Goal: Task Accomplishment & Management: Manage account settings

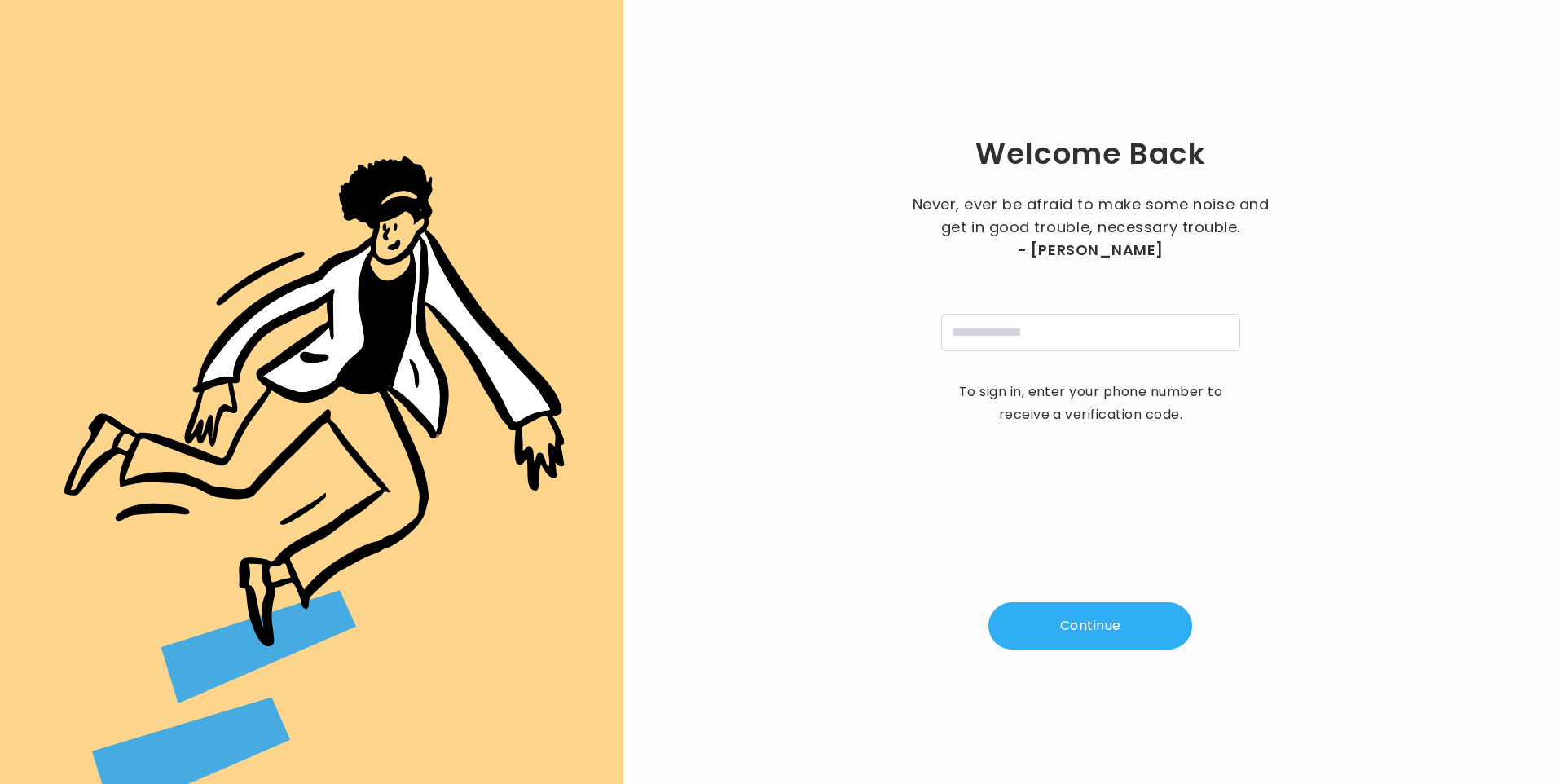
type input "**********"
click at [1146, 614] on button "Continue" at bounding box center [1091, 626] width 204 height 47
type input "*"
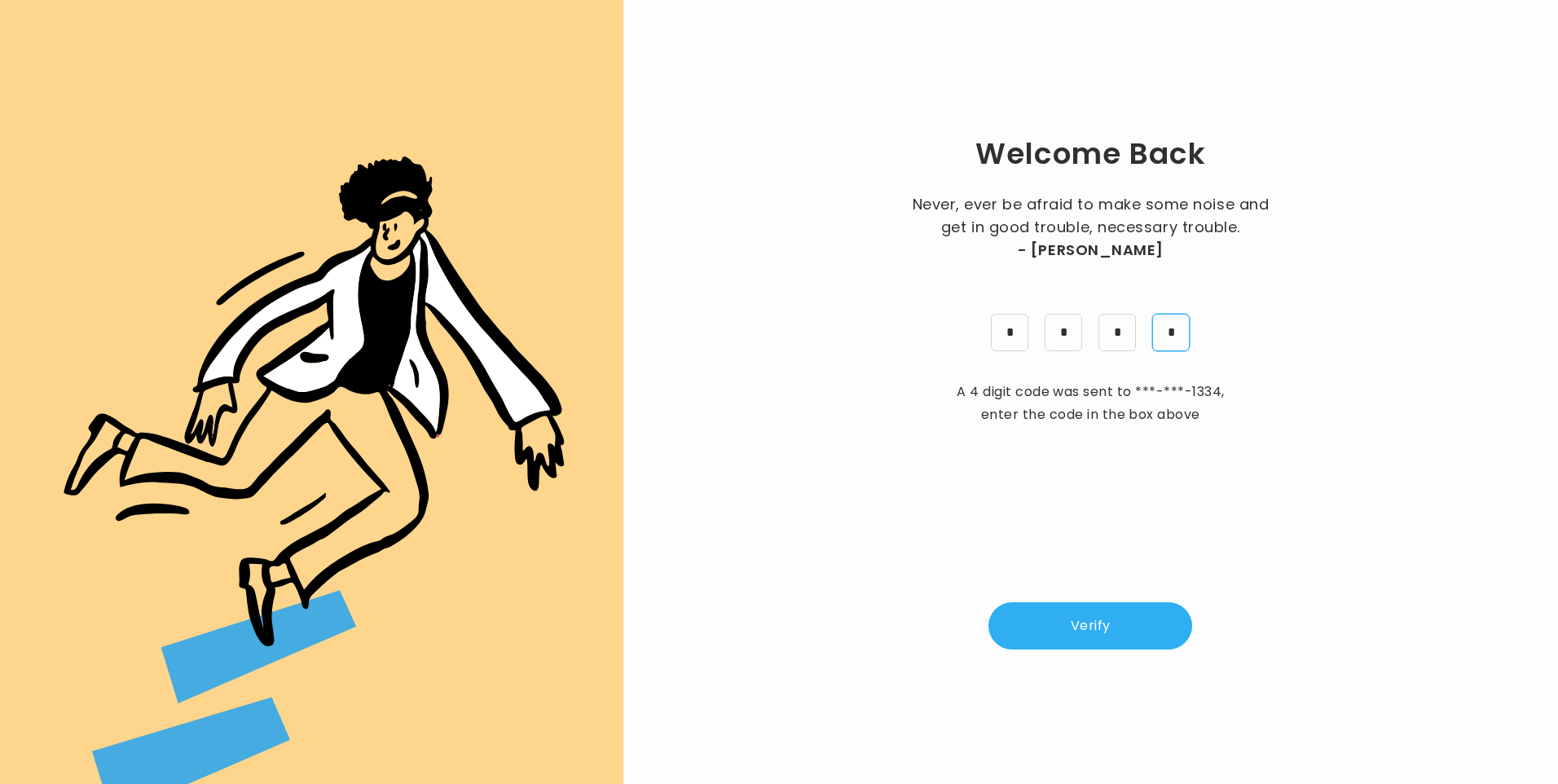
type input "*"
click at [1066, 629] on button "Verify" at bounding box center [1091, 626] width 204 height 47
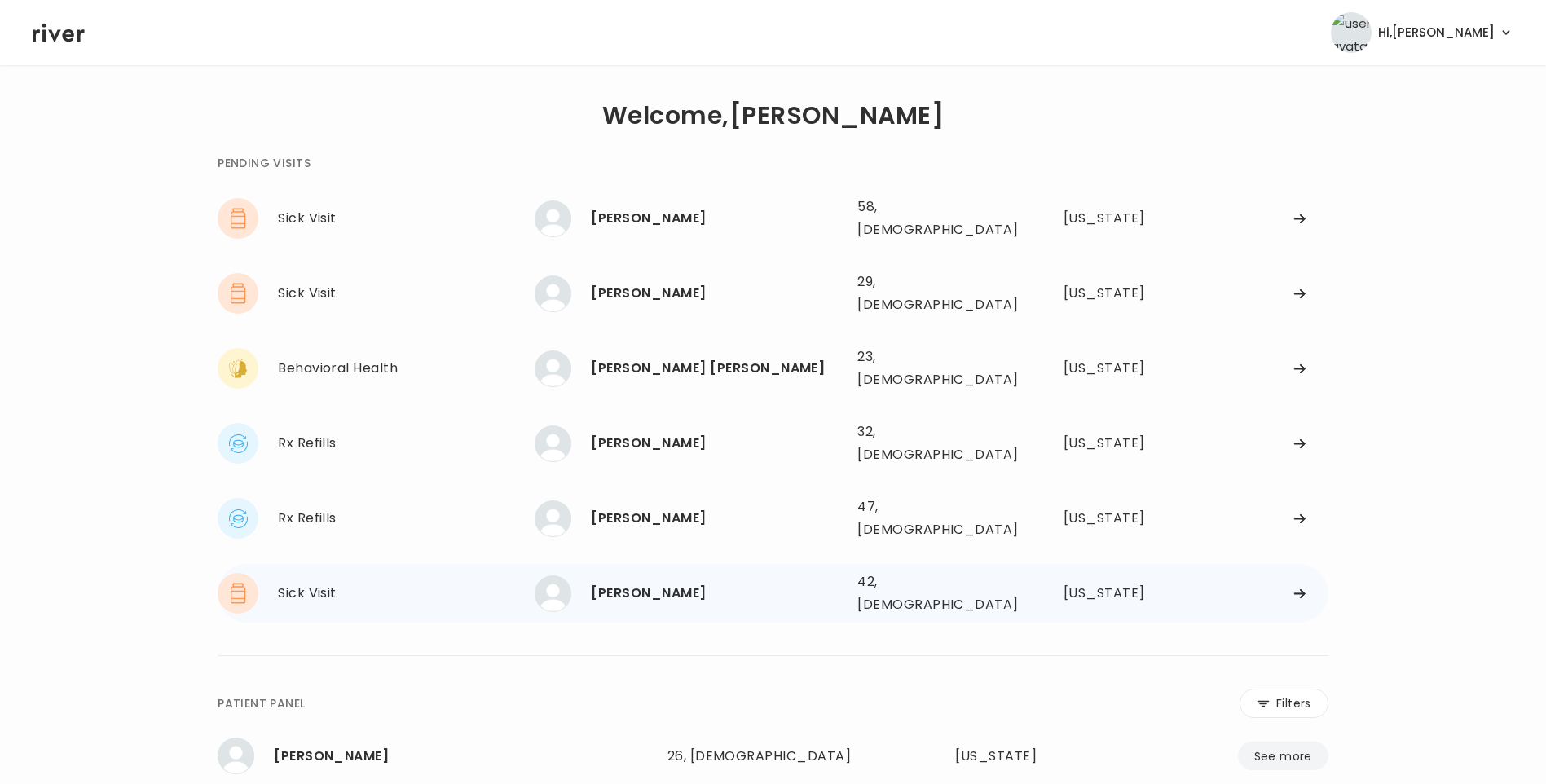
click at [637, 581] on div "[PERSON_NAME]" at bounding box center [717, 592] width 253 height 23
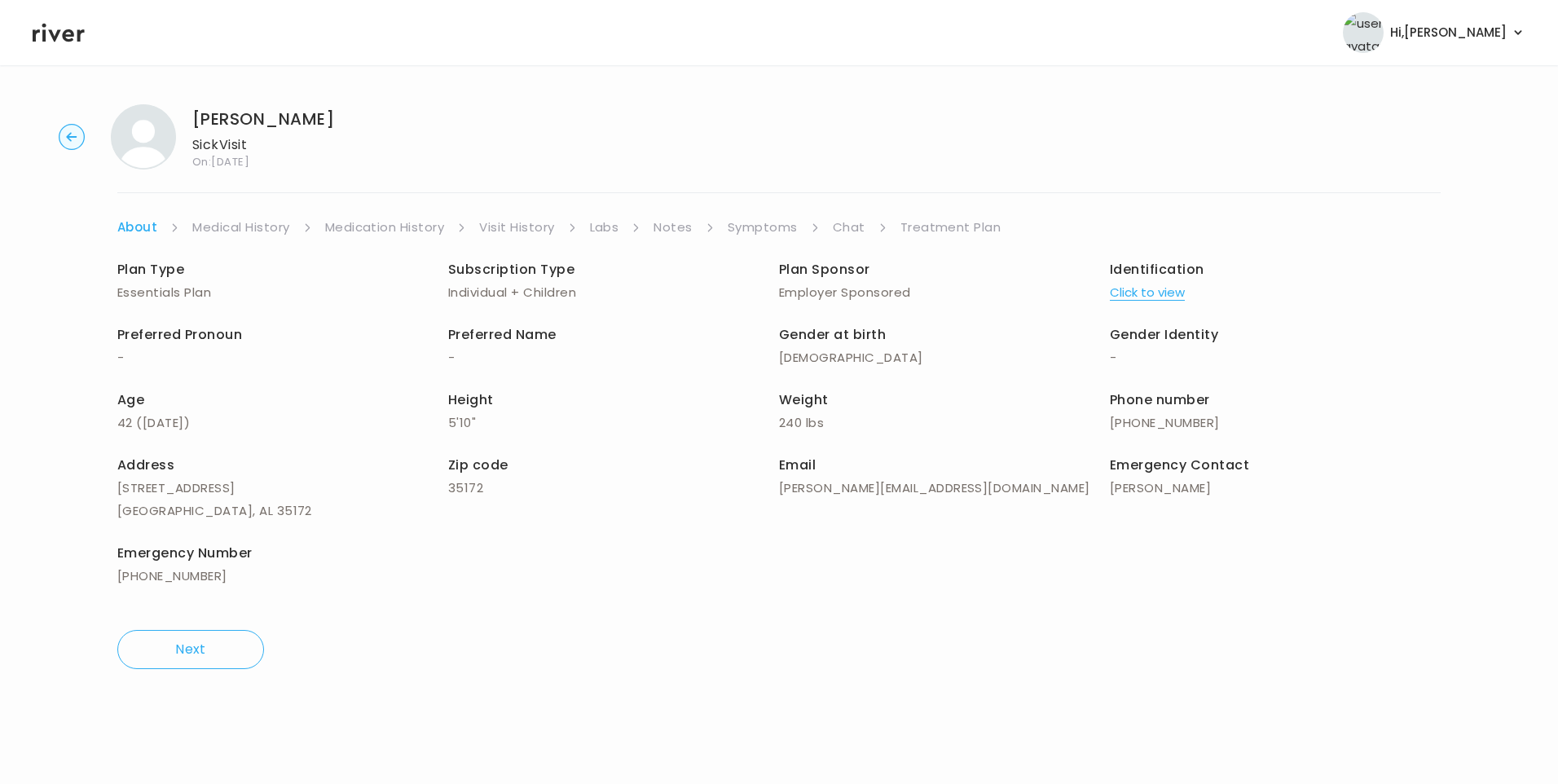
click at [530, 221] on link "Visit History" at bounding box center [516, 227] width 75 height 23
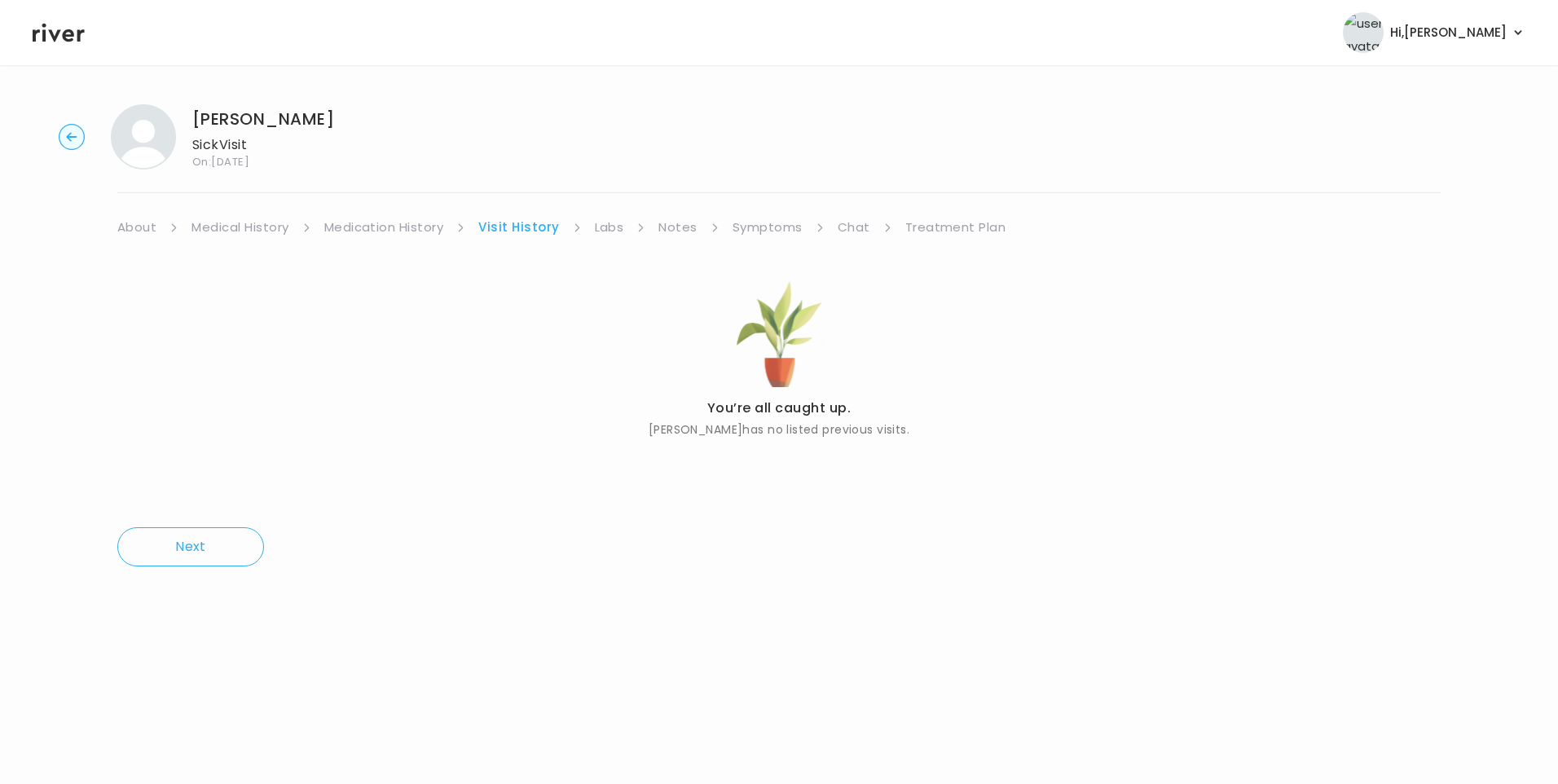
click at [133, 234] on link "About" at bounding box center [136, 227] width 39 height 23
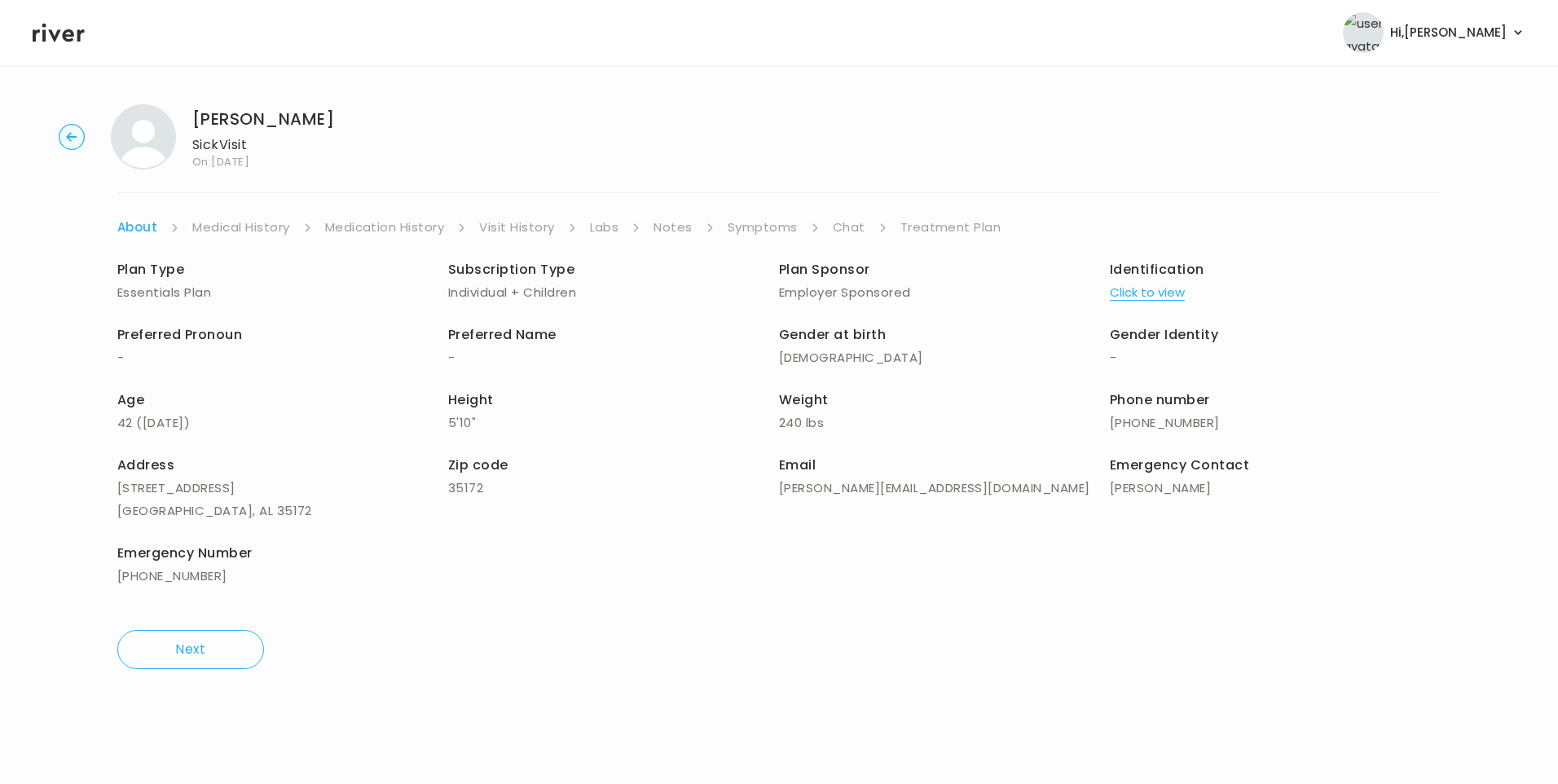
click at [1141, 286] on button "Click to view" at bounding box center [1147, 292] width 75 height 23
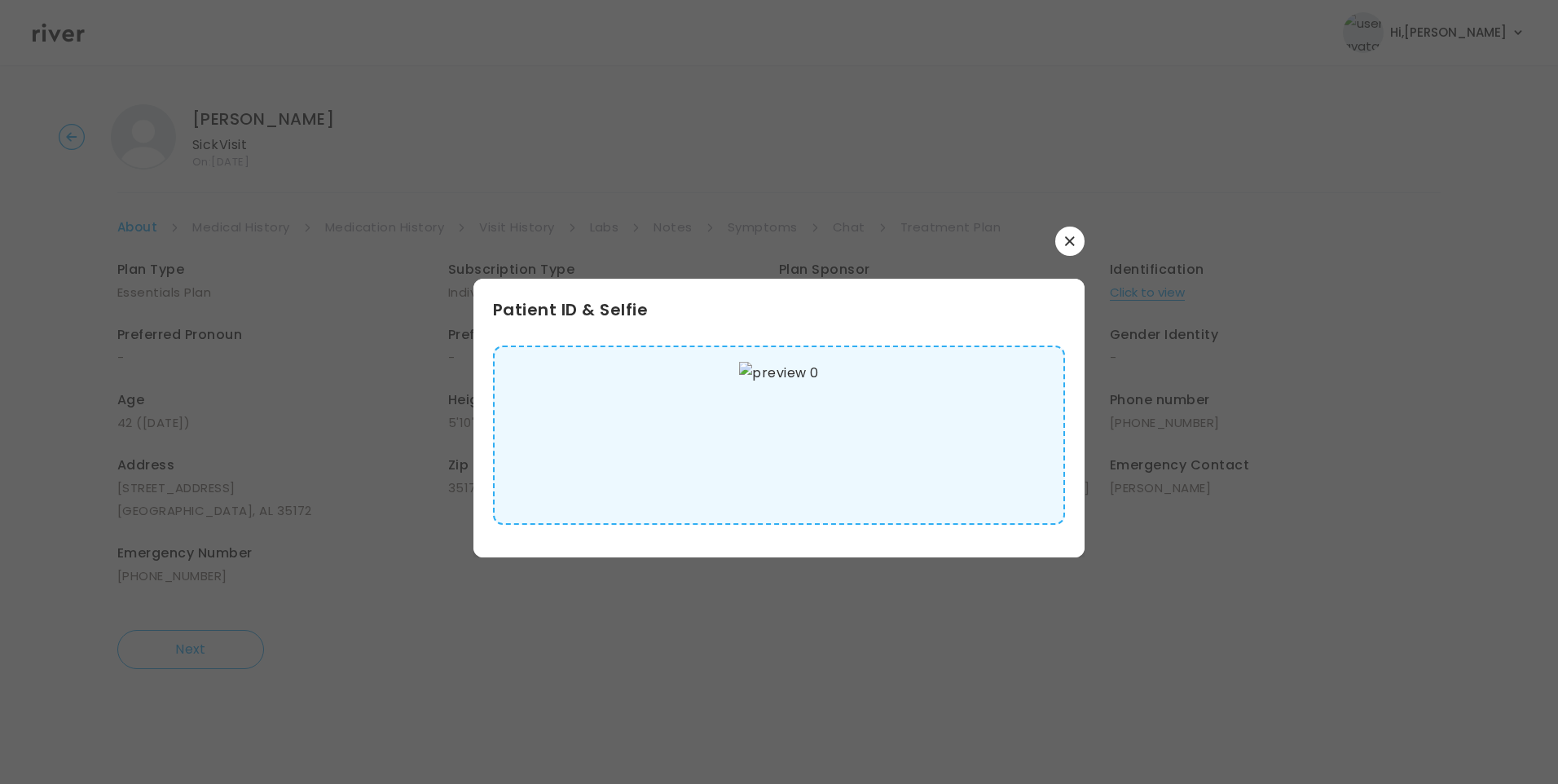
click at [750, 433] on img at bounding box center [779, 435] width 79 height 147
click at [1067, 237] on icon "button" at bounding box center [1070, 240] width 9 height 9
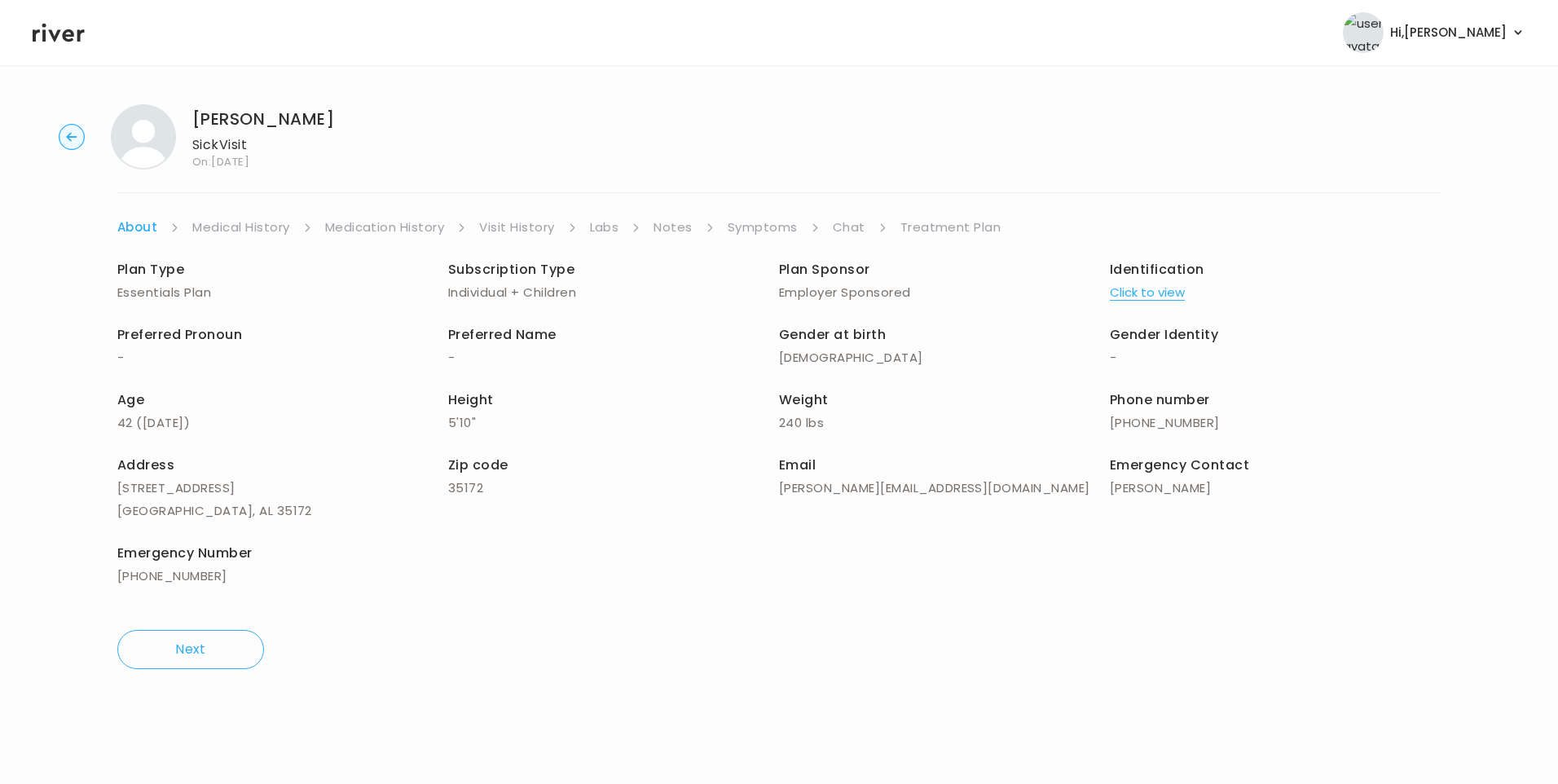
click at [279, 225] on link "Medical History" at bounding box center [241, 227] width 97 height 23
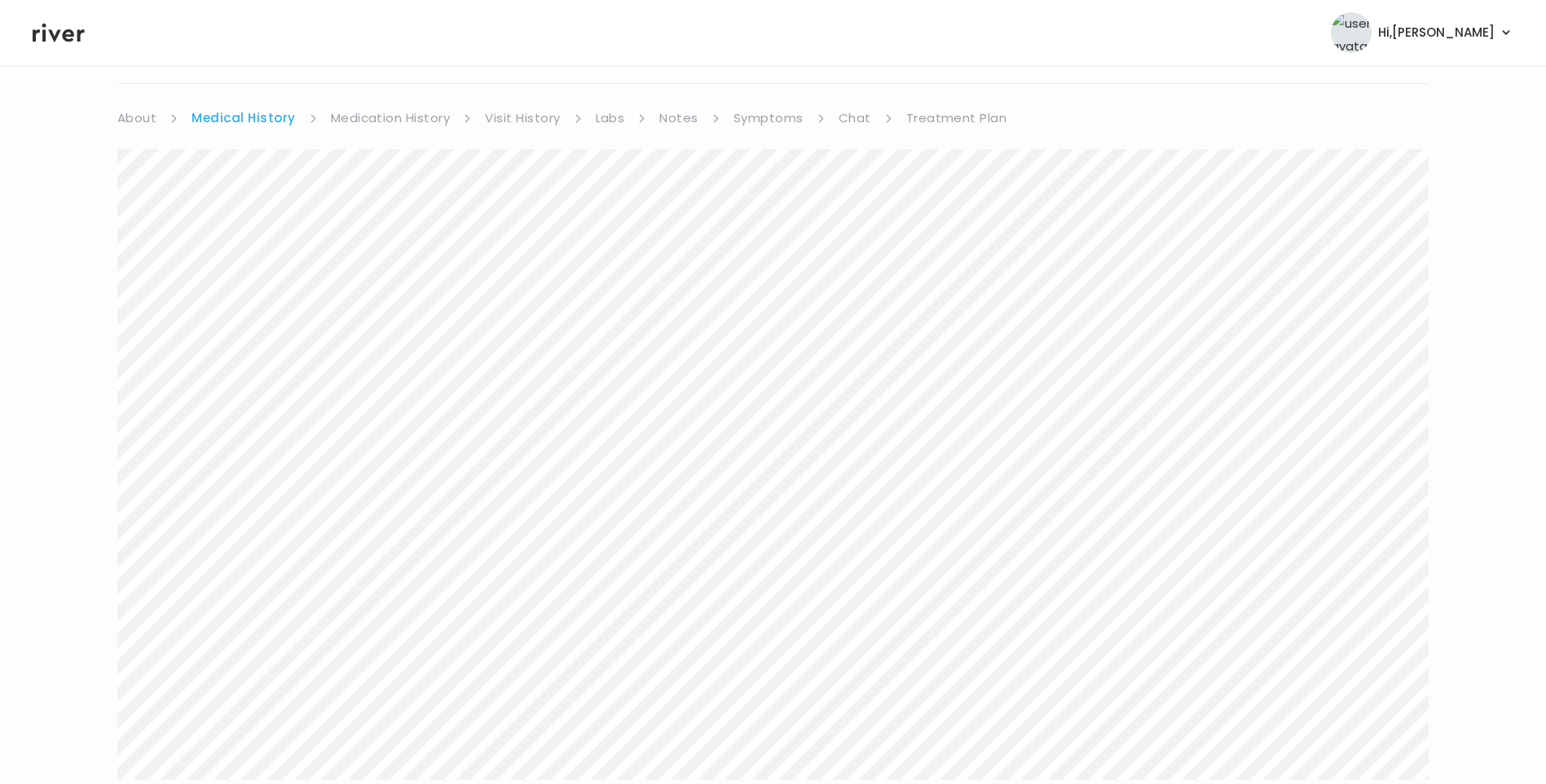
scroll to position [81, 0]
click at [765, 148] on link "Symptoms" at bounding box center [768, 145] width 70 height 23
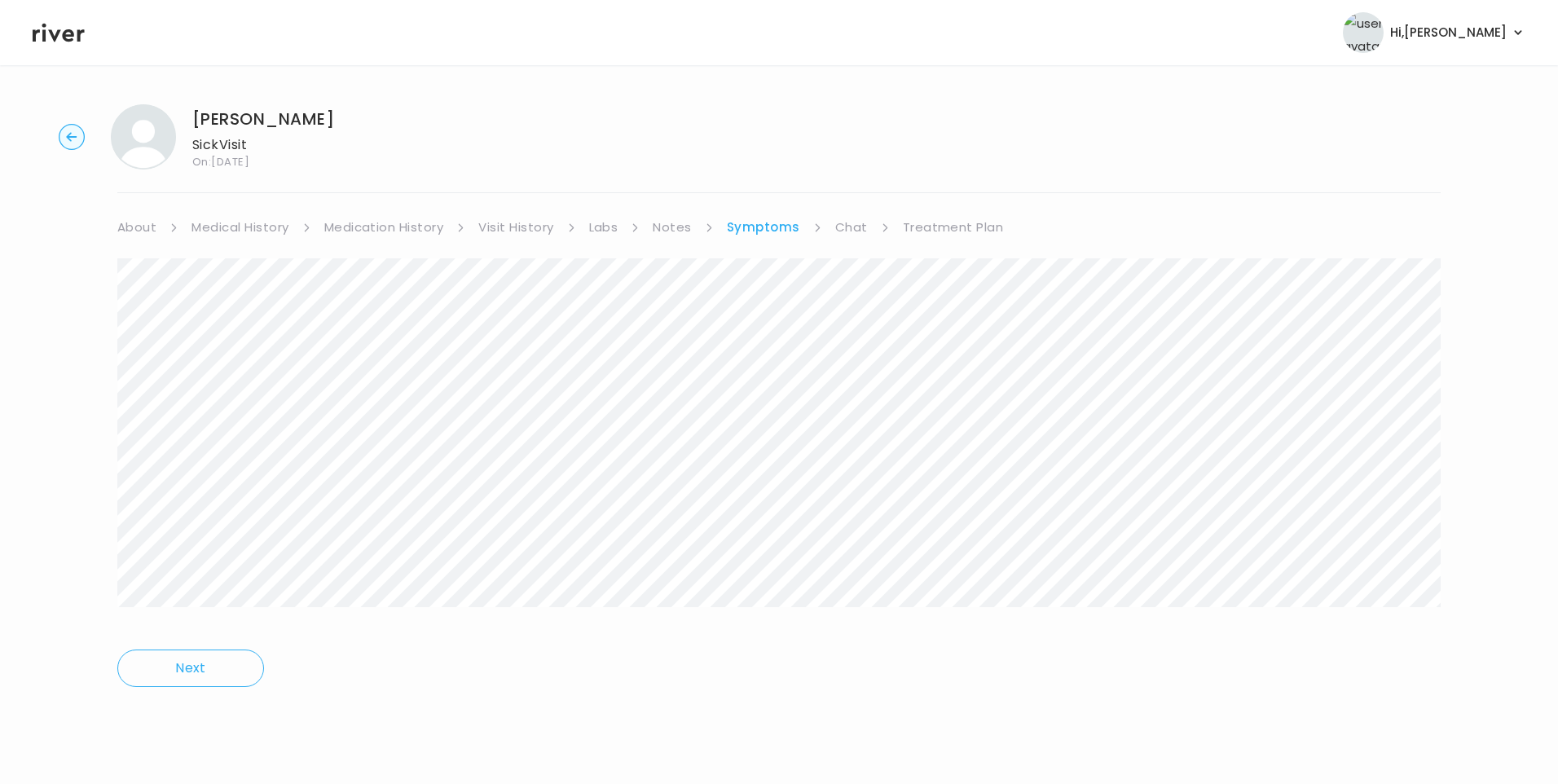
click at [924, 230] on link "Treatment Plan" at bounding box center [954, 227] width 101 height 23
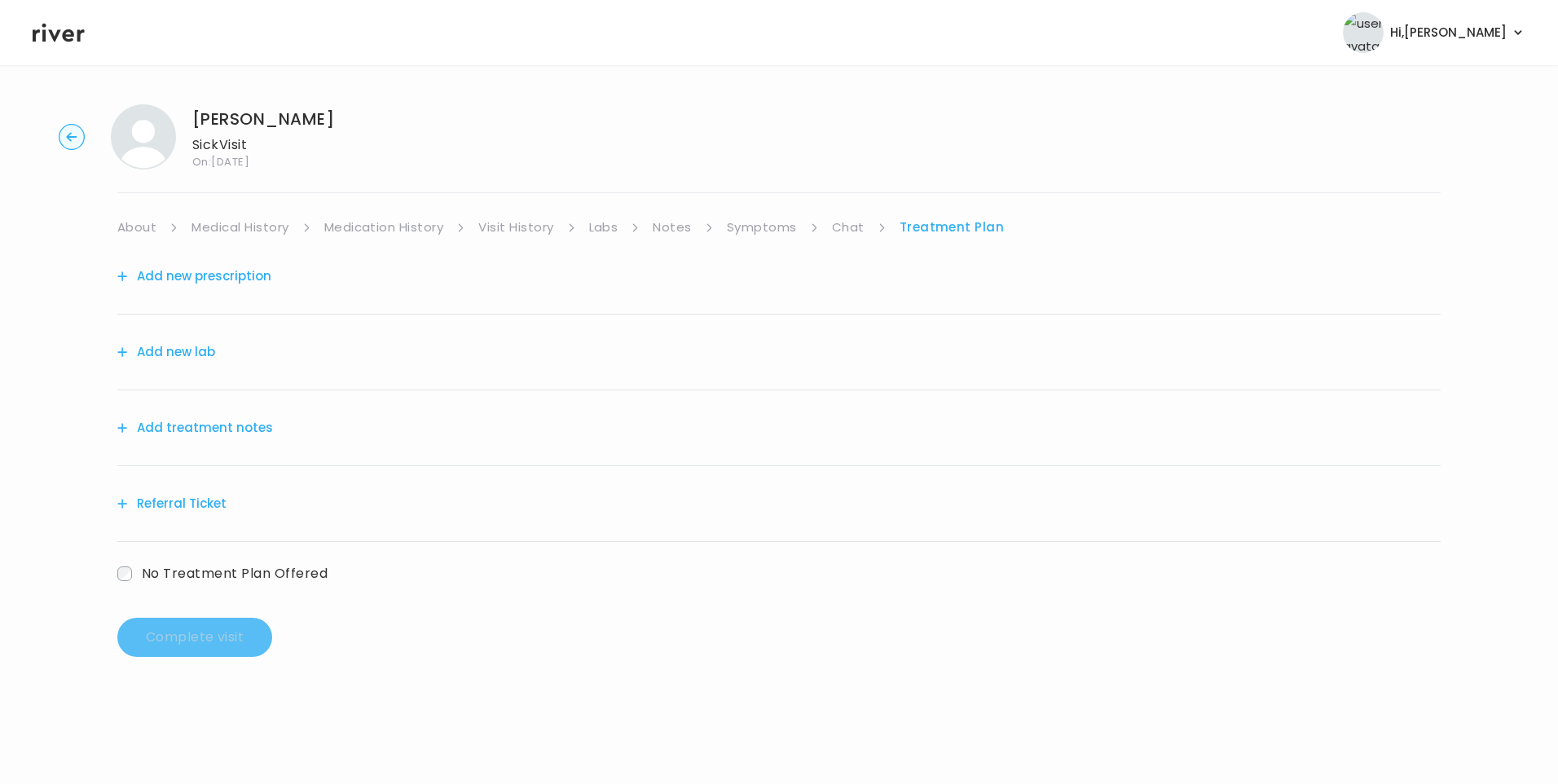
click at [201, 429] on button "Add treatment notes" at bounding box center [195, 427] width 156 height 23
click at [209, 417] on button "Add treatment notes" at bounding box center [195, 427] width 156 height 23
click at [265, 416] on div "Add treatment notes" at bounding box center [779, 428] width 1324 height 76
click at [257, 421] on button "Add treatment notes" at bounding box center [195, 427] width 156 height 23
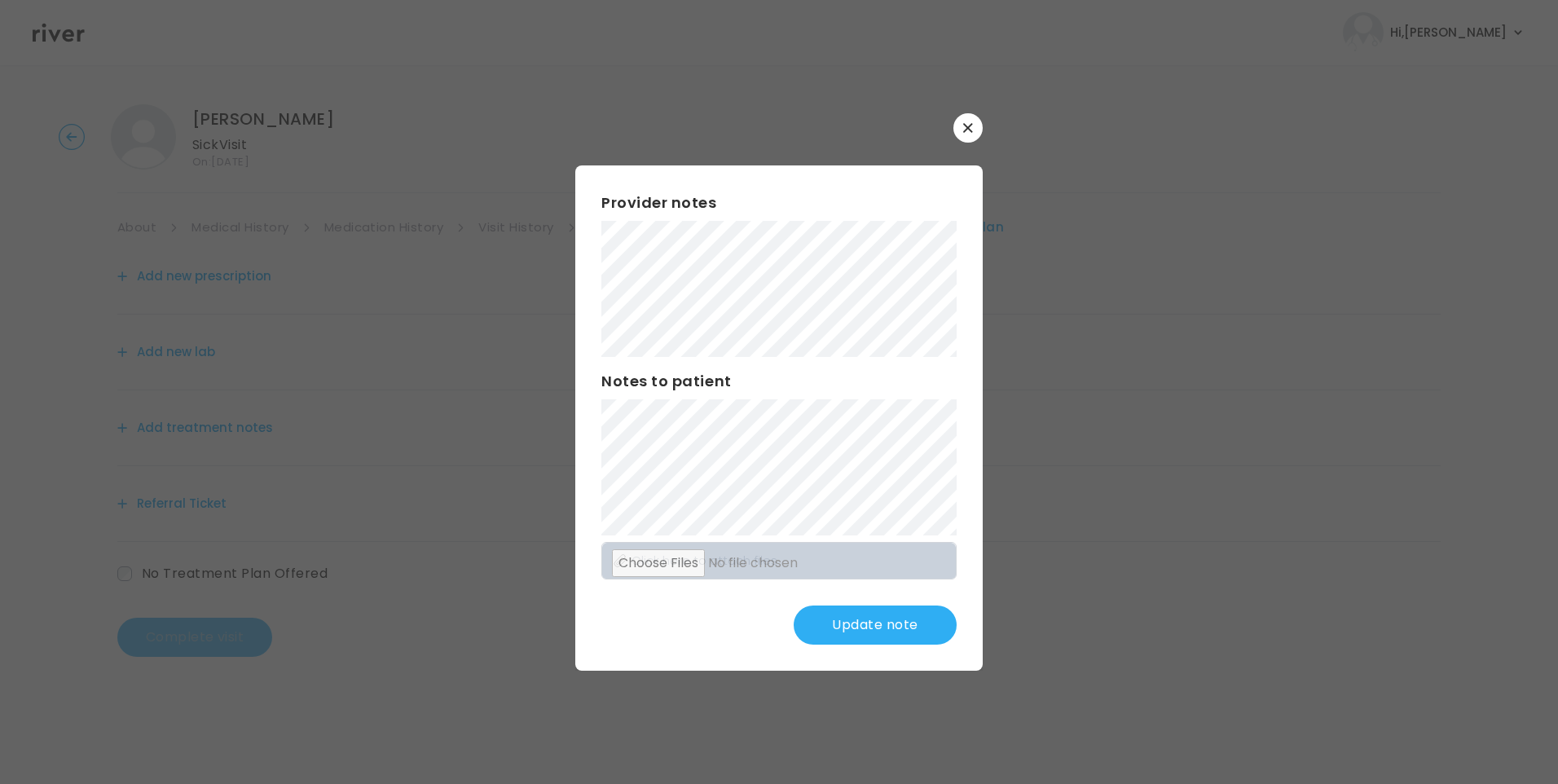
click at [898, 637] on button "Update note" at bounding box center [874, 624] width 163 height 39
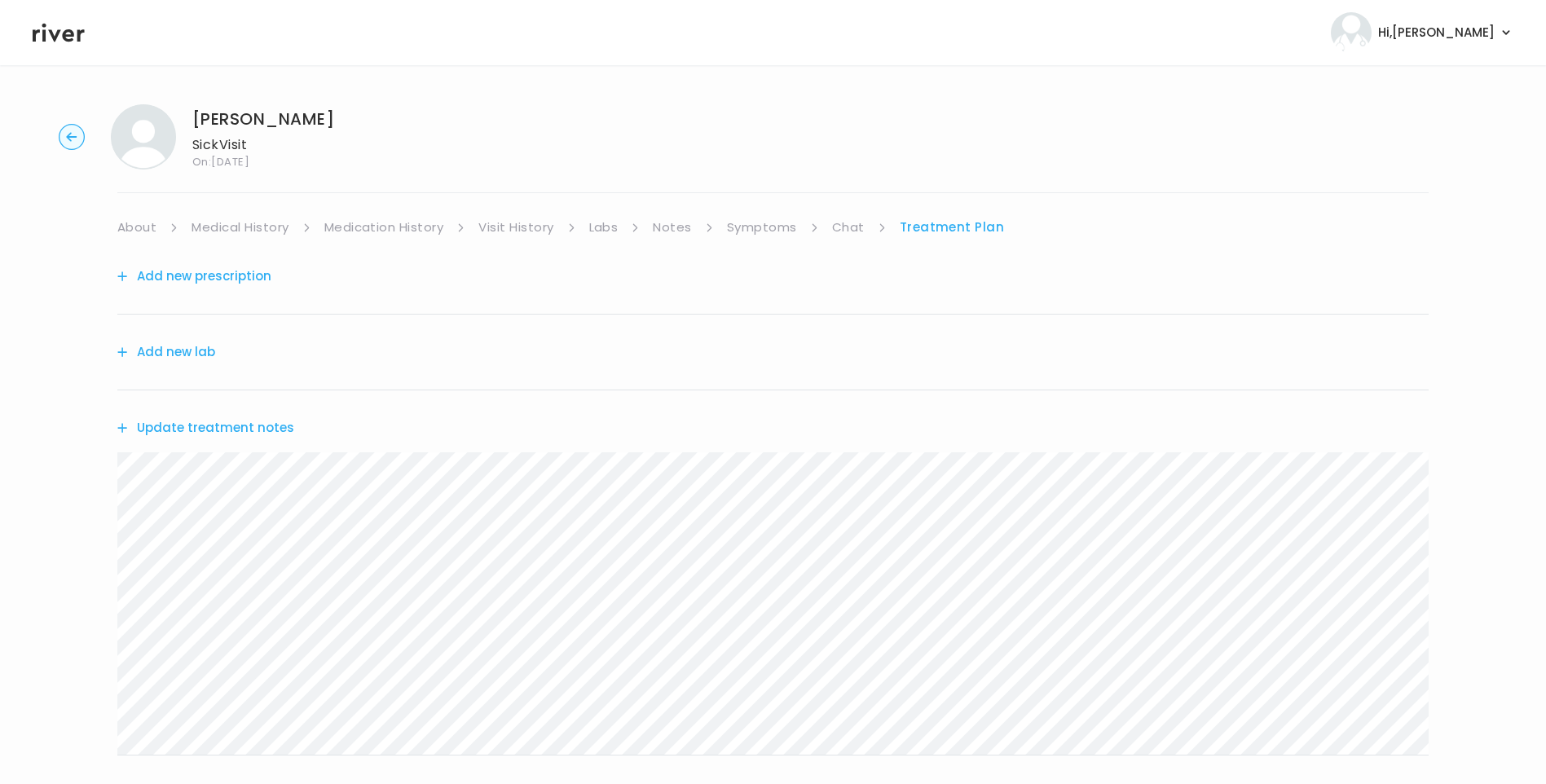
click at [267, 422] on button "Update treatment notes" at bounding box center [205, 427] width 176 height 23
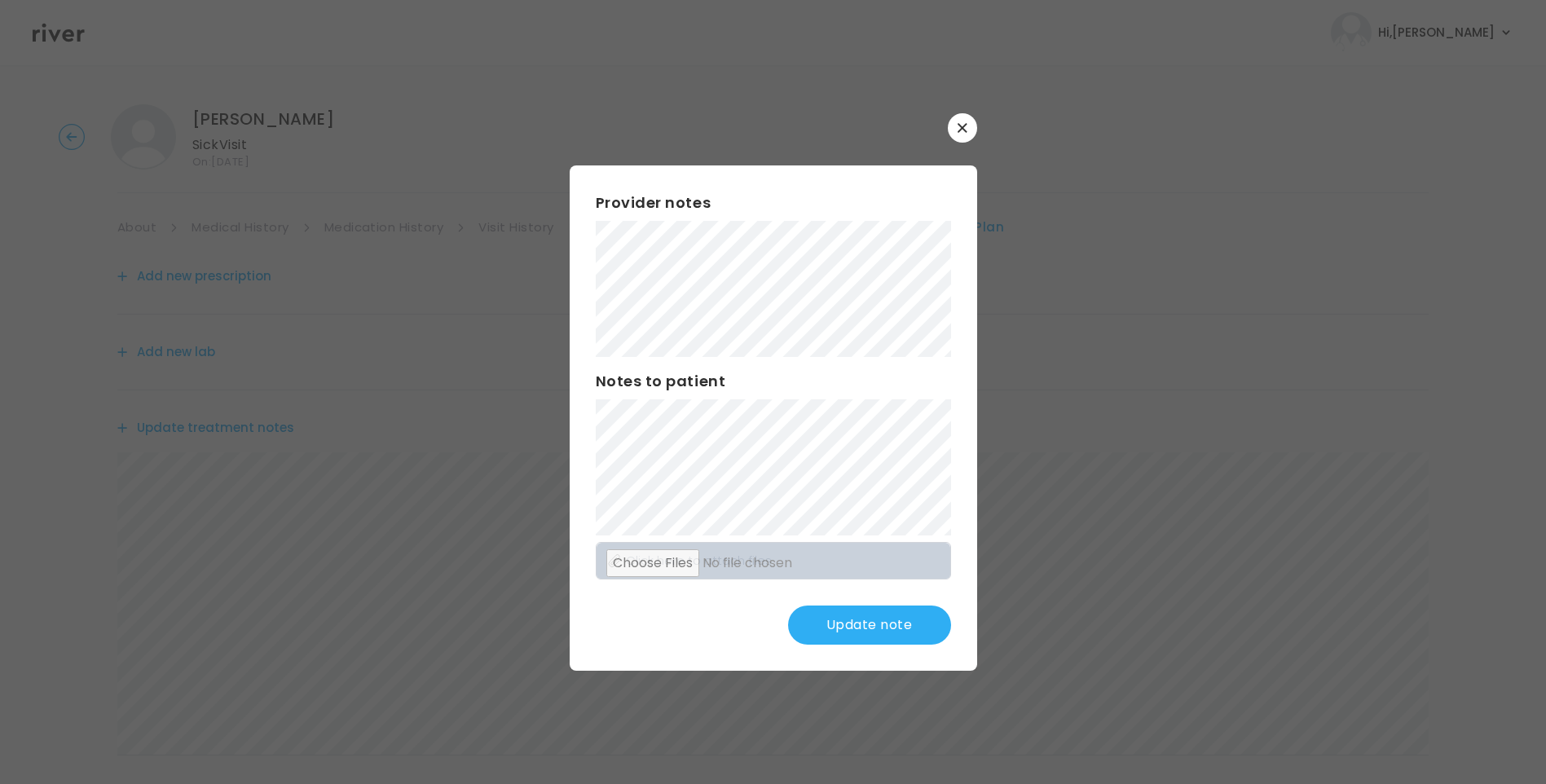
click at [879, 621] on button "Update note" at bounding box center [869, 624] width 163 height 39
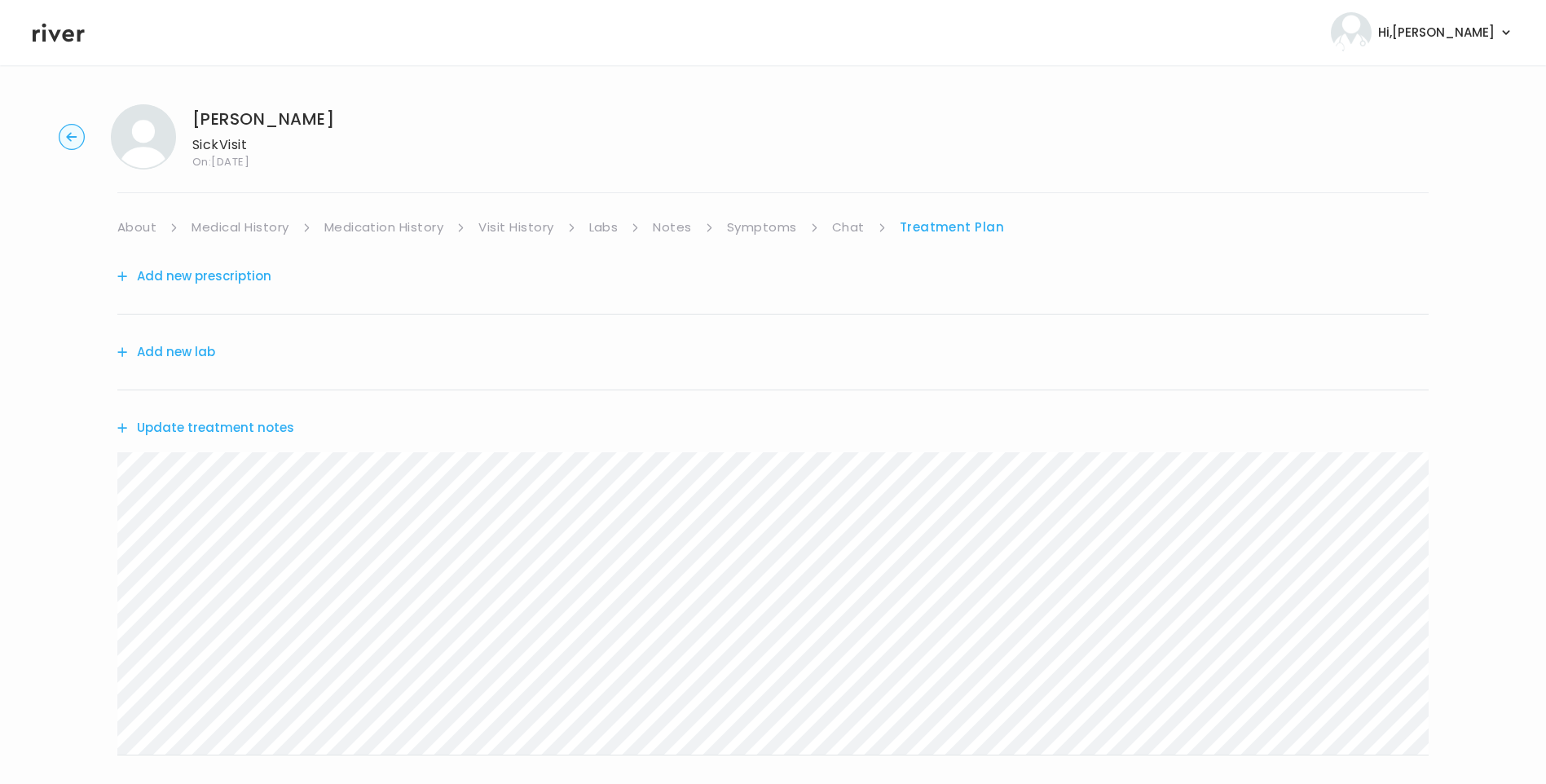
click at [223, 427] on button "Update treatment notes" at bounding box center [205, 427] width 176 height 23
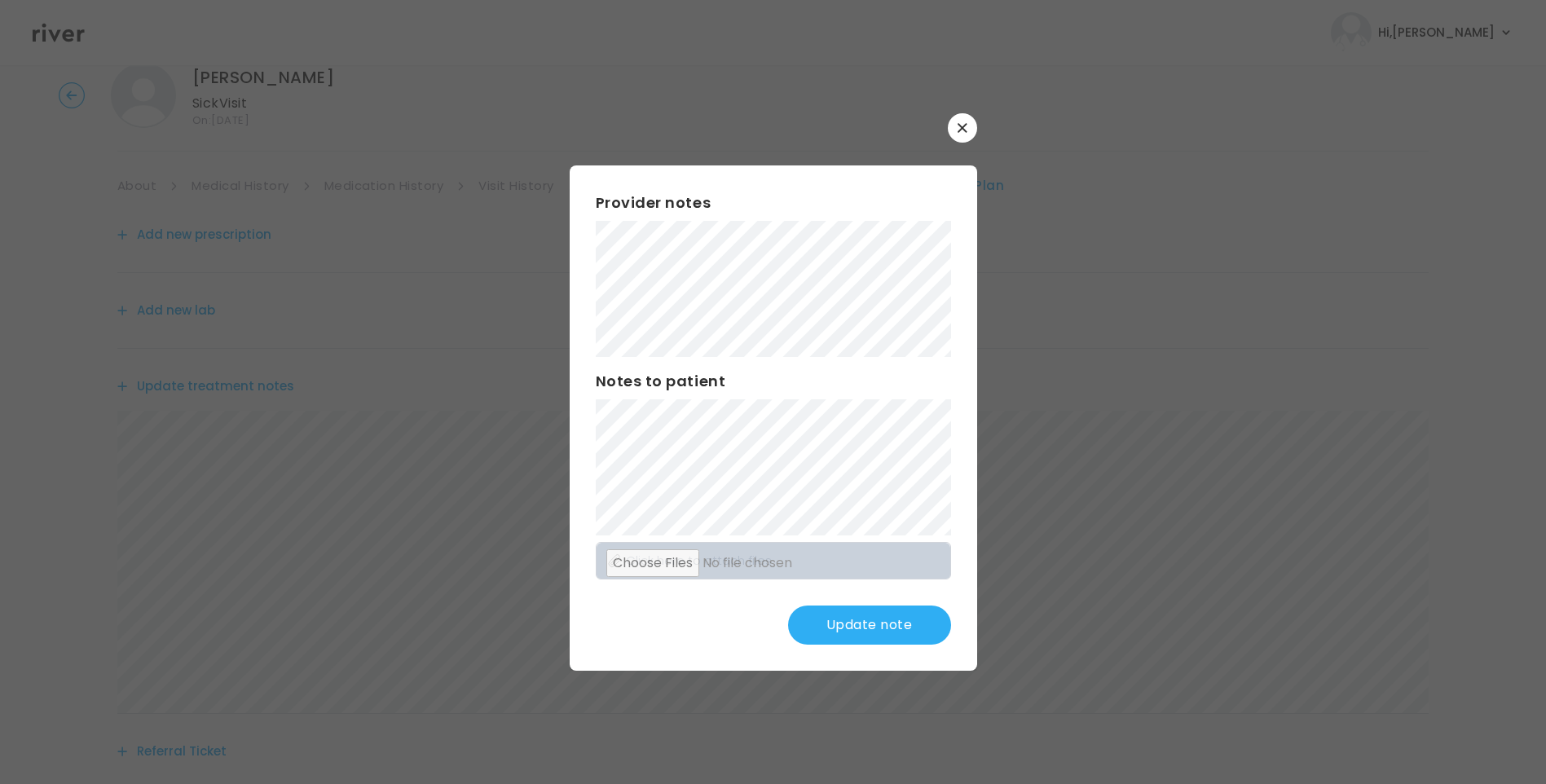
scroll to position [163, 0]
click at [857, 617] on button "Update note" at bounding box center [869, 624] width 163 height 39
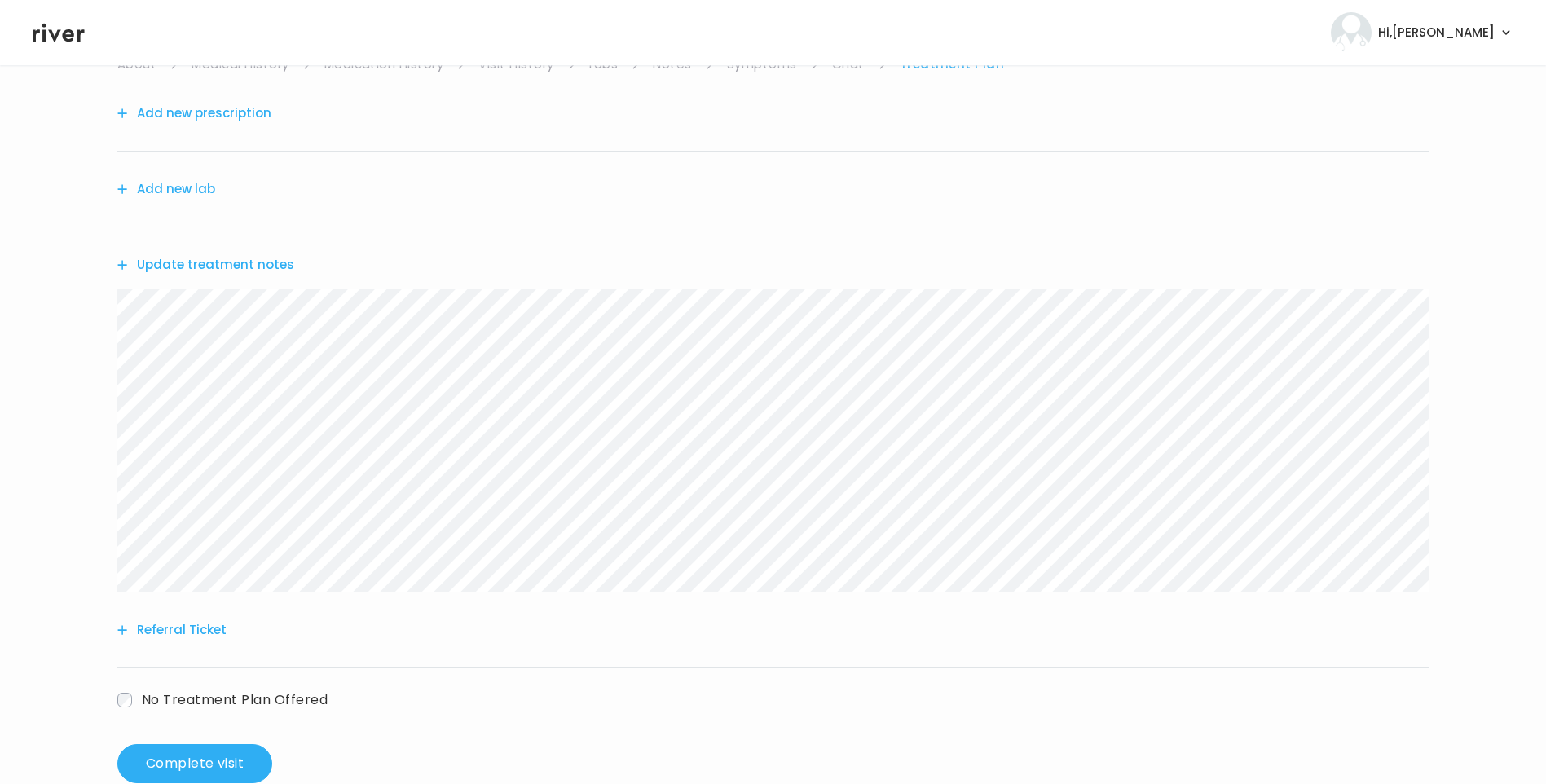
click at [210, 261] on button "Update treatment notes" at bounding box center [205, 264] width 176 height 23
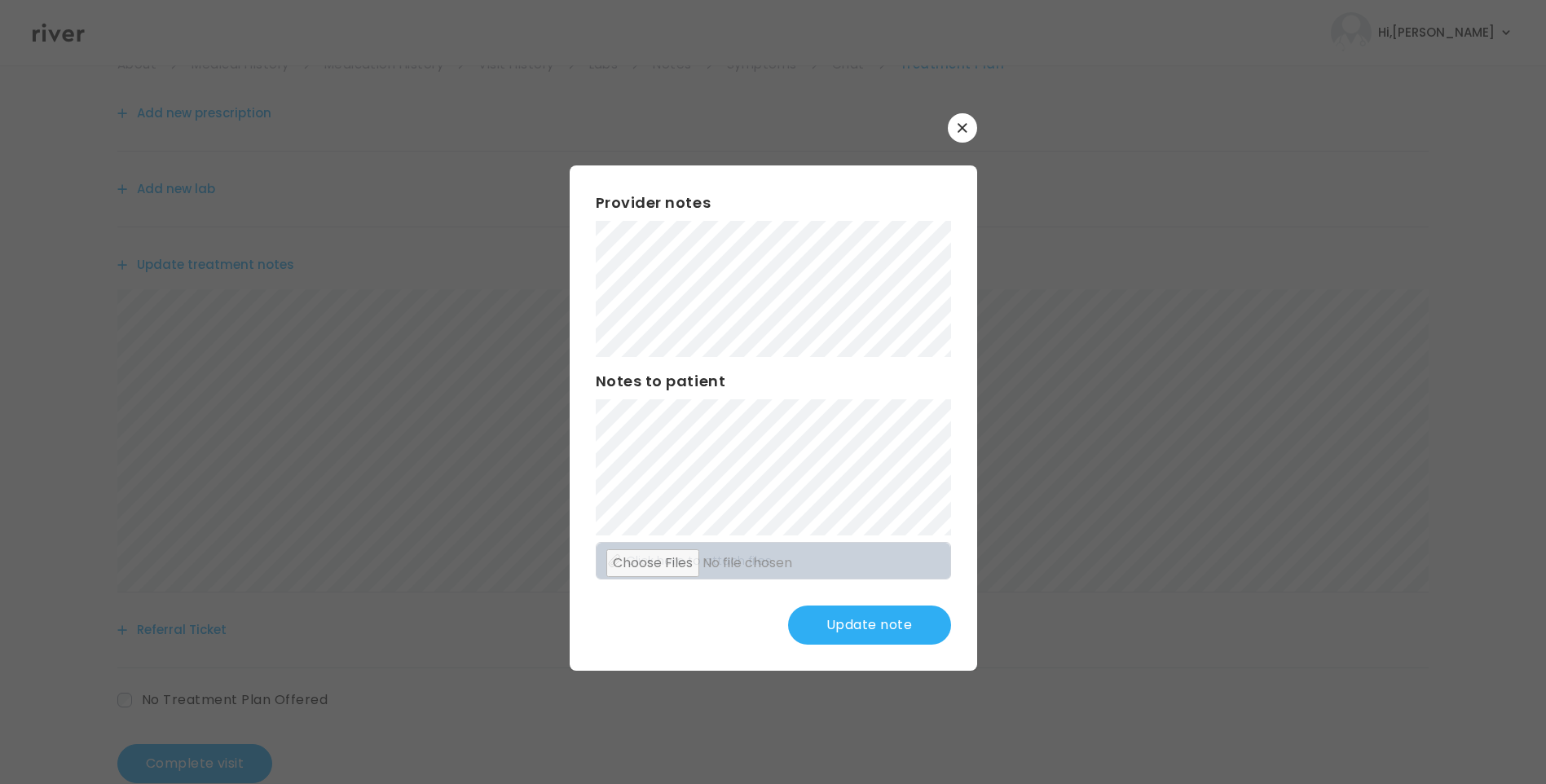
click at [860, 617] on button "Update note" at bounding box center [869, 624] width 163 height 39
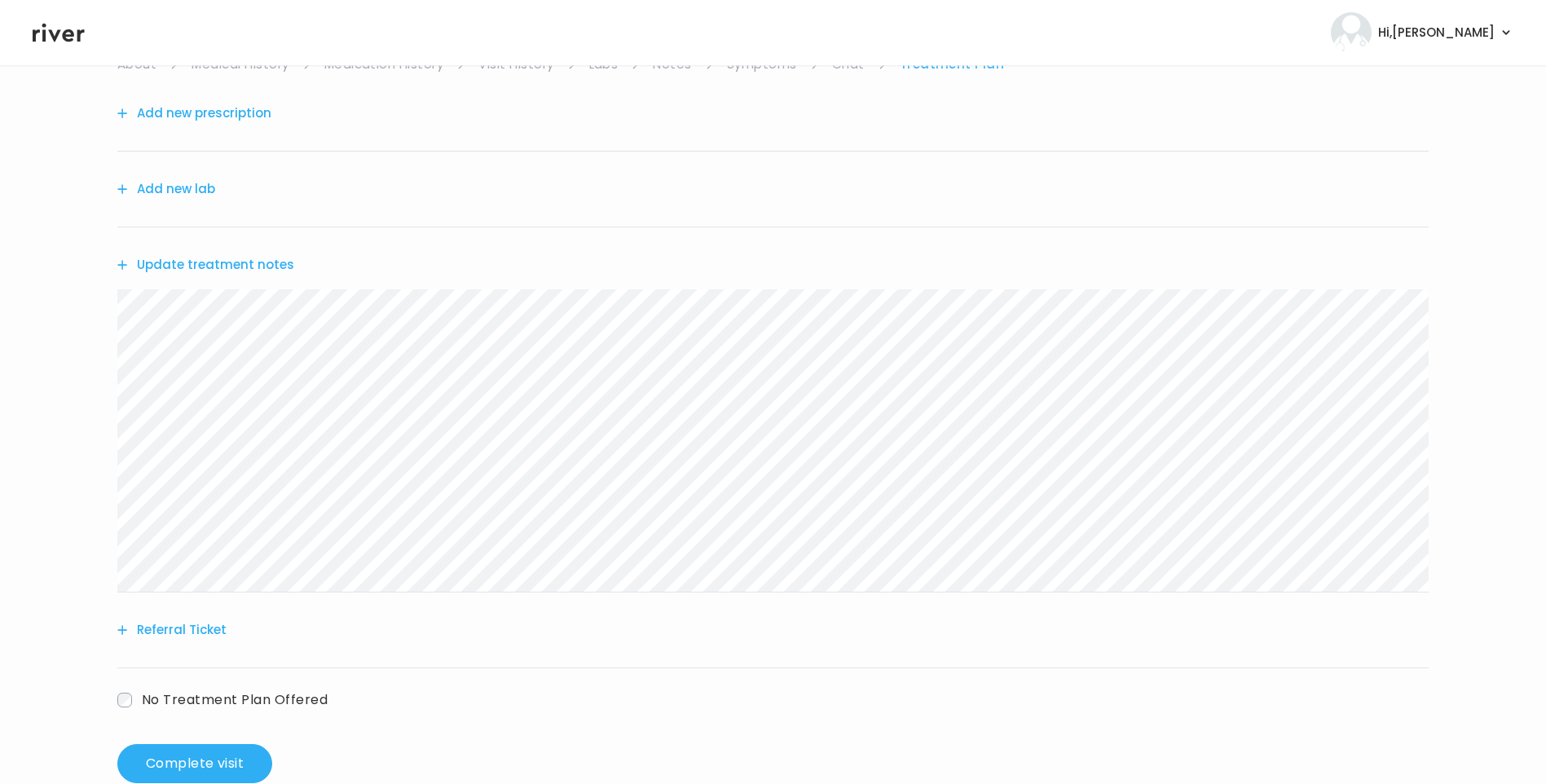
click at [278, 261] on button "Update treatment notes" at bounding box center [205, 264] width 176 height 23
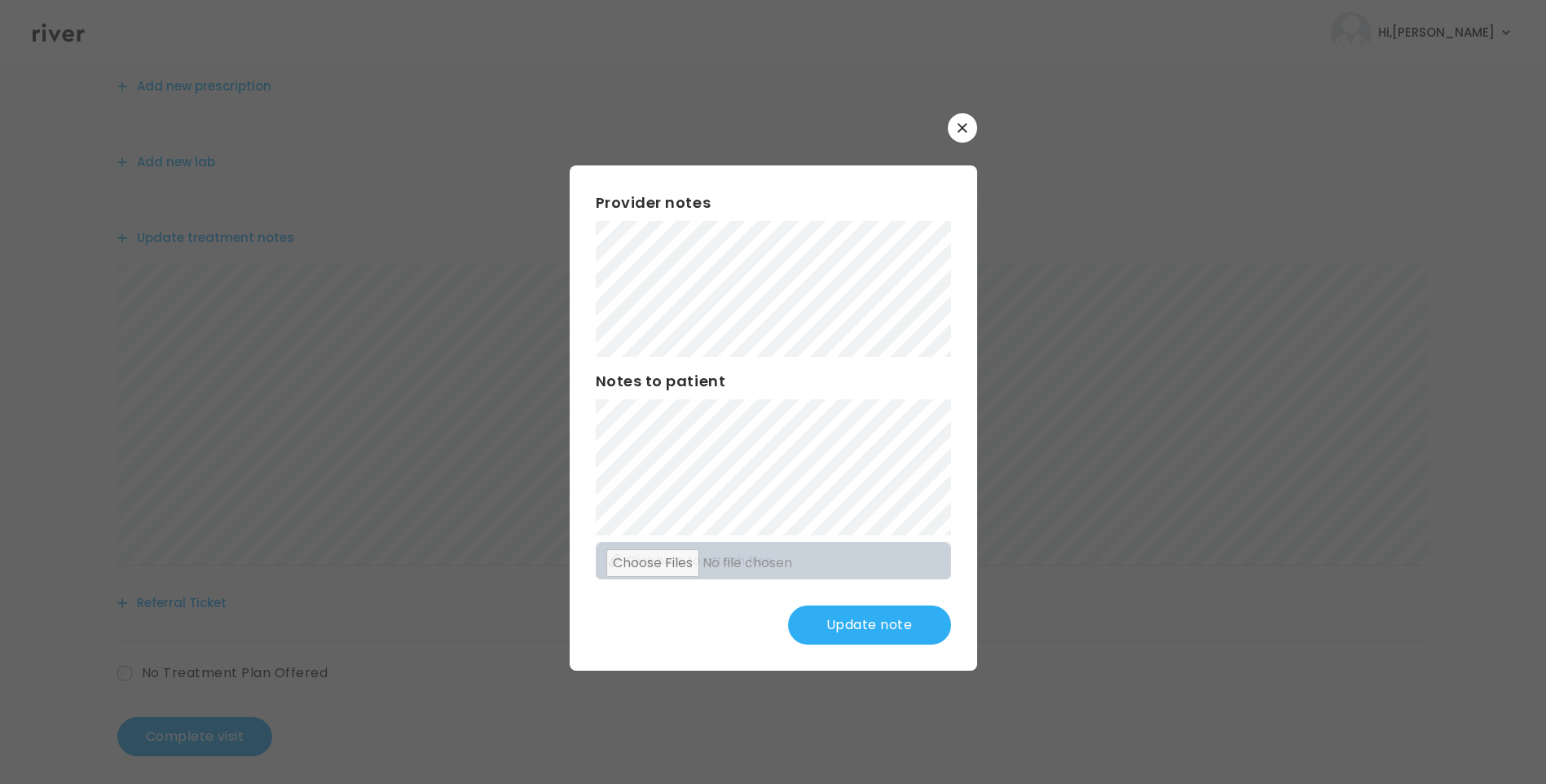
scroll to position [202, 0]
click at [899, 625] on button "Update note" at bounding box center [869, 624] width 163 height 39
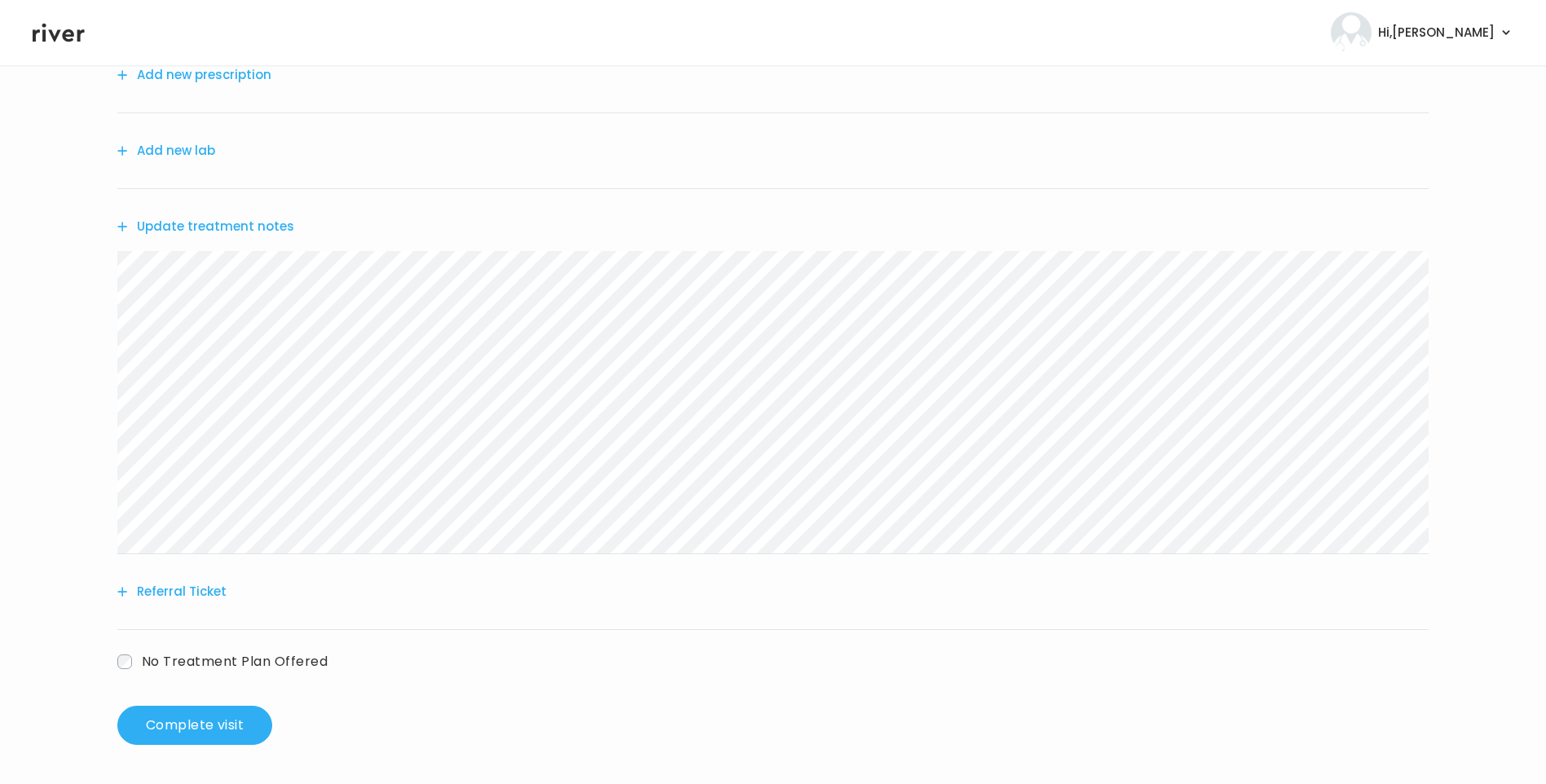
click at [214, 236] on button "Update treatment notes" at bounding box center [205, 226] width 176 height 23
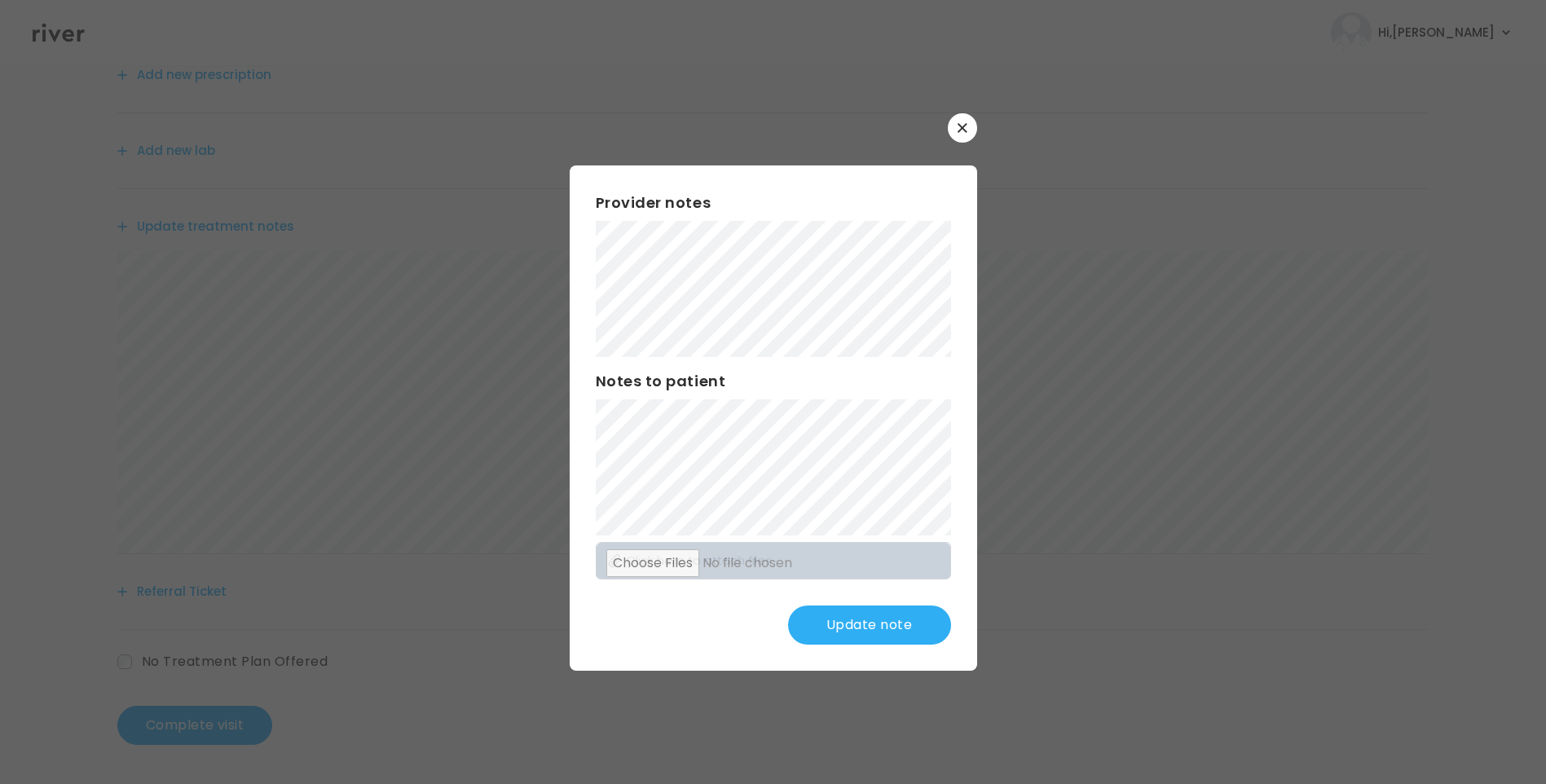
click at [885, 617] on button "Update note" at bounding box center [869, 624] width 163 height 39
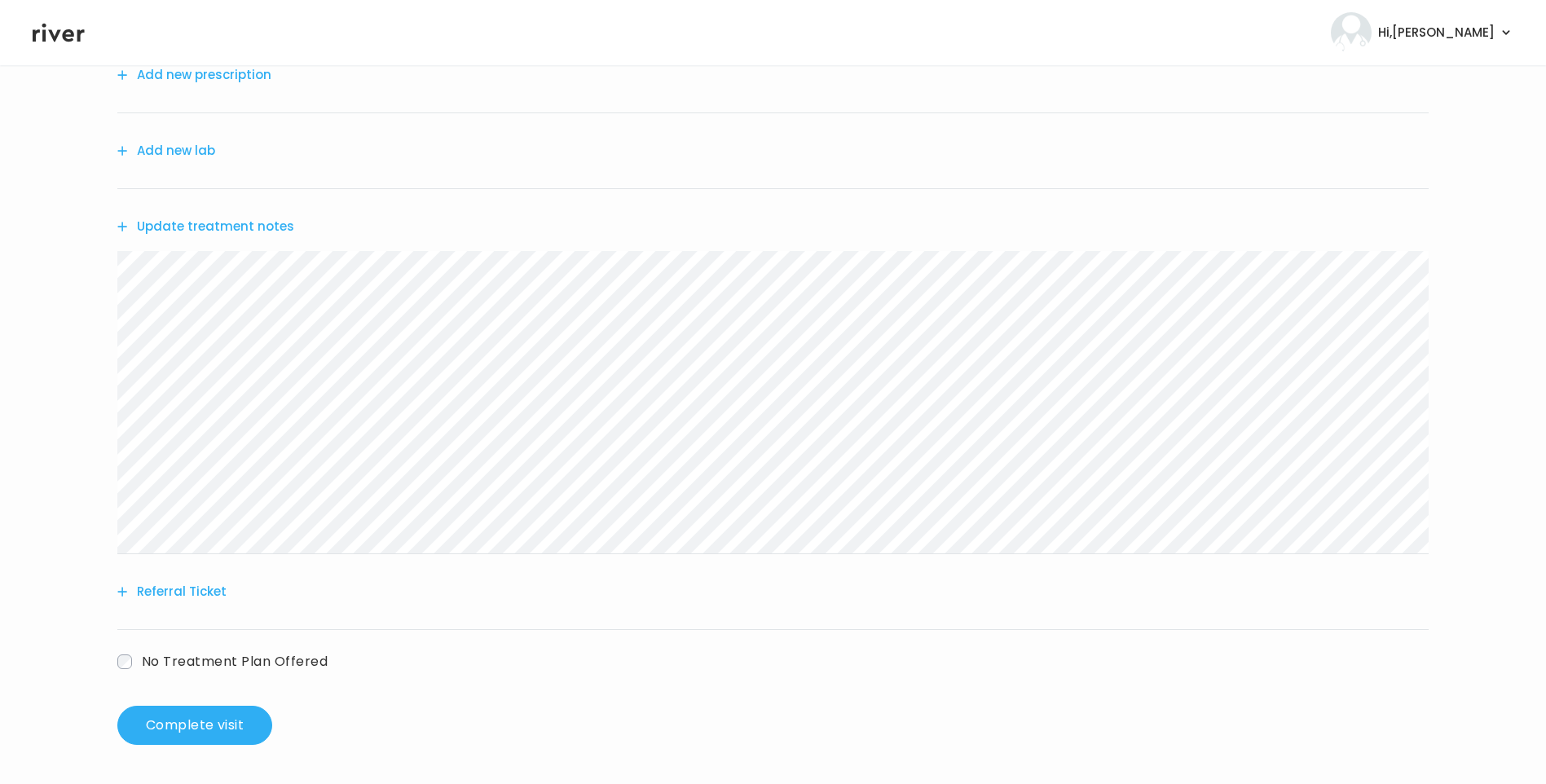
click at [270, 227] on button "Update treatment notes" at bounding box center [205, 226] width 176 height 23
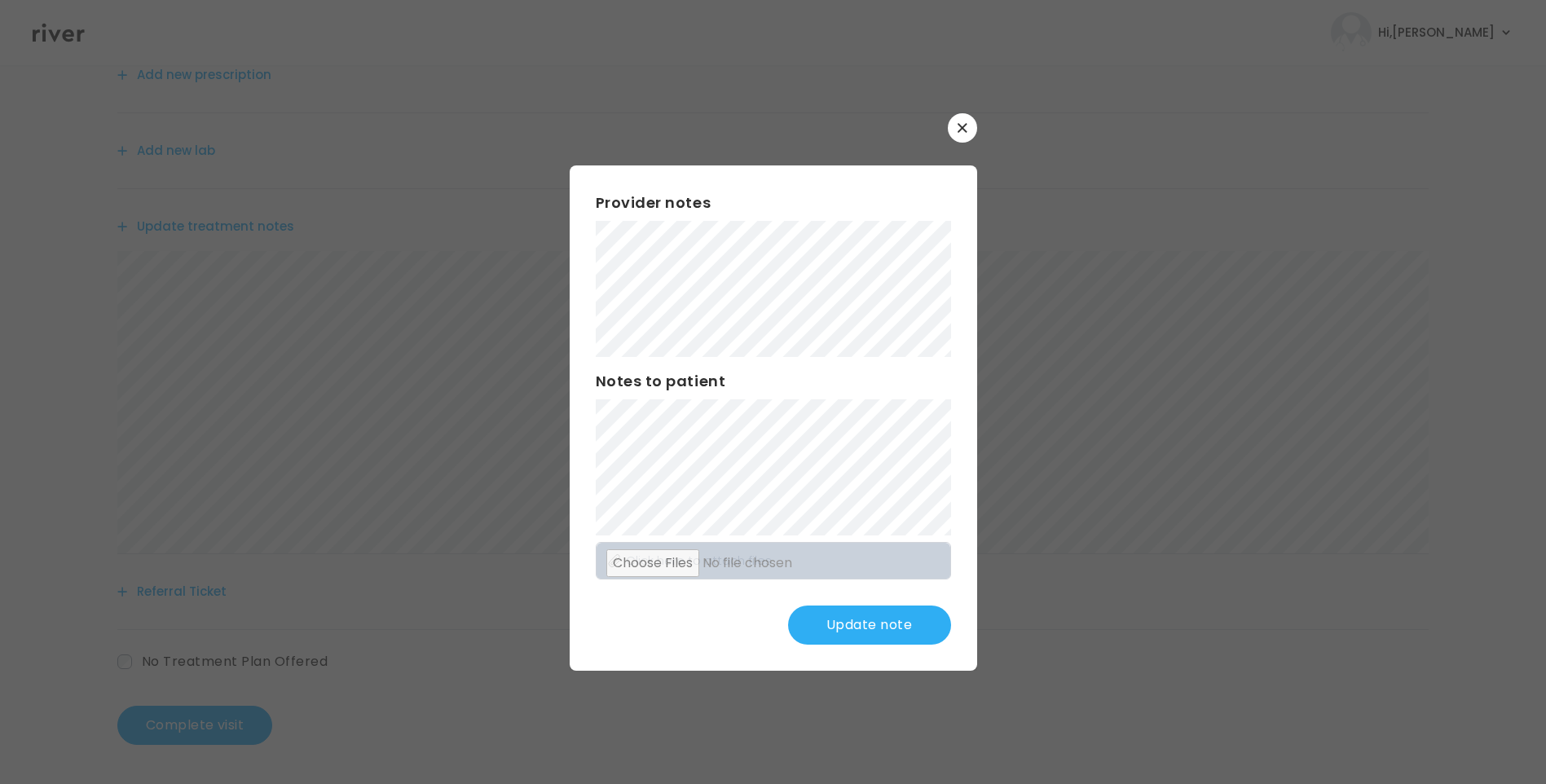
click at [894, 635] on button "Update note" at bounding box center [869, 624] width 163 height 39
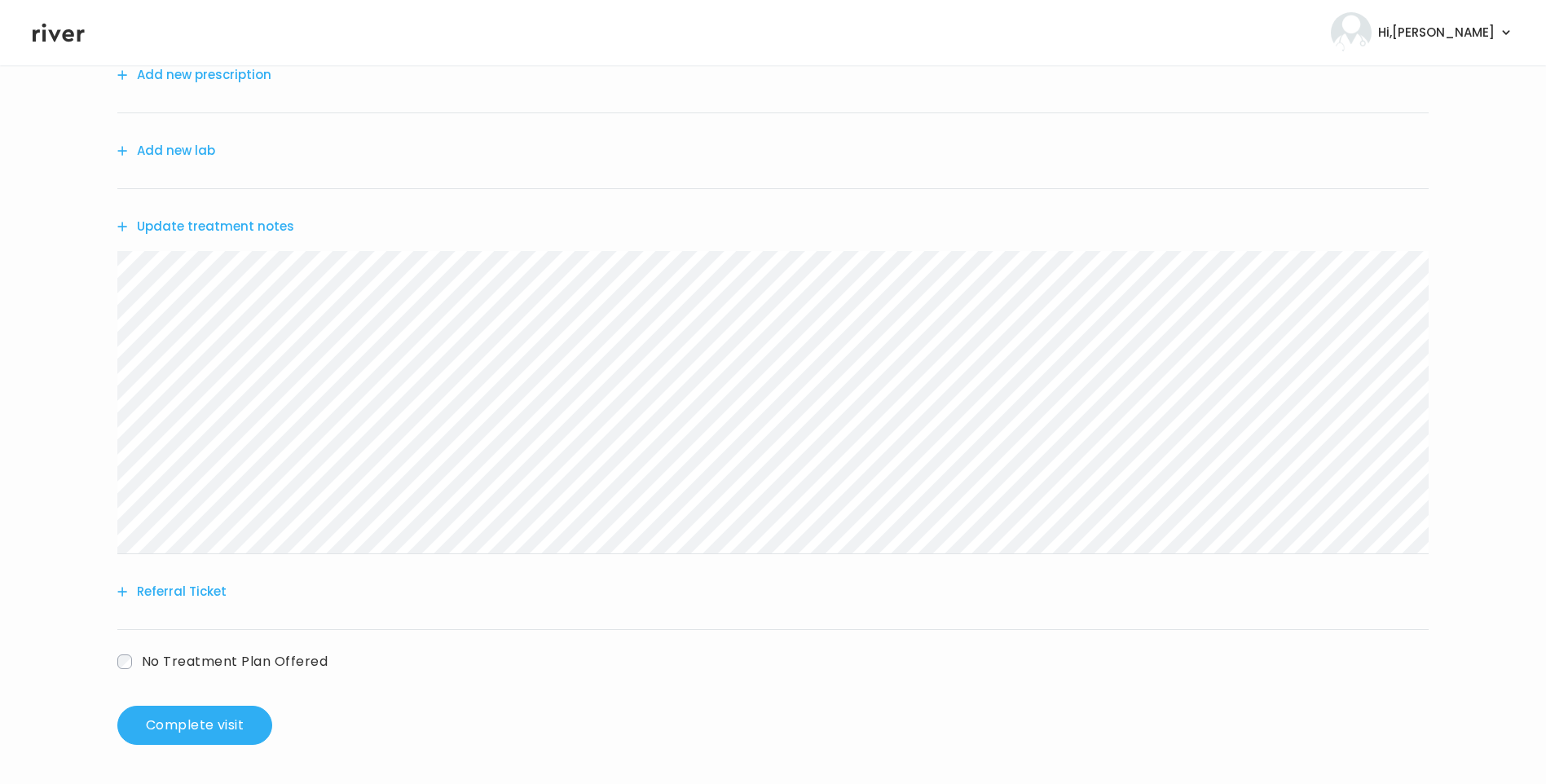
click at [253, 220] on button "Update treatment notes" at bounding box center [205, 226] width 176 height 23
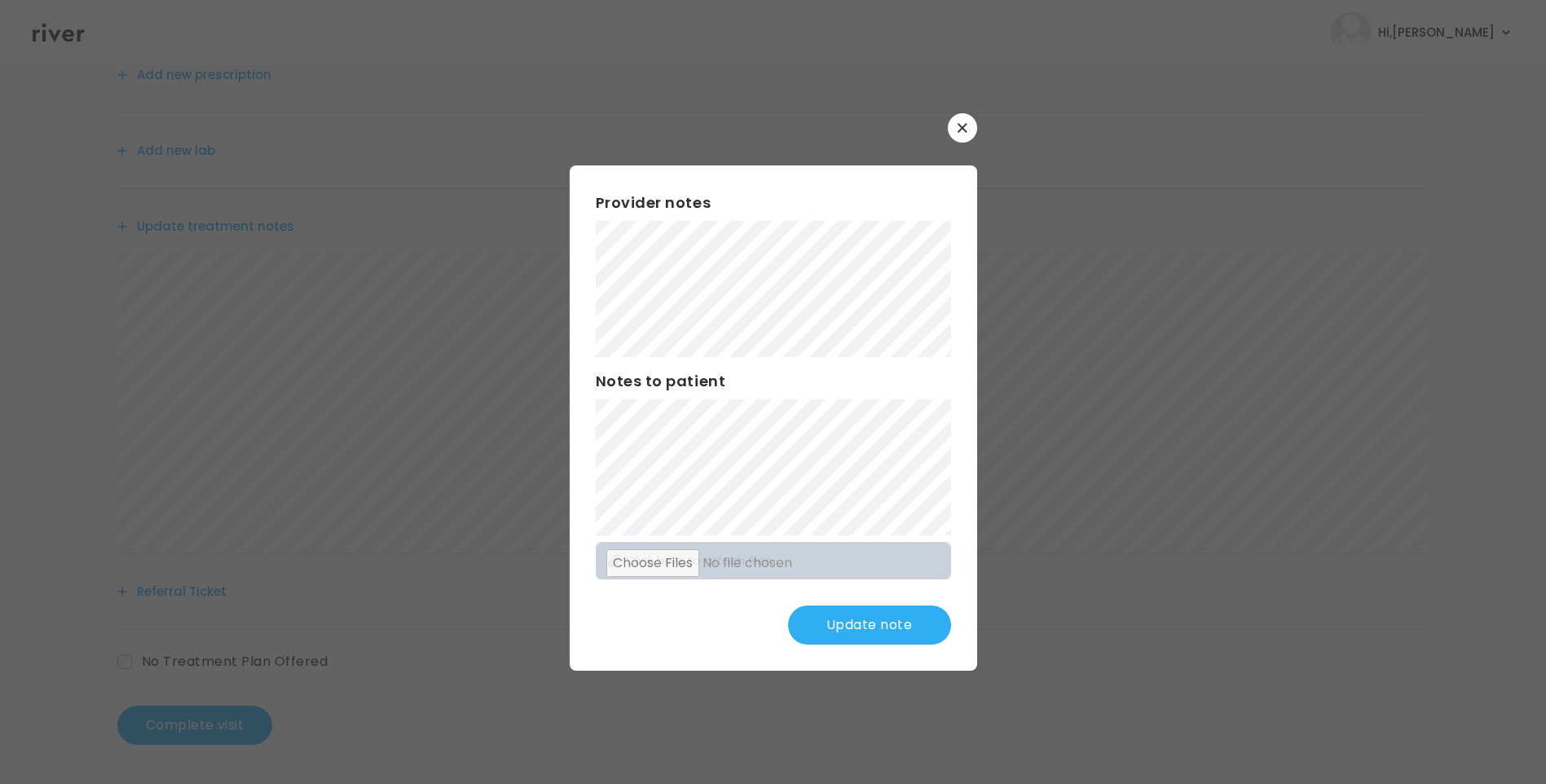
click at [865, 626] on button "Update note" at bounding box center [869, 624] width 163 height 39
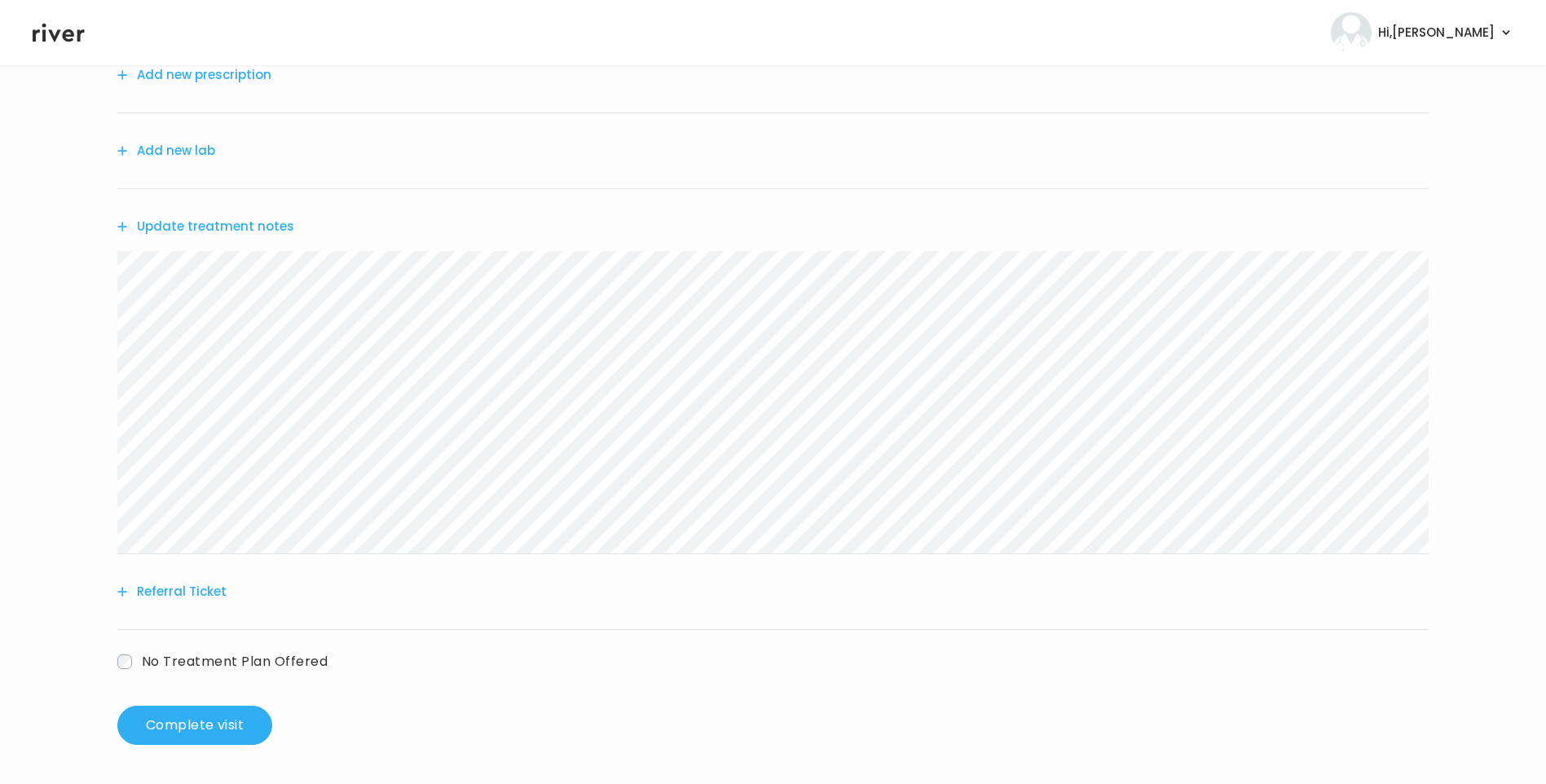
click at [268, 232] on button "Update treatment notes" at bounding box center [205, 226] width 176 height 23
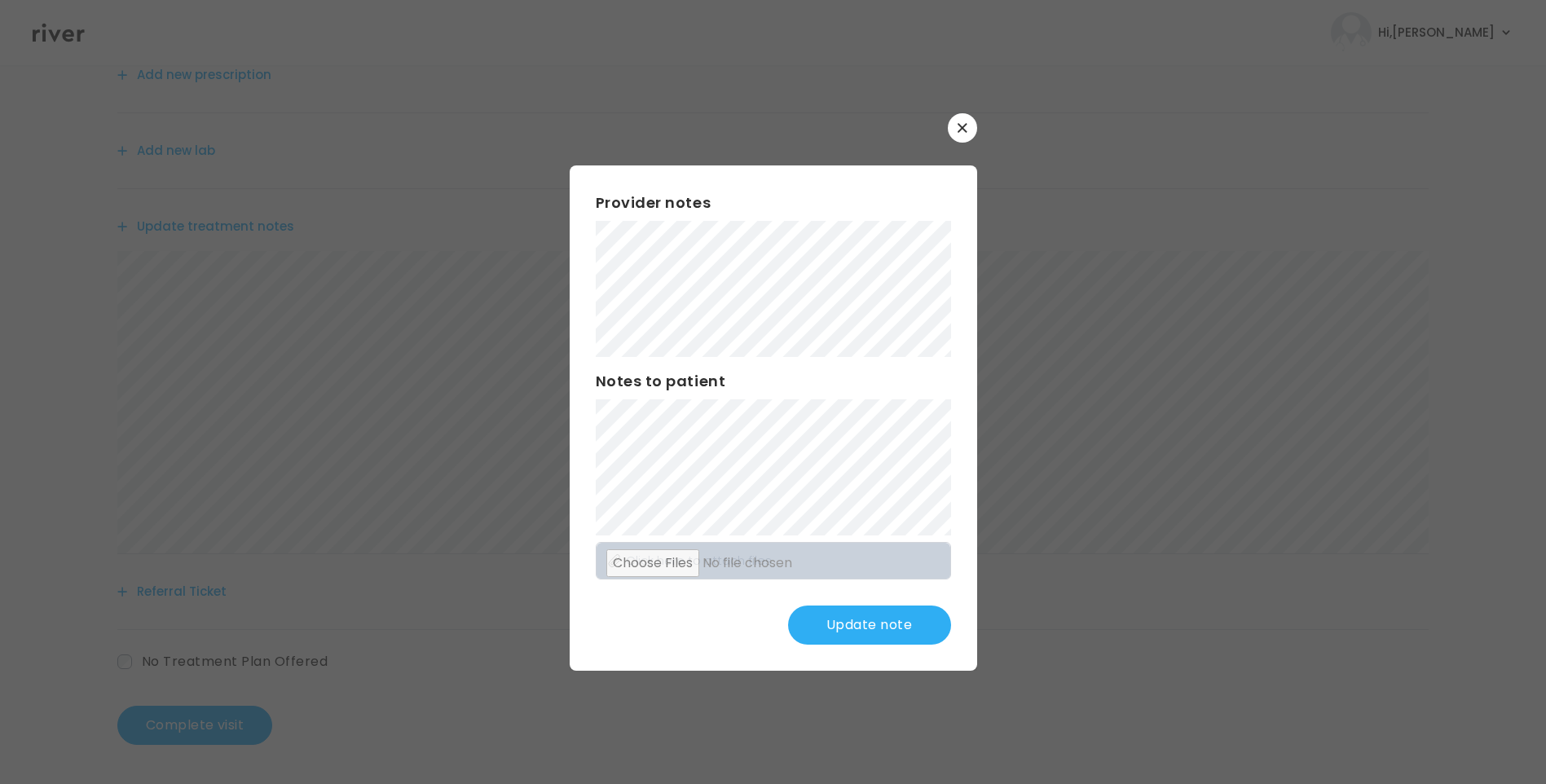
click at [899, 630] on button "Update note" at bounding box center [869, 624] width 163 height 39
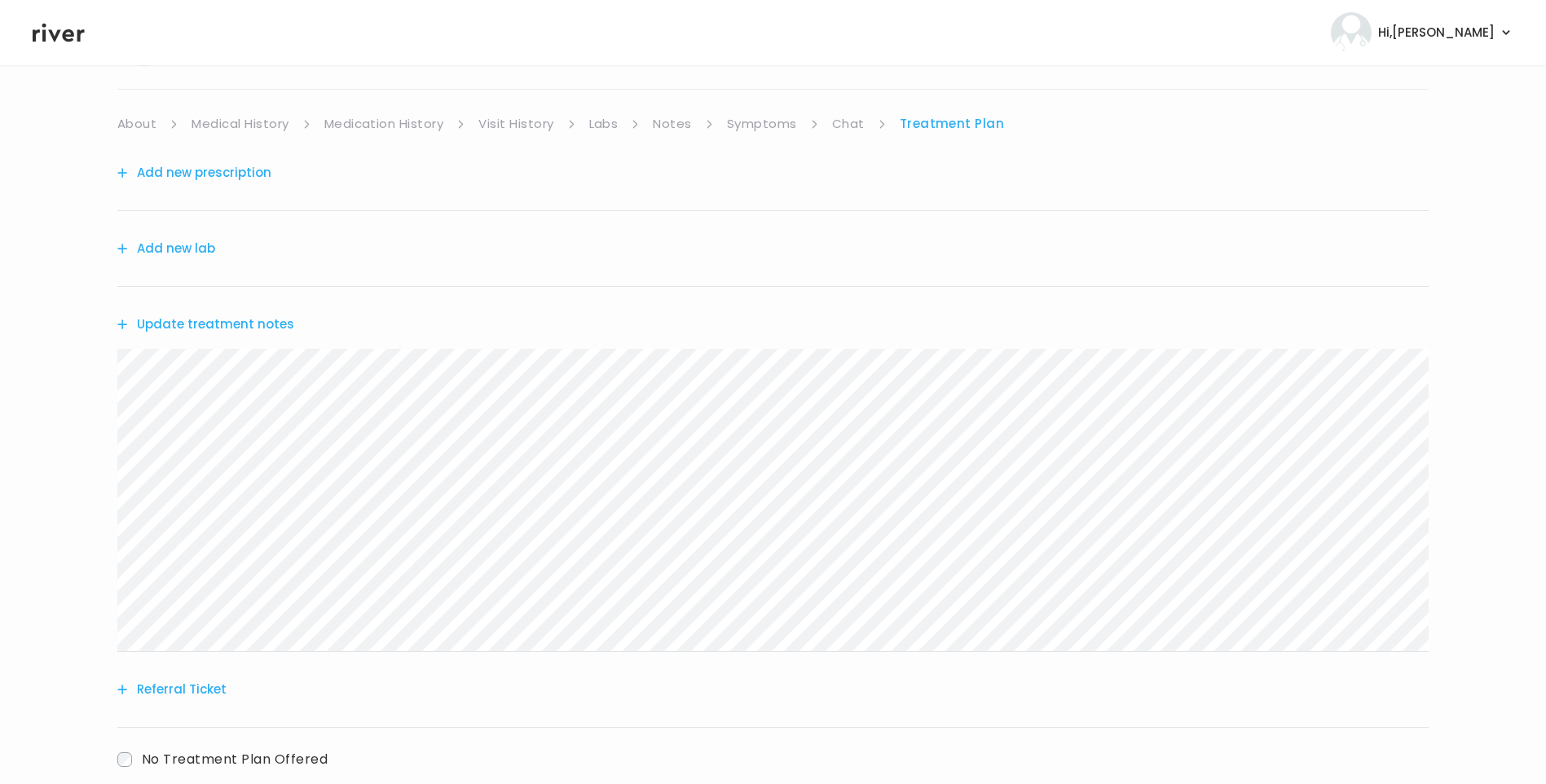
scroll to position [0, 0]
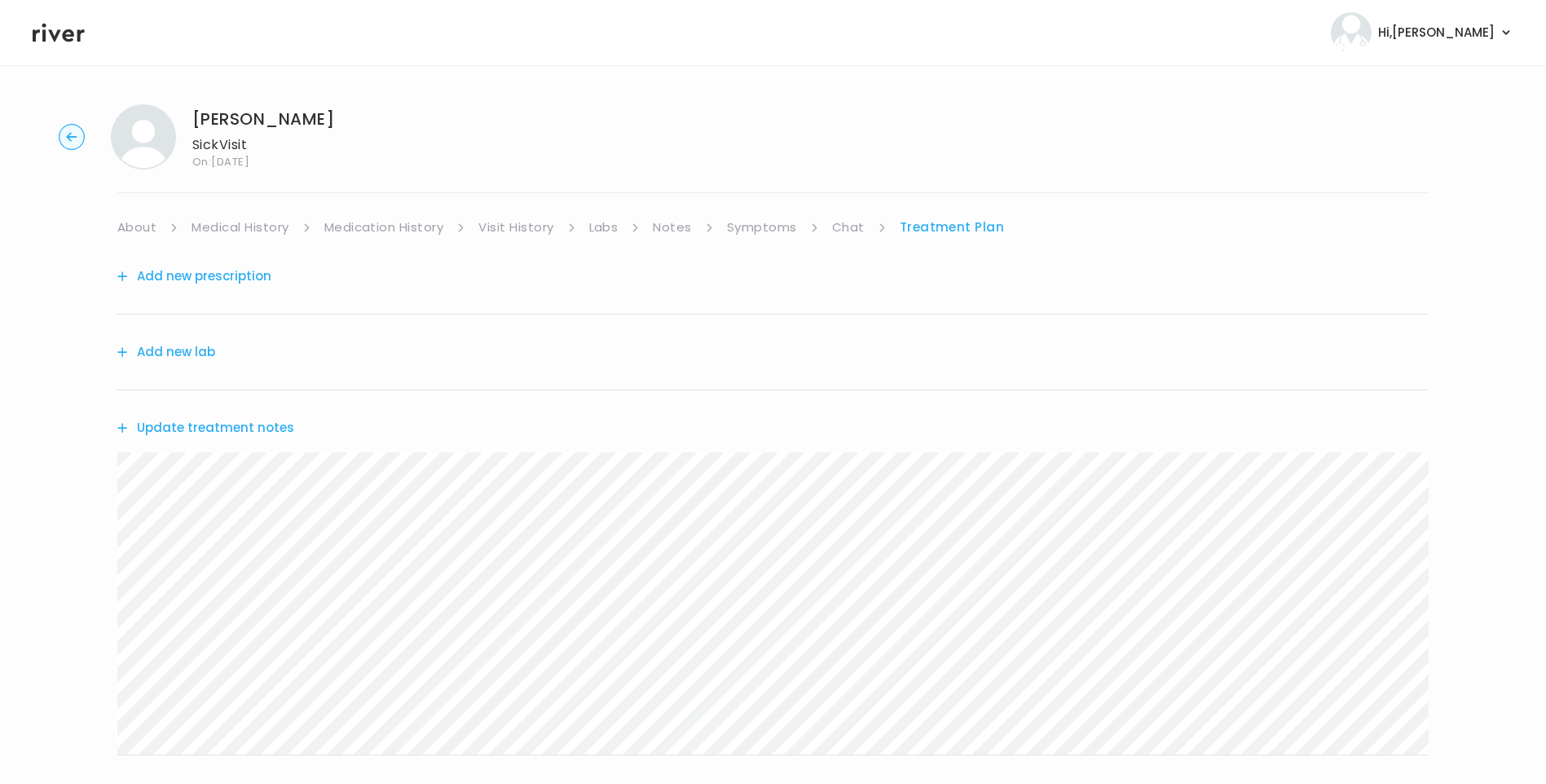
click at [136, 229] on link "About" at bounding box center [136, 227] width 39 height 23
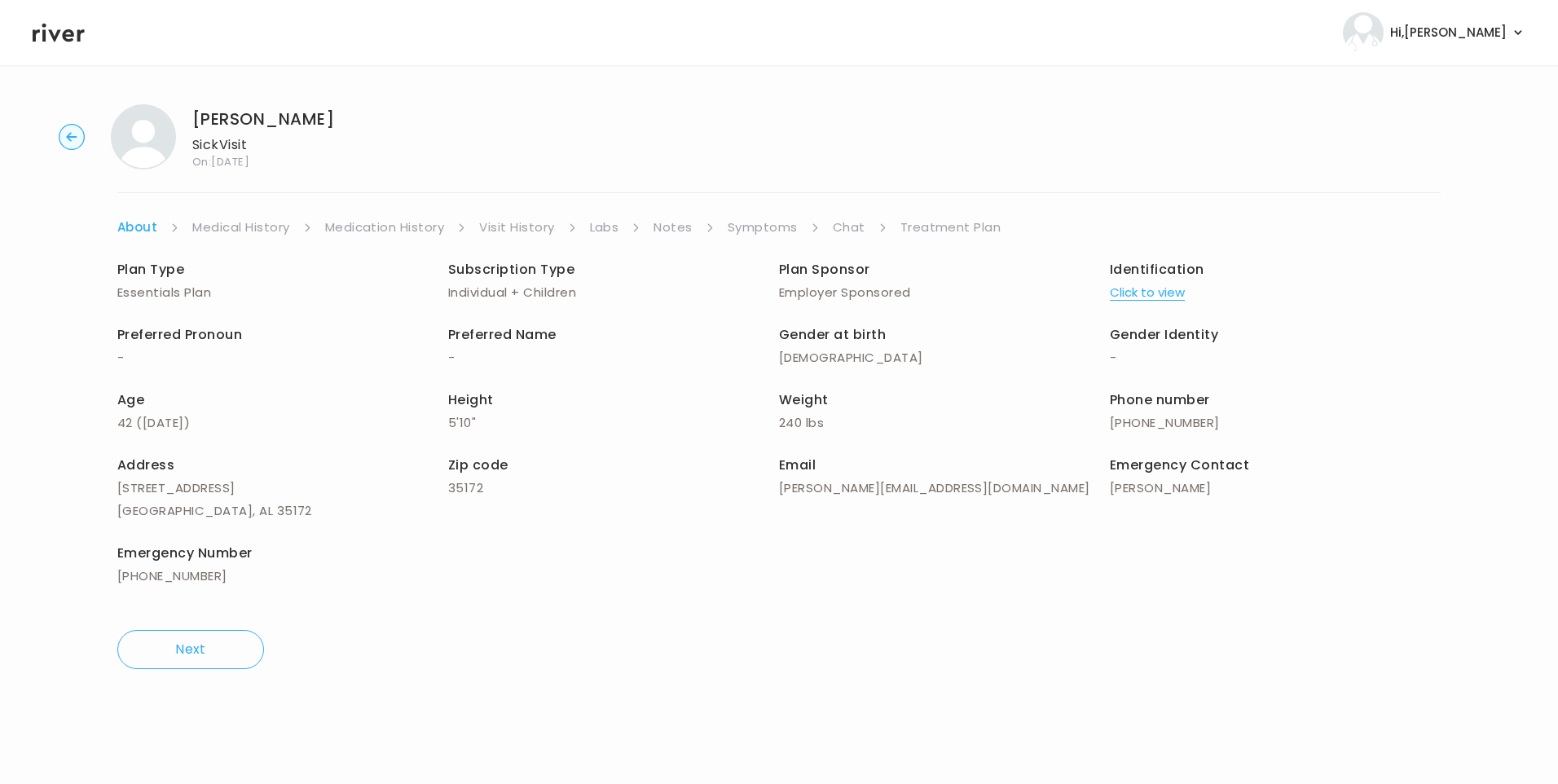
click at [972, 227] on link "Treatment Plan" at bounding box center [951, 227] width 101 height 23
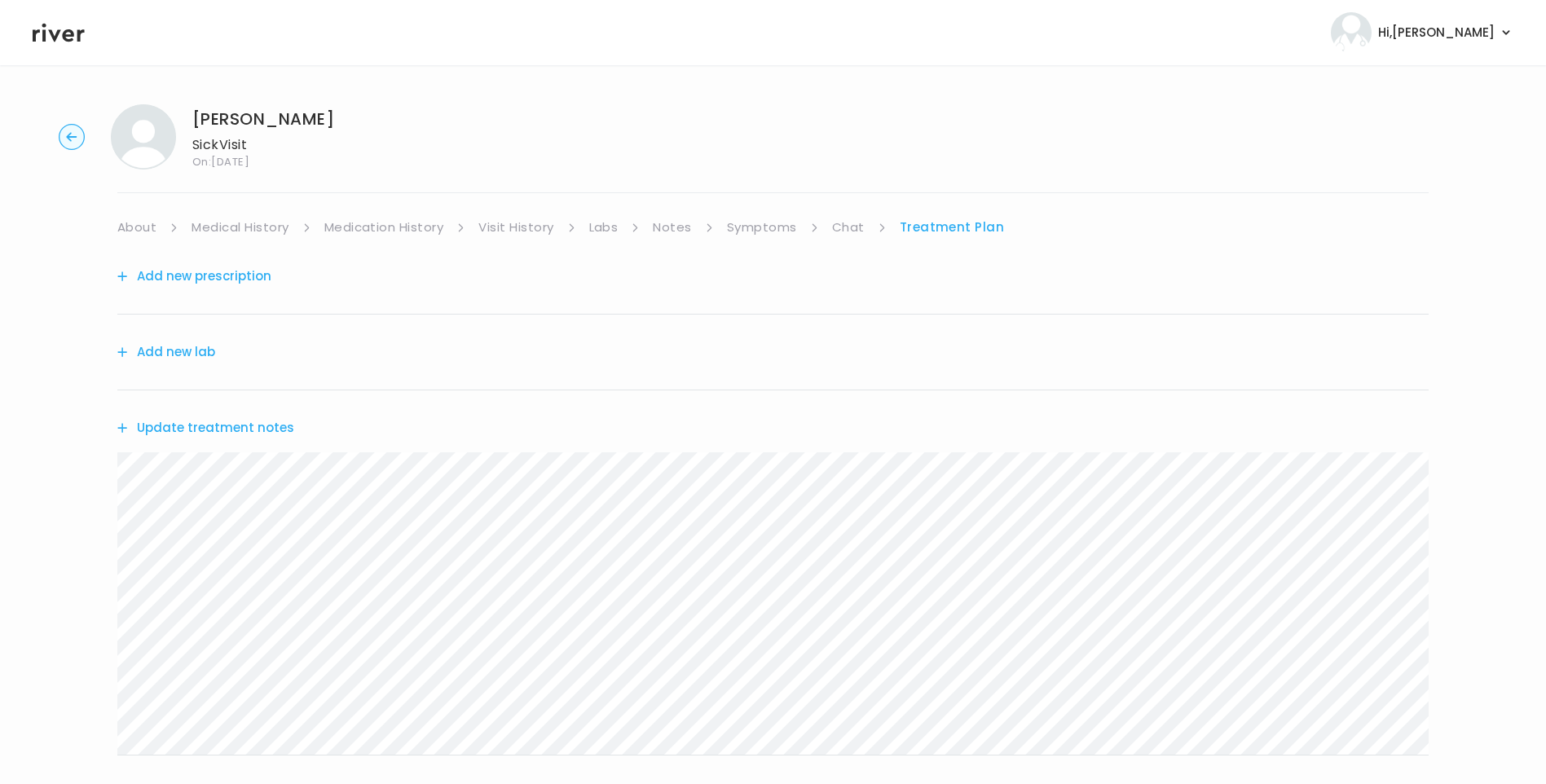
click at [261, 423] on button "Update treatment notes" at bounding box center [205, 427] width 176 height 23
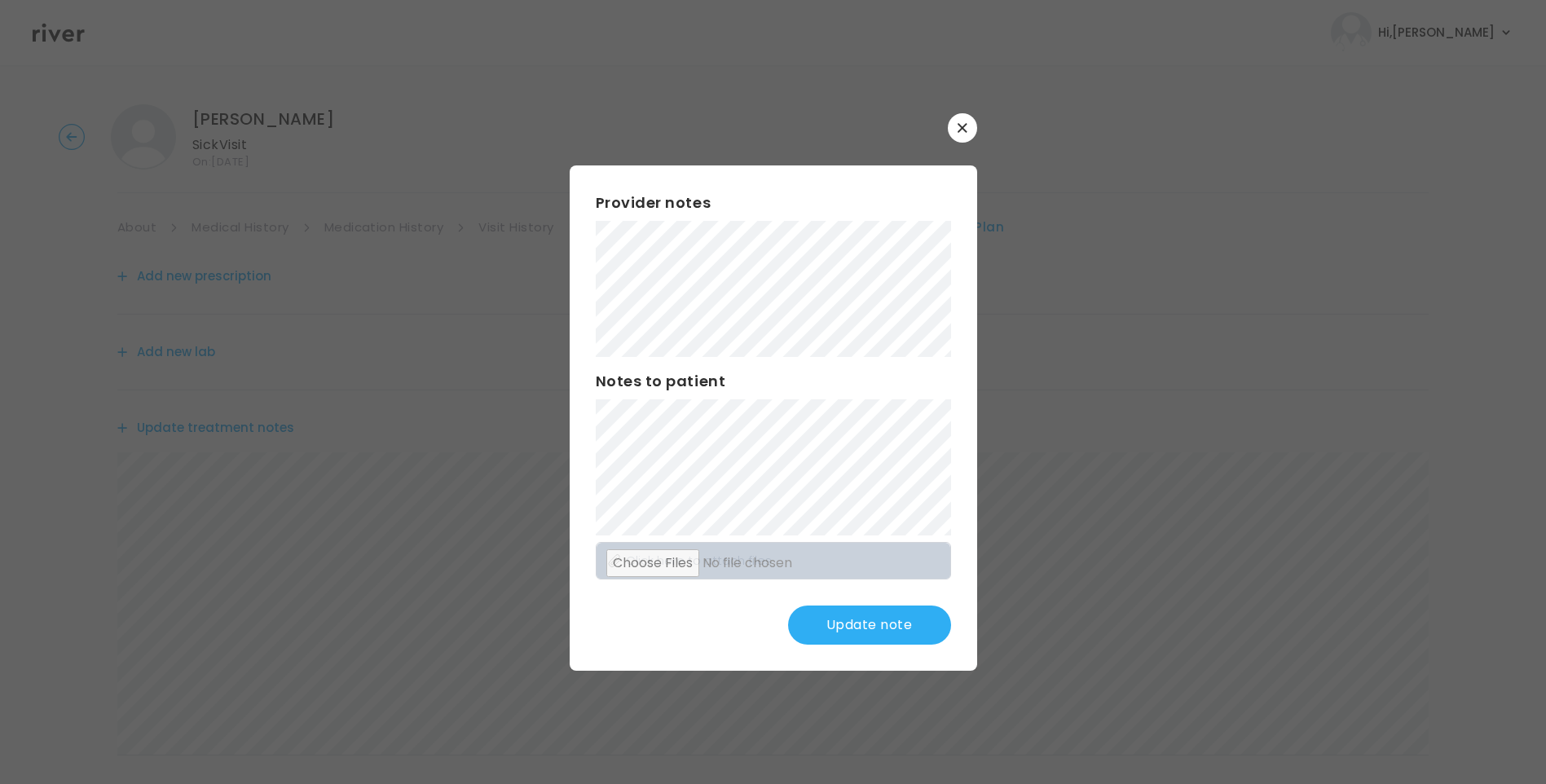
click at [864, 599] on div "Provider notes Notes to patient Click here to attach files Update note" at bounding box center [773, 418] width 407 height 505
click at [877, 617] on button "Update note" at bounding box center [869, 624] width 163 height 39
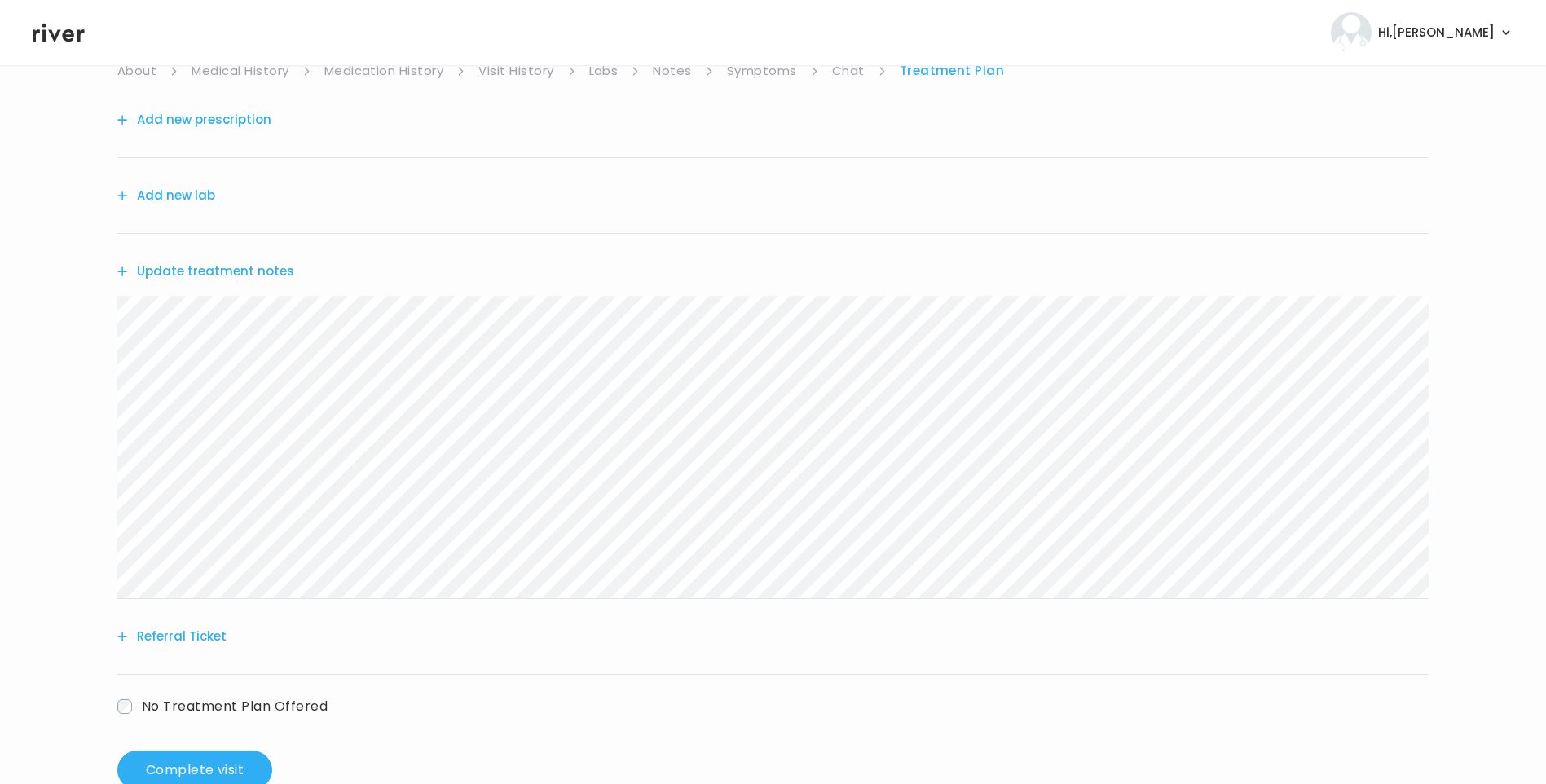
scroll to position [163, 0]
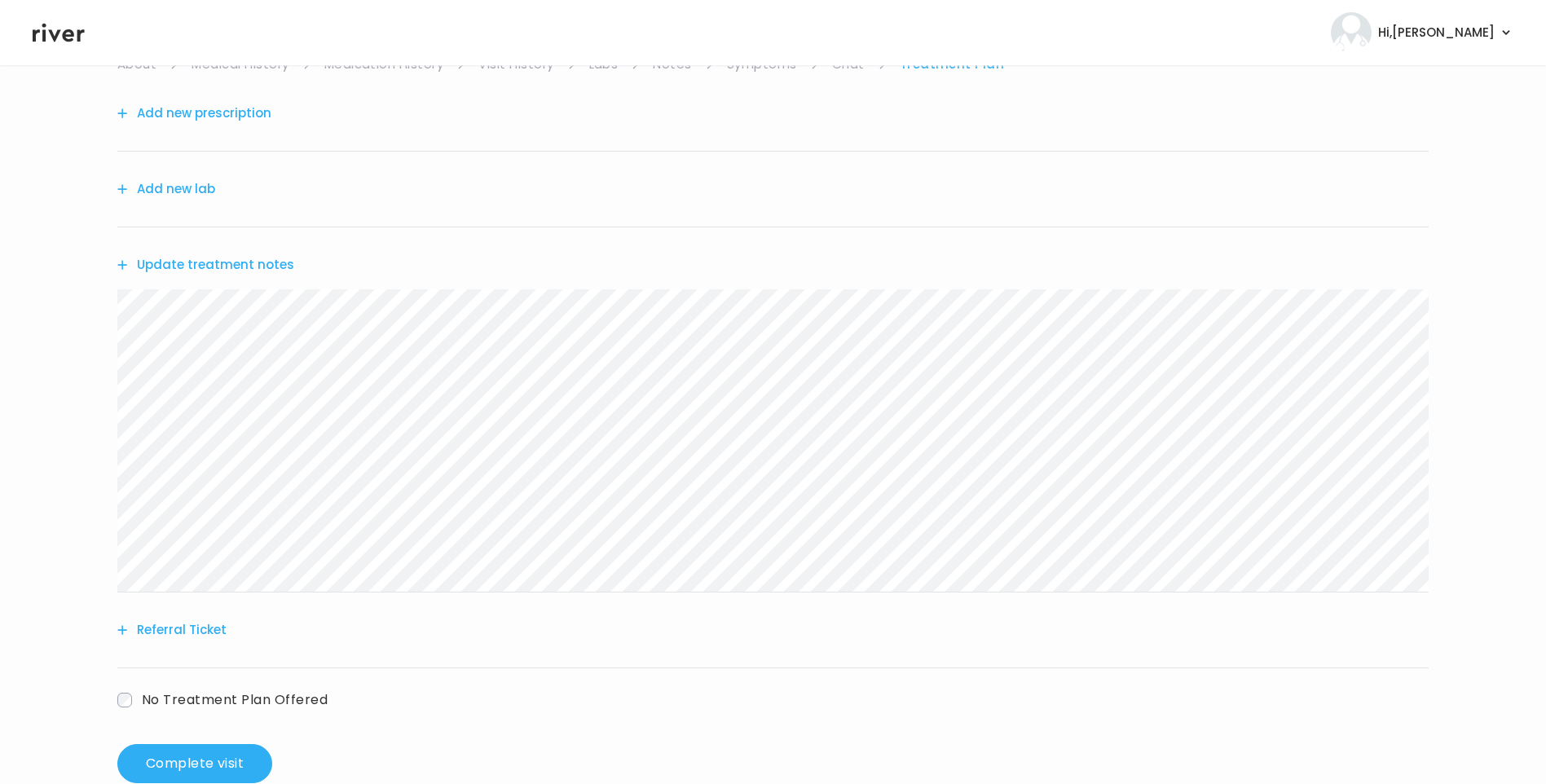
click at [75, 322] on div "Heather Sawo Sick Visit On: 16 Sep 2025 About Medical History Medication Histor…" at bounding box center [773, 362] width 1546 height 868
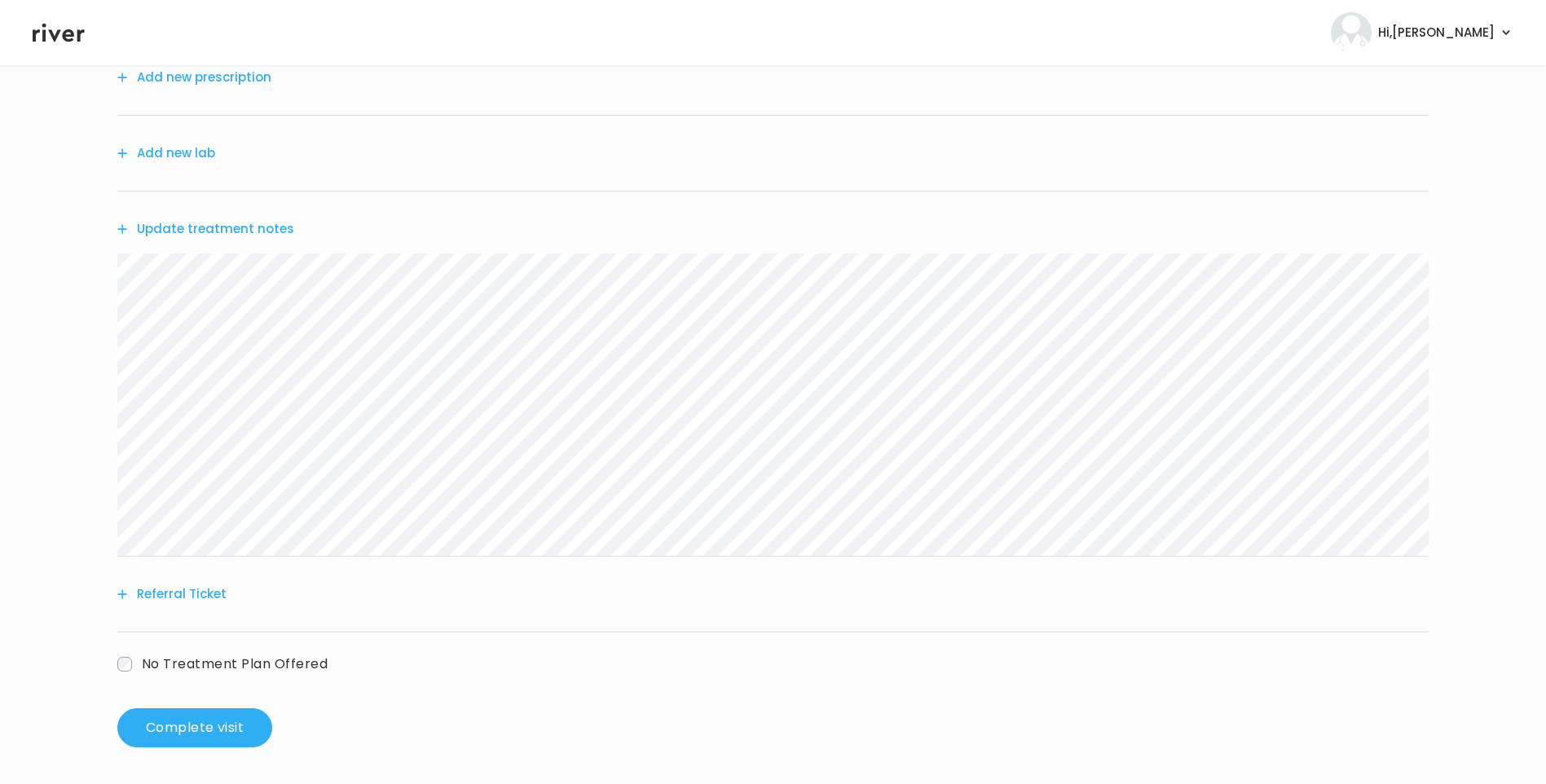
scroll to position [202, 0]
click at [180, 586] on button "Referral Ticket" at bounding box center [171, 590] width 109 height 23
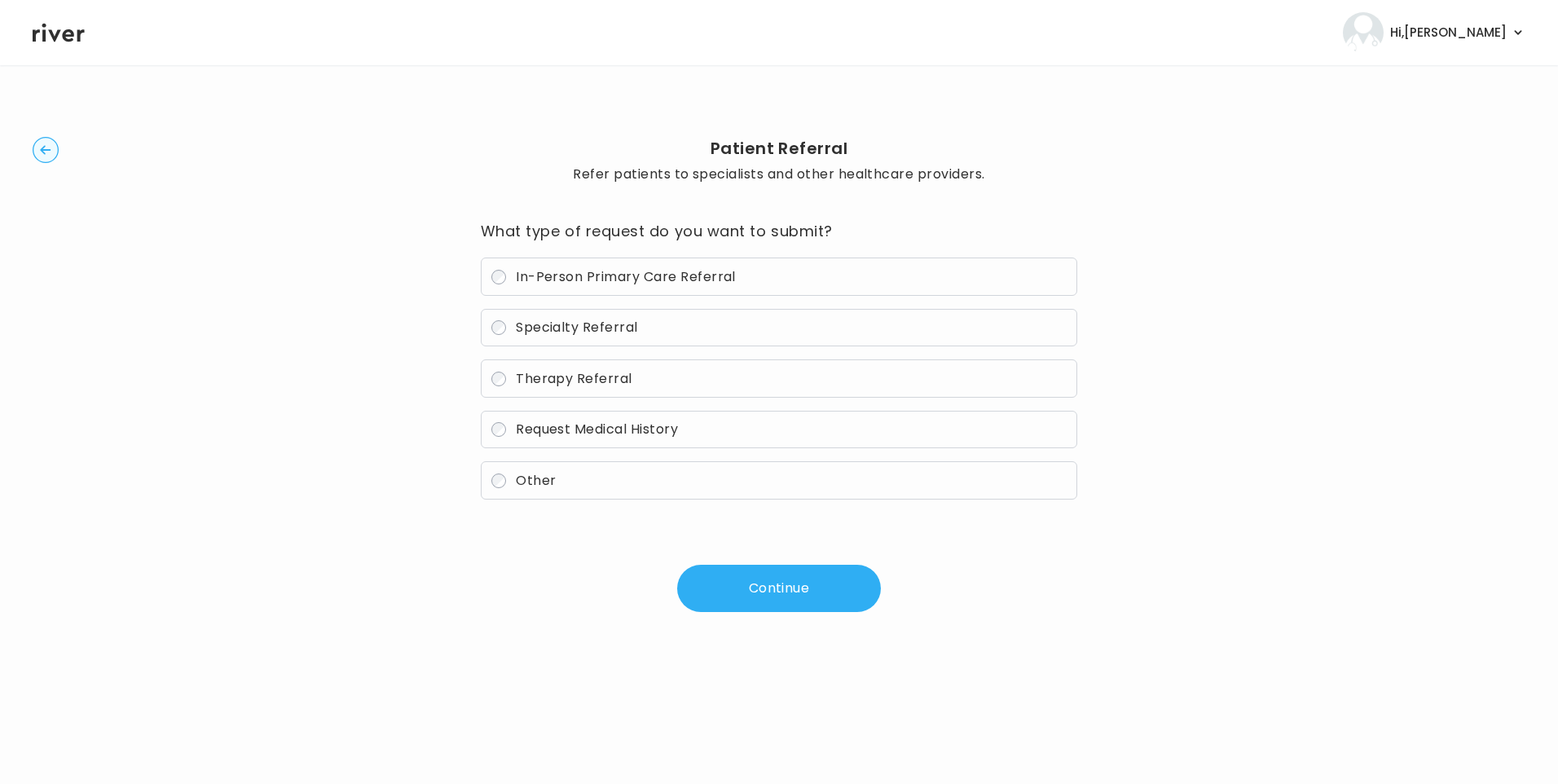
click at [581, 261] on label "In-Person Primary Care Referral" at bounding box center [779, 276] width 597 height 39
click at [786, 590] on button "Continue" at bounding box center [779, 588] width 204 height 47
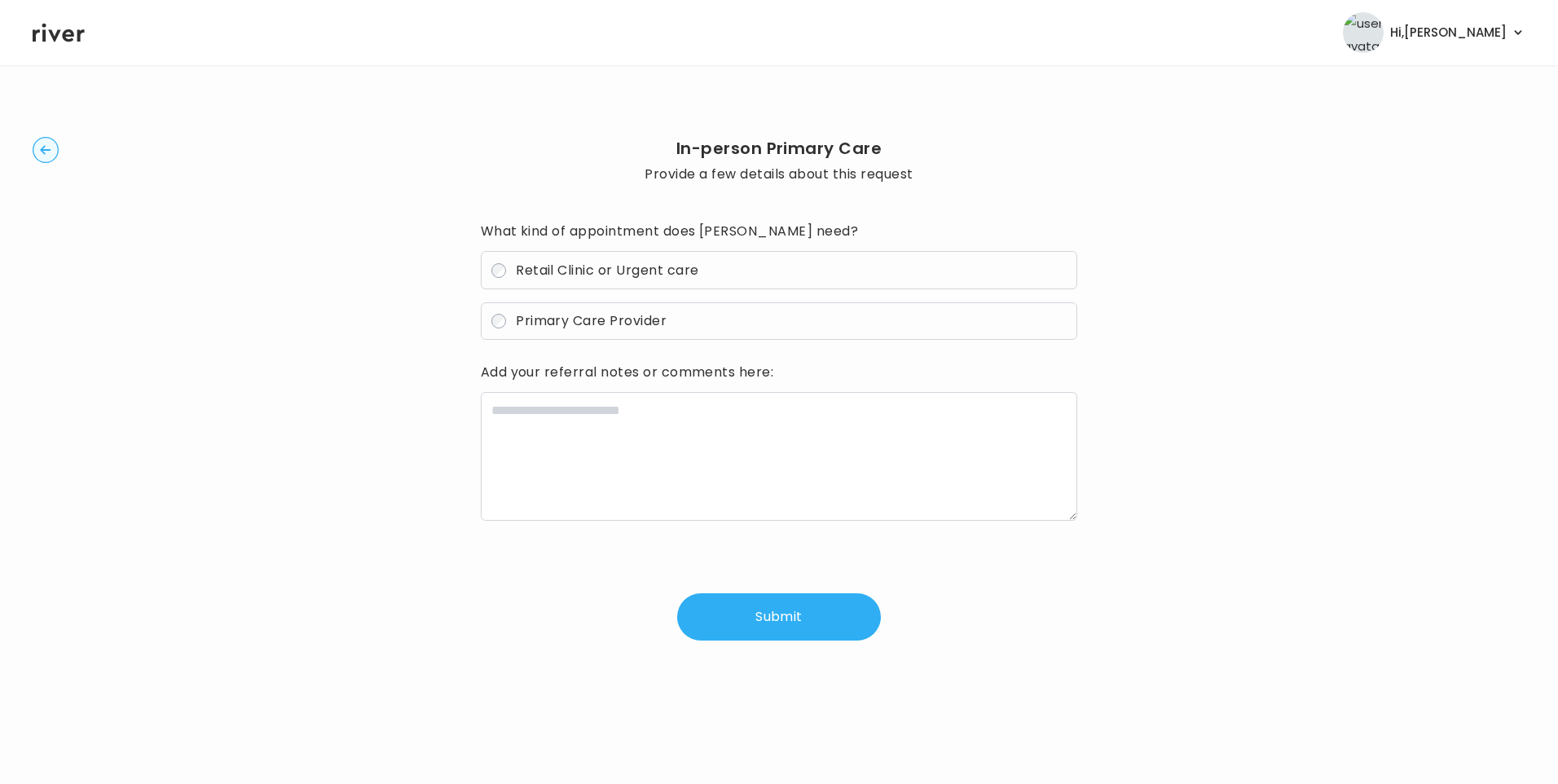
click at [566, 273] on span "Retail Clinic or Urgent care" at bounding box center [607, 270] width 183 height 19
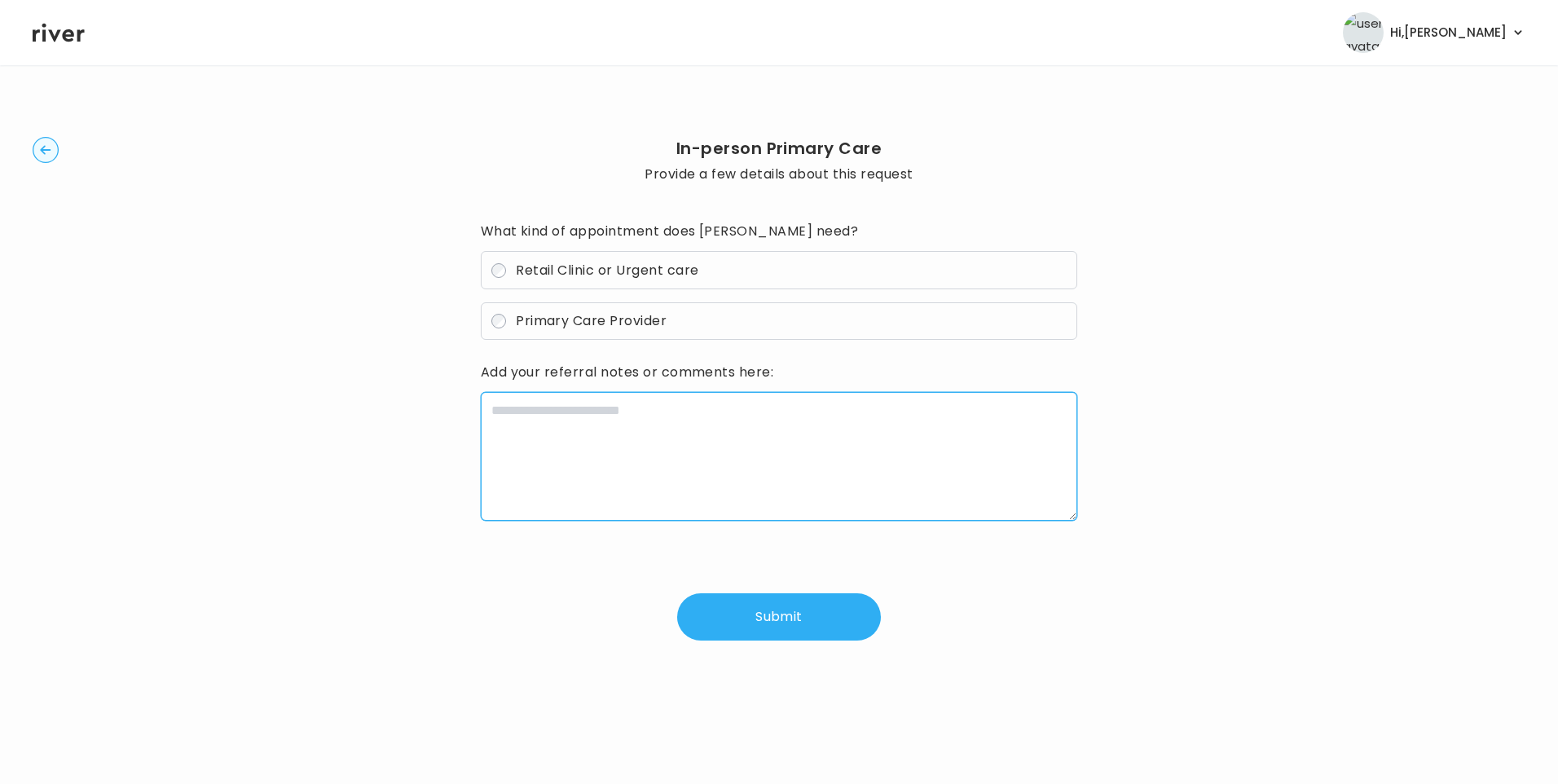
click at [648, 462] on textarea at bounding box center [779, 455] width 597 height 129
paste textarea "**********"
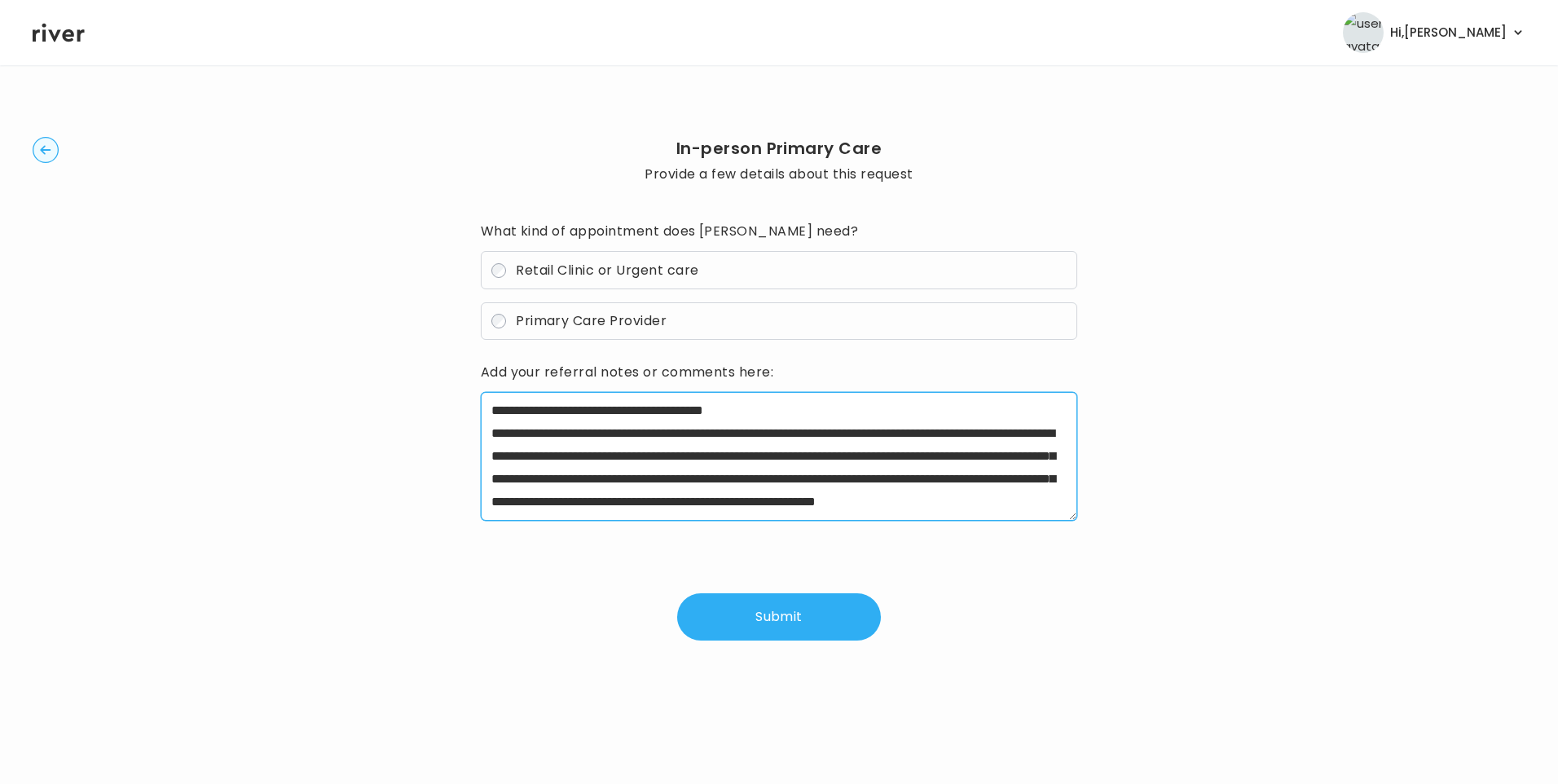
drag, startPoint x: 545, startPoint y: 437, endPoint x: 793, endPoint y: 432, distance: 248.1
click at [793, 432] on textarea "**********" at bounding box center [779, 455] width 597 height 129
click at [959, 492] on textarea "**********" at bounding box center [779, 455] width 597 height 129
click at [898, 450] on textarea "**********" at bounding box center [779, 455] width 597 height 129
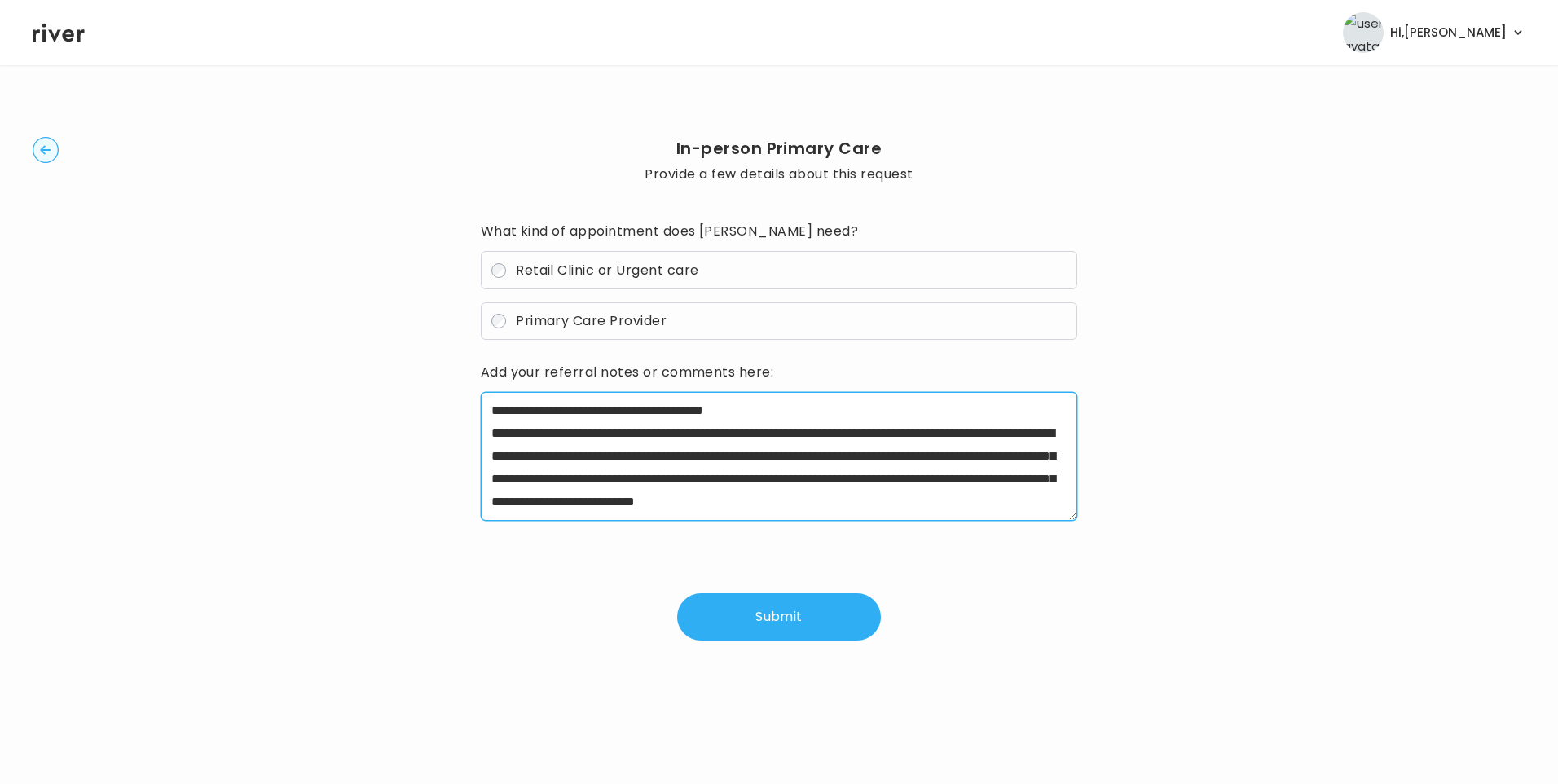
click at [982, 498] on textarea "**********" at bounding box center [779, 455] width 597 height 129
click at [1017, 479] on textarea "**********" at bounding box center [779, 455] width 597 height 129
click at [906, 503] on textarea "**********" at bounding box center [779, 455] width 597 height 129
drag, startPoint x: 493, startPoint y: 432, endPoint x: 969, endPoint y: 542, distance: 488.5
click at [979, 551] on div "**********" at bounding box center [779, 429] width 597 height 422
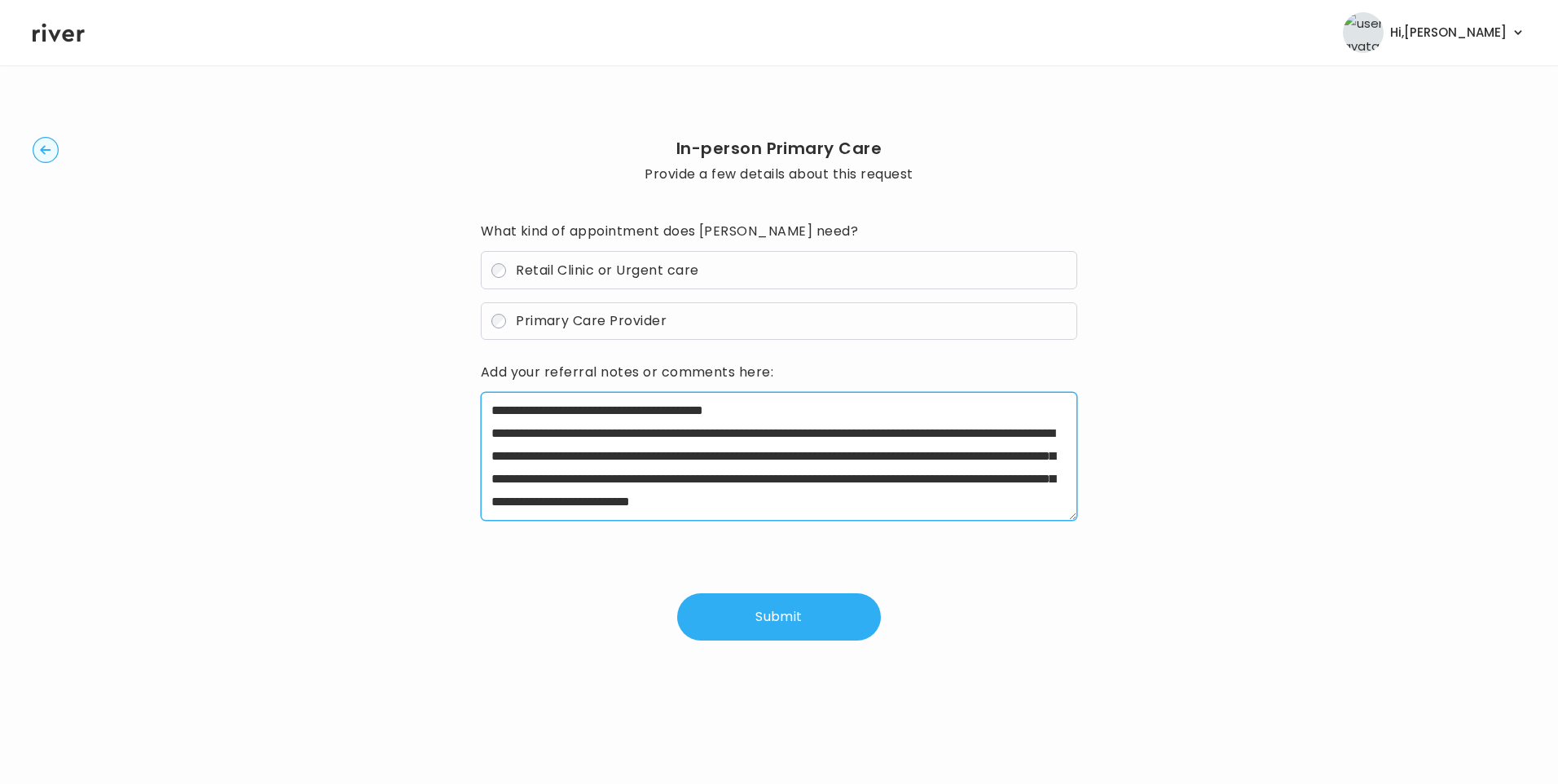
type textarea "**********"
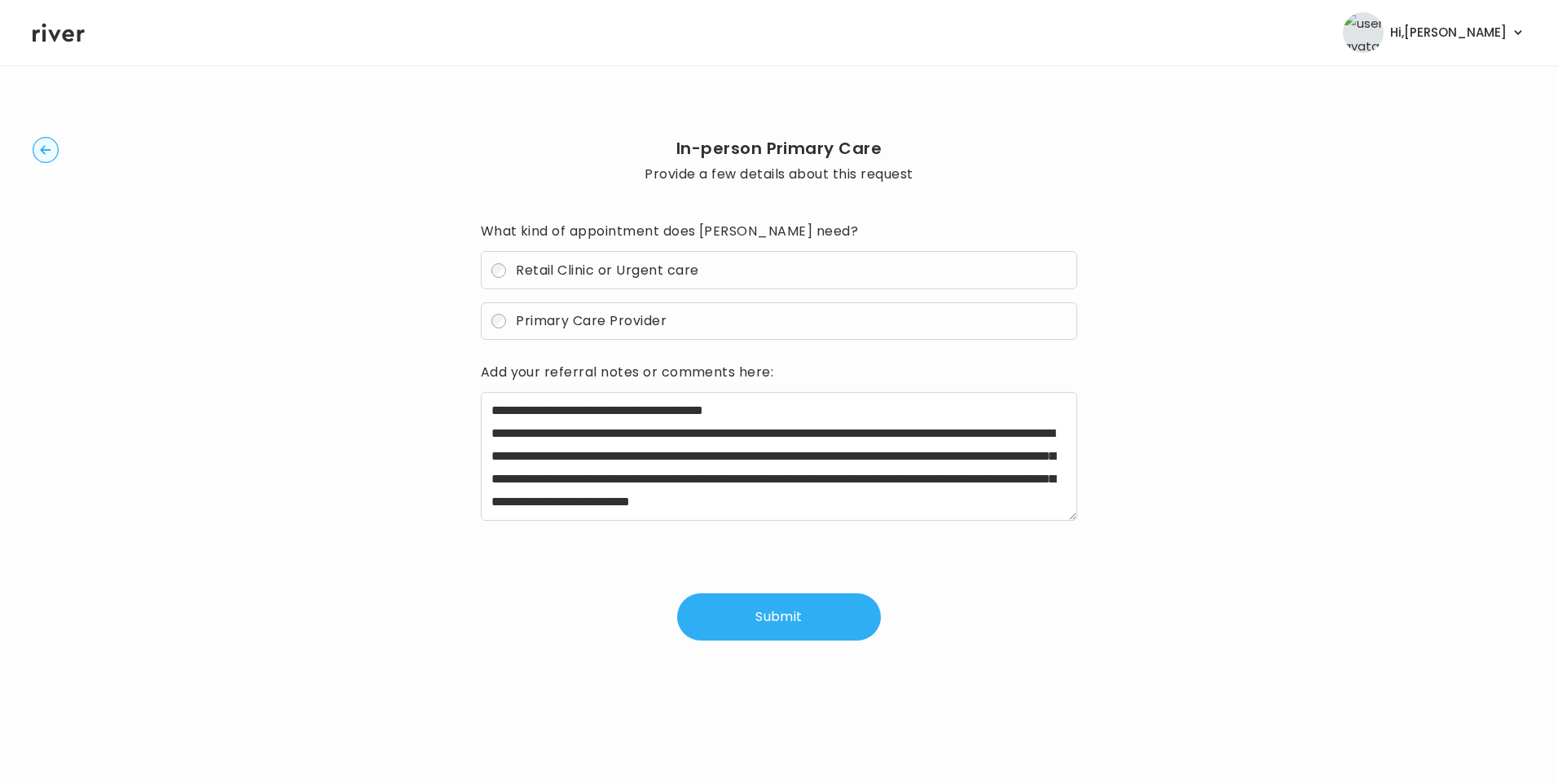
click at [783, 612] on button "Submit" at bounding box center [779, 617] width 204 height 47
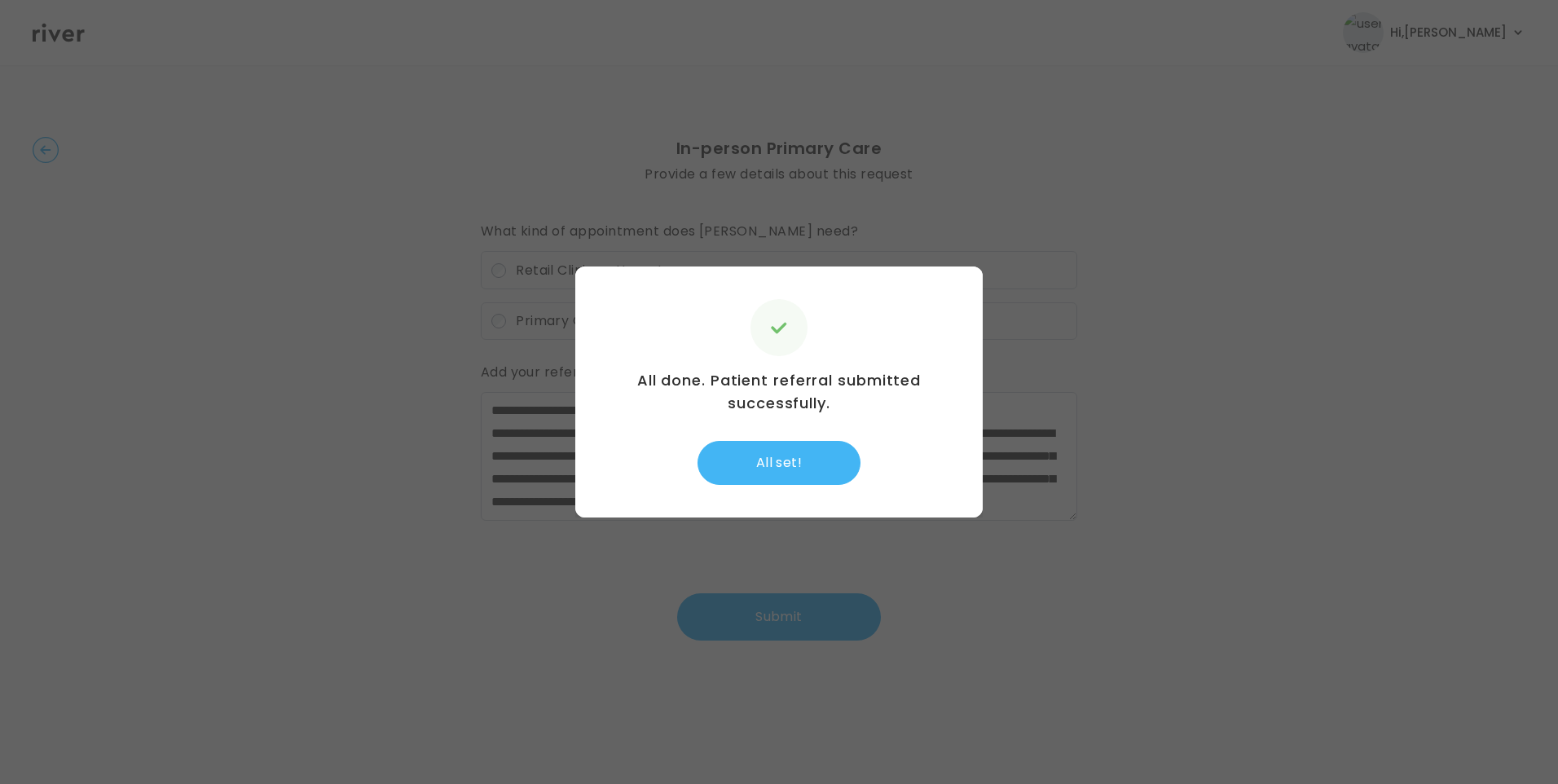
click at [794, 464] on button "All set!" at bounding box center [779, 463] width 163 height 44
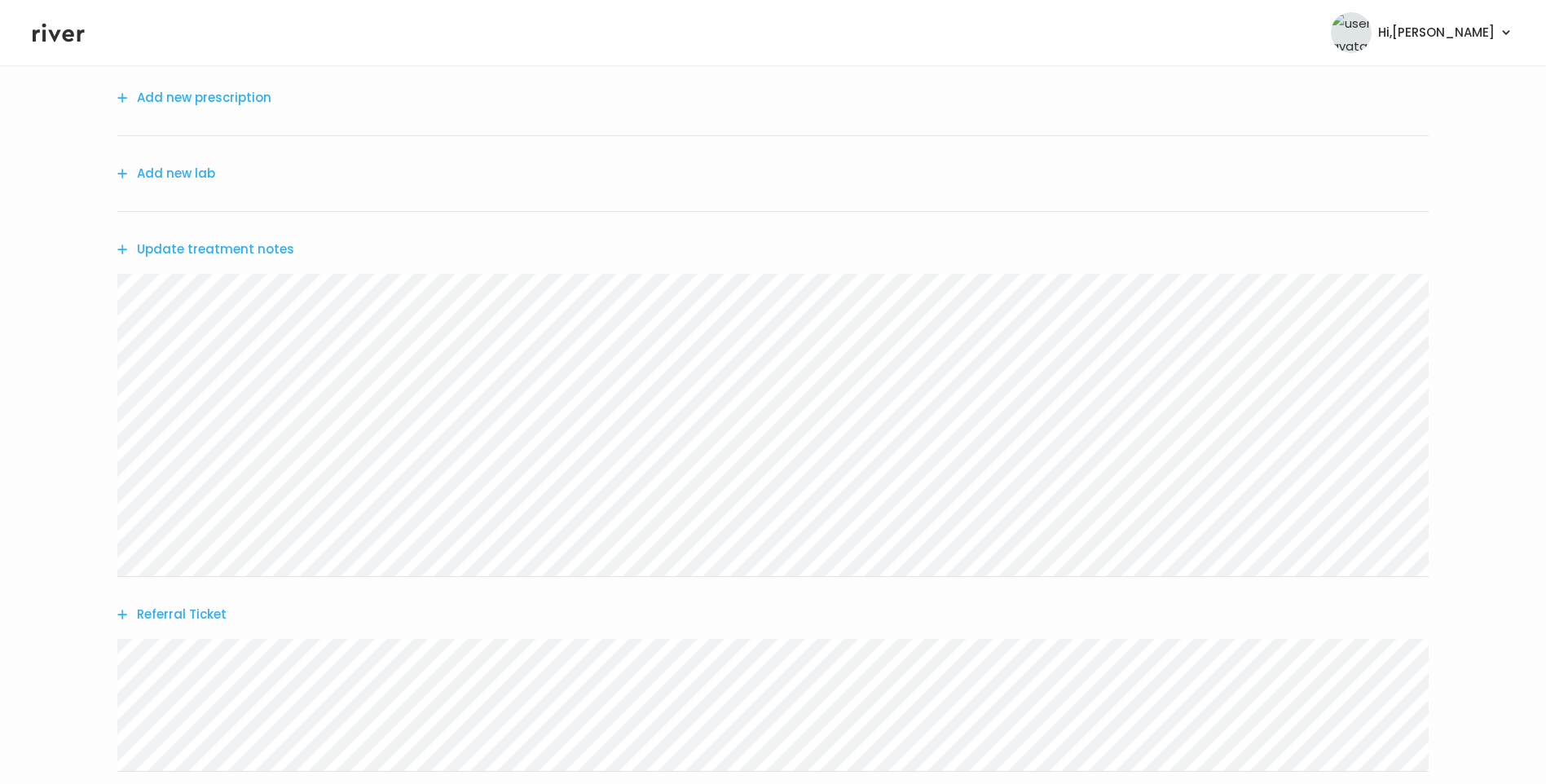
scroll to position [320, 0]
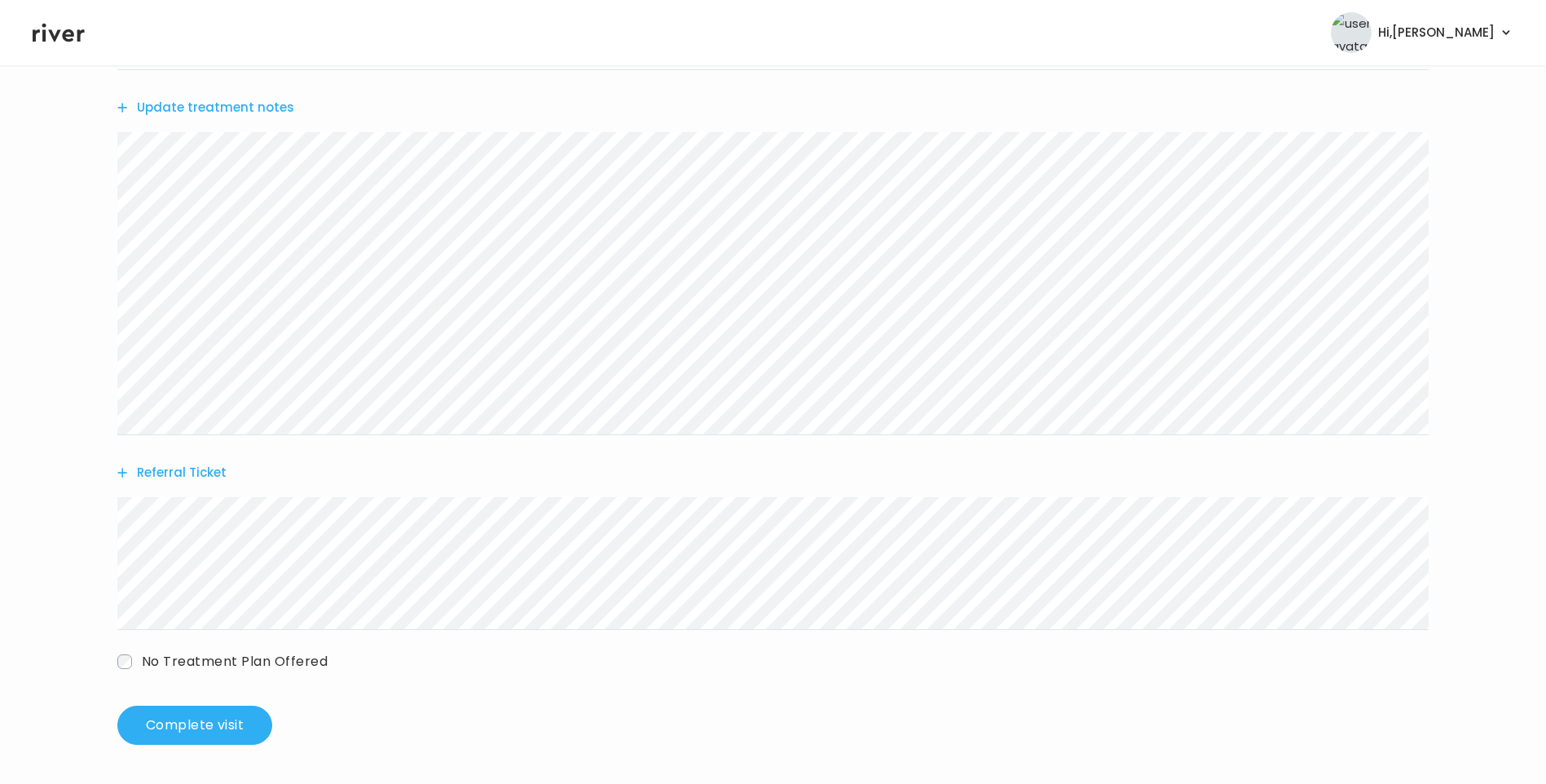
click at [202, 475] on button "Referral Ticket" at bounding box center [171, 472] width 109 height 23
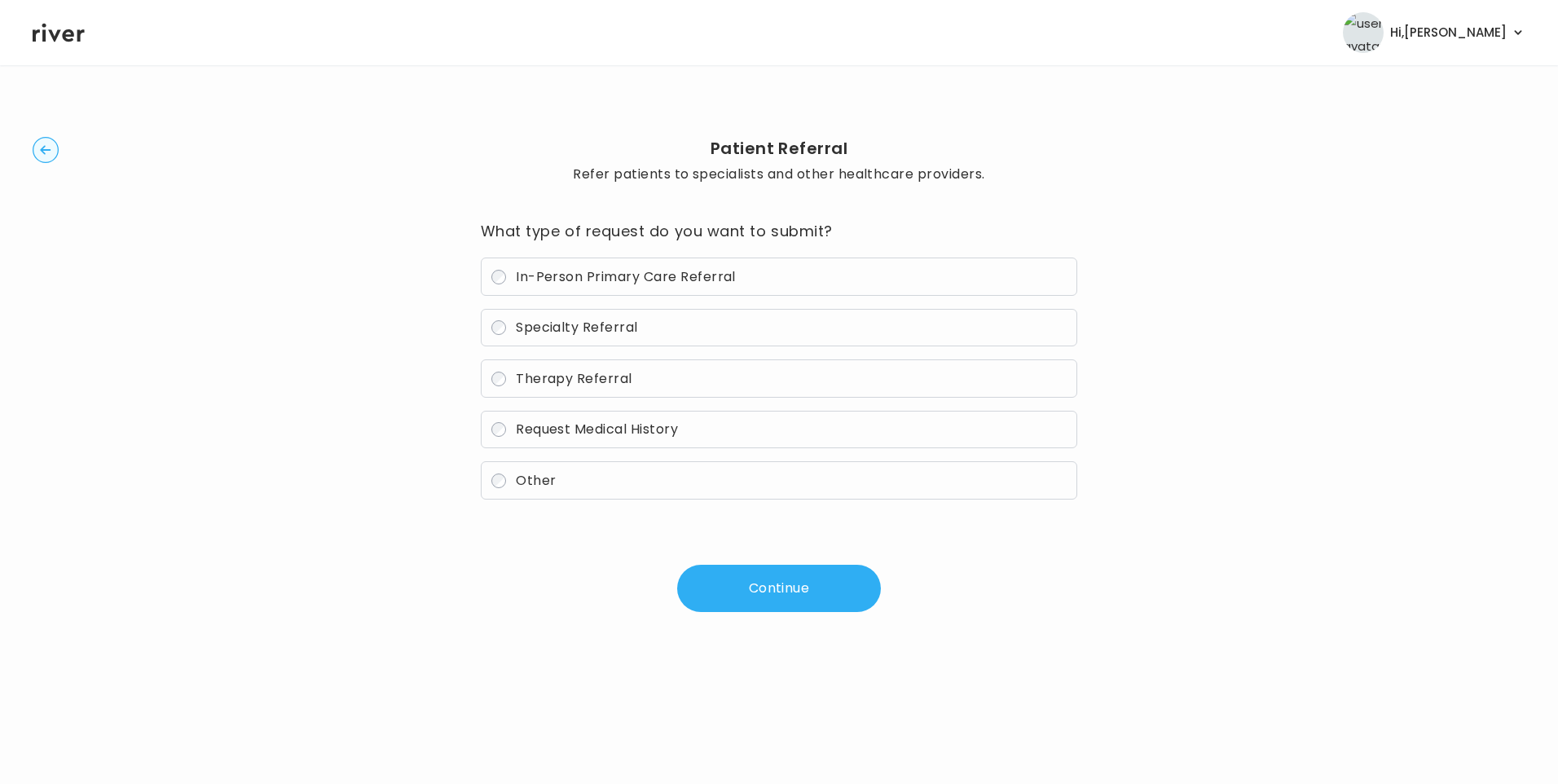
click at [573, 316] on label "Specialty Referral" at bounding box center [779, 328] width 597 height 39
click at [808, 598] on button "Continue" at bounding box center [779, 588] width 204 height 47
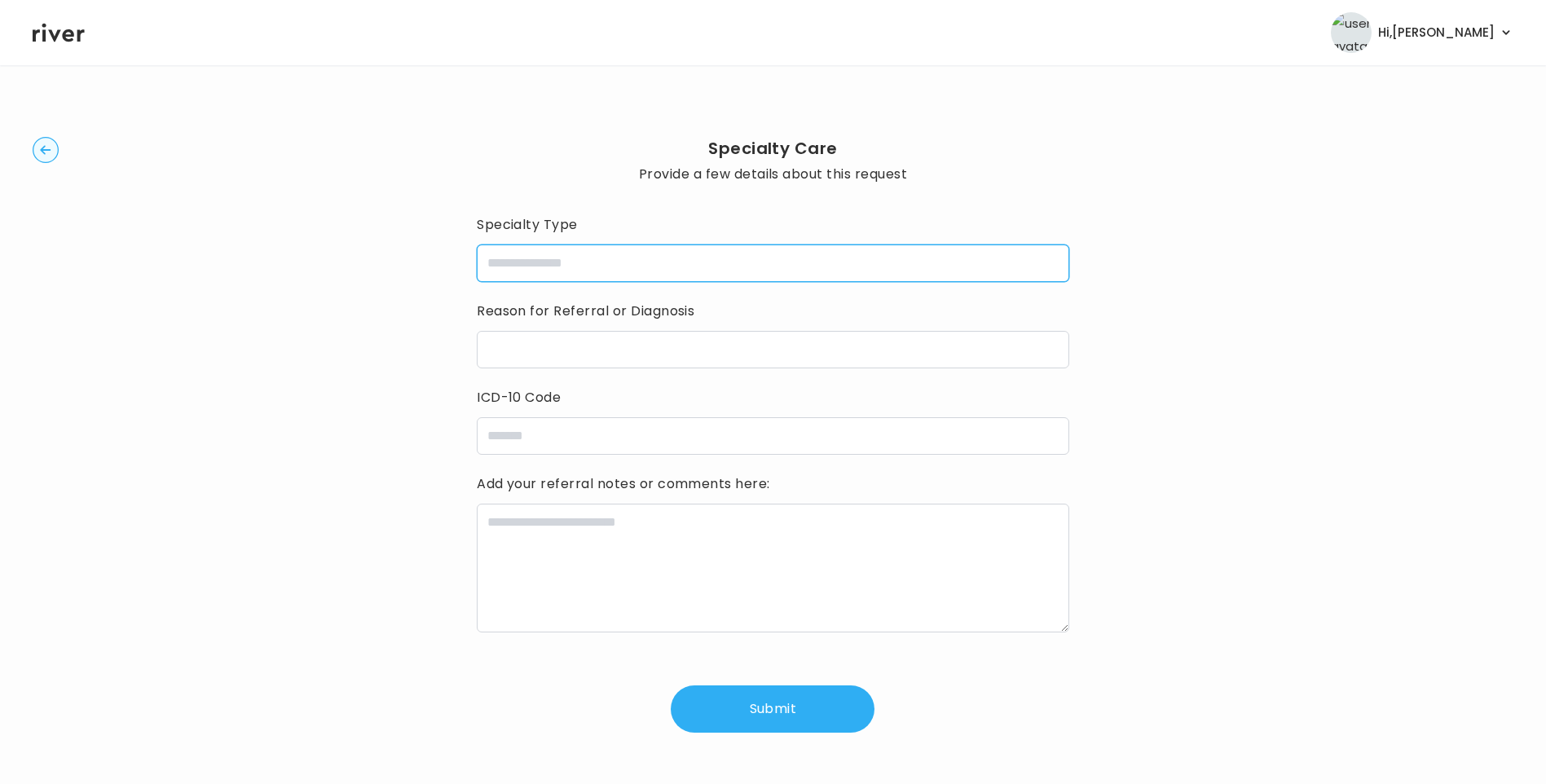
click at [537, 263] on input "specialtyType" at bounding box center [773, 263] width 592 height 38
type input "**********"
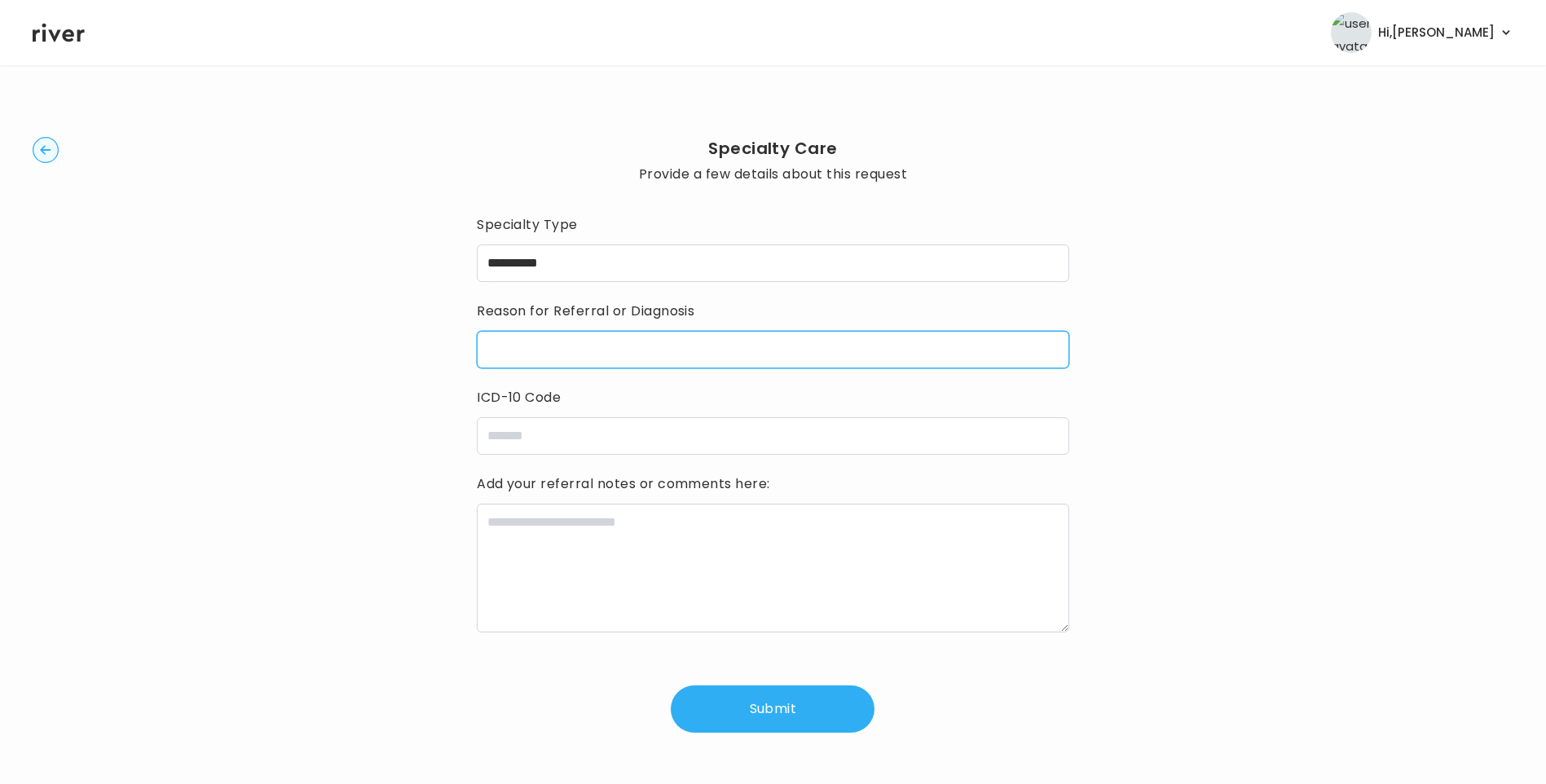
click at [529, 337] on input "reasonForReferral" at bounding box center [773, 349] width 592 height 38
click at [484, 346] on input "**********" at bounding box center [773, 349] width 592 height 38
drag, startPoint x: 756, startPoint y: 345, endPoint x: 1034, endPoint y: 366, distance: 278.8
click at [1034, 366] on input "**********" at bounding box center [773, 349] width 592 height 38
type input "**********"
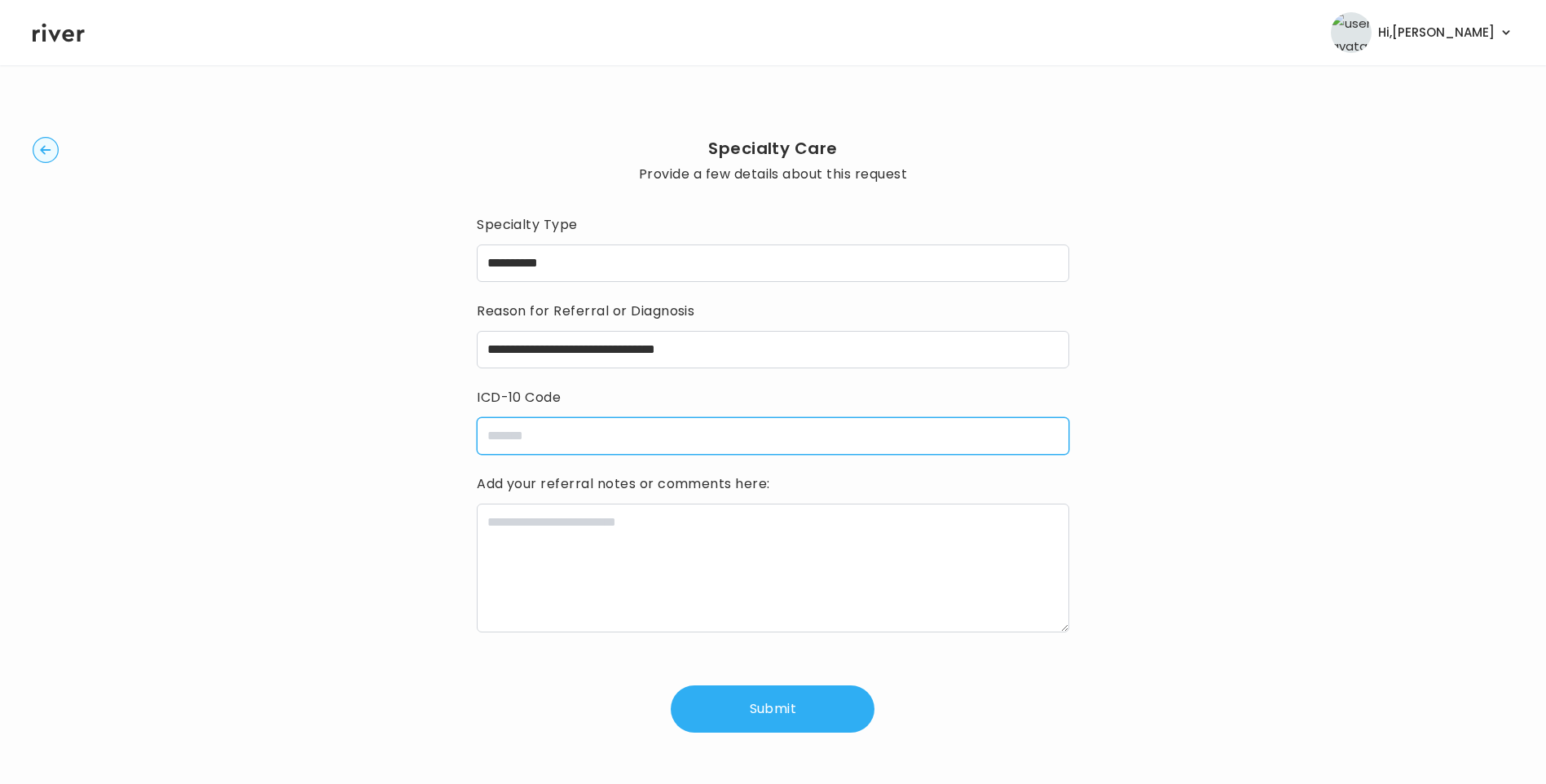
click at [580, 428] on input "icdCode" at bounding box center [773, 436] width 592 height 38
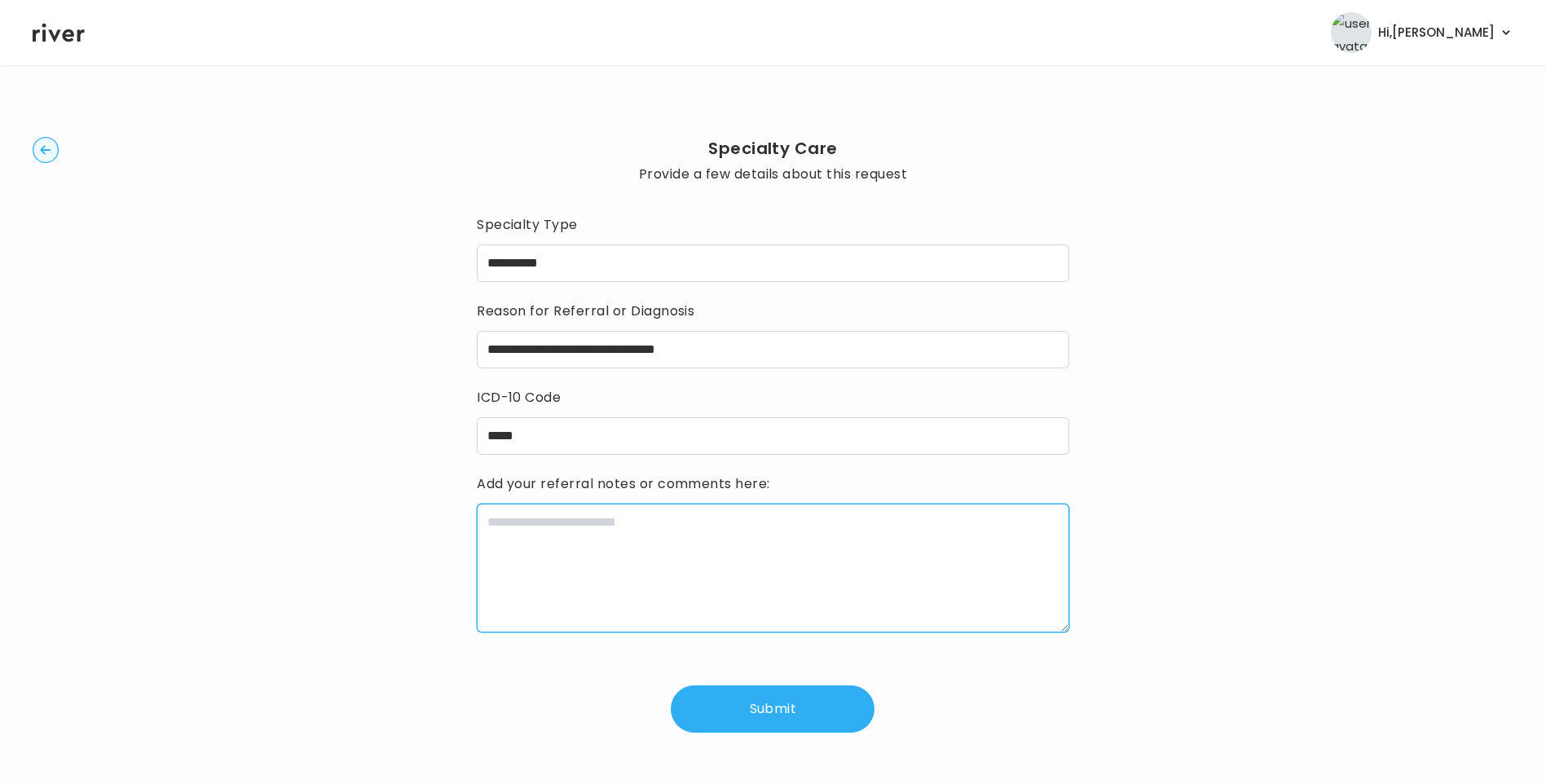
click at [520, 579] on textarea at bounding box center [773, 567] width 592 height 129
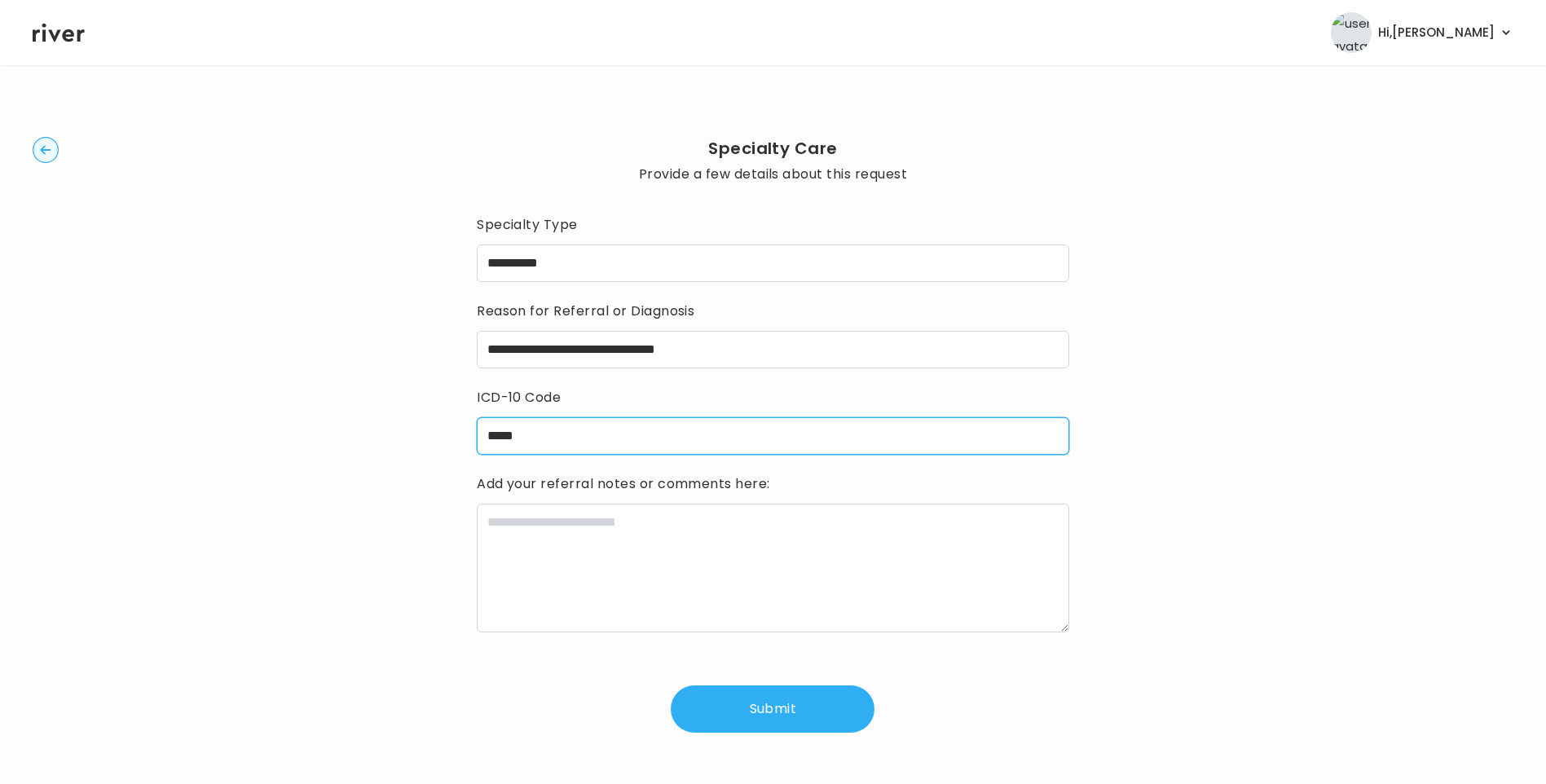
drag, startPoint x: 561, startPoint y: 433, endPoint x: 552, endPoint y: 428, distance: 10.3
click at [561, 434] on input "*****" at bounding box center [773, 436] width 592 height 38
type input "**********"
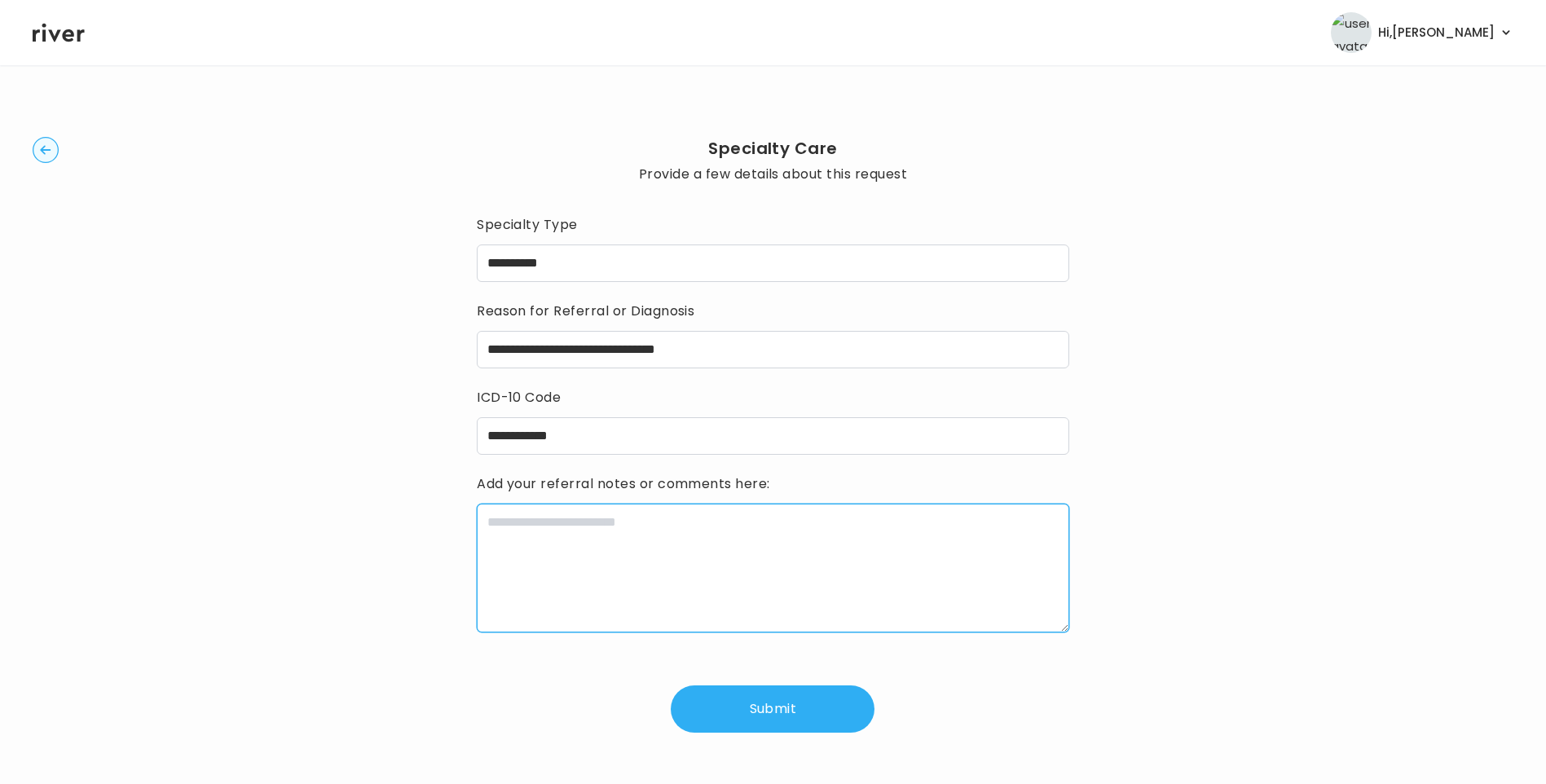
click at [574, 563] on textarea at bounding box center [773, 567] width 592 height 129
paste textarea "**********"
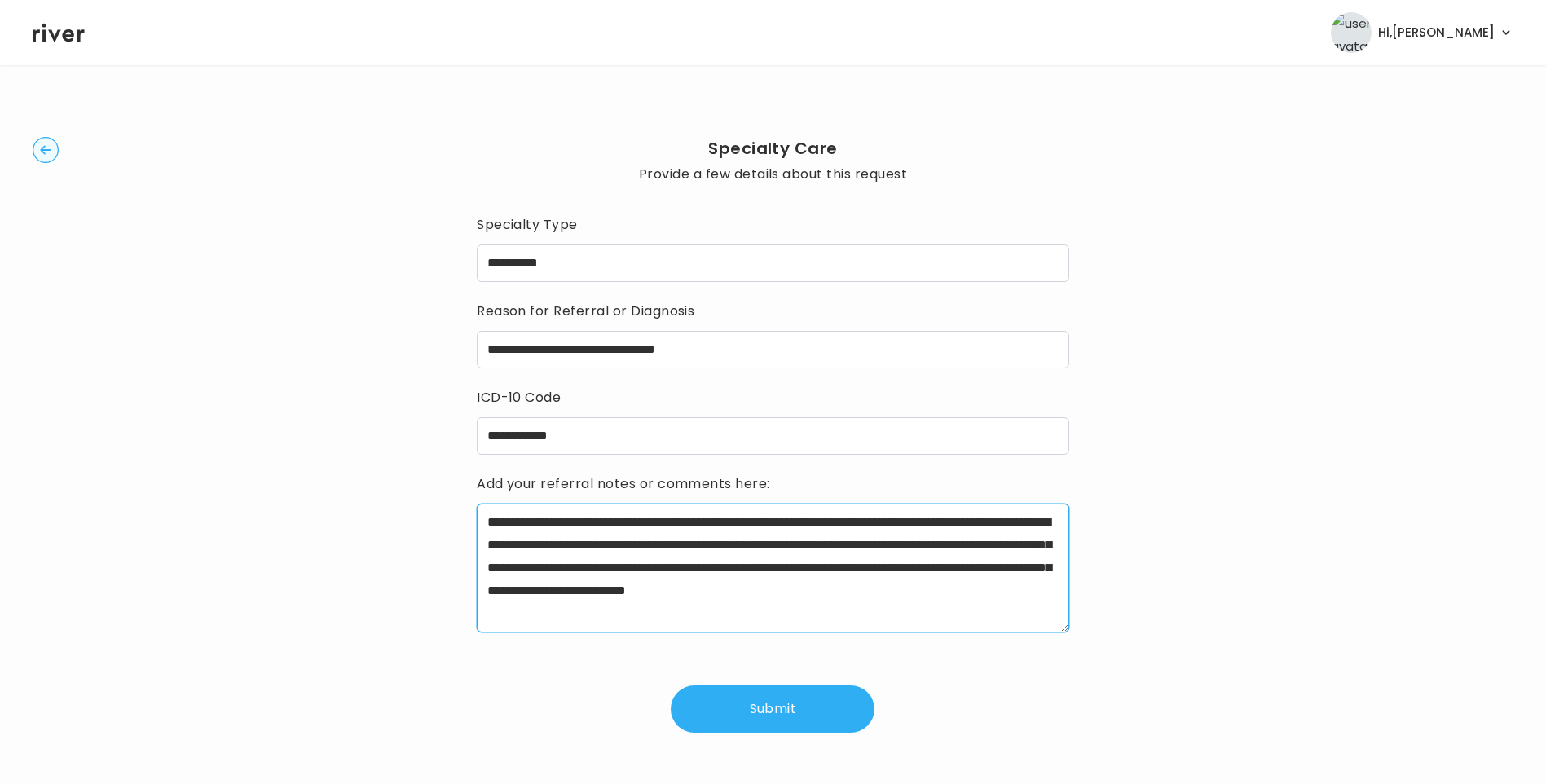
click at [819, 606] on textarea "**********" at bounding box center [773, 567] width 592 height 129
type textarea "**********"
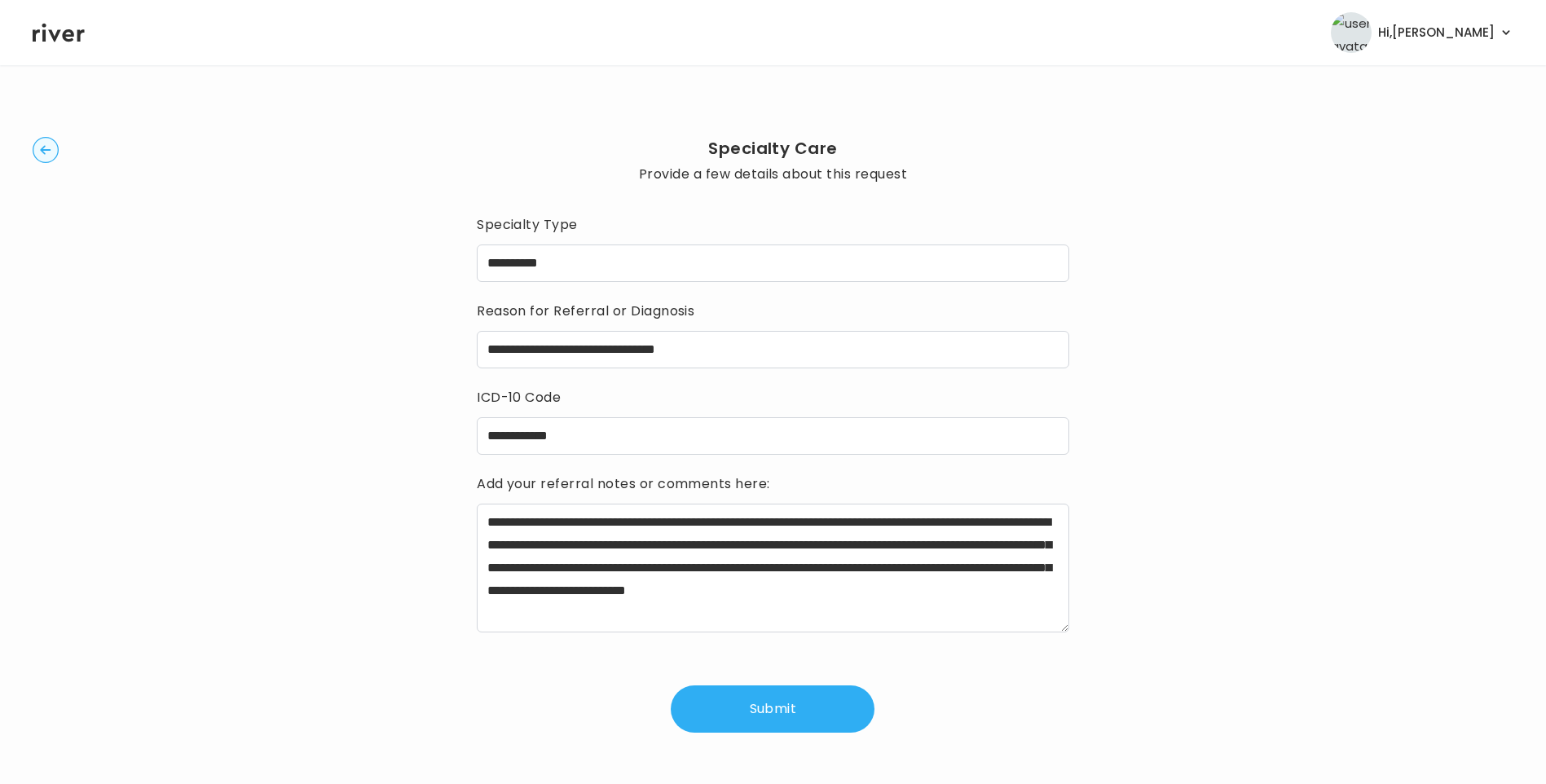
click at [773, 701] on button "Submit" at bounding box center [773, 708] width 203 height 47
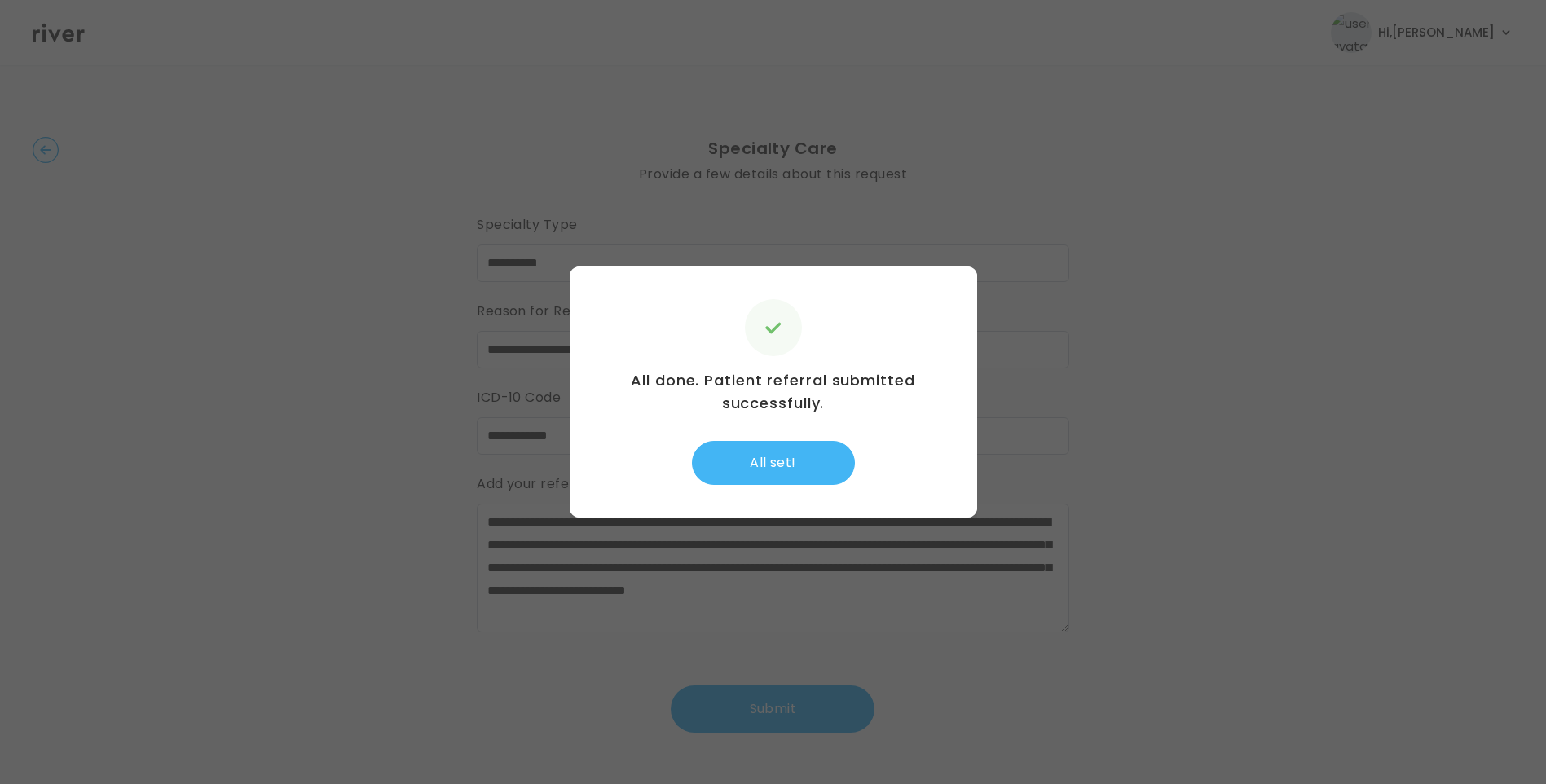
click at [788, 460] on button "All set!" at bounding box center [773, 463] width 163 height 44
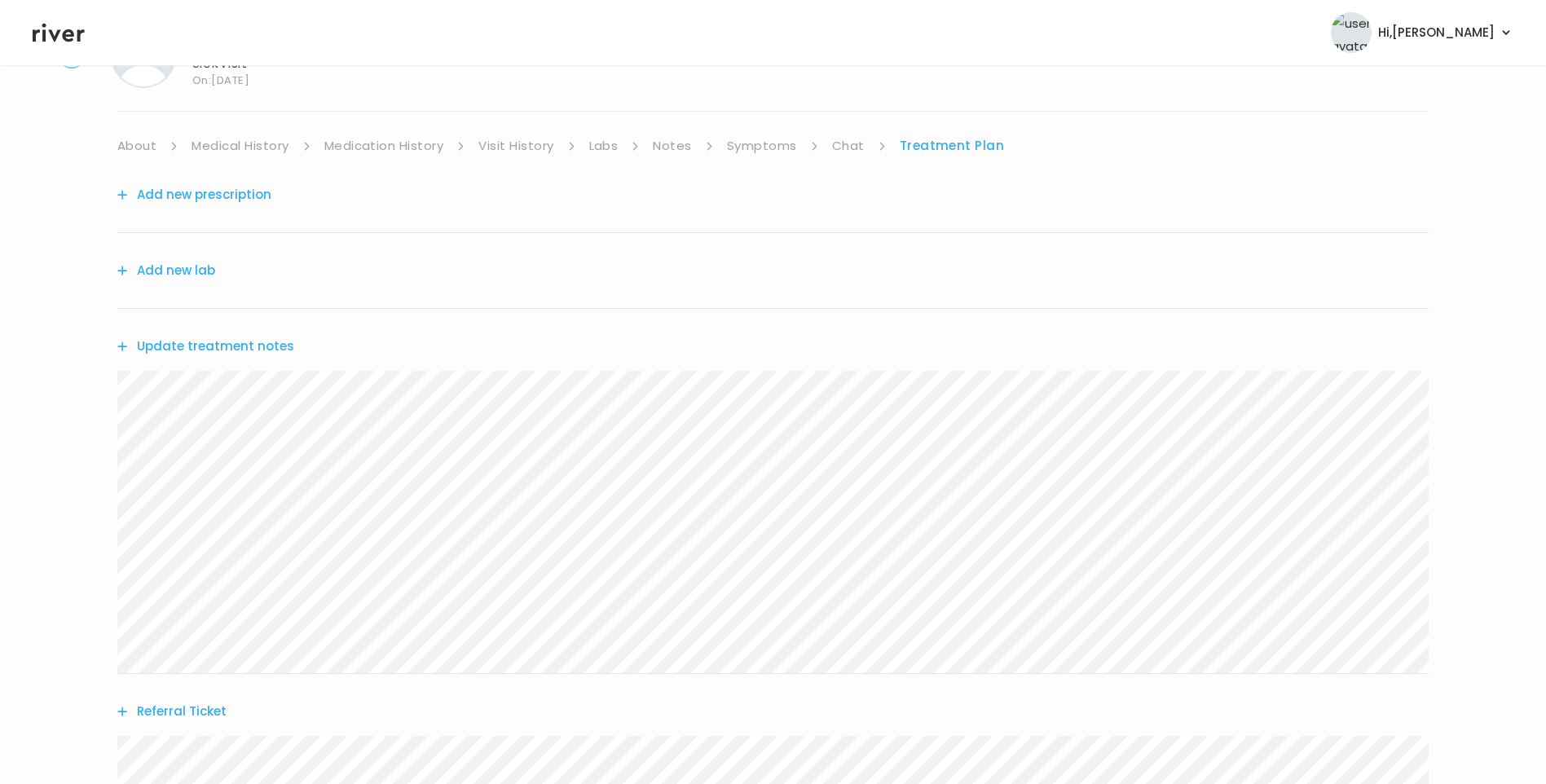
scroll to position [320, 0]
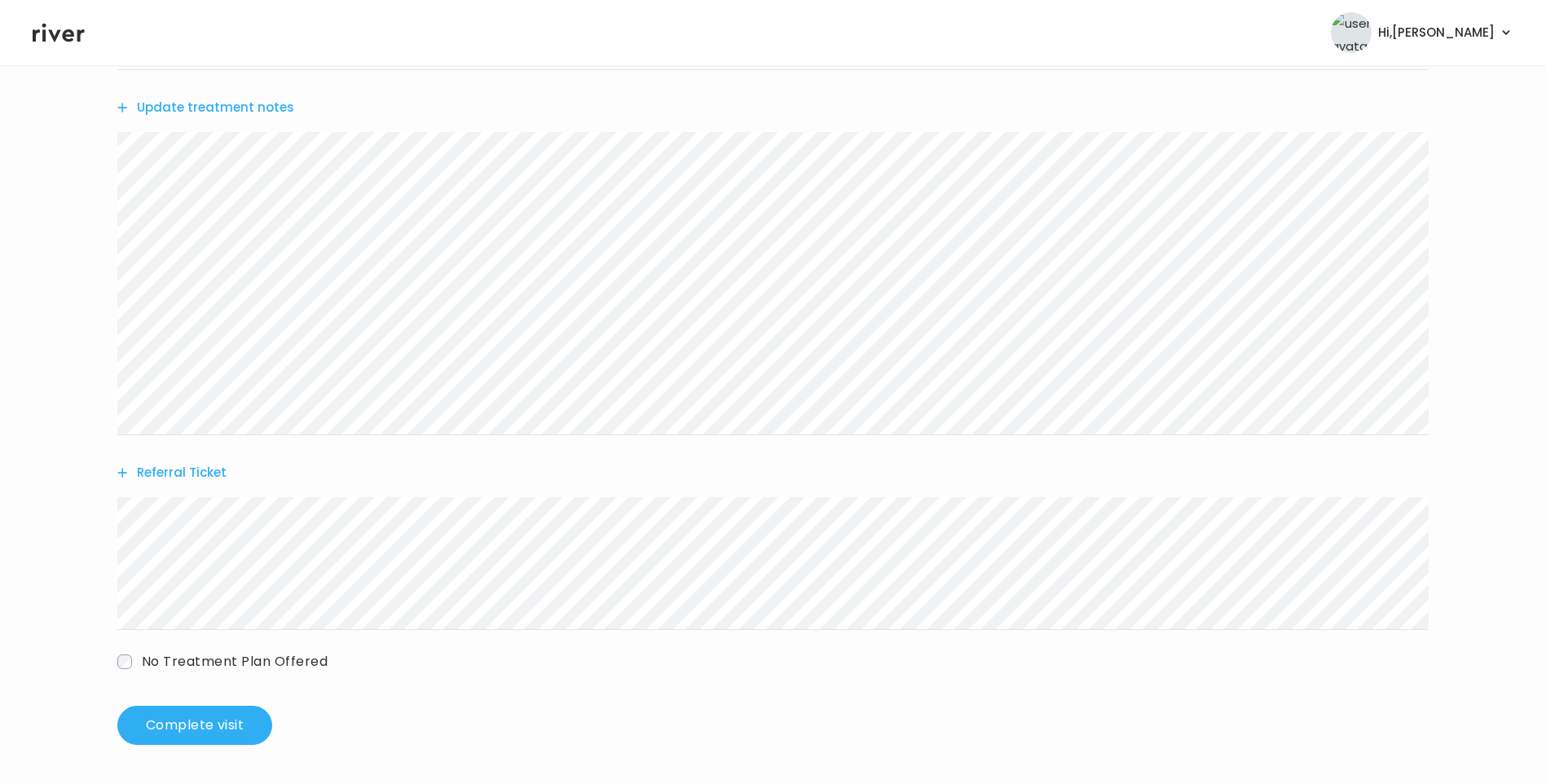
click at [261, 115] on button "Update treatment notes" at bounding box center [205, 107] width 176 height 23
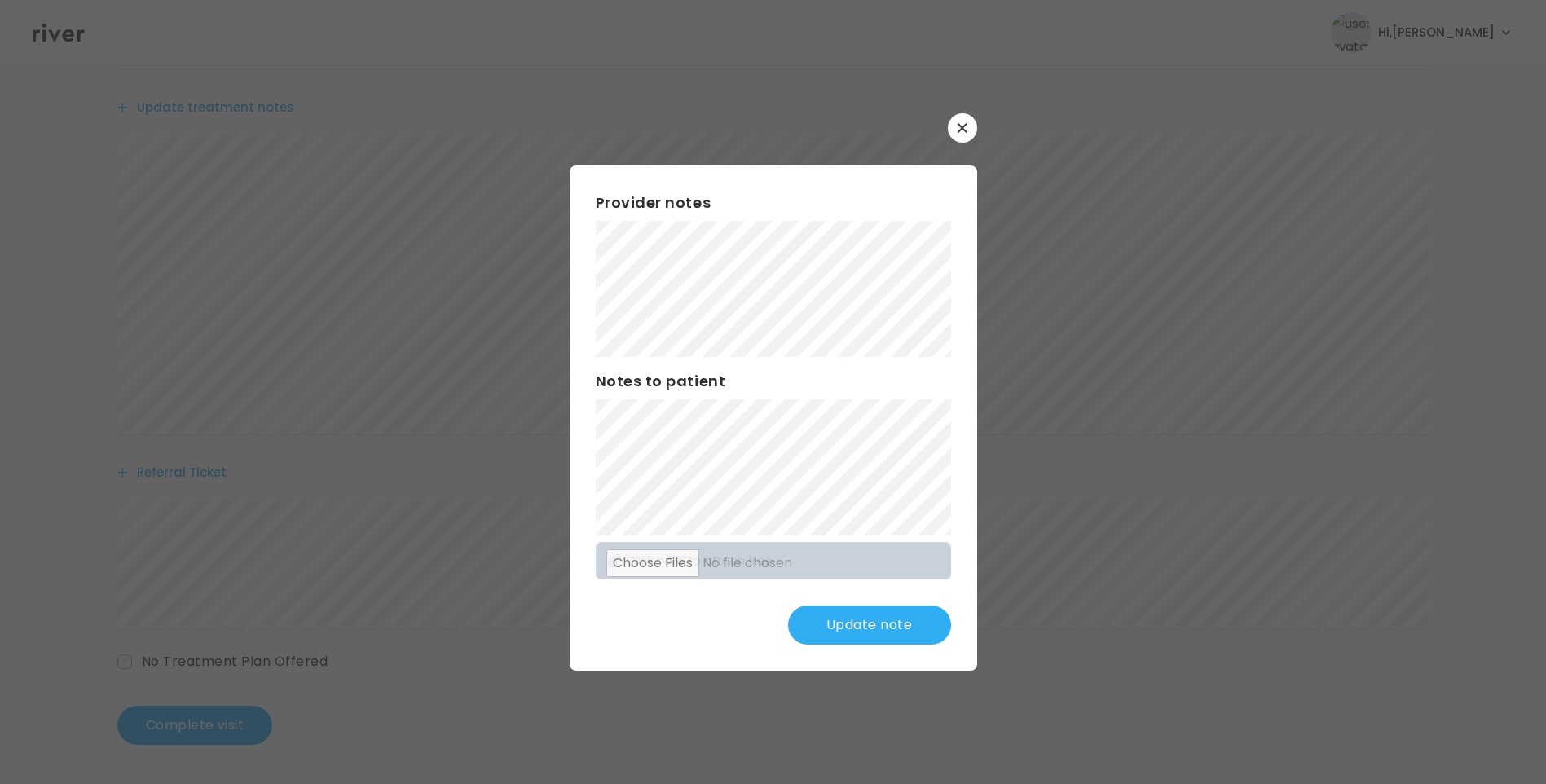
click at [843, 609] on button "Update note" at bounding box center [869, 624] width 163 height 39
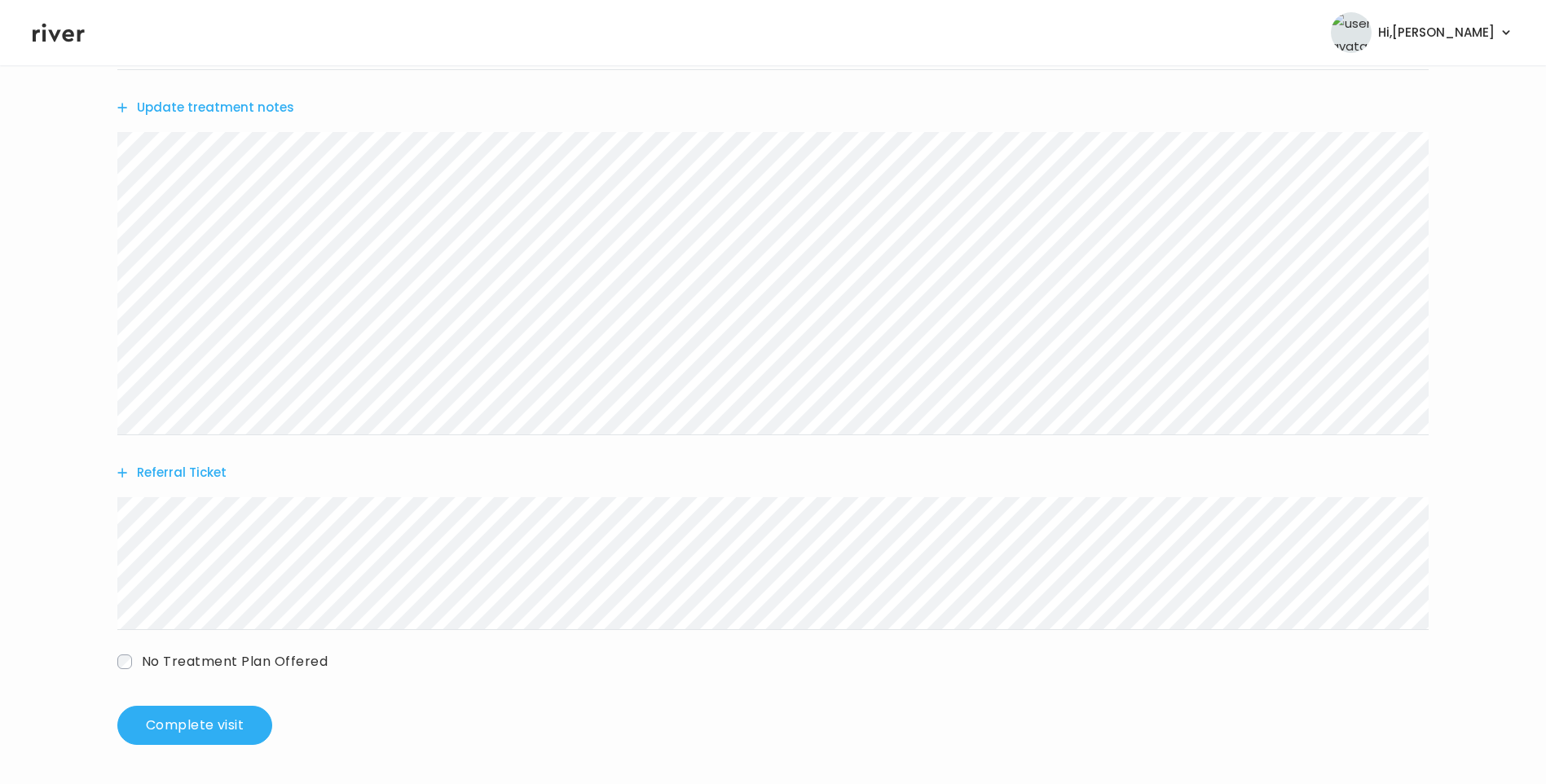
click at [238, 94] on div "Update treatment notes" at bounding box center [773, 107] width 1311 height 75
click at [247, 103] on button "Update treatment notes" at bounding box center [205, 107] width 176 height 23
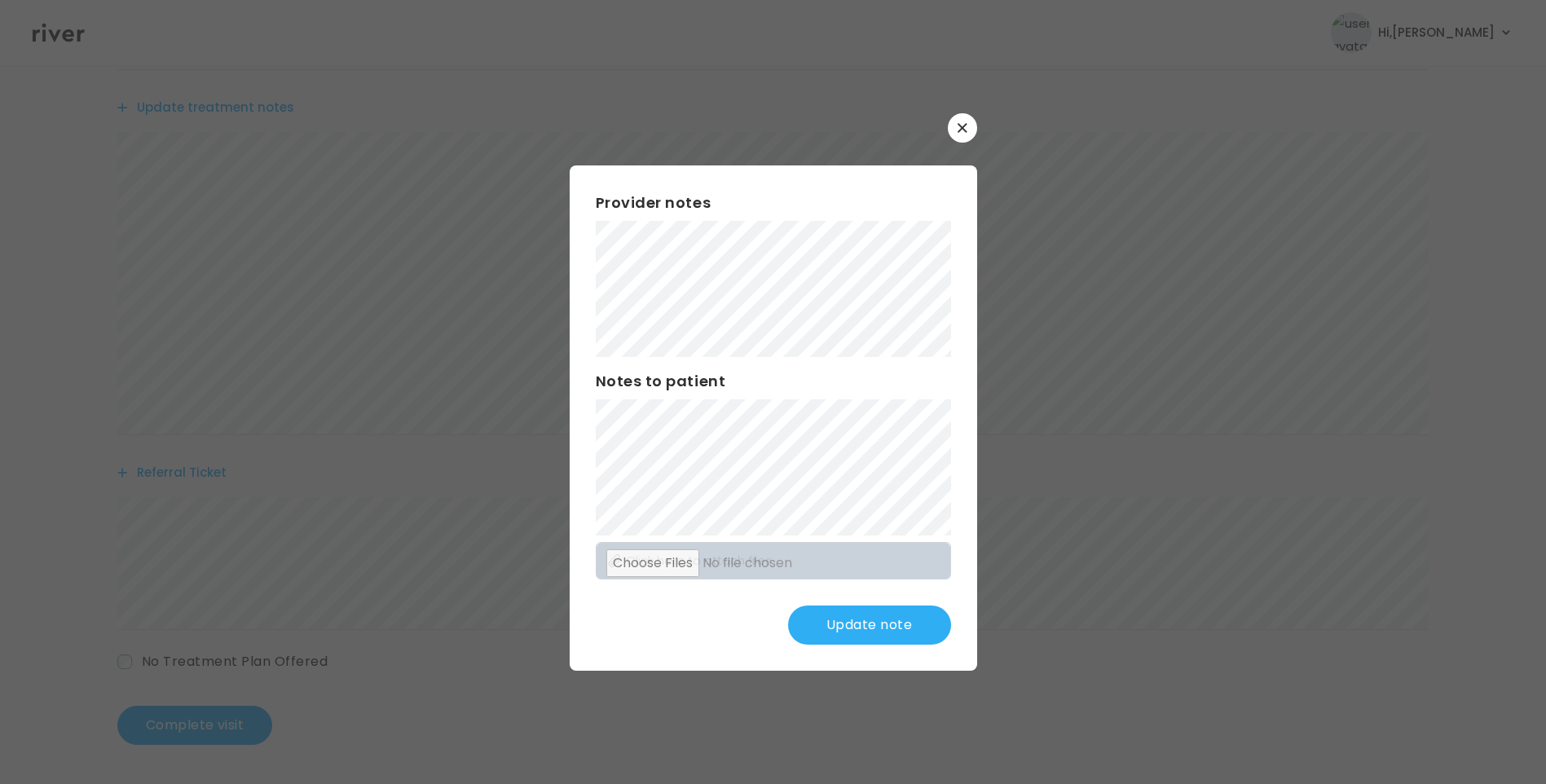
click at [878, 626] on button "Update note" at bounding box center [869, 624] width 163 height 39
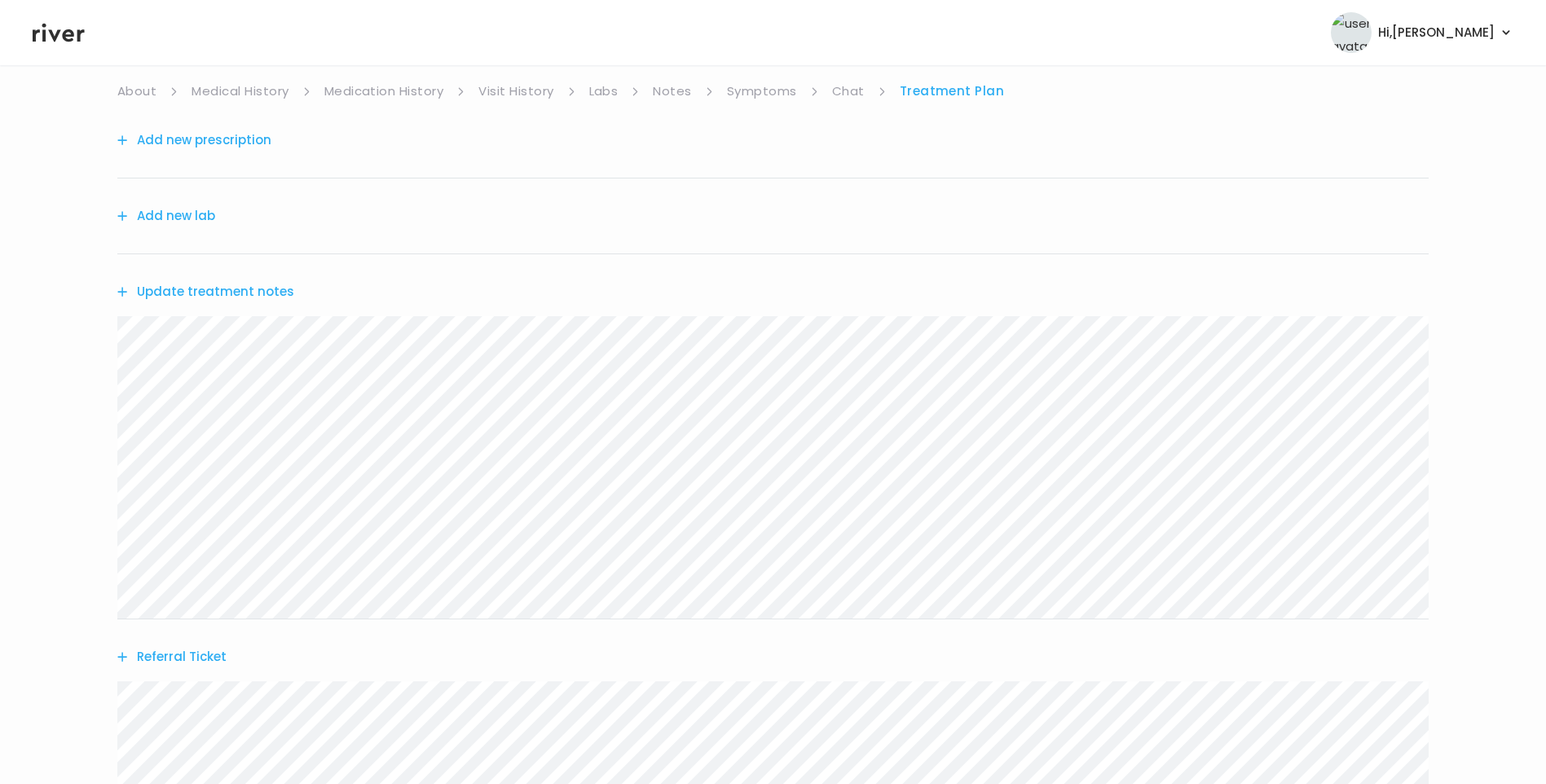
scroll to position [0, 0]
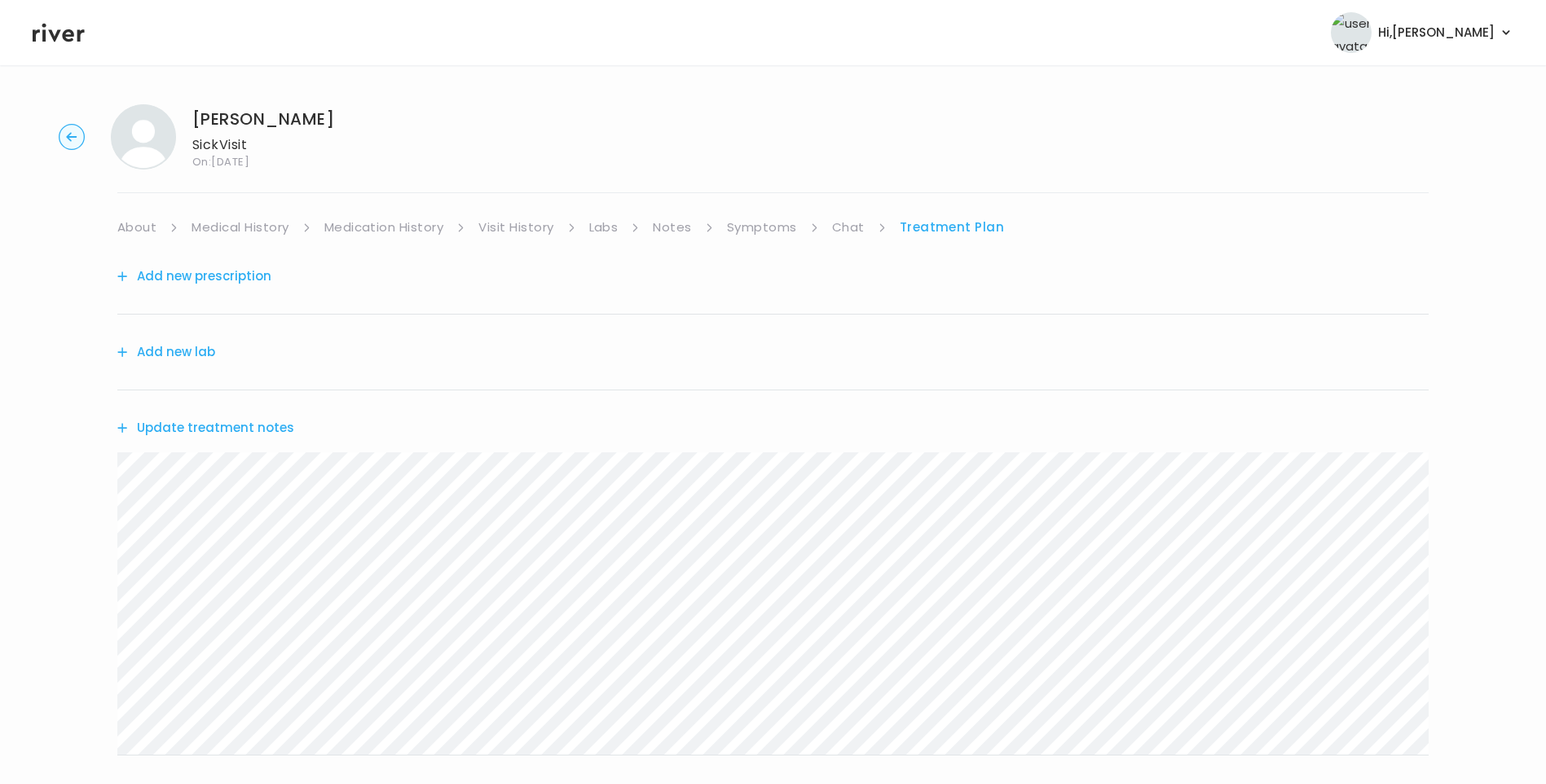
click at [245, 436] on button "Update treatment notes" at bounding box center [205, 427] width 176 height 23
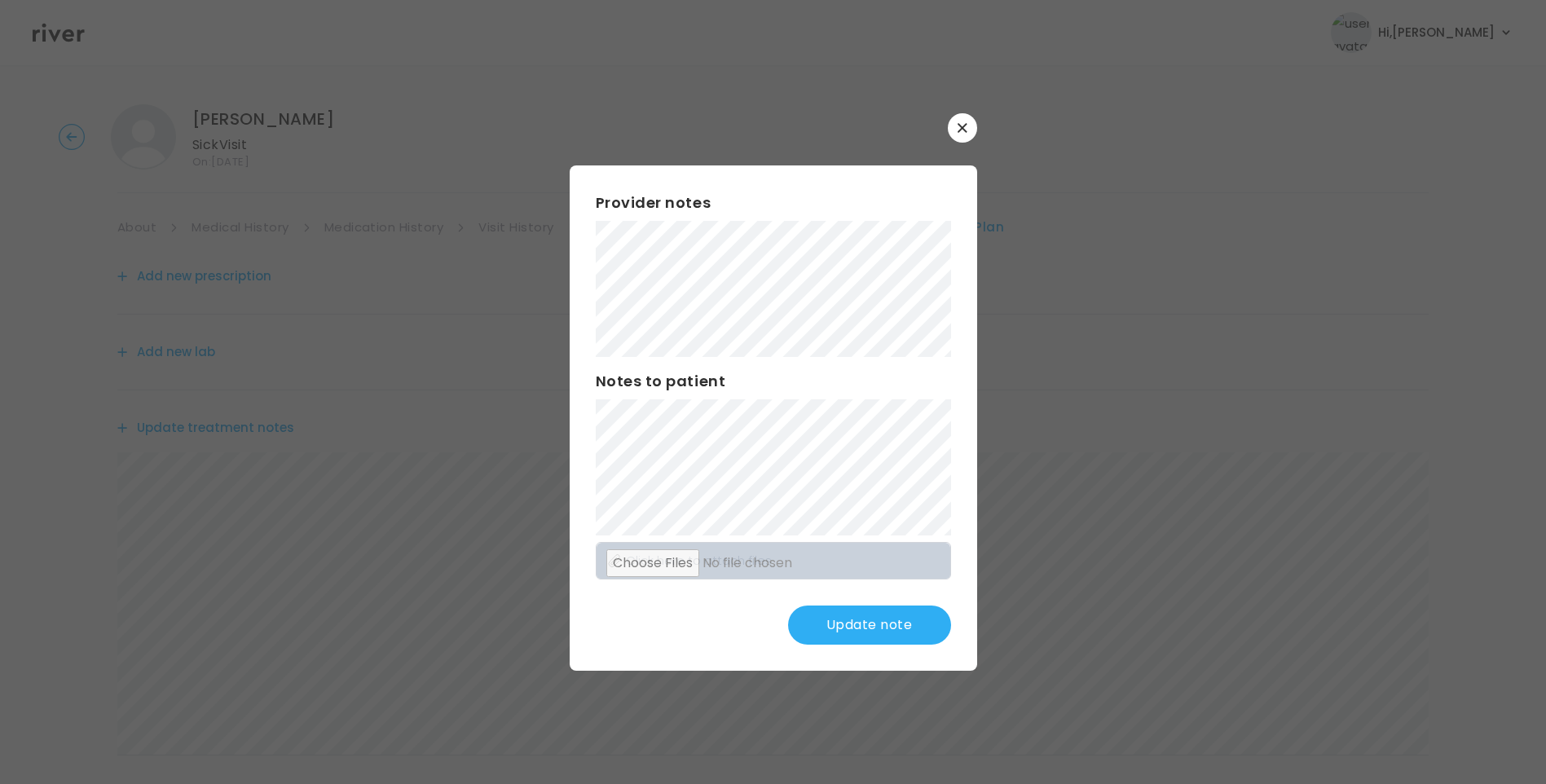
click at [821, 622] on button "Update note" at bounding box center [869, 624] width 163 height 39
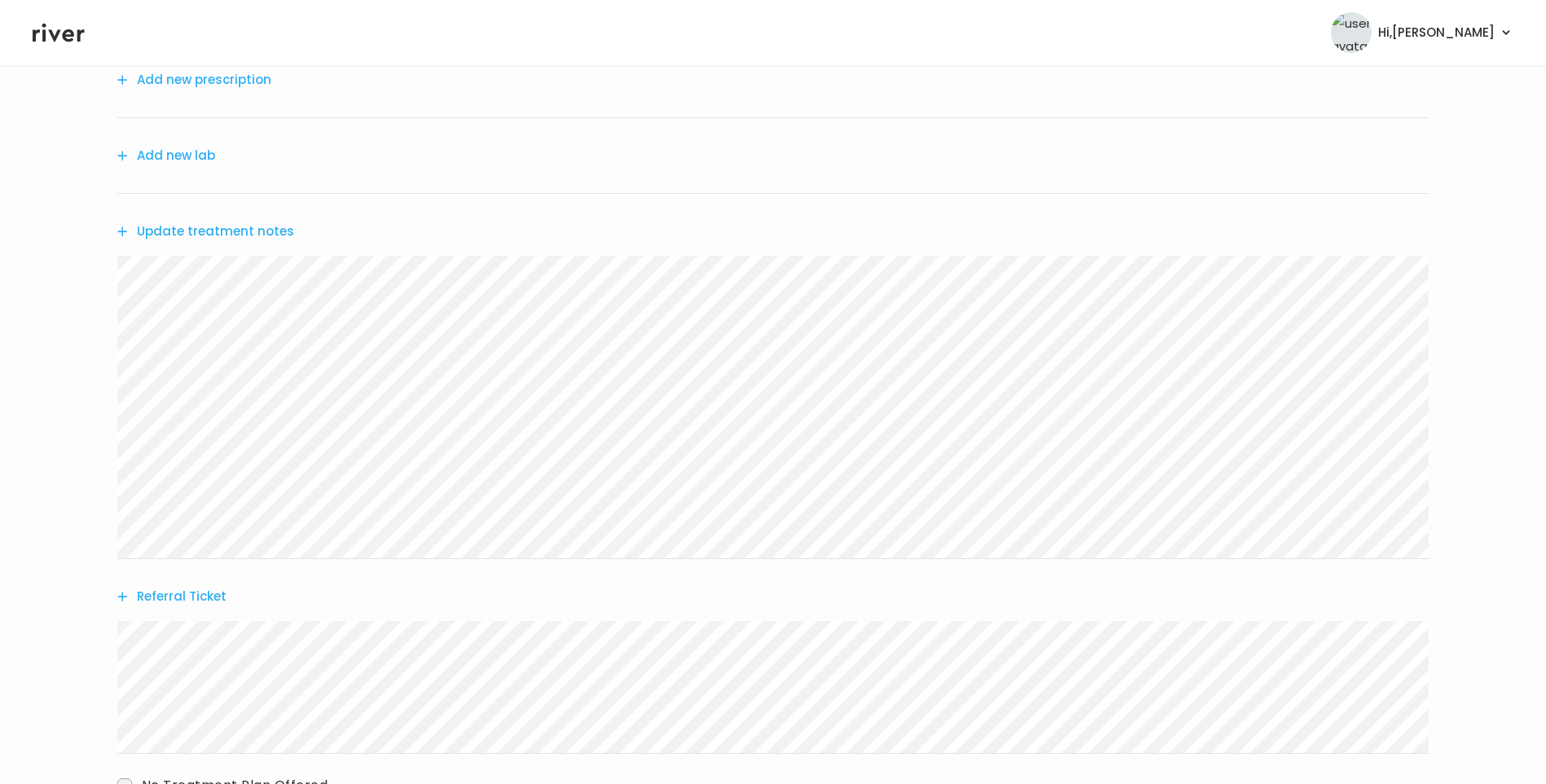
scroll to position [320, 0]
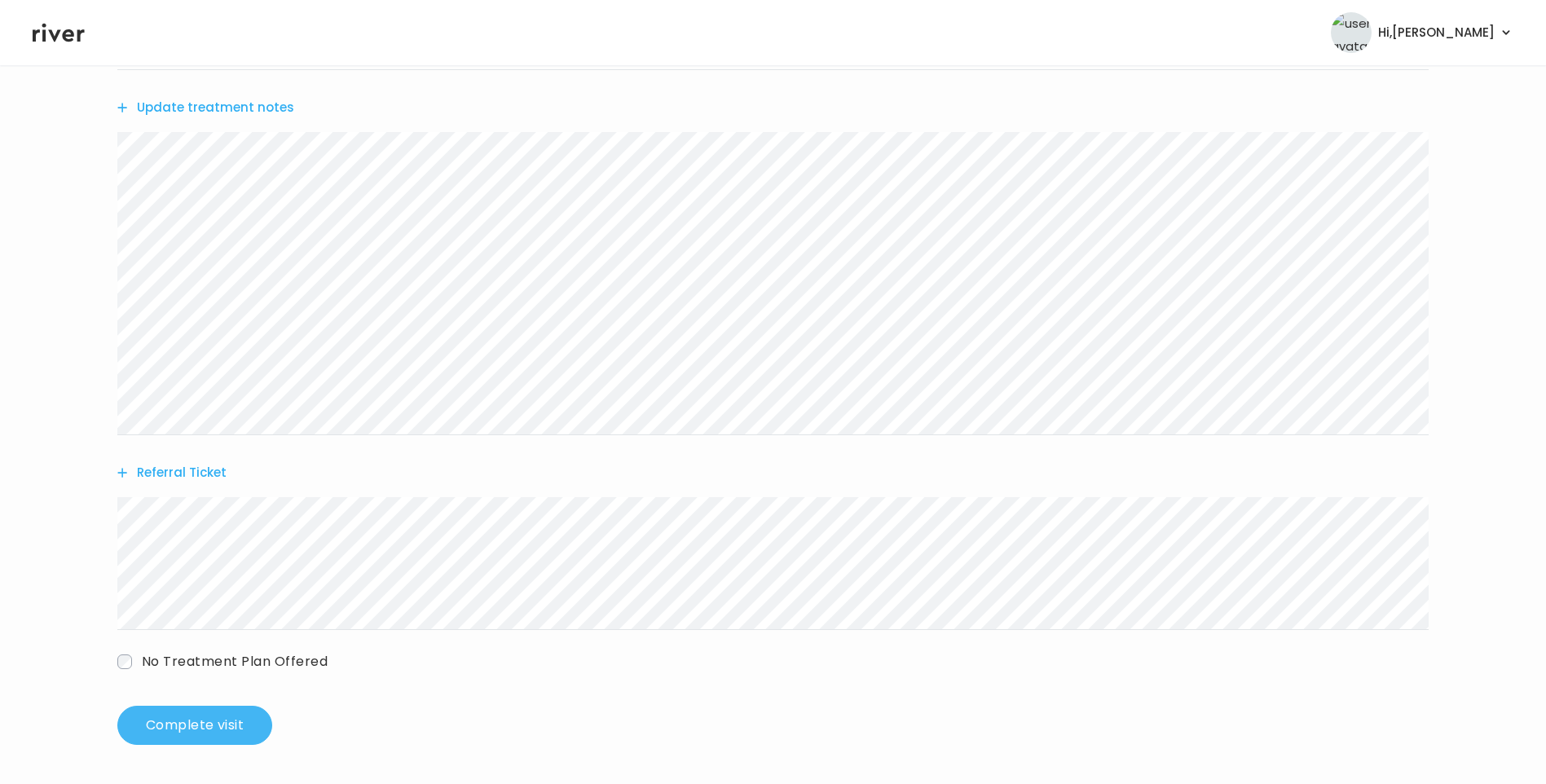
click at [221, 717] on button "Complete visit" at bounding box center [194, 725] width 155 height 39
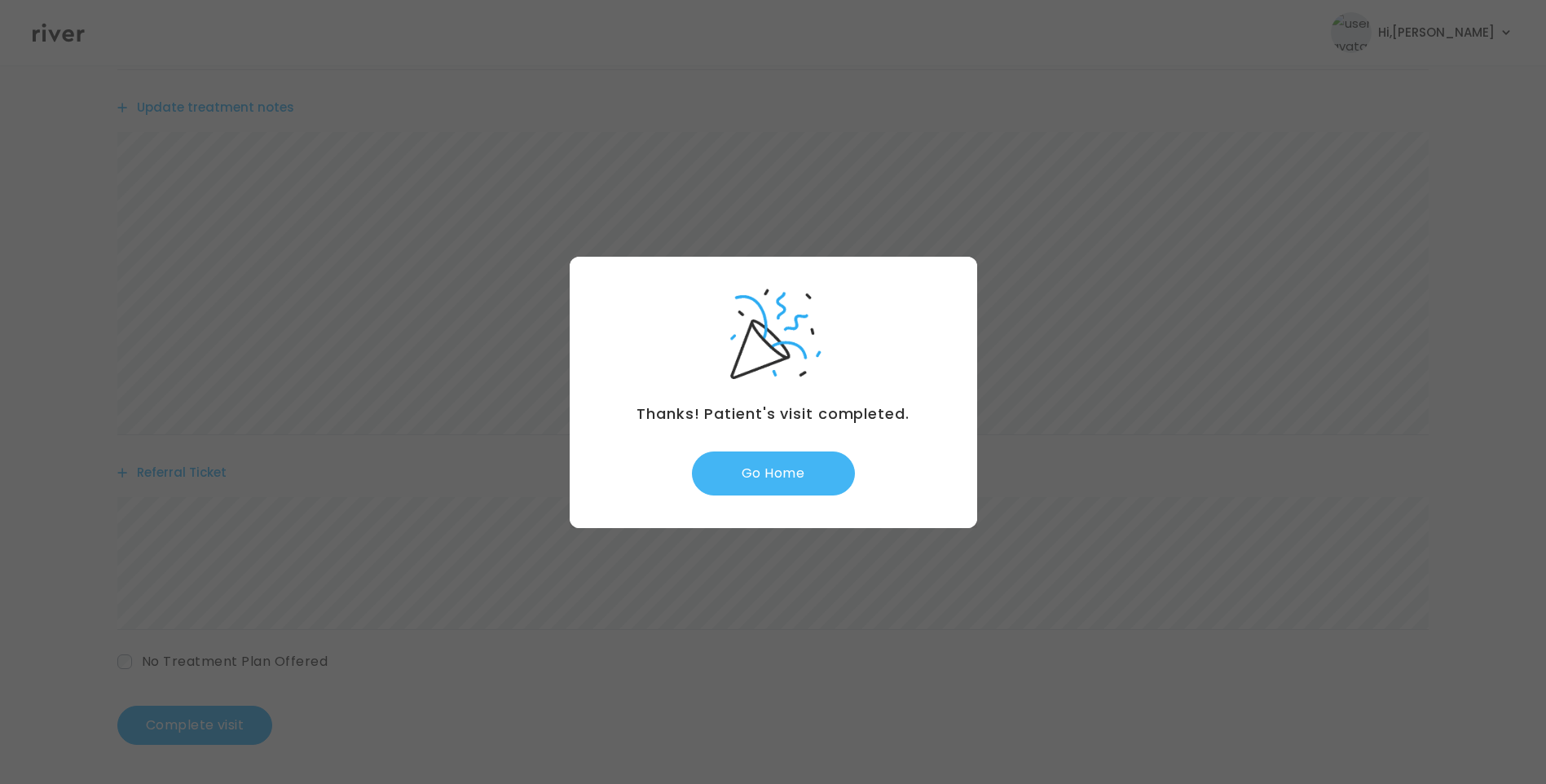
click at [795, 484] on button "Go Home" at bounding box center [773, 473] width 163 height 44
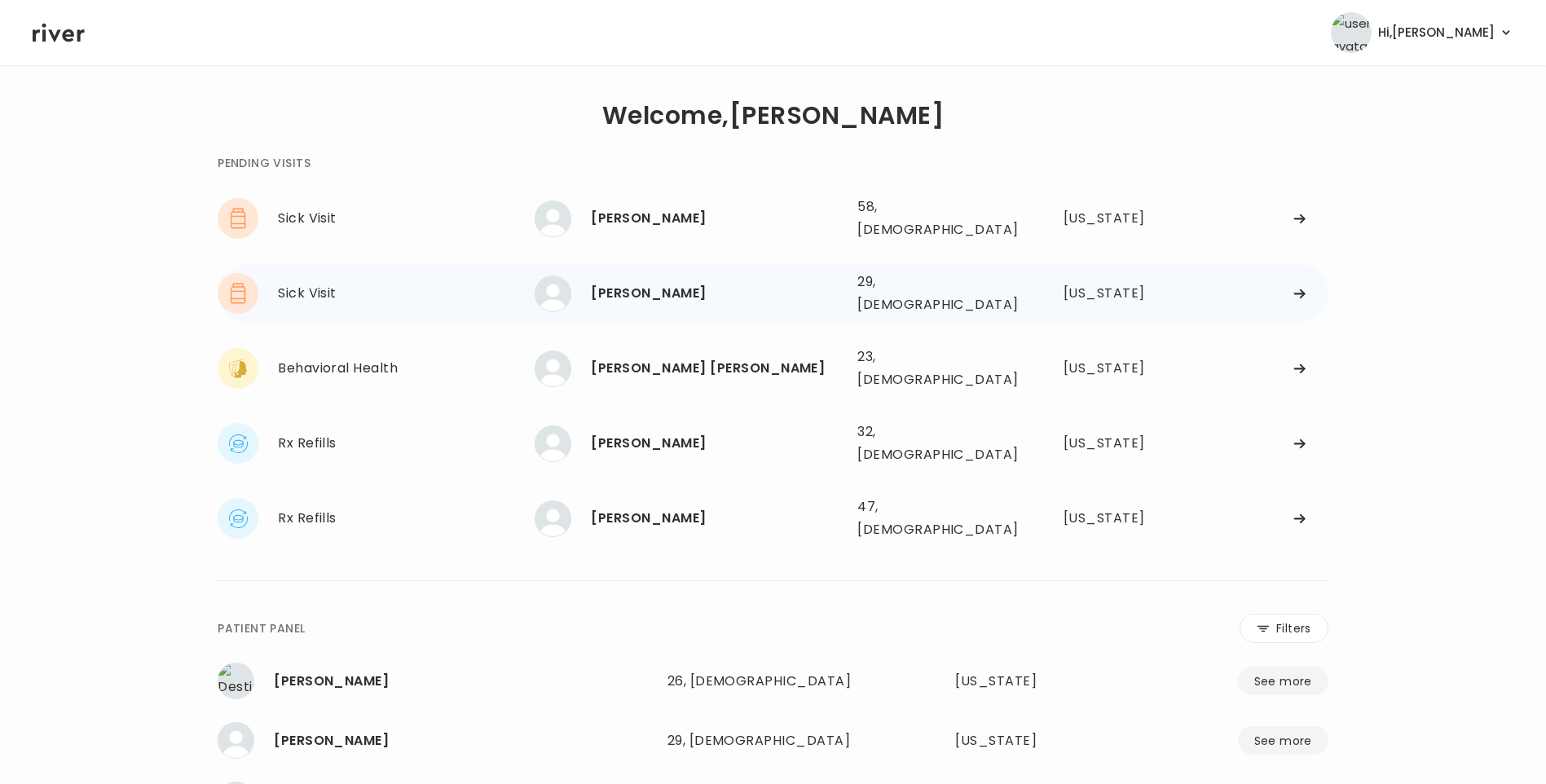
click at [719, 282] on div "[PERSON_NAME]" at bounding box center [717, 293] width 253 height 23
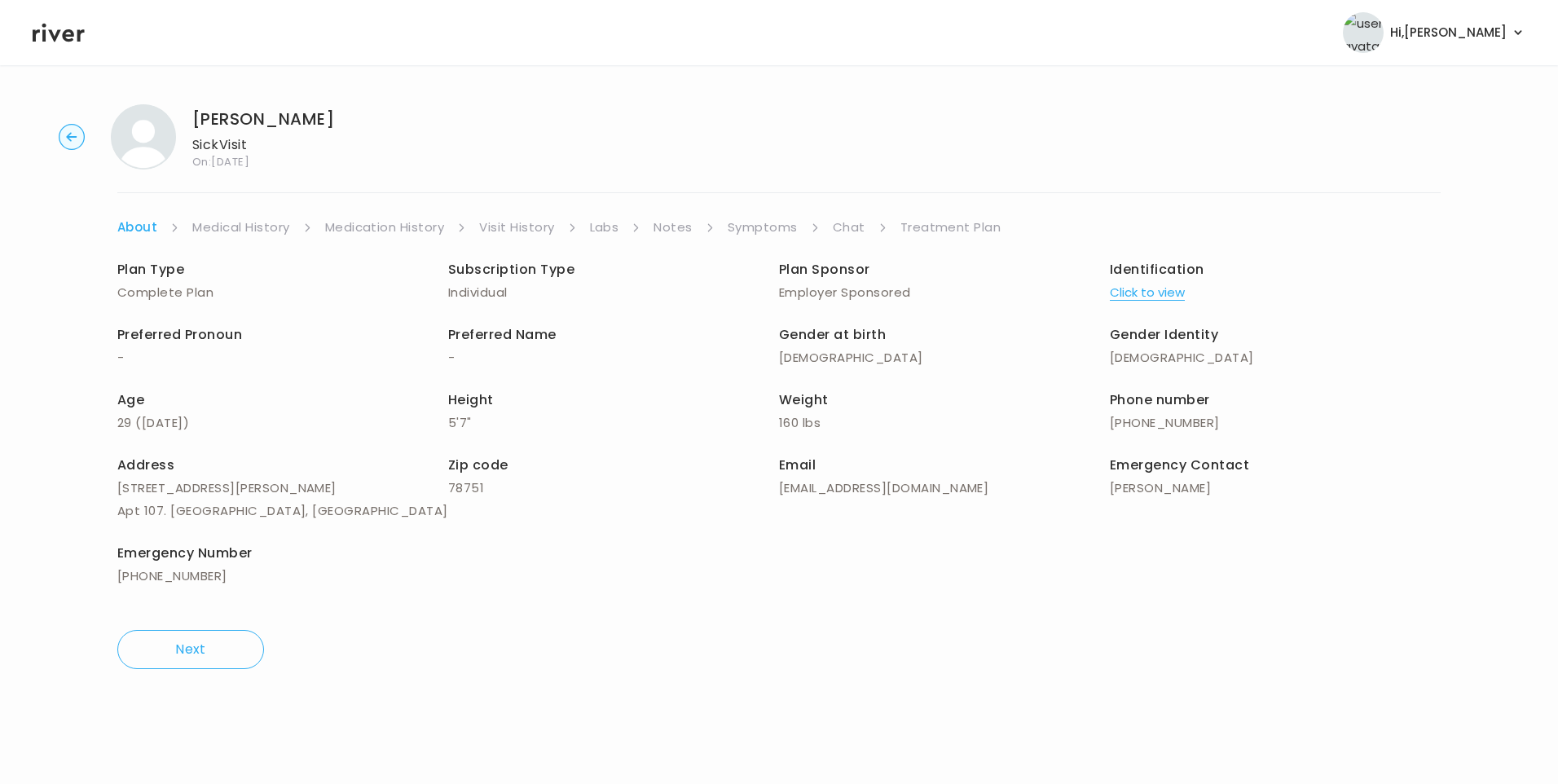
click at [498, 230] on link "Visit History" at bounding box center [516, 227] width 75 height 23
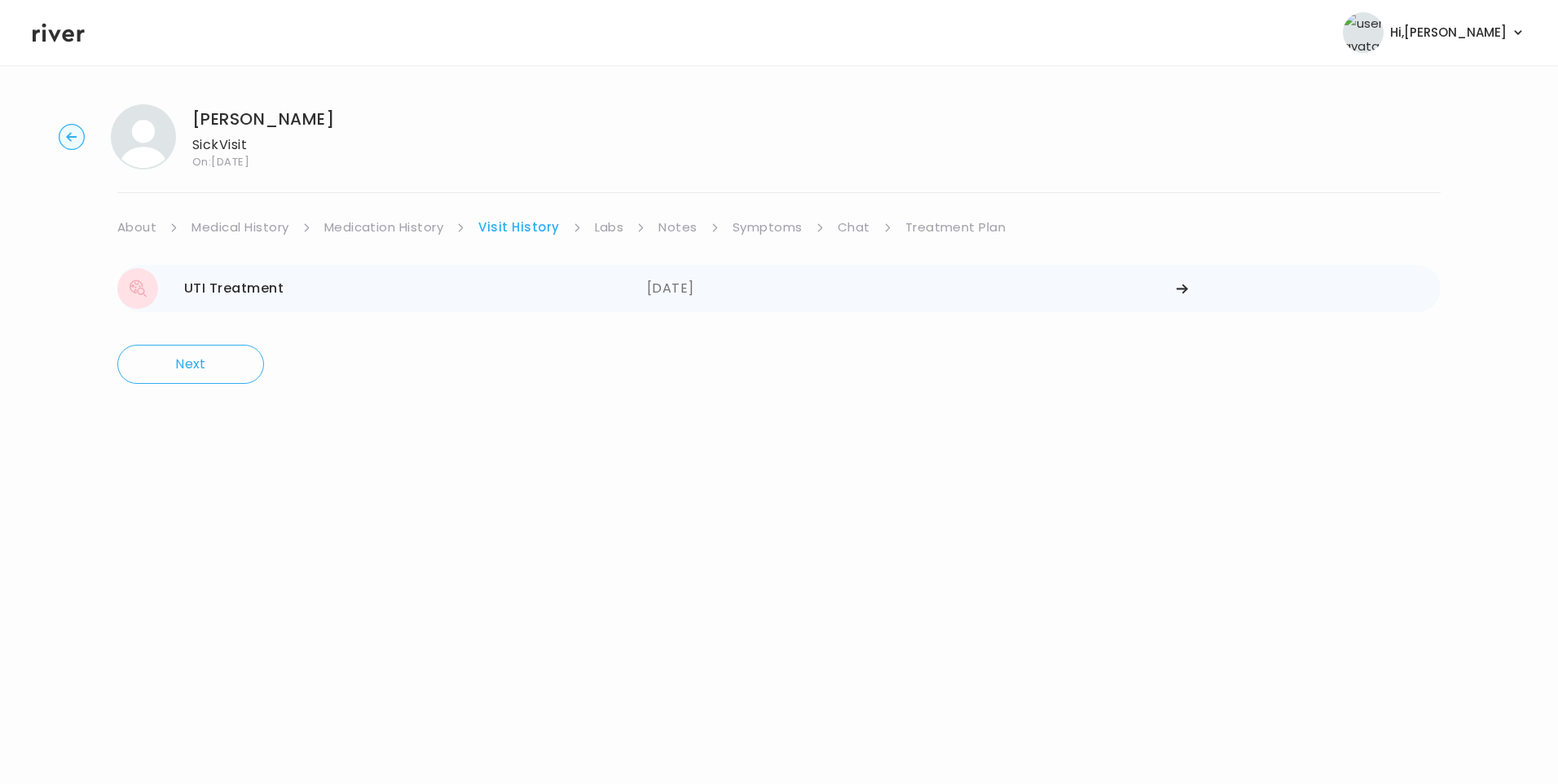
click at [711, 288] on div "06/05/2025" at bounding box center [912, 288] width 530 height 41
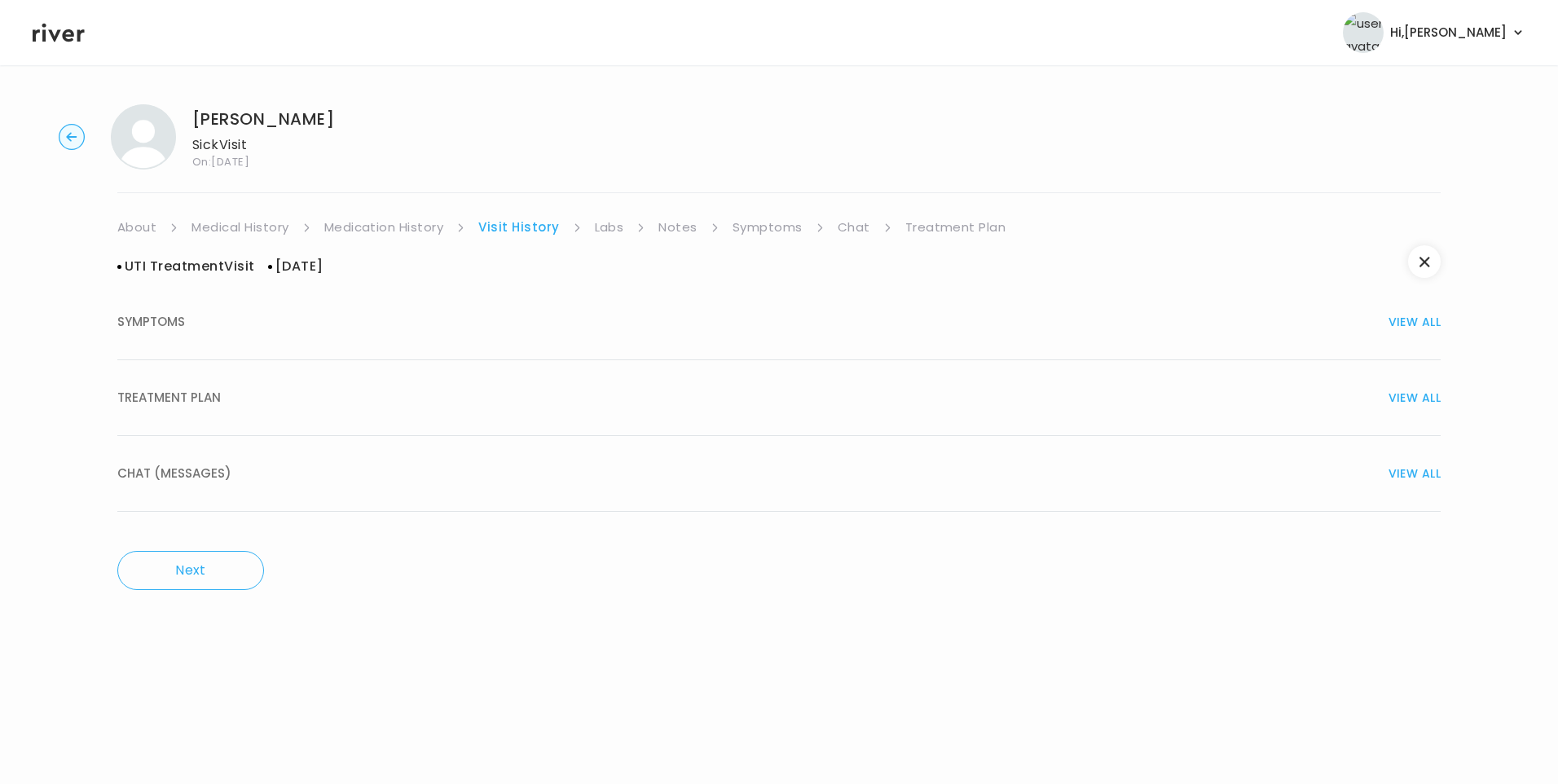
click at [266, 413] on button "TREATMENT PLAN VIEW ALL" at bounding box center [779, 398] width 1324 height 76
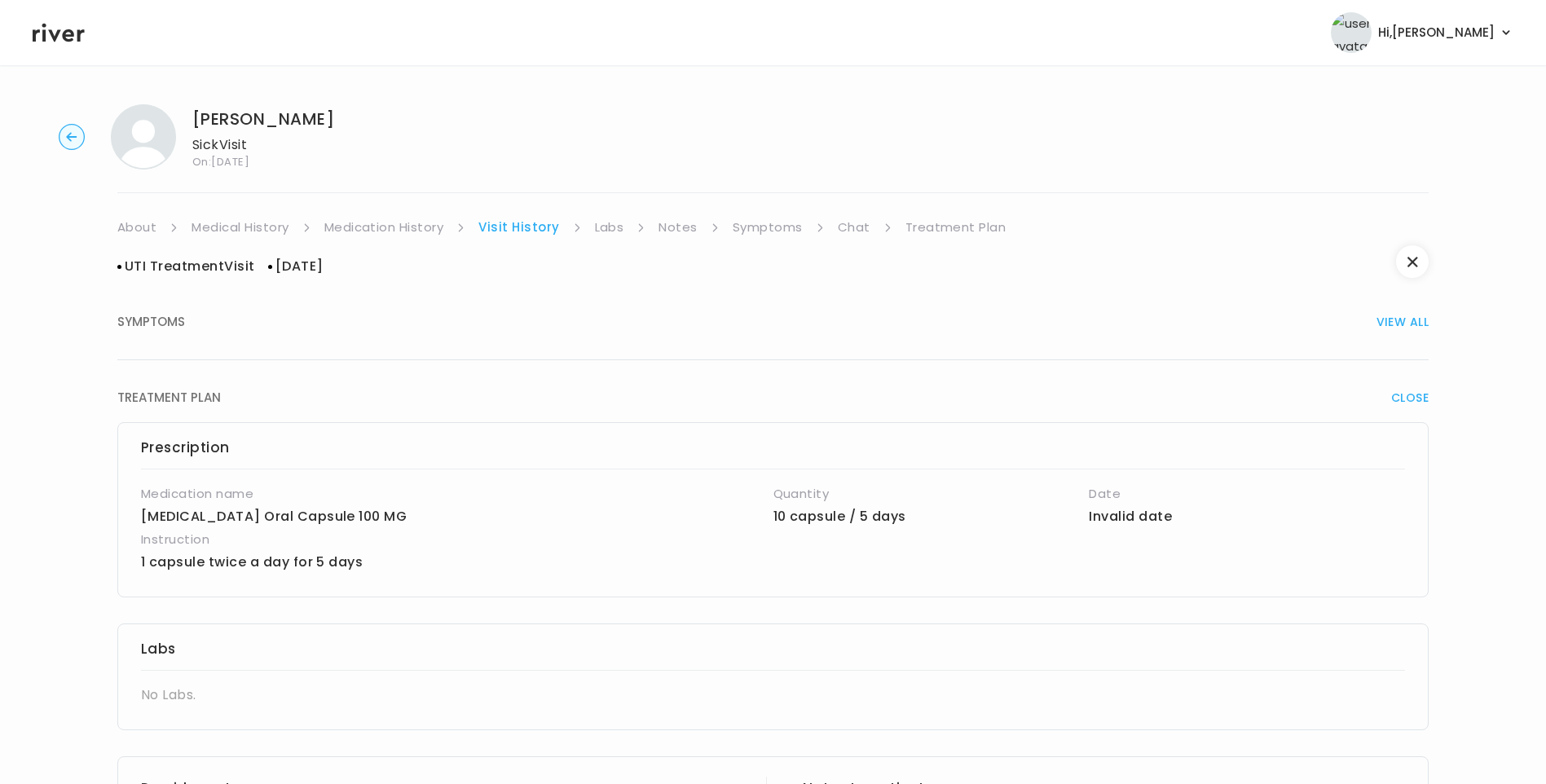
click at [144, 230] on link "About" at bounding box center [136, 227] width 39 height 23
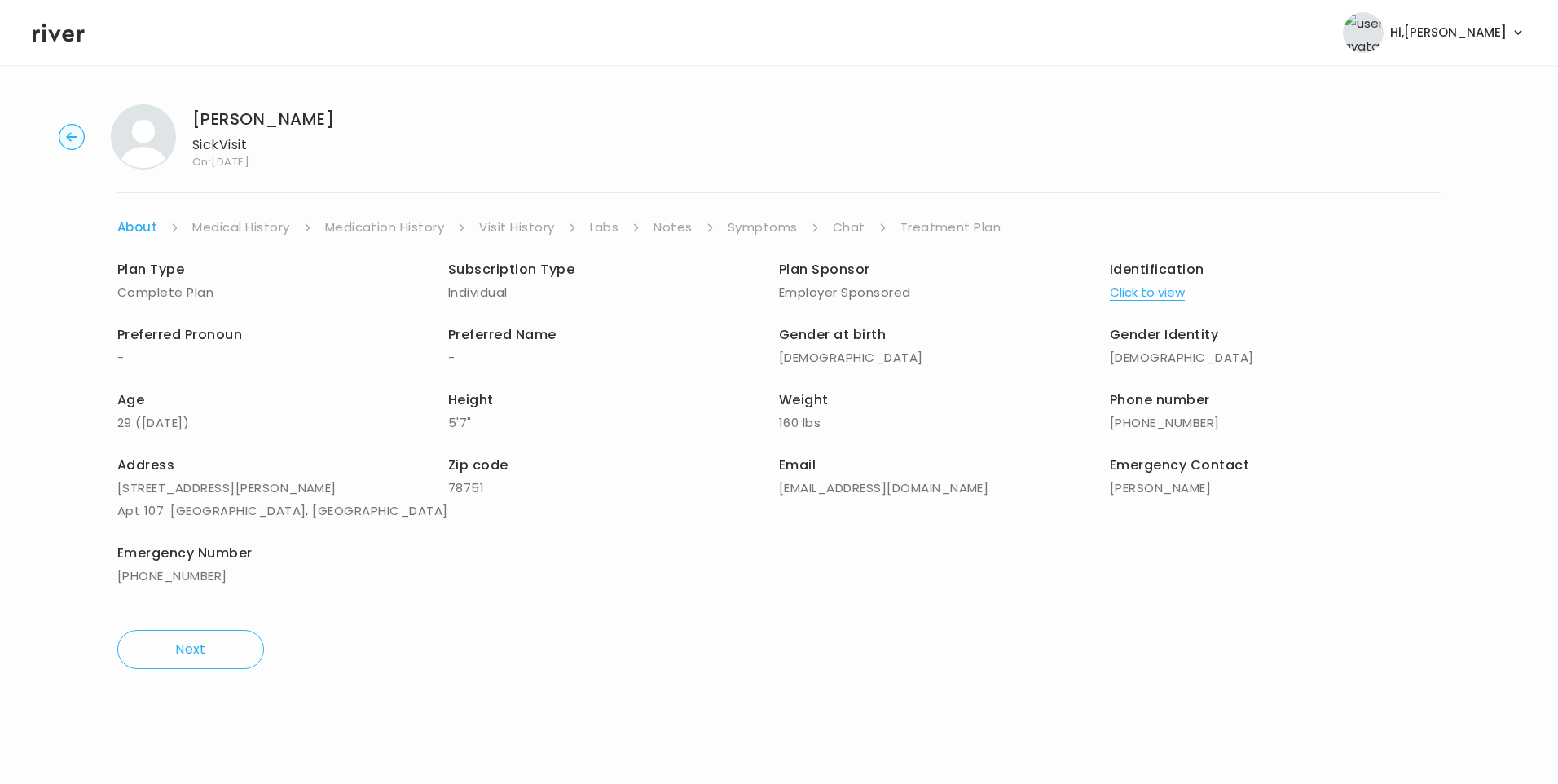
click at [1174, 295] on button "Click to view" at bounding box center [1147, 292] width 75 height 23
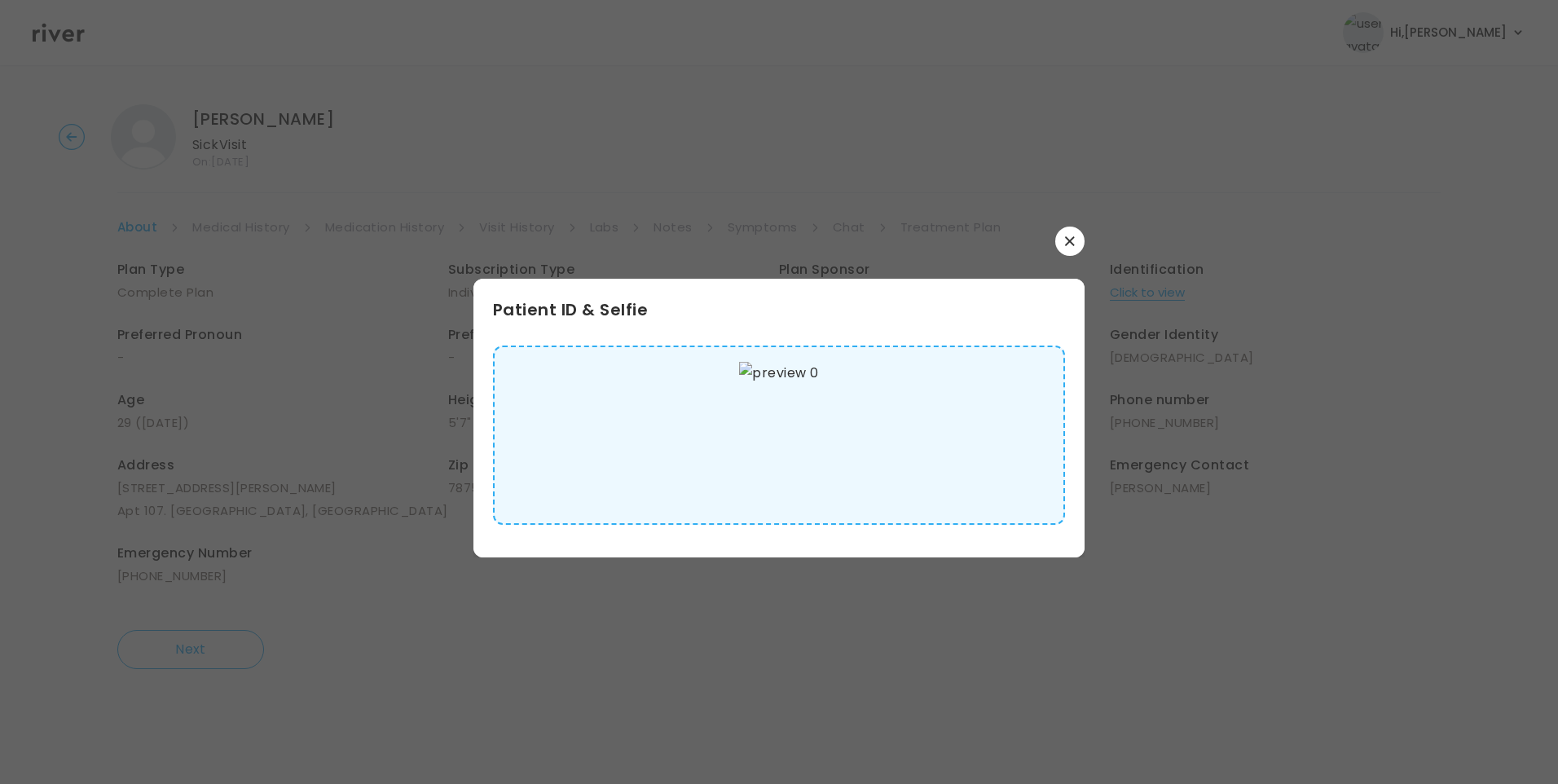
click at [789, 456] on img at bounding box center [779, 435] width 79 height 147
click at [1075, 244] on button "button" at bounding box center [1070, 241] width 30 height 30
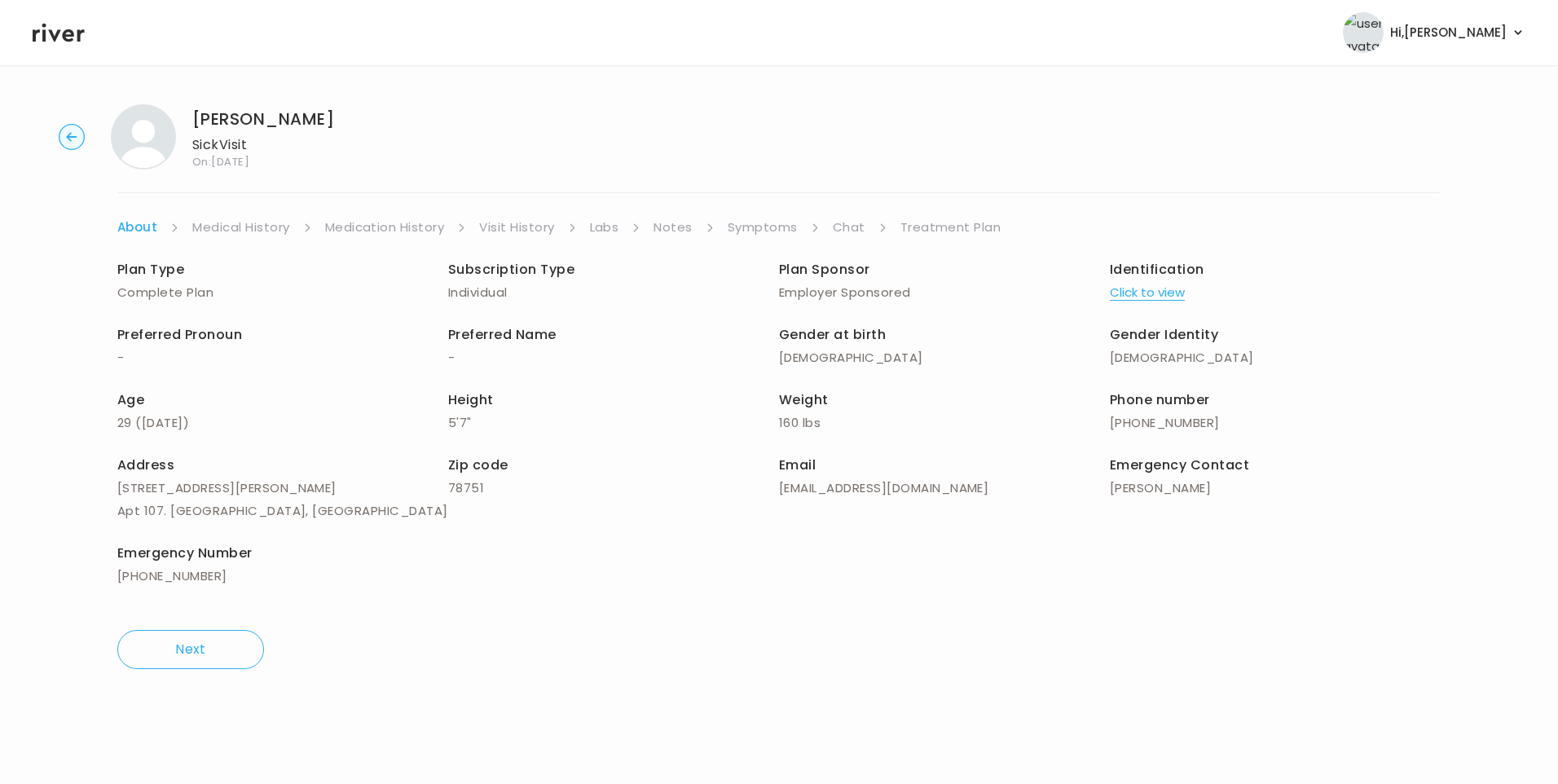
click at [221, 231] on link "Medical History" at bounding box center [241, 227] width 97 height 23
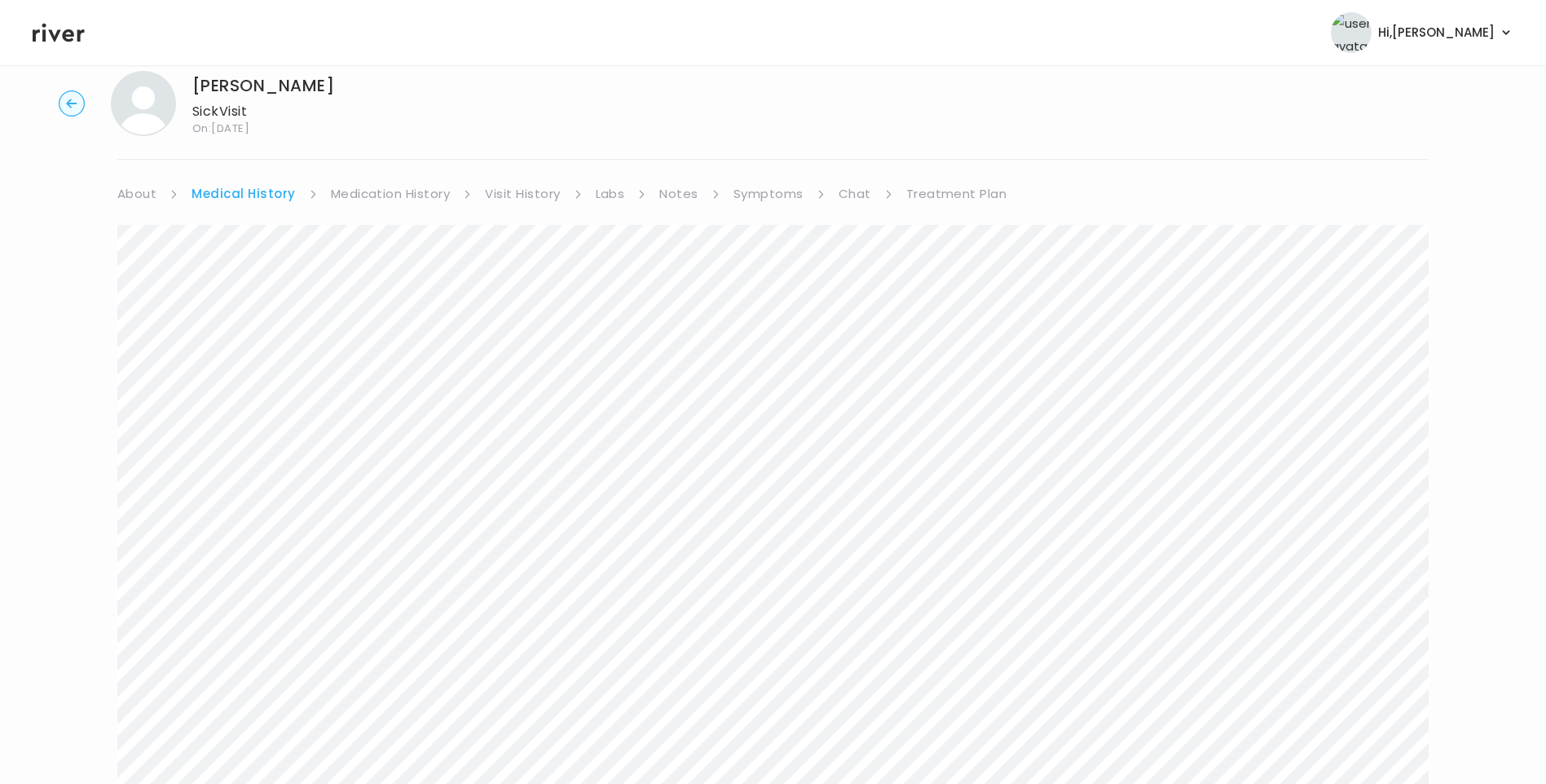
scroll to position [27, 0]
click at [765, 199] on link "Symptoms" at bounding box center [768, 200] width 70 height 23
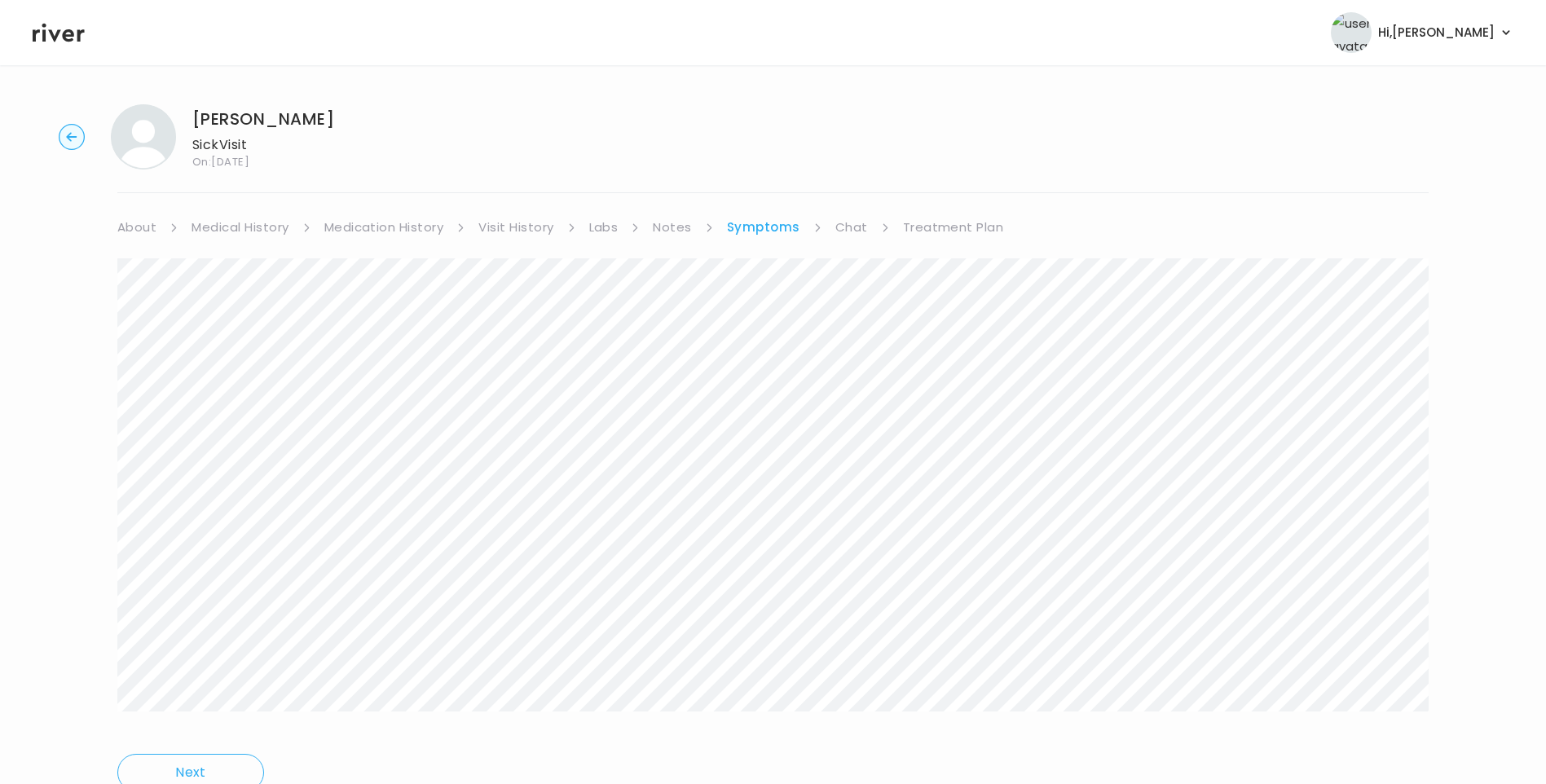
click at [965, 227] on link "Treatment Plan" at bounding box center [954, 227] width 101 height 23
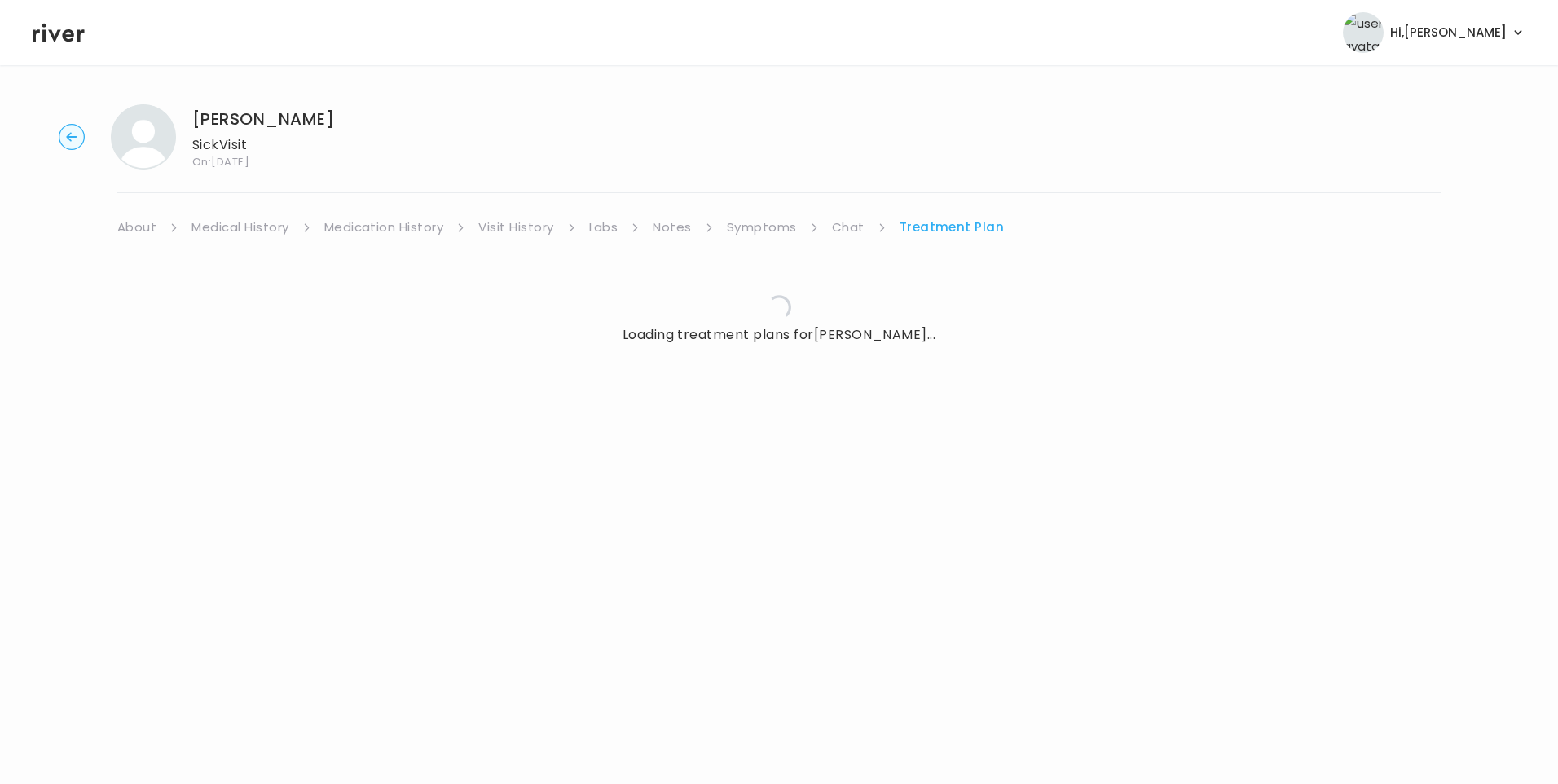
drag, startPoint x: 930, startPoint y: 227, endPoint x: 379, endPoint y: 228, distance: 551.0
click at [930, 227] on link "Treatment Plan" at bounding box center [952, 227] width 105 height 23
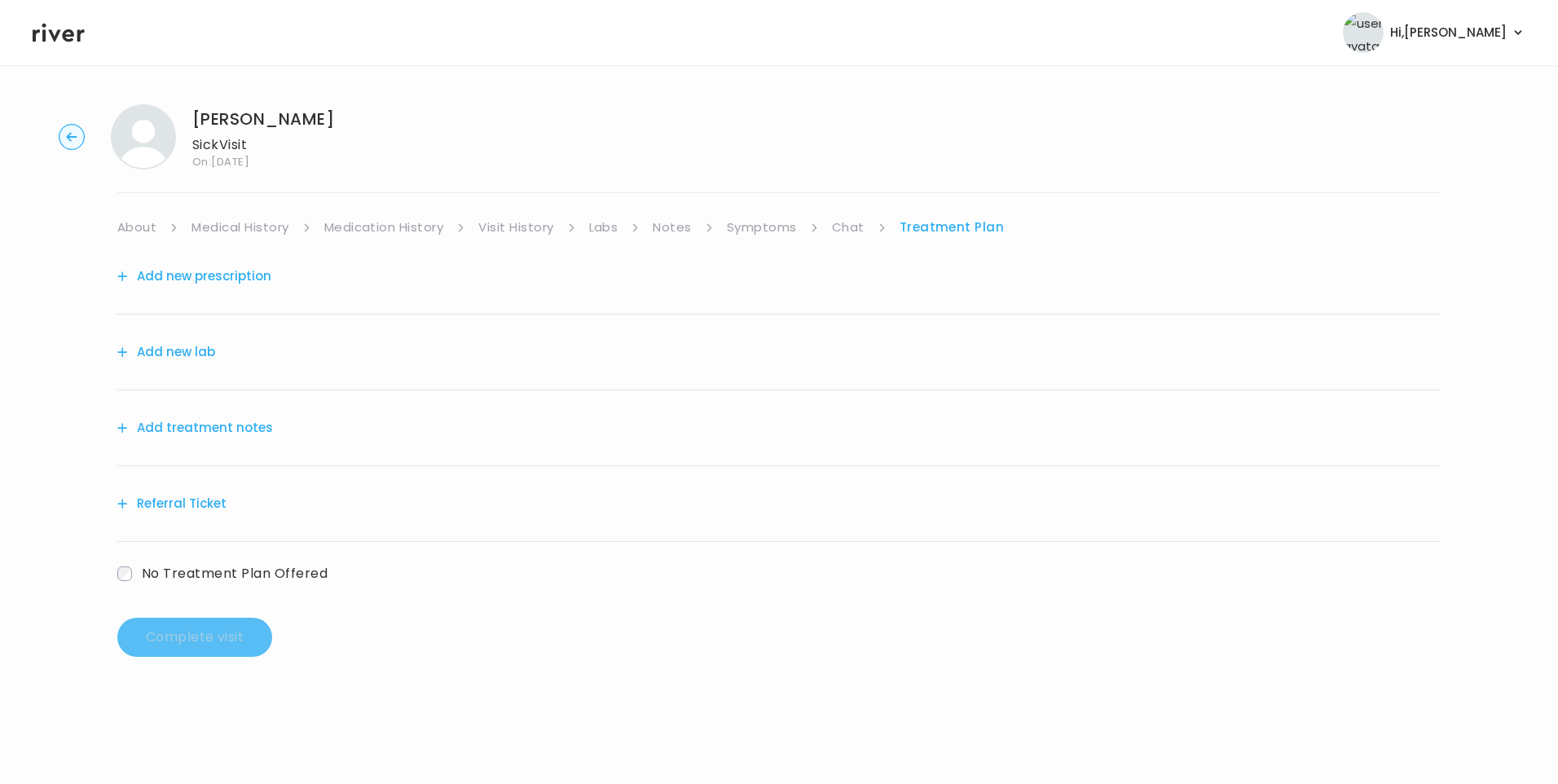
click at [379, 228] on link "Medication History" at bounding box center [384, 227] width 120 height 23
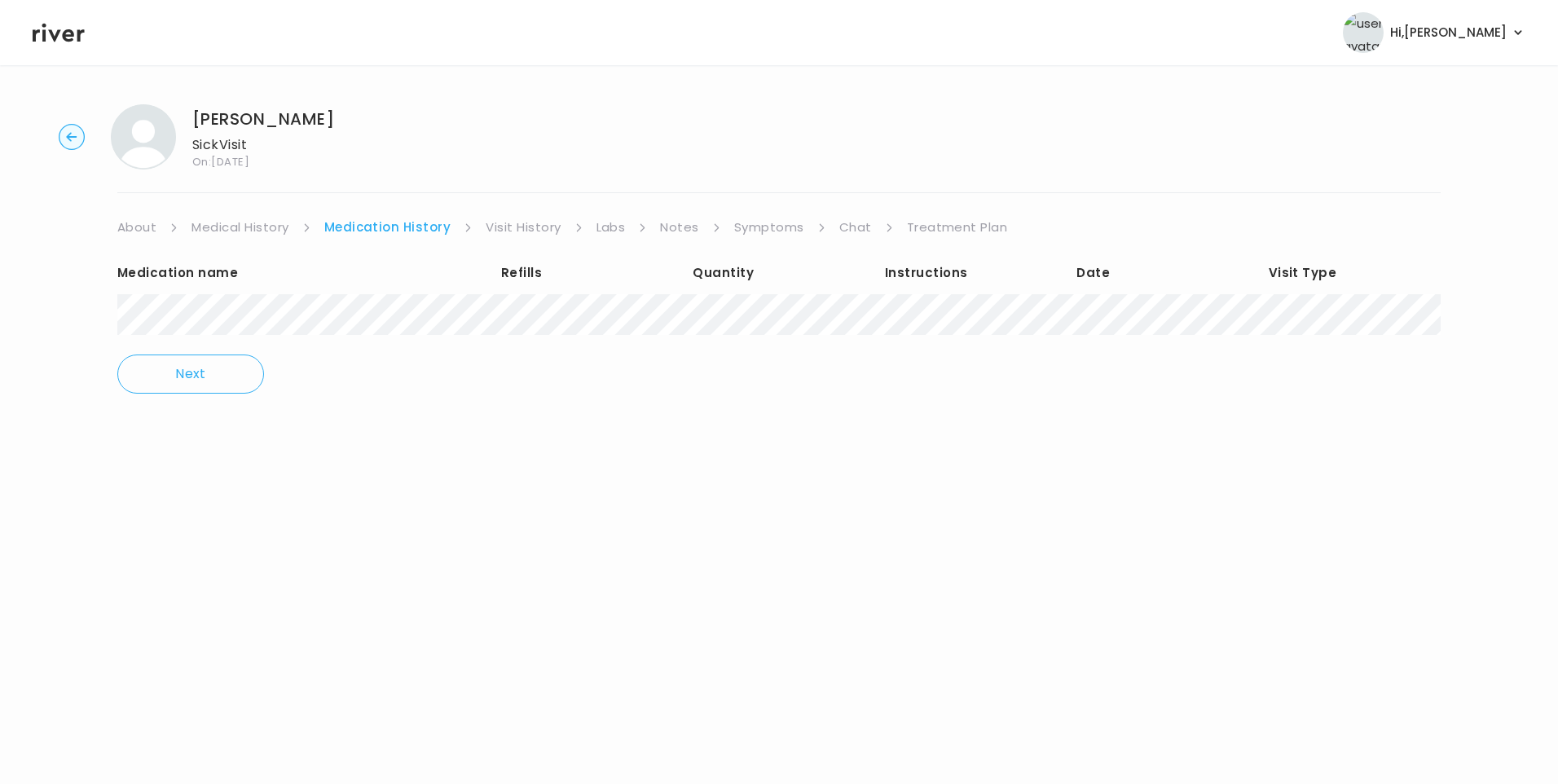
click at [959, 224] on link "Treatment Plan" at bounding box center [957, 227] width 101 height 23
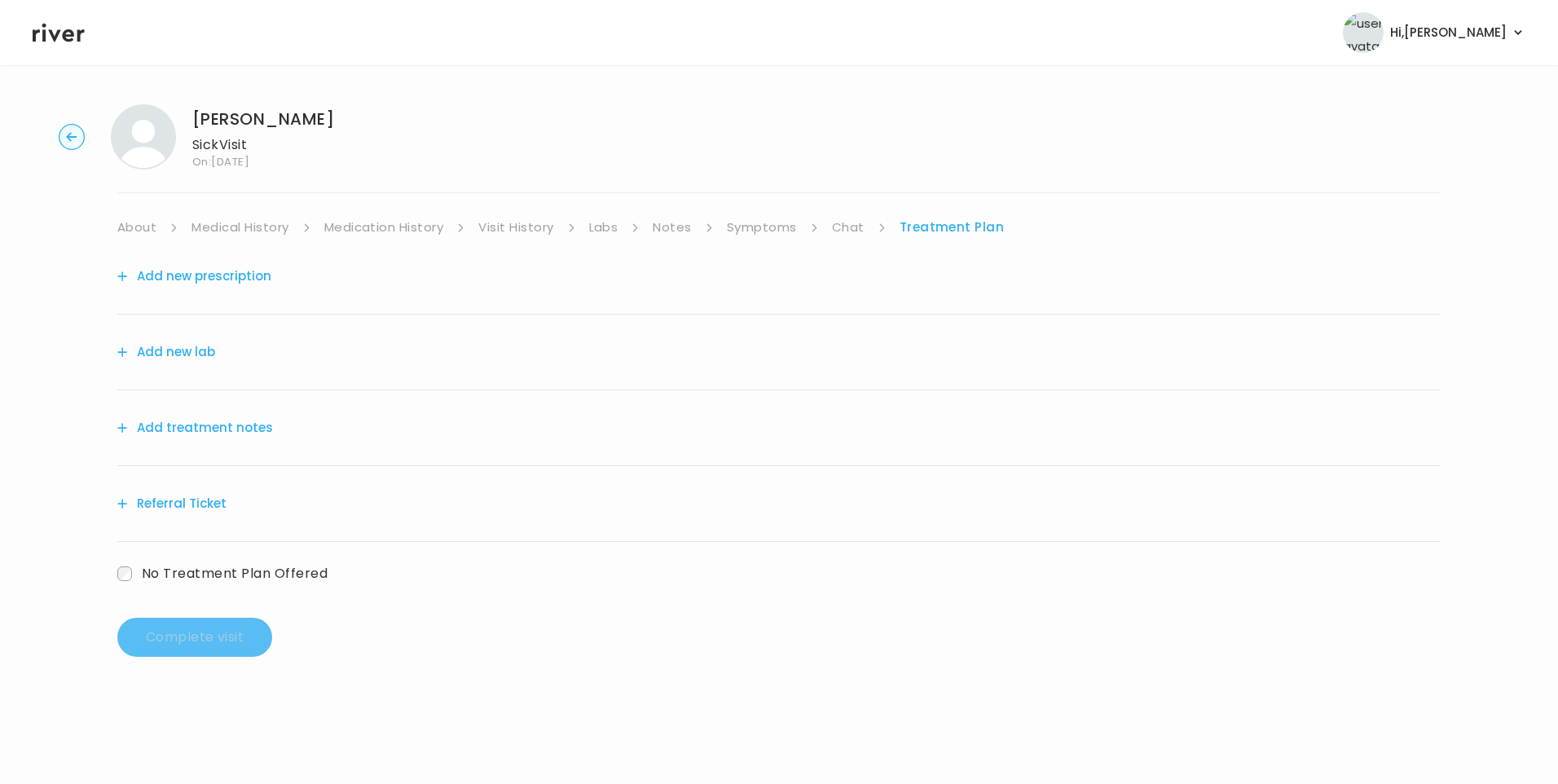
click at [257, 428] on button "Add treatment notes" at bounding box center [195, 427] width 156 height 23
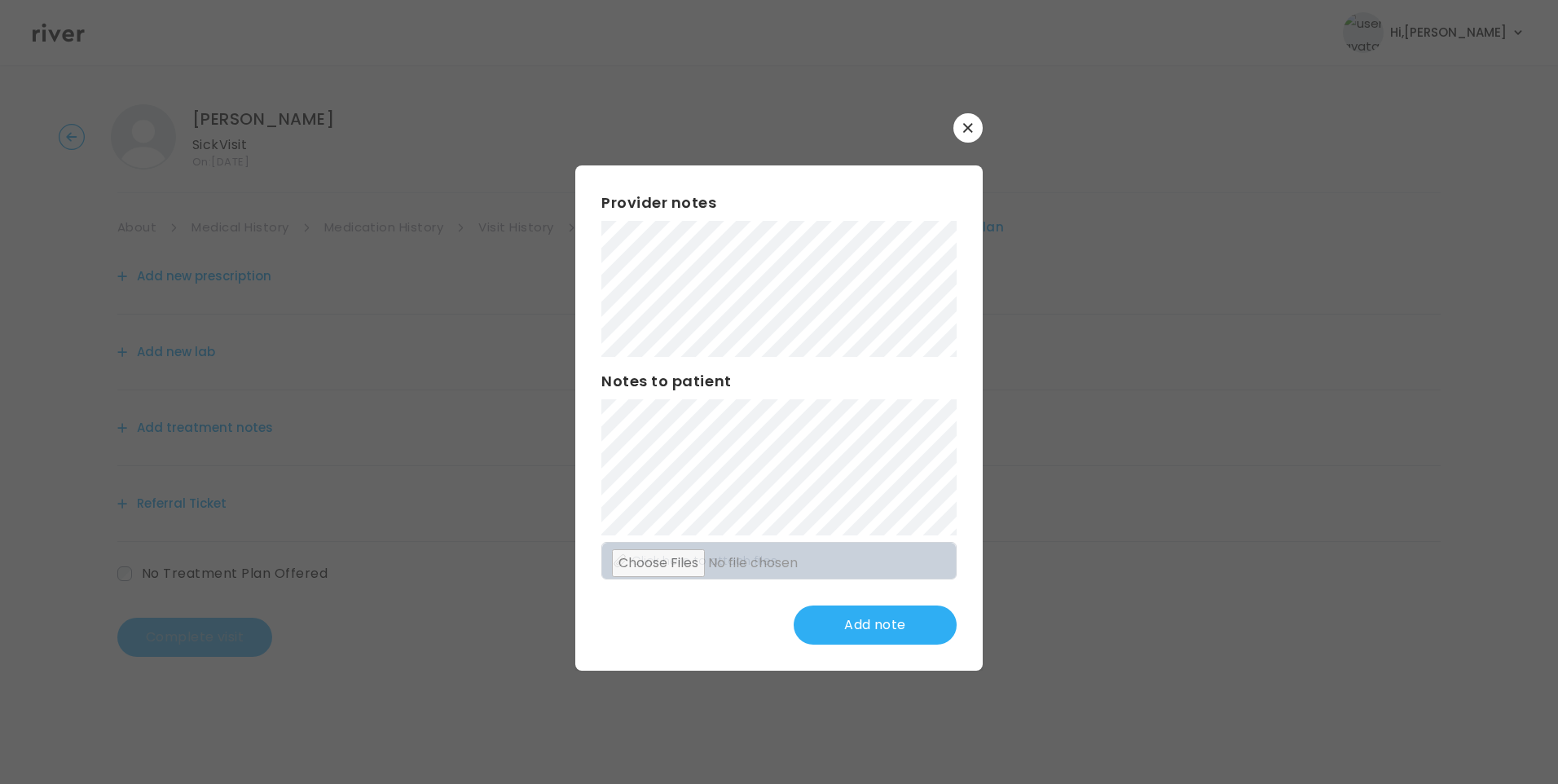
click at [769, 364] on div "Provider notes Notes to patient Click here to attach files Add note" at bounding box center [779, 418] width 407 height 505
click at [889, 630] on button "Update note" at bounding box center [874, 624] width 163 height 39
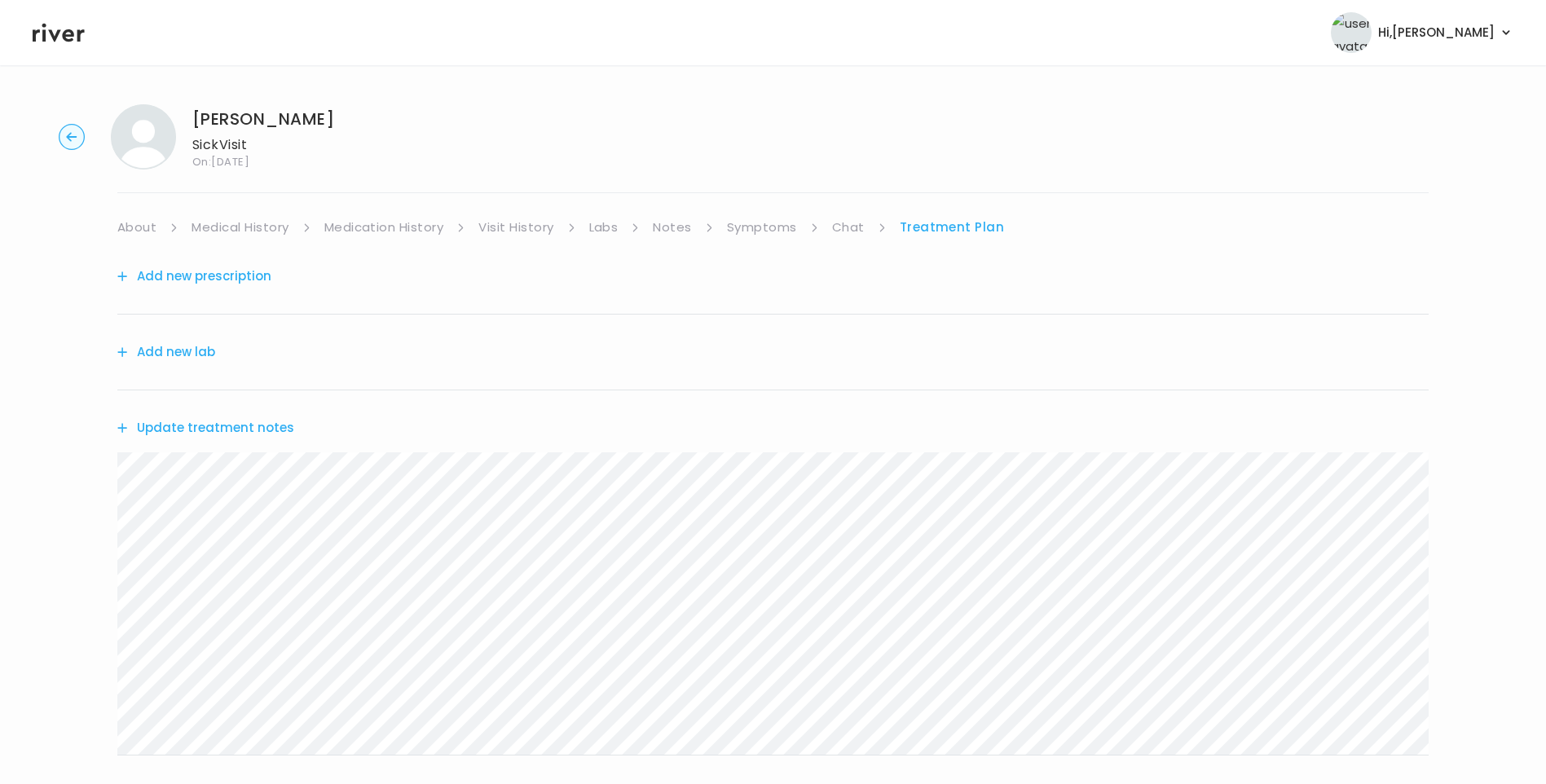
click at [249, 424] on button "Update treatment notes" at bounding box center [205, 427] width 176 height 23
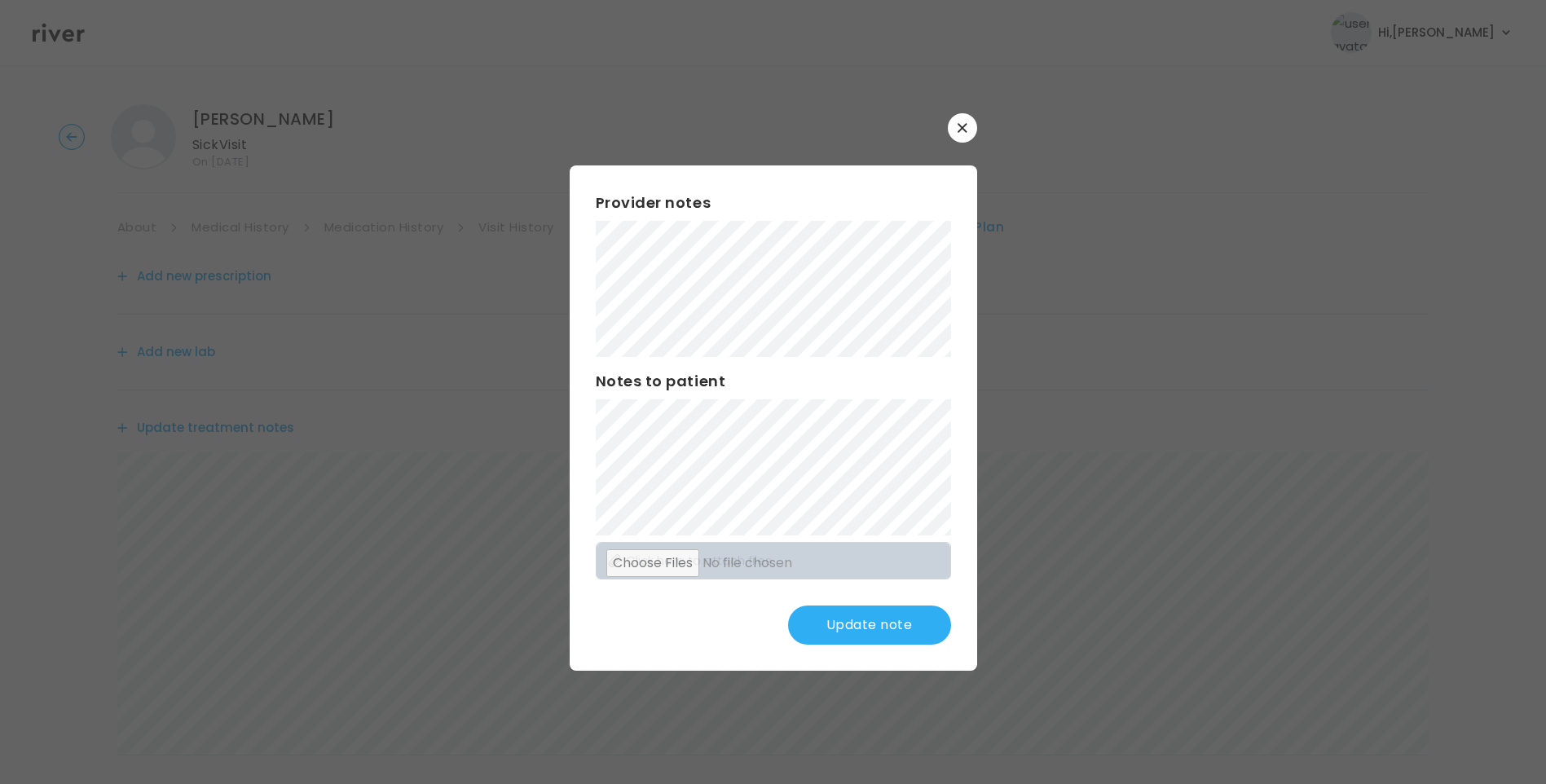
click at [888, 621] on button "Update note" at bounding box center [869, 624] width 163 height 39
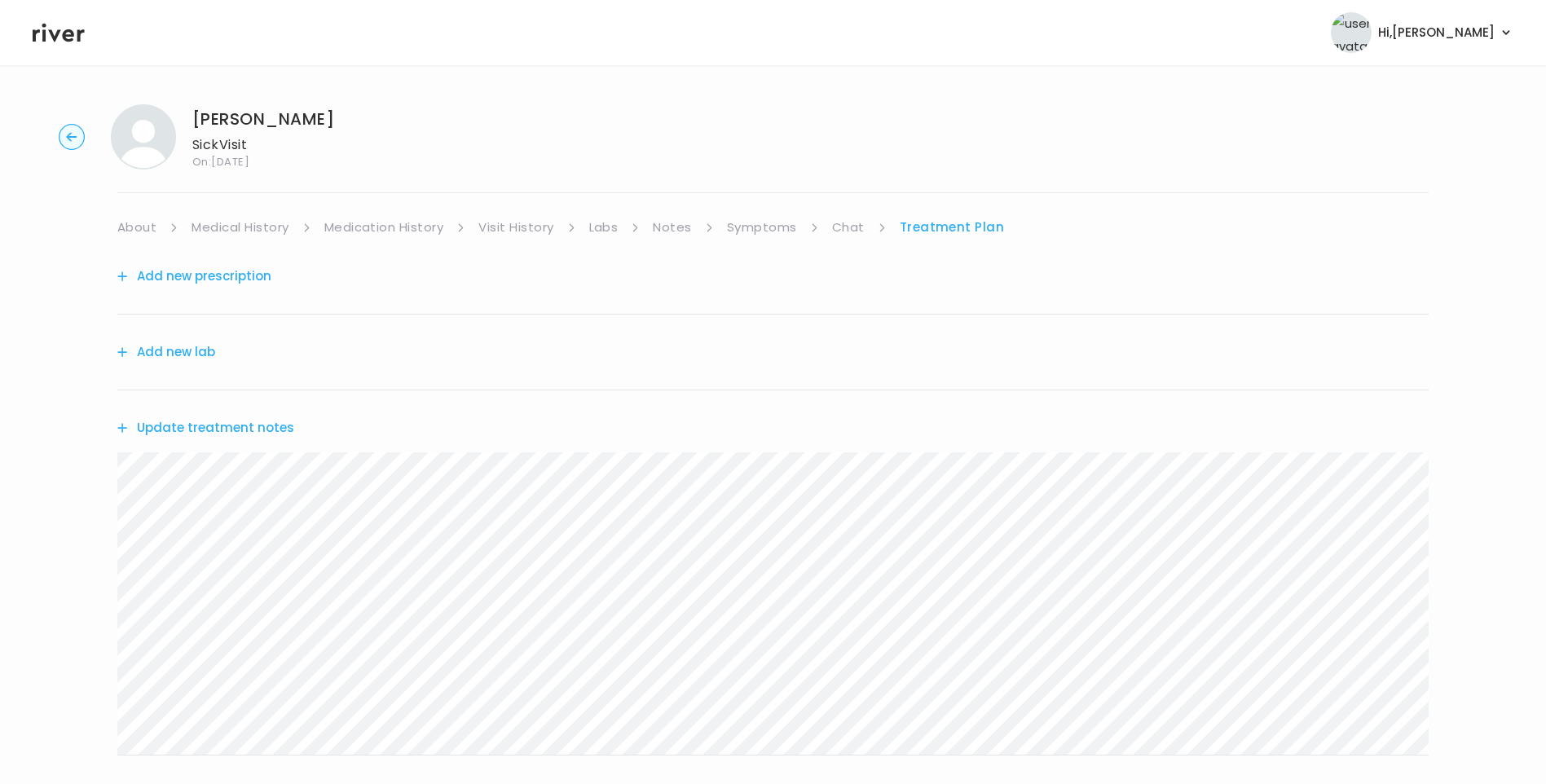
drag, startPoint x: 759, startPoint y: 216, endPoint x: 762, endPoint y: 230, distance: 14.3
click at [759, 218] on link "Symptoms" at bounding box center [762, 227] width 70 height 23
click at [941, 230] on link "Treatment Plan" at bounding box center [954, 227] width 101 height 23
click at [273, 430] on button "Update treatment notes" at bounding box center [205, 427] width 176 height 23
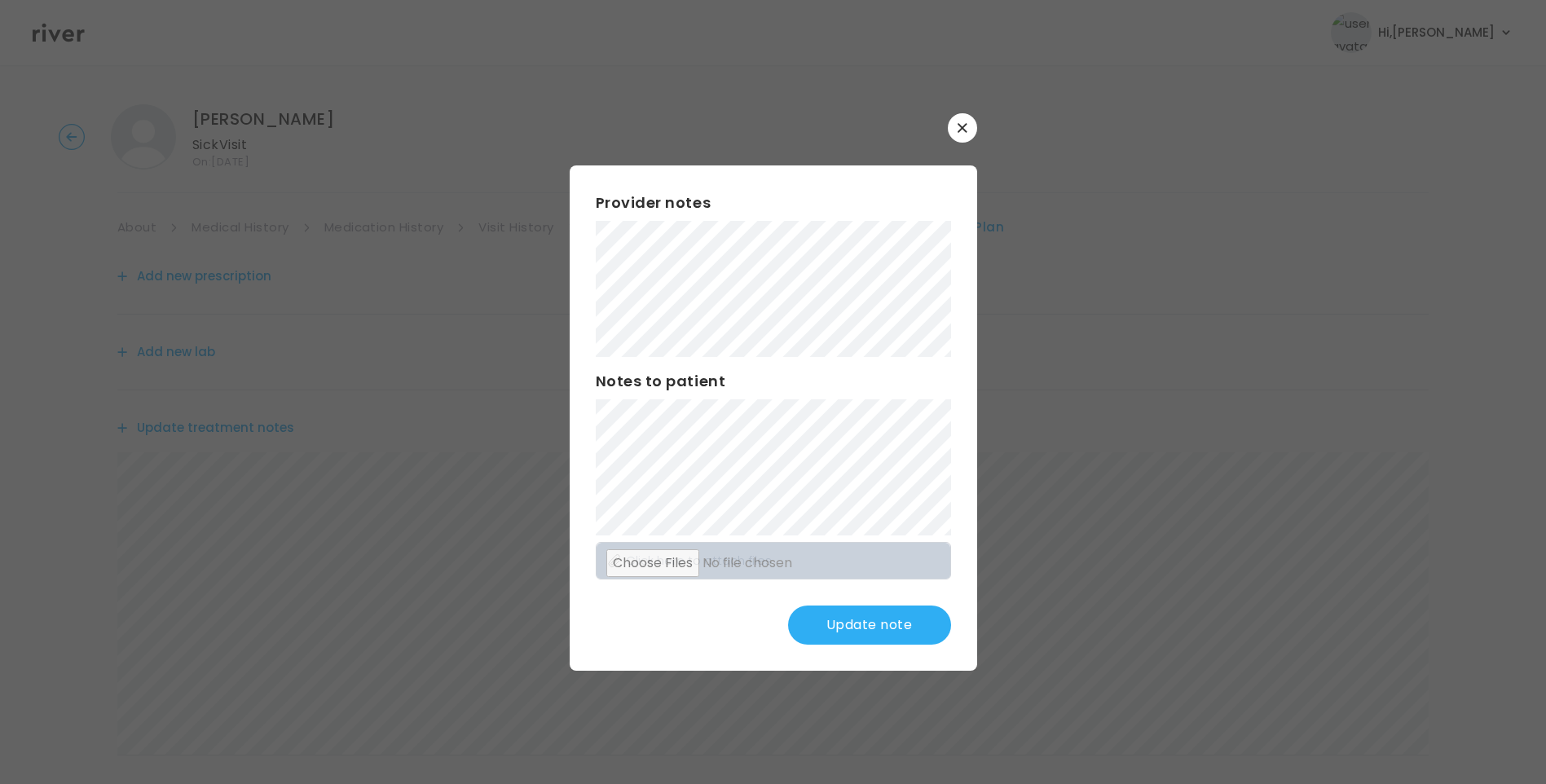
click at [889, 646] on div "Provider notes Notes to patient Click here to attach files Update note" at bounding box center [773, 418] width 407 height 505
click at [888, 634] on button "Update note" at bounding box center [869, 624] width 163 height 39
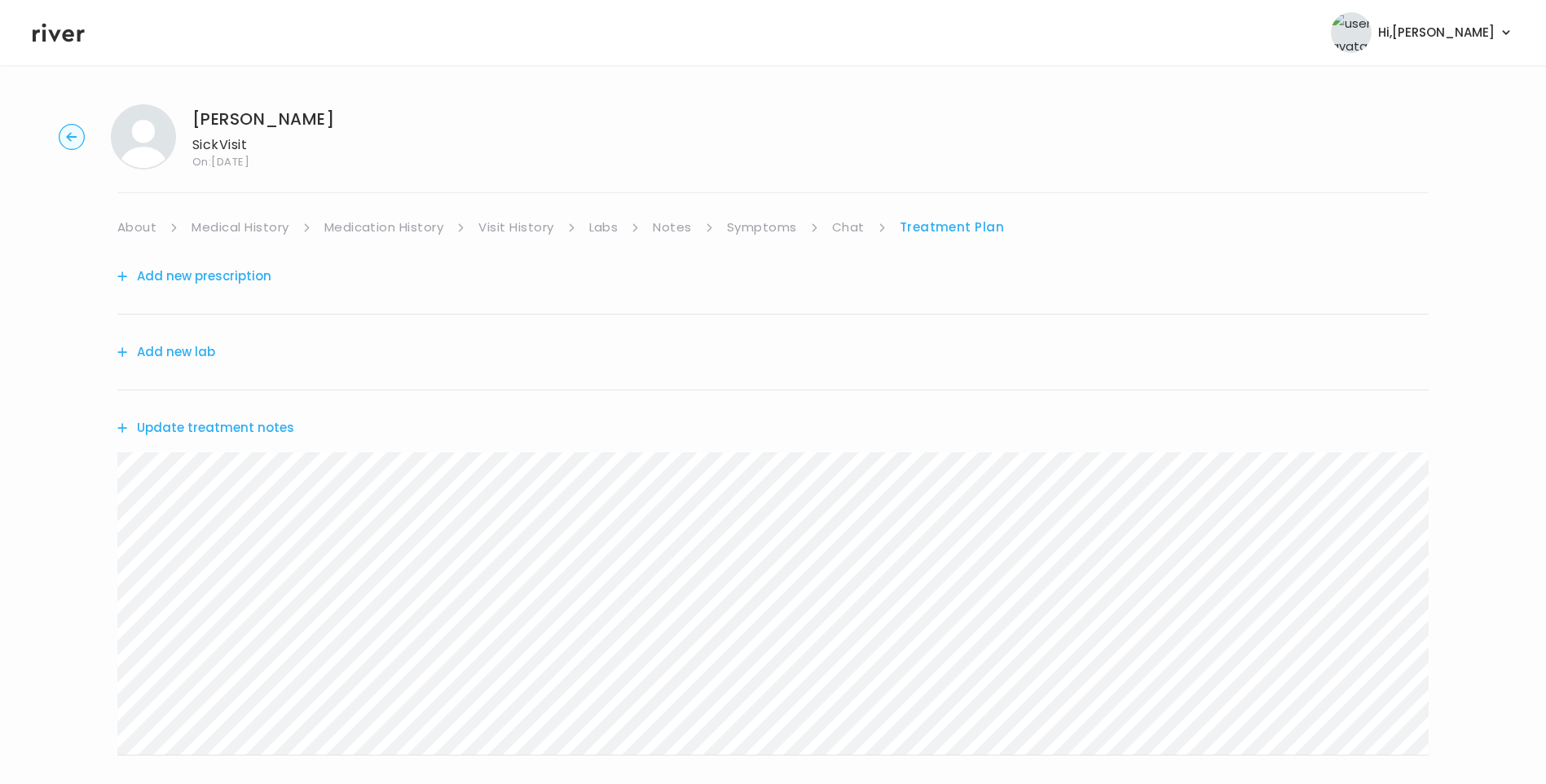
click at [58, 494] on div "Rachel Ellis Sick Visit On: 17 Sep 2025 About Medical History Medication Histor…" at bounding box center [773, 525] width 1546 height 868
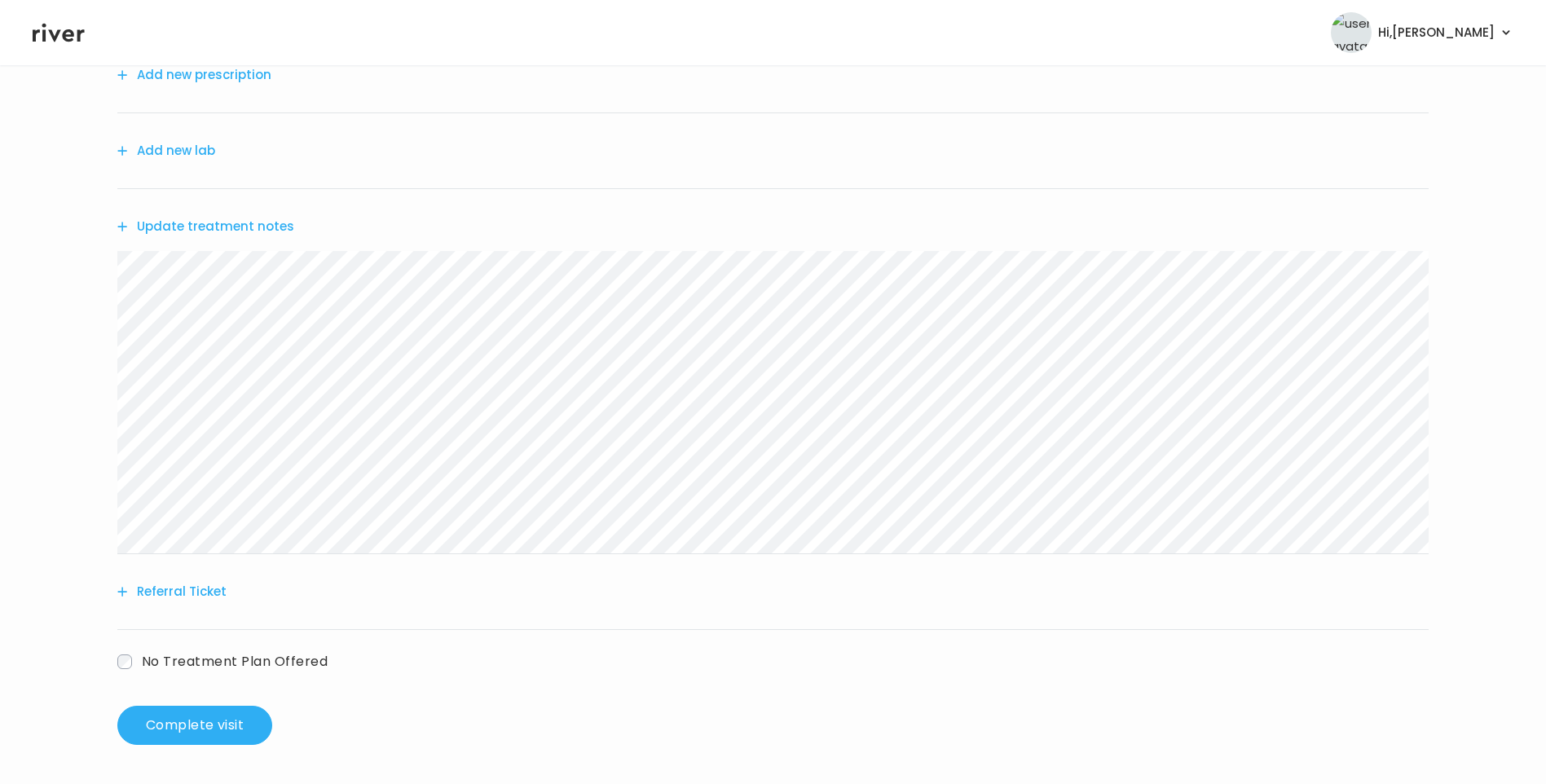
click at [207, 588] on button "Referral Ticket" at bounding box center [171, 590] width 109 height 23
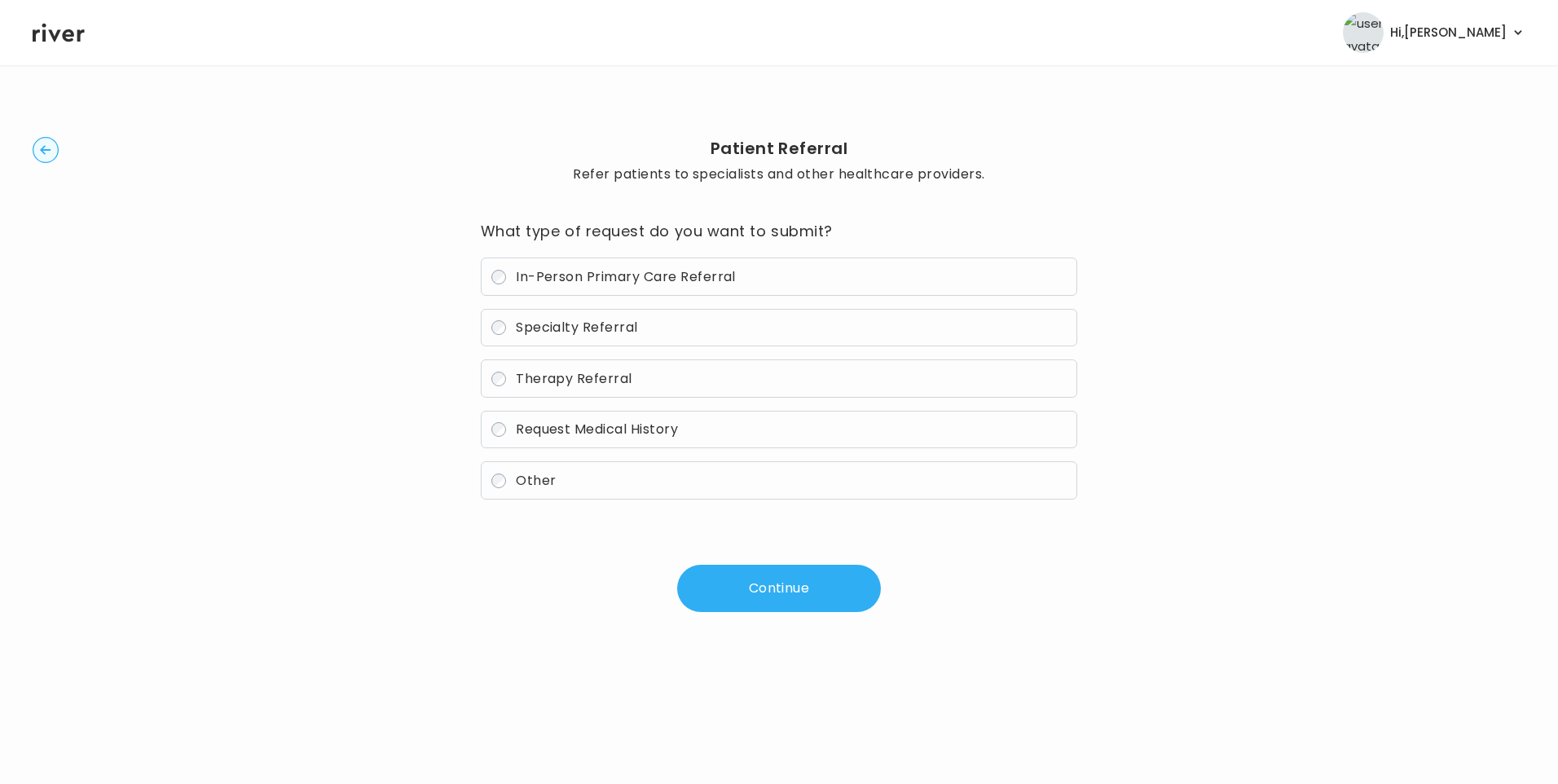
click at [615, 274] on span "In-Person Primary Care Referral" at bounding box center [626, 276] width 220 height 19
click at [779, 582] on button "Continue" at bounding box center [779, 588] width 204 height 47
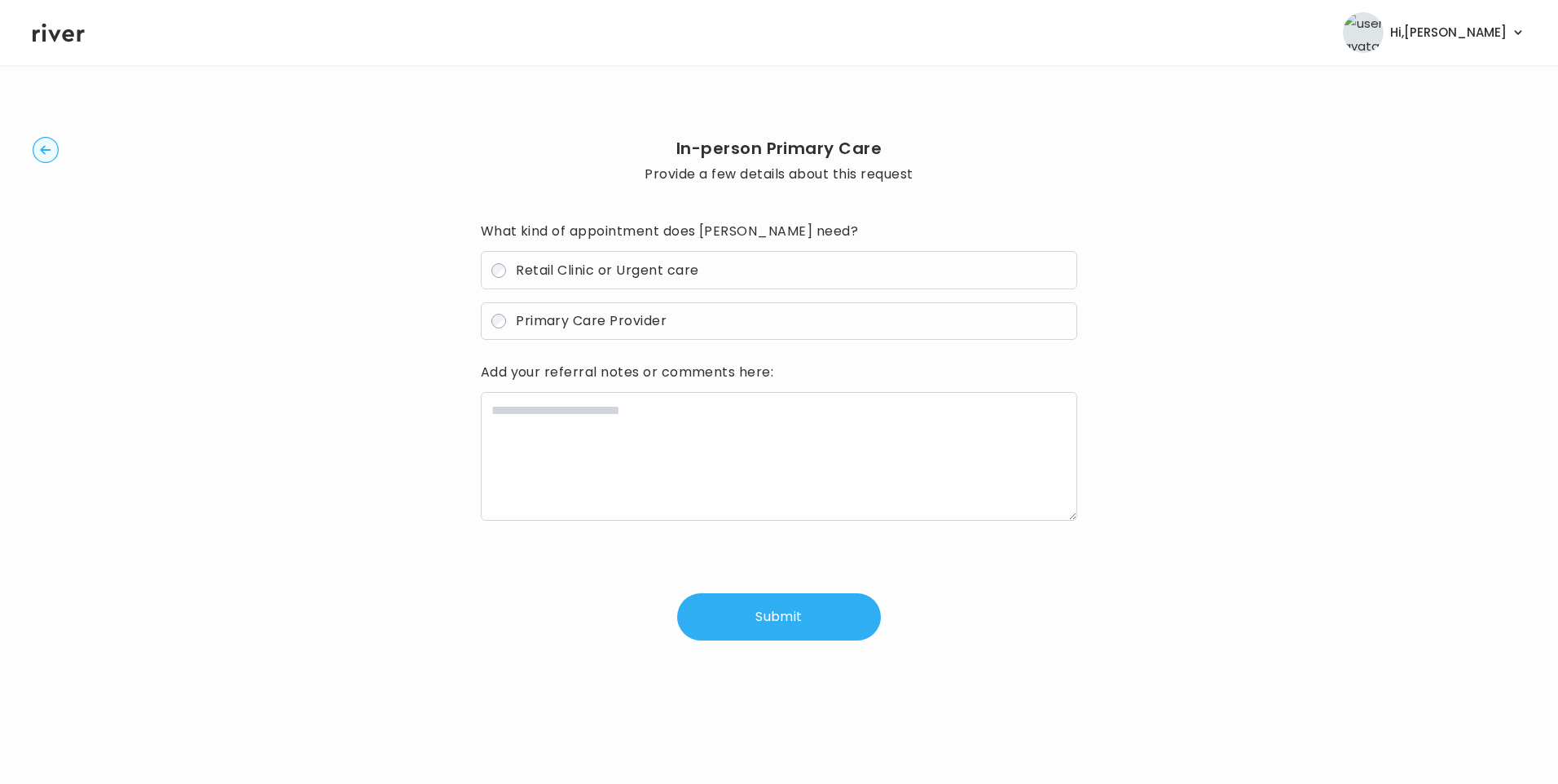
click at [612, 274] on span "Retail Clinic or Urgent care" at bounding box center [607, 270] width 183 height 19
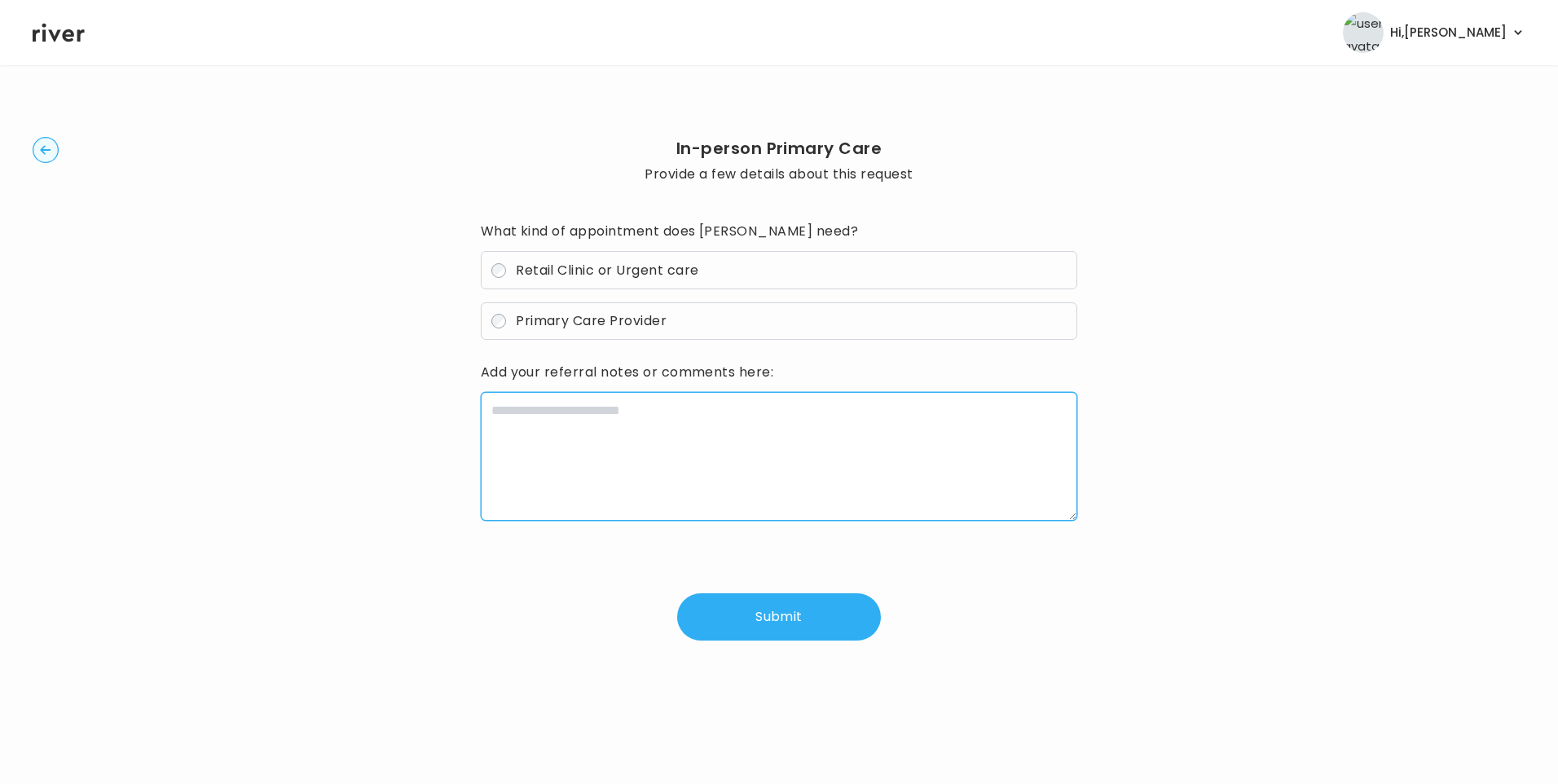
click at [700, 416] on textarea at bounding box center [779, 455] width 597 height 129
paste textarea "**********"
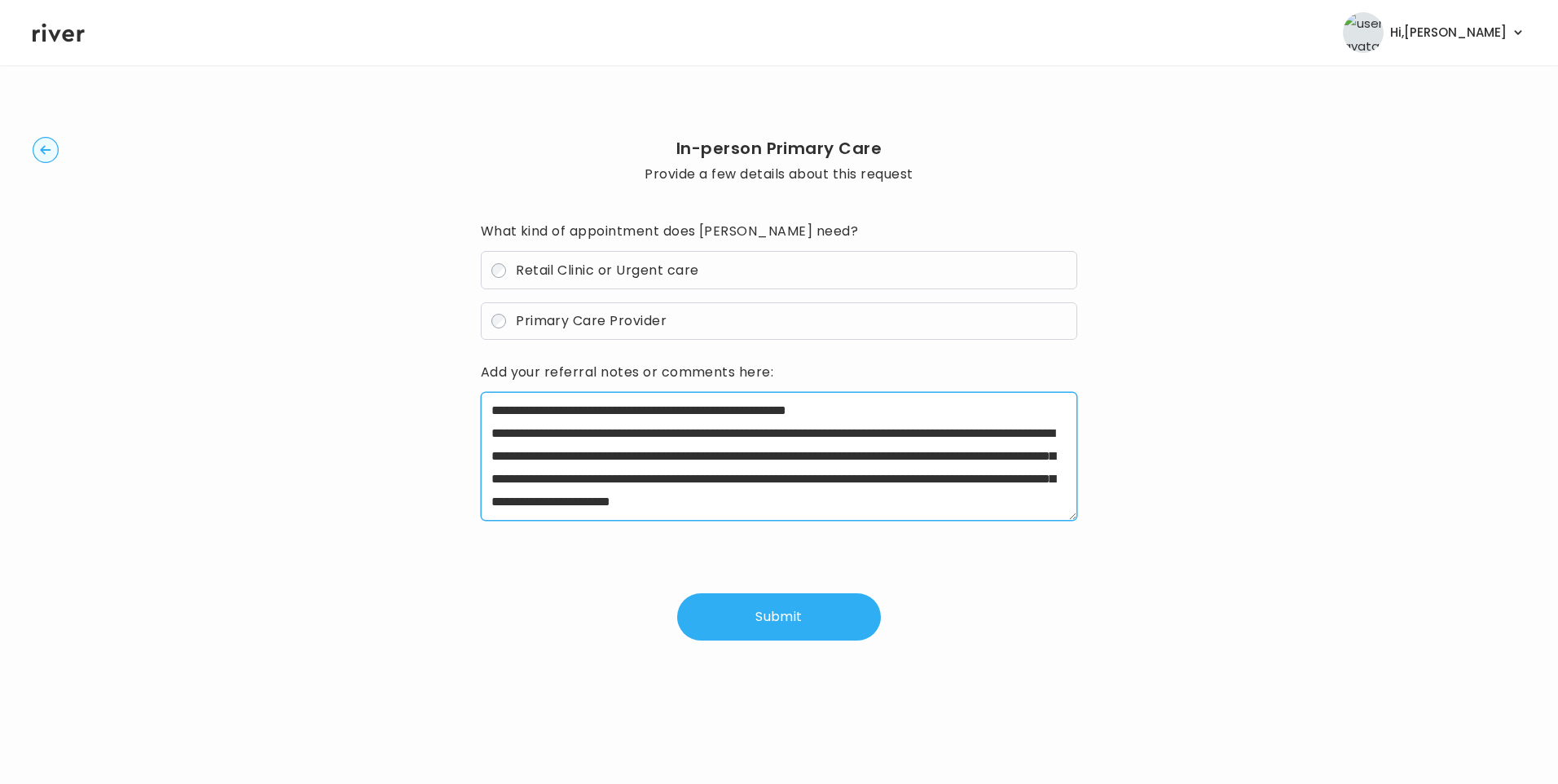
drag, startPoint x: 544, startPoint y: 433, endPoint x: 627, endPoint y: 427, distance: 83.2
click at [627, 427] on textarea "**********" at bounding box center [779, 455] width 597 height 129
click at [779, 493] on textarea "**********" at bounding box center [779, 455] width 597 height 129
type textarea "**********"
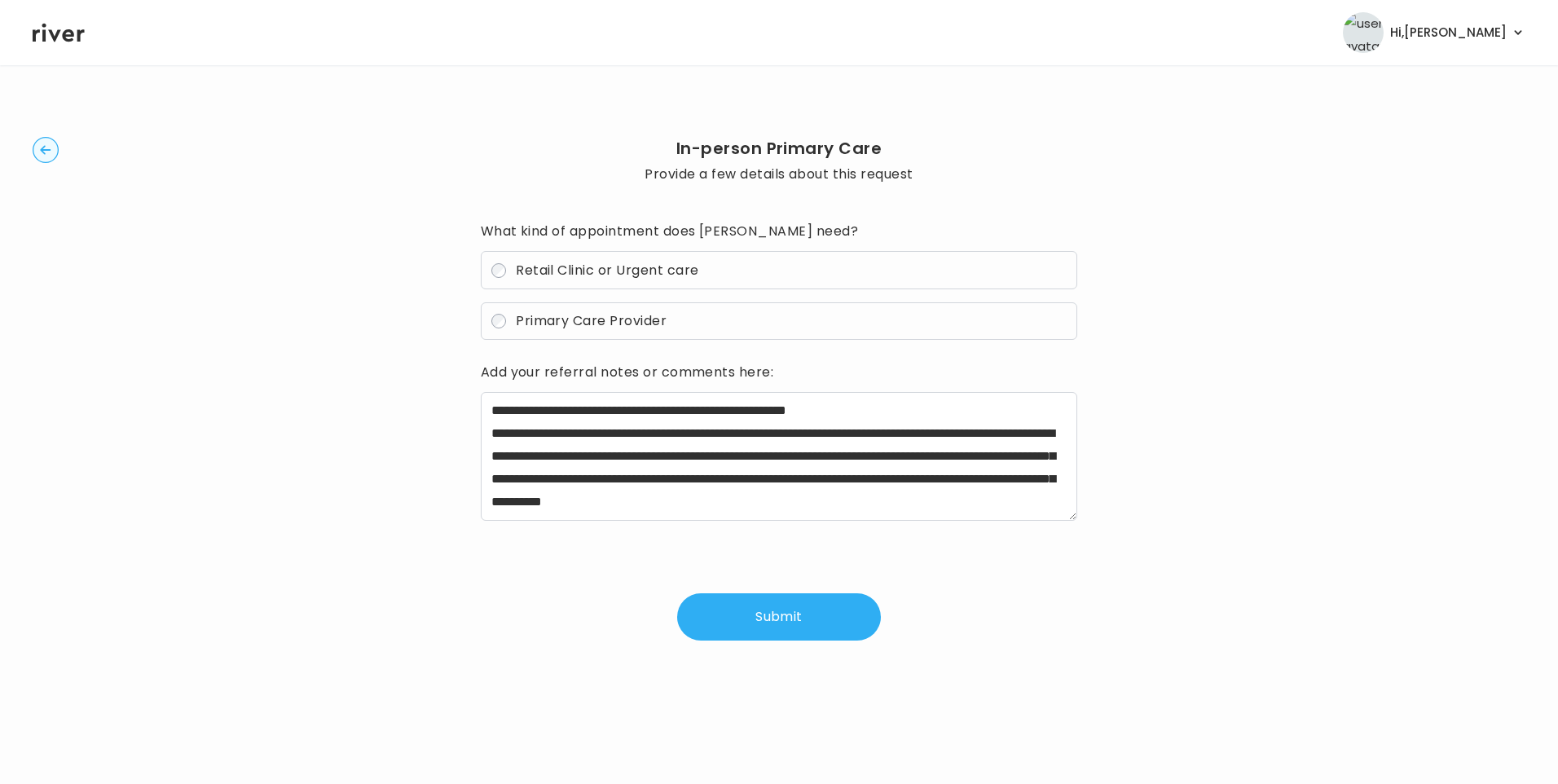
click at [770, 596] on button "Submit" at bounding box center [779, 617] width 204 height 47
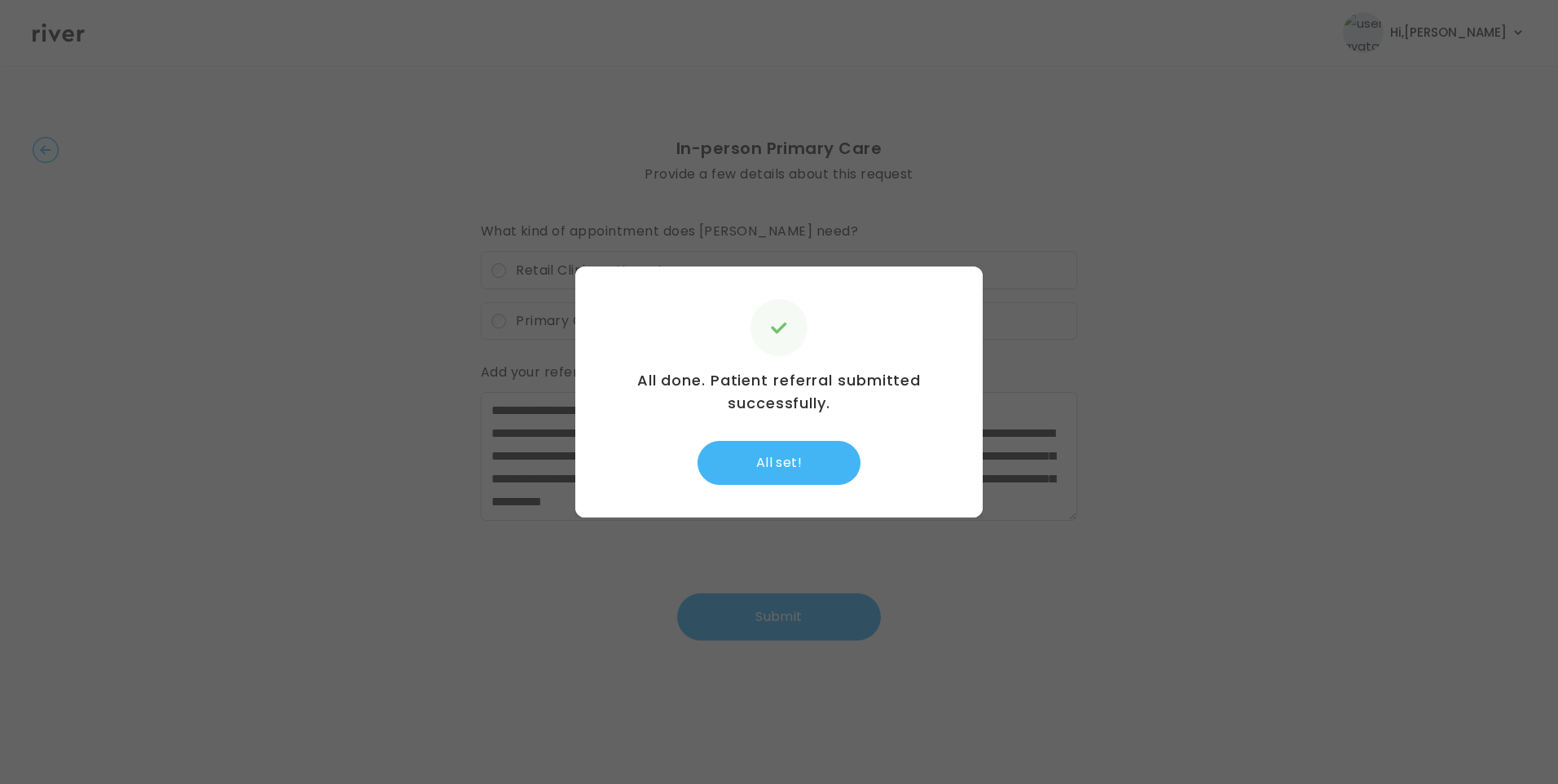
click at [813, 453] on button "All set!" at bounding box center [779, 463] width 163 height 44
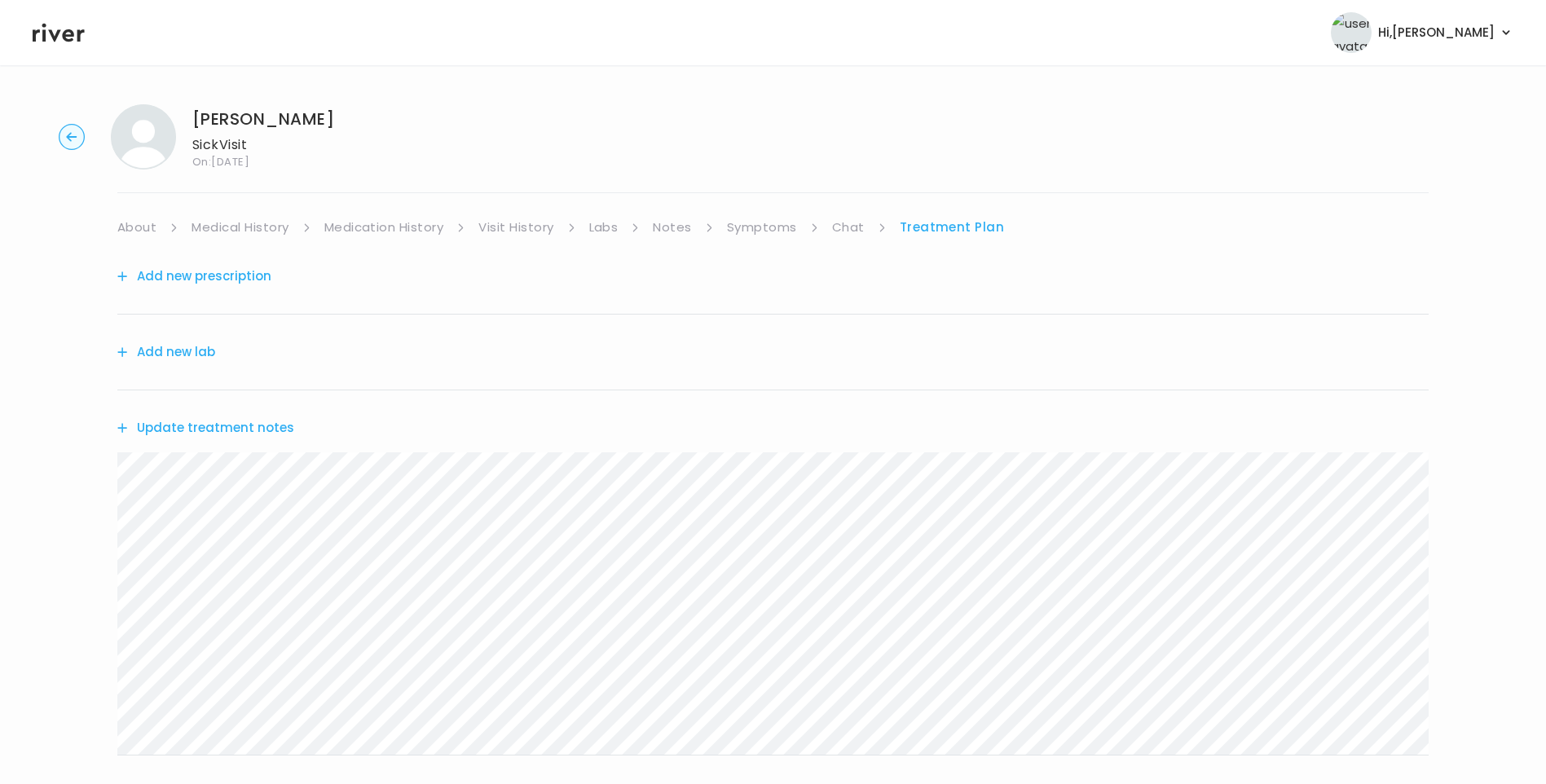
click at [135, 233] on link "About" at bounding box center [136, 227] width 39 height 23
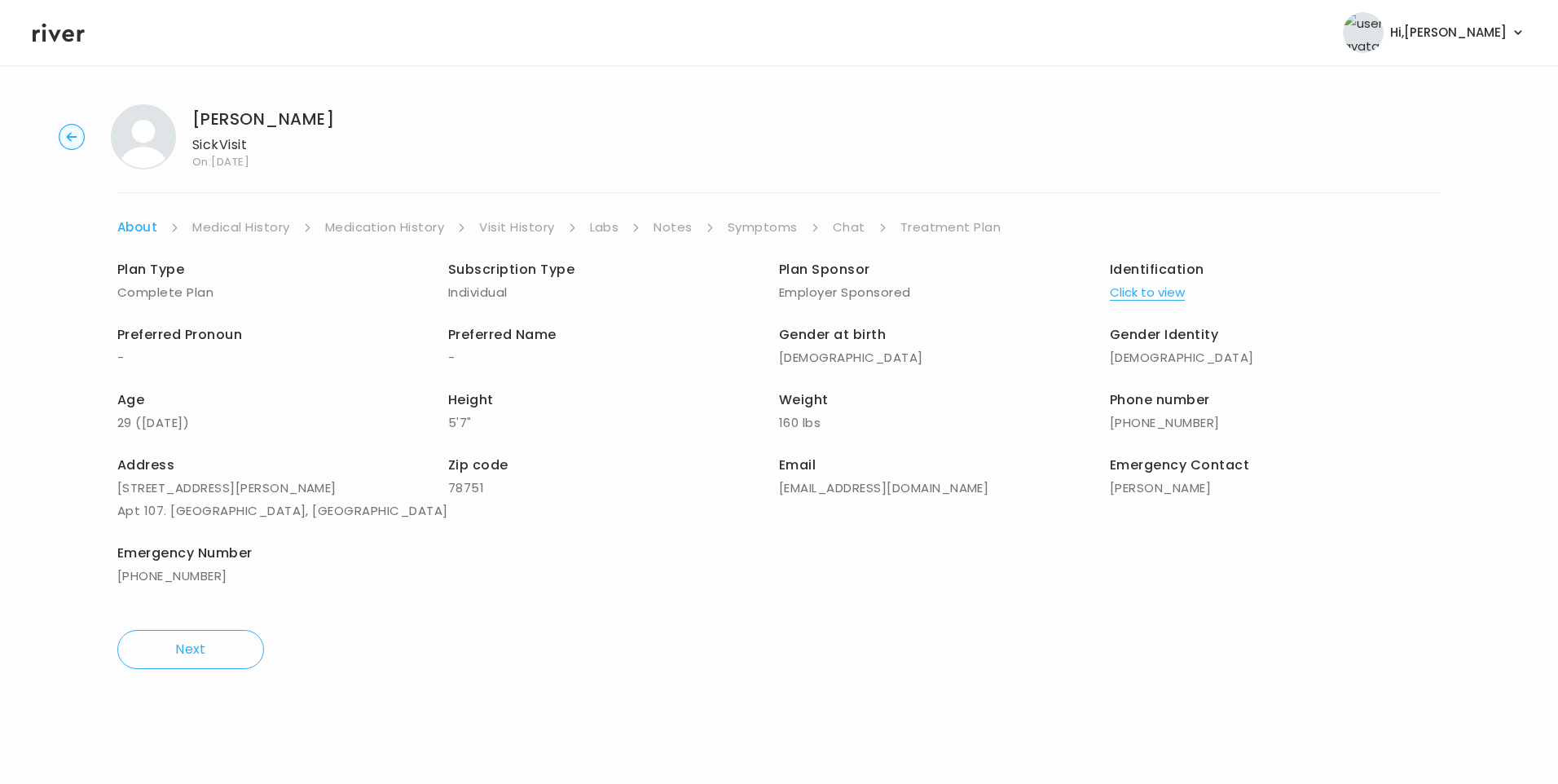
click at [951, 227] on link "Treatment Plan" at bounding box center [951, 227] width 101 height 23
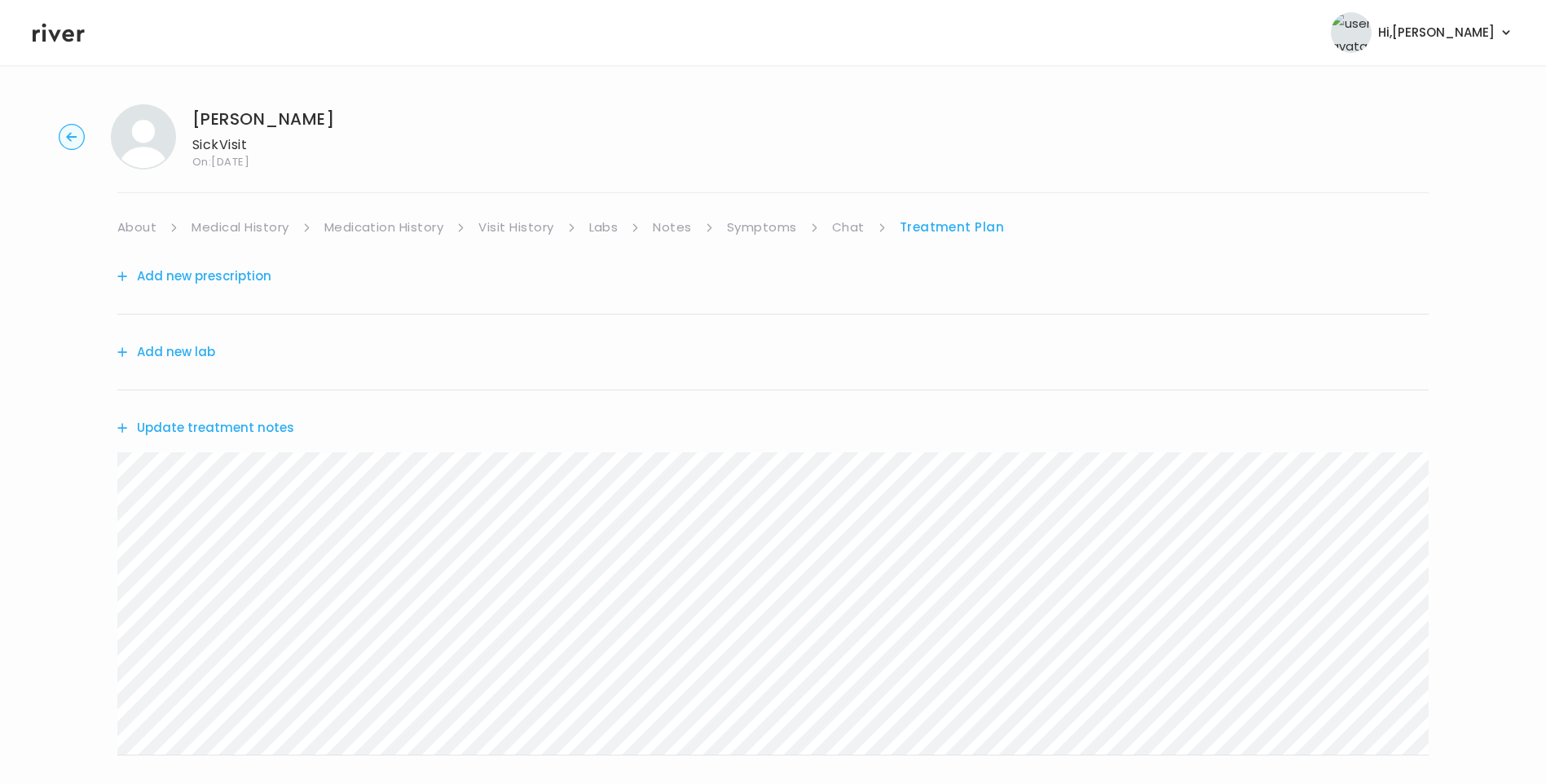
click at [260, 433] on button "Update treatment notes" at bounding box center [205, 427] width 176 height 23
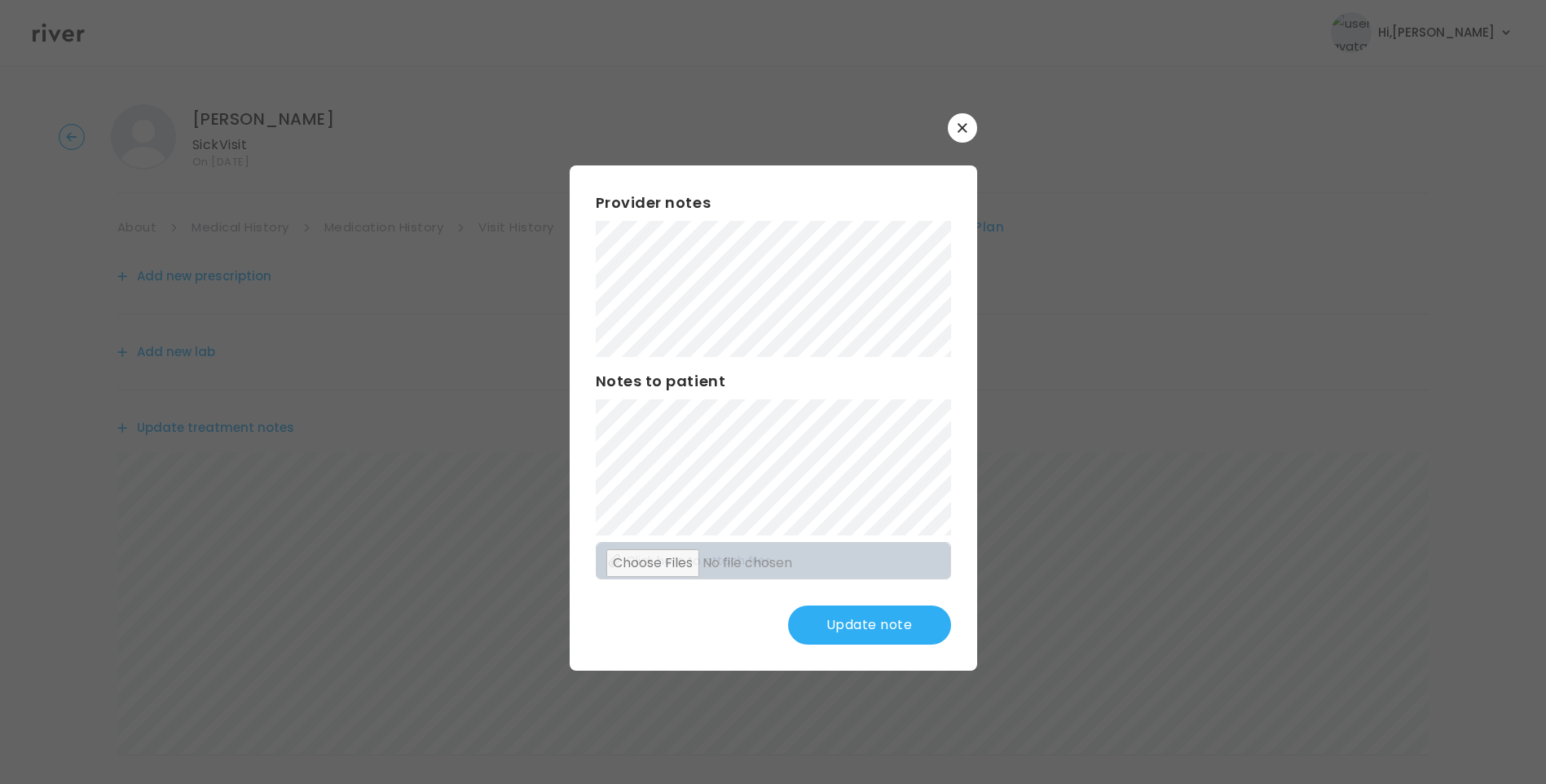
click at [888, 621] on button "Update note" at bounding box center [869, 624] width 163 height 39
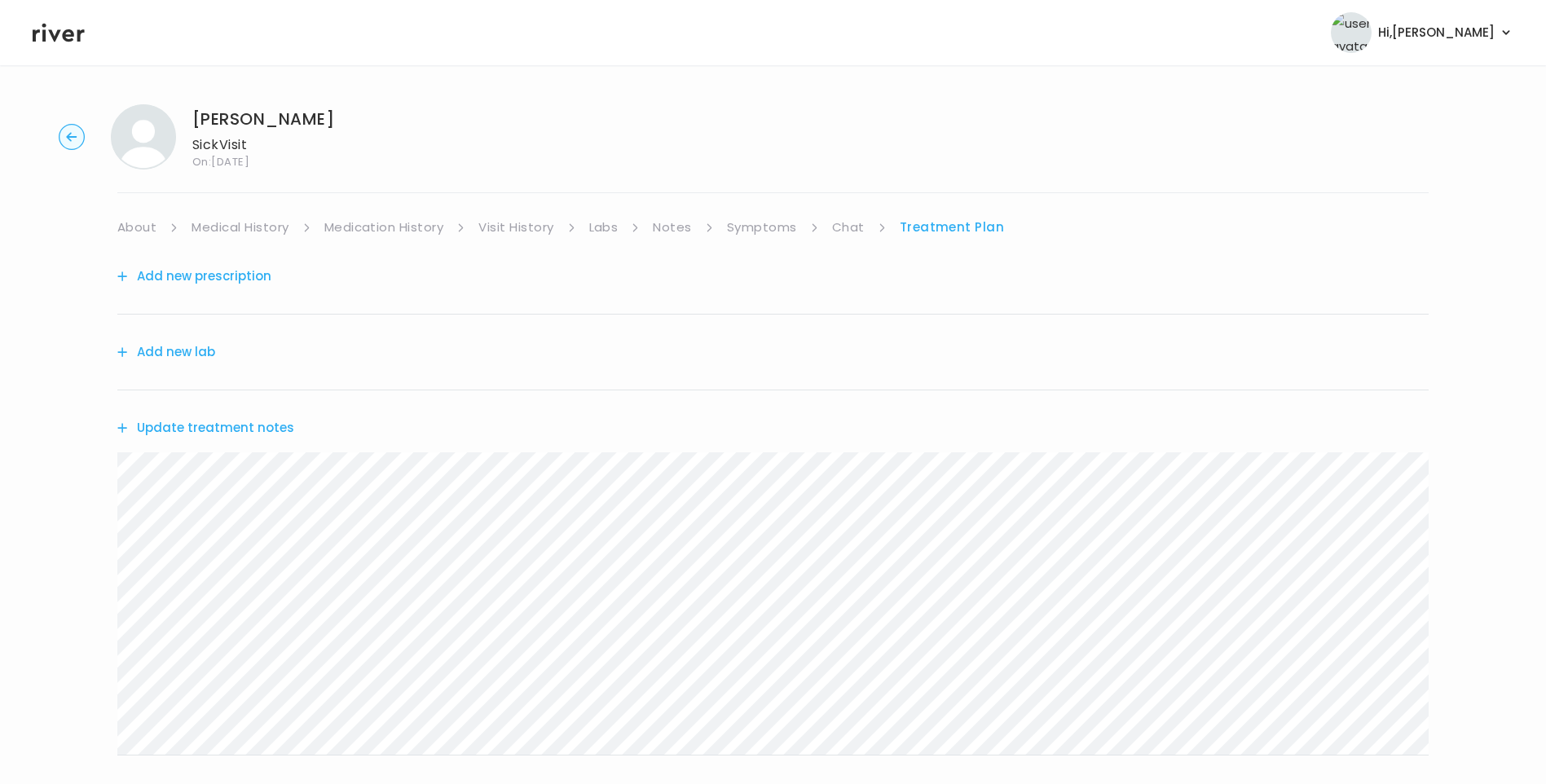
scroll to position [81, 0]
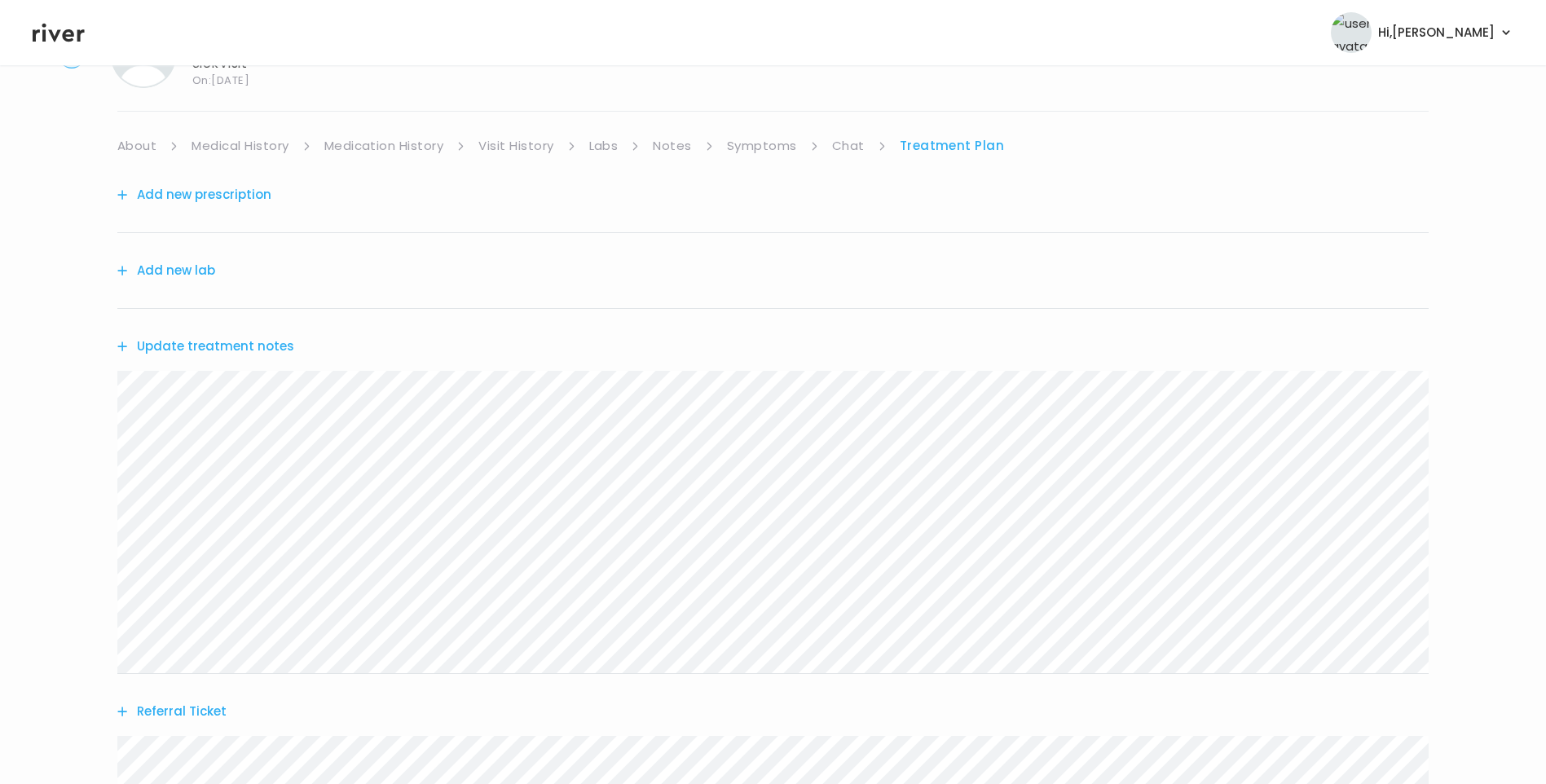
click at [265, 348] on button "Update treatment notes" at bounding box center [205, 346] width 176 height 23
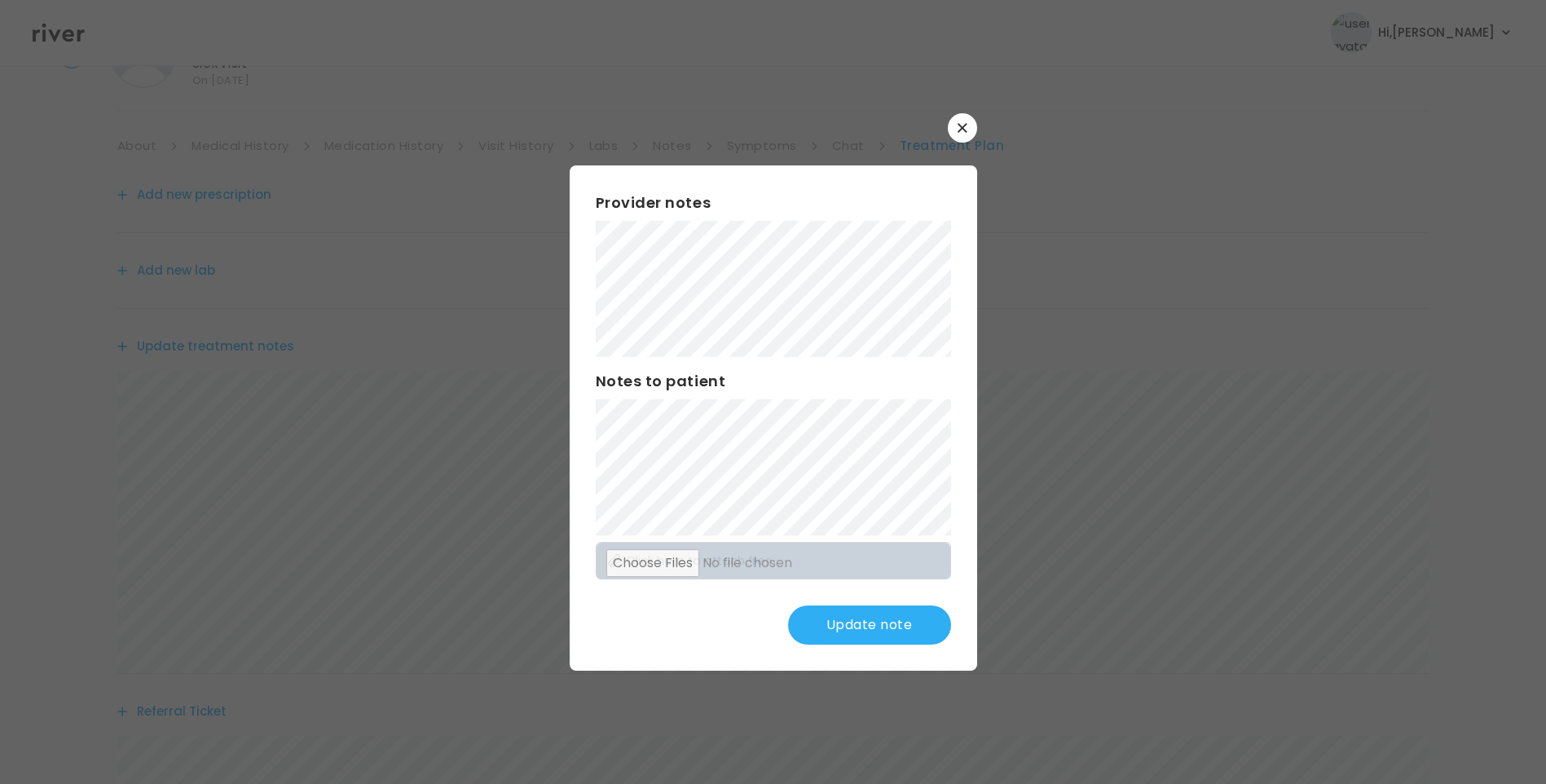
click at [905, 631] on button "Update note" at bounding box center [869, 624] width 163 height 39
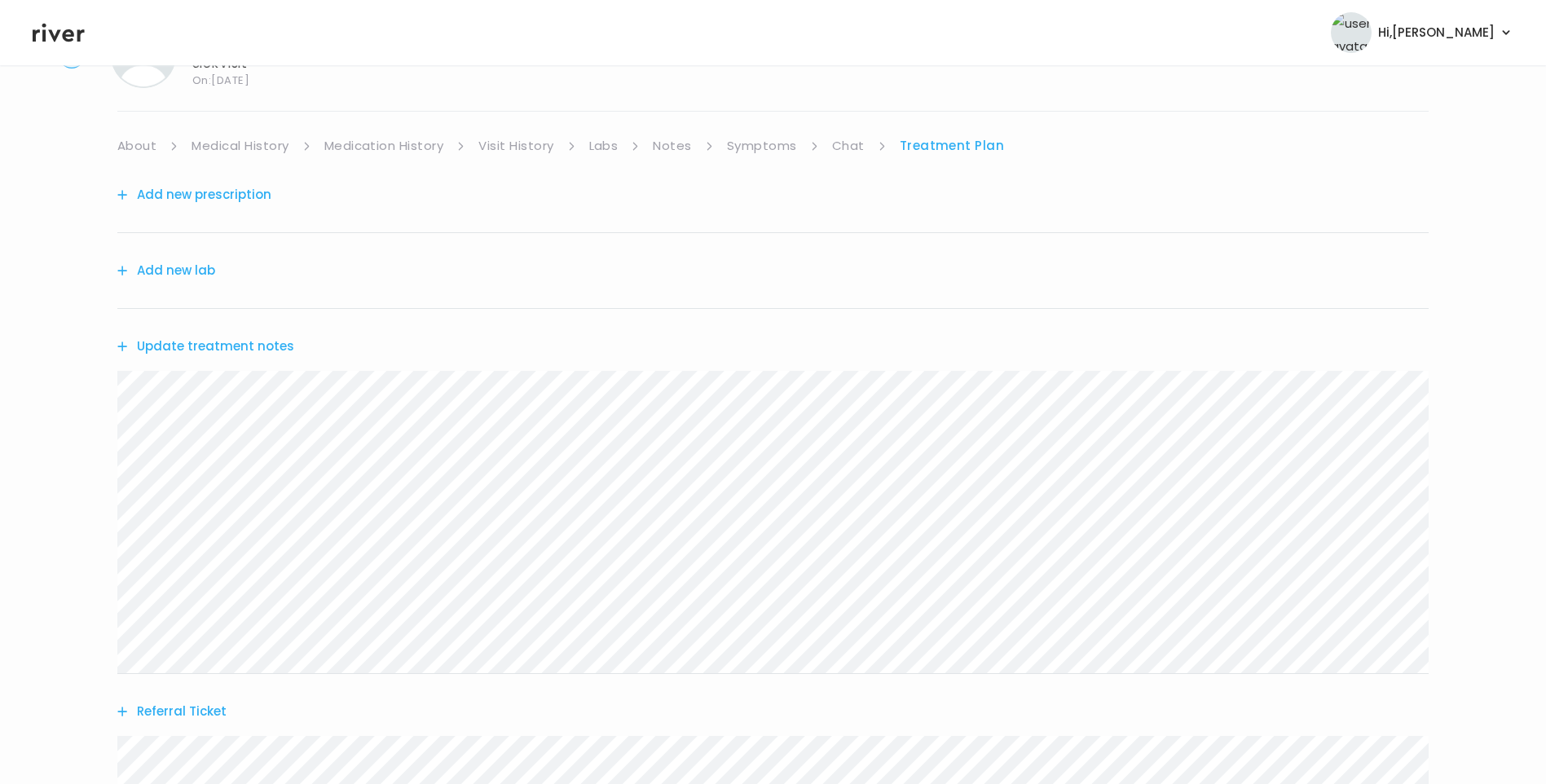
click at [227, 348] on button "Update treatment notes" at bounding box center [205, 346] width 176 height 23
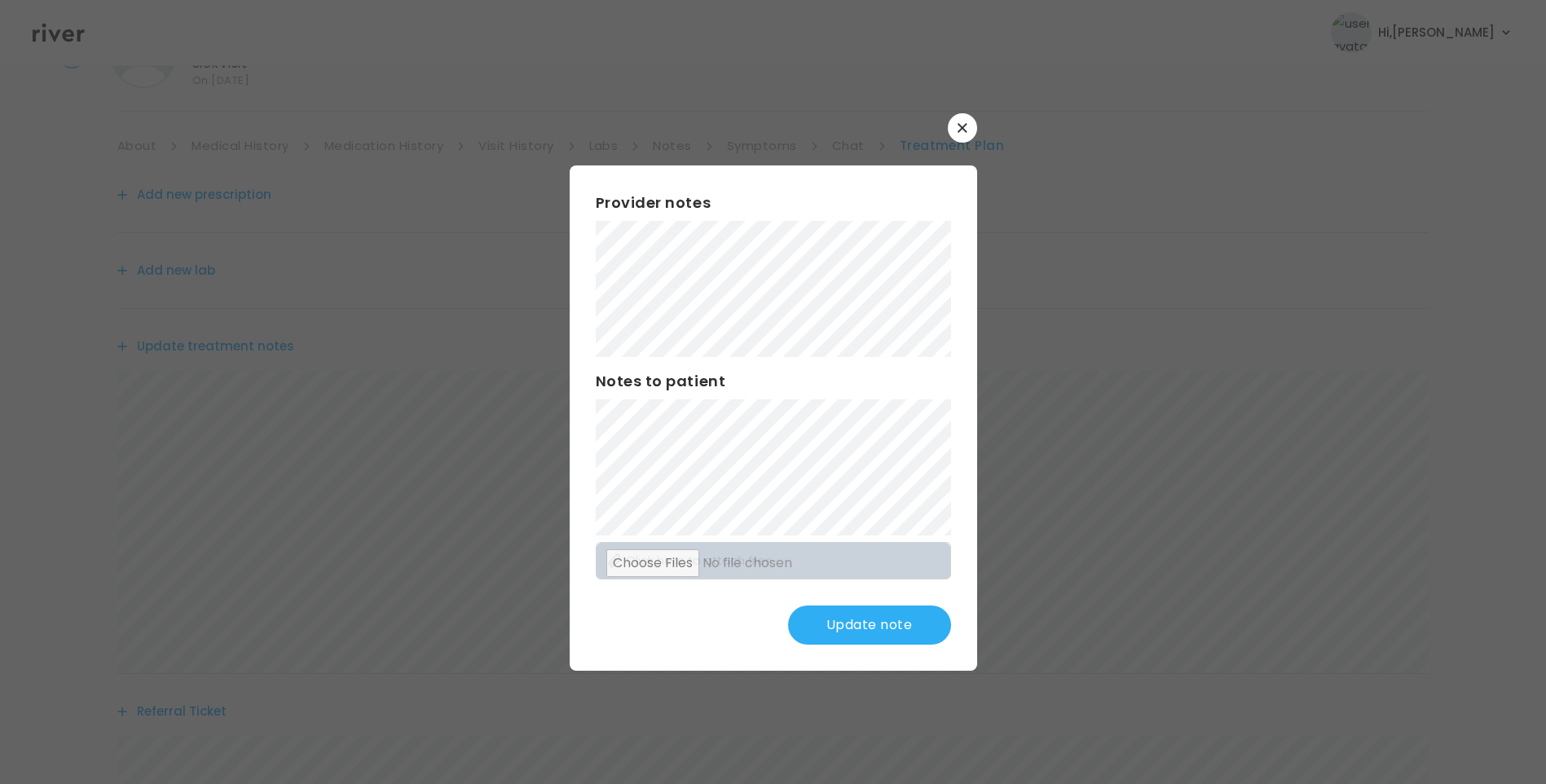
click at [815, 609] on button "Update note" at bounding box center [869, 624] width 163 height 39
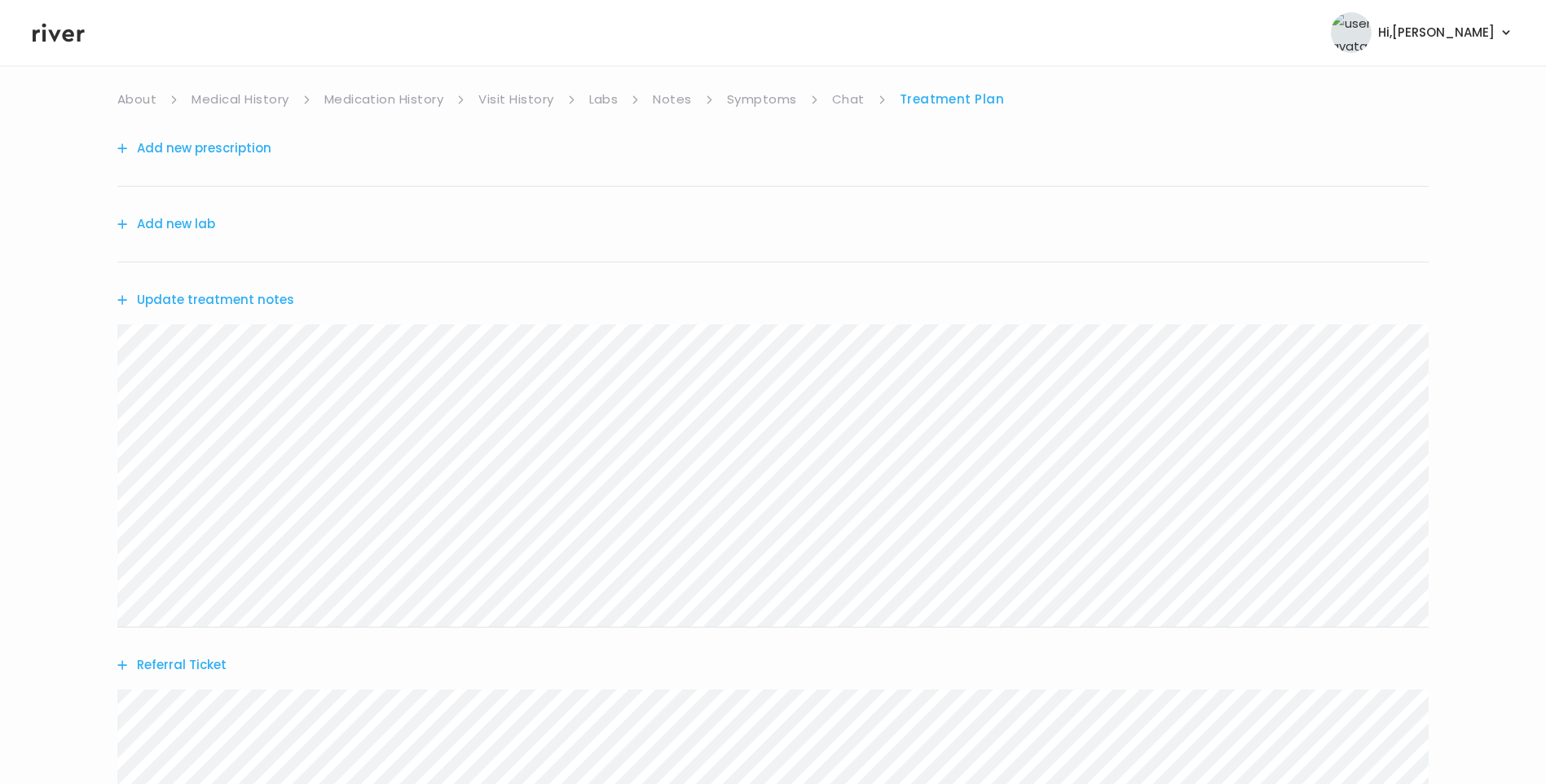
scroll to position [0, 0]
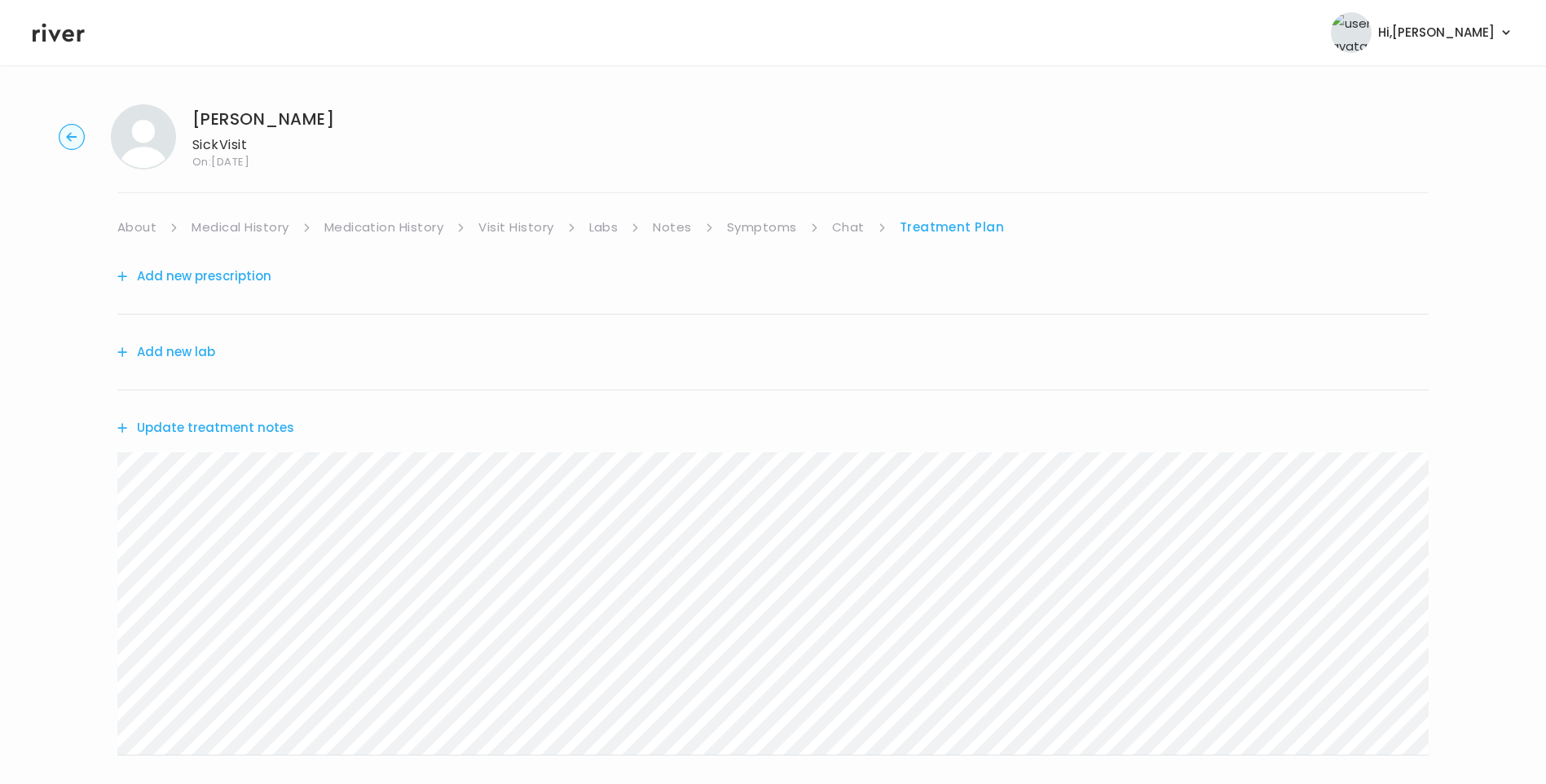
click at [242, 426] on button "Update treatment notes" at bounding box center [205, 427] width 176 height 23
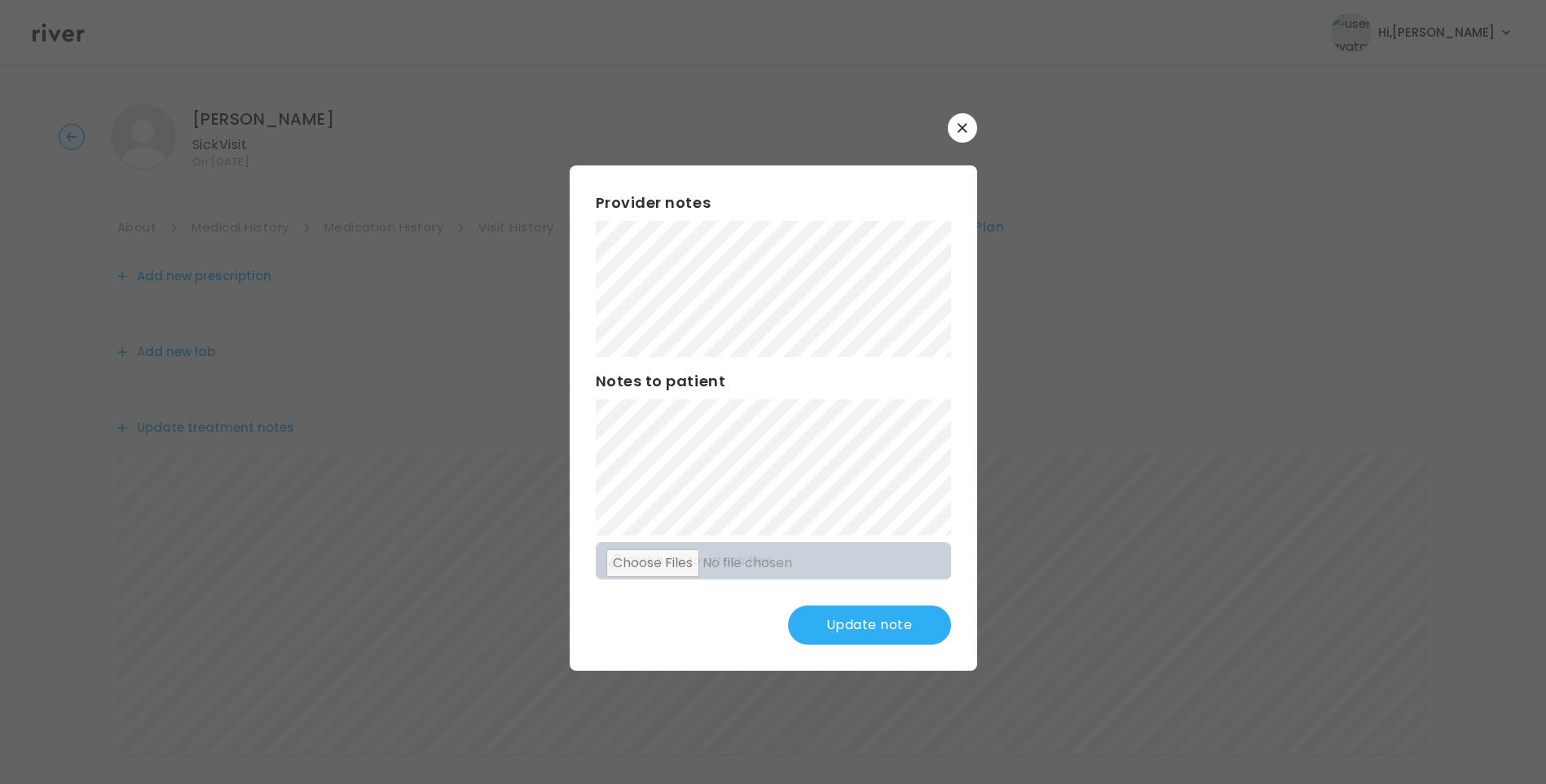
click at [935, 618] on button "Update note" at bounding box center [869, 624] width 163 height 39
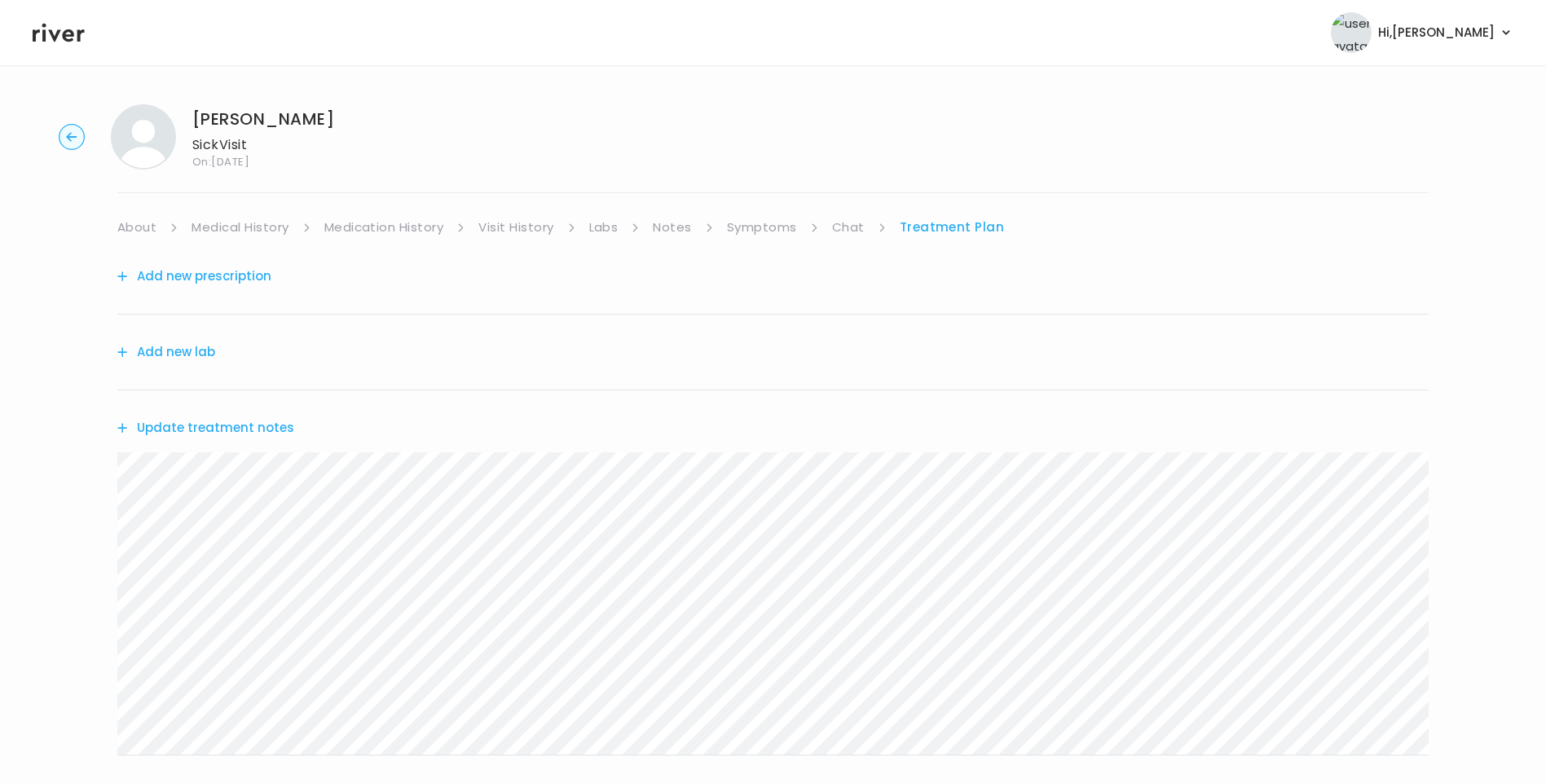
scroll to position [320, 0]
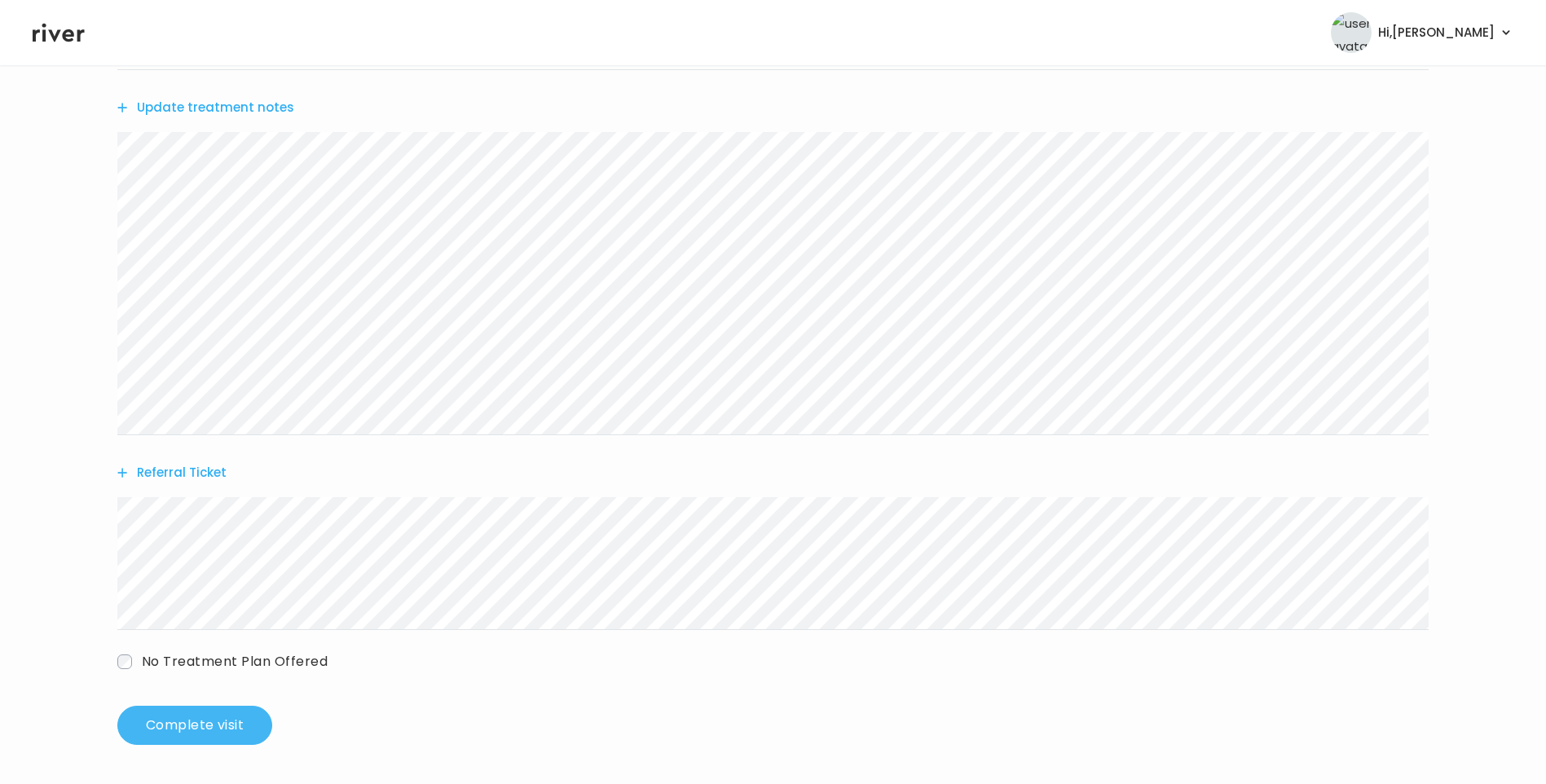
click at [217, 720] on button "Complete visit" at bounding box center [194, 725] width 155 height 39
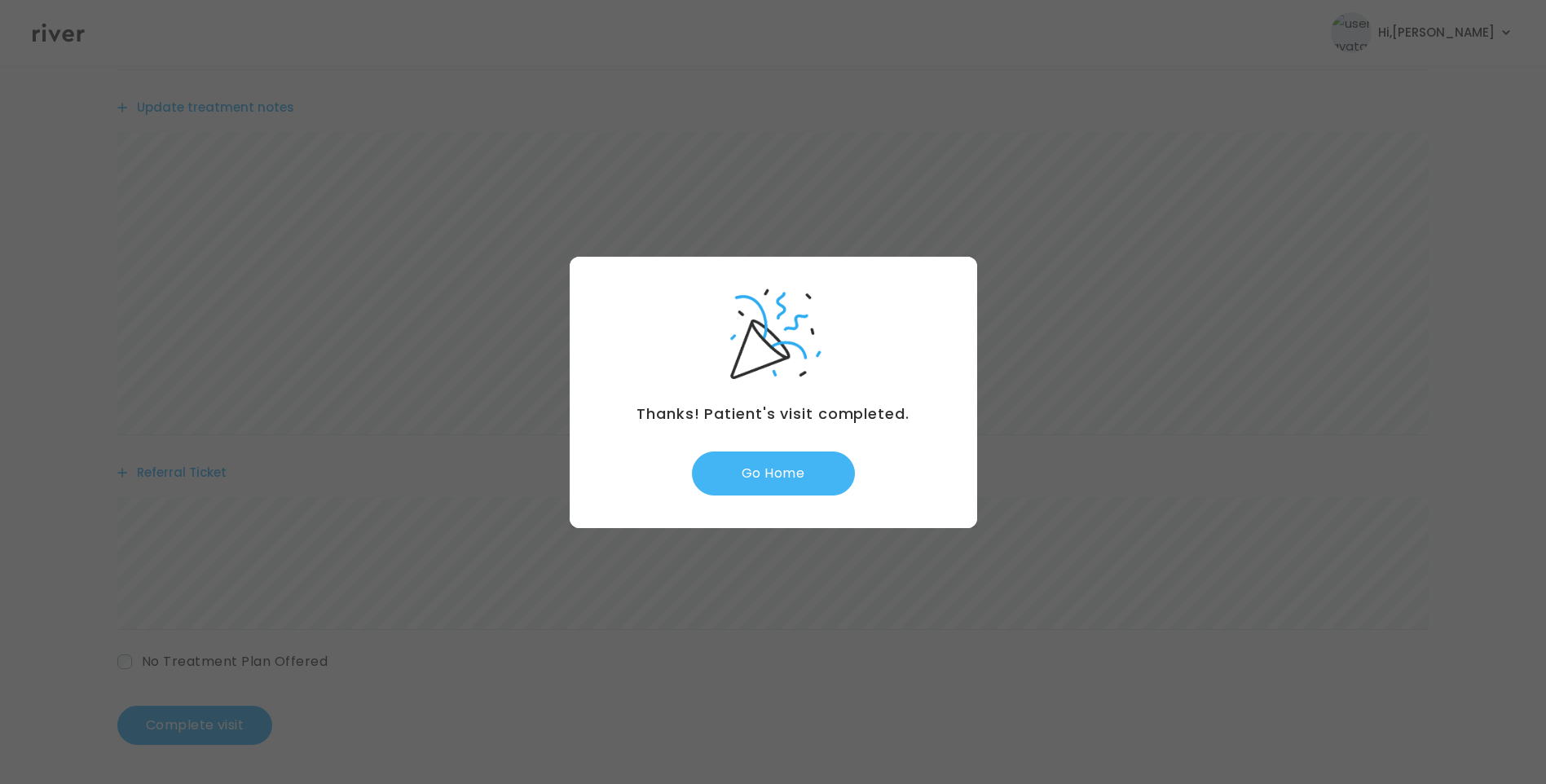
drag, startPoint x: 767, startPoint y: 440, endPoint x: 775, endPoint y: 453, distance: 15.3
click at [775, 453] on div "Thanks! Patient's visit completed. Go Home" at bounding box center [773, 392] width 407 height 271
drag, startPoint x: 775, startPoint y: 453, endPoint x: 783, endPoint y: 472, distance: 20.6
click at [783, 472] on button "Go Home" at bounding box center [773, 473] width 163 height 44
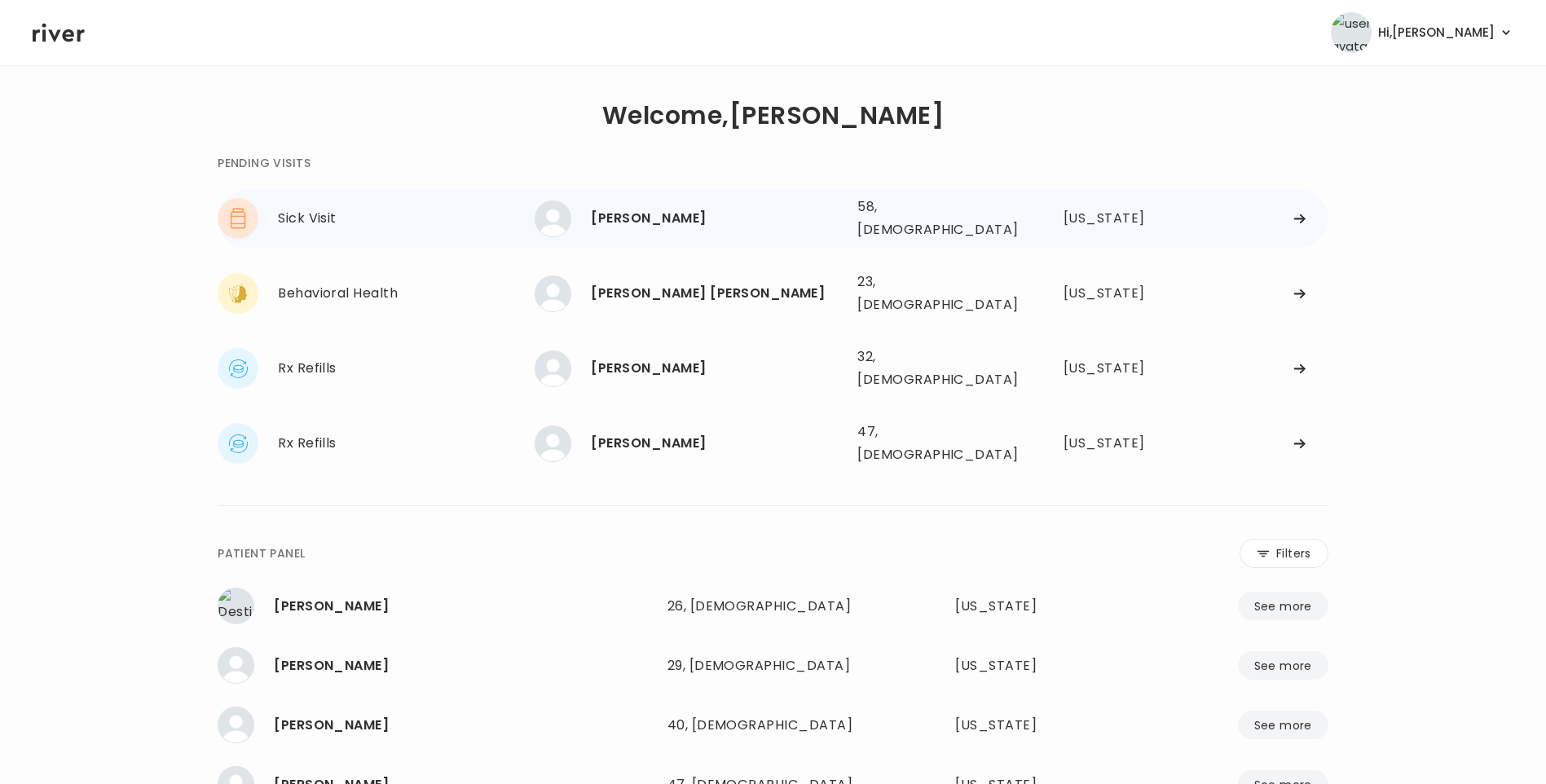
click at [719, 207] on div "[PERSON_NAME]" at bounding box center [717, 218] width 253 height 23
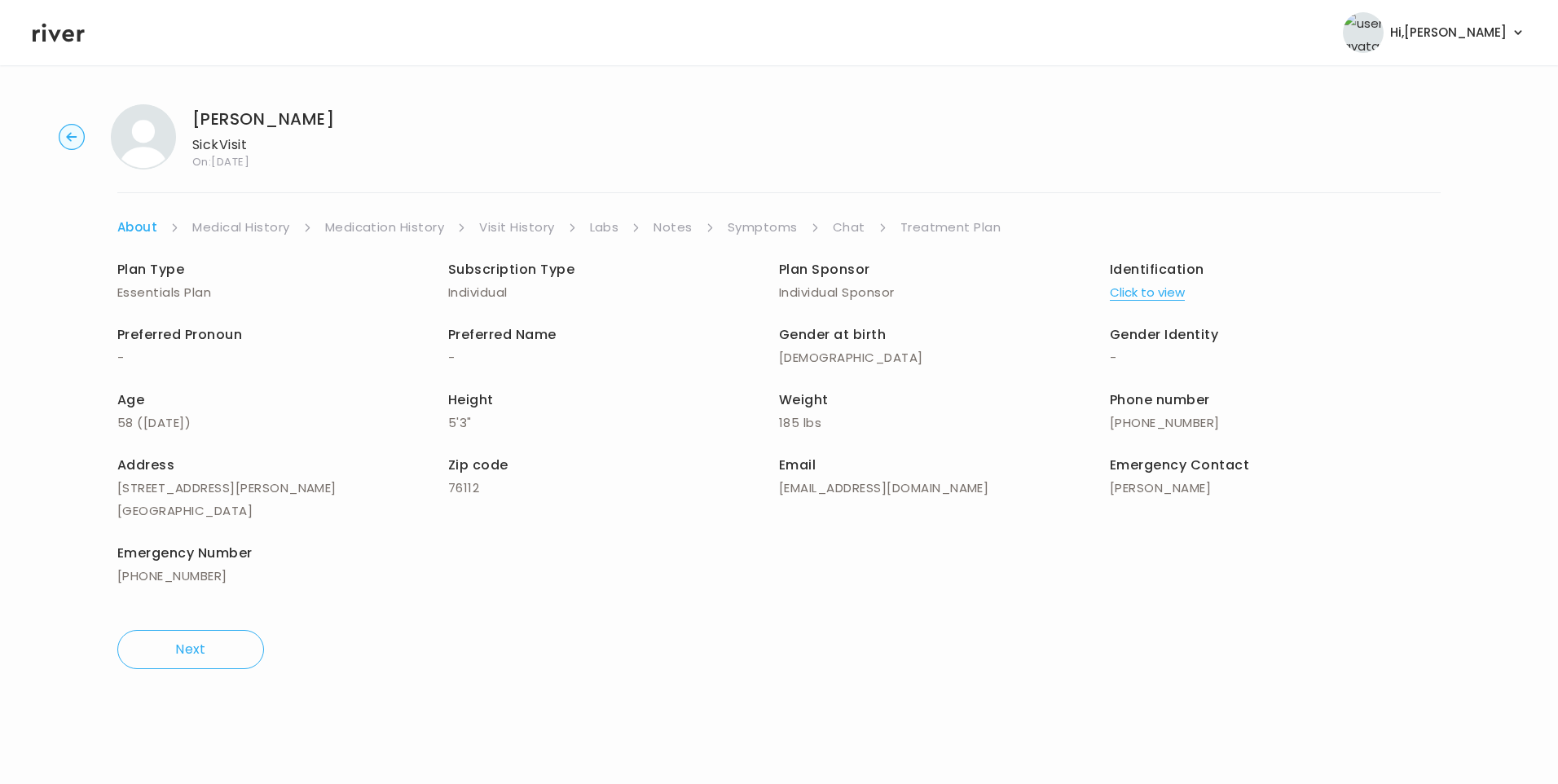
click at [409, 228] on link "Medication History" at bounding box center [385, 227] width 120 height 23
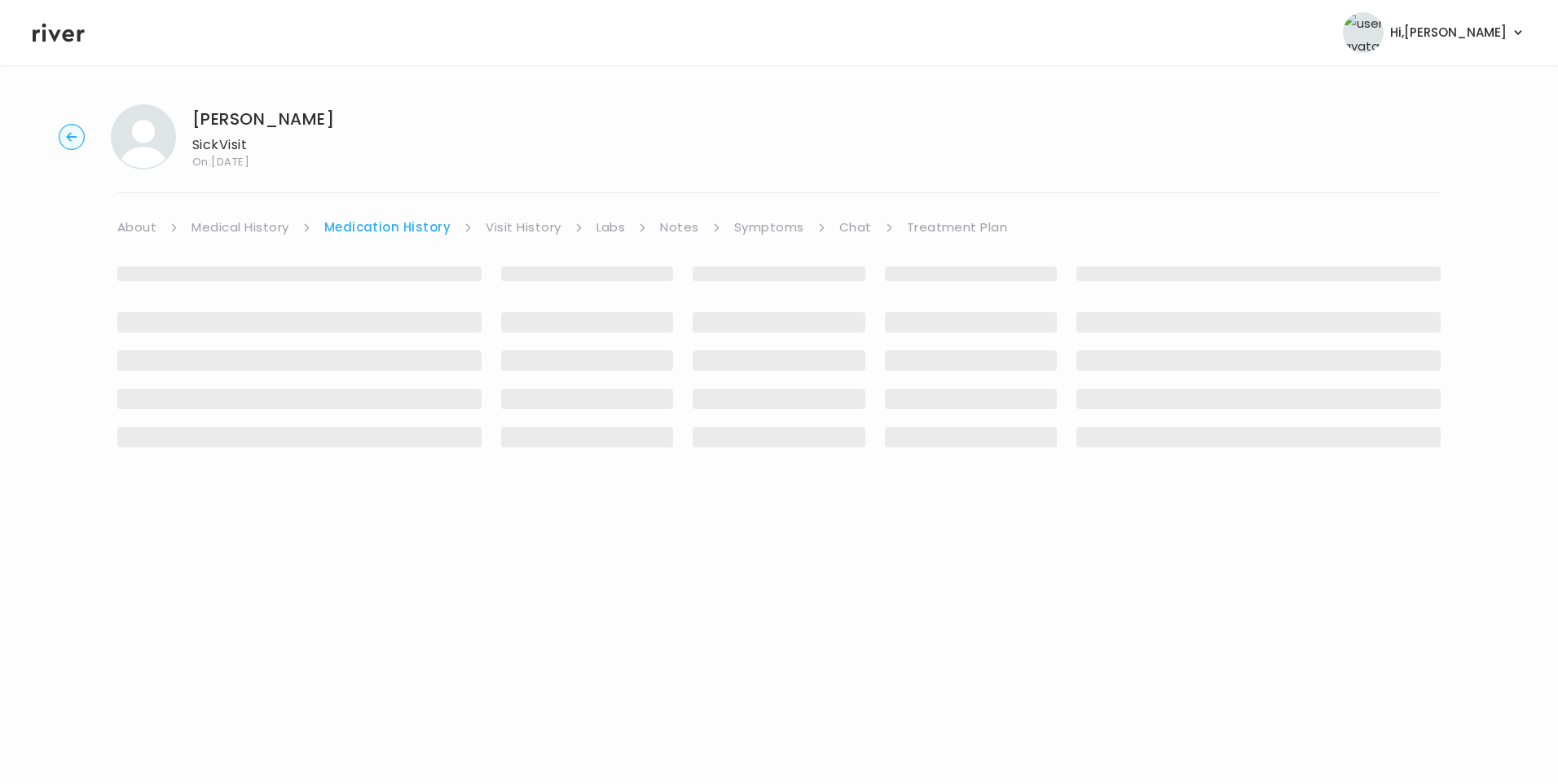
drag, startPoint x: 146, startPoint y: 224, endPoint x: 160, endPoint y: 235, distance: 17.8
click at [147, 224] on link "About" at bounding box center [136, 227] width 39 height 23
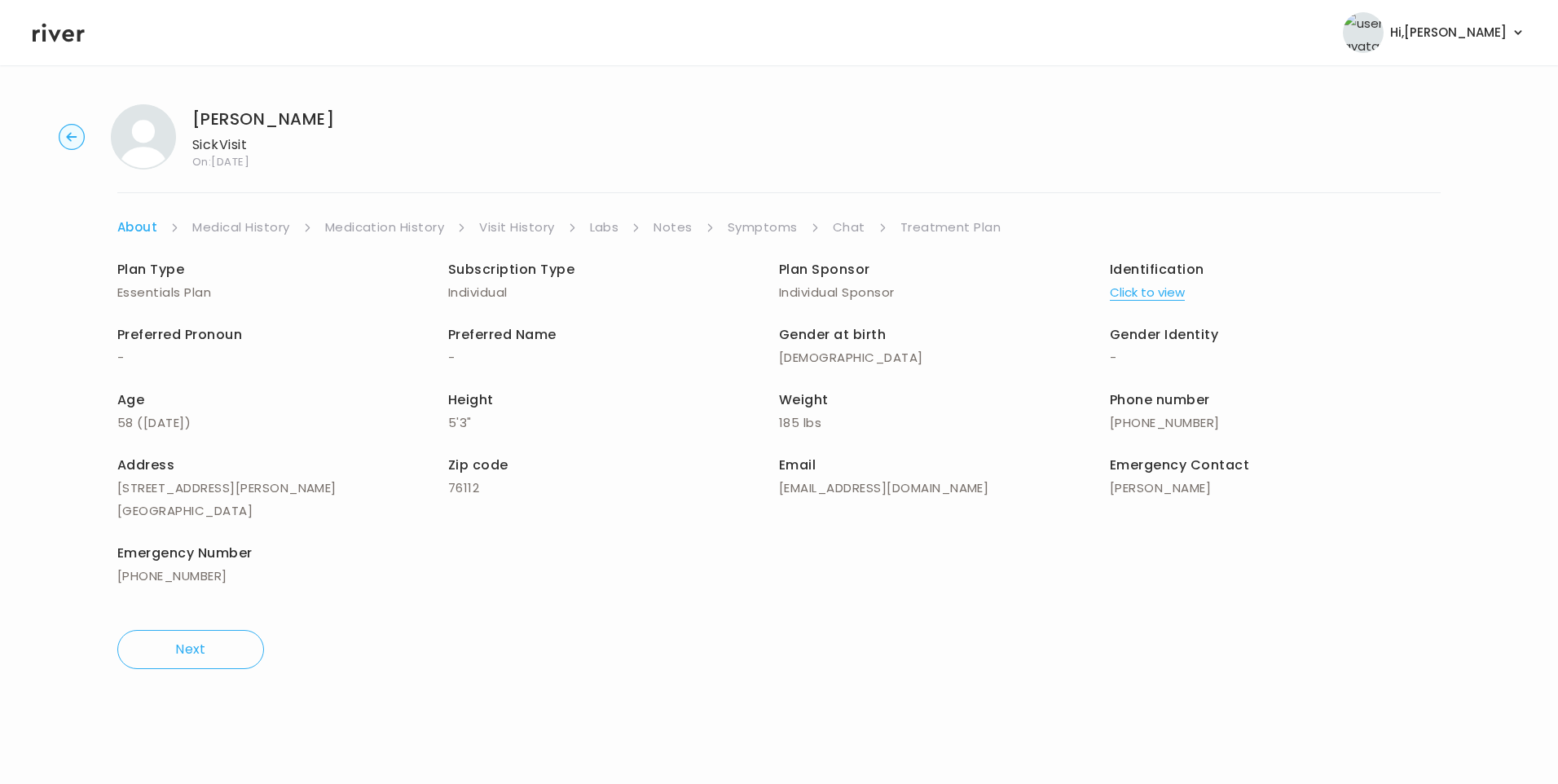
click at [545, 227] on link "Visit History" at bounding box center [516, 227] width 75 height 23
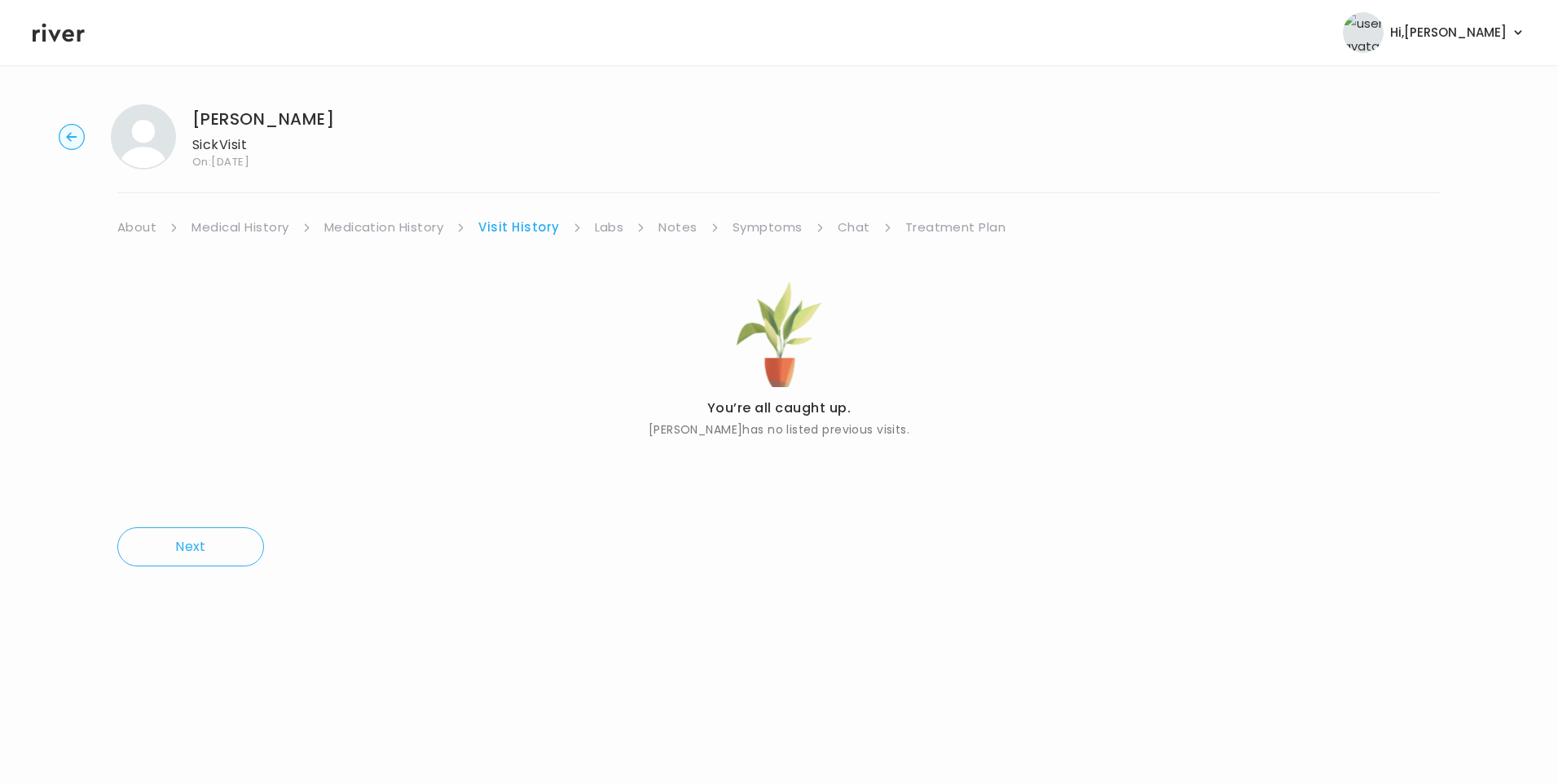
click at [152, 234] on link "About" at bounding box center [136, 227] width 39 height 23
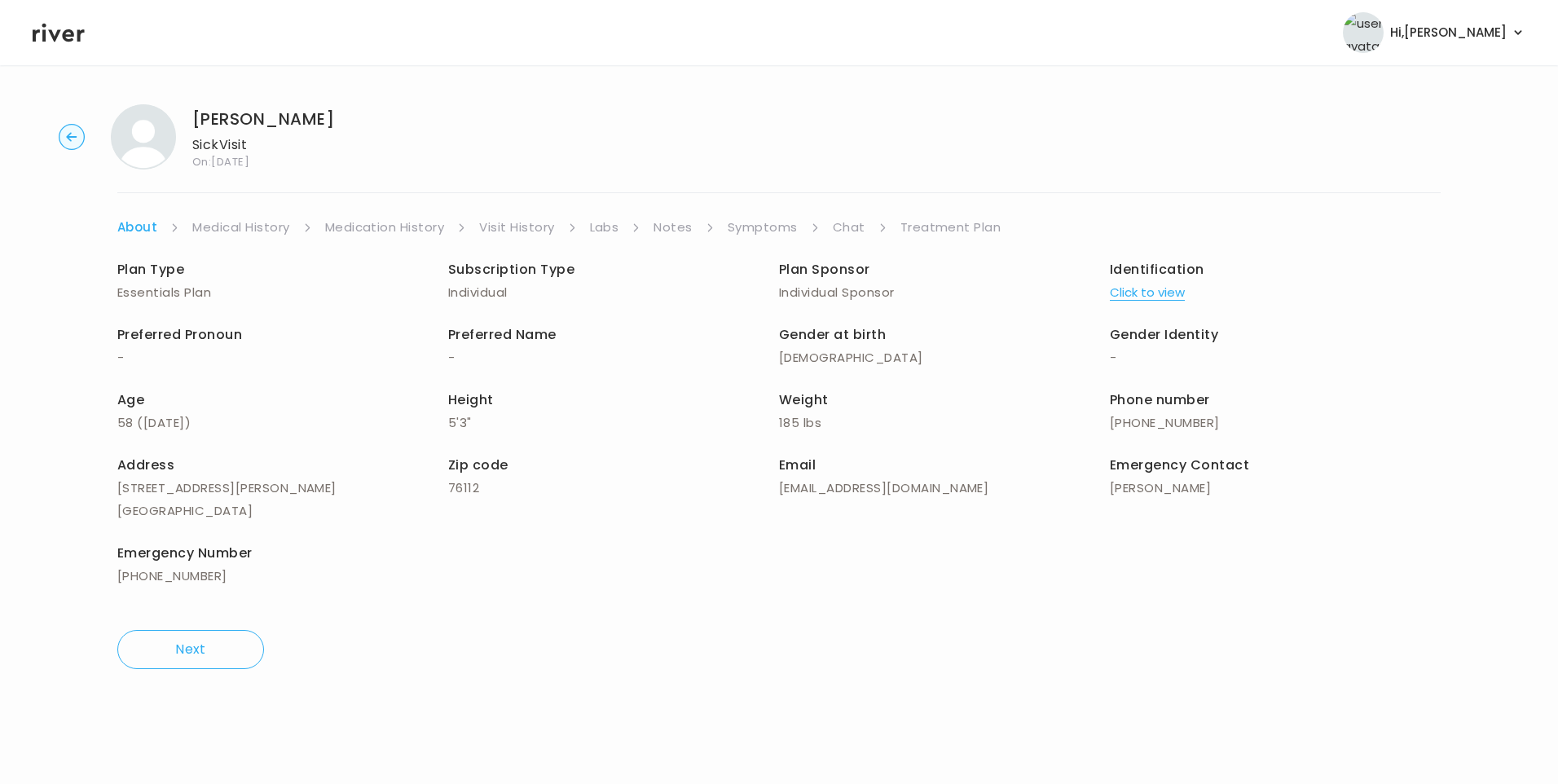
click at [1146, 296] on button "Click to view" at bounding box center [1147, 292] width 75 height 23
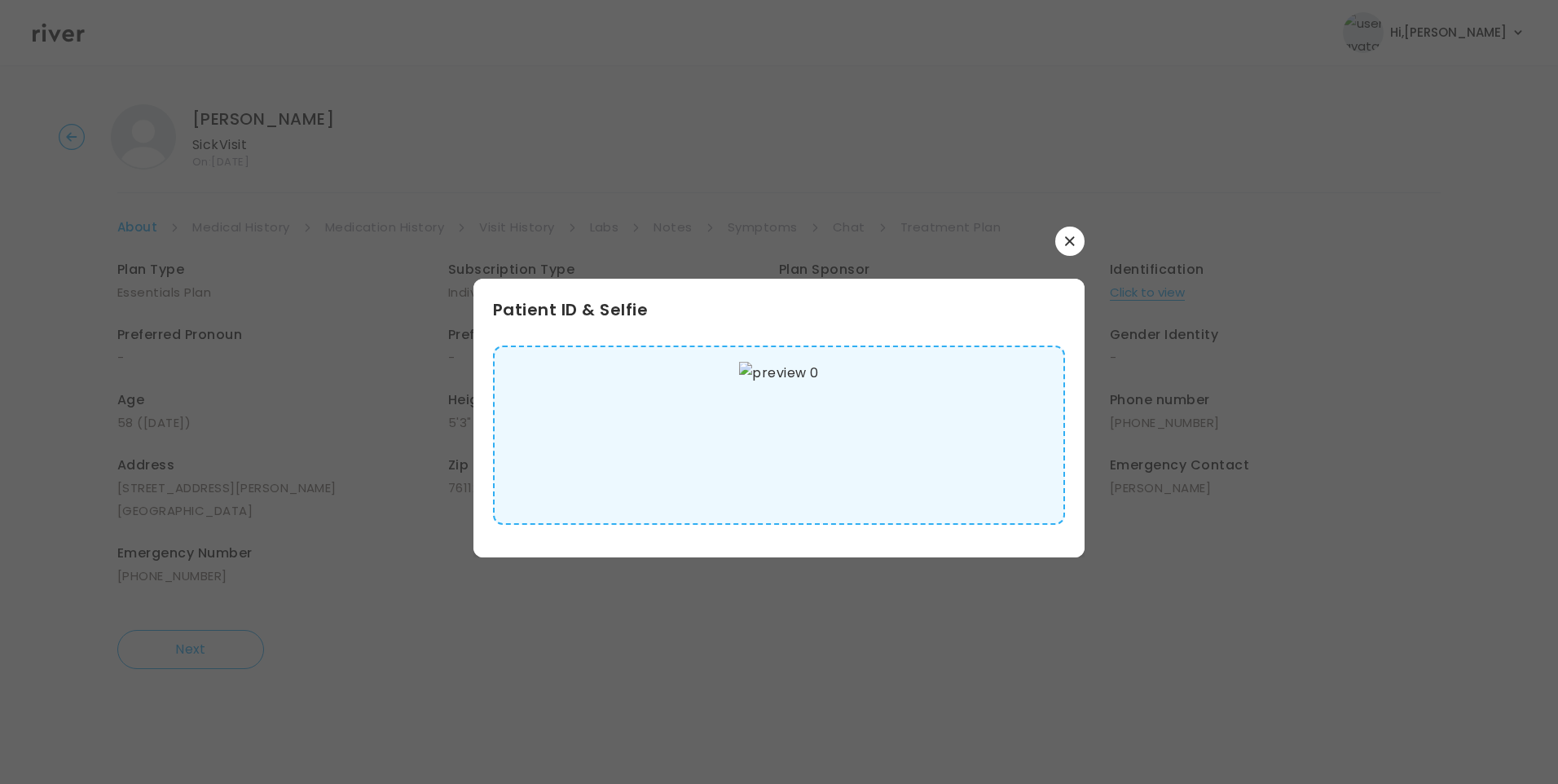
click at [1079, 241] on button "button" at bounding box center [1070, 241] width 30 height 30
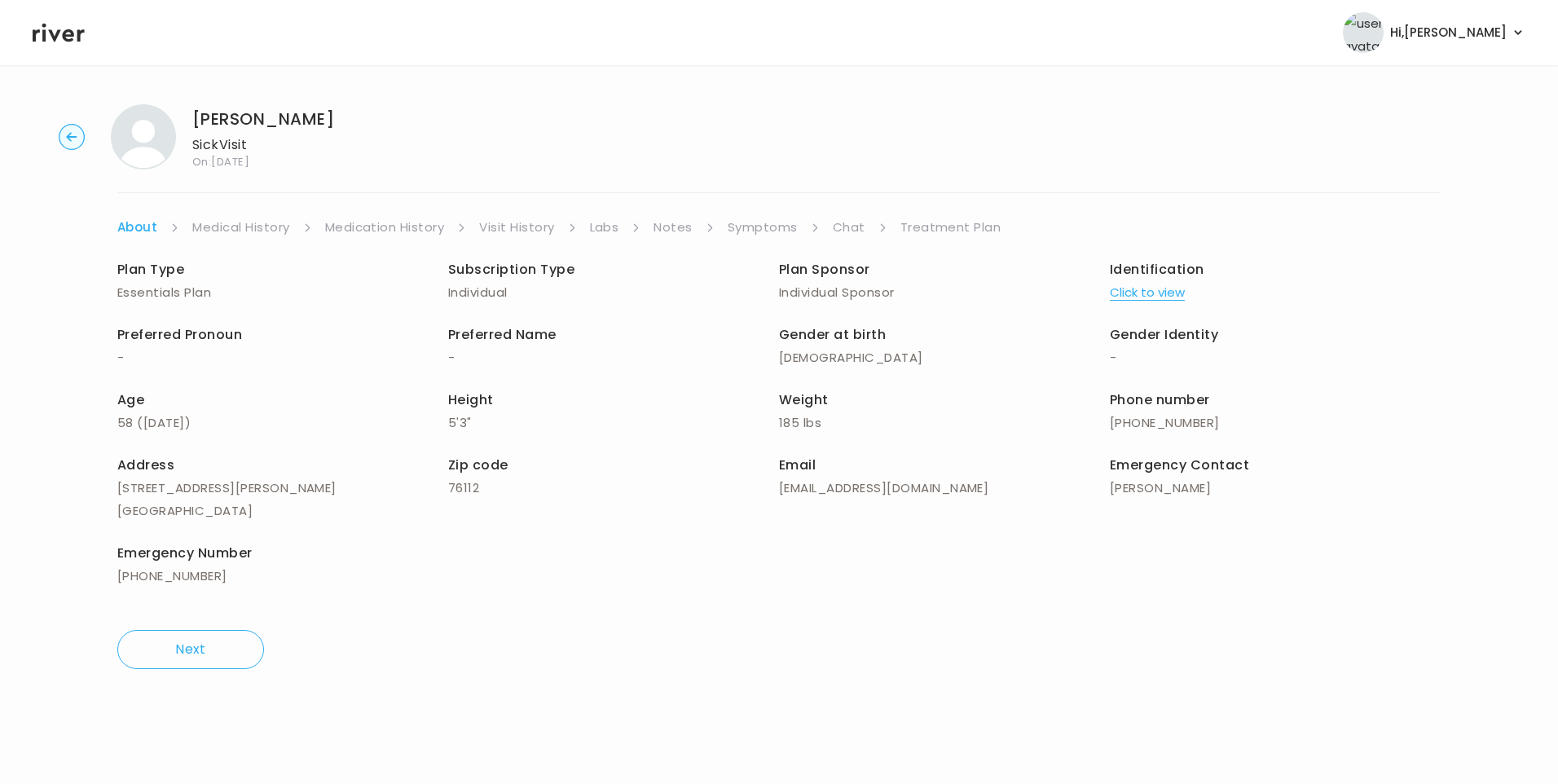
click at [232, 227] on link "Medical History" at bounding box center [241, 227] width 97 height 23
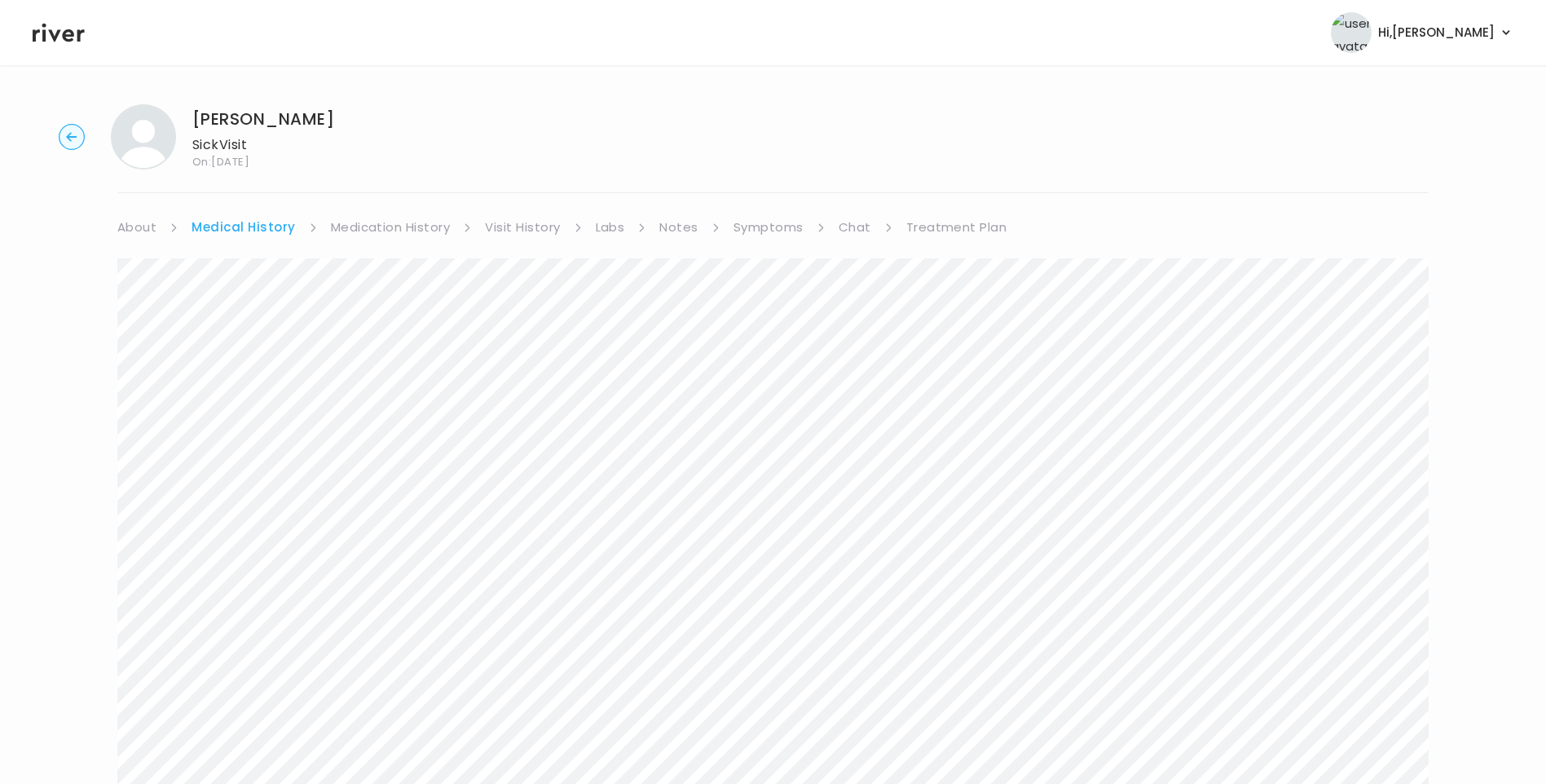
click at [752, 229] on link "Symptoms" at bounding box center [768, 227] width 70 height 23
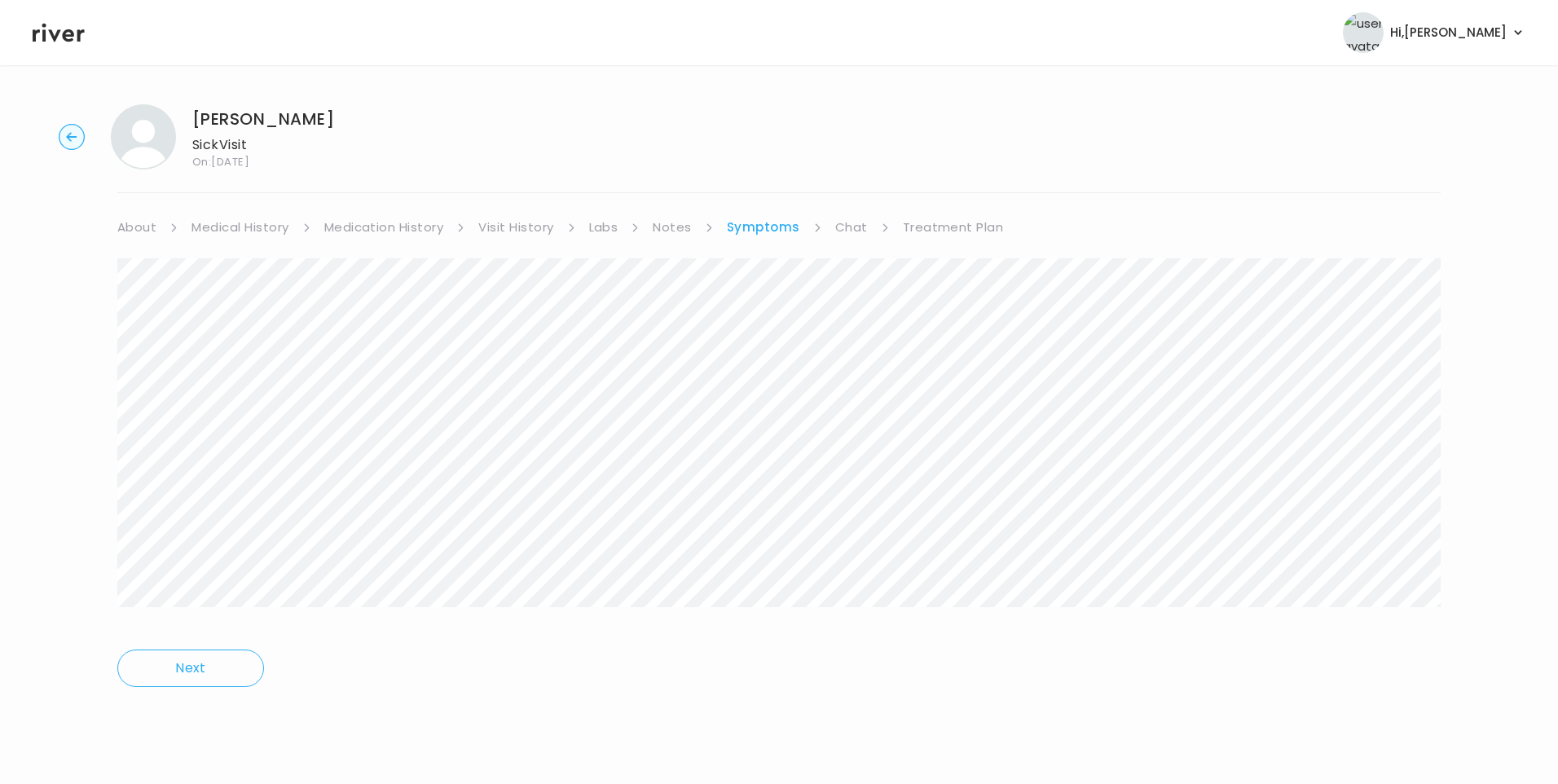
click at [139, 219] on link "About" at bounding box center [136, 227] width 39 height 23
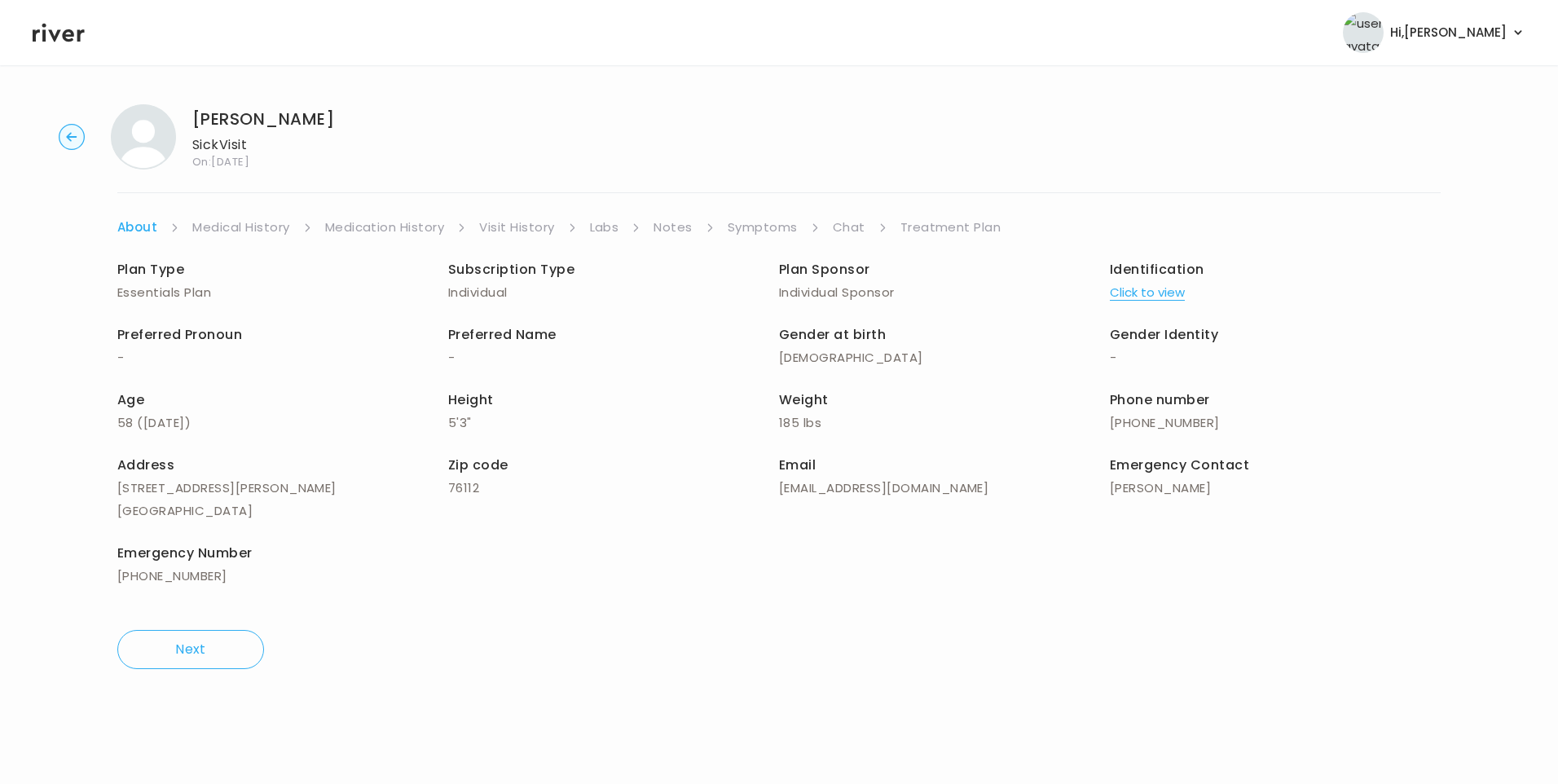
click at [842, 226] on link "Chat" at bounding box center [849, 227] width 32 height 23
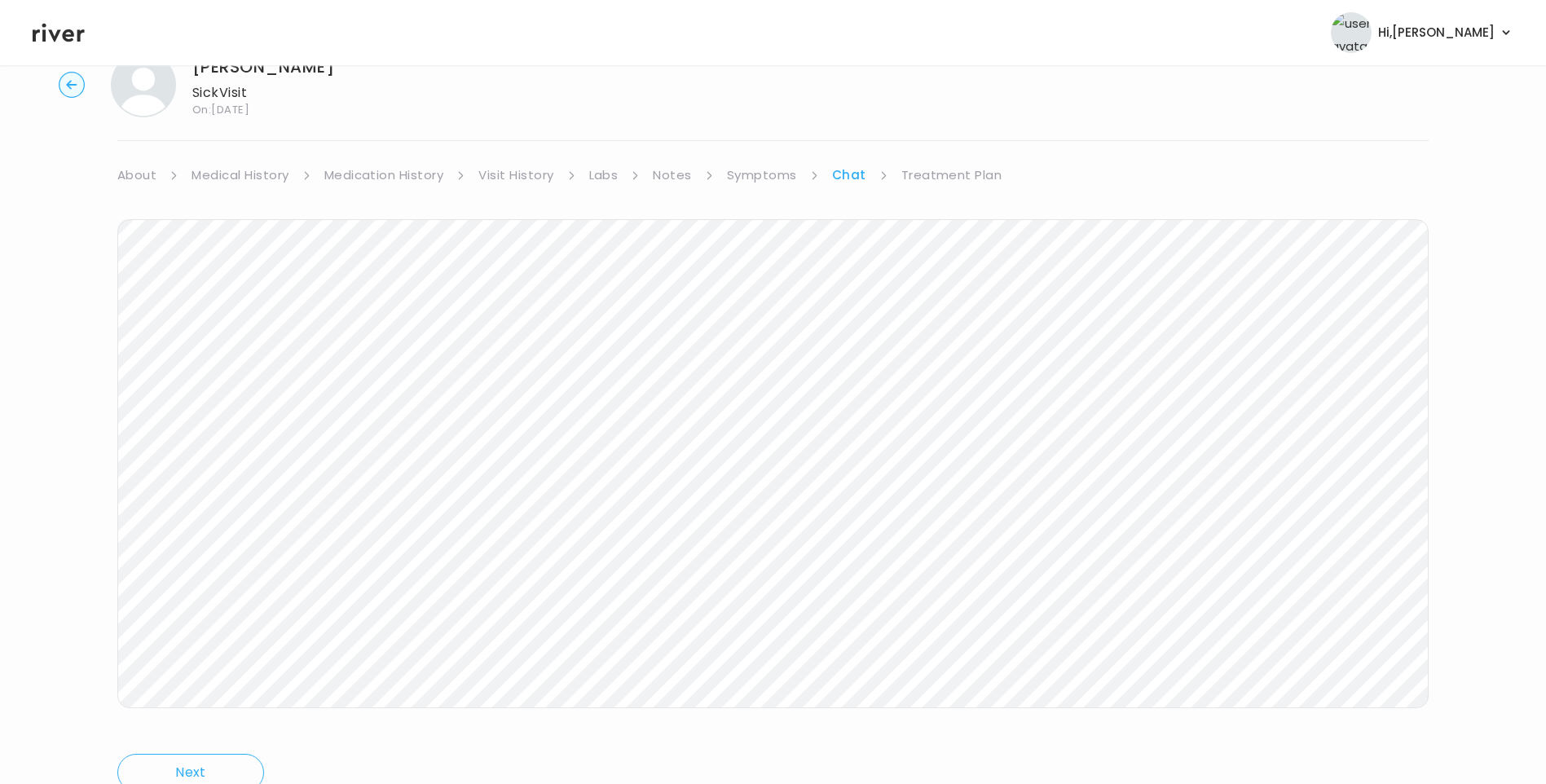
scroll to position [122, 0]
click at [770, 111] on link "Symptoms" at bounding box center [762, 105] width 70 height 23
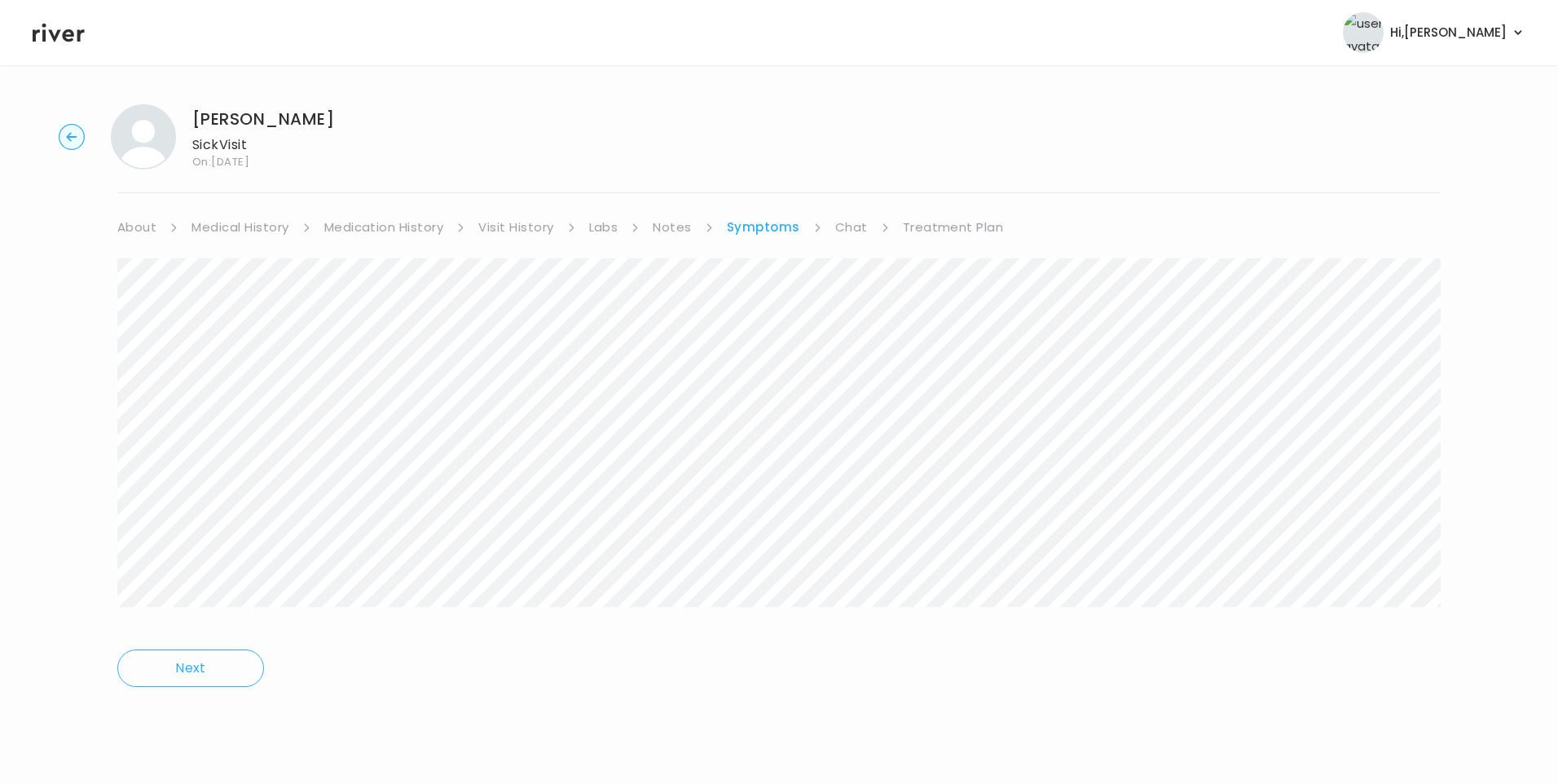
click at [837, 233] on link "Chat" at bounding box center [852, 227] width 32 height 23
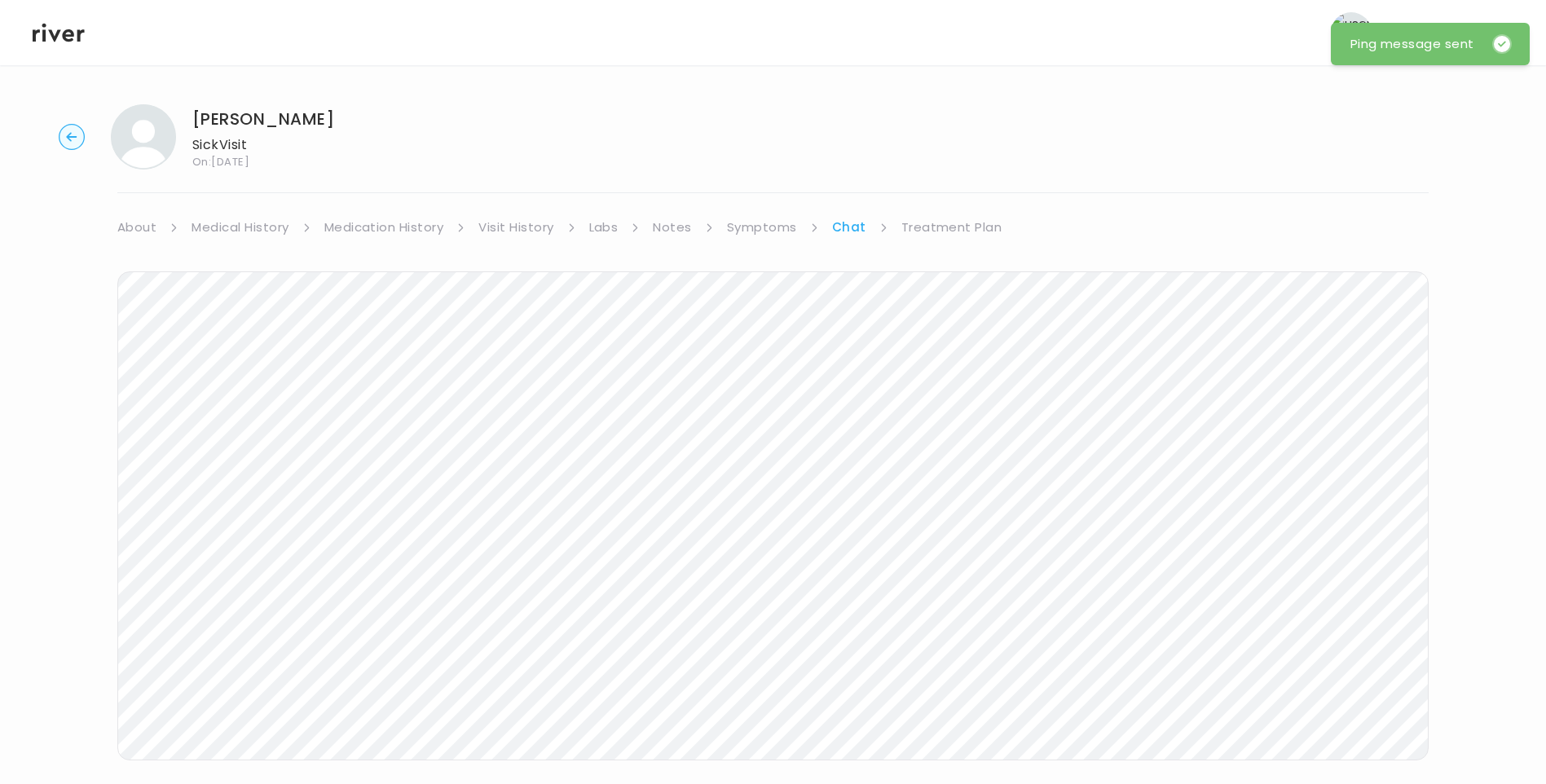
click at [938, 223] on link "Treatment Plan" at bounding box center [952, 227] width 101 height 23
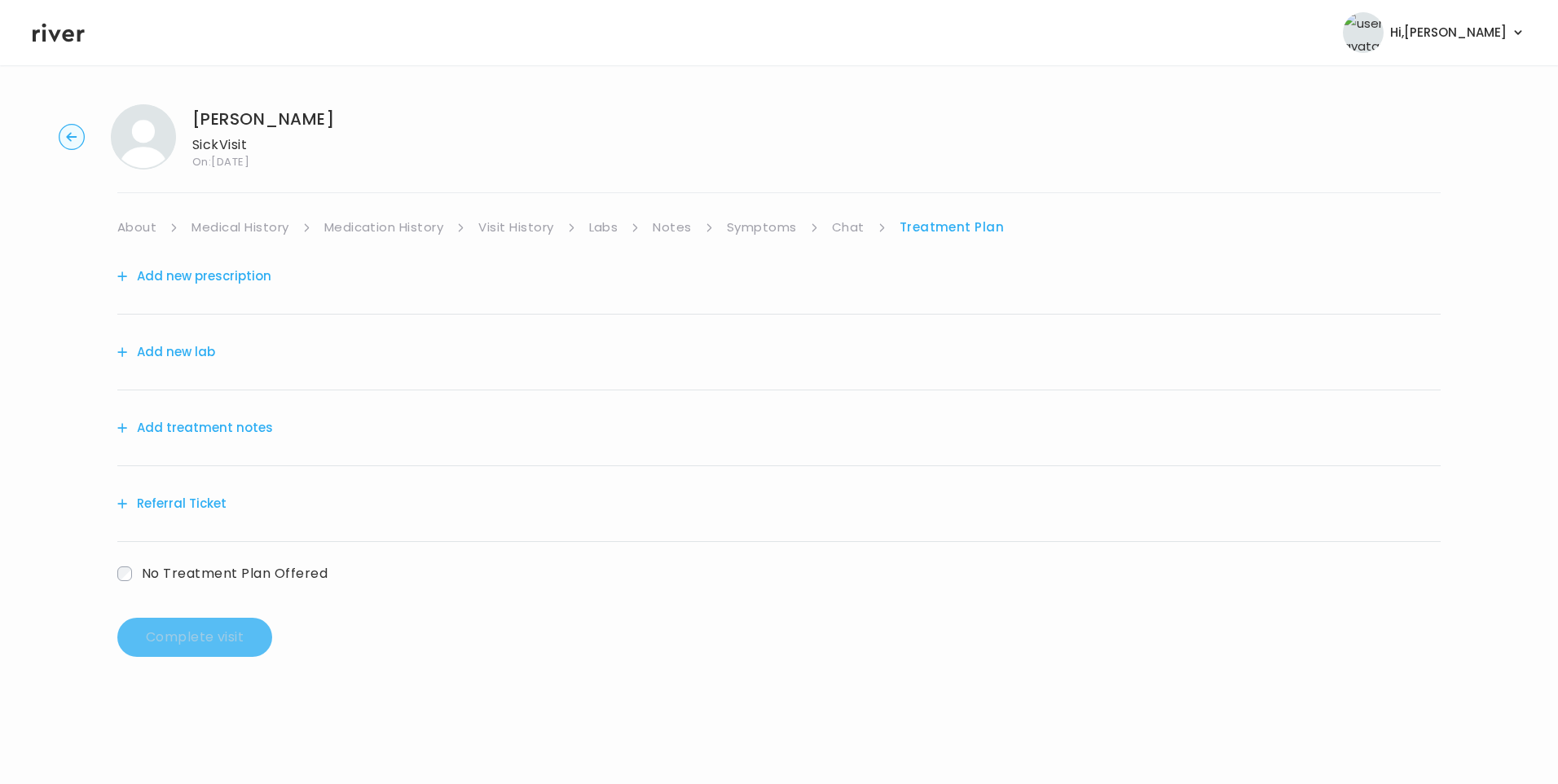
click at [202, 428] on button "Add treatment notes" at bounding box center [195, 427] width 156 height 23
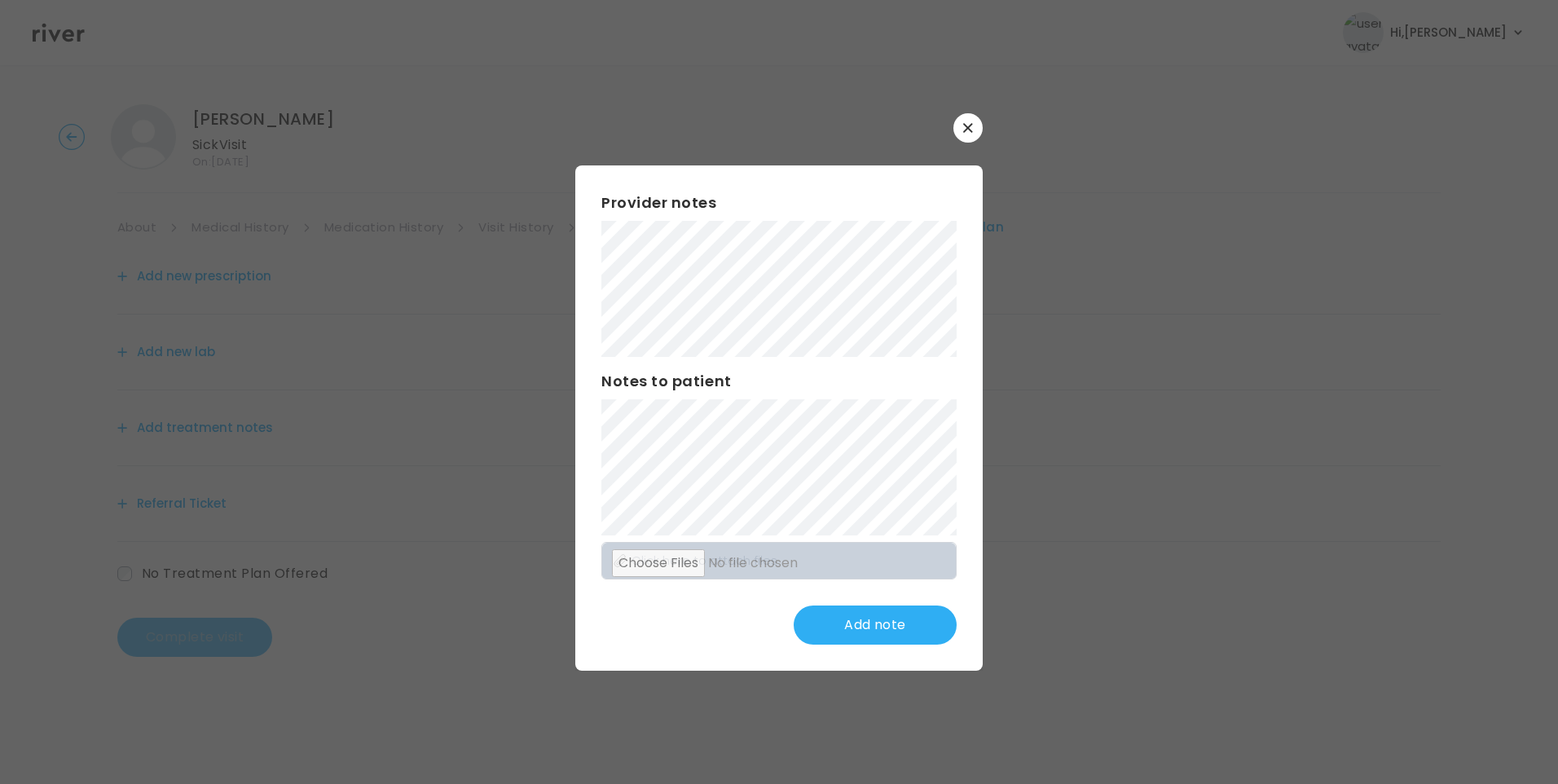
click at [601, 281] on div "Provider notes Notes to patient Click here to attach files Add note" at bounding box center [779, 418] width 407 height 505
click at [871, 629] on button "Update note" at bounding box center [874, 624] width 163 height 39
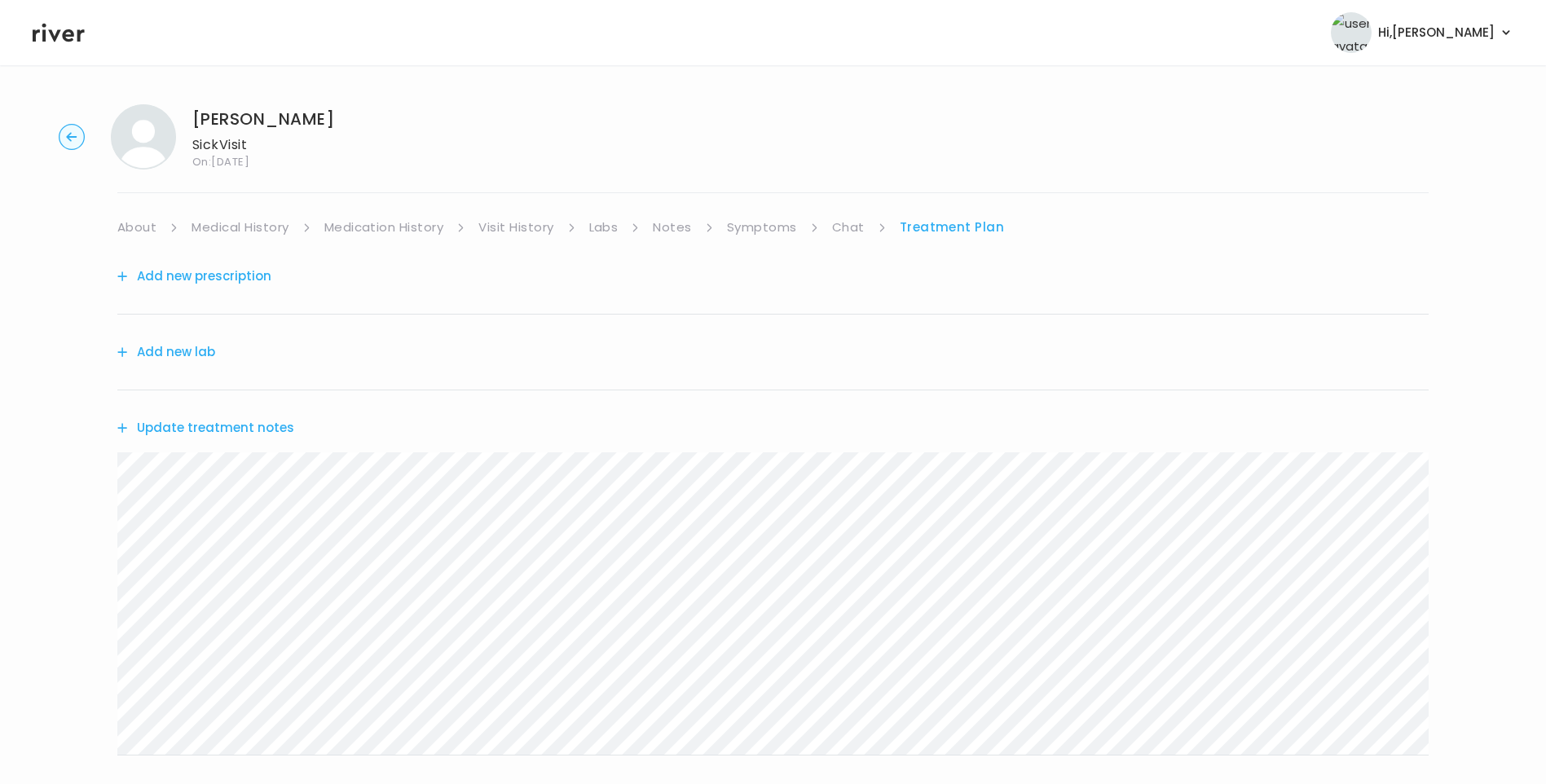
click at [857, 225] on link "Chat" at bounding box center [848, 227] width 32 height 23
click at [64, 34] on icon at bounding box center [59, 32] width 52 height 19
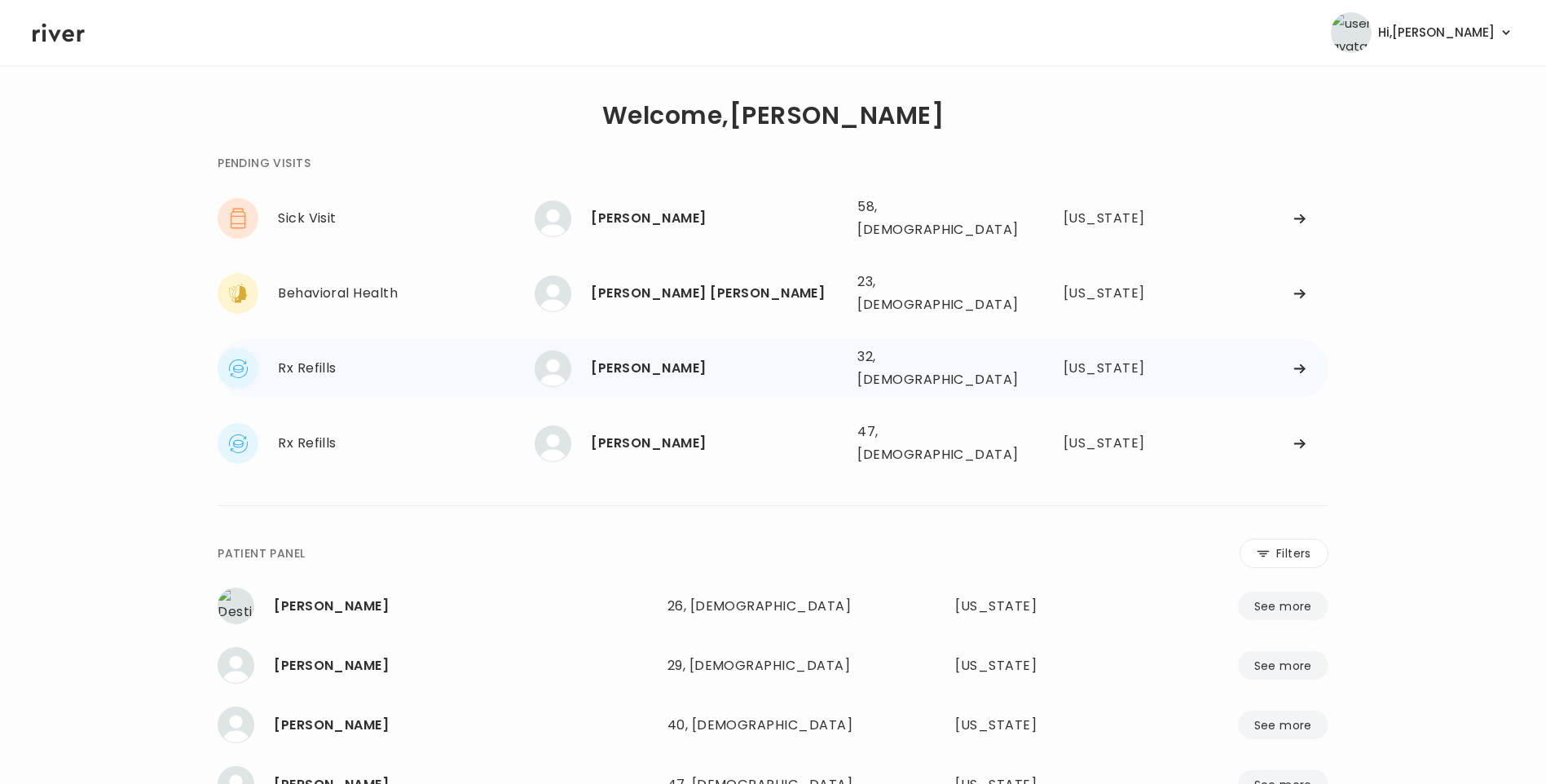
click at [733, 356] on div "[PERSON_NAME]" at bounding box center [717, 367] width 253 height 23
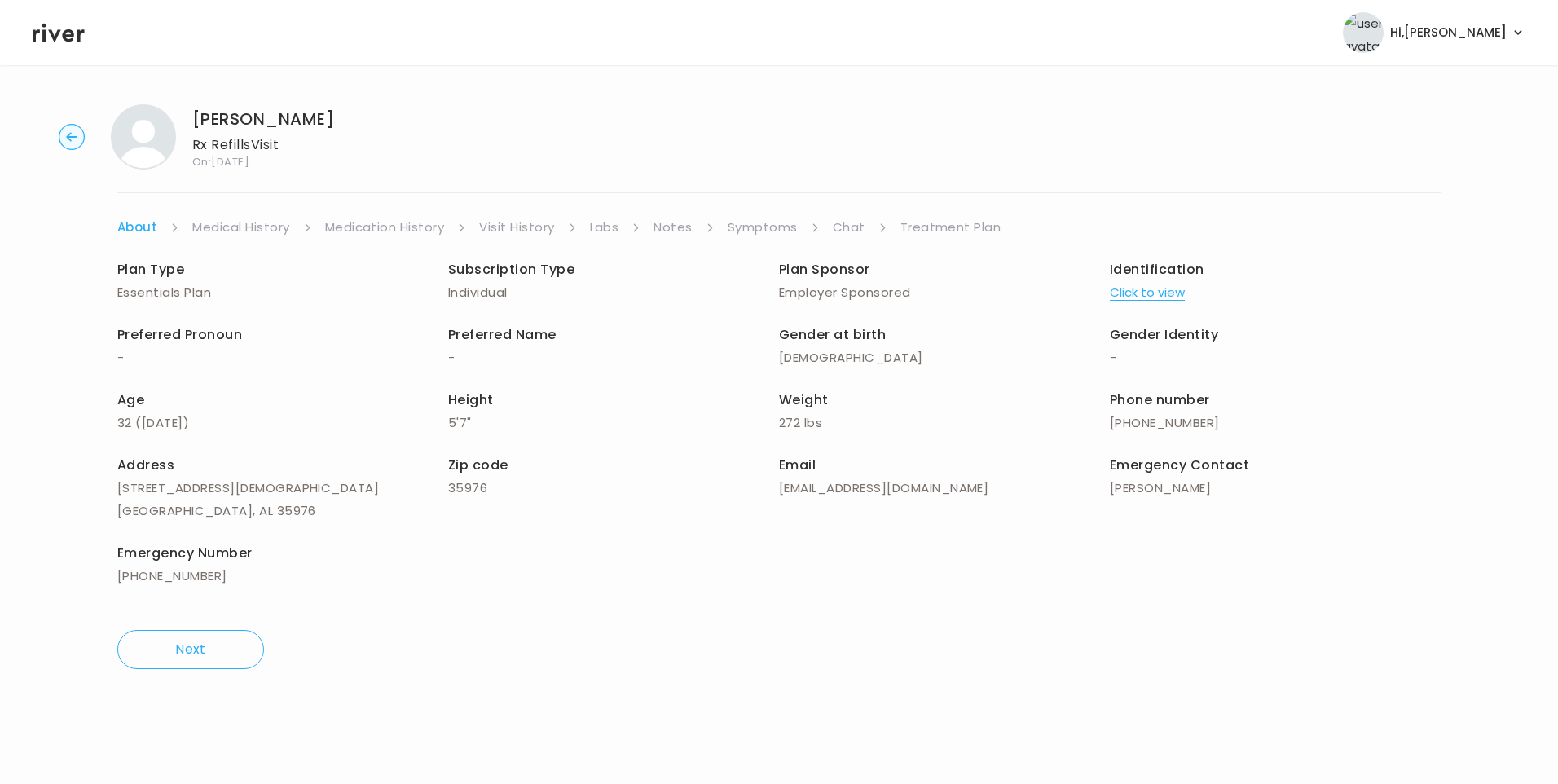
click at [519, 224] on link "Visit History" at bounding box center [516, 227] width 75 height 23
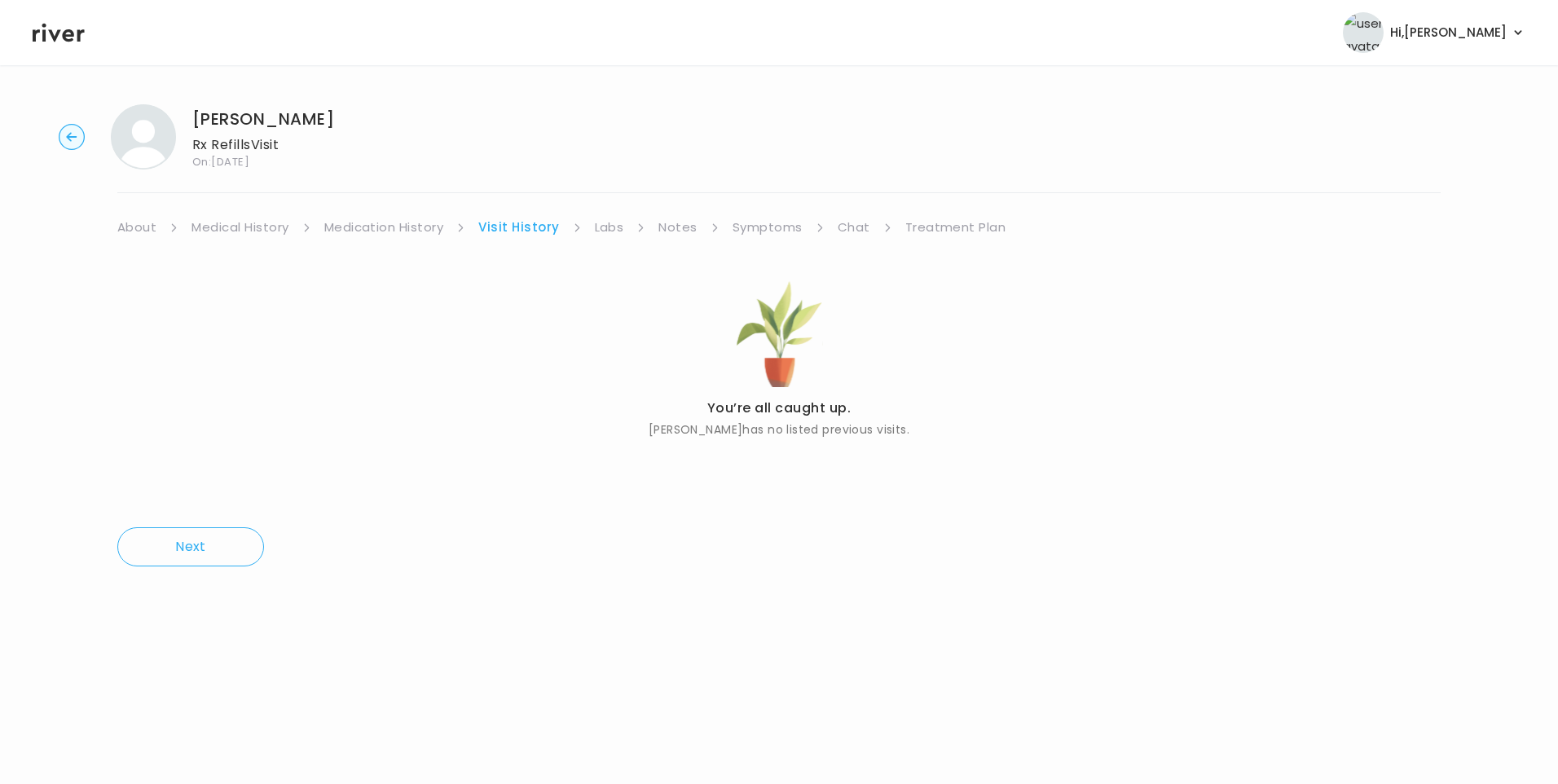
click at [132, 226] on link "About" at bounding box center [136, 227] width 39 height 23
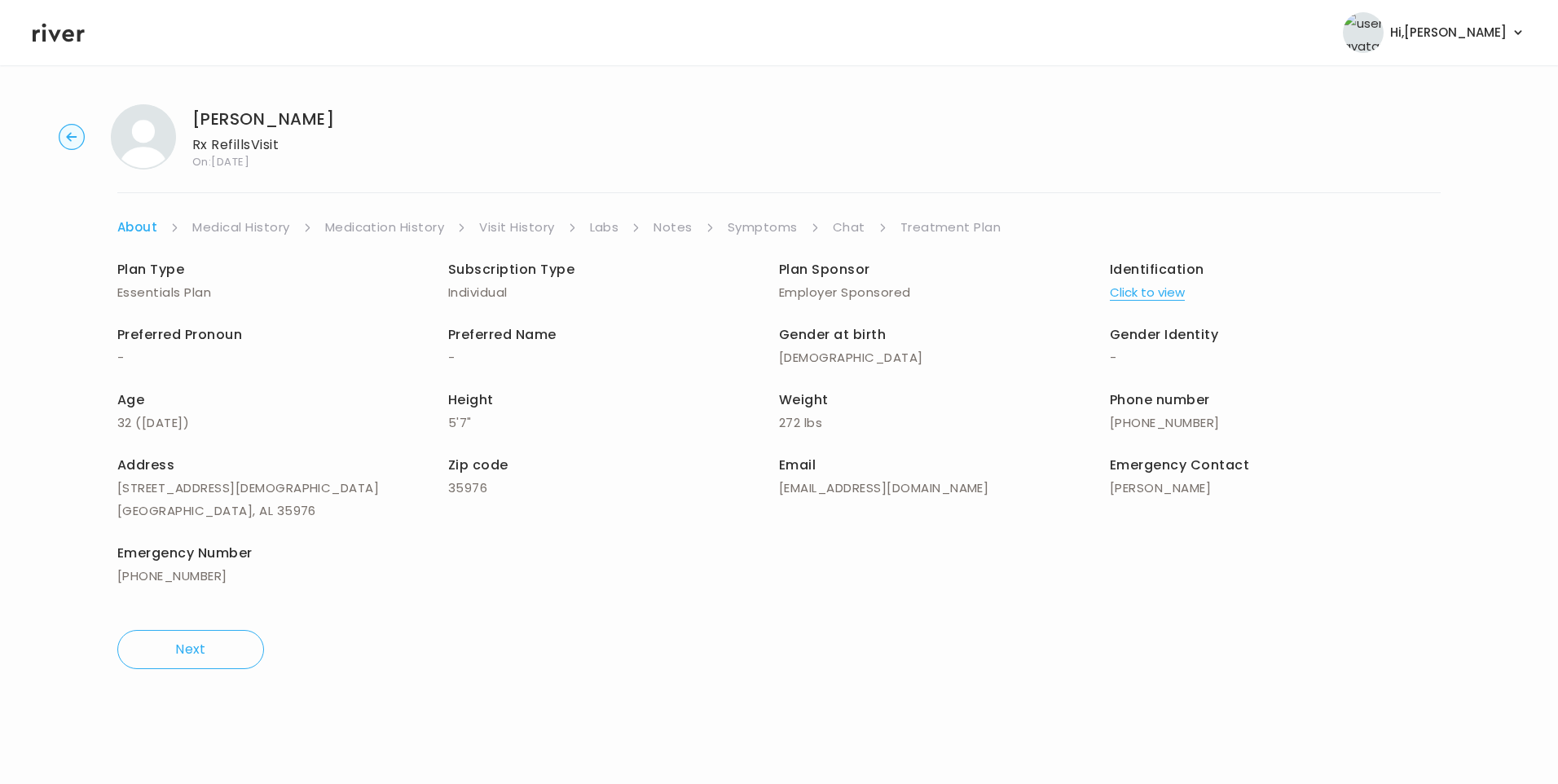
click at [1129, 295] on button "Click to view" at bounding box center [1147, 292] width 75 height 23
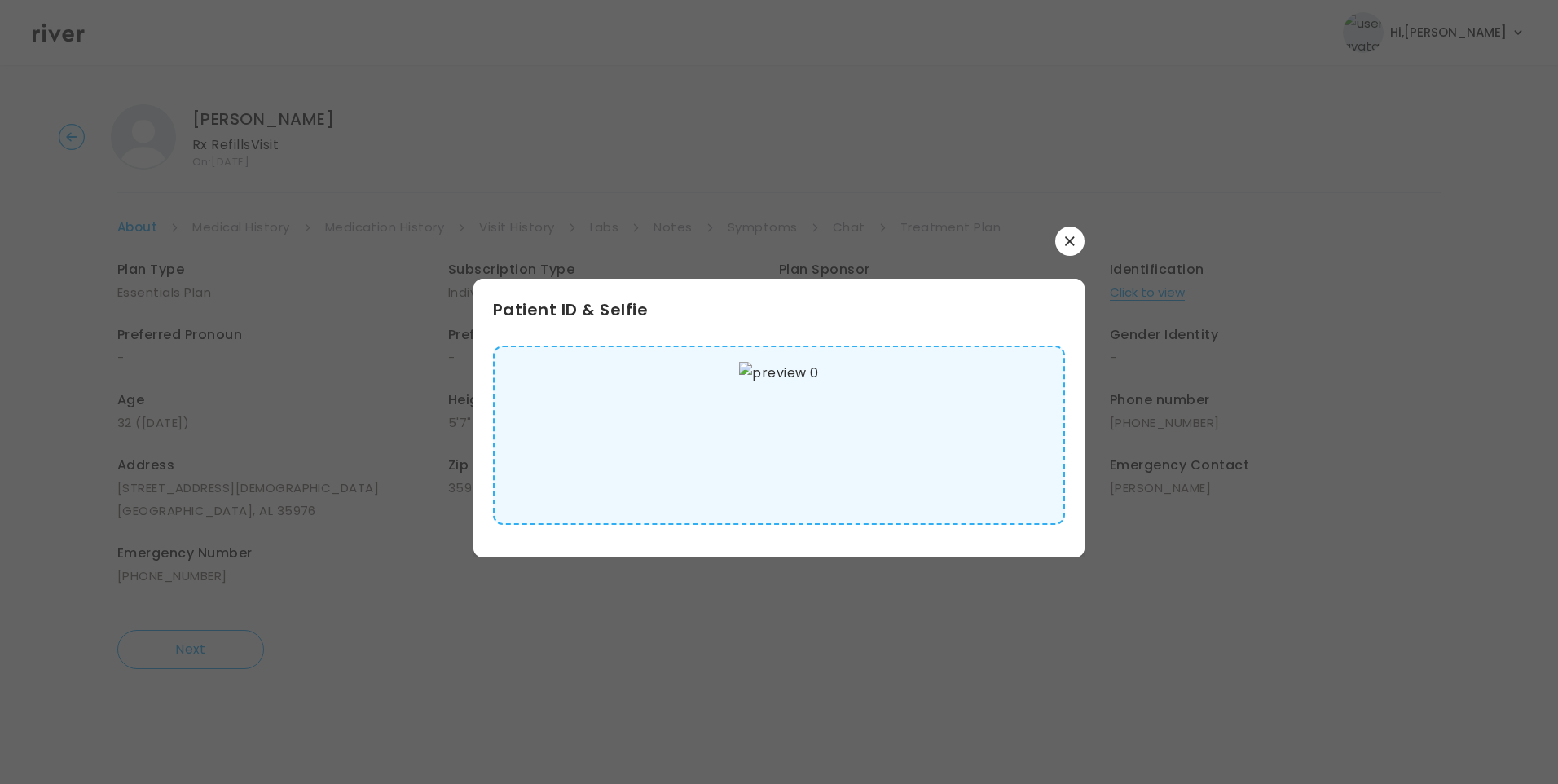
click at [776, 437] on img at bounding box center [779, 435] width 79 height 147
click at [1073, 240] on icon "button" at bounding box center [1070, 240] width 10 height 10
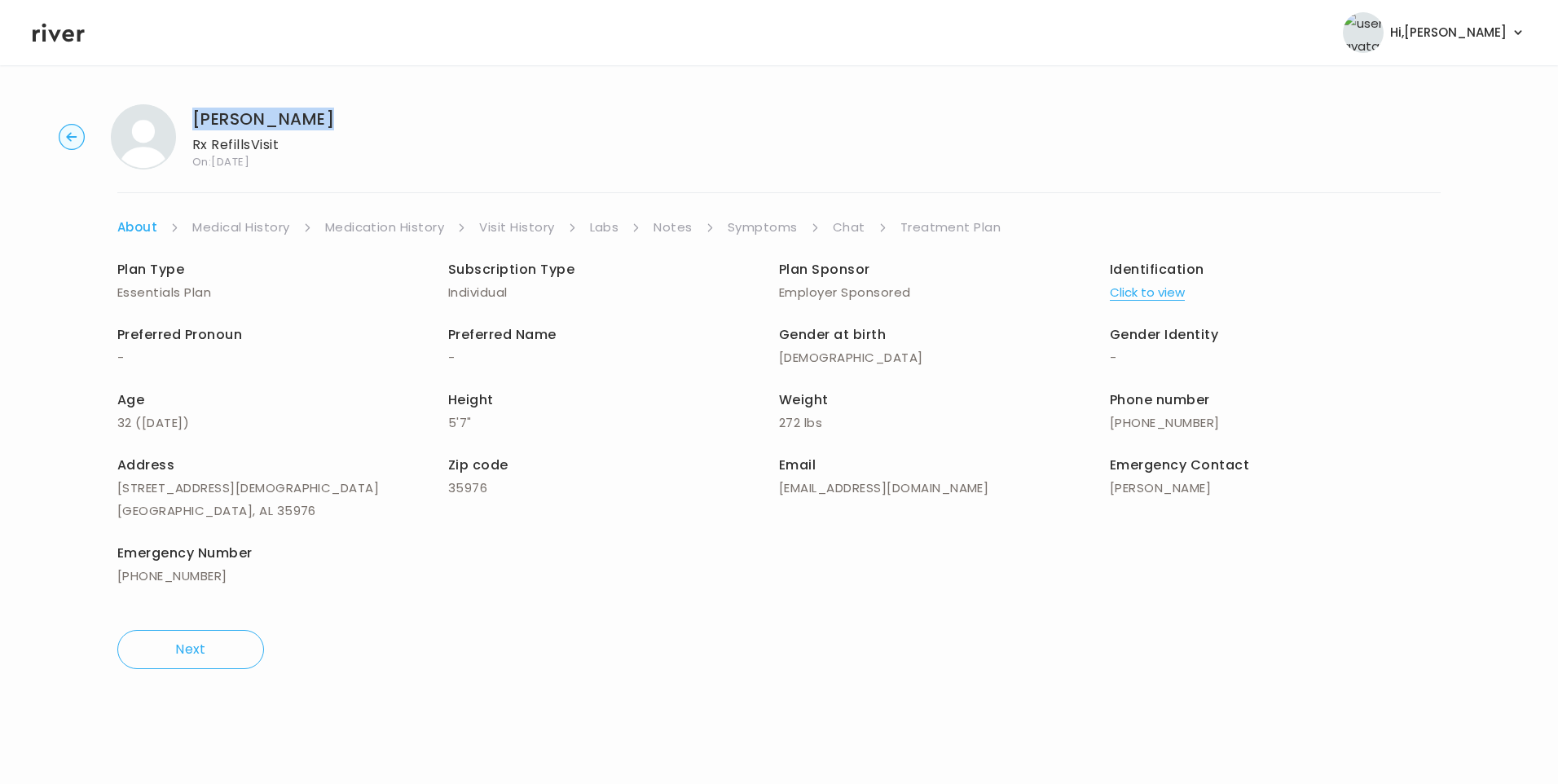
drag, startPoint x: 196, startPoint y: 120, endPoint x: 416, endPoint y: 119, distance: 220.0
click at [416, 119] on div "Maddison Bell Rx Refills Visit On: 17 Sep 2025" at bounding box center [779, 137] width 1506 height 65
copy h1 "[PERSON_NAME]"
click at [1162, 297] on button "Click to view" at bounding box center [1147, 292] width 75 height 23
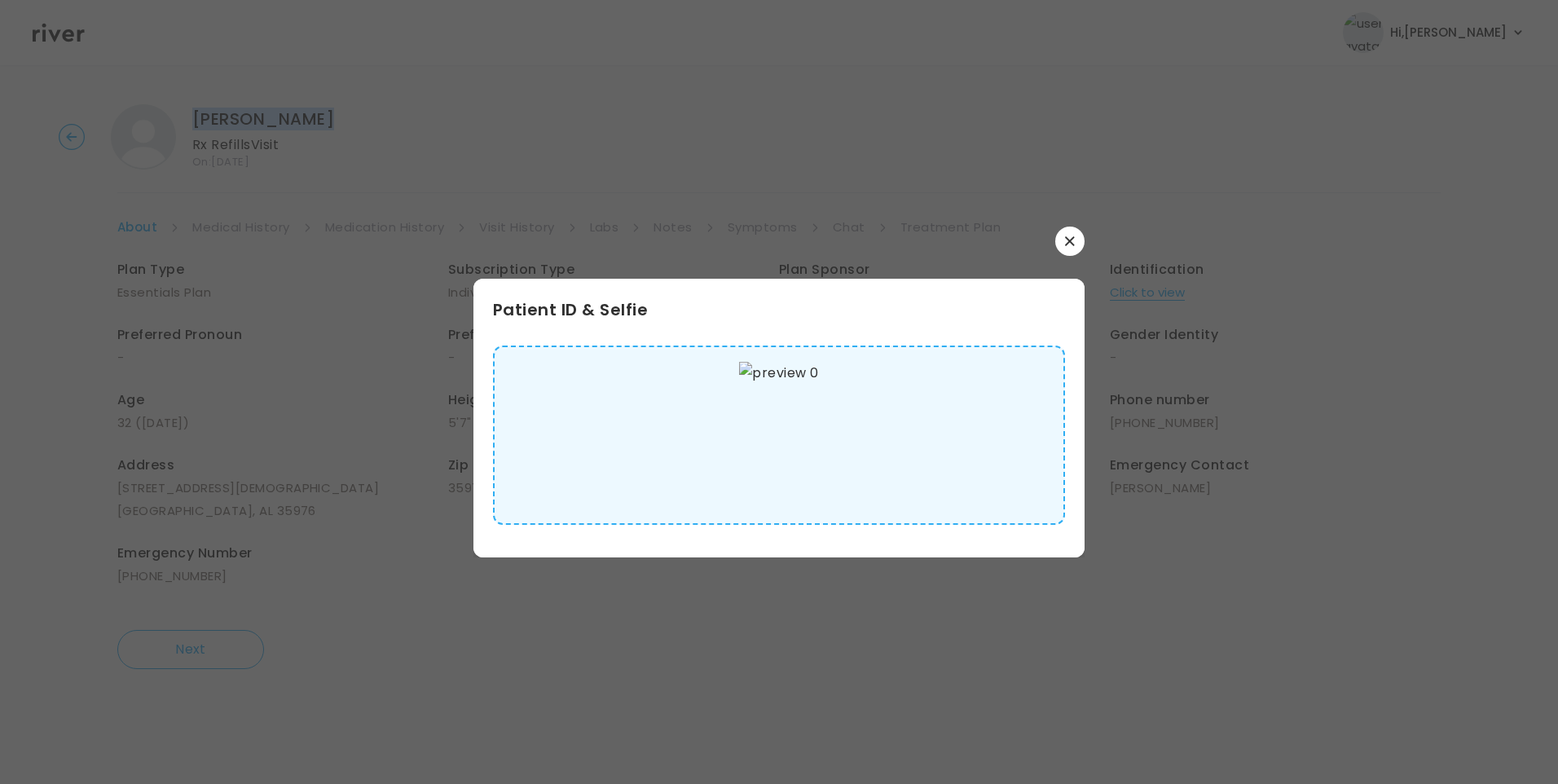
click at [790, 450] on img at bounding box center [779, 435] width 79 height 147
click at [1066, 240] on icon "button" at bounding box center [1070, 240] width 10 height 10
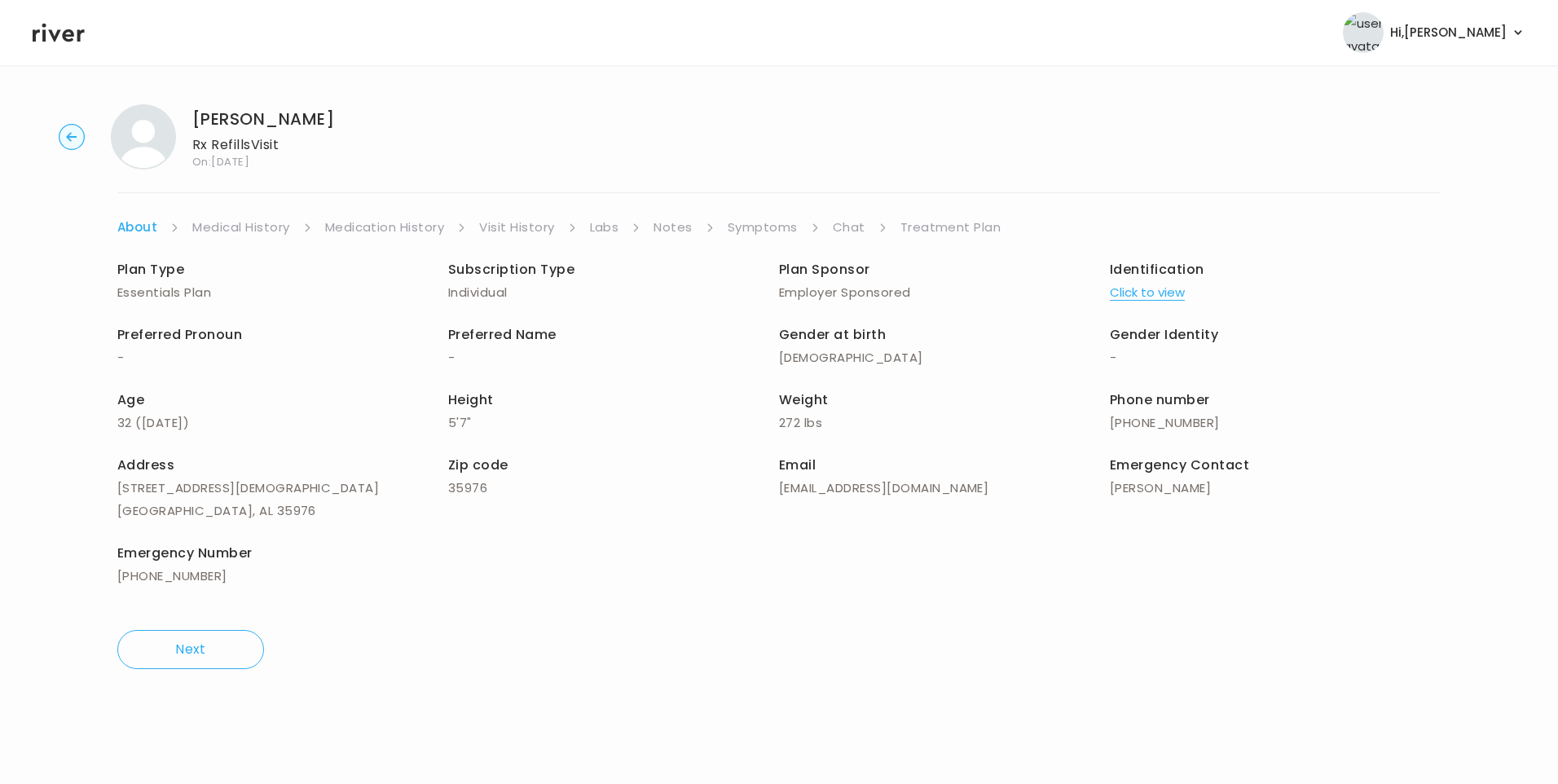
drag, startPoint x: 357, startPoint y: 459, endPoint x: 301, endPoint y: 373, distance: 102.6
click at [357, 457] on div "Address 99 Bethel Church Rd Guntersville, AL 35976" at bounding box center [282, 488] width 331 height 68
click at [64, 41] on icon at bounding box center [59, 32] width 52 height 24
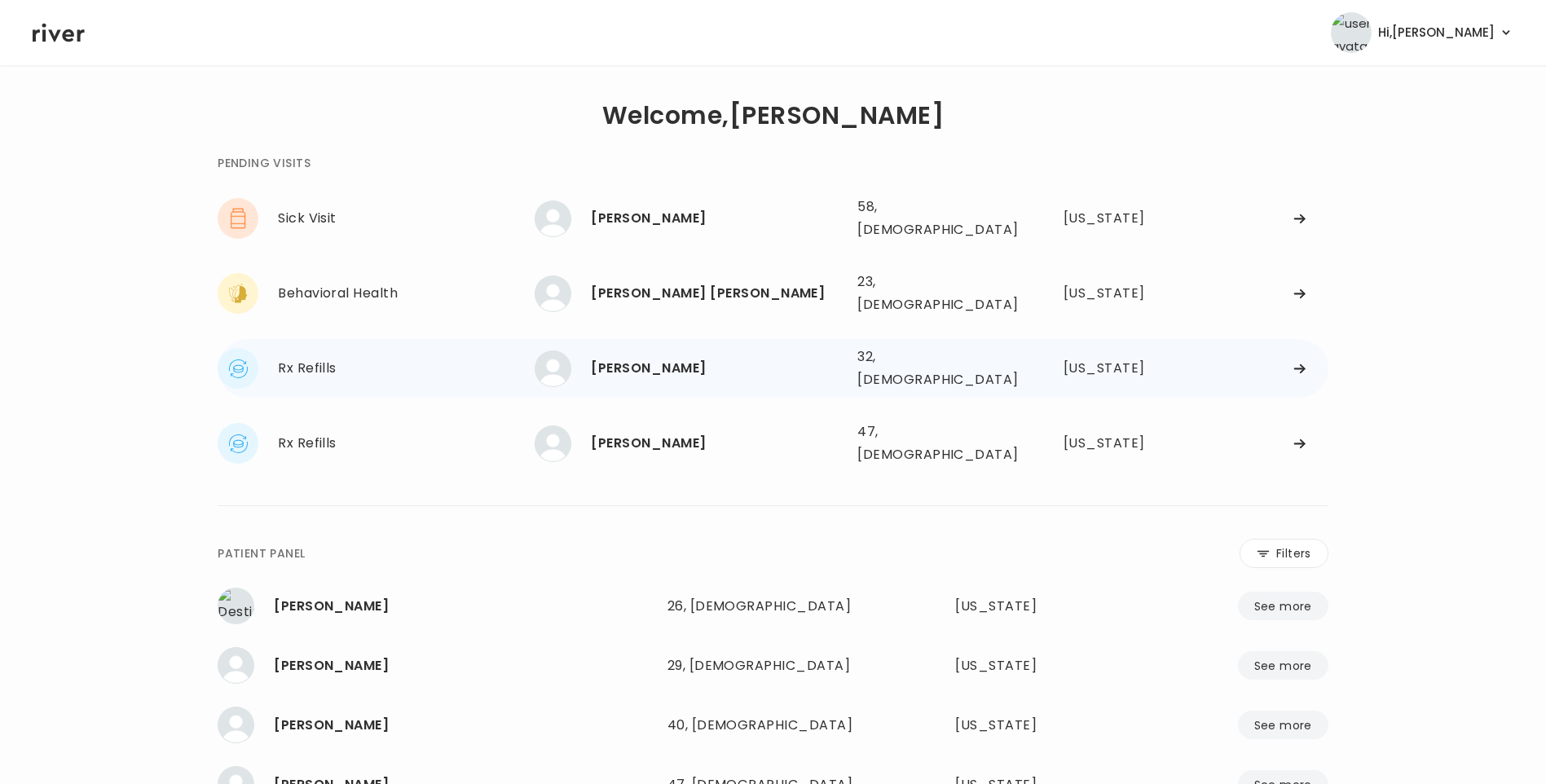
click at [656, 356] on div "Maddison Bell" at bounding box center [717, 367] width 253 height 23
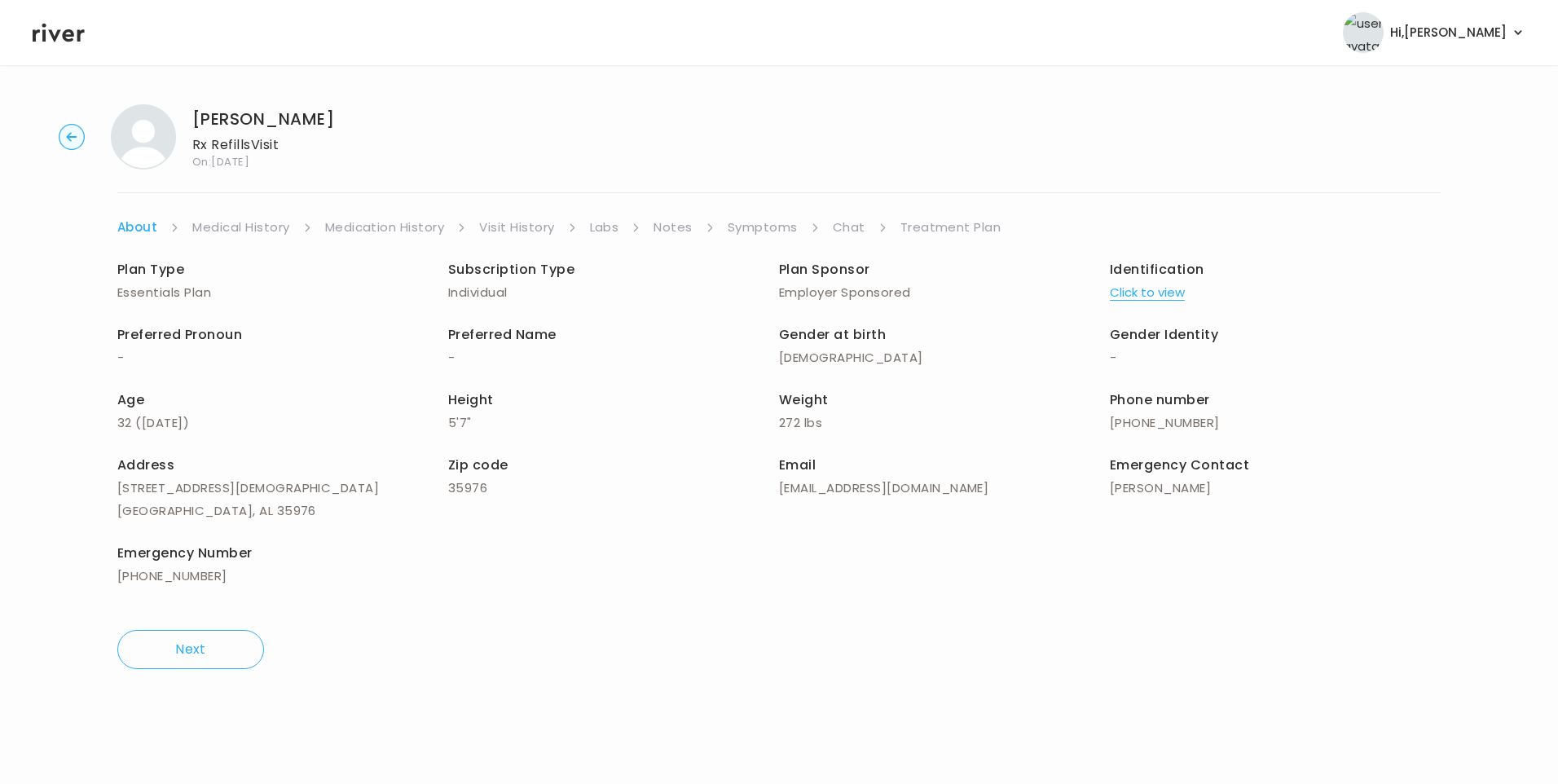
drag, startPoint x: 504, startPoint y: 219, endPoint x: 519, endPoint y: 227, distance: 17.0
click at [505, 219] on link "Visit History" at bounding box center [516, 227] width 75 height 23
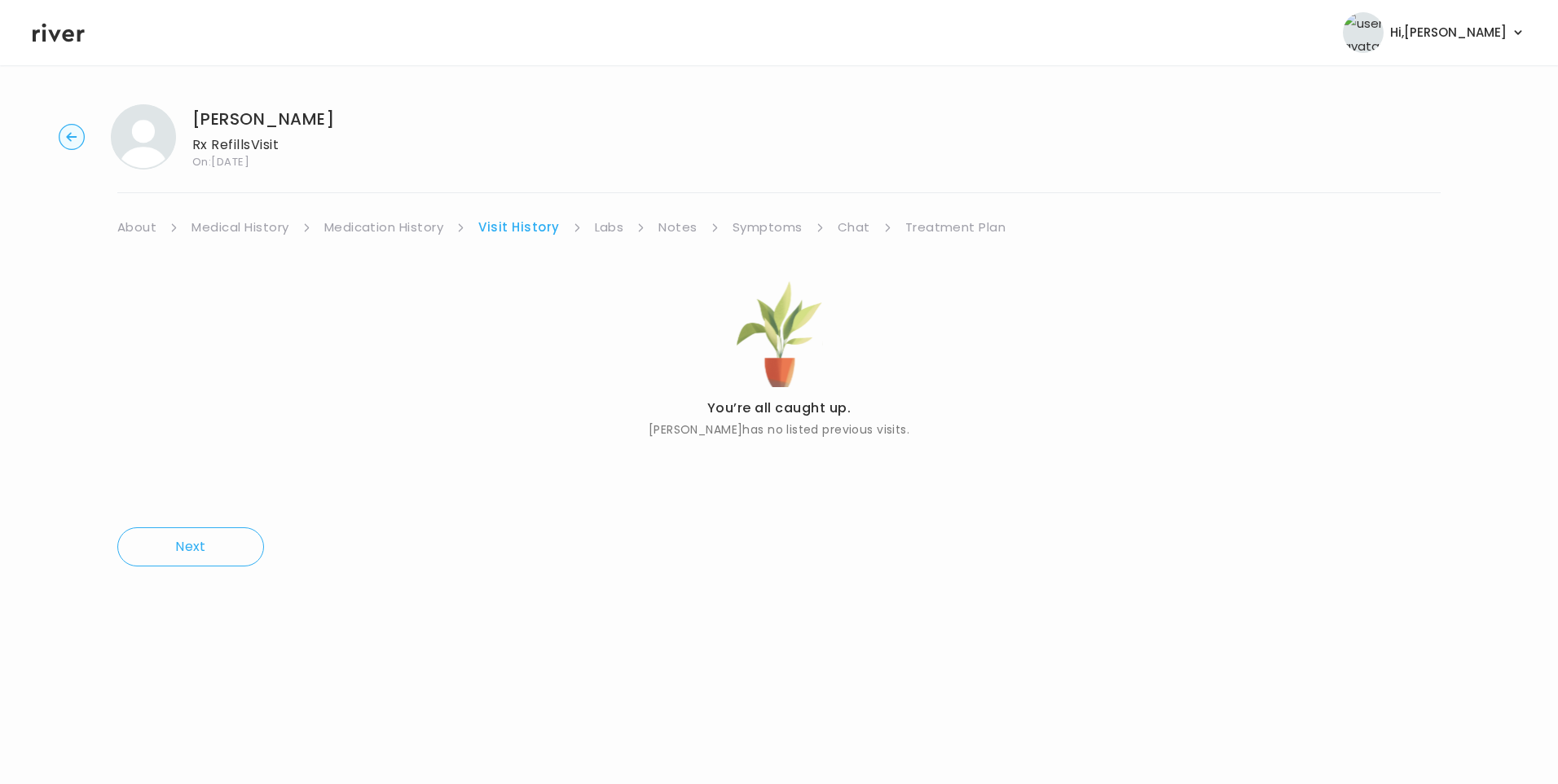
click at [223, 226] on link "Medical History" at bounding box center [240, 227] width 97 height 23
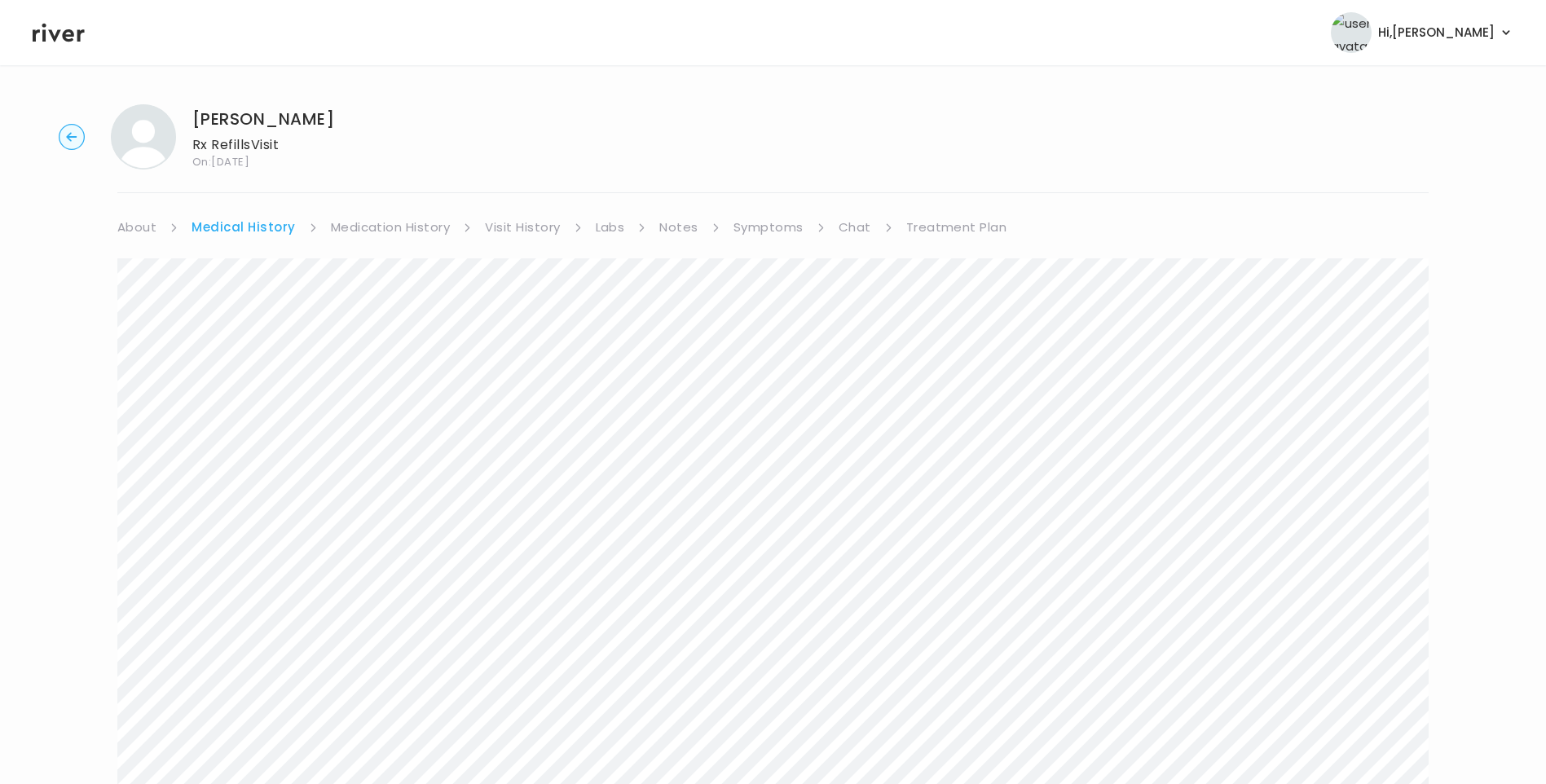
click at [129, 233] on link "About" at bounding box center [136, 227] width 39 height 23
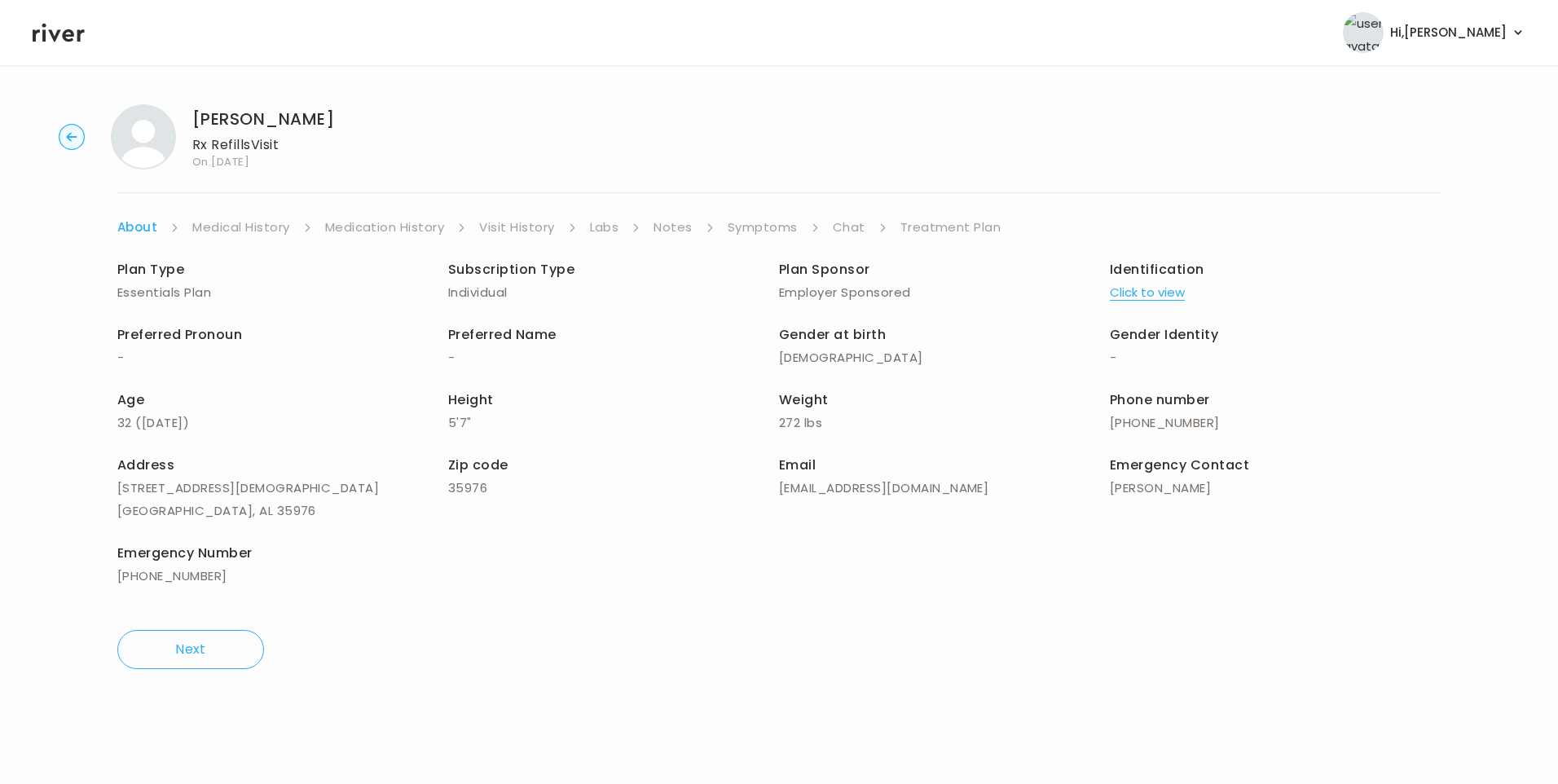
click at [1171, 288] on button "Click to view" at bounding box center [1147, 292] width 75 height 23
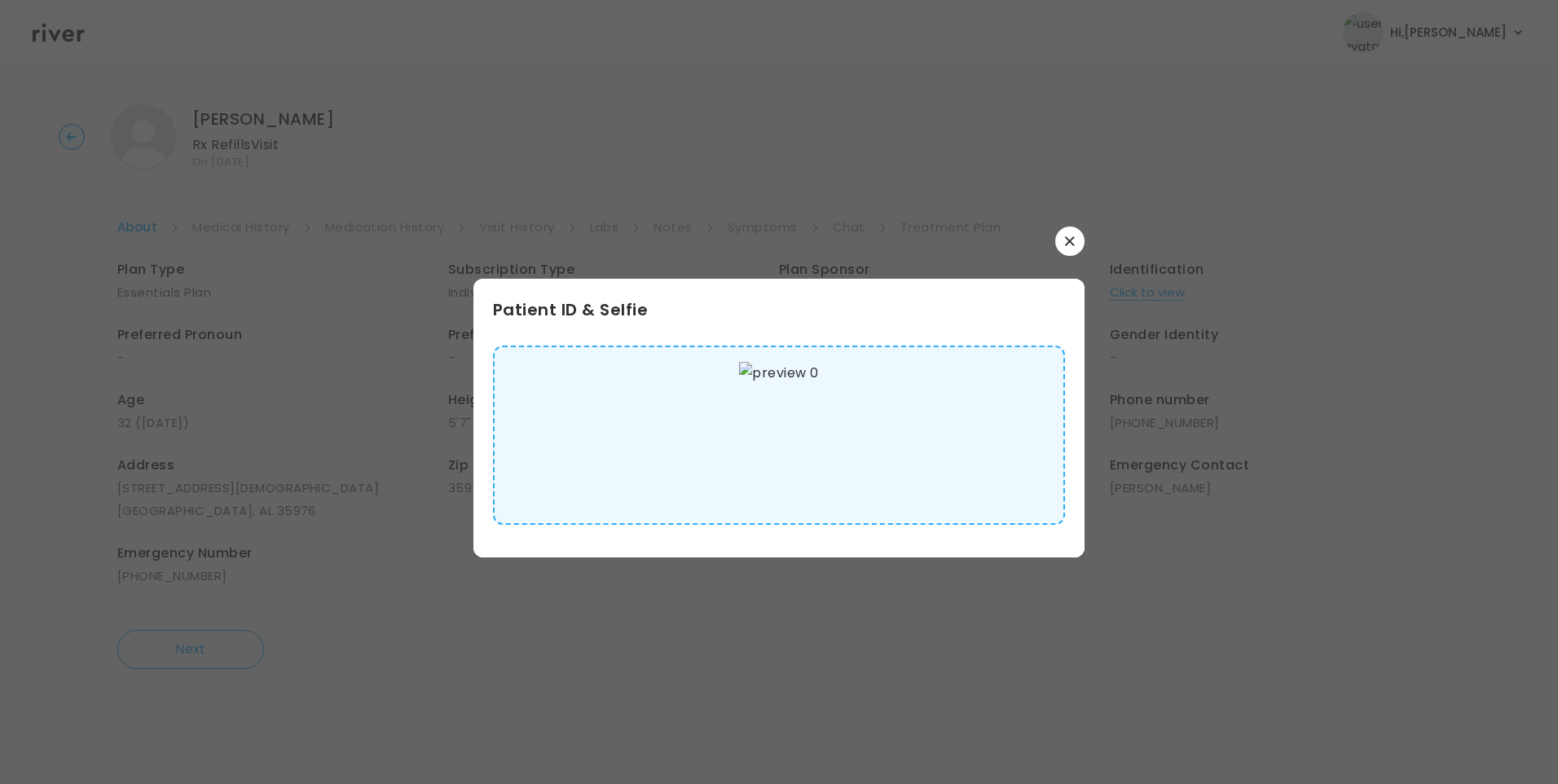
click at [775, 414] on img at bounding box center [779, 435] width 79 height 147
drag, startPoint x: 1066, startPoint y: 249, endPoint x: 1055, endPoint y: 248, distance: 11.0
click at [1066, 248] on button "button" at bounding box center [1070, 241] width 30 height 30
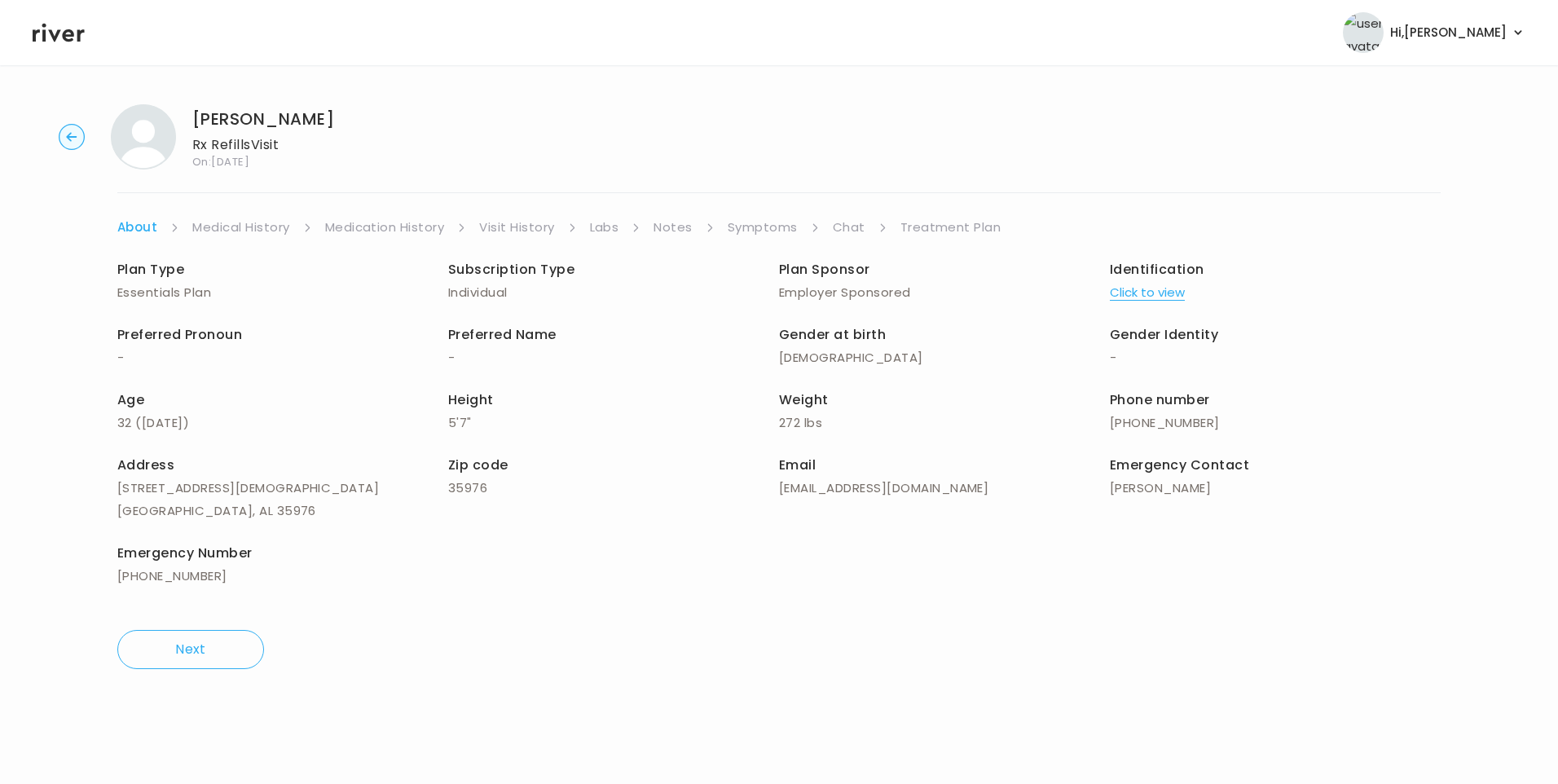
click at [1135, 291] on button "Click to view" at bounding box center [1147, 292] width 75 height 23
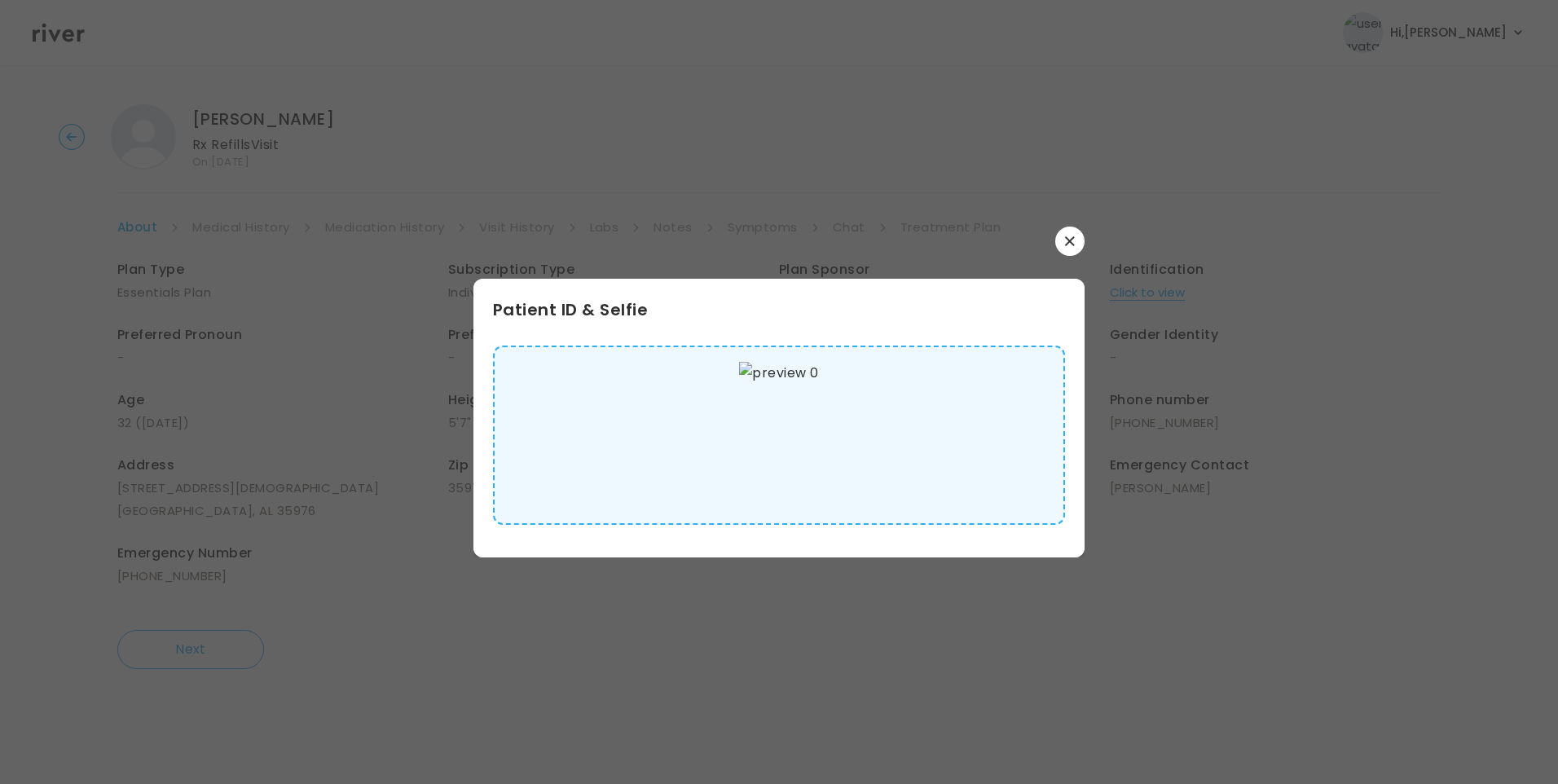
click at [805, 435] on img at bounding box center [779, 435] width 79 height 147
click at [1071, 239] on icon "button" at bounding box center [1070, 240] width 10 height 10
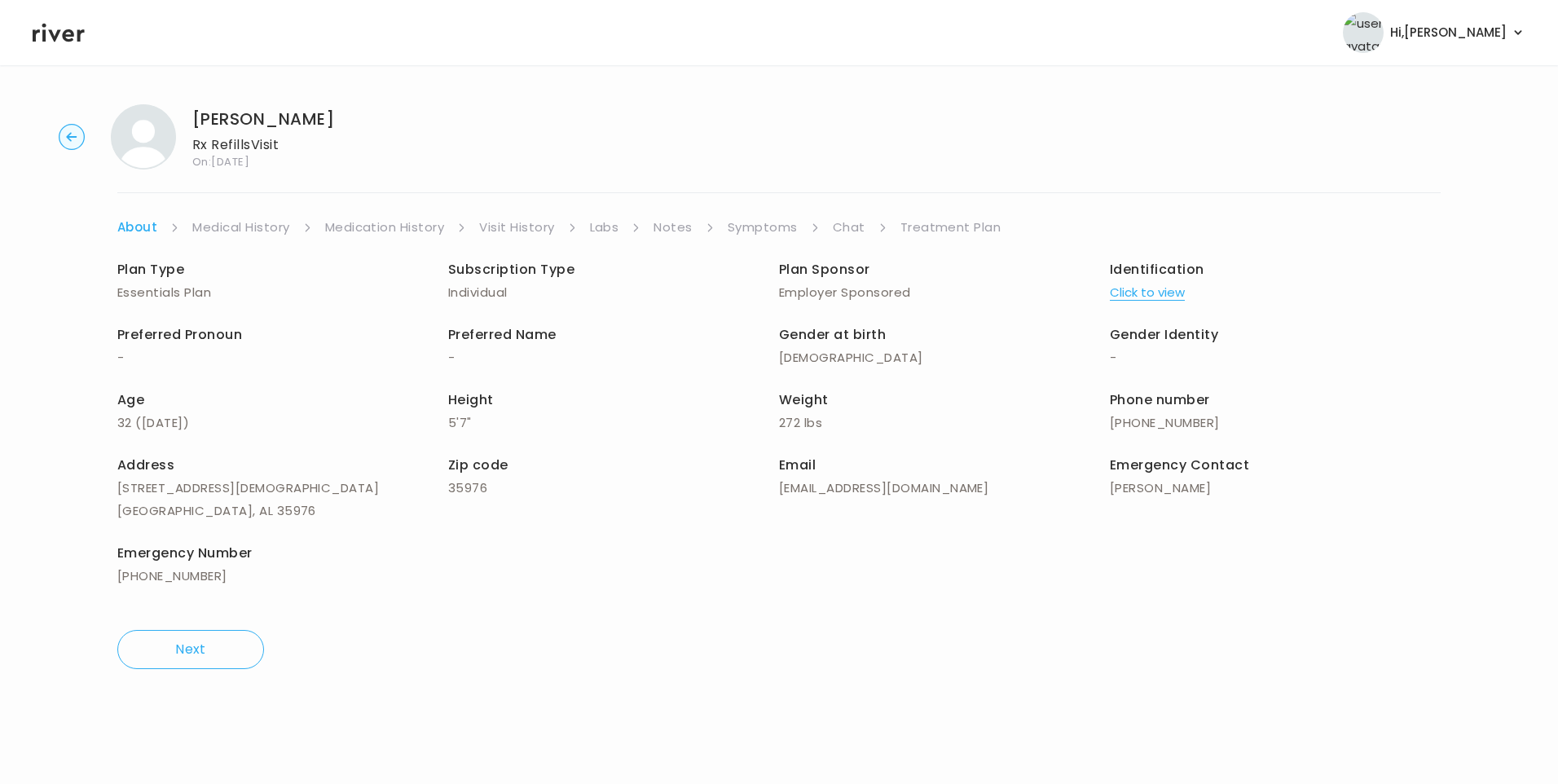
click at [773, 229] on link "Symptoms" at bounding box center [763, 227] width 70 height 23
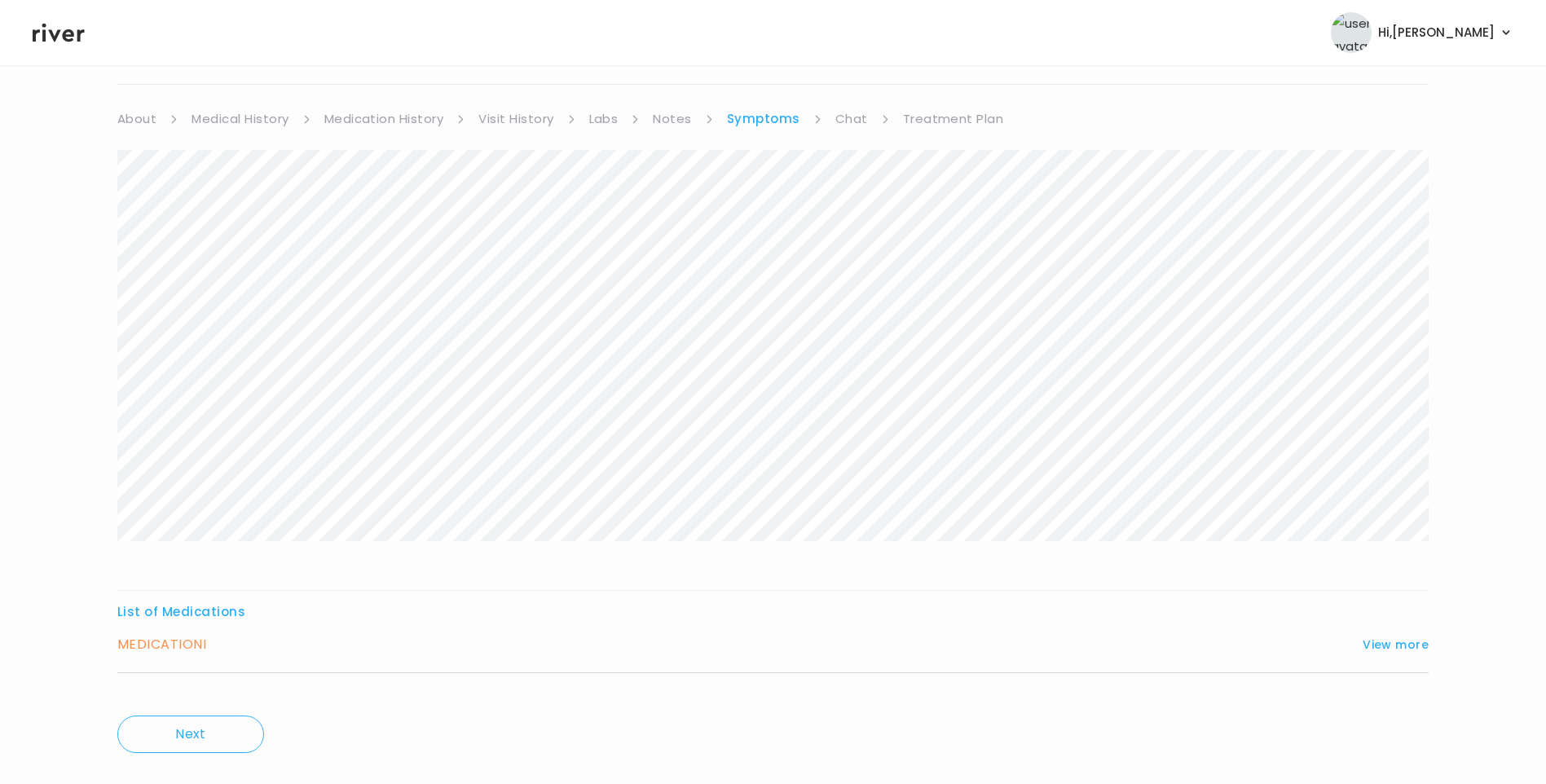
scroll to position [140, 0]
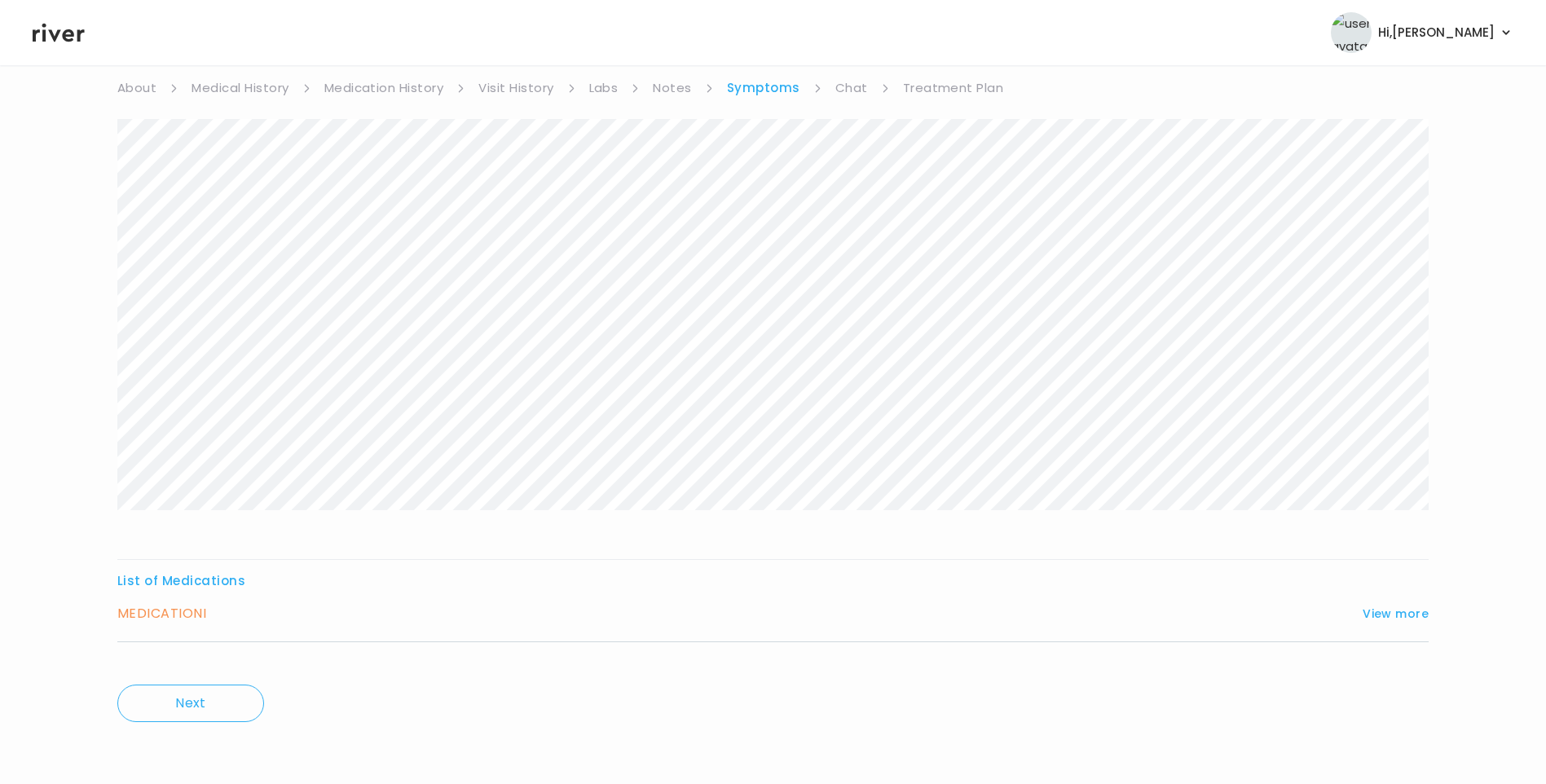
click at [1367, 625] on div "MEDICATION I View more Who originally prescribed the medication you want to ref…" at bounding box center [773, 622] width 1311 height 40
click at [1384, 604] on button "View more" at bounding box center [1395, 614] width 66 height 20
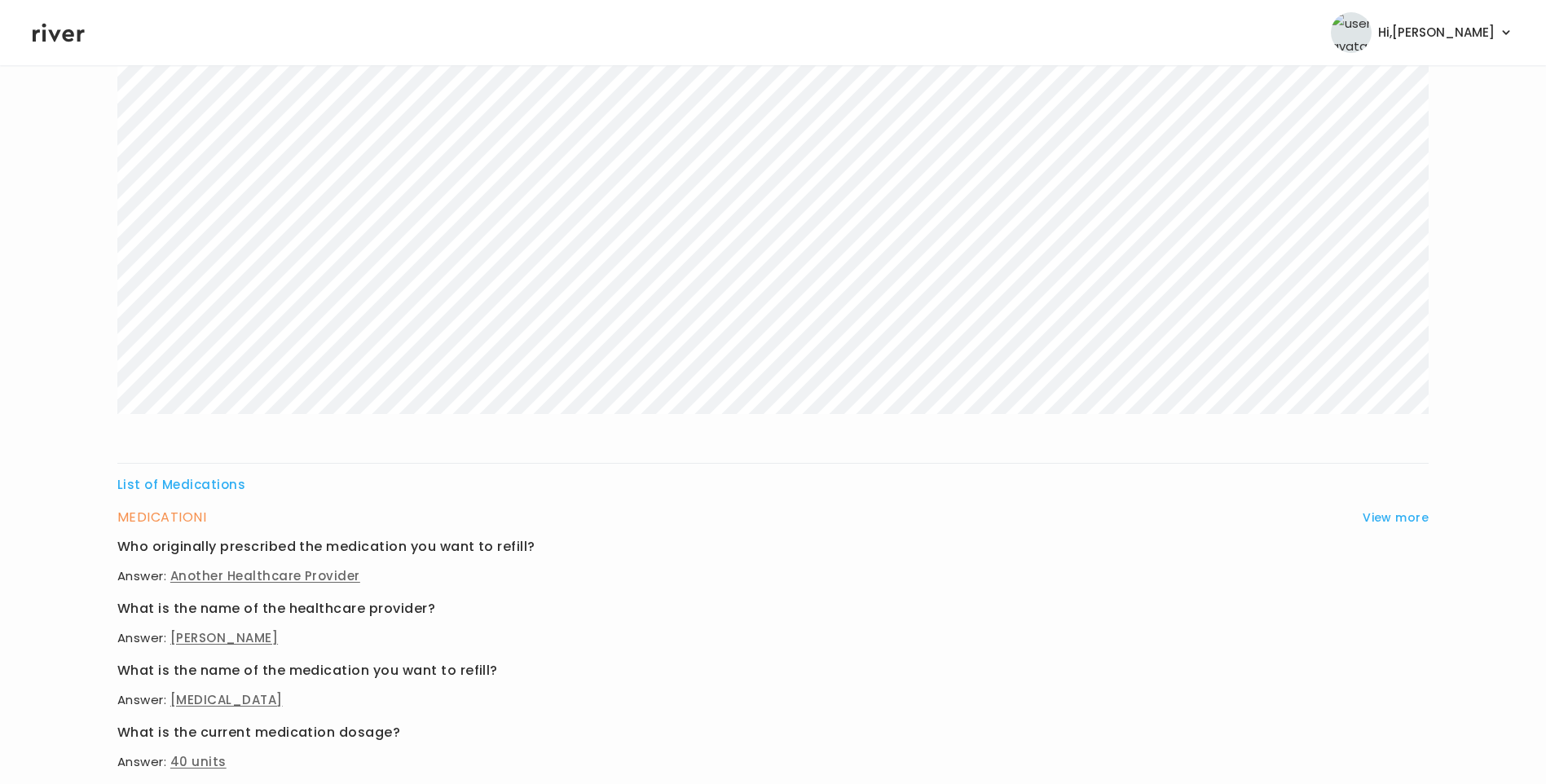
scroll to position [628, 0]
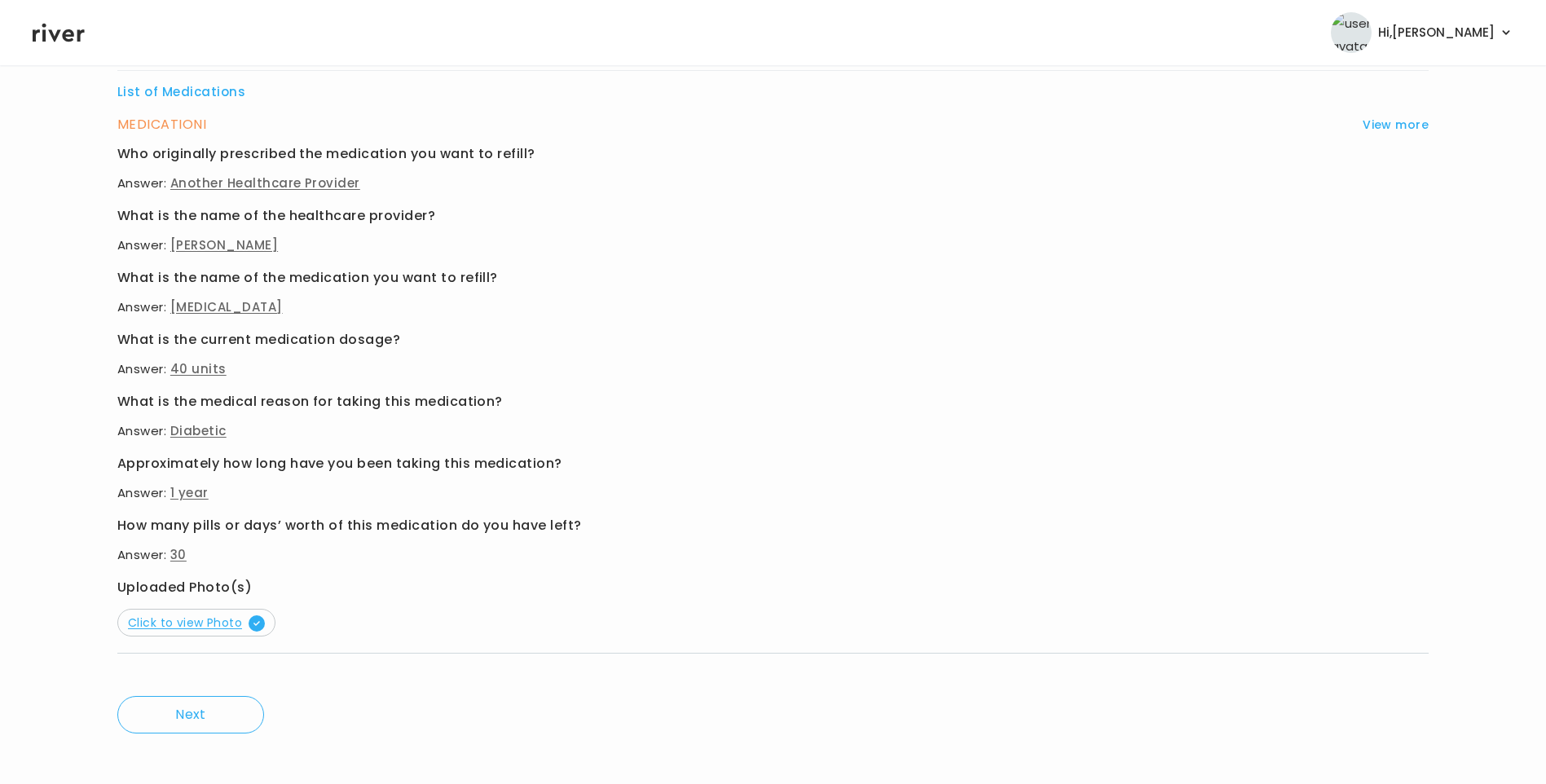
click at [237, 623] on span "Click to view Photo" at bounding box center [196, 622] width 137 height 16
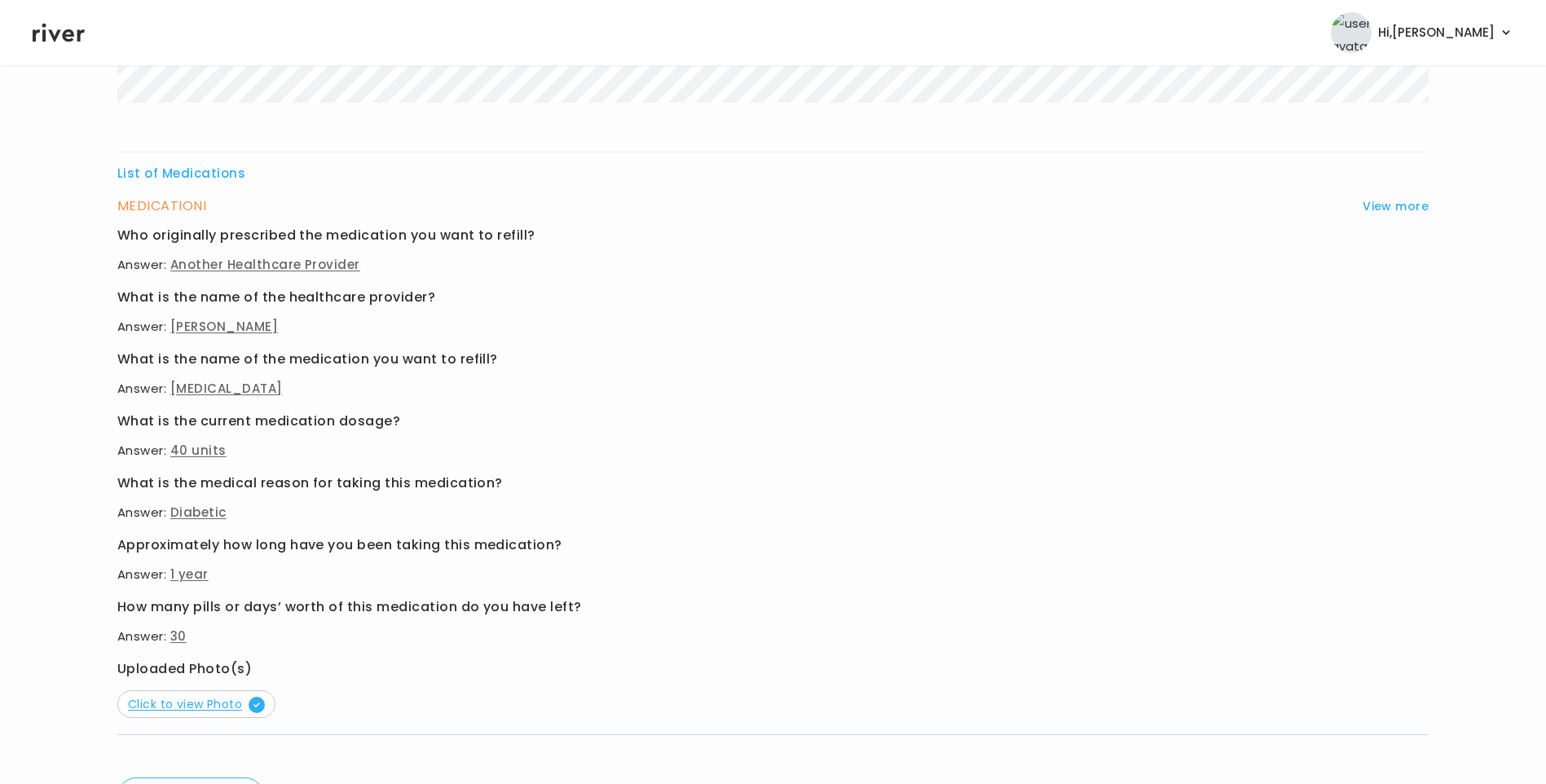
click at [220, 702] on span "Click to view Photo" at bounding box center [196, 704] width 137 height 16
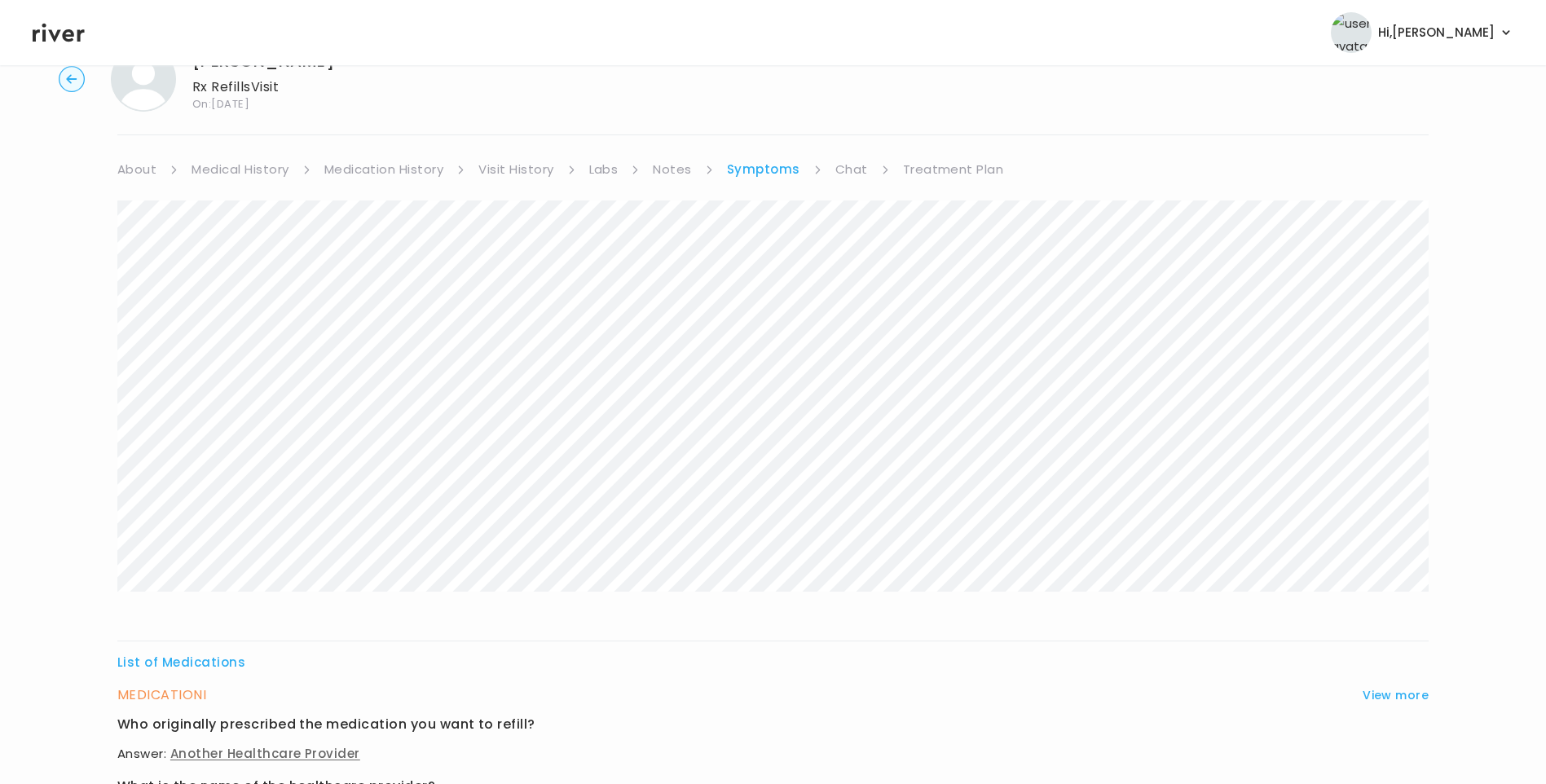
scroll to position [0, 0]
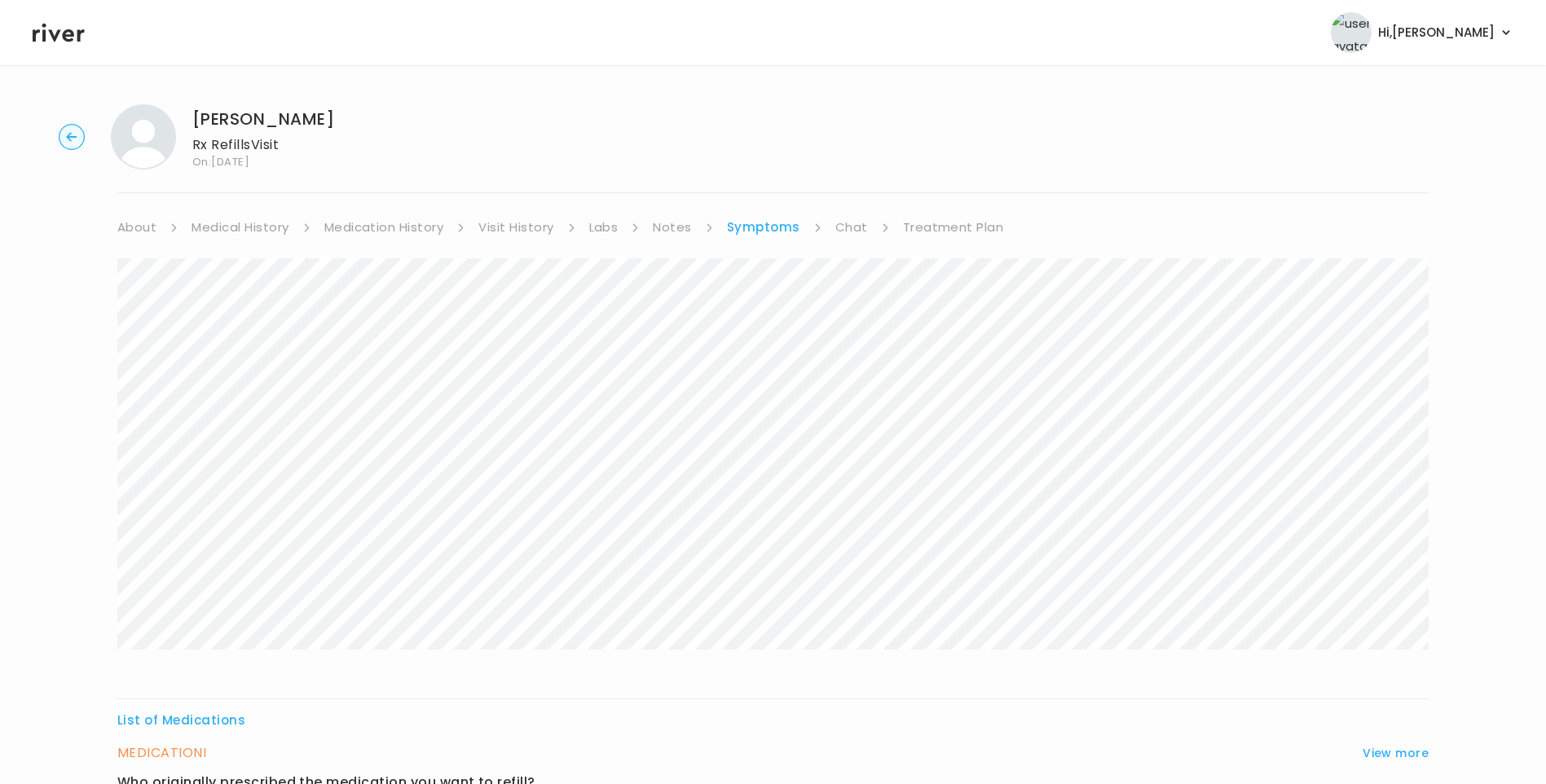
click at [836, 222] on link "Chat" at bounding box center [852, 227] width 32 height 23
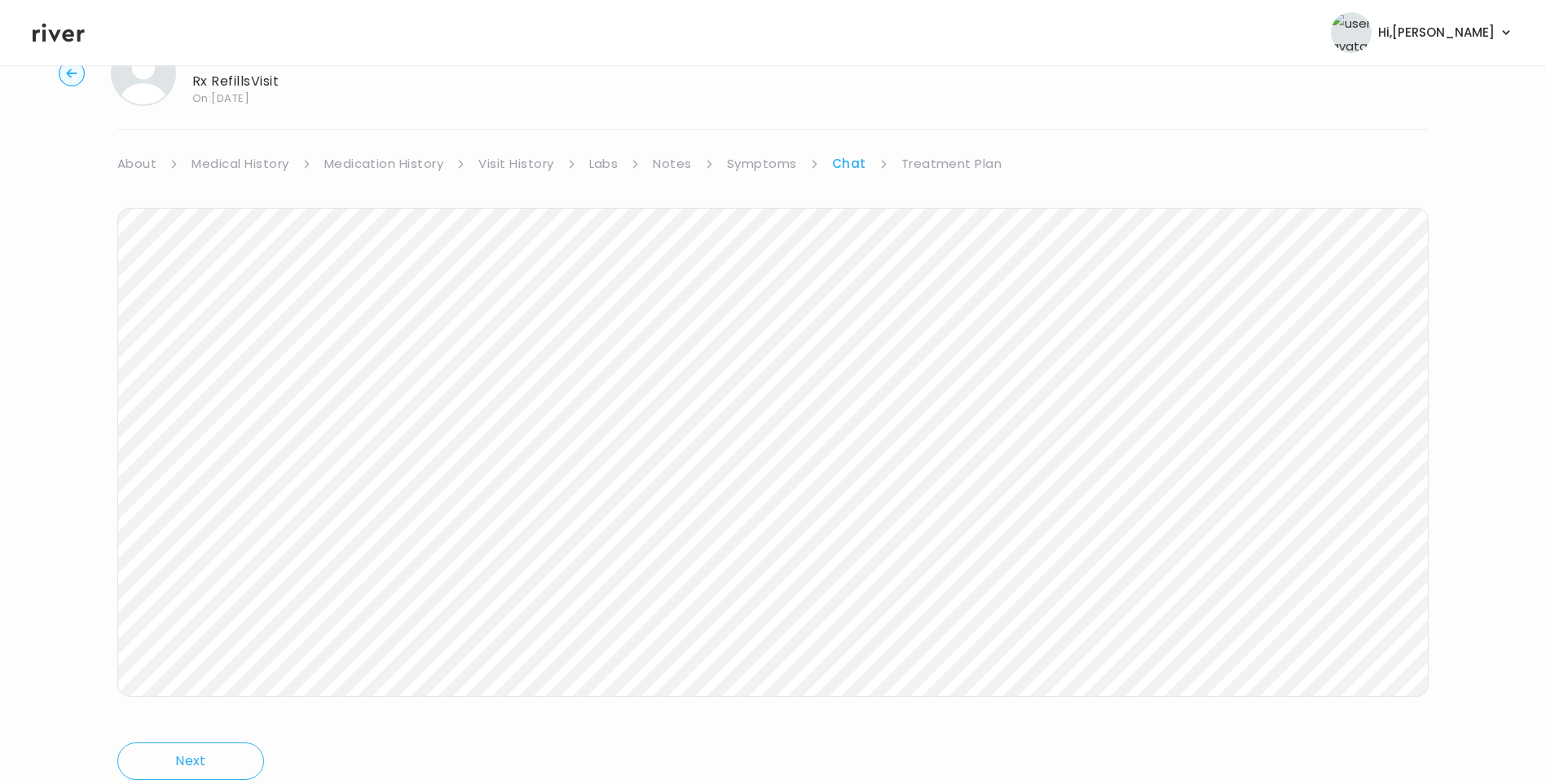
scroll to position [122, 0]
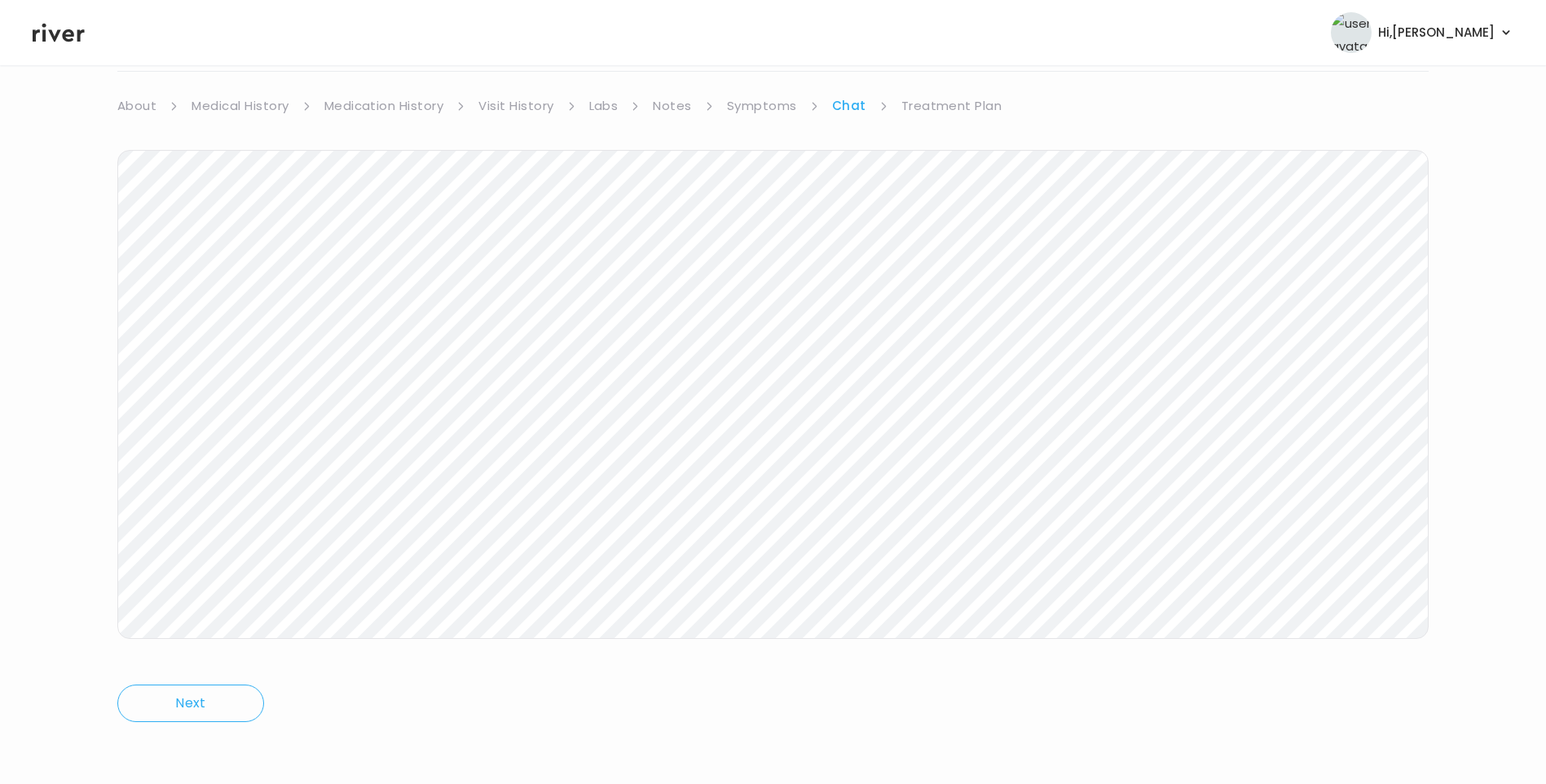
click at [104, 472] on div "Maddison Bell Rx Refills Visit On: 17 Sep 2025 About Medical History Medication…" at bounding box center [773, 364] width 1546 height 788
click at [359, 761] on main "Maddison Bell Rx Refills Visit On: 17 Sep 2025 About Medical History Medication…" at bounding box center [773, 364] width 1546 height 840
click at [685, 95] on div "Maddison Bell Rx Refills Visit On: 17 Sep 2025 About Medical History Medication…" at bounding box center [773, 364] width 1546 height 788
drag, startPoint x: 739, startPoint y: 107, endPoint x: 748, endPoint y: 128, distance: 22.8
click at [739, 107] on link "Symptoms" at bounding box center [762, 105] width 70 height 23
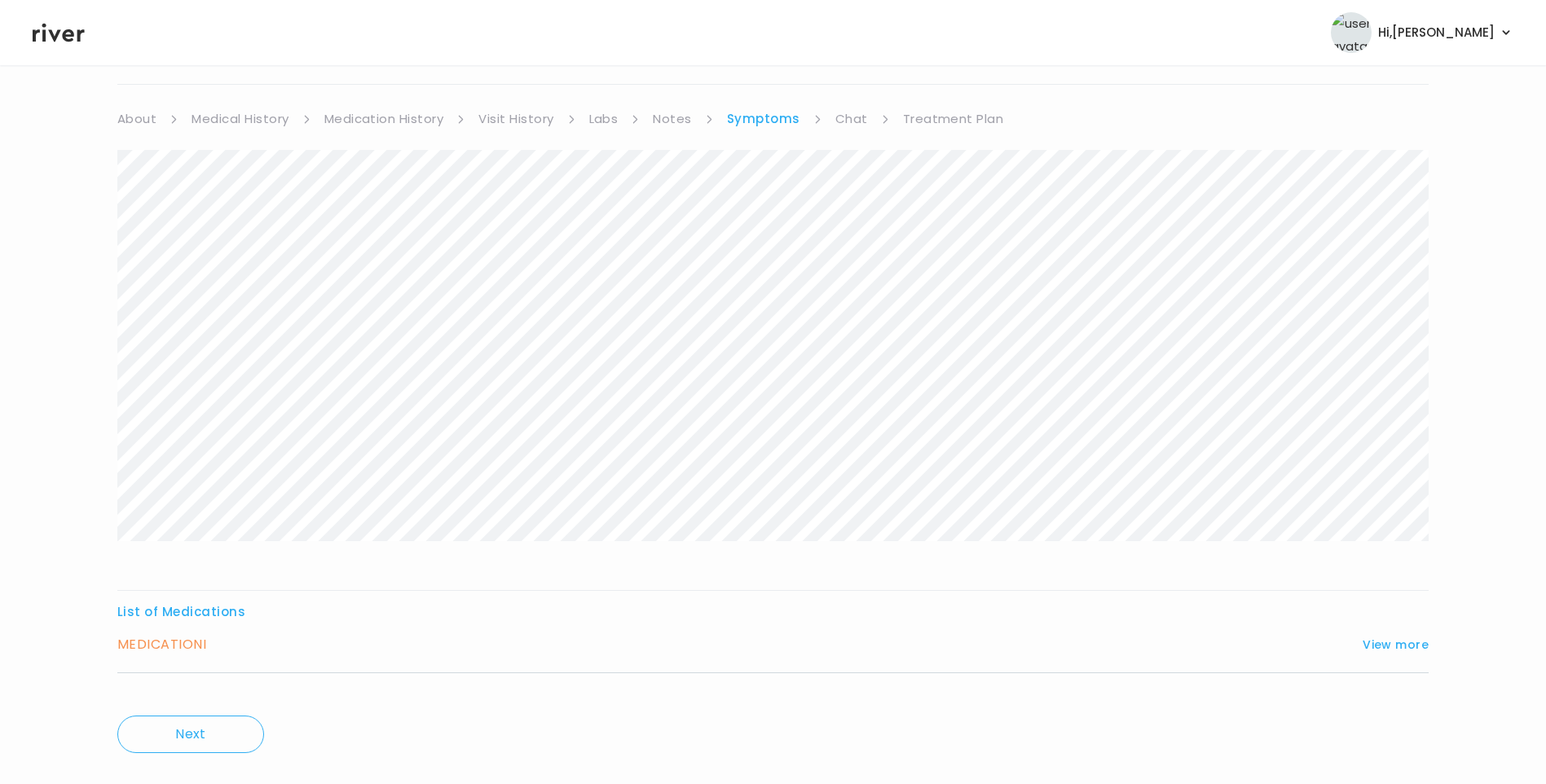
scroll to position [140, 0]
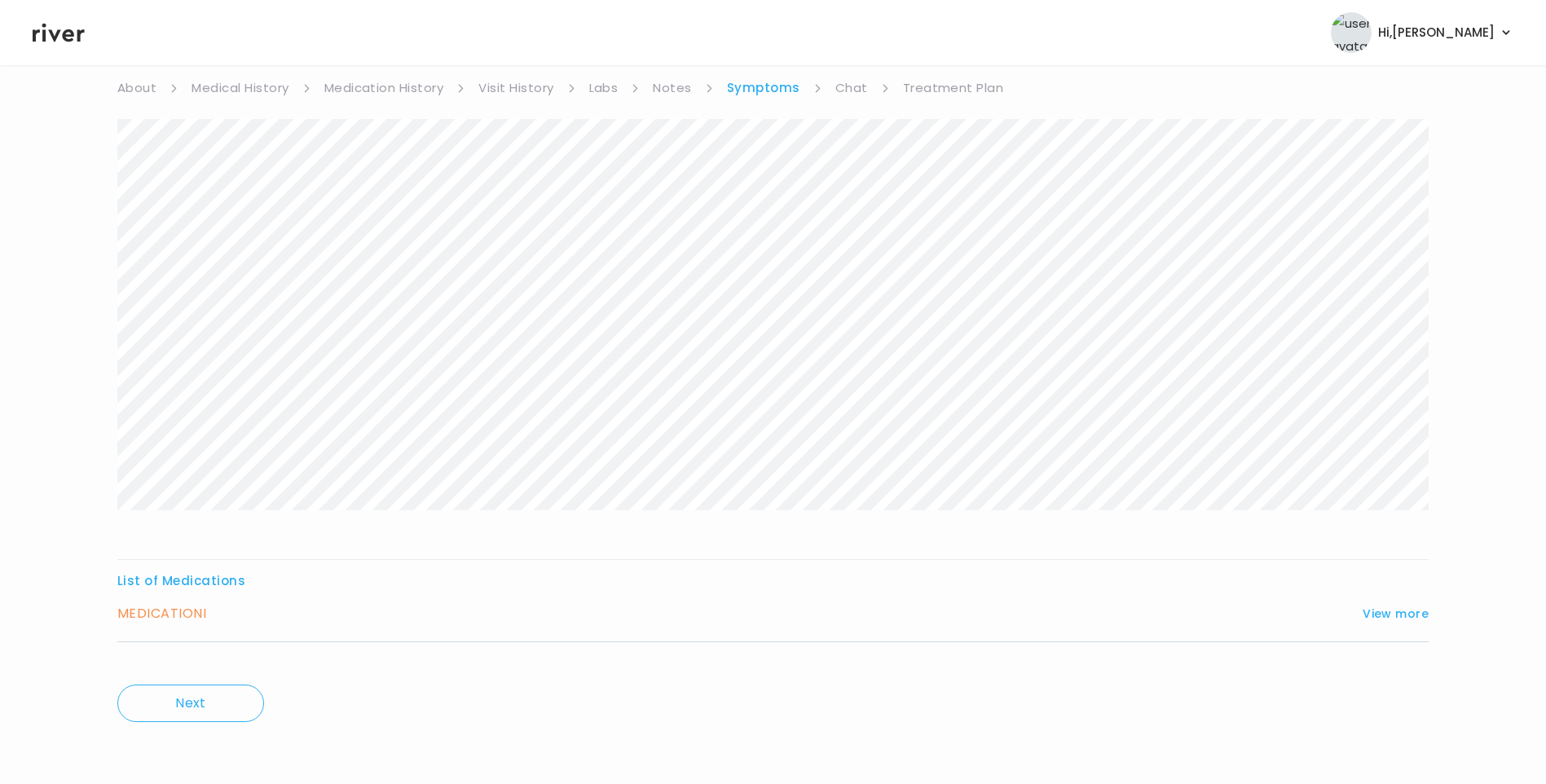
click at [1384, 603] on div "MEDICATION I View more" at bounding box center [773, 613] width 1311 height 23
click at [1384, 612] on button "View more" at bounding box center [1395, 614] width 66 height 20
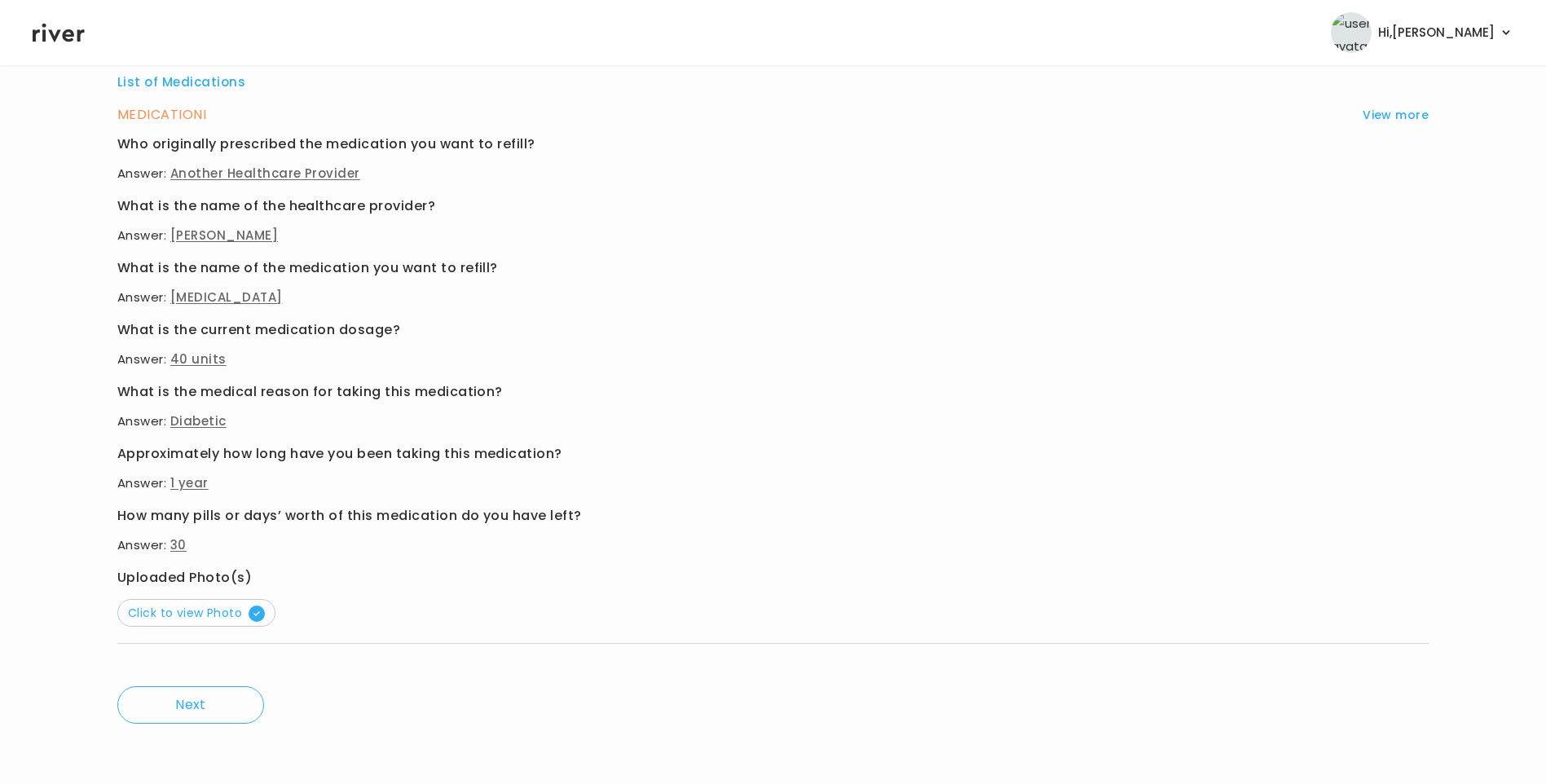
scroll to position [639, 0]
click at [174, 611] on span "Click to view Photo" at bounding box center [196, 611] width 137 height 16
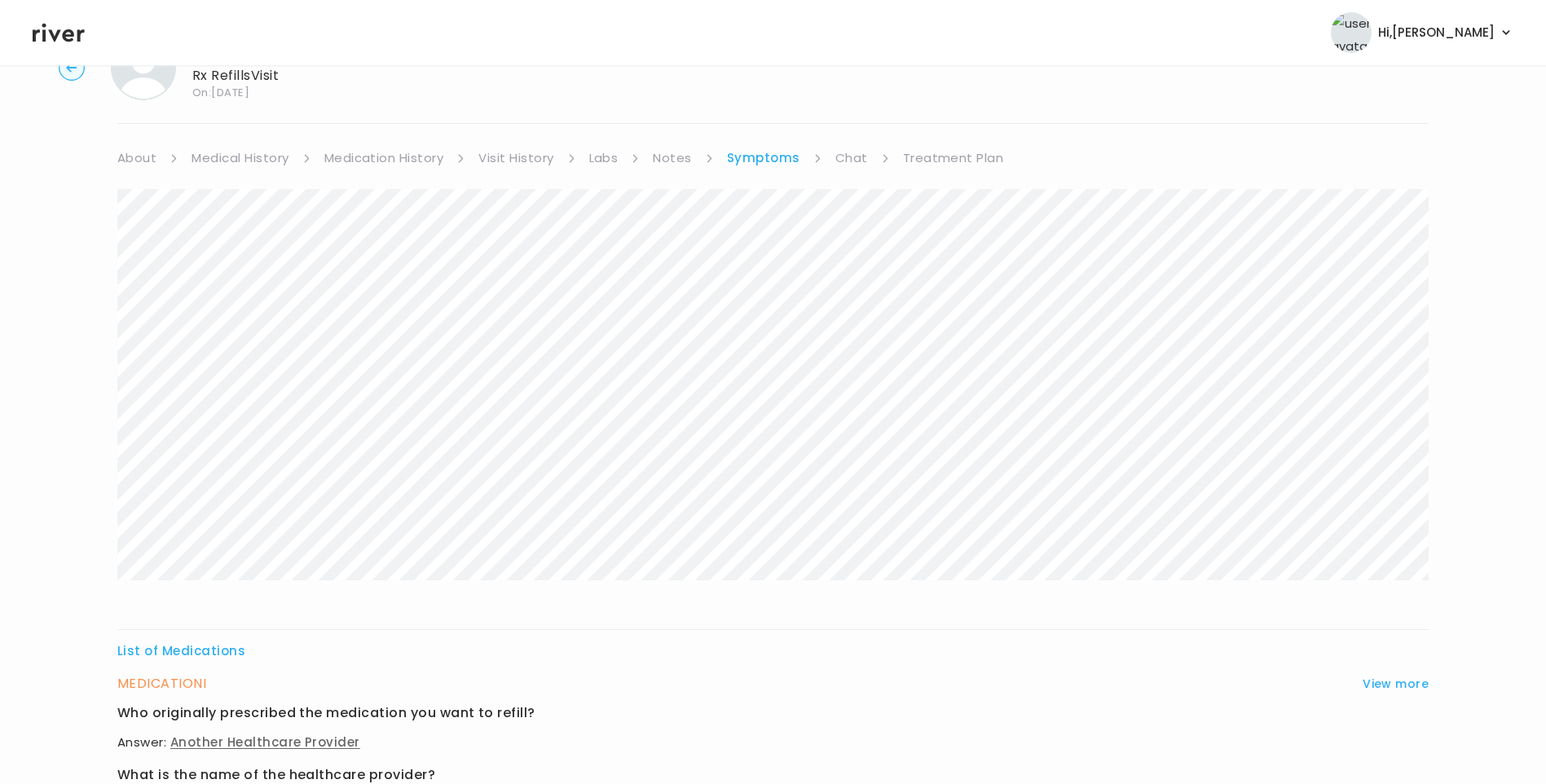
click at [844, 157] on link "Chat" at bounding box center [852, 158] width 32 height 23
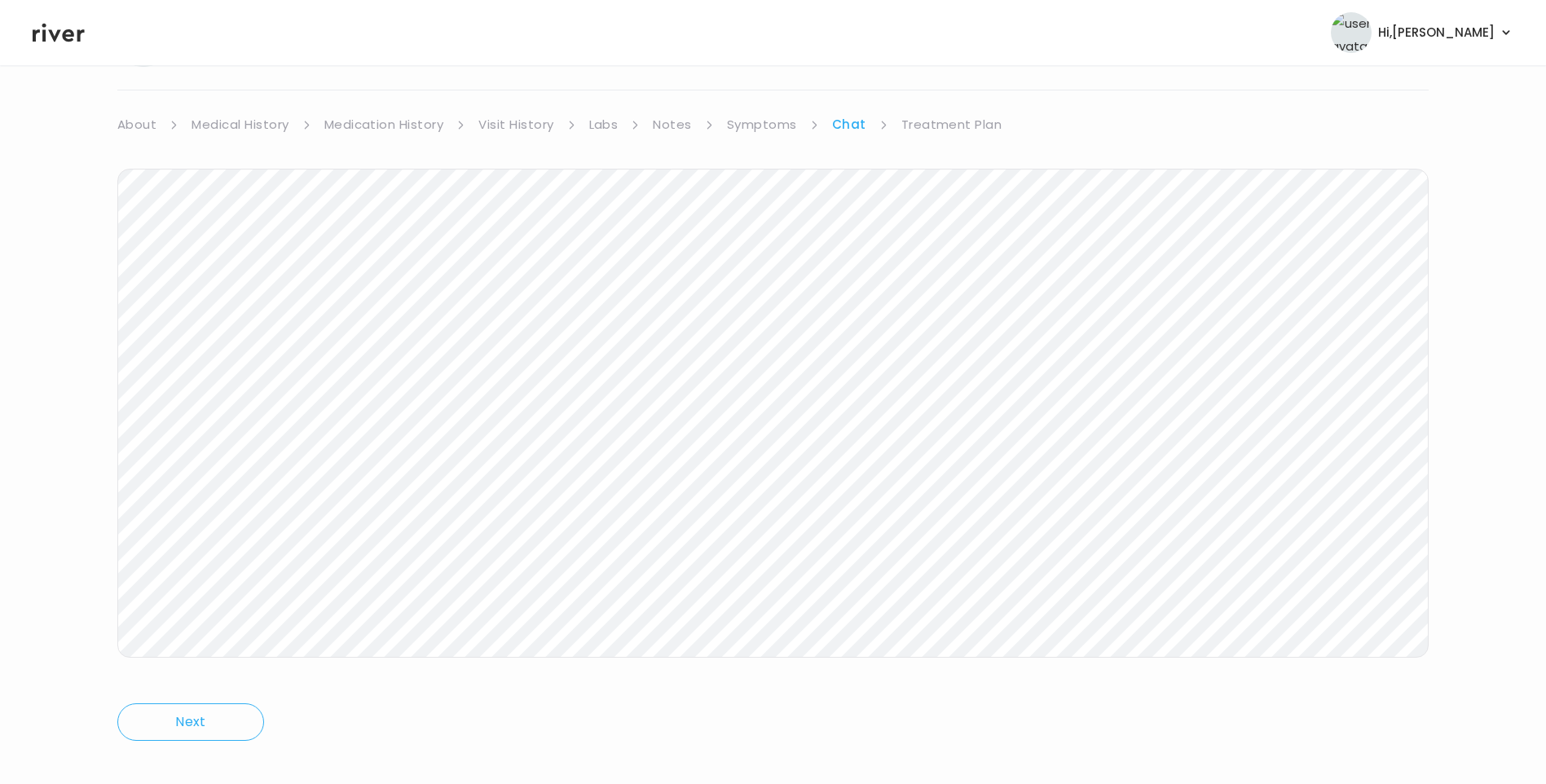
scroll to position [122, 0]
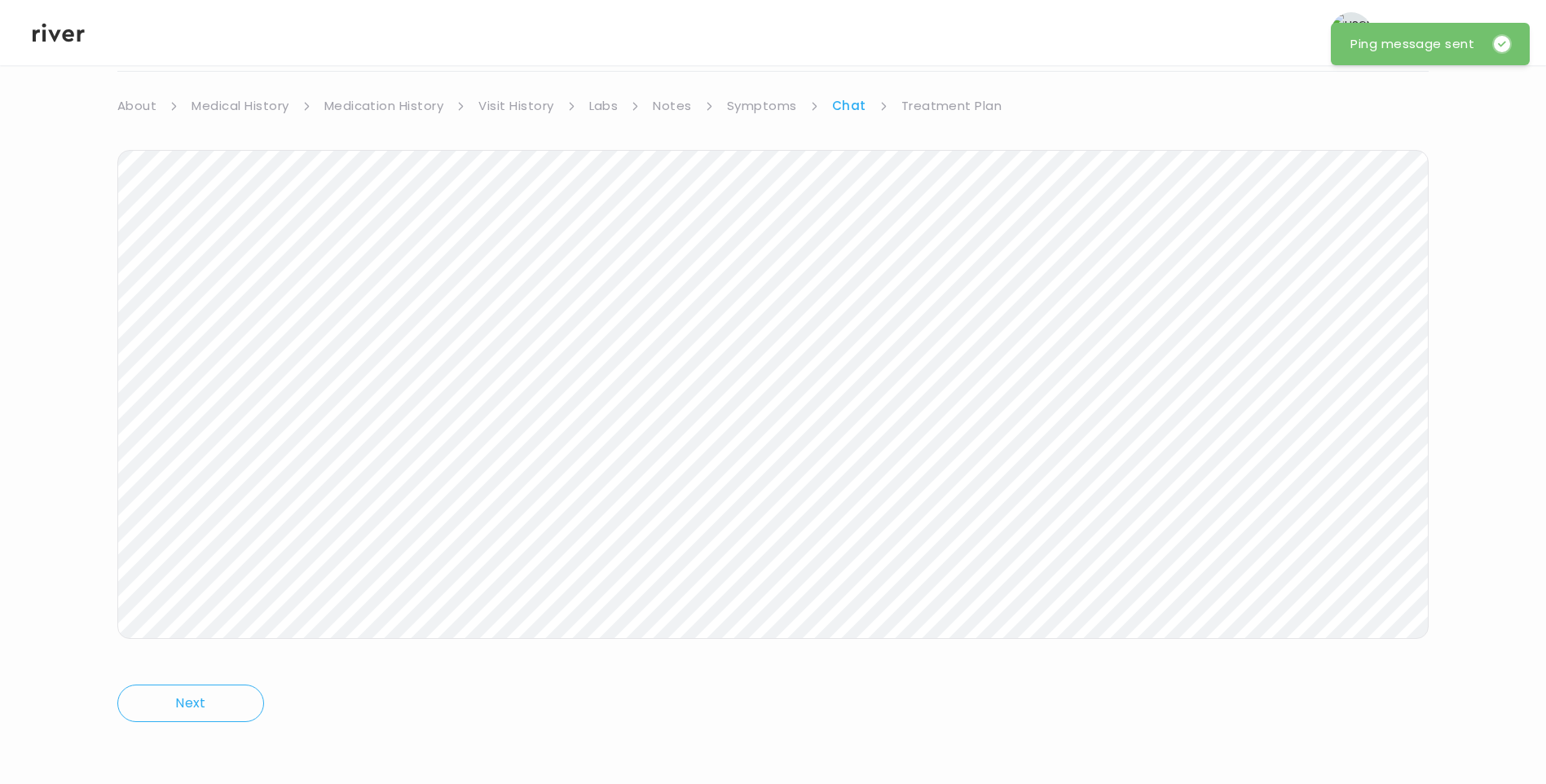
click at [939, 99] on link "Treatment Plan" at bounding box center [952, 105] width 101 height 23
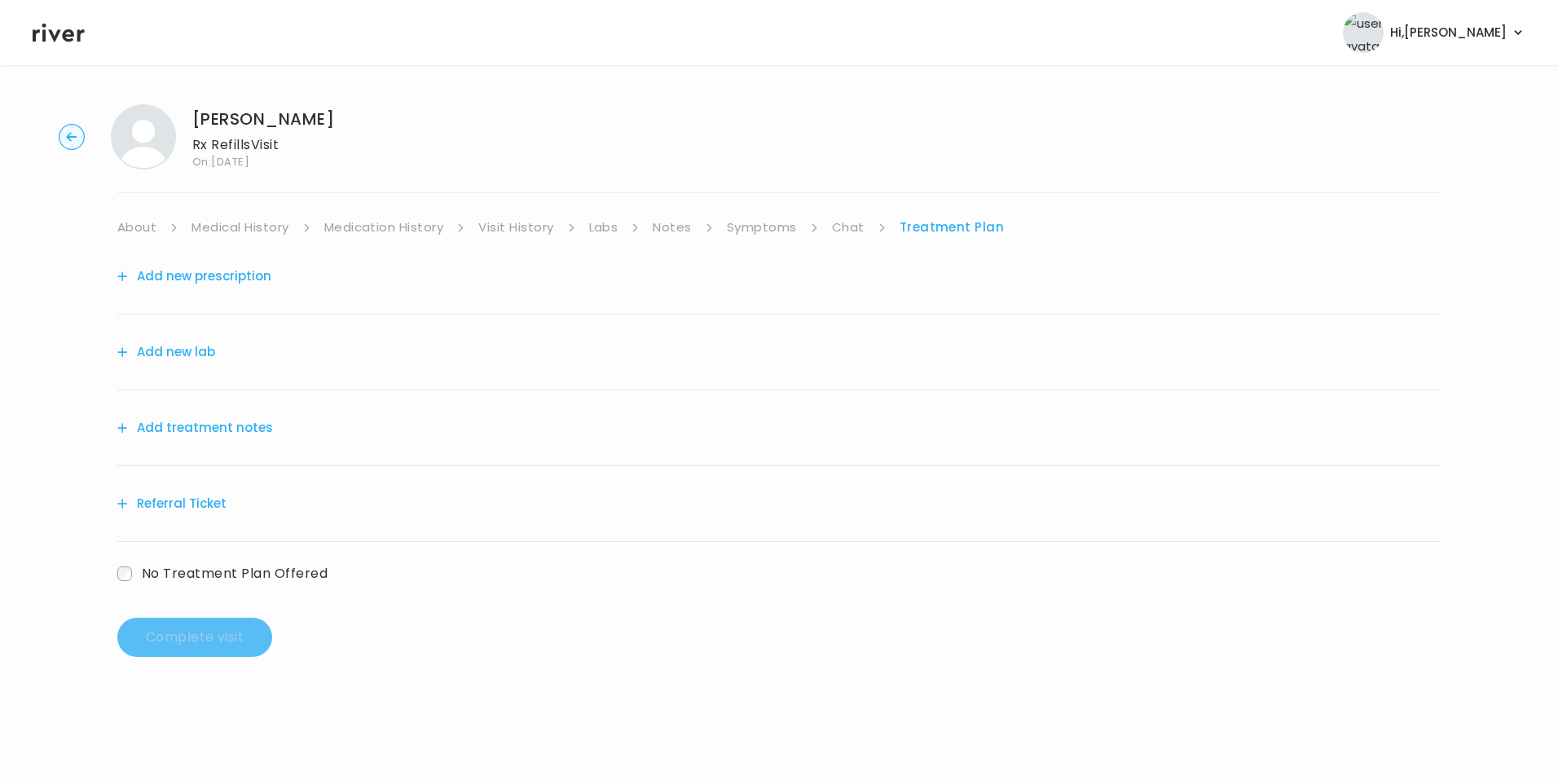
click at [209, 428] on button "Add treatment notes" at bounding box center [195, 427] width 156 height 23
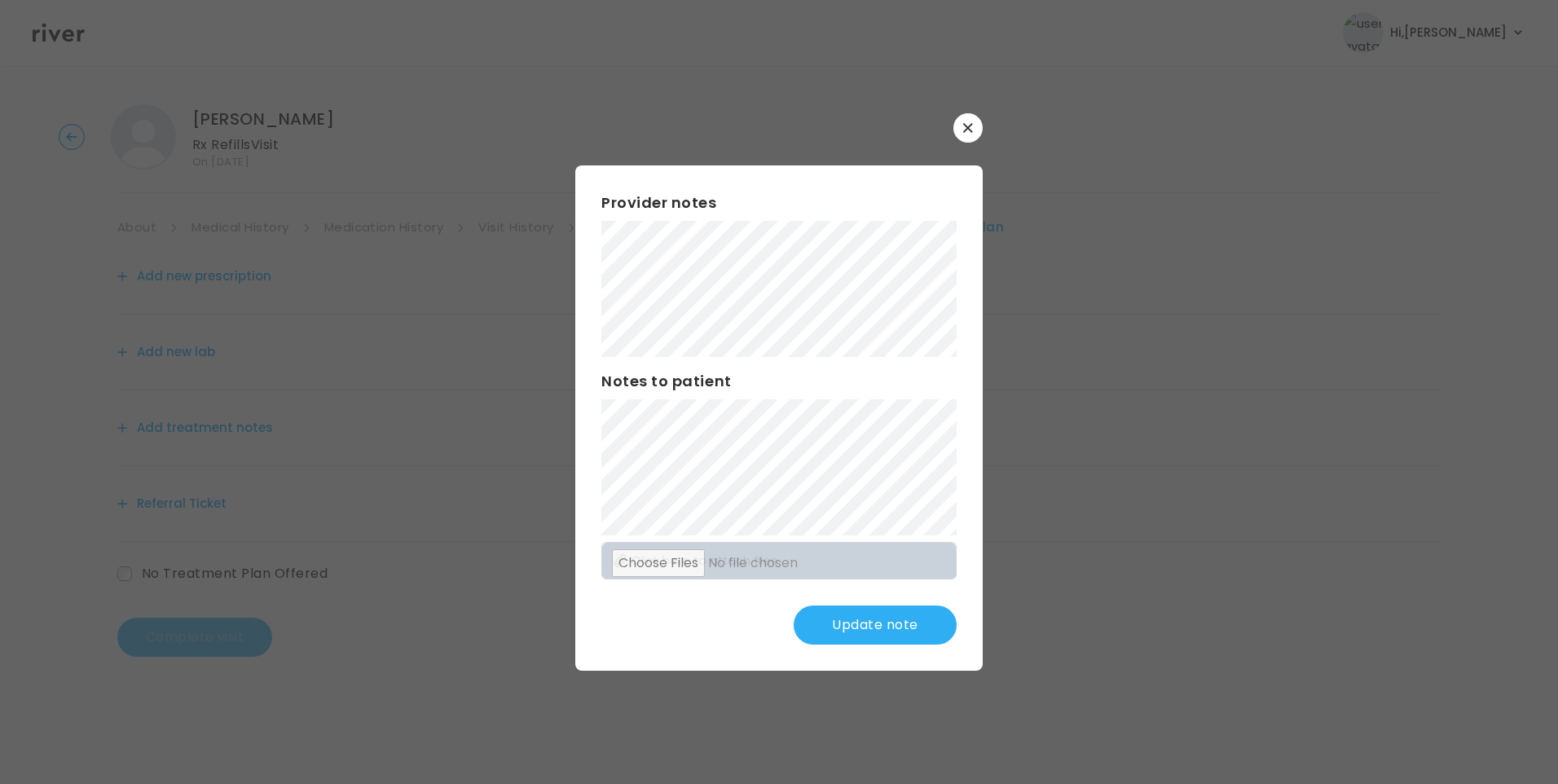
click at [890, 617] on button "Update note" at bounding box center [874, 624] width 163 height 39
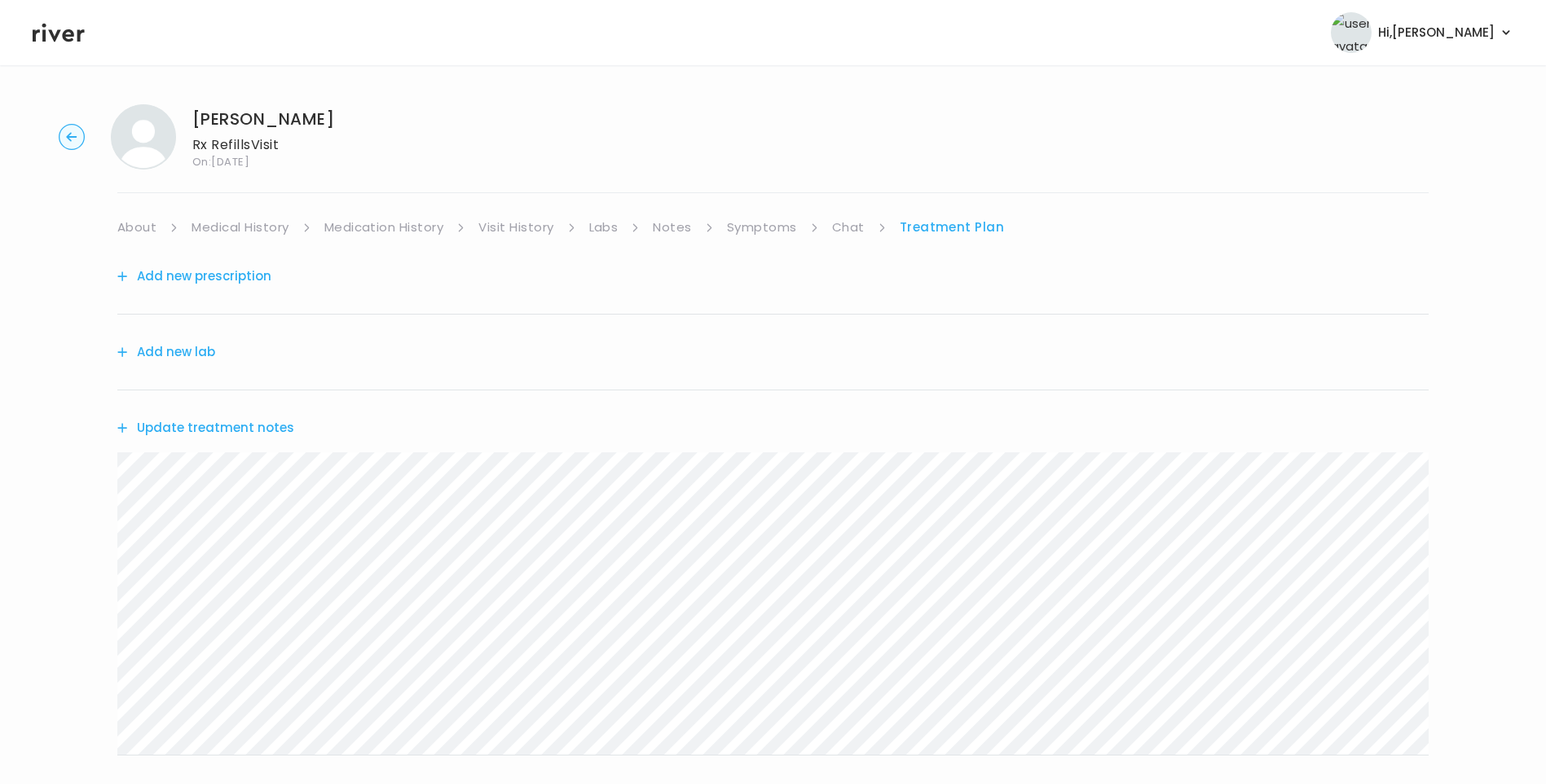
click at [264, 224] on link "Medical History" at bounding box center [240, 227] width 97 height 23
click at [955, 227] on link "Treatment Plan" at bounding box center [956, 227] width 101 height 23
click at [255, 230] on link "Medical History" at bounding box center [240, 227] width 97 height 23
drag, startPoint x: 147, startPoint y: 226, endPoint x: 172, endPoint y: 237, distance: 27.3
click at [149, 227] on link "About" at bounding box center [136, 227] width 39 height 23
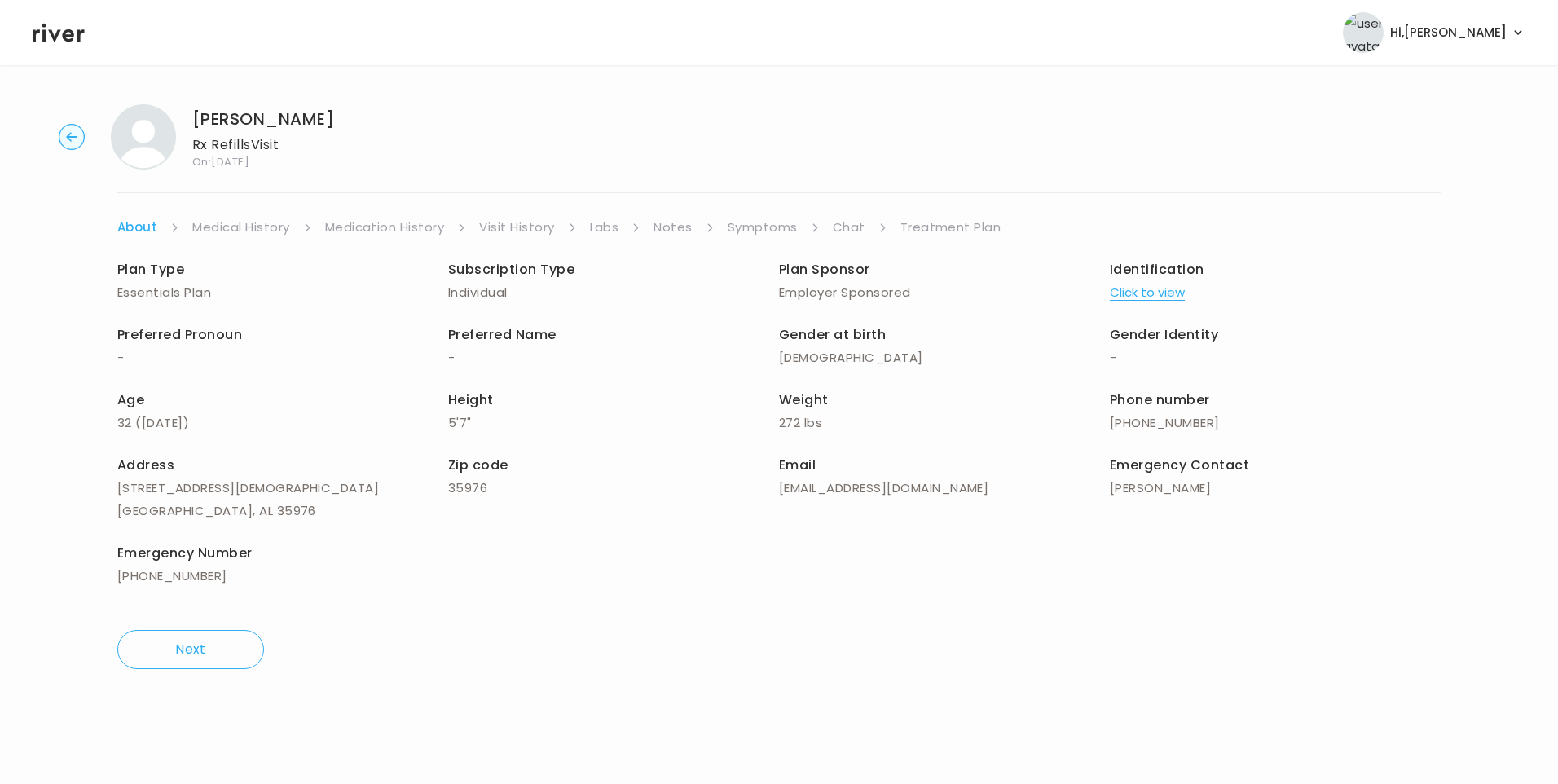
click at [982, 228] on link "Treatment Plan" at bounding box center [951, 227] width 101 height 23
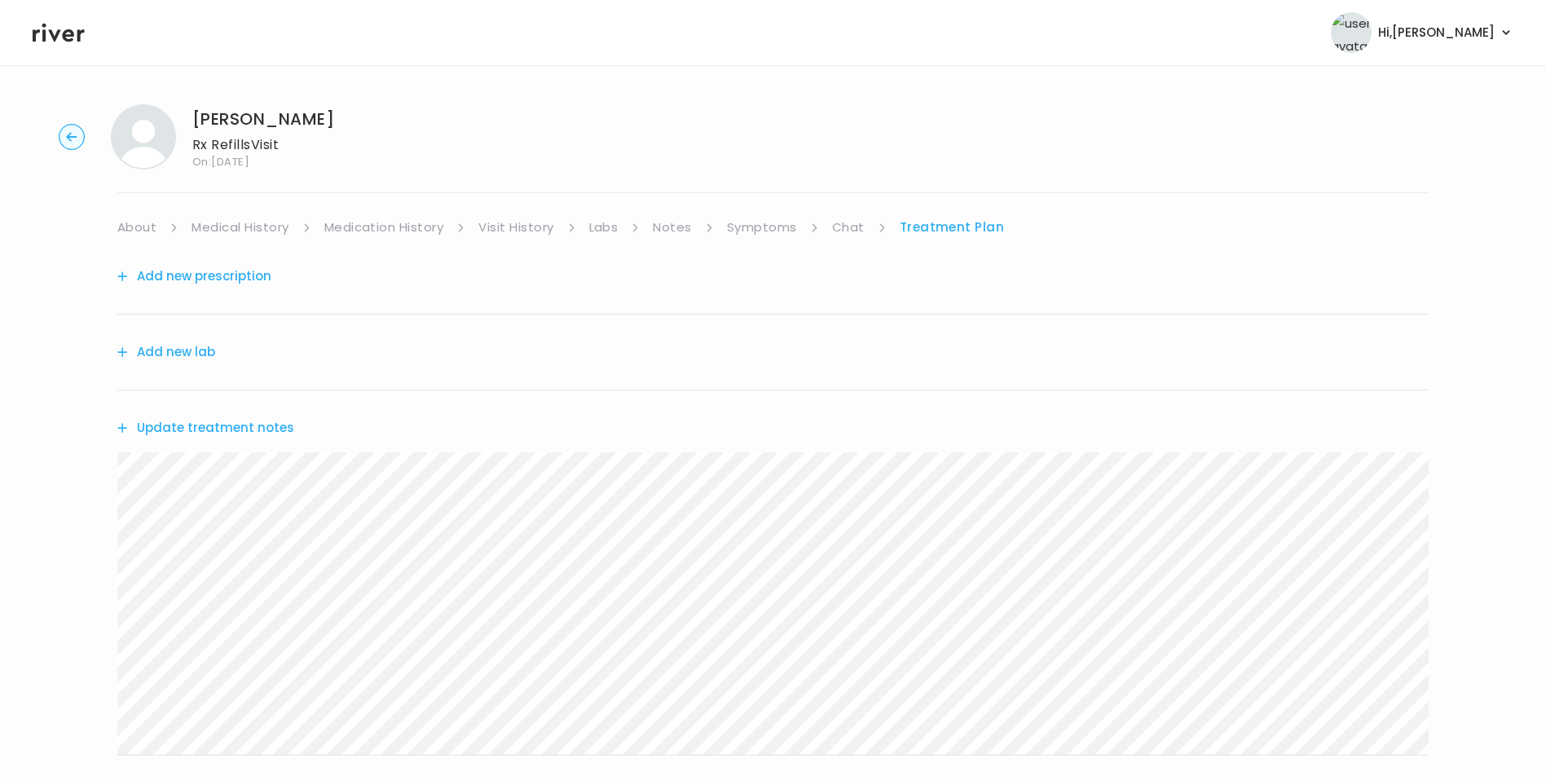
click at [264, 430] on button "Update treatment notes" at bounding box center [205, 427] width 176 height 23
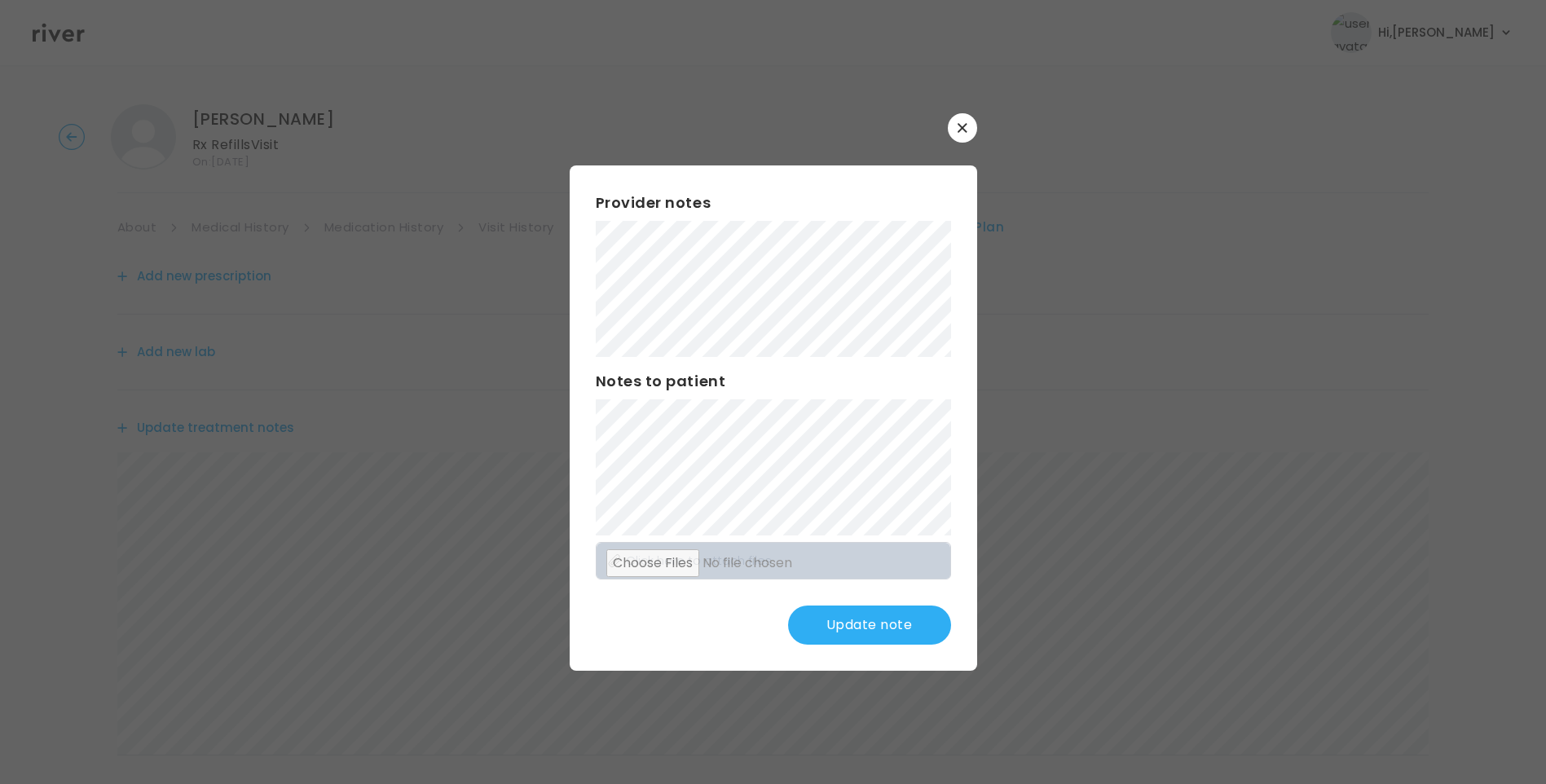
click at [880, 621] on button "Update note" at bounding box center [869, 624] width 163 height 39
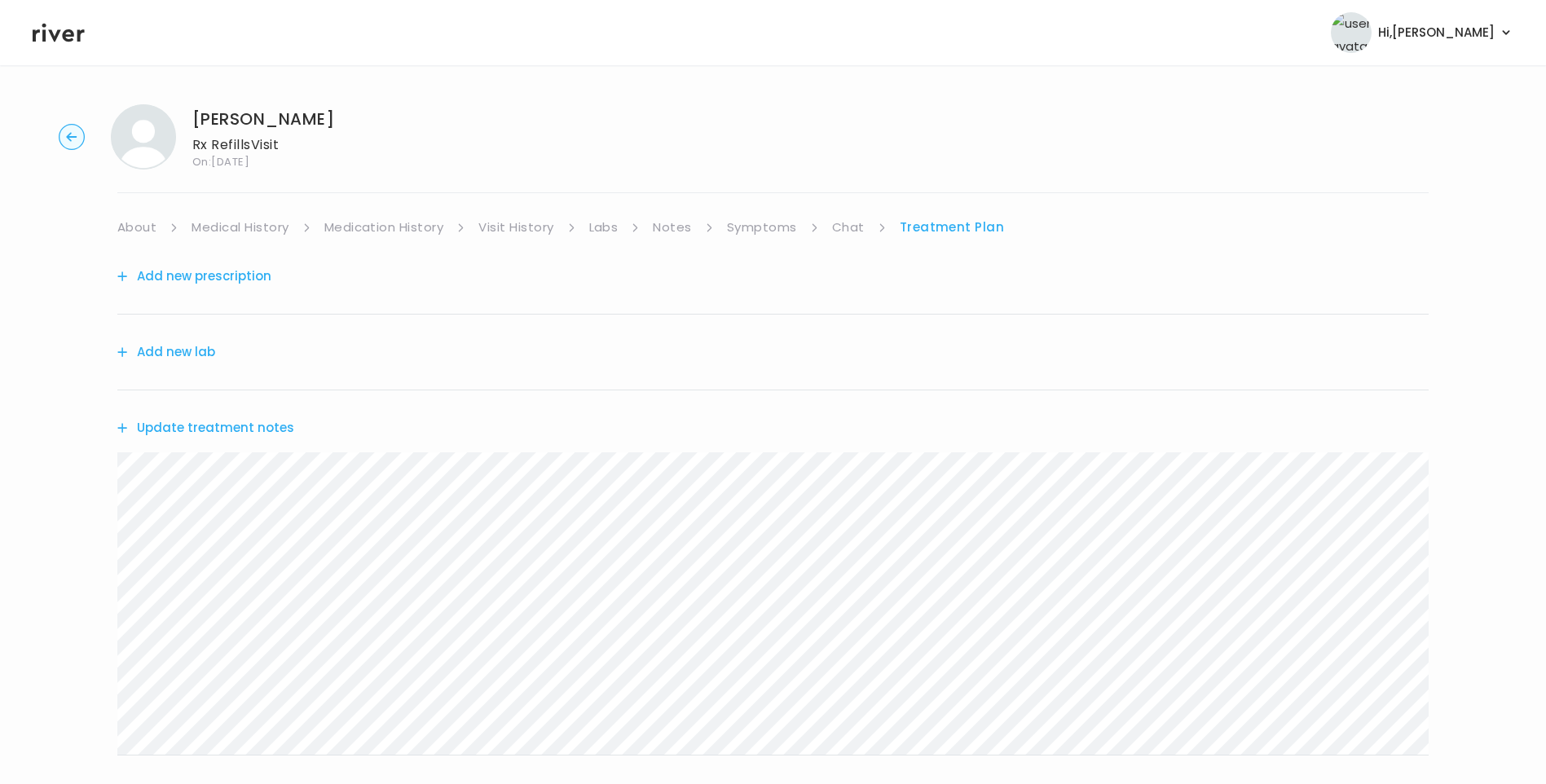
click at [838, 232] on link "Chat" at bounding box center [848, 227] width 32 height 23
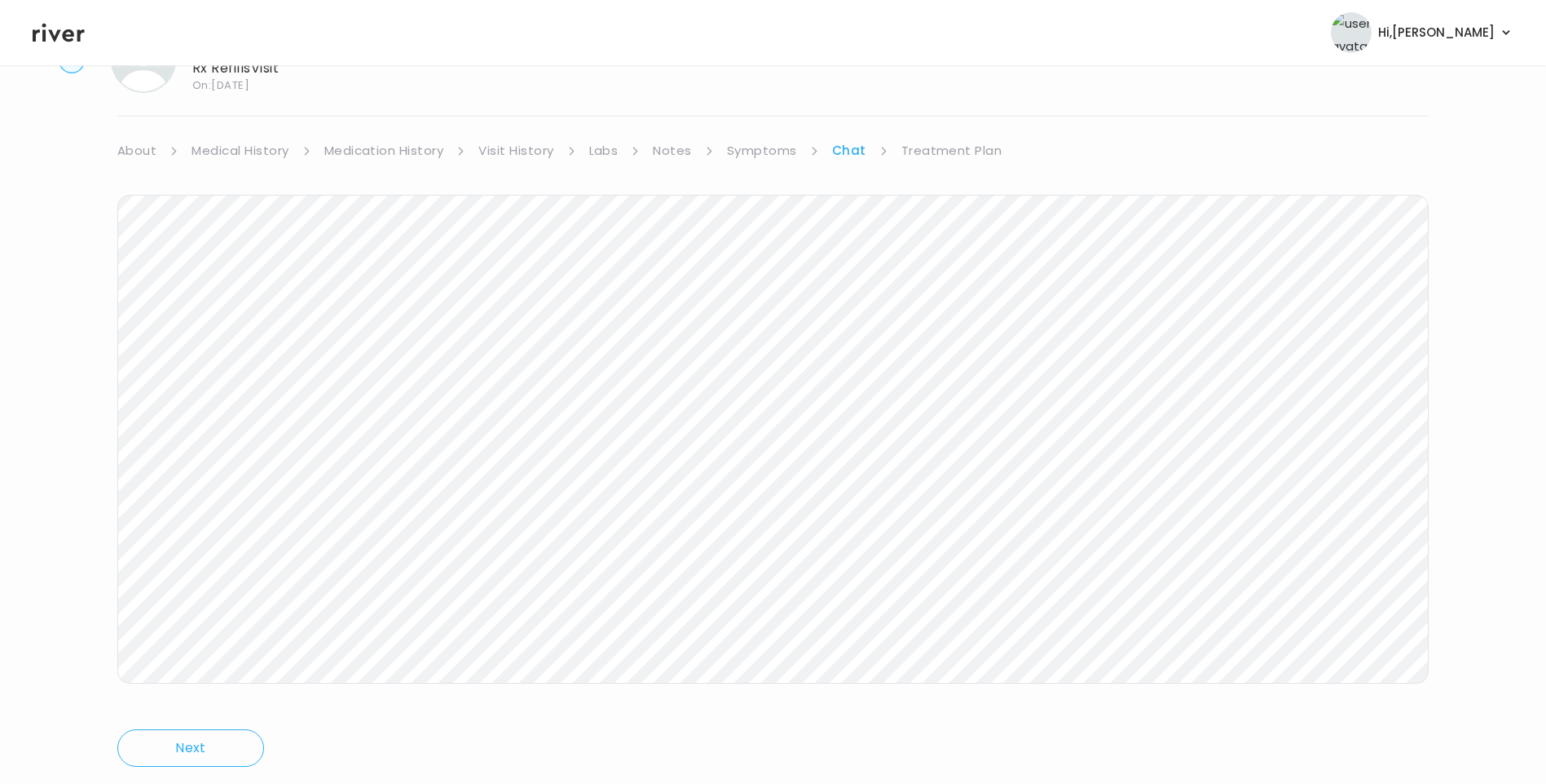
scroll to position [122, 0]
click at [41, 28] on icon at bounding box center [59, 32] width 52 height 24
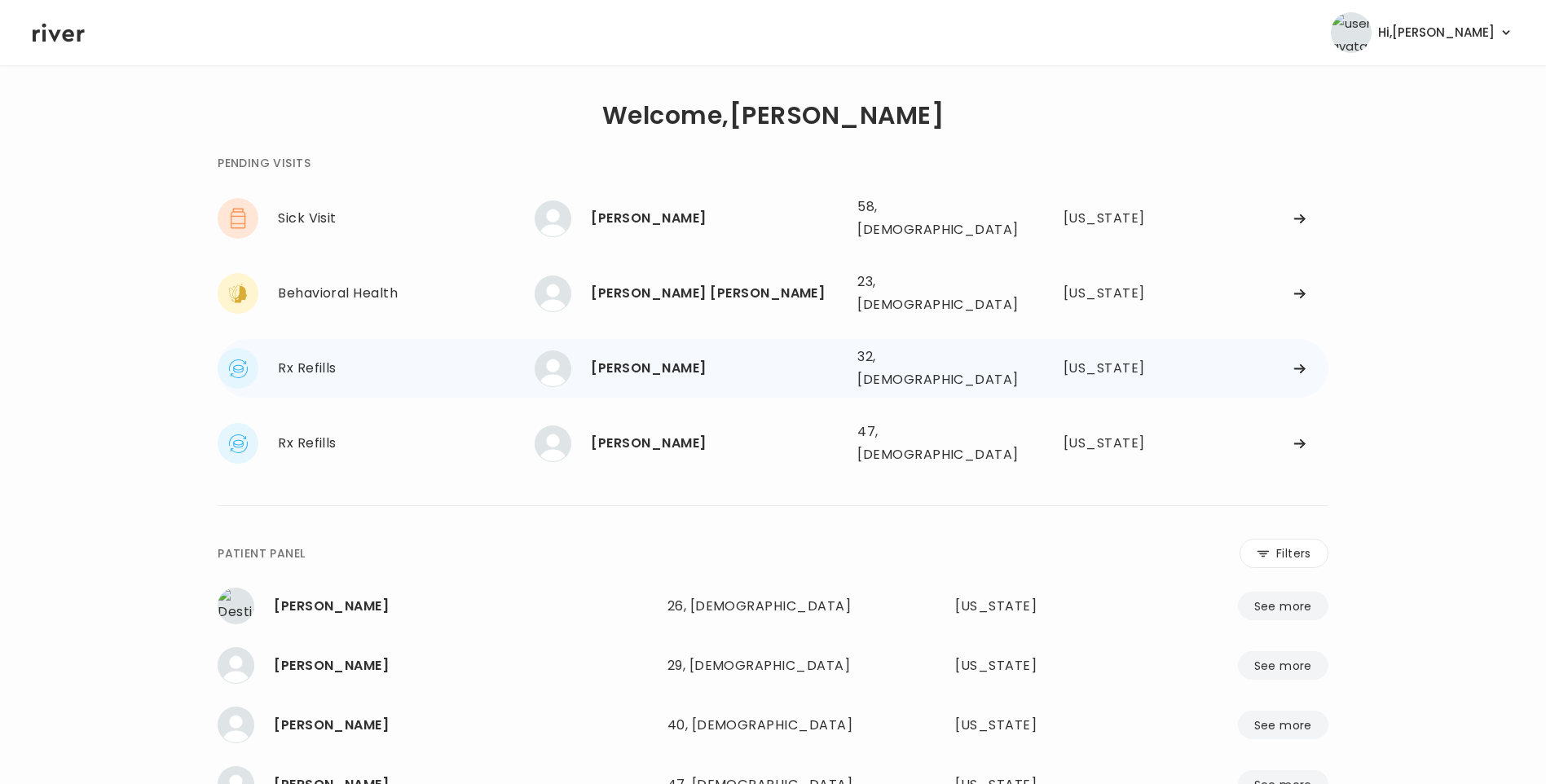
click at [755, 356] on div "[PERSON_NAME]" at bounding box center [717, 367] width 253 height 23
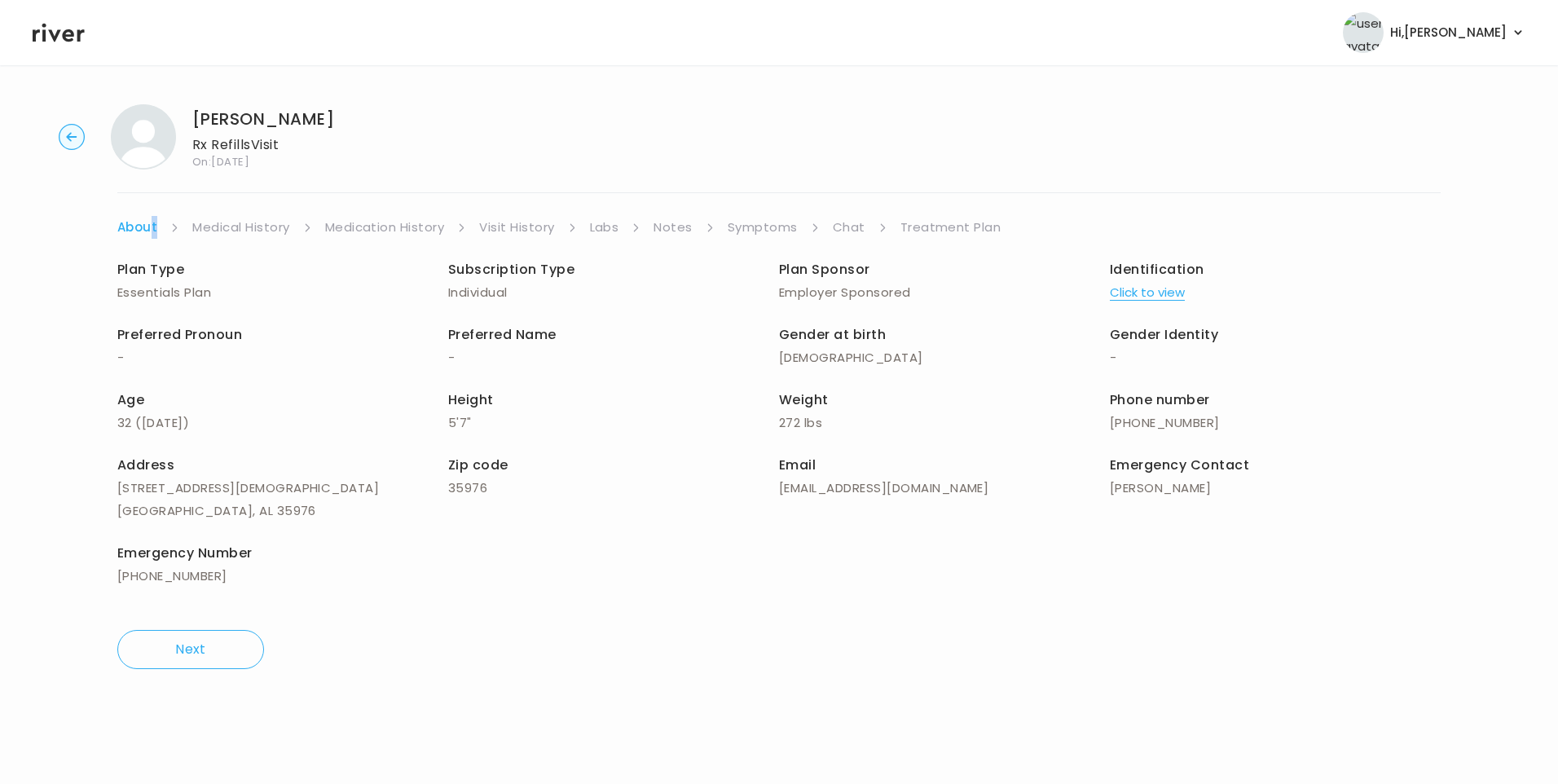
click at [149, 226] on li "About" at bounding box center [148, 227] width 62 height 23
click at [141, 227] on link "About" at bounding box center [137, 227] width 40 height 23
click at [933, 226] on link "Treatment Plan" at bounding box center [951, 227] width 101 height 23
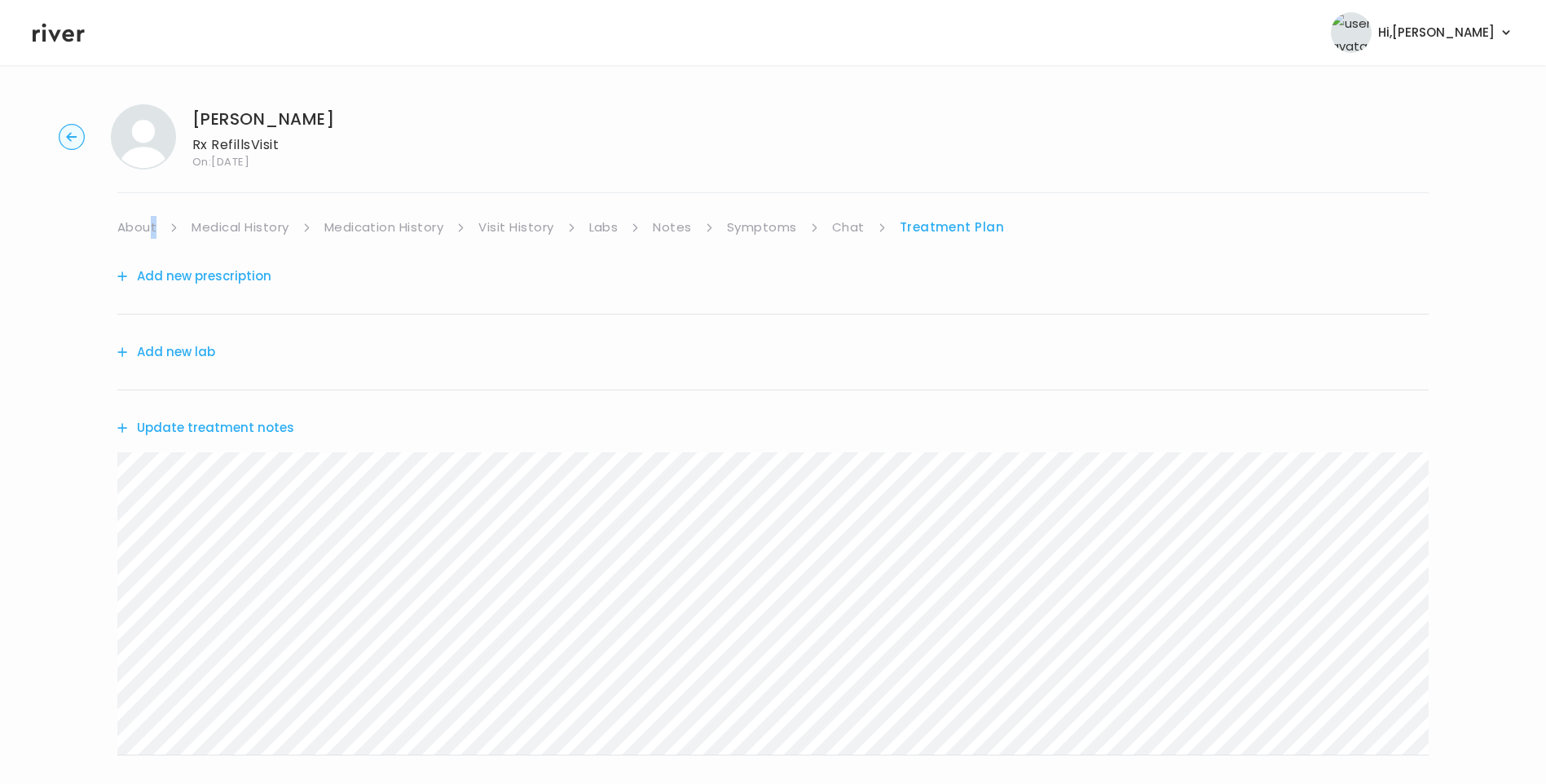
click at [194, 429] on button "Update treatment notes" at bounding box center [205, 427] width 176 height 23
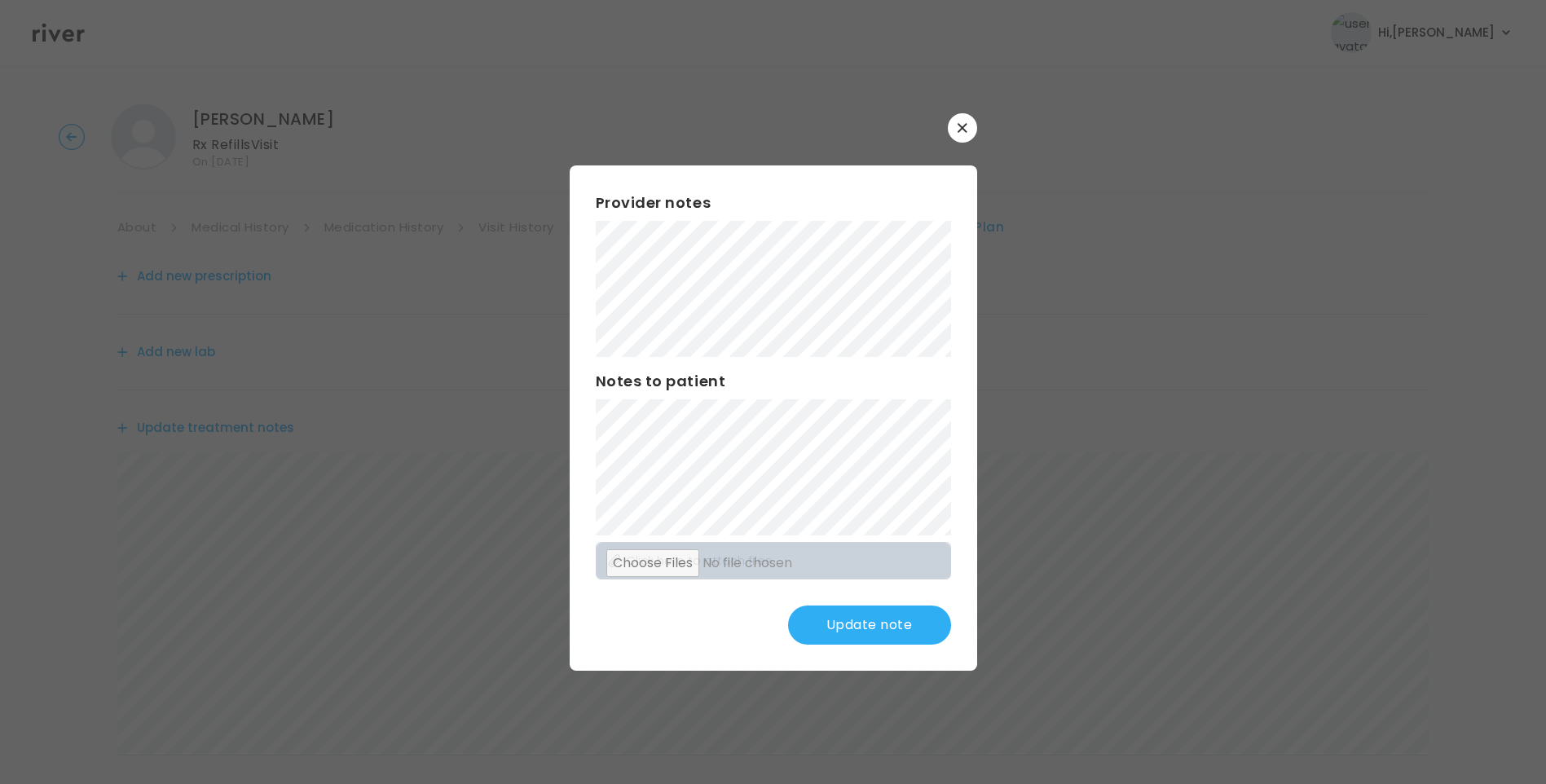
click at [875, 637] on button "Update note" at bounding box center [869, 624] width 163 height 39
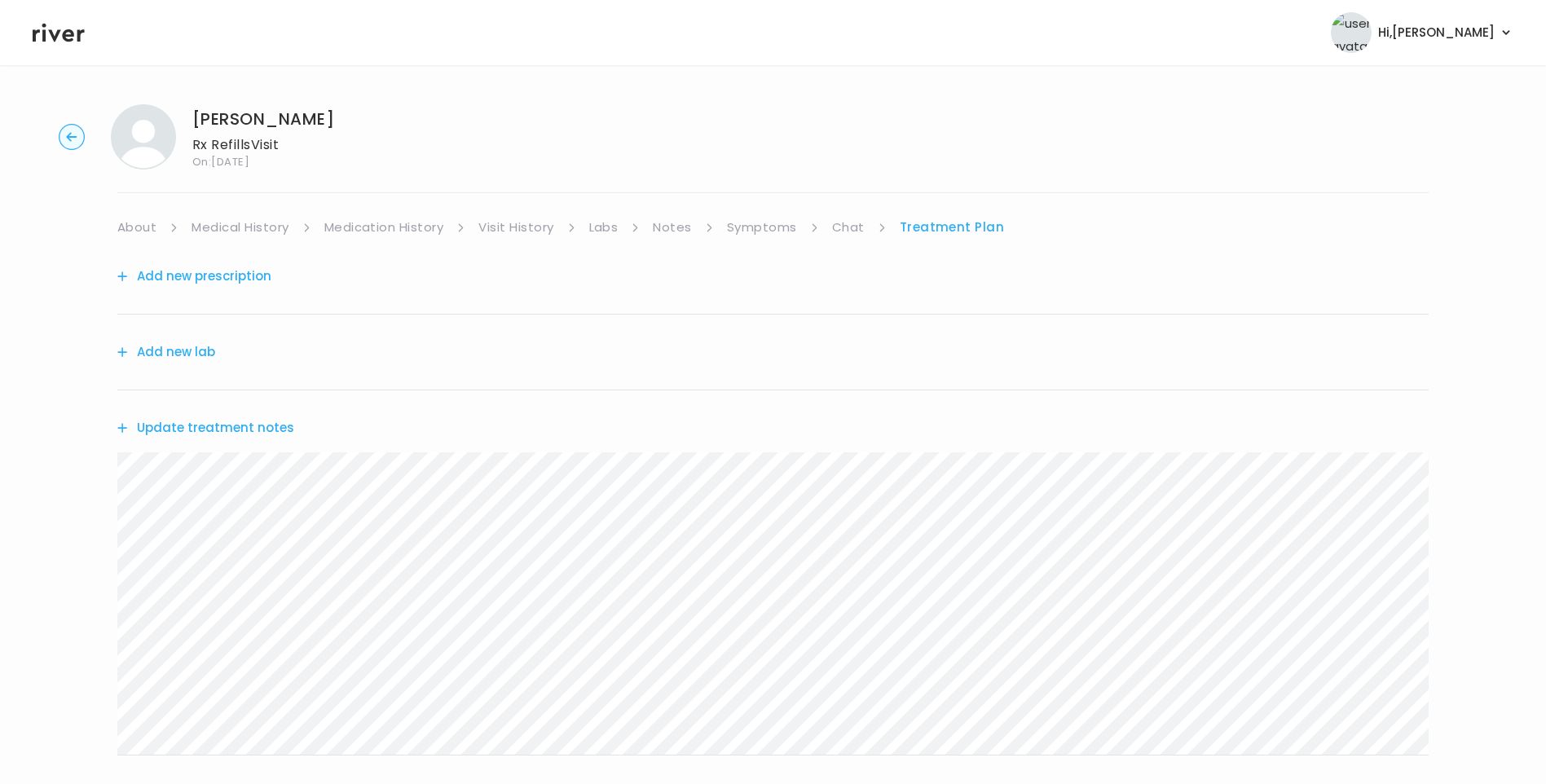
click at [229, 217] on link "Medical History" at bounding box center [240, 227] width 97 height 23
click at [140, 231] on link "About" at bounding box center [136, 227] width 39 height 23
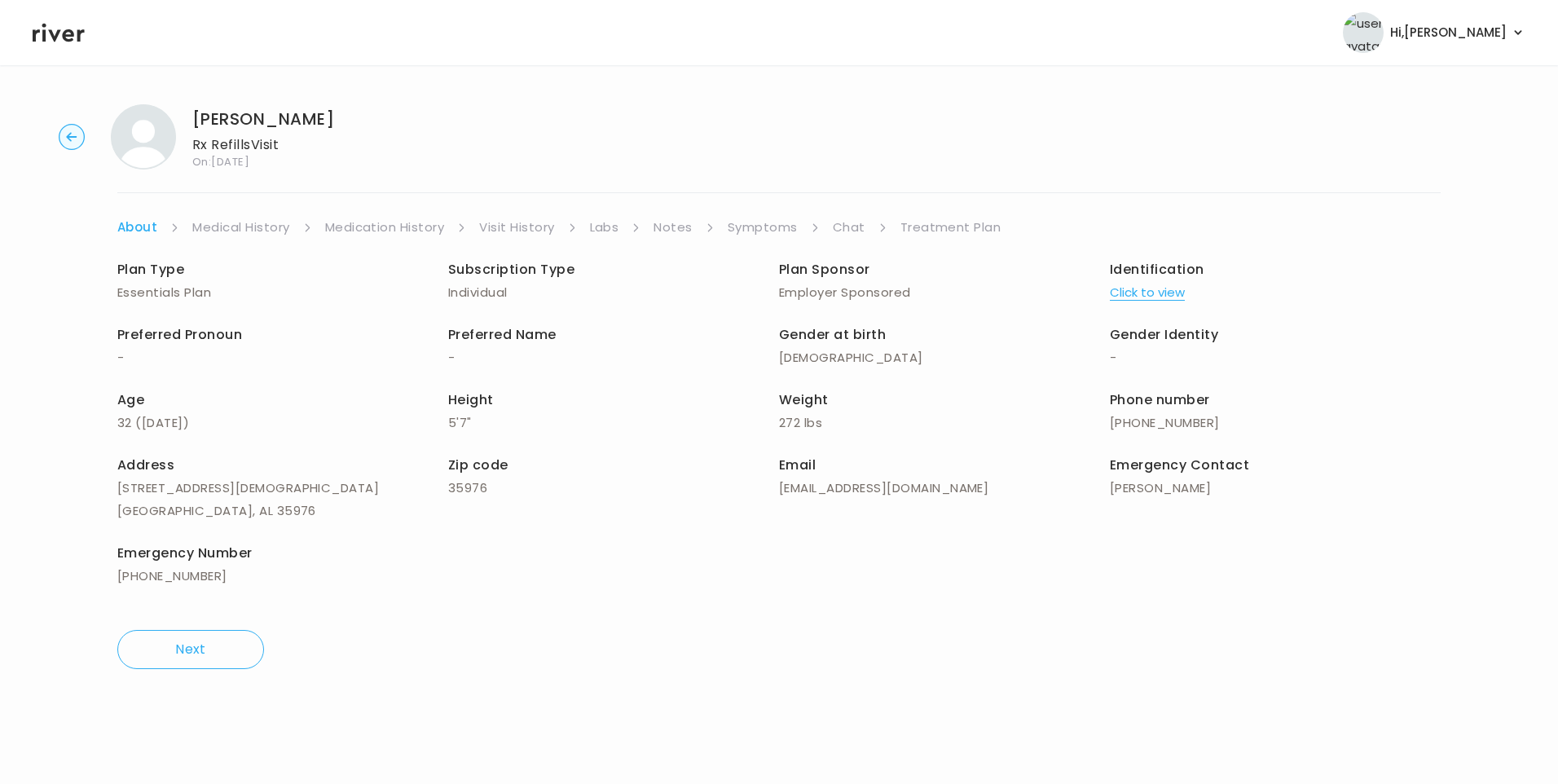
click at [923, 227] on link "Treatment Plan" at bounding box center [951, 227] width 101 height 23
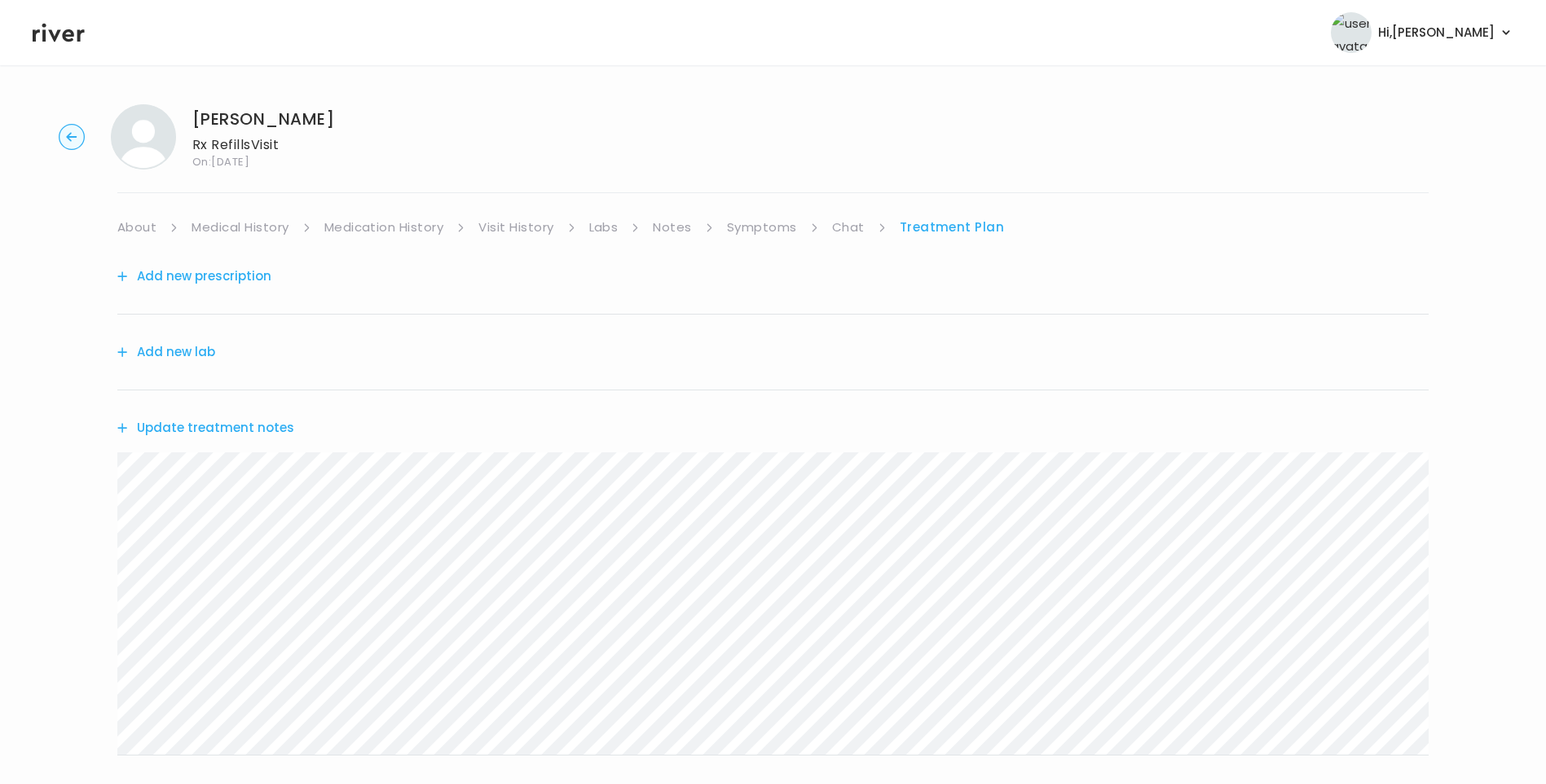
click at [44, 36] on icon at bounding box center [59, 32] width 52 height 19
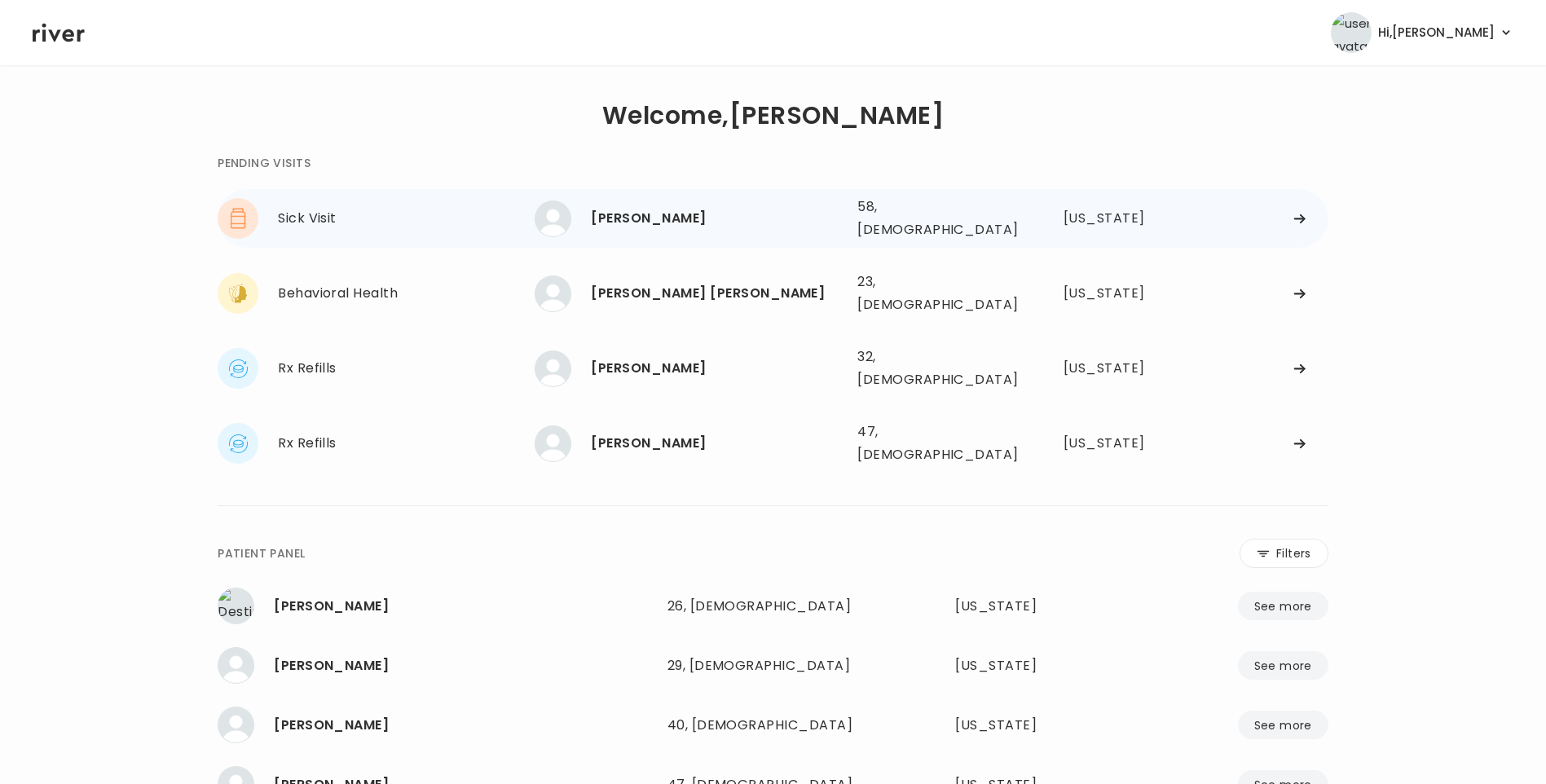
click at [694, 219] on div "[PERSON_NAME]" at bounding box center [717, 218] width 253 height 23
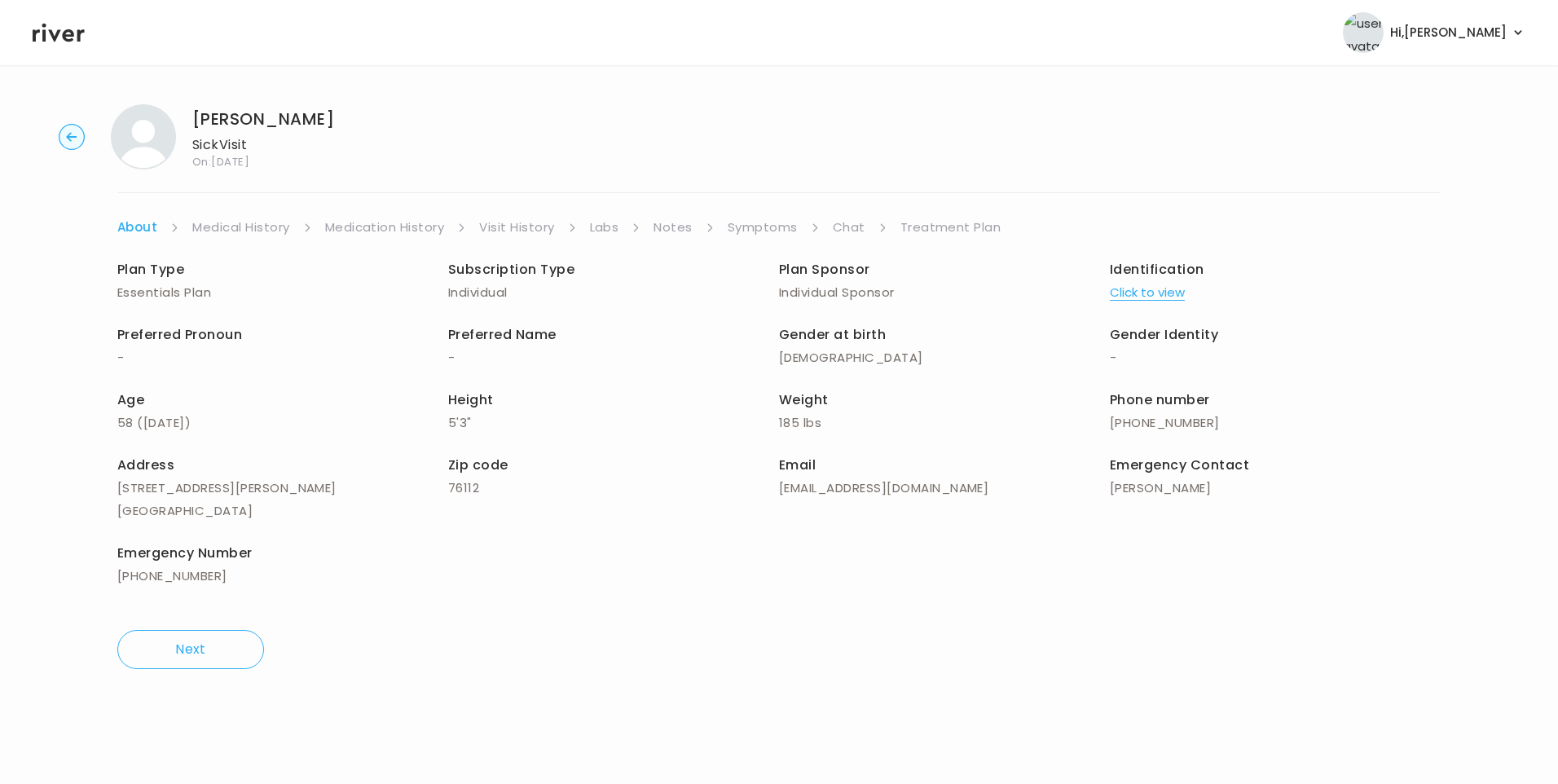
click at [833, 226] on link "Chat" at bounding box center [849, 227] width 32 height 23
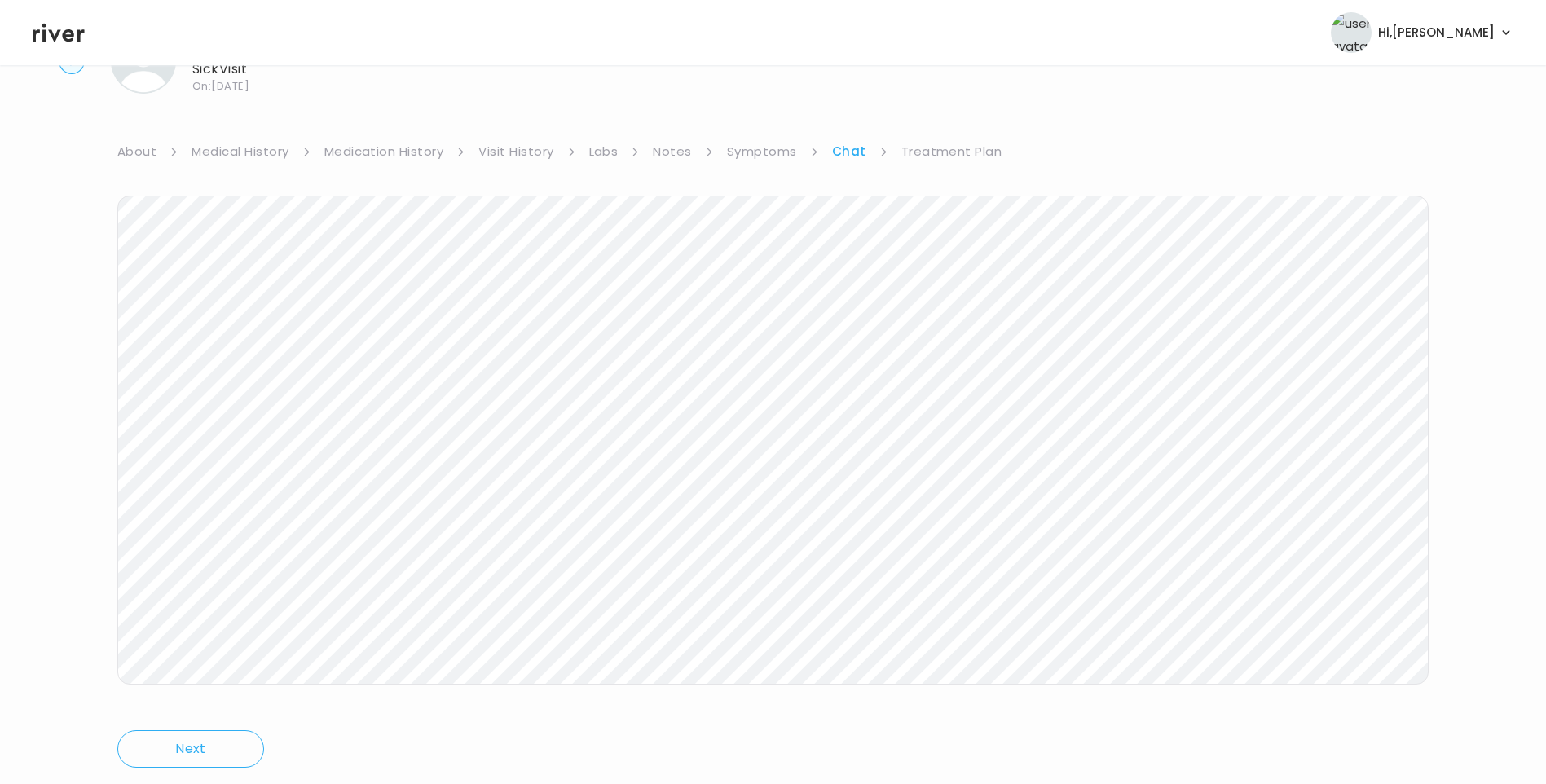
scroll to position [113, 0]
click at [73, 34] on icon at bounding box center [59, 32] width 52 height 19
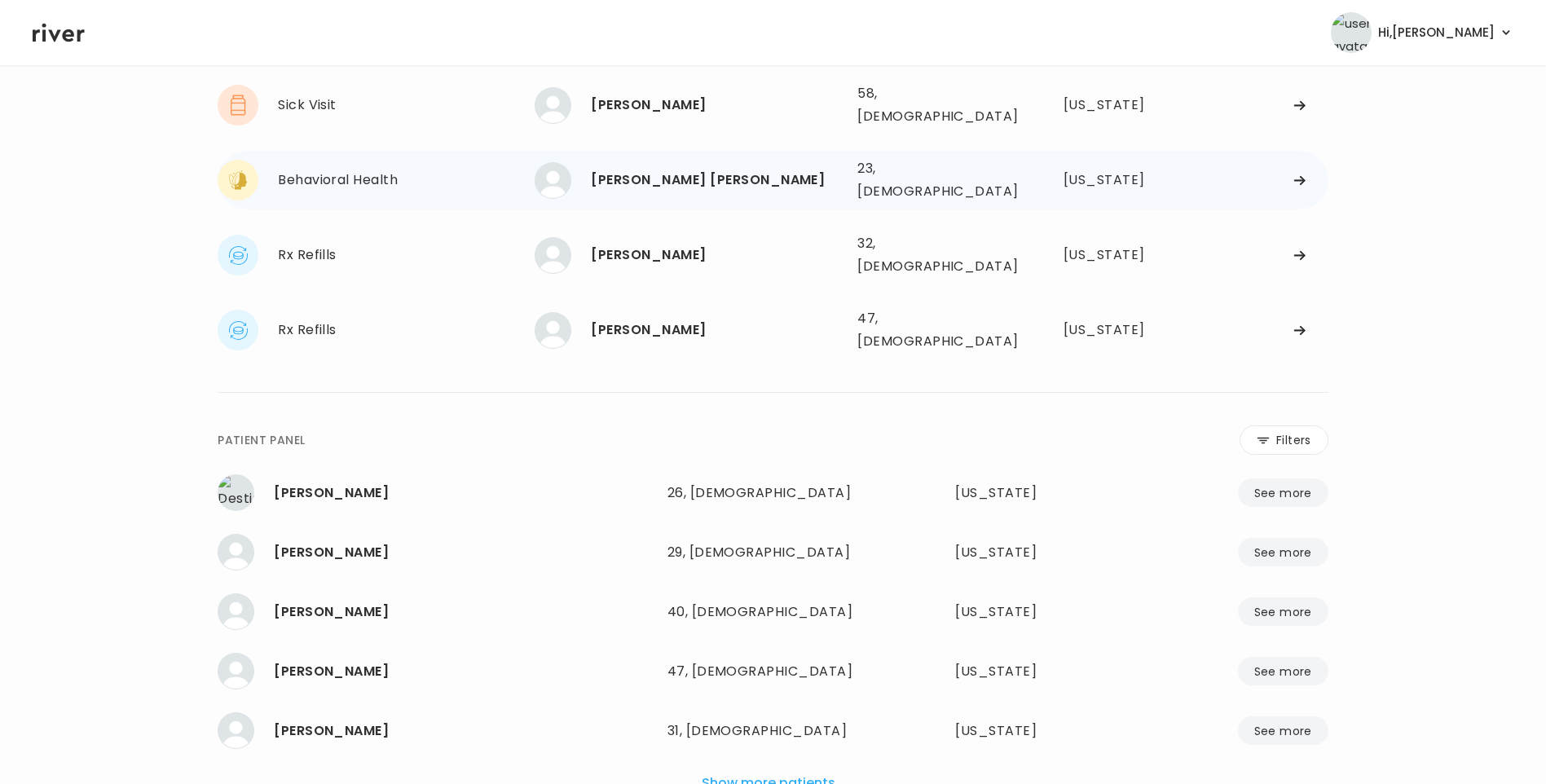
click at [701, 168] on div "[PERSON_NAME] [PERSON_NAME]" at bounding box center [717, 179] width 253 height 23
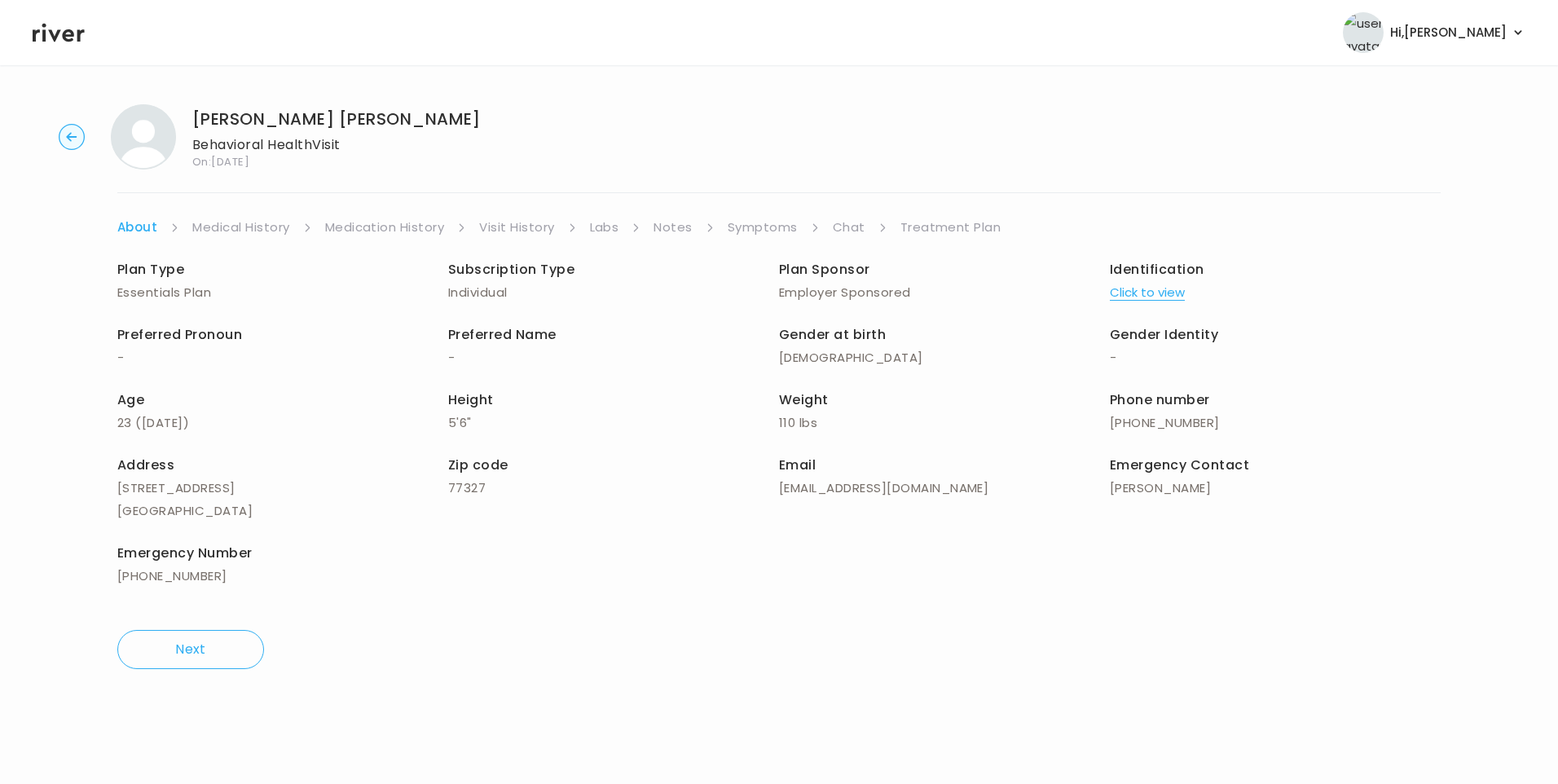
click at [533, 226] on link "Visit History" at bounding box center [516, 227] width 75 height 23
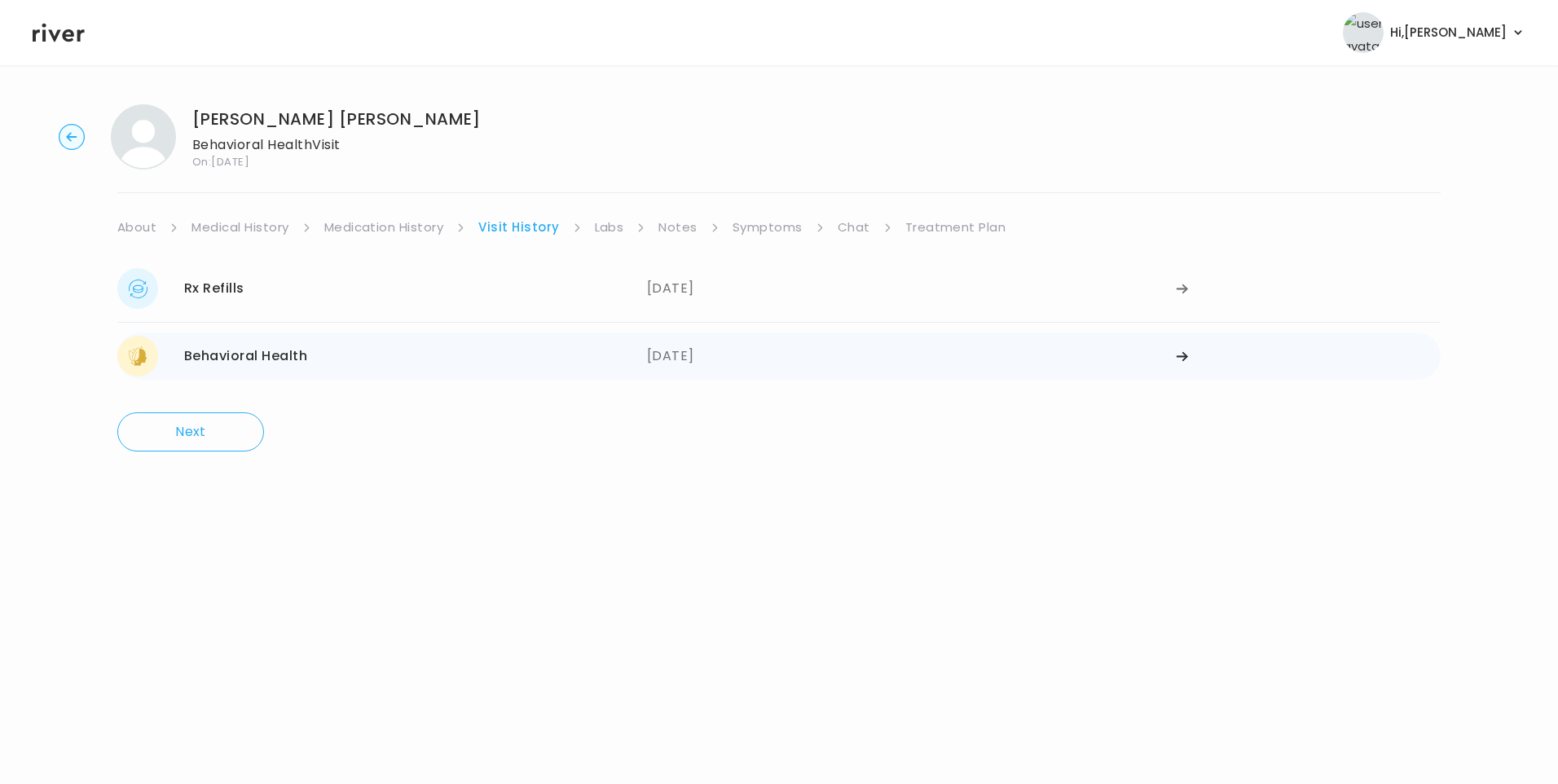
click at [711, 354] on div "06/05/2025" at bounding box center [912, 356] width 530 height 41
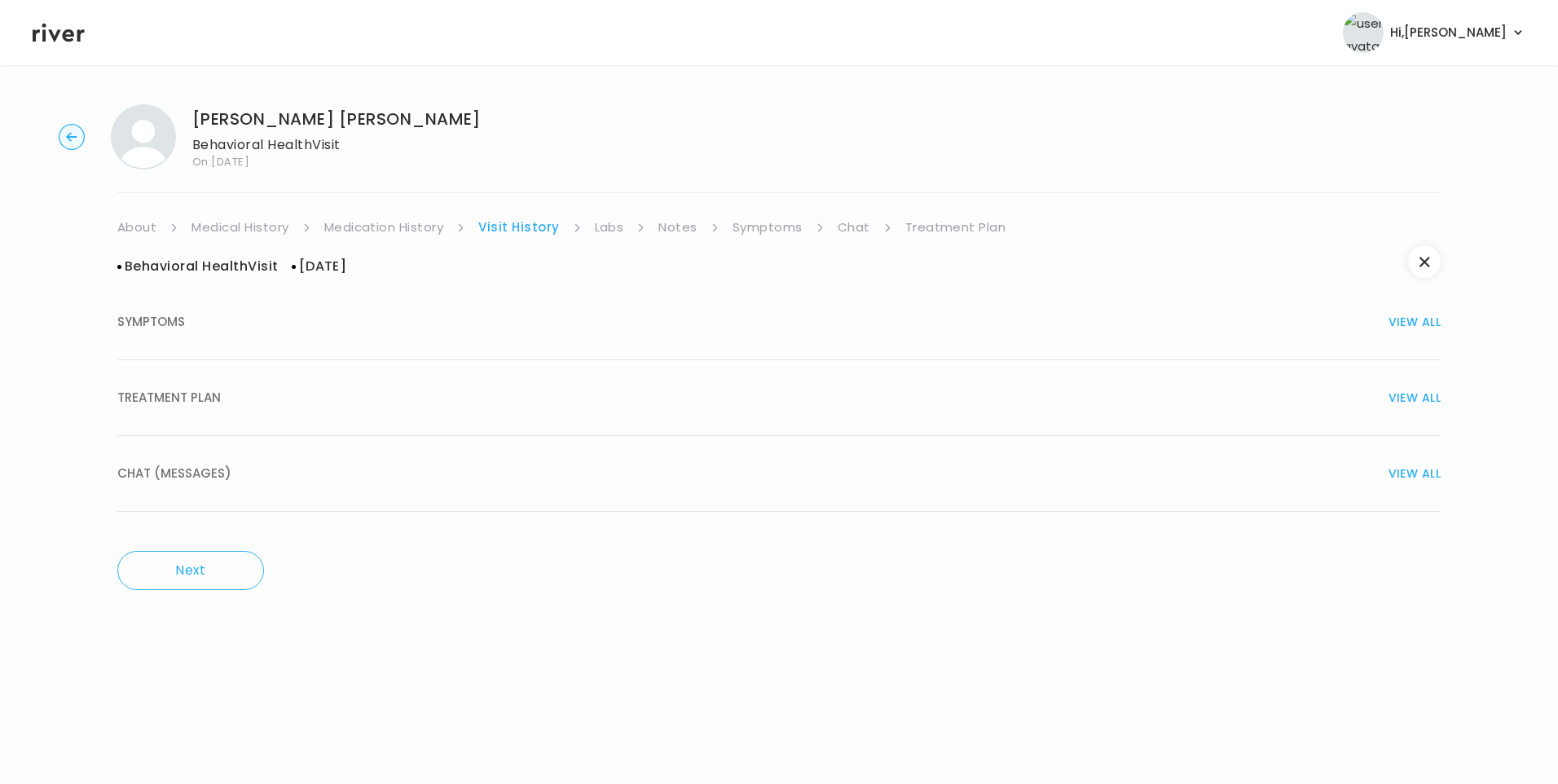
drag, startPoint x: 304, startPoint y: 393, endPoint x: 315, endPoint y: 399, distance: 12.5
click at [303, 393] on div "TREATMENT PLAN VIEW ALL" at bounding box center [779, 397] width 1324 height 23
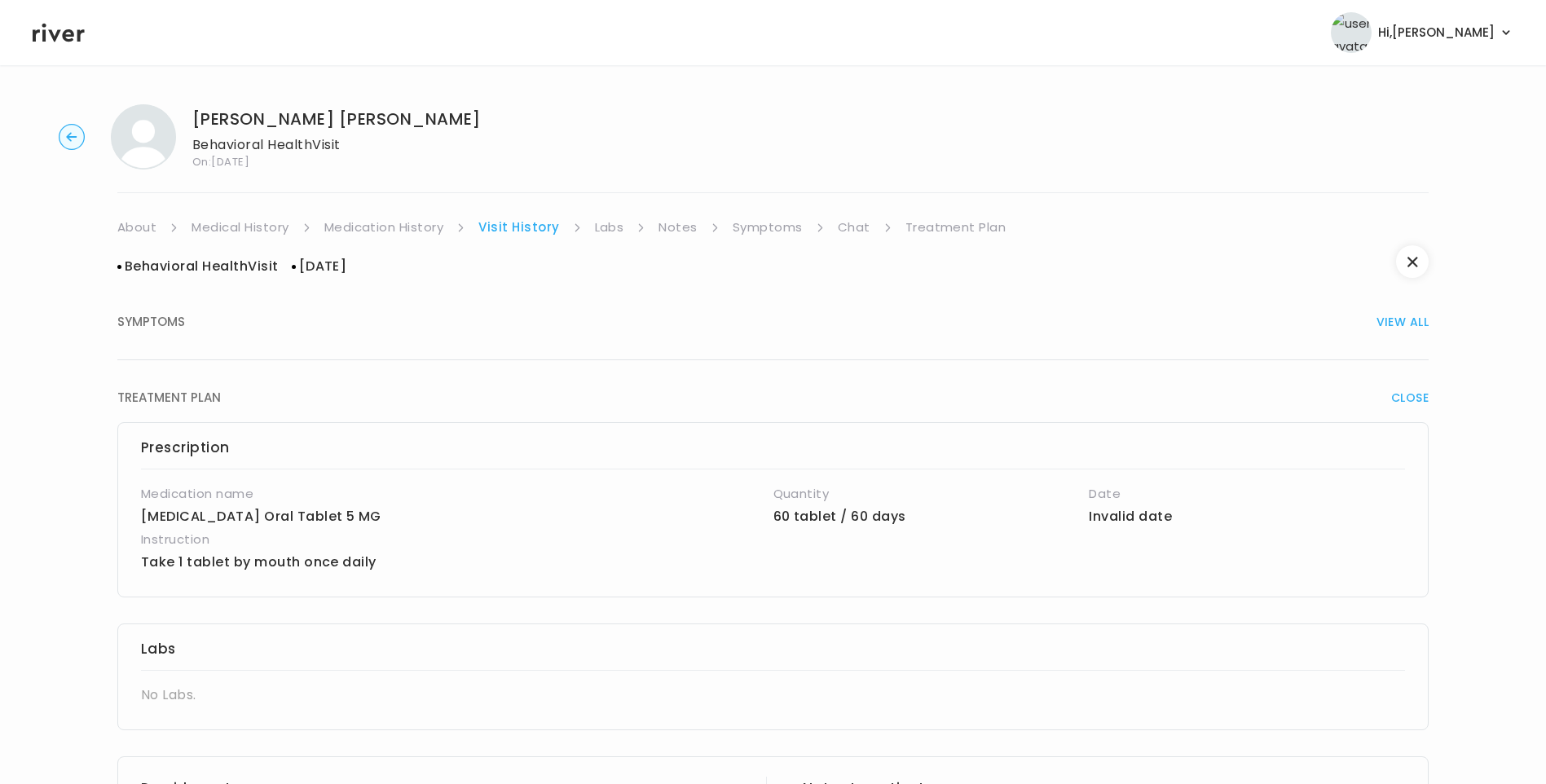
click at [139, 226] on link "About" at bounding box center [136, 227] width 39 height 23
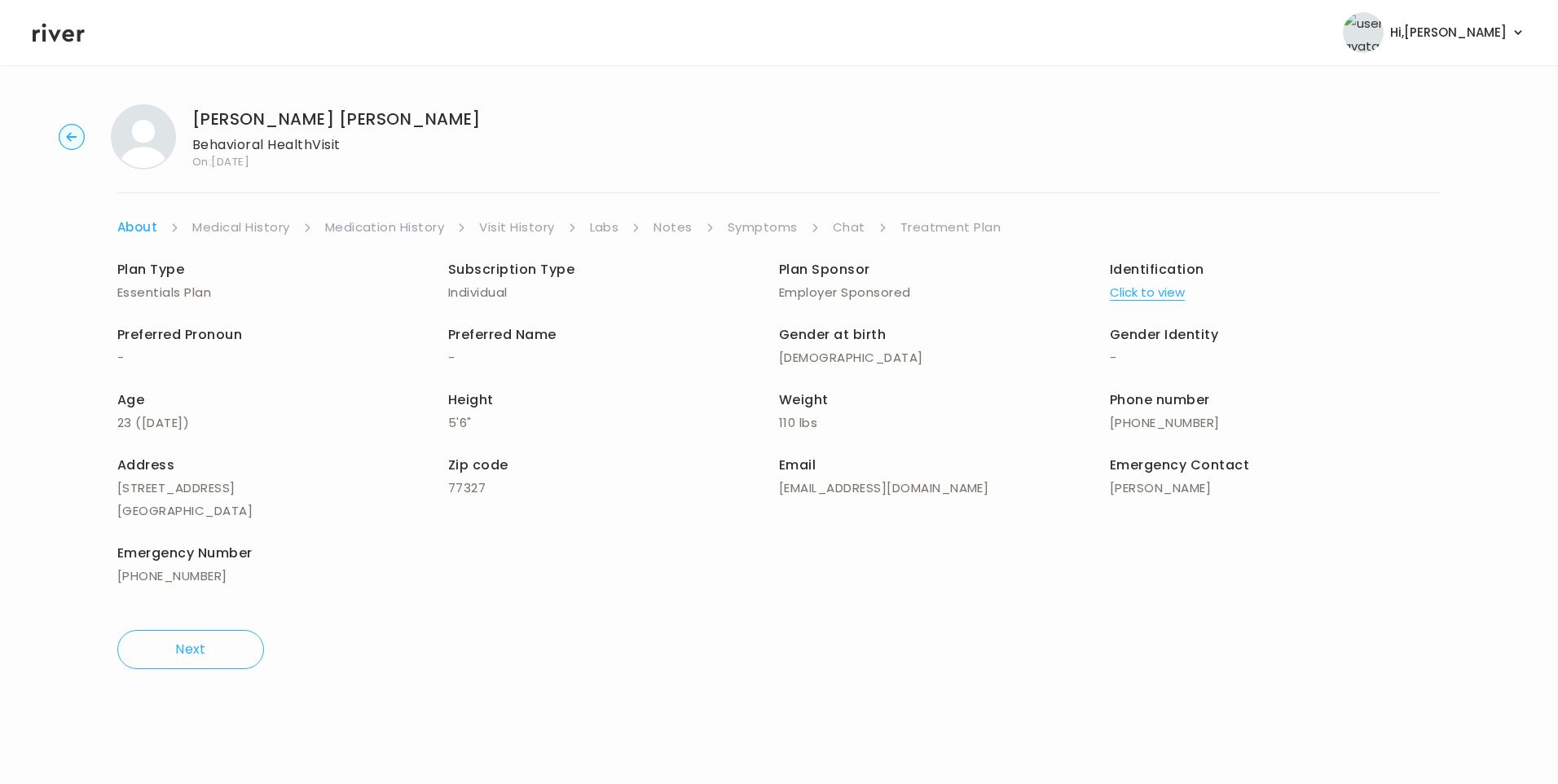
click at [1139, 290] on button "Click to view" at bounding box center [1147, 292] width 75 height 23
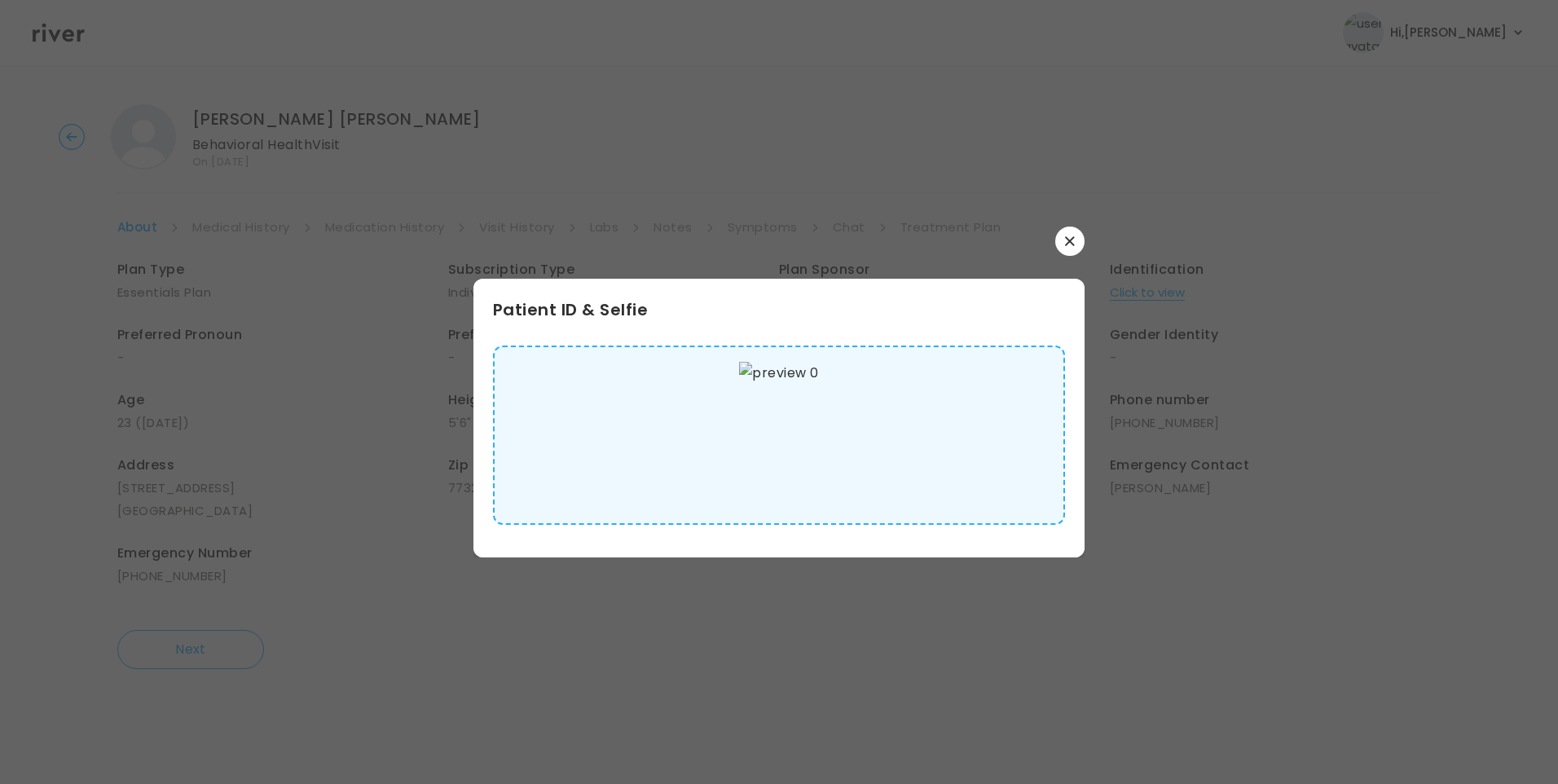
click at [774, 443] on img at bounding box center [779, 435] width 79 height 147
drag, startPoint x: 1075, startPoint y: 233, endPoint x: 833, endPoint y: 248, distance: 242.5
click at [1070, 230] on button "button" at bounding box center [1070, 241] width 30 height 30
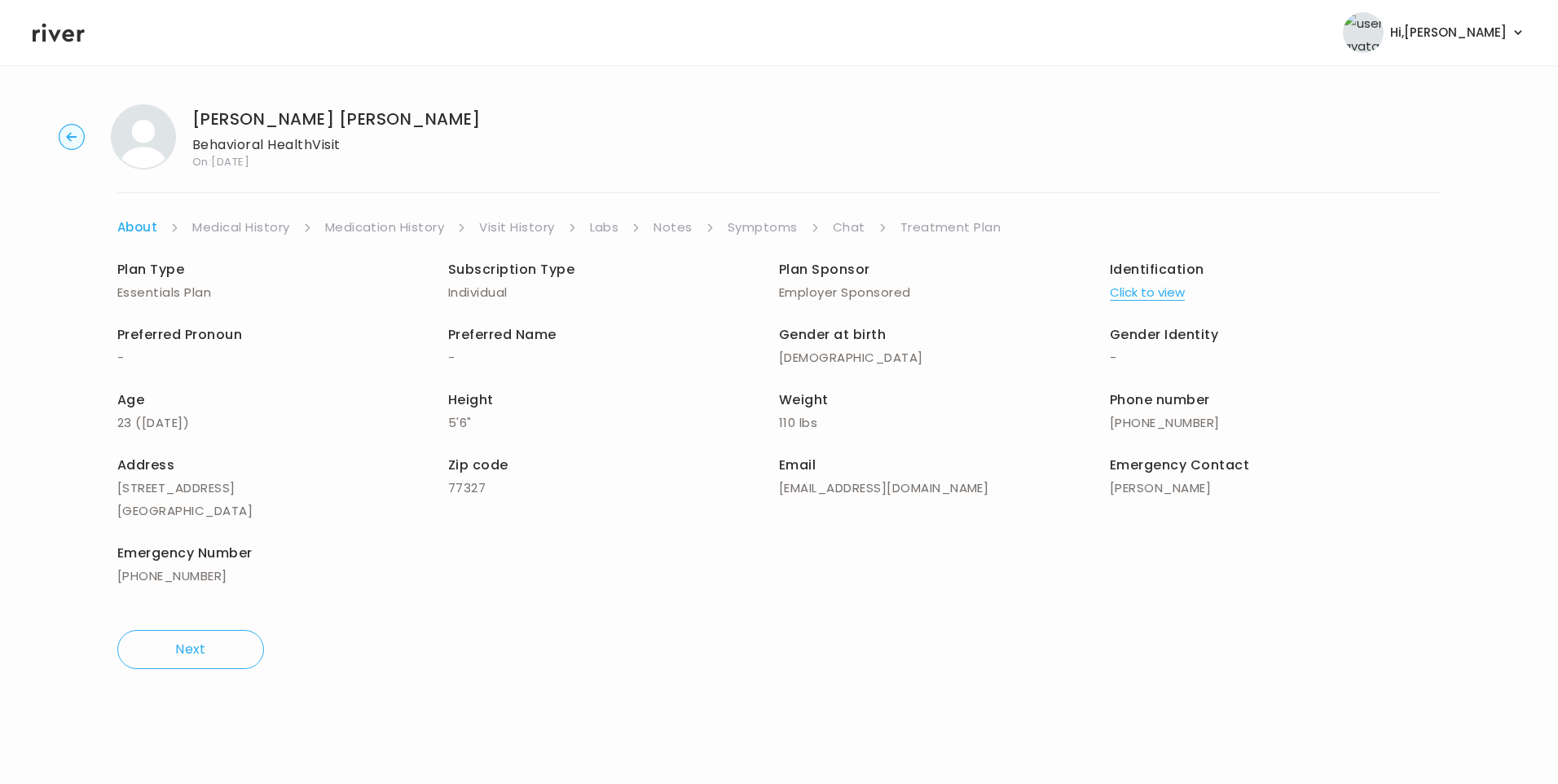
click at [519, 224] on link "Visit History" at bounding box center [516, 227] width 75 height 23
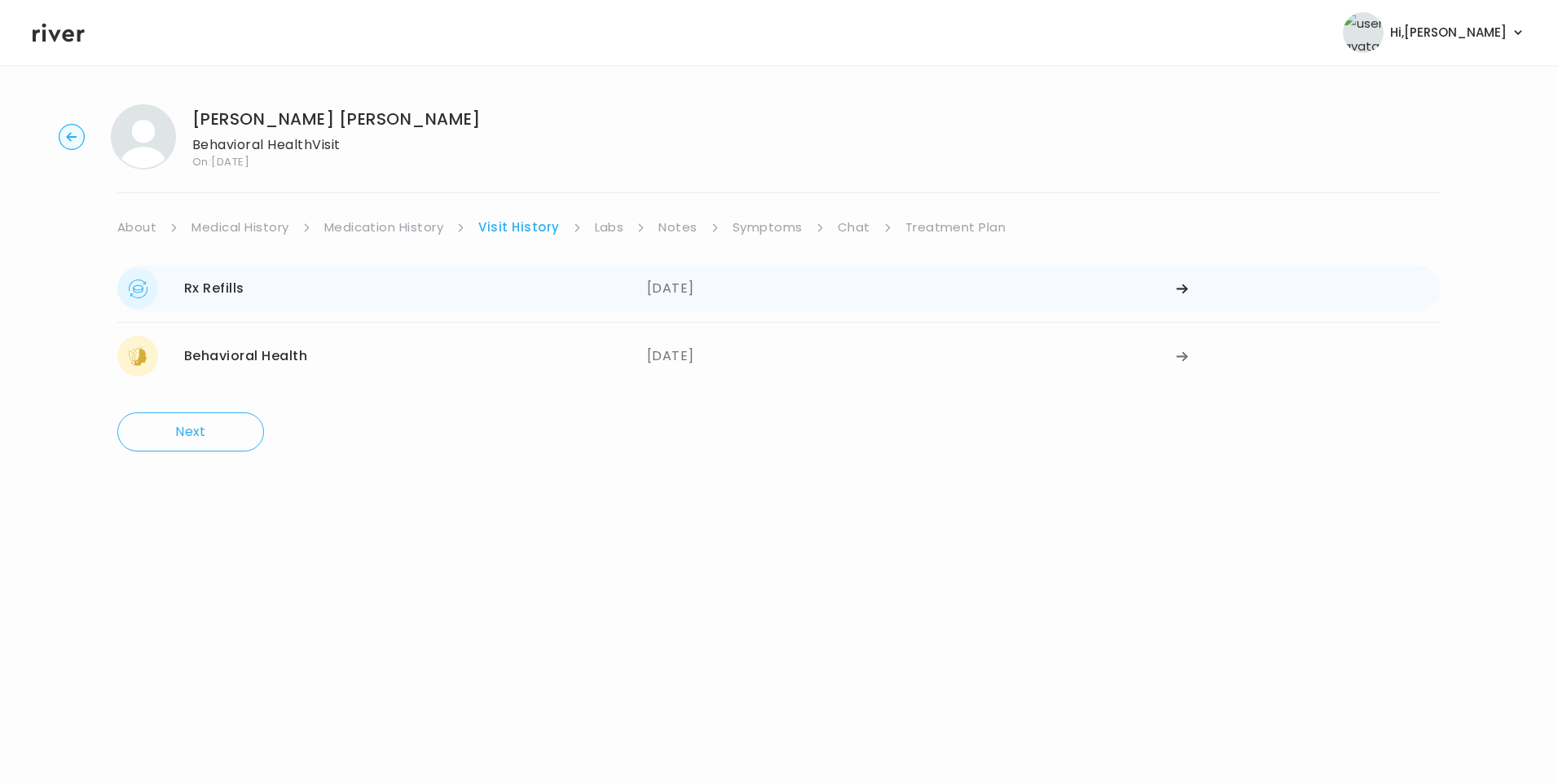
click at [212, 297] on div "Rx Refills" at bounding box center [214, 288] width 60 height 23
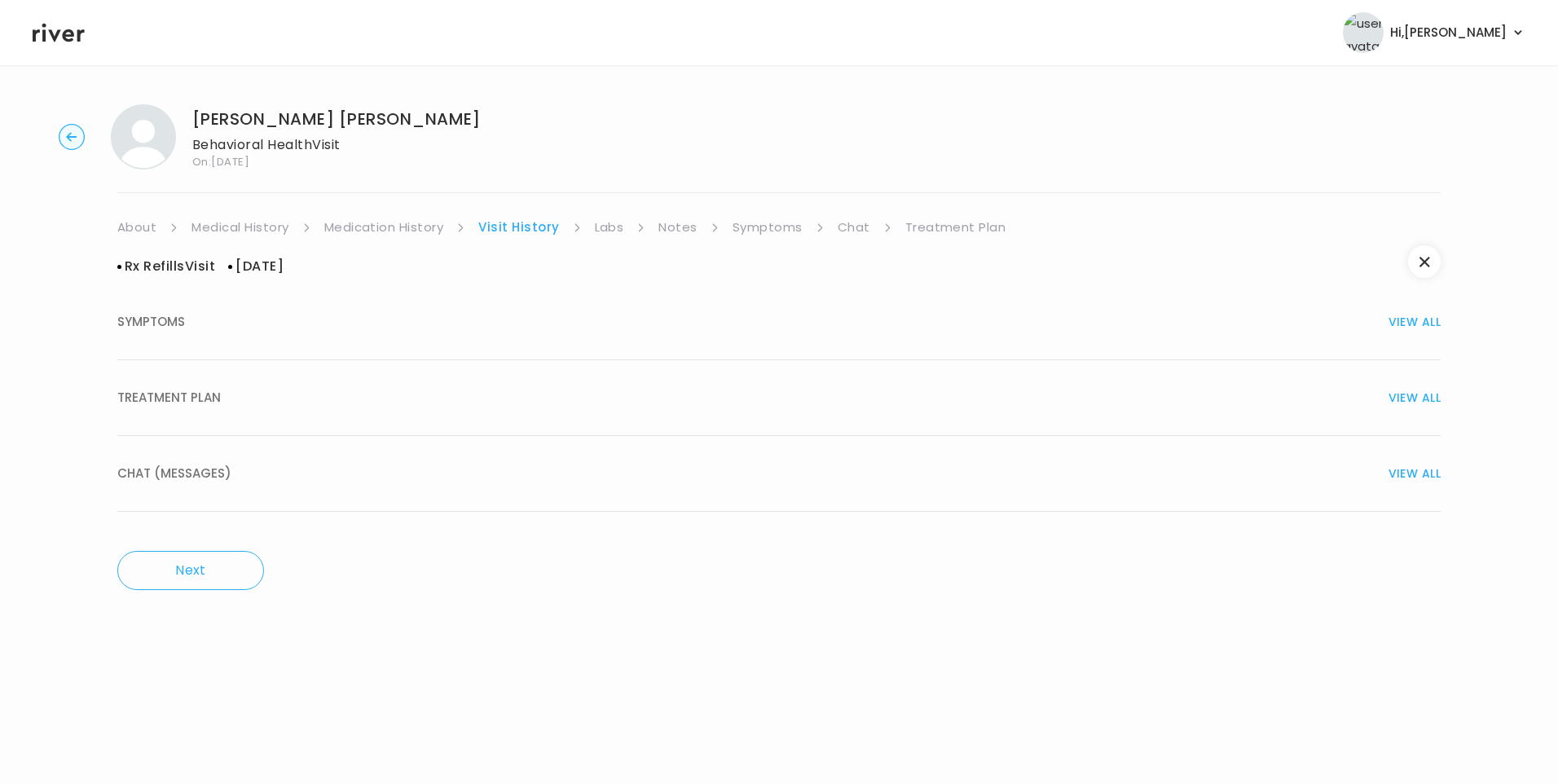
click at [208, 402] on span "TREATMENT PLAN" at bounding box center [168, 397] width 104 height 23
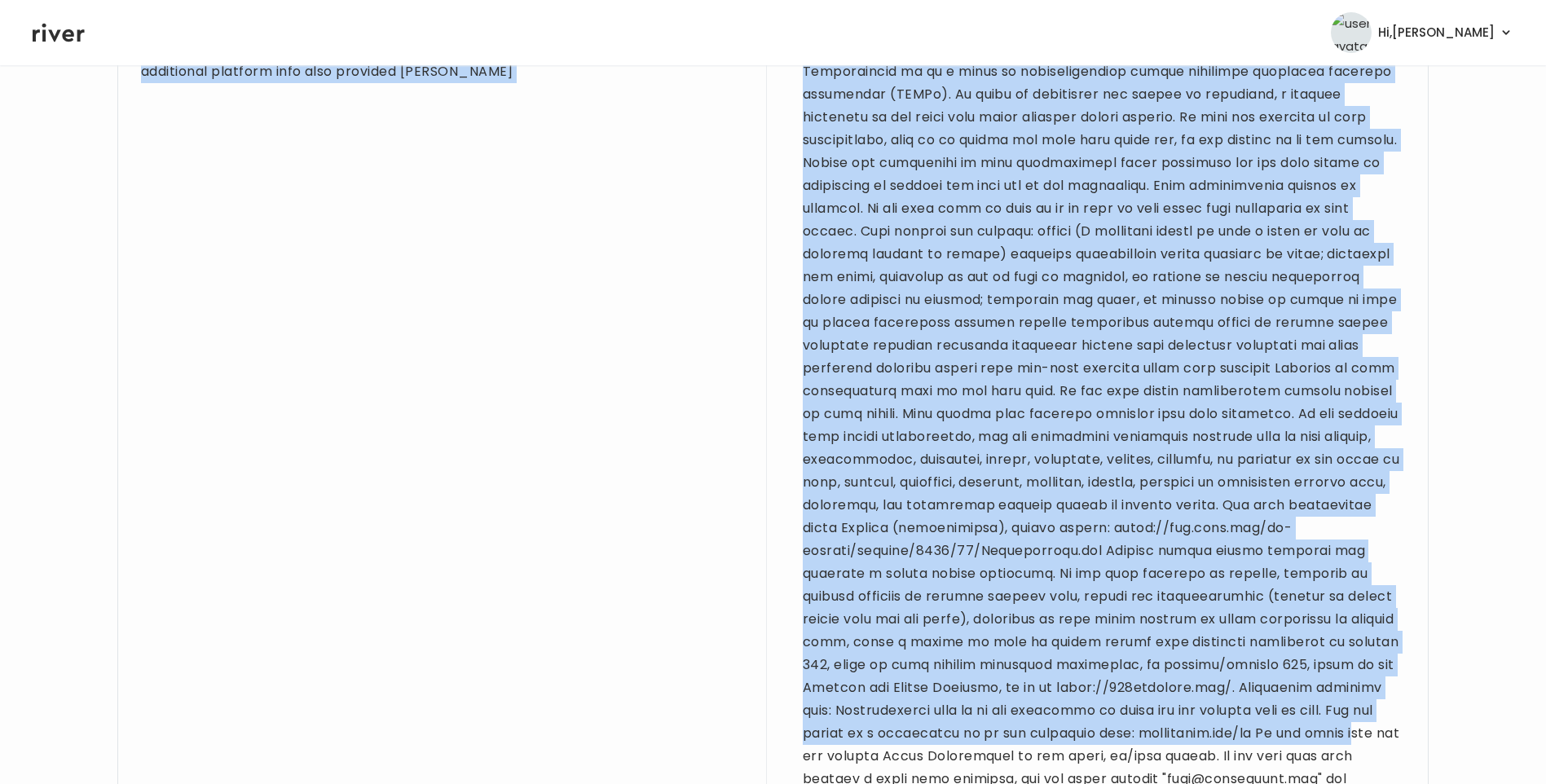
scroll to position [1239, 0]
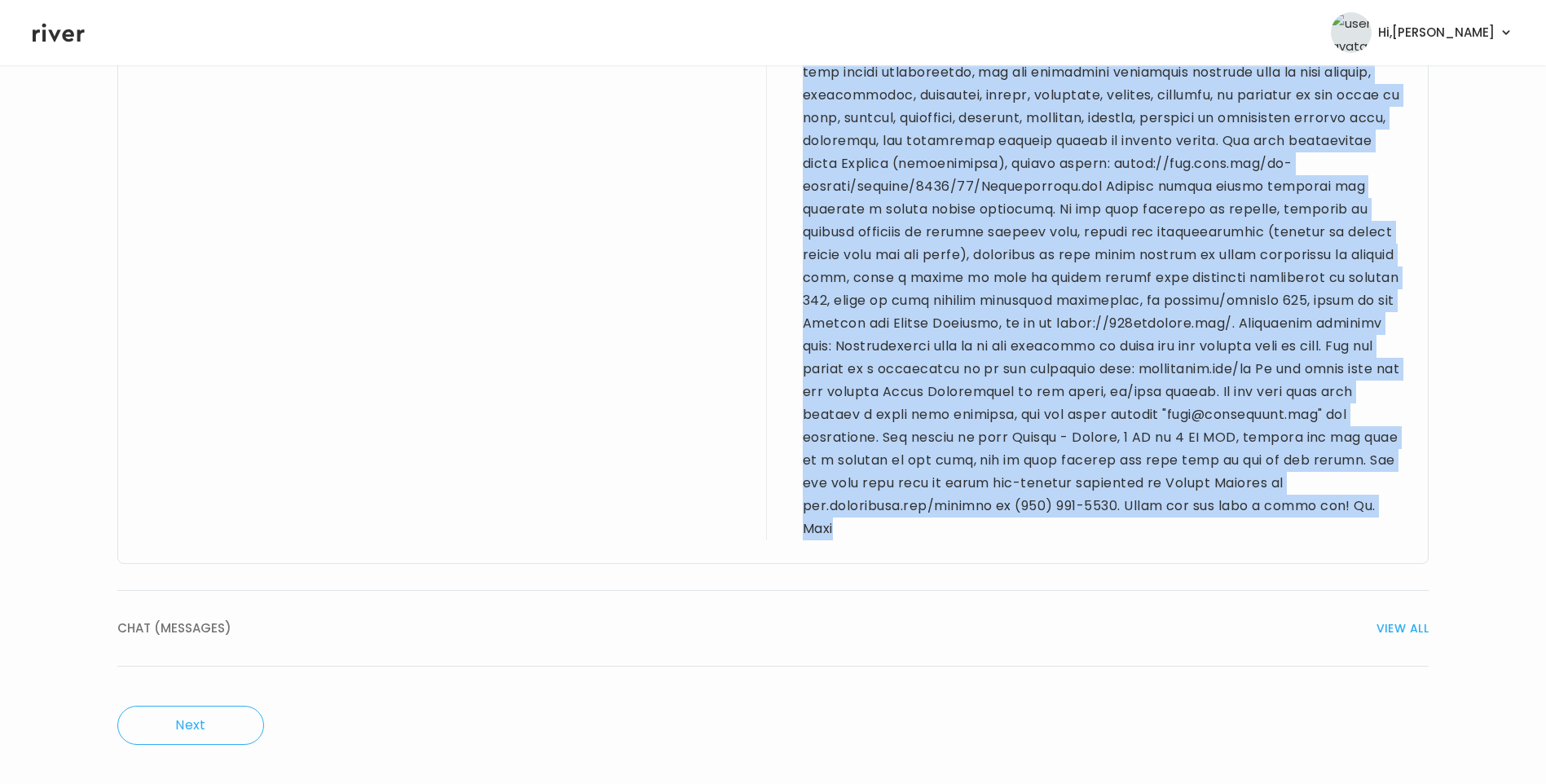
drag, startPoint x: 142, startPoint y: 483, endPoint x: 1149, endPoint y: 522, distance: 1007.8
click at [1149, 522] on div "Provider notes 22 yo F for refill visit. PMH sig for depression, anxiety, BPD, …" at bounding box center [773, 40] width 1311 height 1048
drag, startPoint x: 1149, startPoint y: 522, endPoint x: 1110, endPoint y: 372, distance: 155.0
copy div "22 yo F for refill visit. PMH sig for depression, anxiety, BPD, and irregular p…"
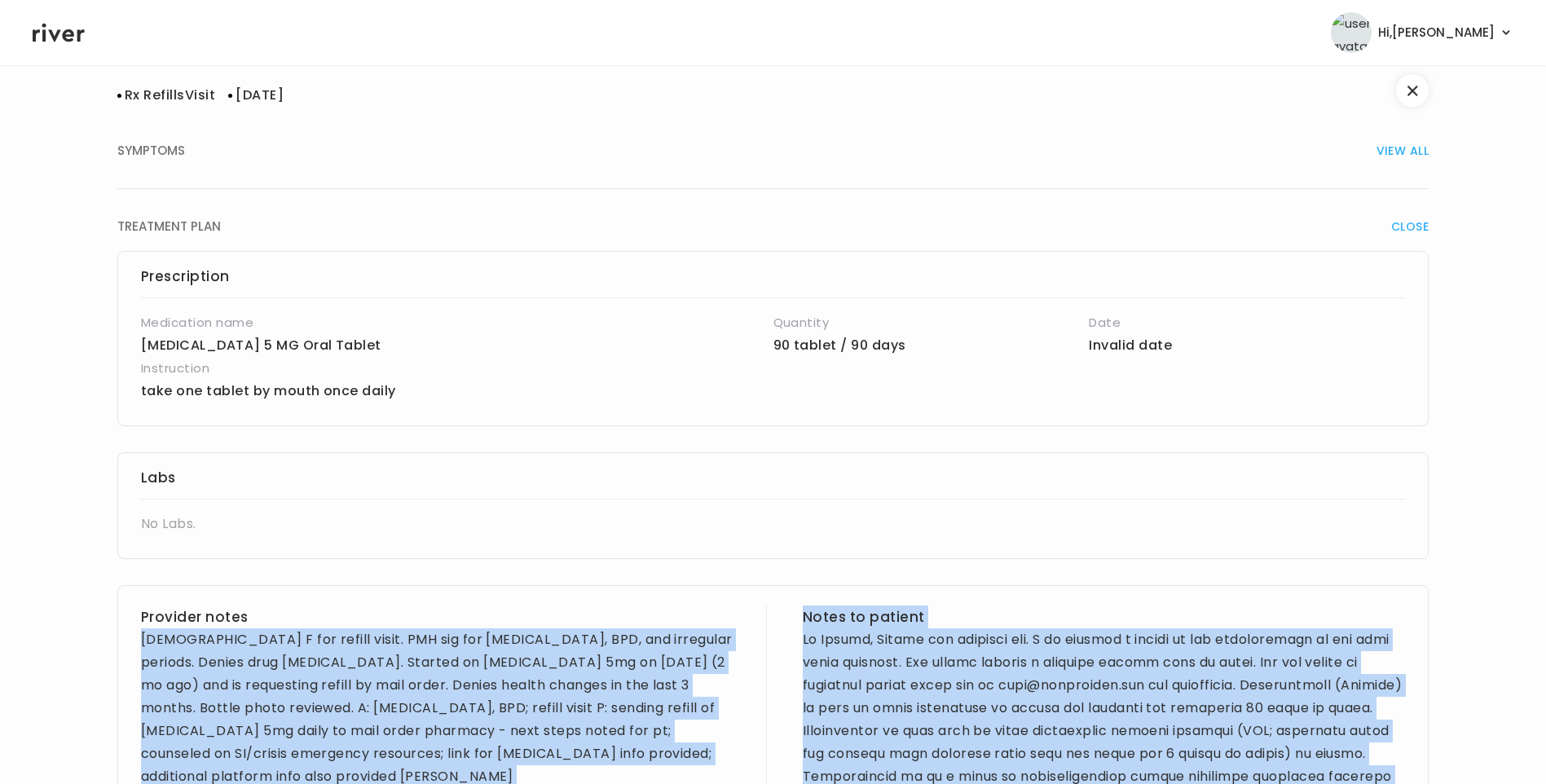
scroll to position [0, 0]
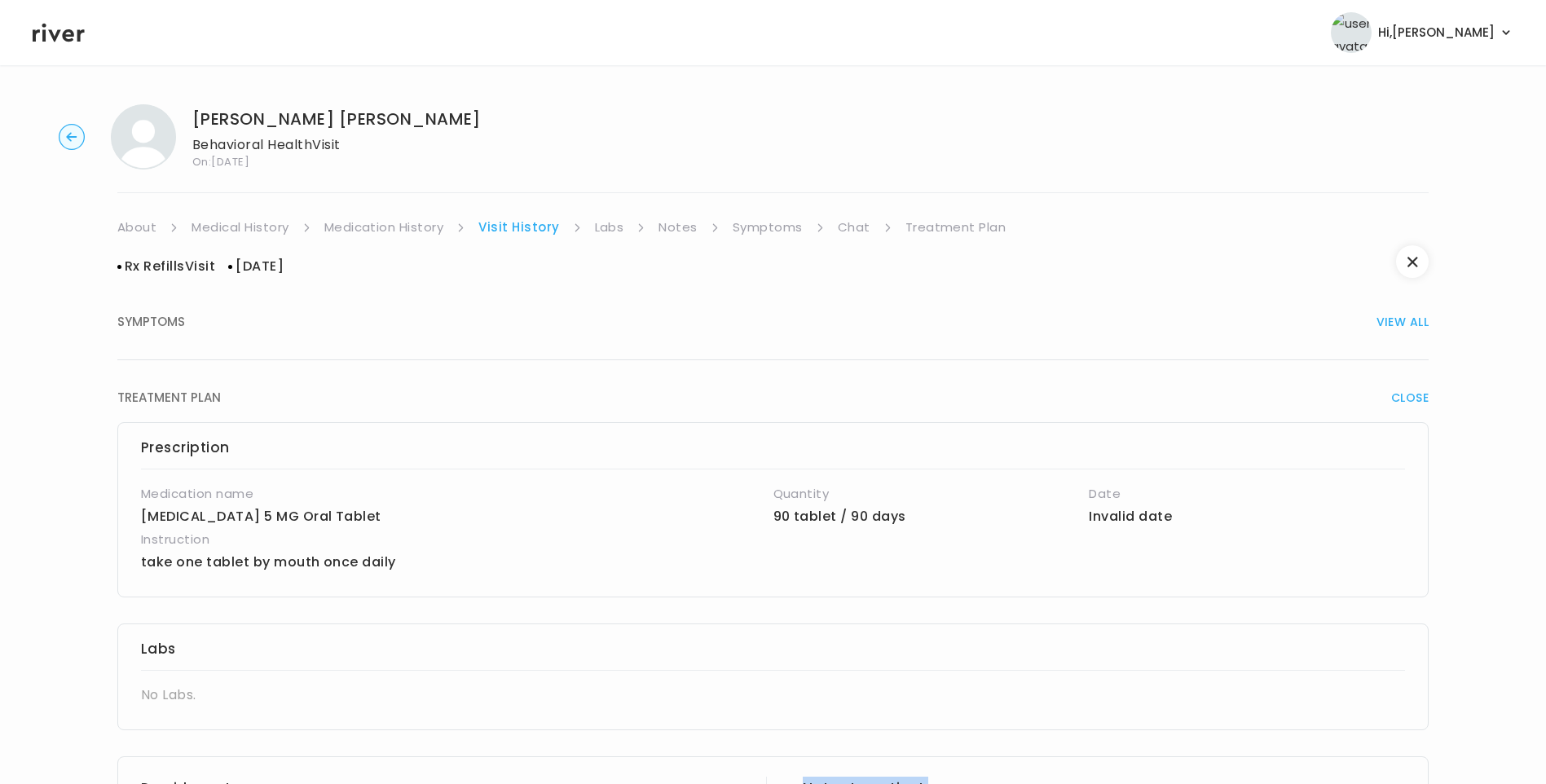
click at [133, 224] on link "About" at bounding box center [136, 227] width 39 height 23
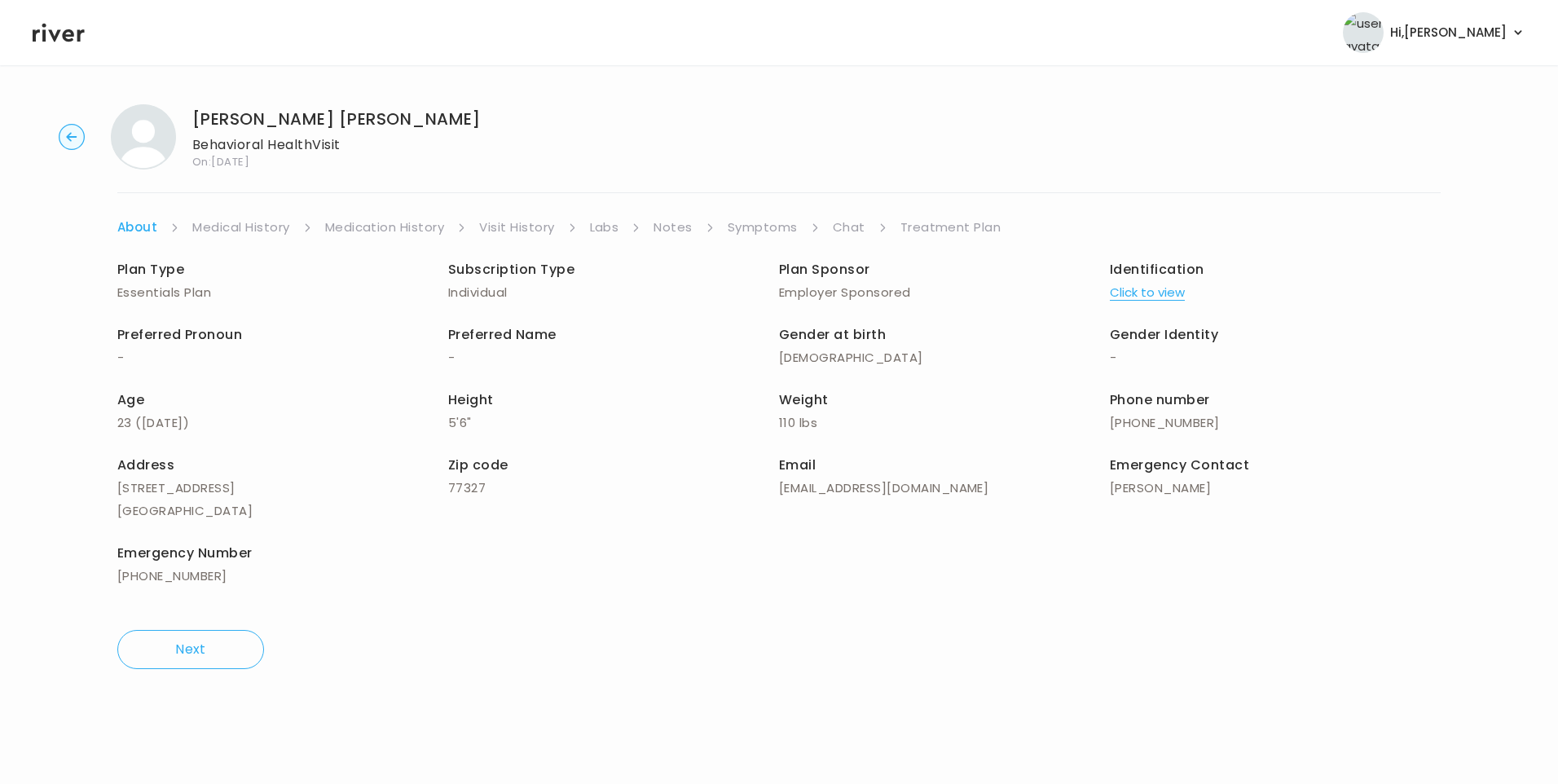
click at [269, 230] on link "Medical History" at bounding box center [241, 227] width 97 height 23
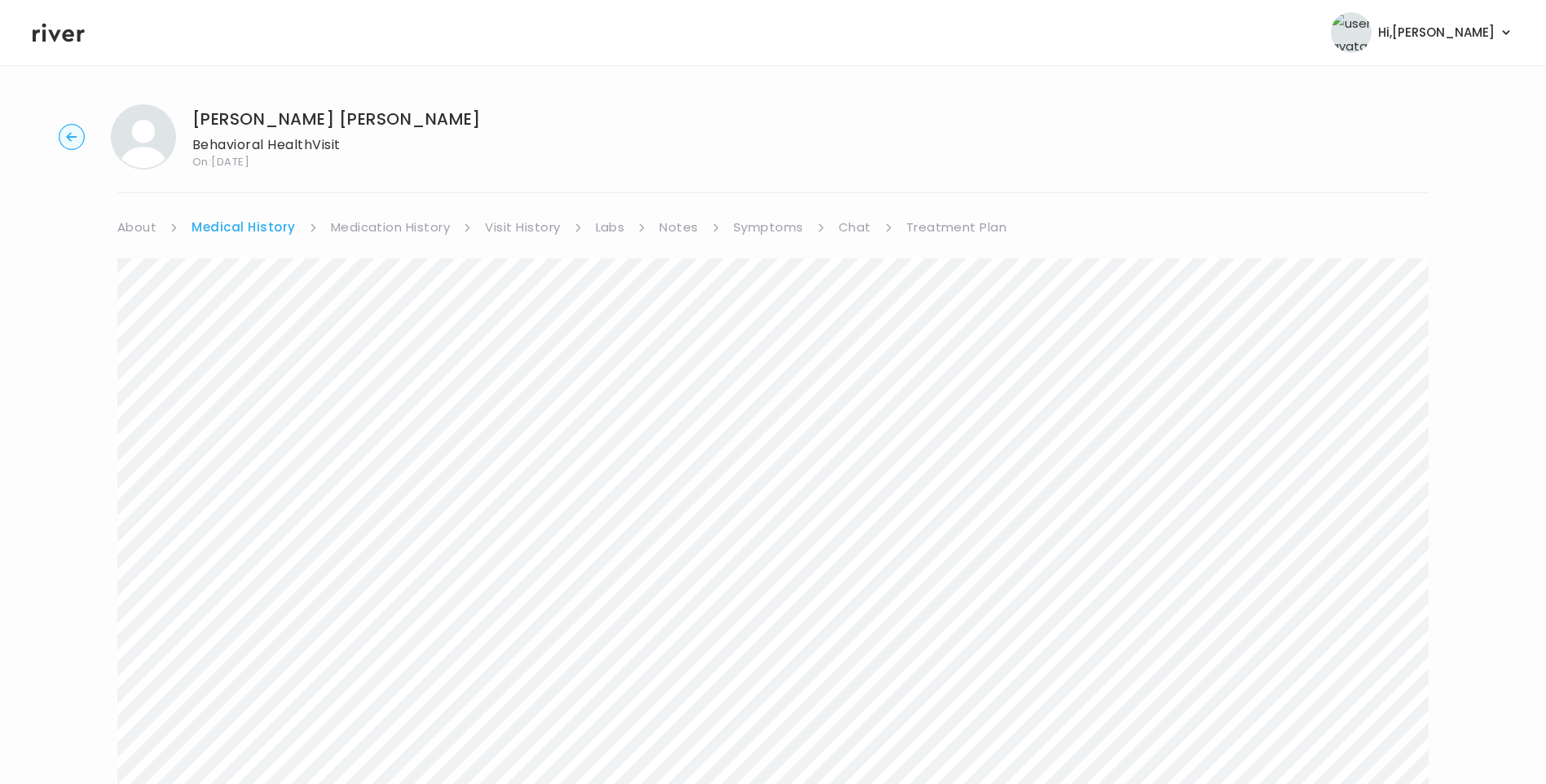
click at [970, 225] on link "Treatment Plan" at bounding box center [956, 227] width 101 height 23
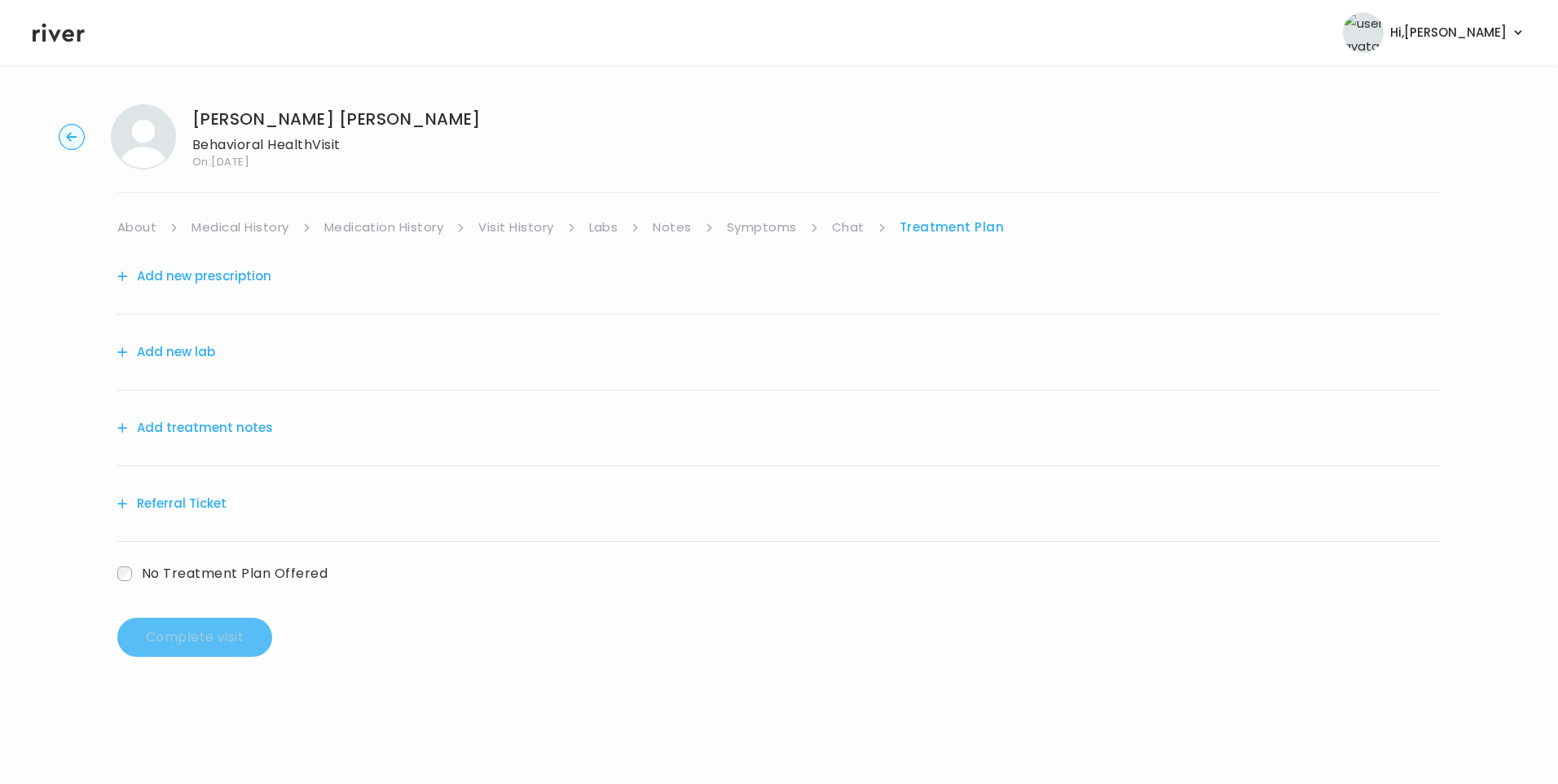
click at [225, 430] on button "Add treatment notes" at bounding box center [195, 427] width 156 height 23
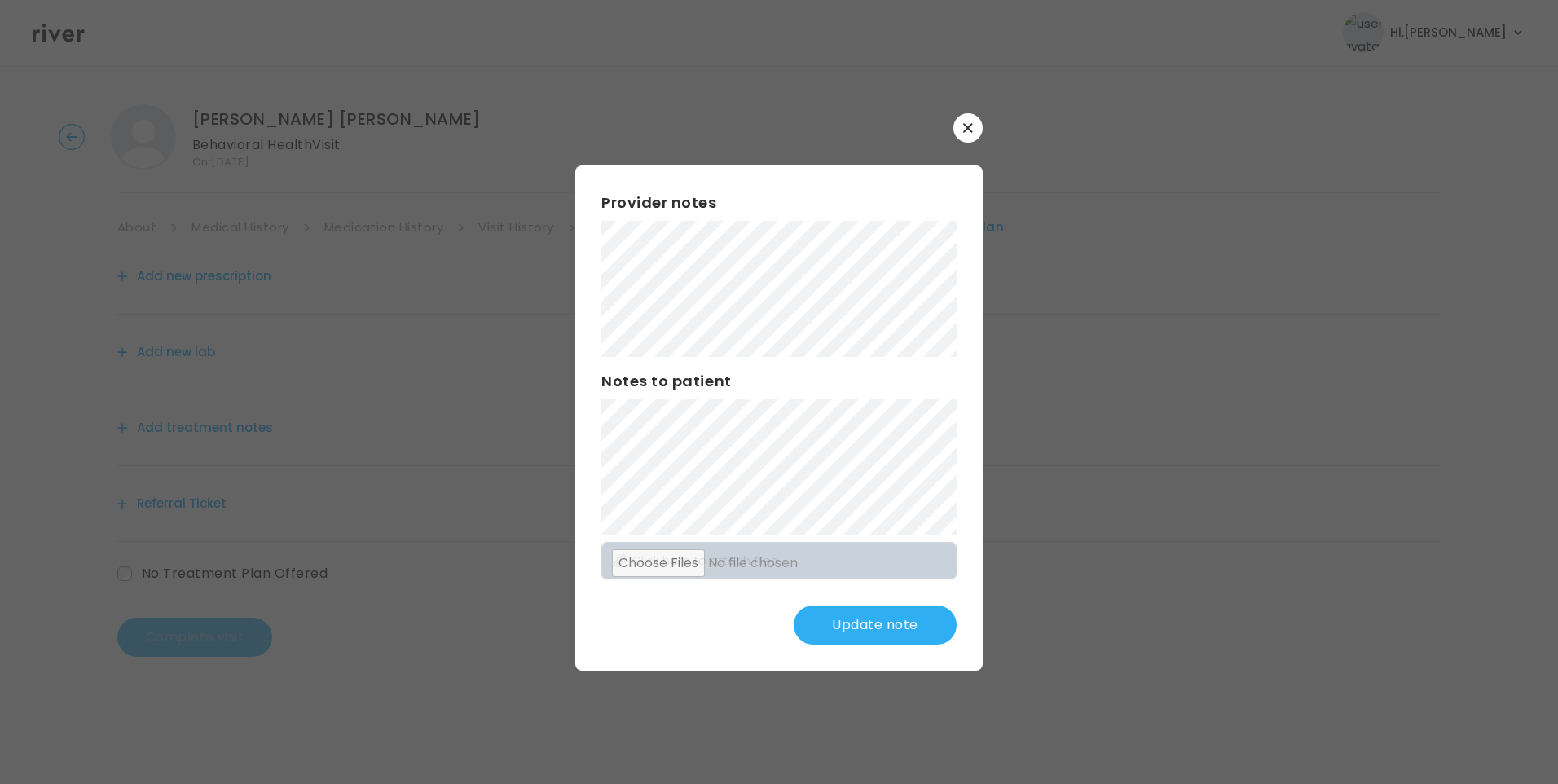
click at [871, 725] on div "​ Provider notes Notes to patient Click here to attach files Update note" at bounding box center [779, 392] width 1558 height 784
click at [465, 278] on div "​ Provider notes Notes to patient Click here to attach files Update note" at bounding box center [779, 392] width 1558 height 784
click at [433, 287] on div "​ Provider notes Notes to patient Click here to attach files Update note" at bounding box center [779, 392] width 1558 height 784
click at [884, 628] on button "Update note" at bounding box center [874, 624] width 163 height 39
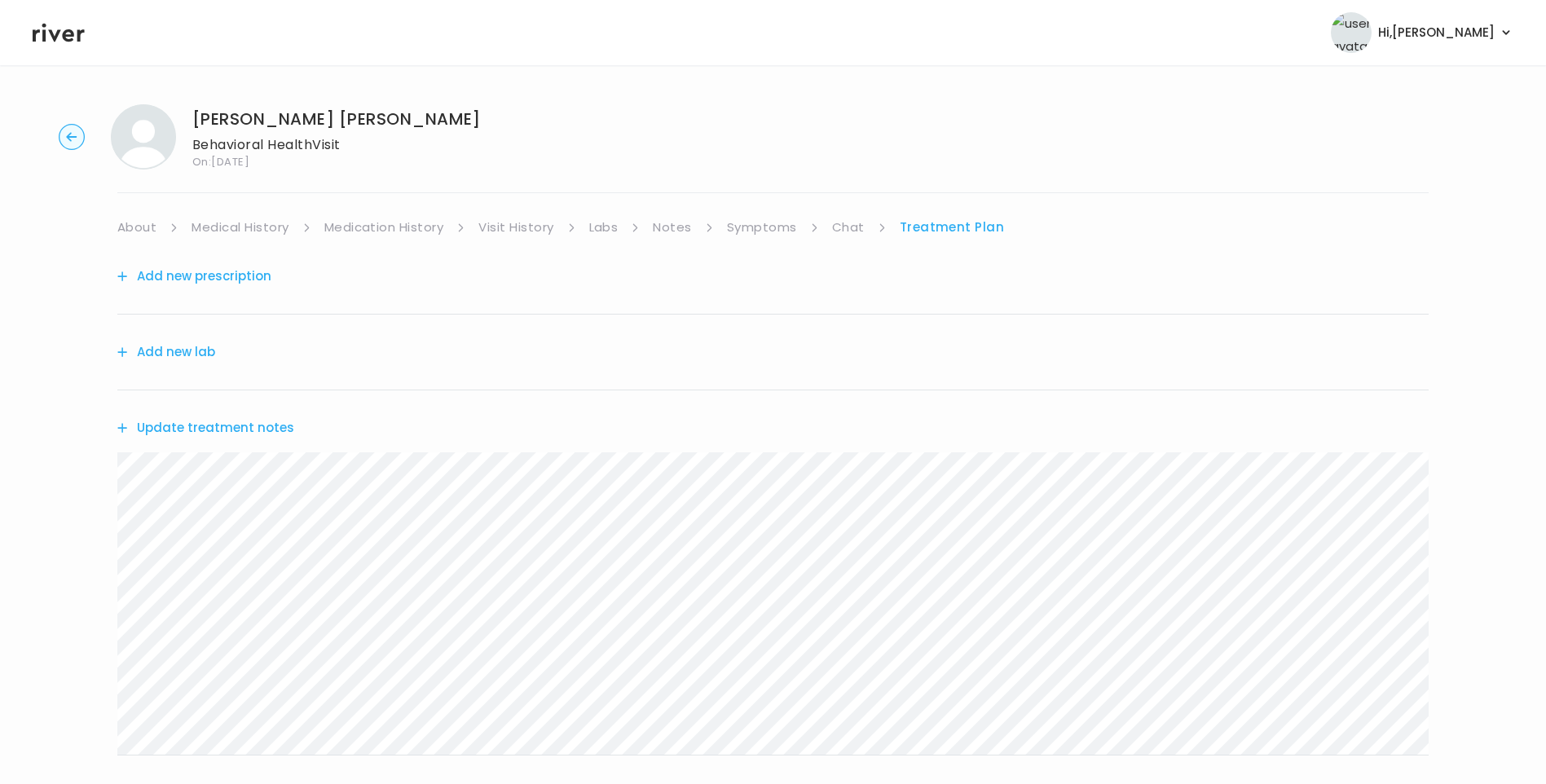
click at [773, 230] on link "Symptoms" at bounding box center [762, 227] width 70 height 23
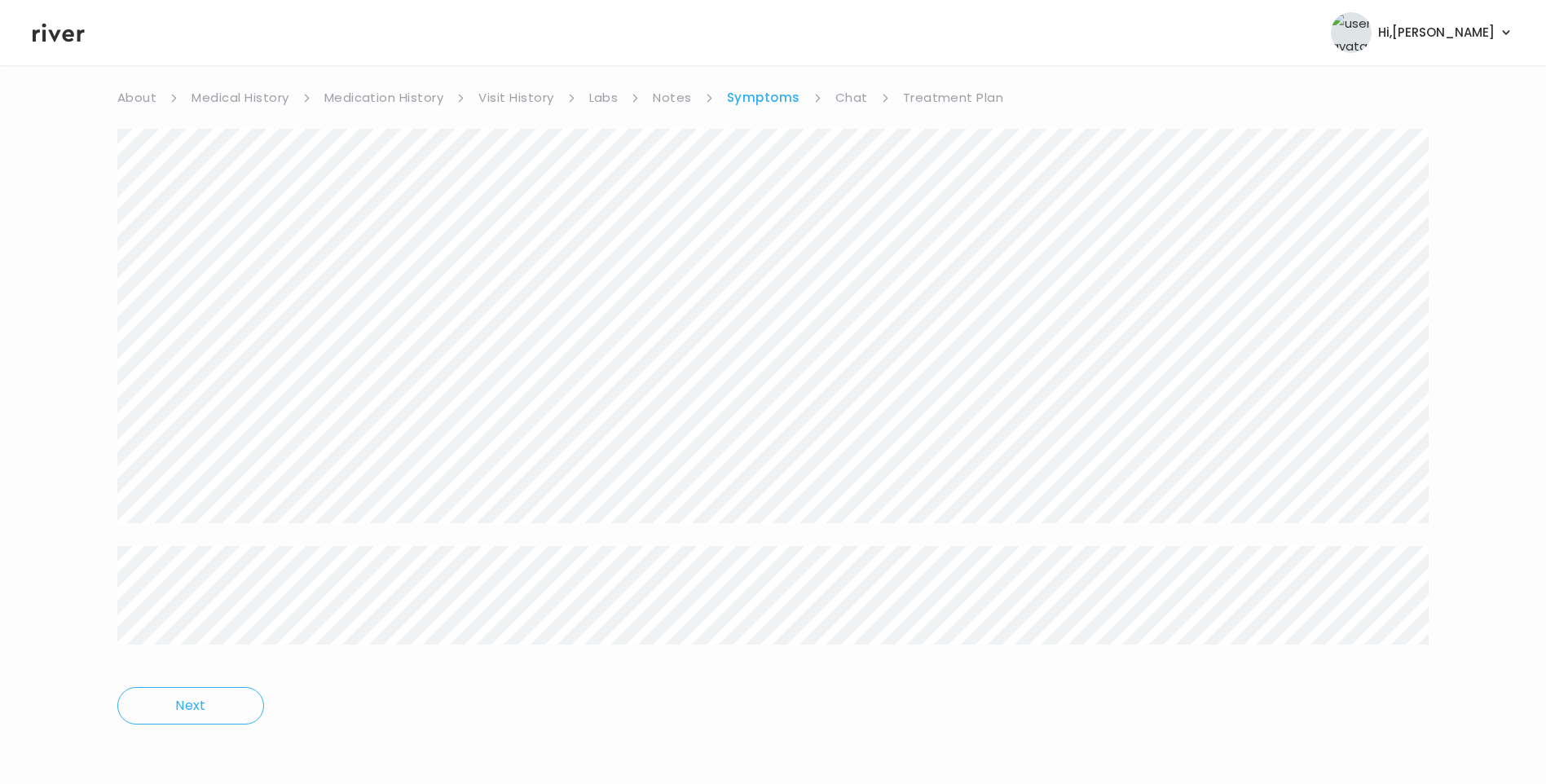
scroll to position [132, 0]
click at [366, 90] on link "Medication History" at bounding box center [384, 95] width 120 height 23
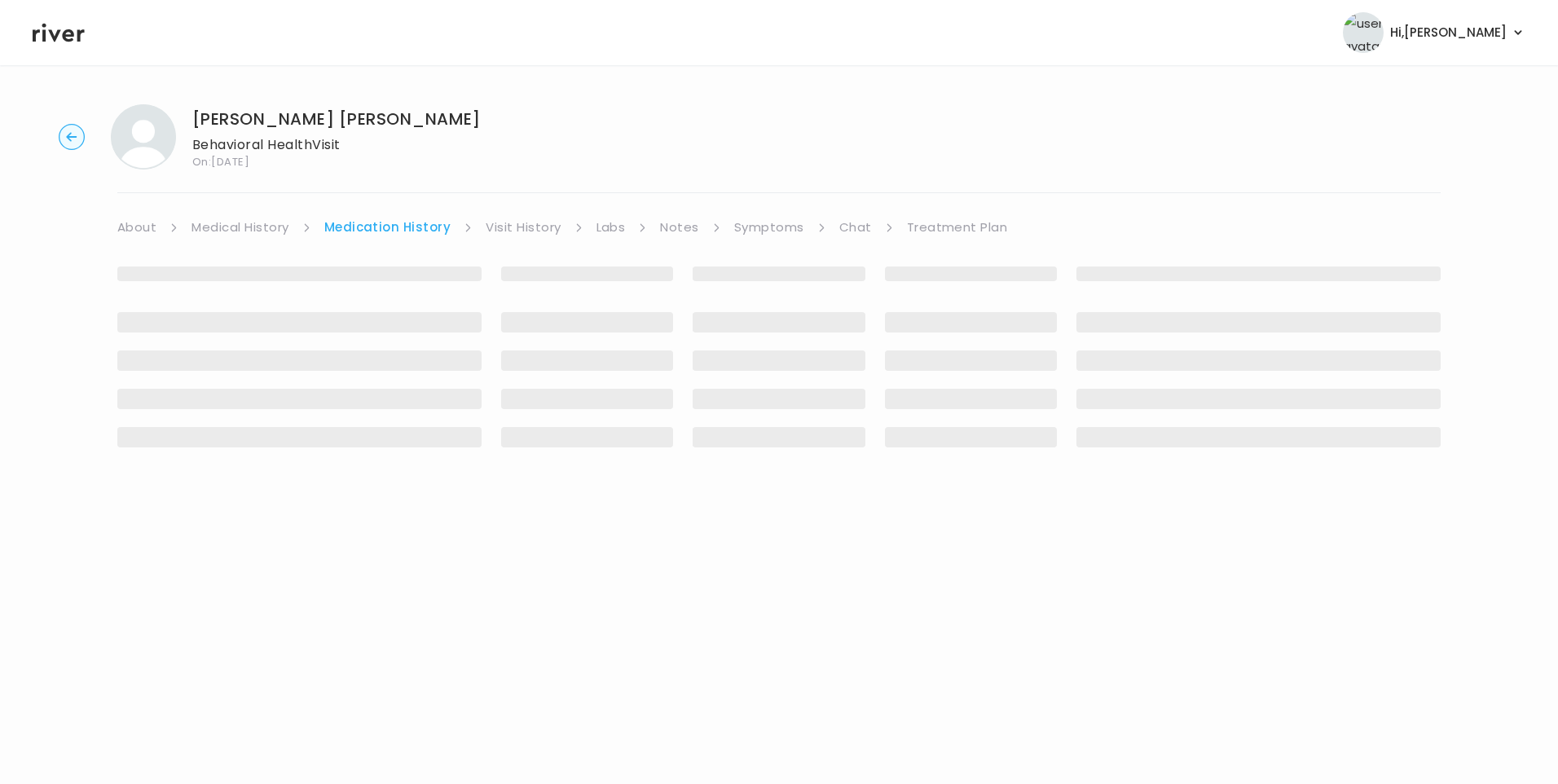
click at [516, 228] on link "Visit History" at bounding box center [522, 227] width 75 height 23
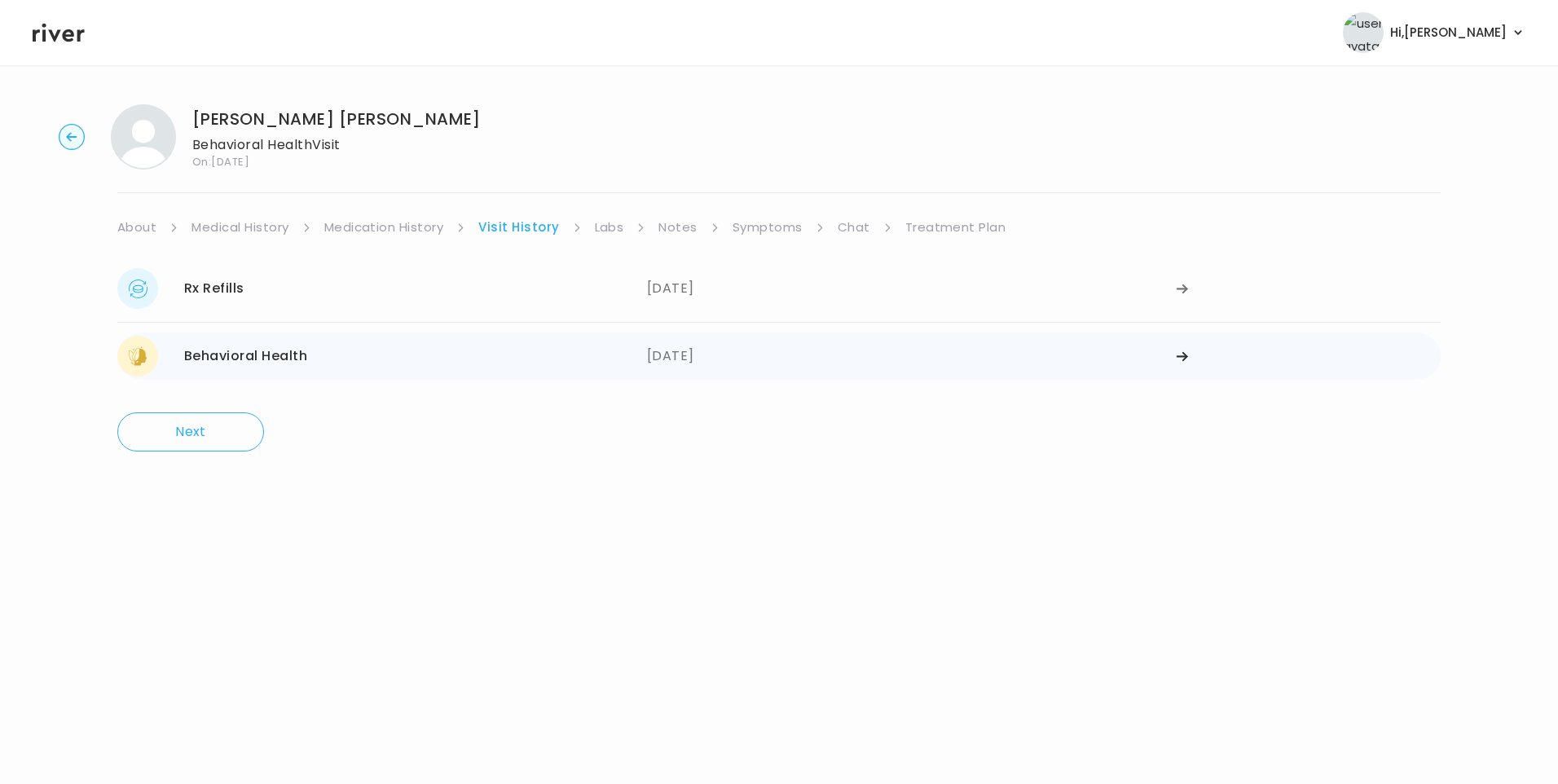
click at [296, 356] on div "Behavioral Health" at bounding box center [246, 356] width 123 height 23
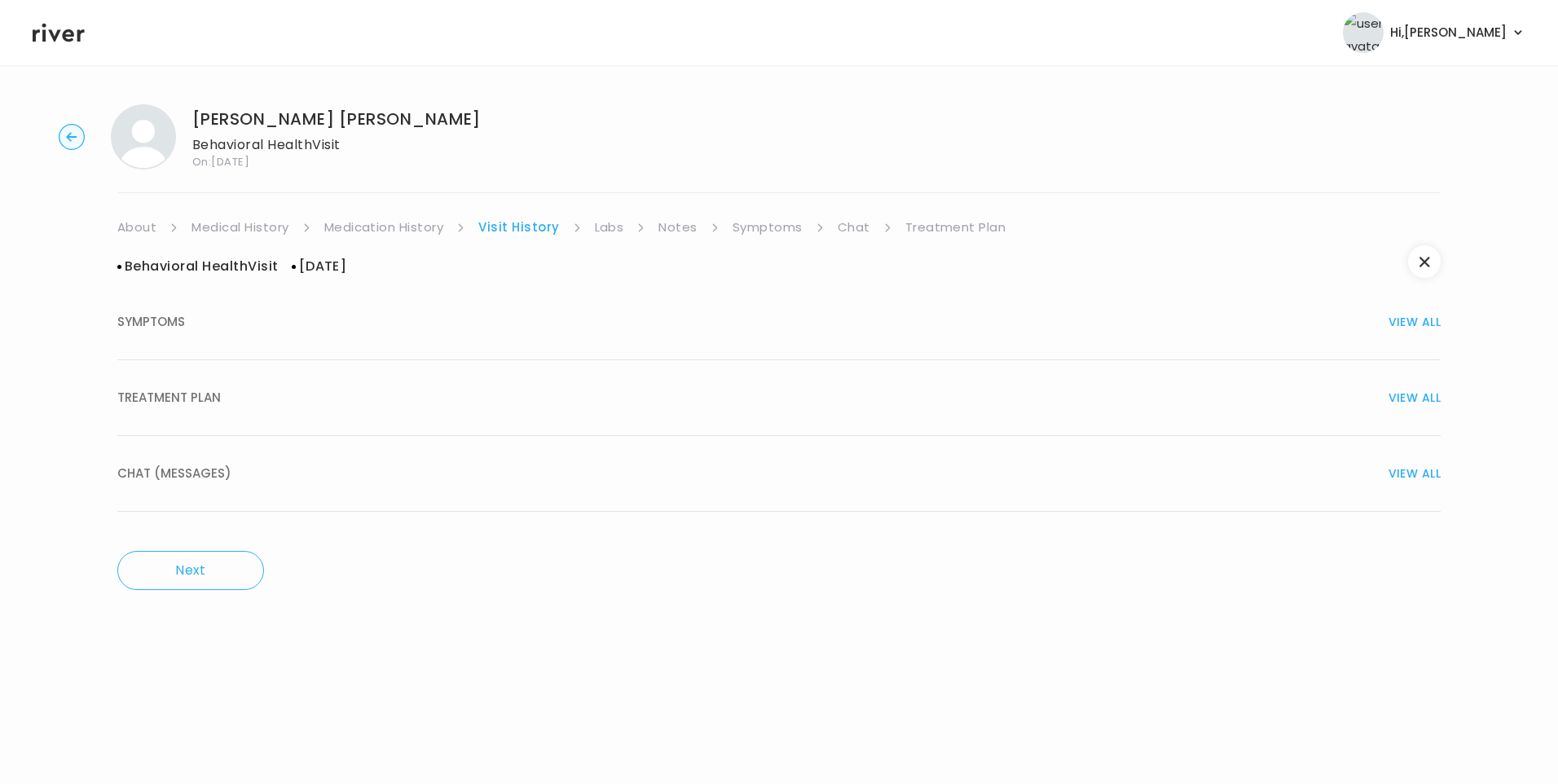
click at [236, 394] on div "TREATMENT PLAN VIEW ALL" at bounding box center [779, 397] width 1324 height 23
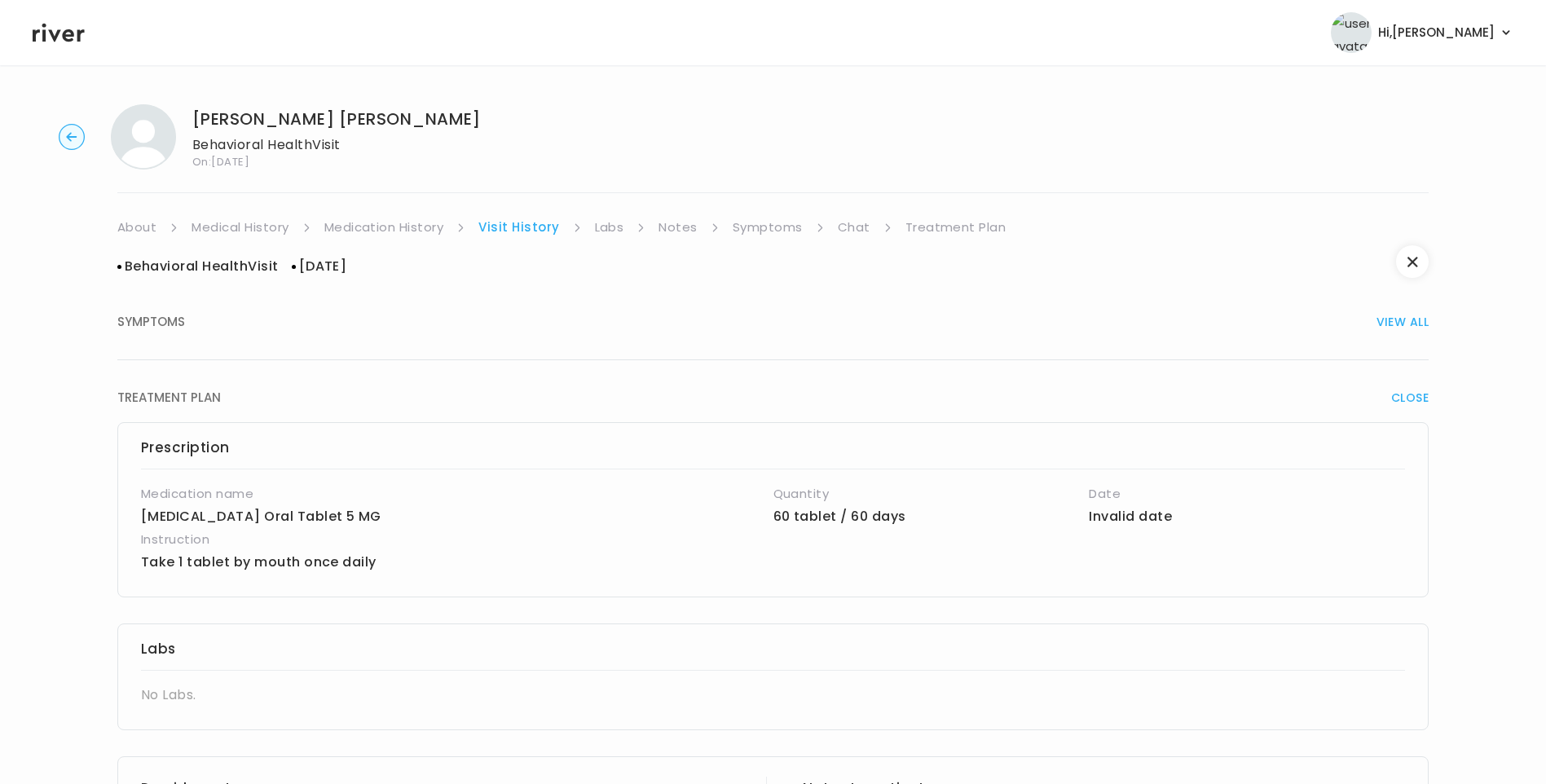
click at [321, 340] on button "SYMPTOMS VIEW ALL" at bounding box center [773, 322] width 1311 height 76
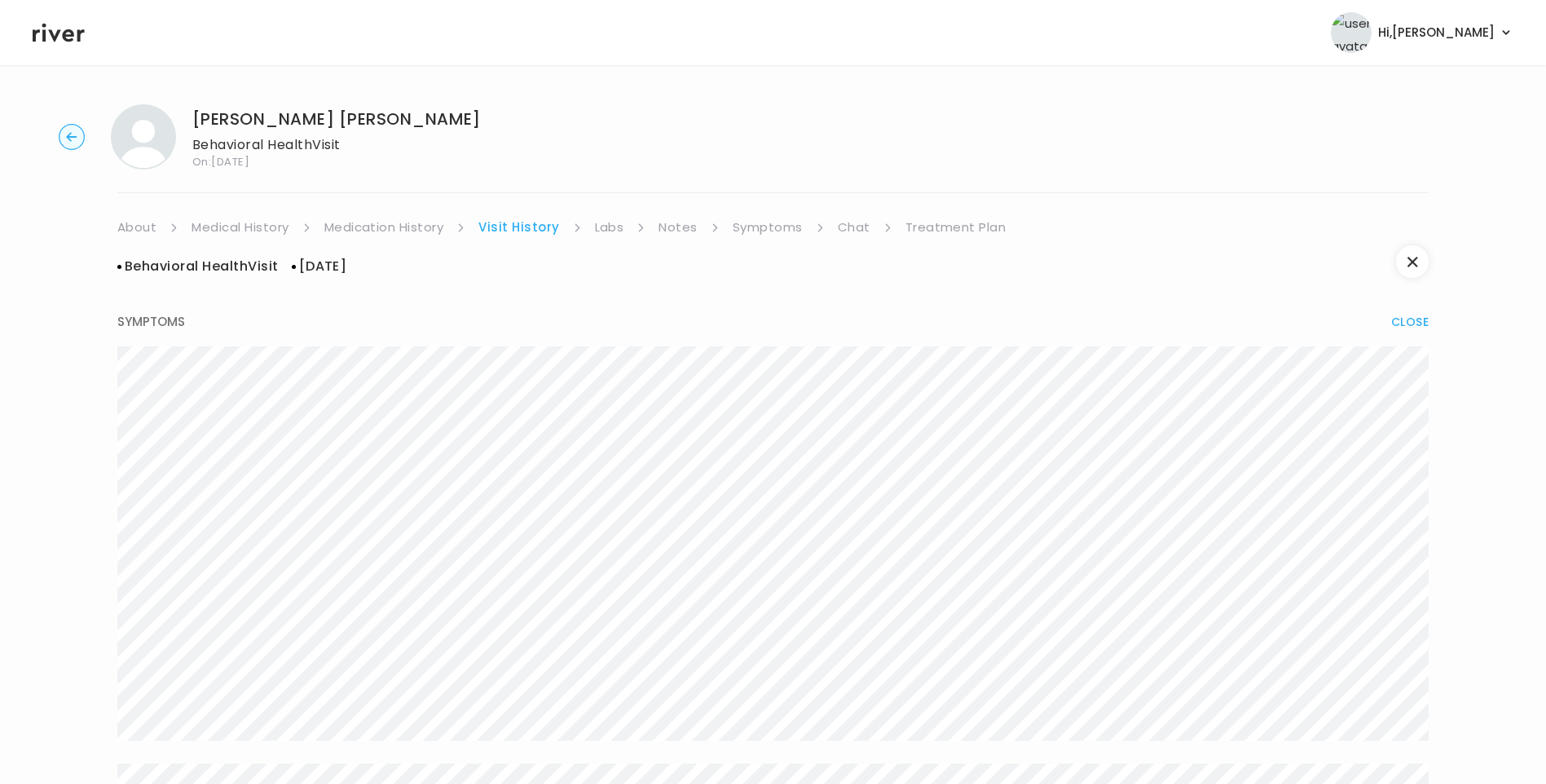
drag, startPoint x: 413, startPoint y: 224, endPoint x: 424, endPoint y: 225, distance: 11.0
click at [412, 224] on link "Medication History" at bounding box center [384, 227] width 120 height 23
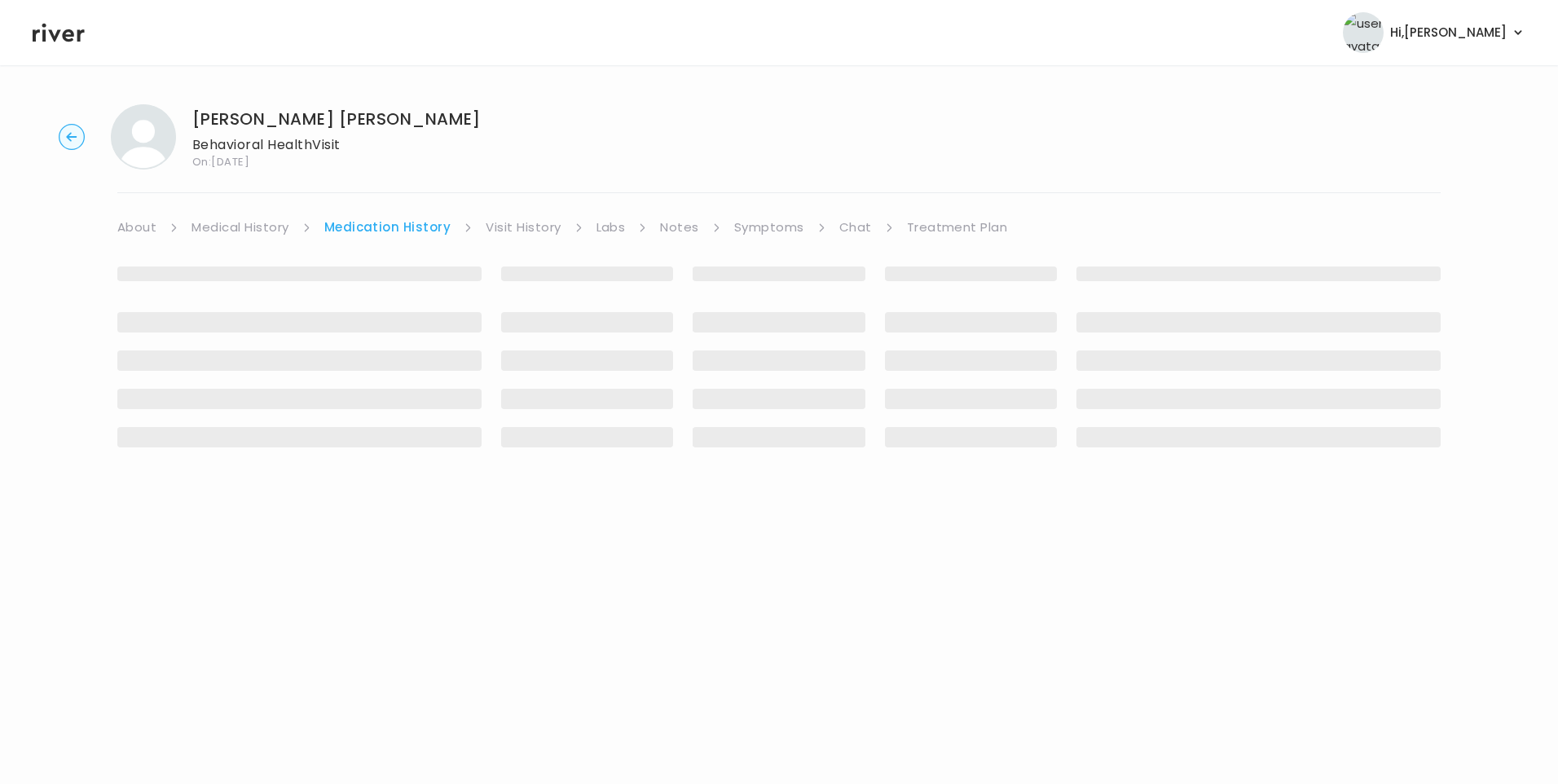
click at [546, 219] on link "Visit History" at bounding box center [522, 227] width 75 height 23
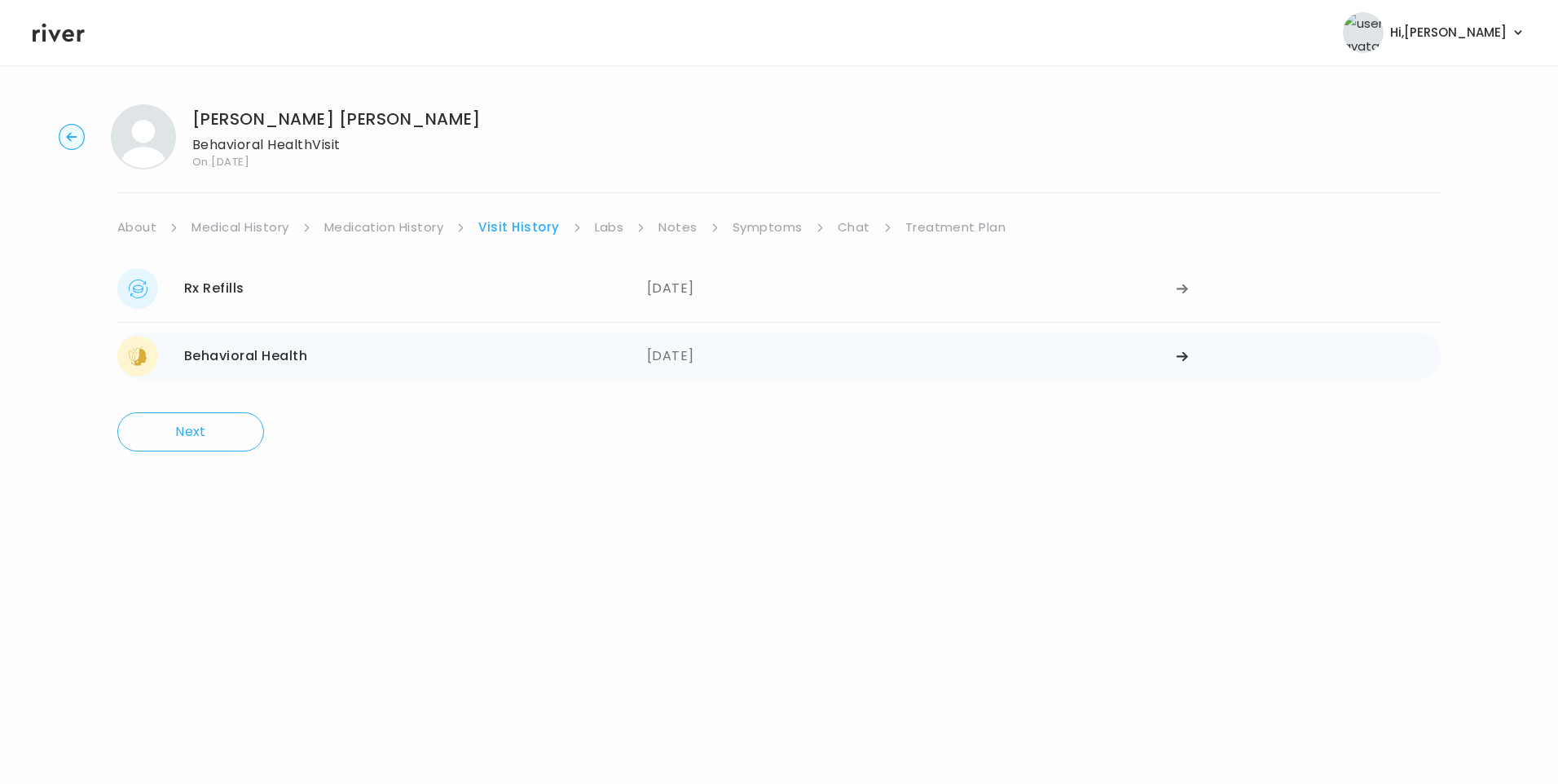
click at [458, 356] on div "Behavioral Health 06/05/2025" at bounding box center [382, 356] width 530 height 41
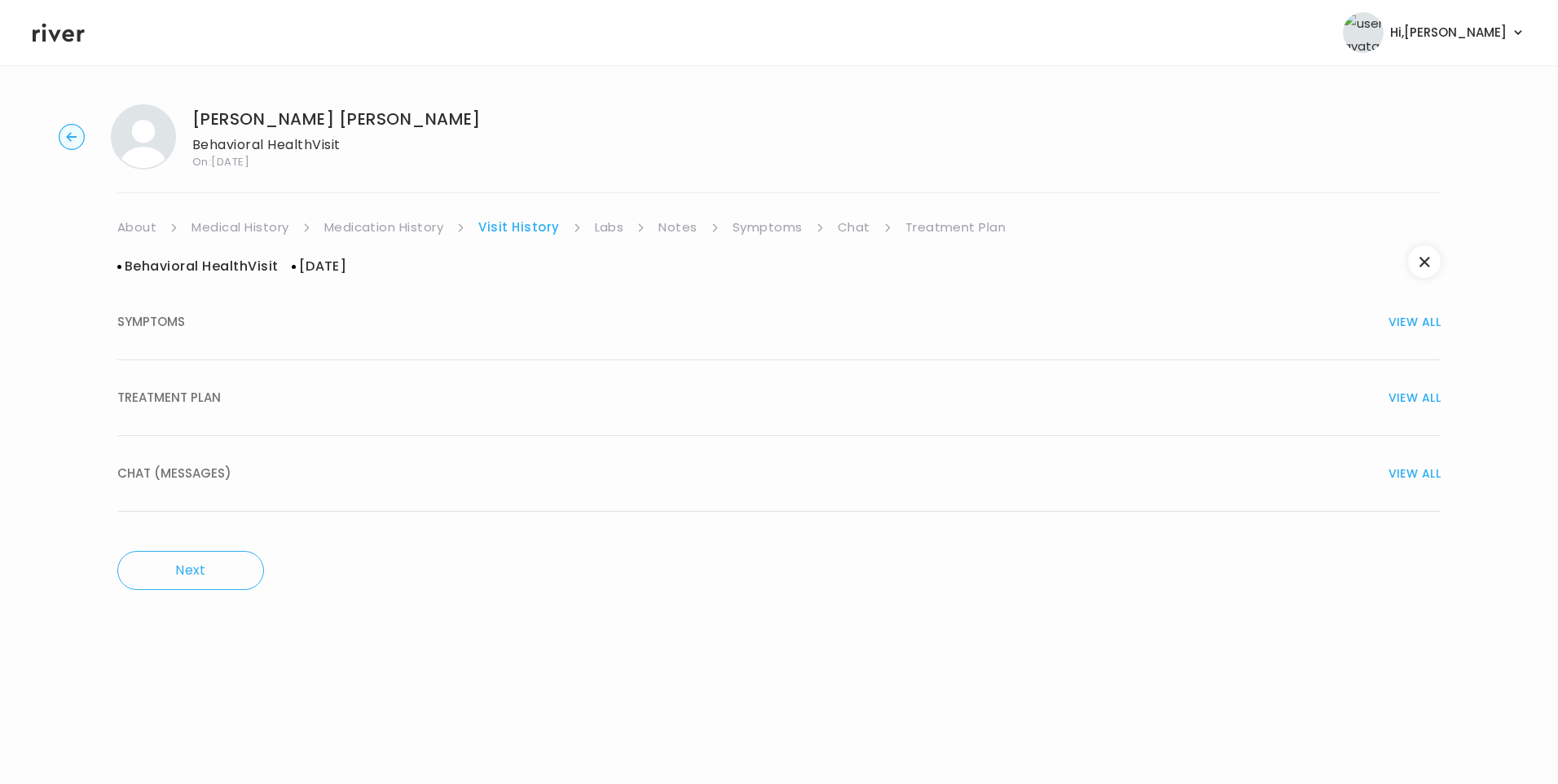
click at [168, 409] on button "TREATMENT PLAN VIEW ALL" at bounding box center [779, 398] width 1324 height 76
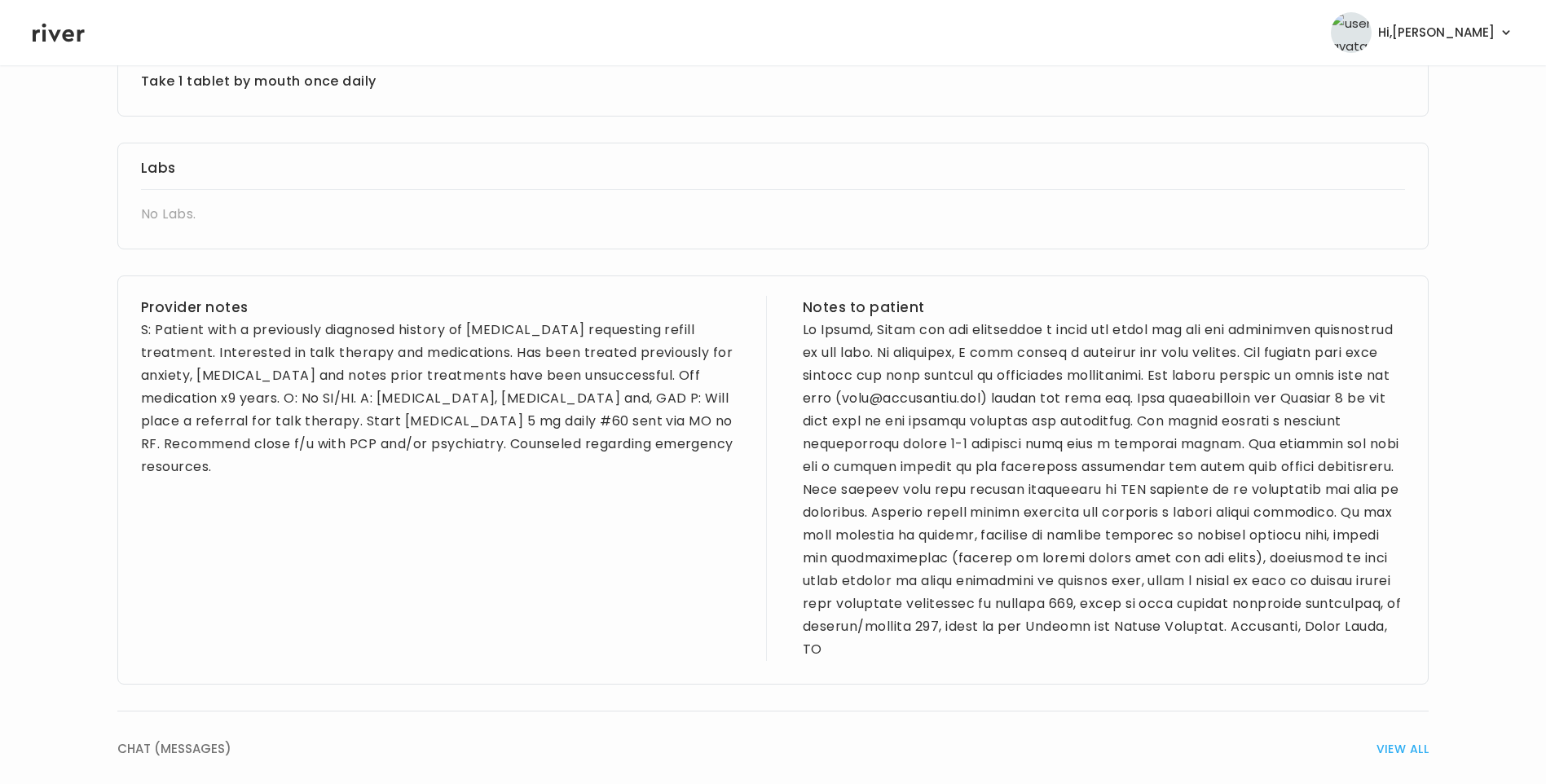
scroll to position [601, 0]
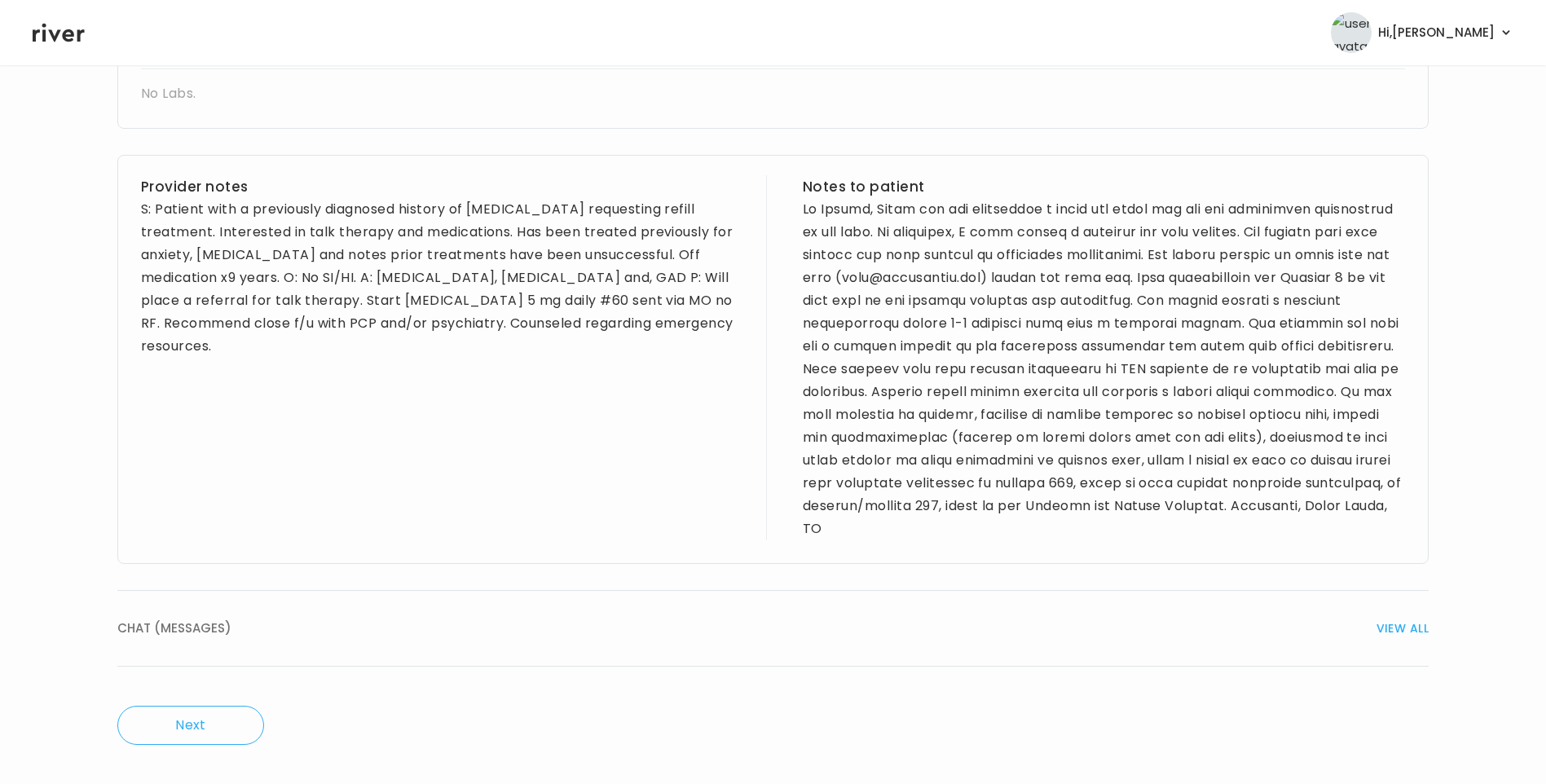
click at [679, 606] on button "CHAT (MESSAGES) VIEW ALL" at bounding box center [773, 628] width 1311 height 76
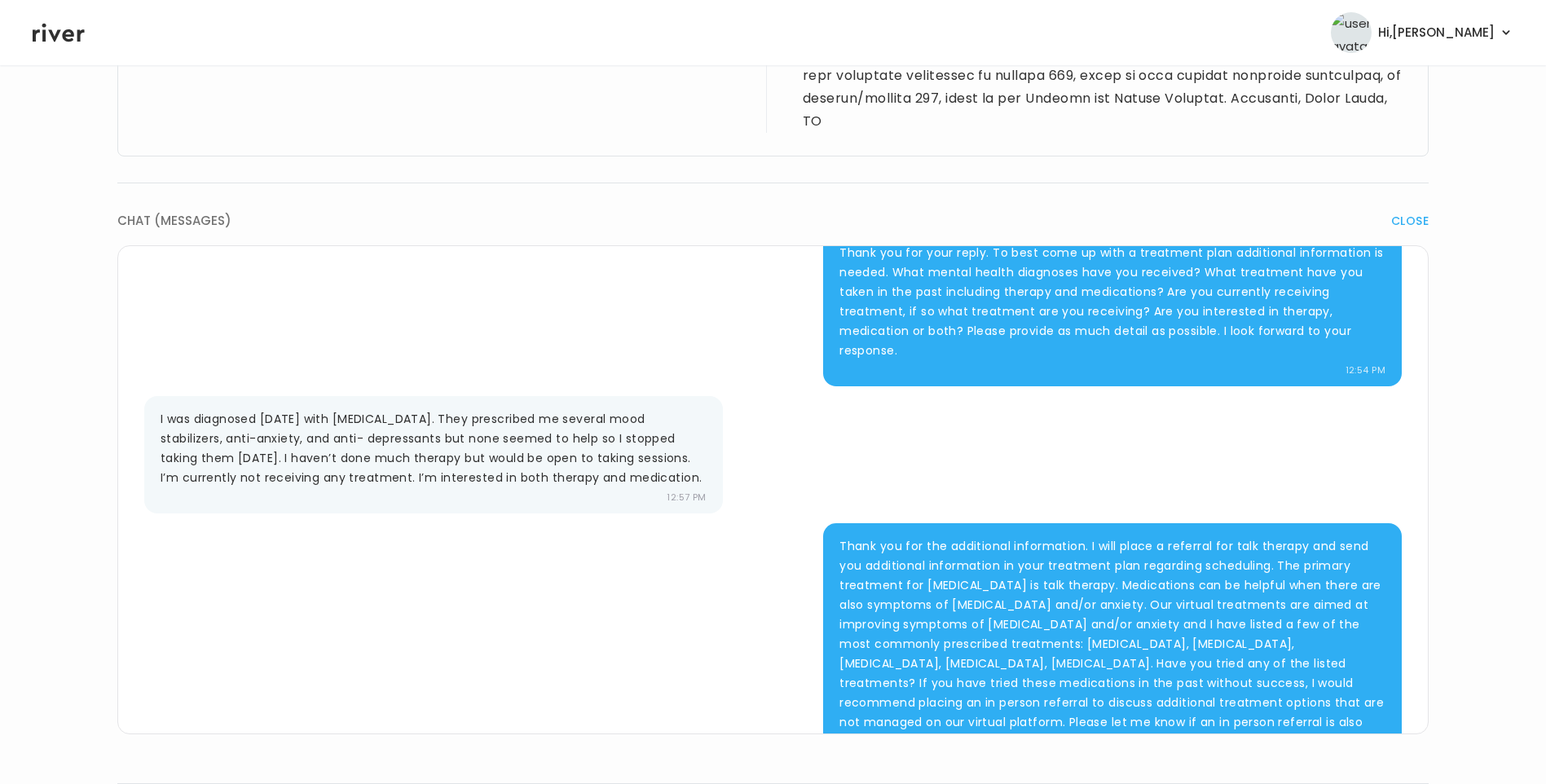
scroll to position [326, 0]
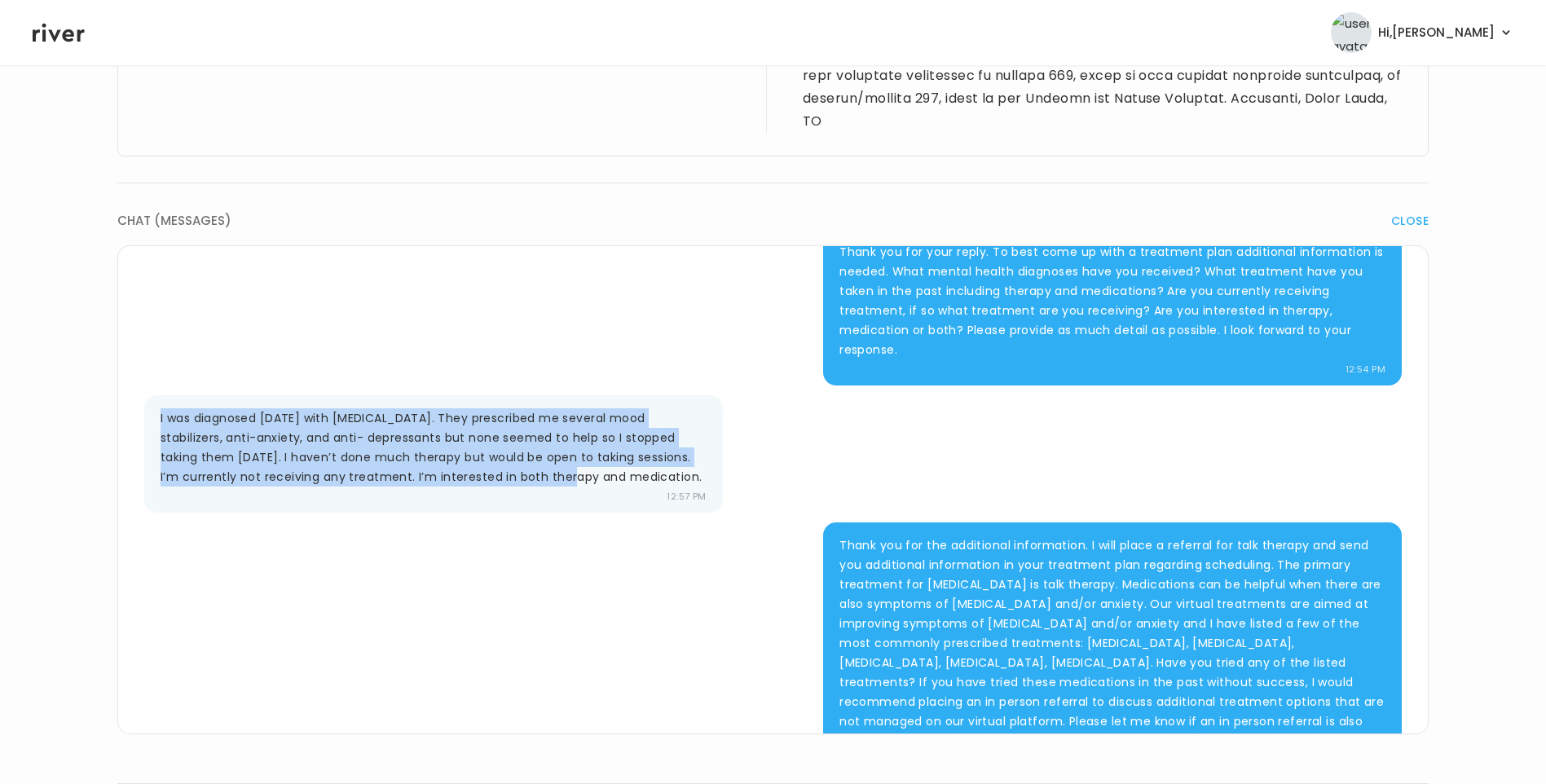
drag, startPoint x: 158, startPoint y: 418, endPoint x: 508, endPoint y: 475, distance: 354.6
click at [508, 475] on div "I was diagnosed 10 years ago with borderline personality disorder. They prescri…" at bounding box center [433, 454] width 579 height 117
drag, startPoint x: 508, startPoint y: 475, endPoint x: 455, endPoint y: 424, distance: 73.6
copy p "I was diagnosed 10 years ago with borderline personality disorder. They prescri…"
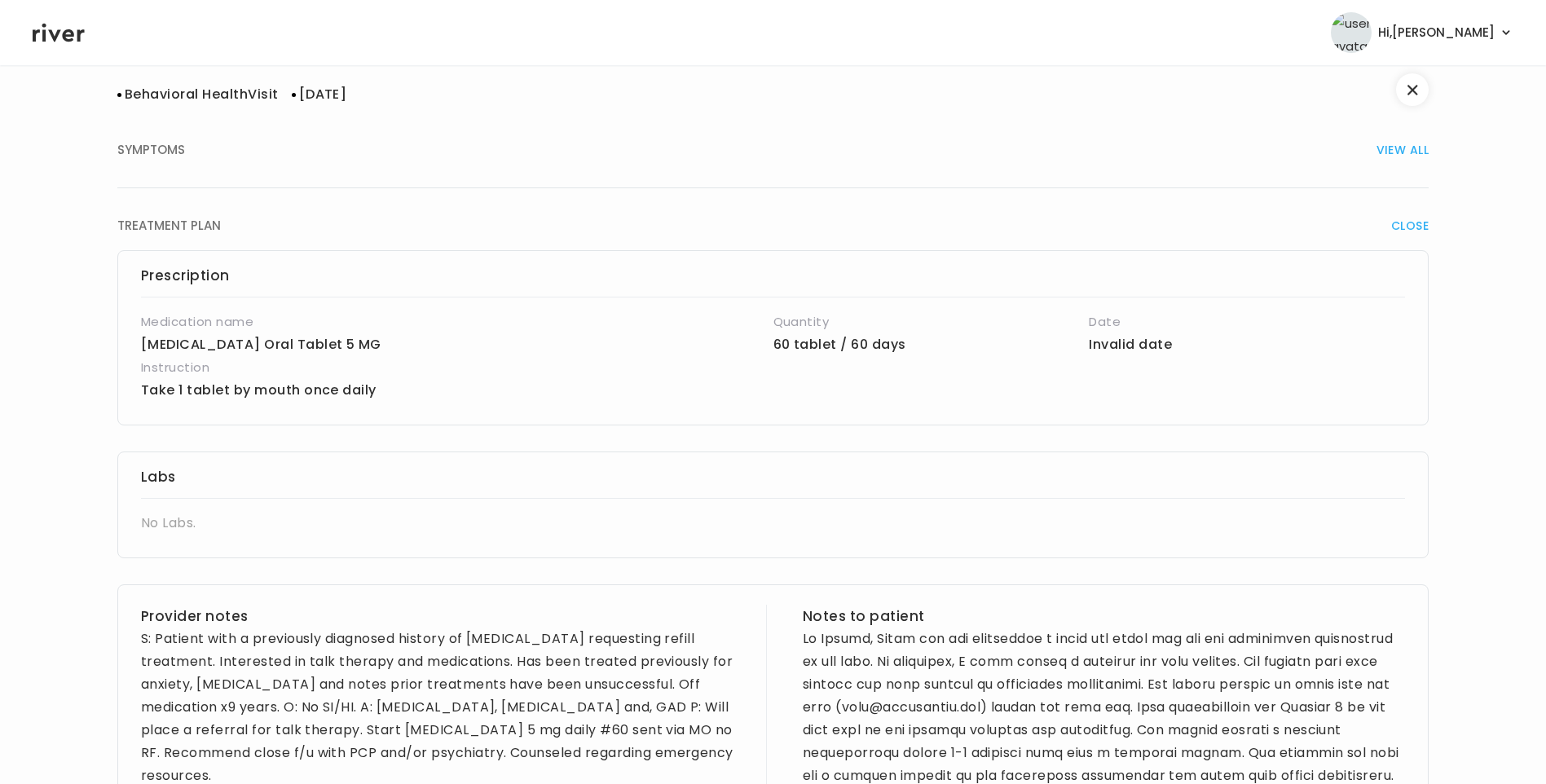
scroll to position [0, 0]
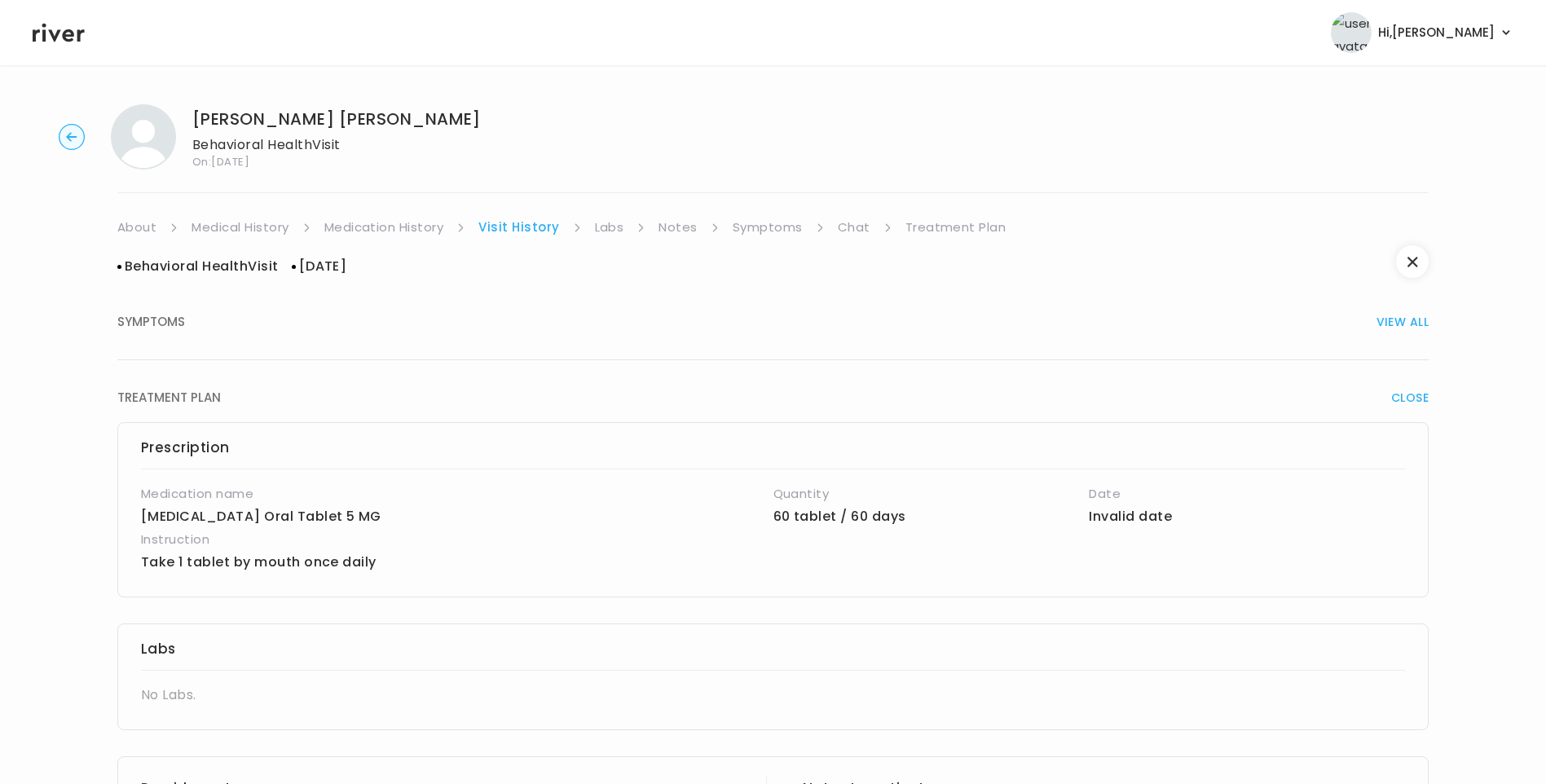
click at [433, 225] on link "Medication History" at bounding box center [384, 227] width 120 height 23
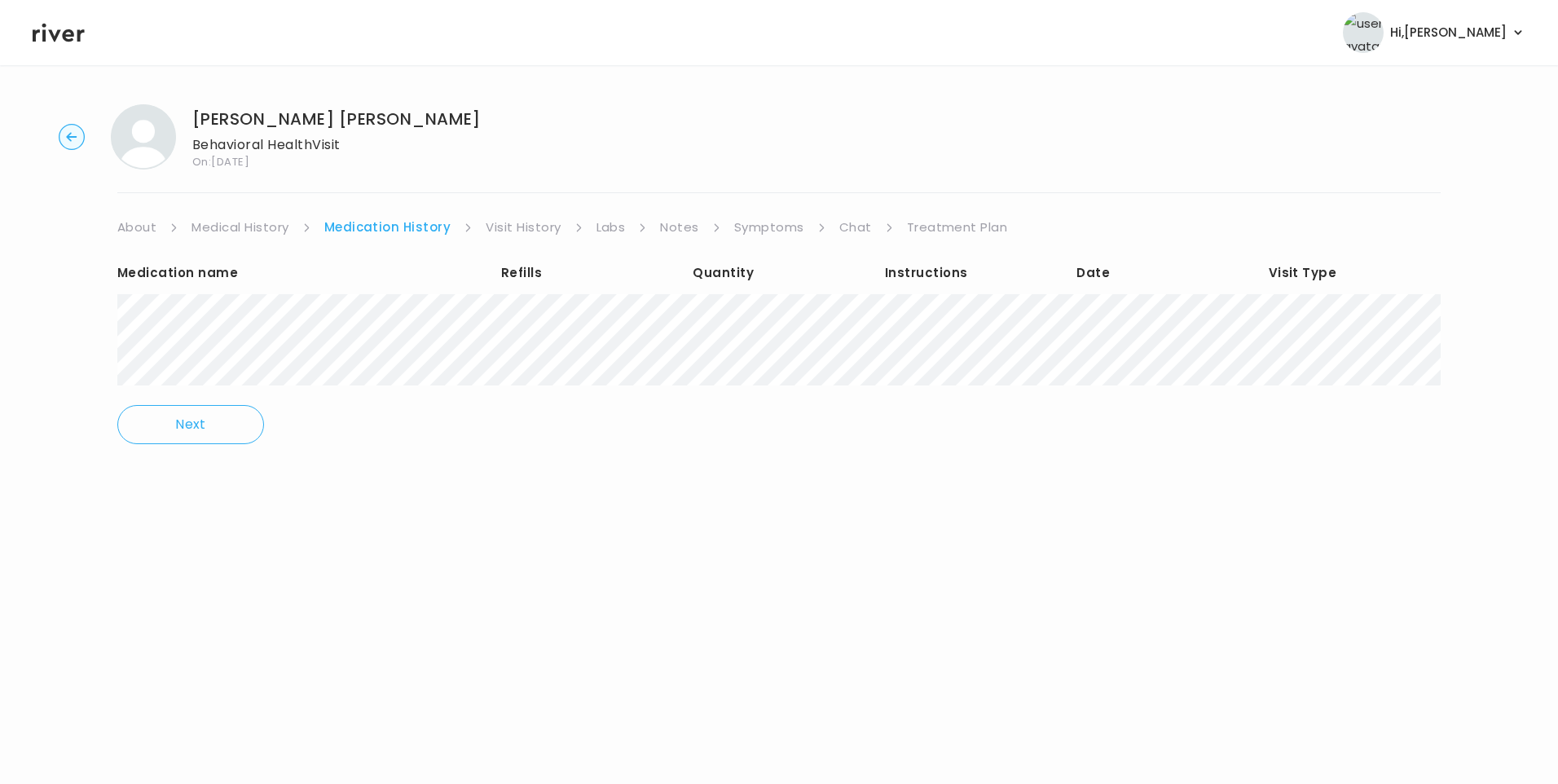
click at [553, 221] on link "Visit History" at bounding box center [522, 227] width 75 height 23
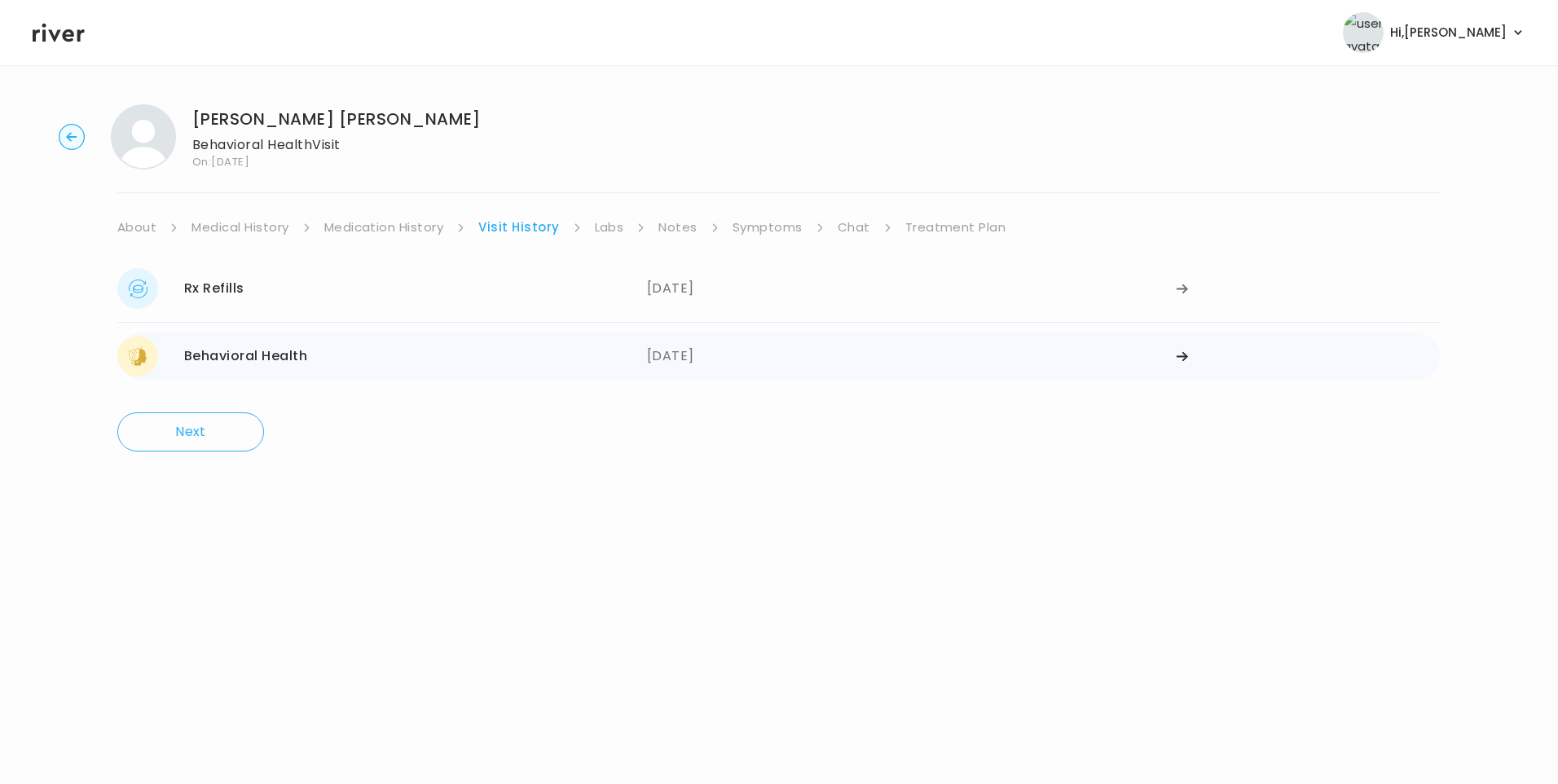
click at [417, 347] on div "Behavioral Health 06/05/2025" at bounding box center [382, 356] width 530 height 41
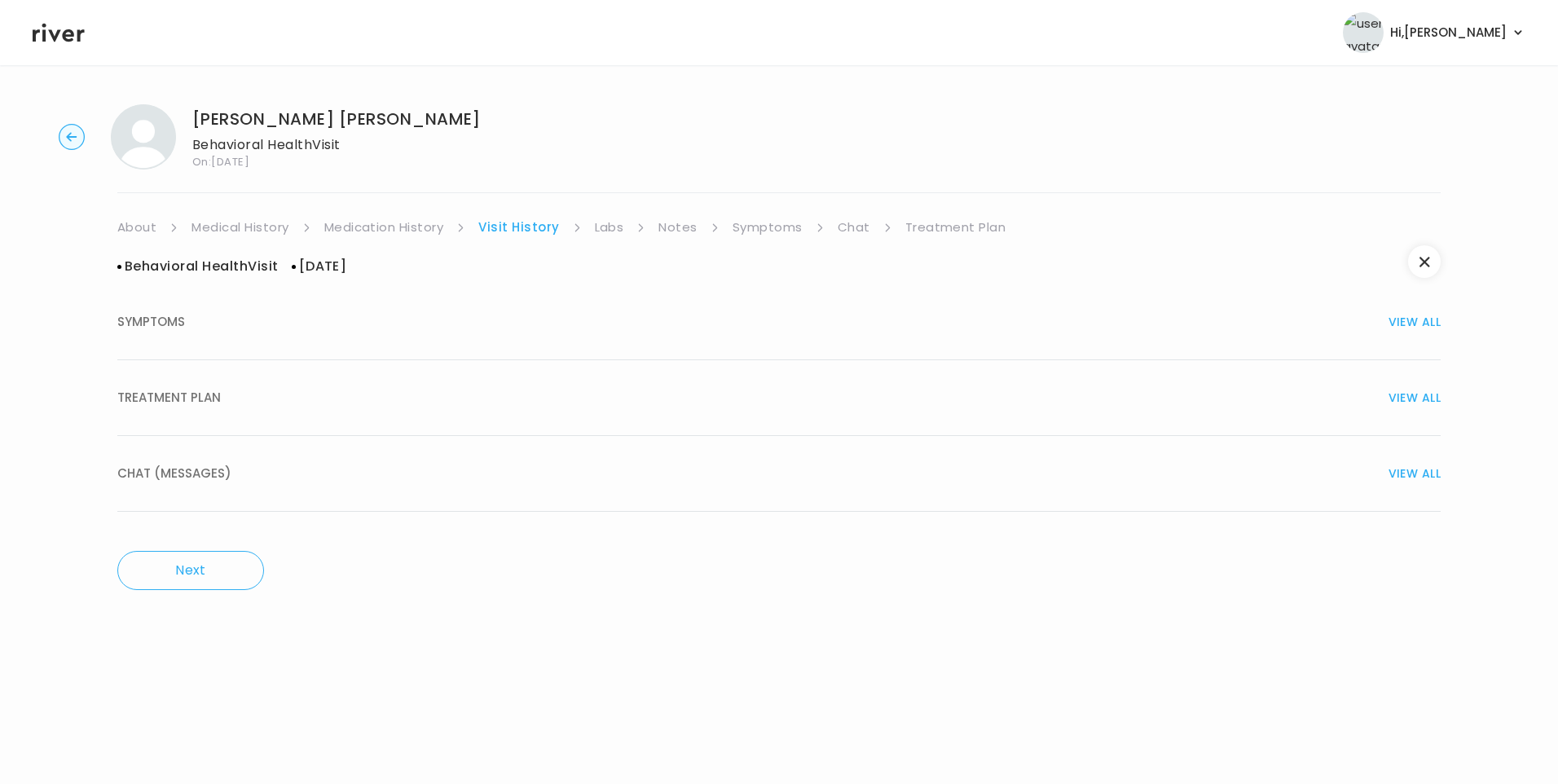
drag, startPoint x: 217, startPoint y: 389, endPoint x: 237, endPoint y: 403, distance: 24.4
click at [219, 389] on span "TREATMENT PLAN" at bounding box center [168, 397] width 104 height 23
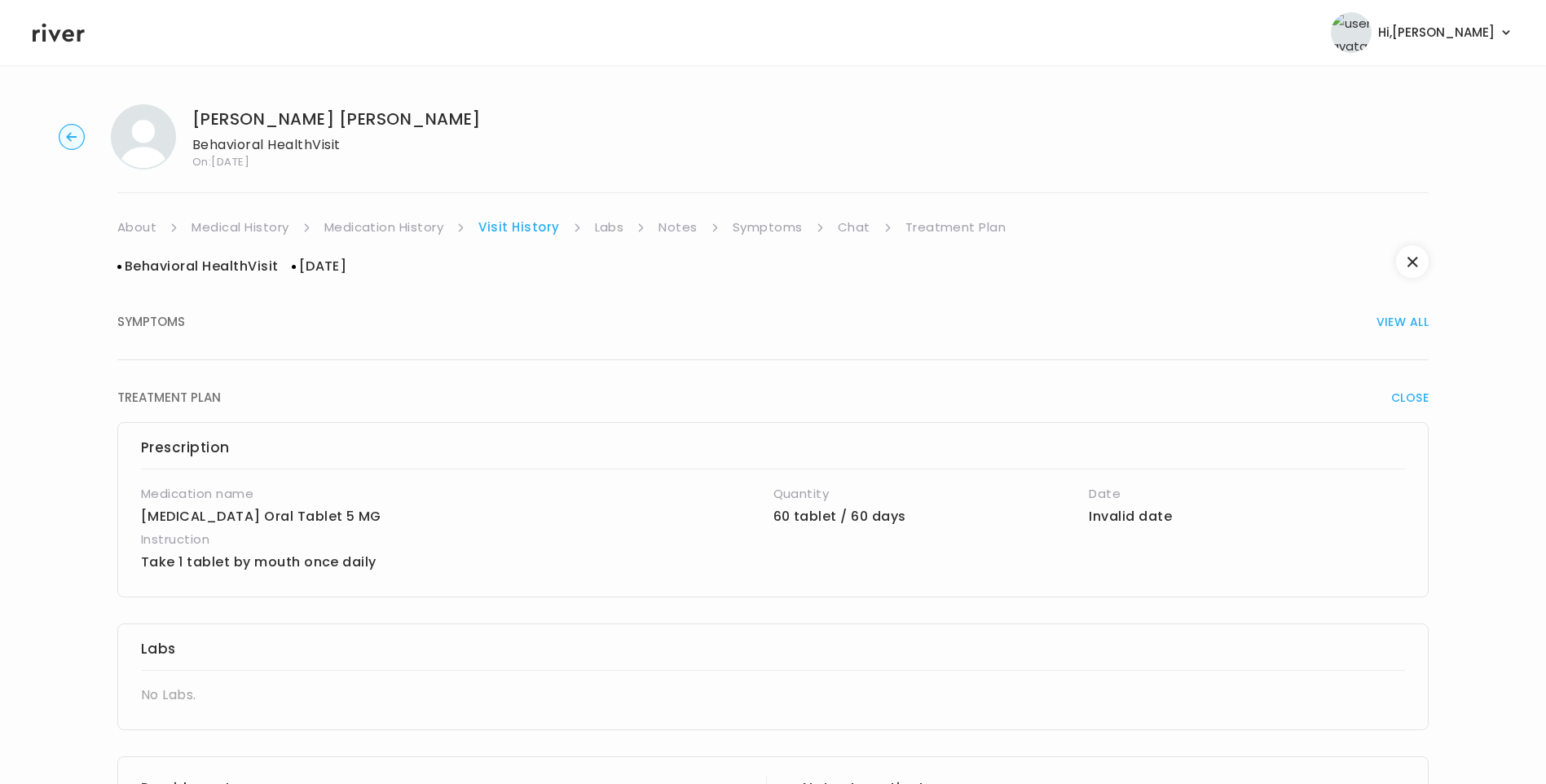
click at [24, 24] on header "Hi, Lisa Profile Logout" at bounding box center [773, 32] width 1546 height 65
click at [51, 36] on icon at bounding box center [59, 32] width 52 height 19
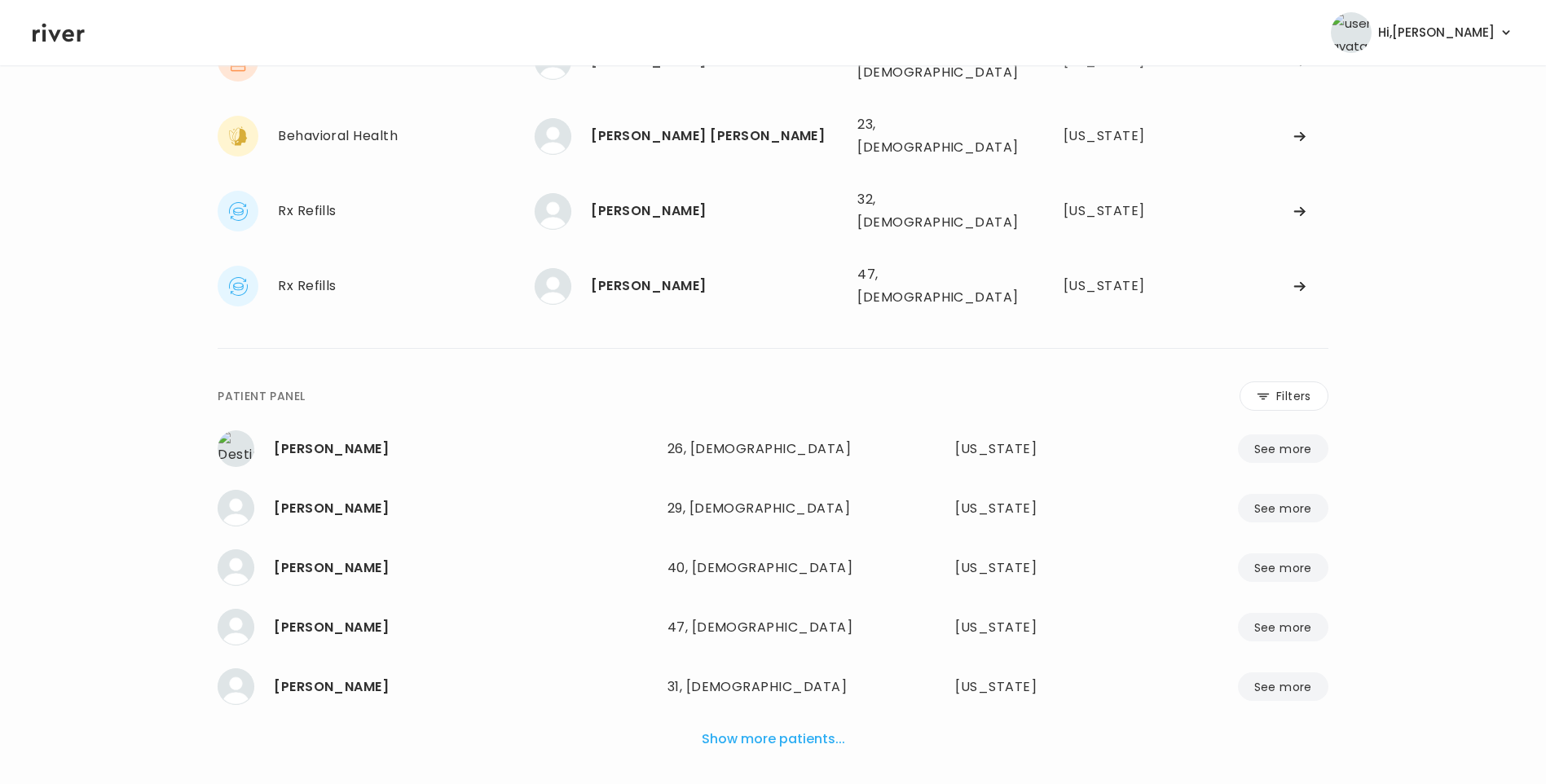
scroll to position [173, 0]
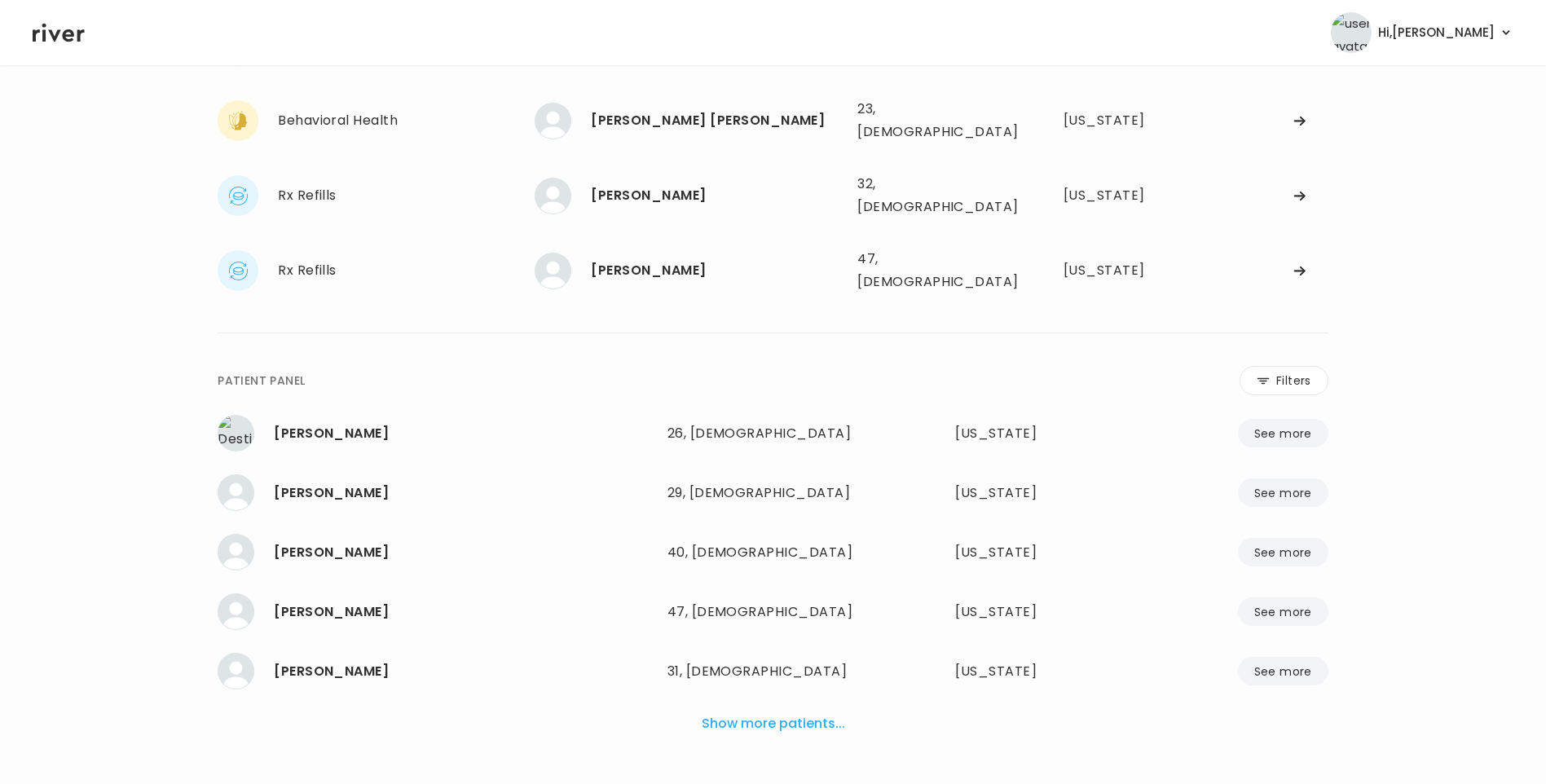
click at [798, 706] on button "Show more patients..." at bounding box center [773, 724] width 157 height 36
drag, startPoint x: 1288, startPoint y: 347, endPoint x: 1262, endPoint y: 350, distance: 26.2
click at [1287, 365] on button "Filters" at bounding box center [1283, 380] width 89 height 30
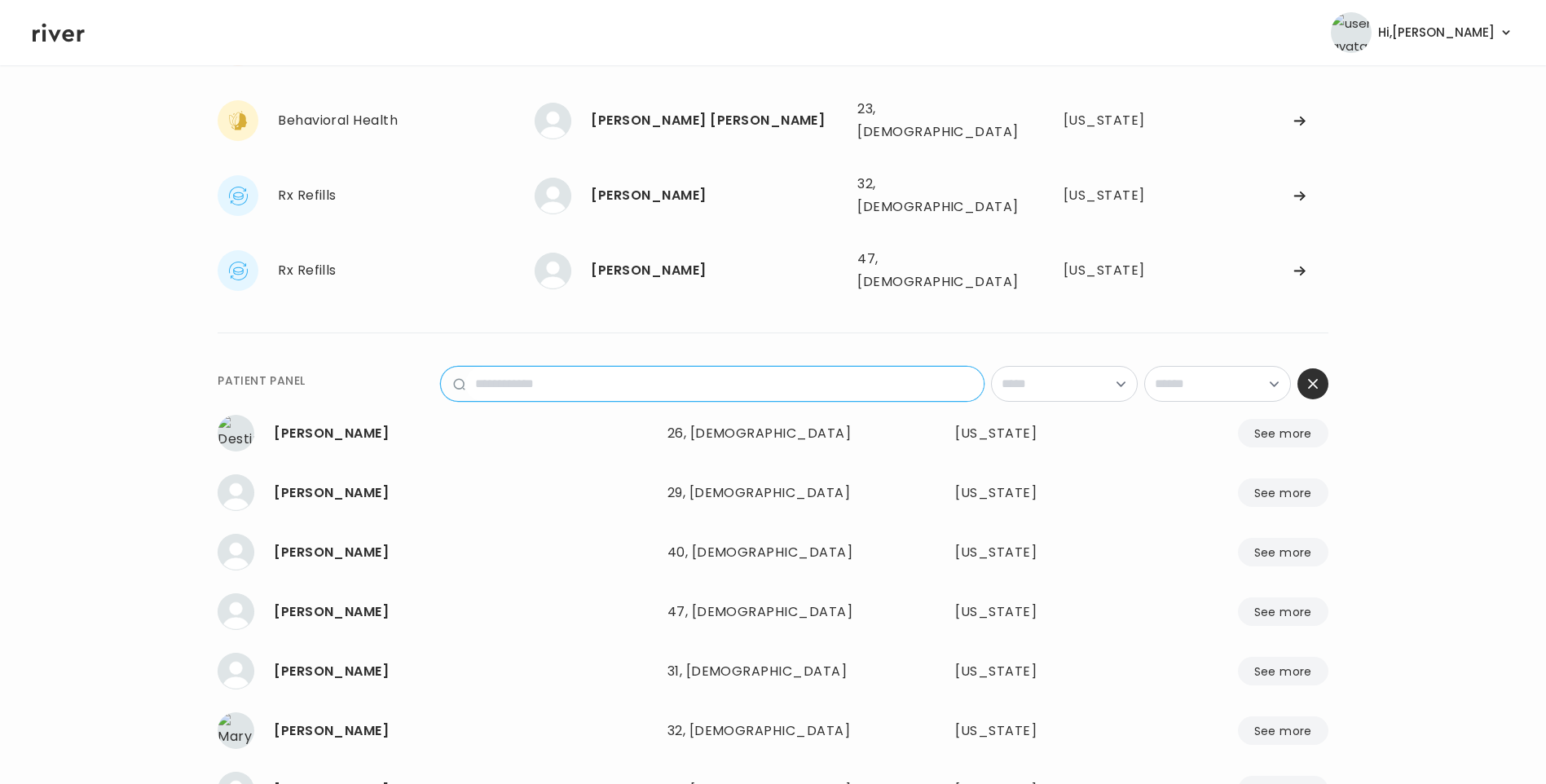
click at [716, 366] on input "name" at bounding box center [725, 383] width 519 height 34
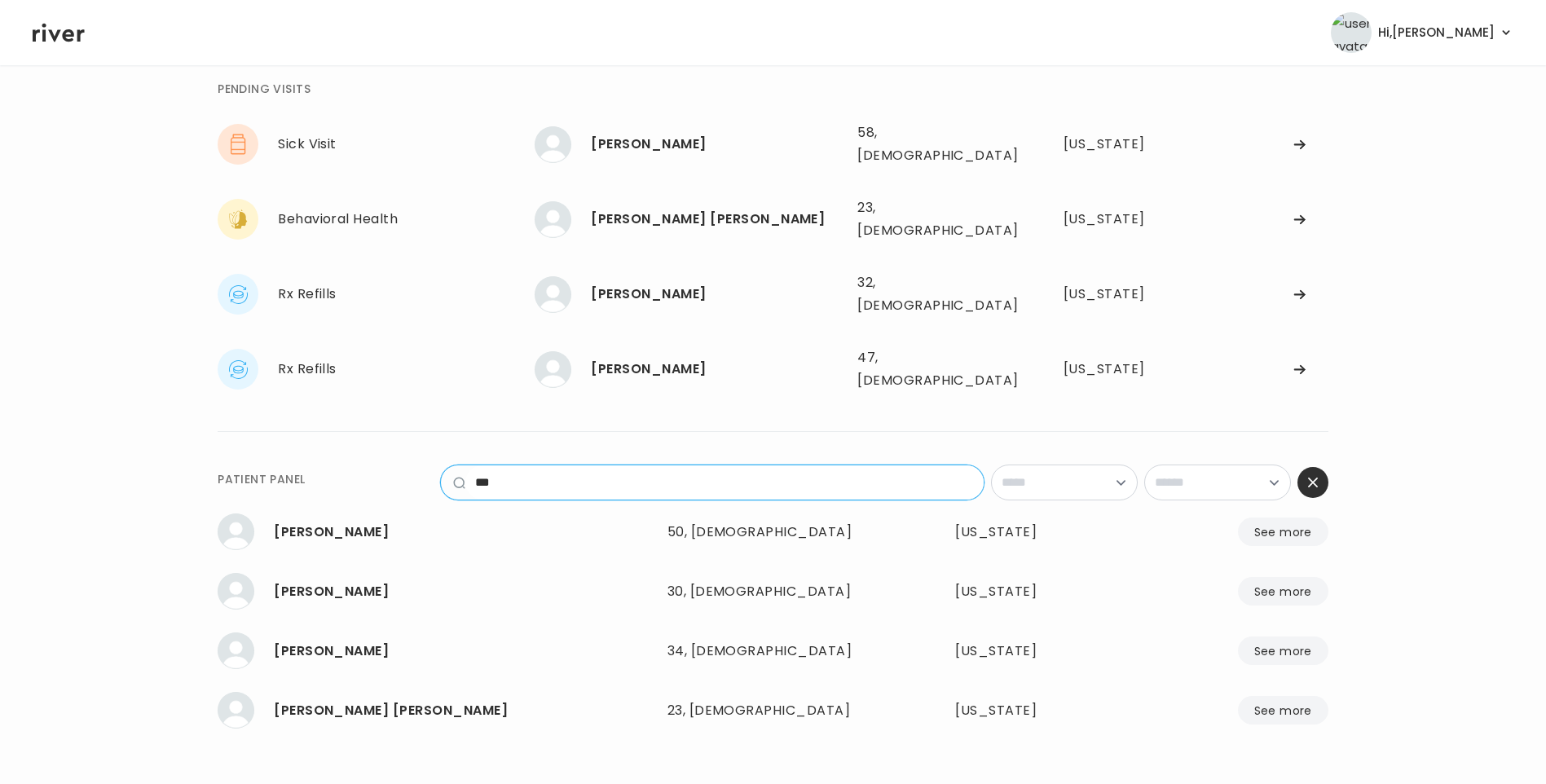
scroll to position [39, 0]
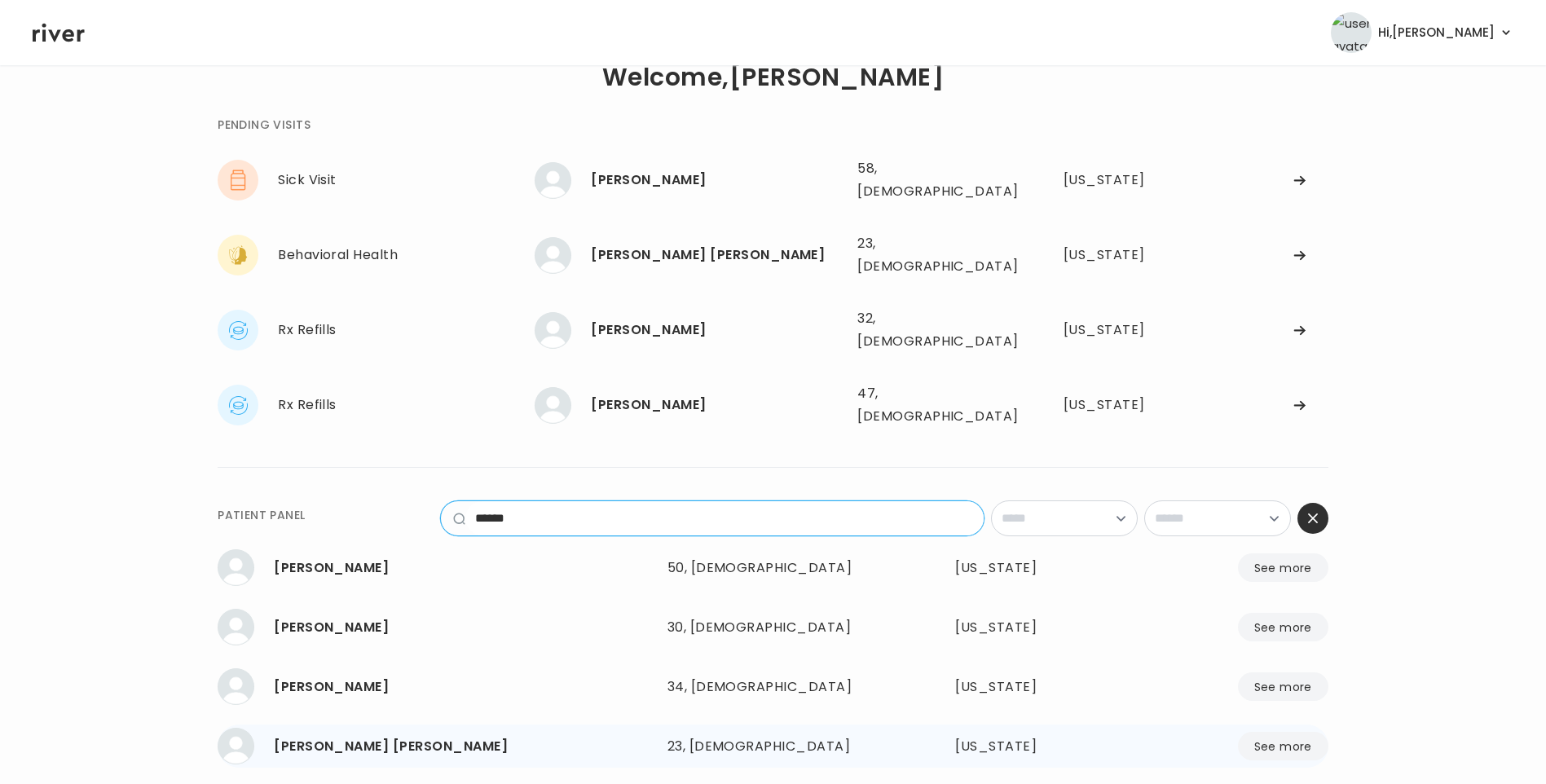
type input "******"
click at [710, 725] on div "TAYLOR A. MCFADDEN 23, Female See more 23, Female Texas See more" at bounding box center [773, 746] width 1110 height 43
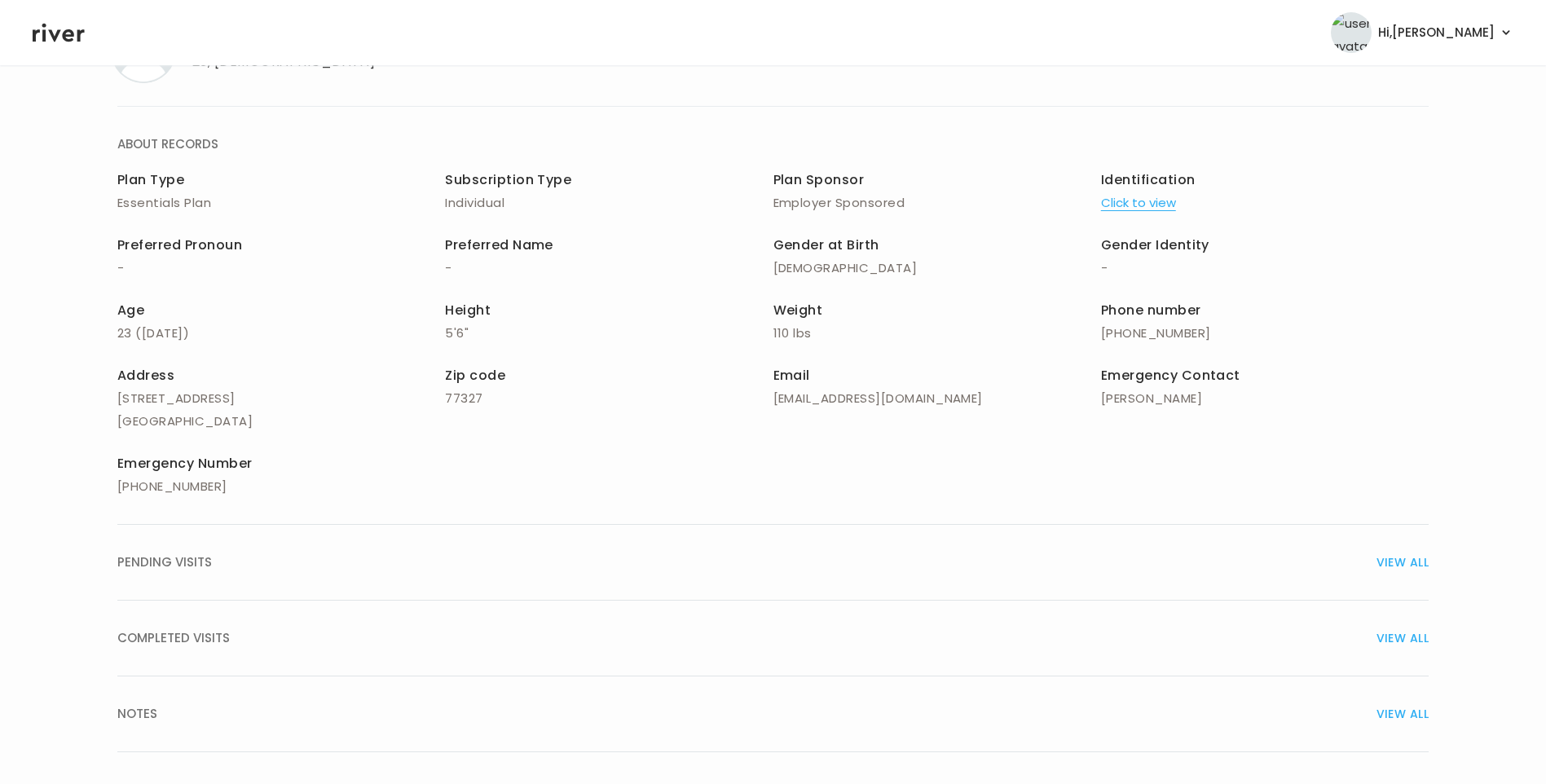
scroll to position [110, 0]
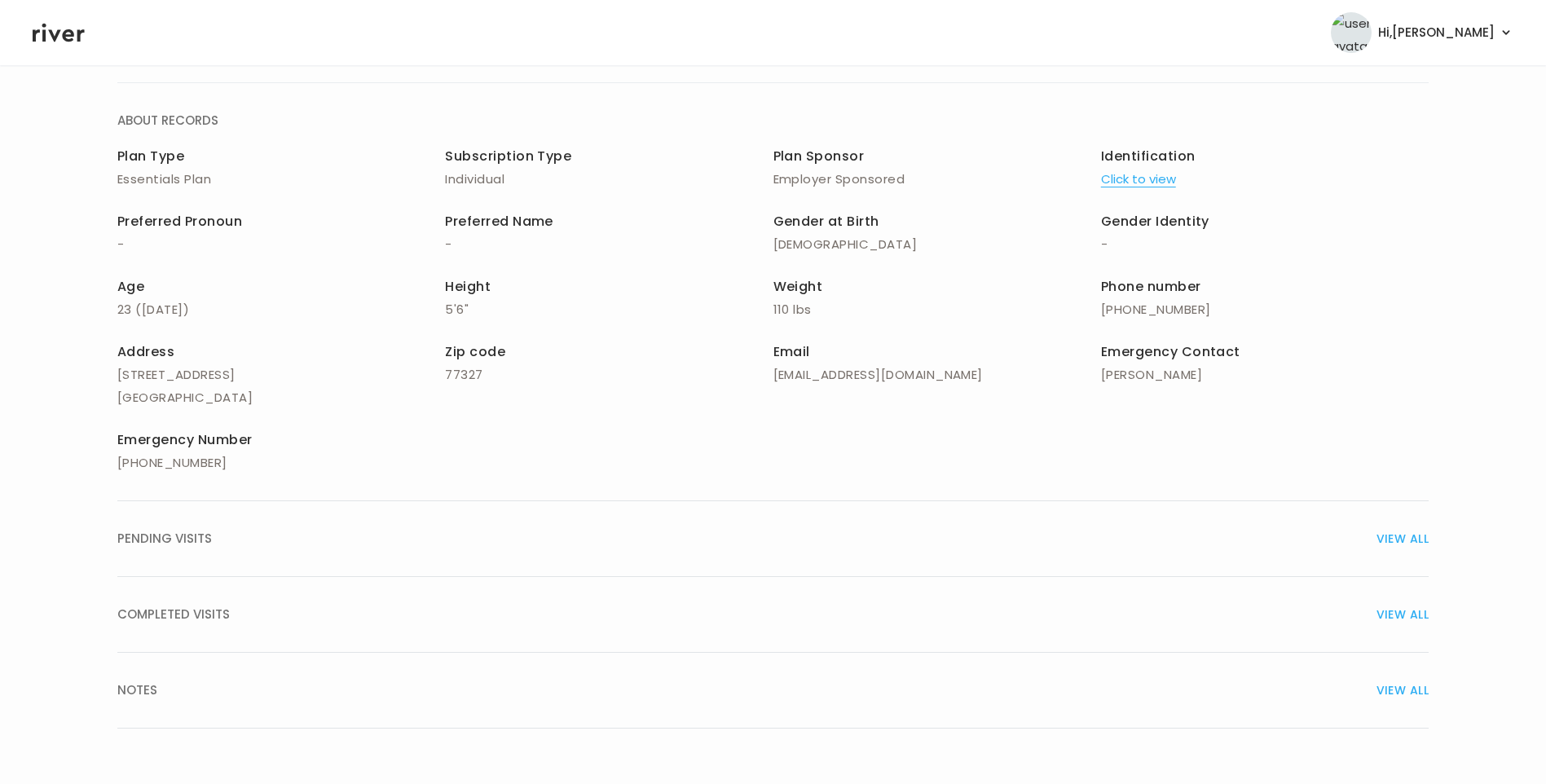
drag, startPoint x: 240, startPoint y: 639, endPoint x: 243, endPoint y: 630, distance: 9.5
click at [240, 639] on button "COMPLETED VISITS VIEW ALL" at bounding box center [773, 615] width 1311 height 76
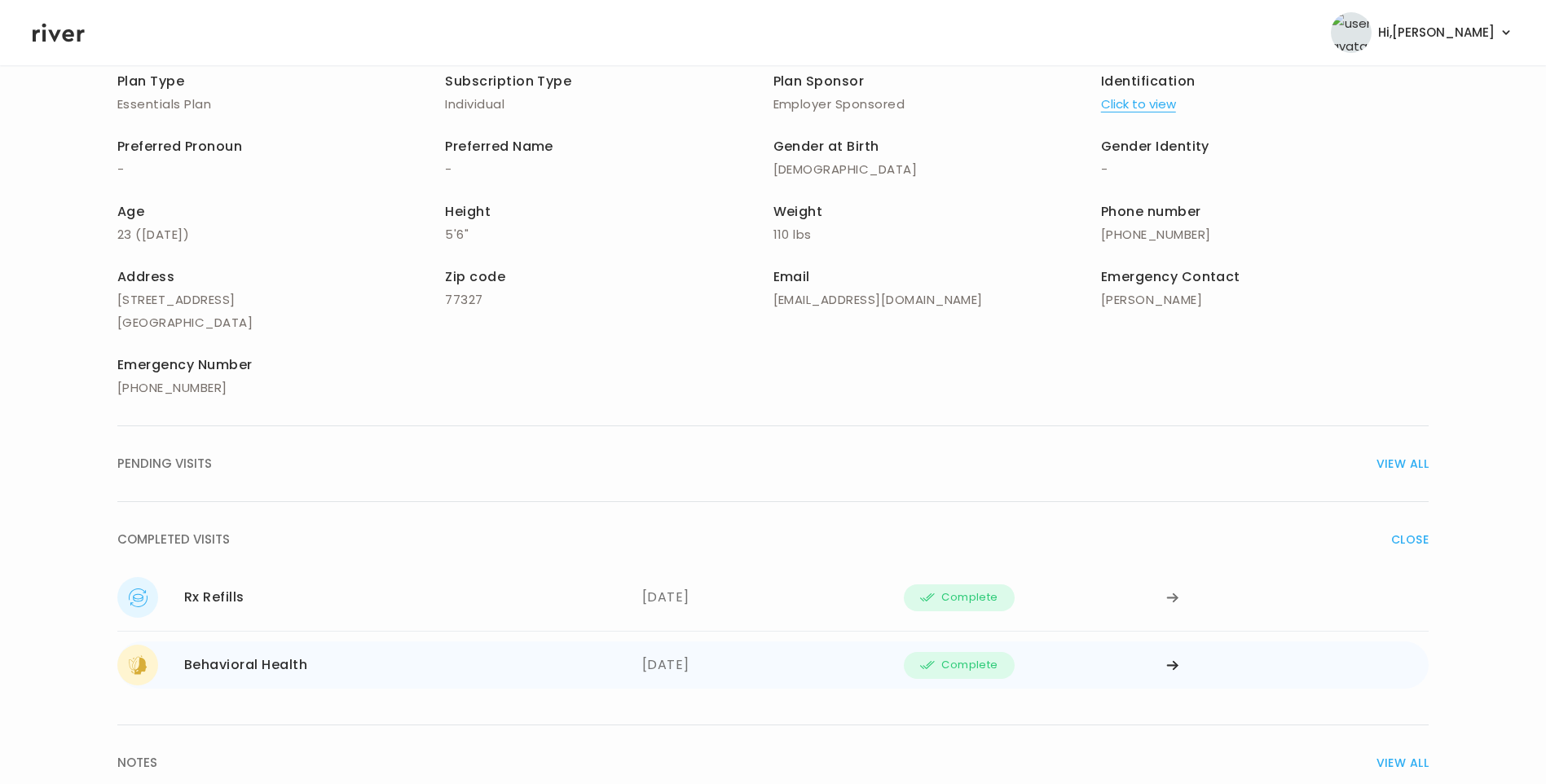
scroll to position [257, 0]
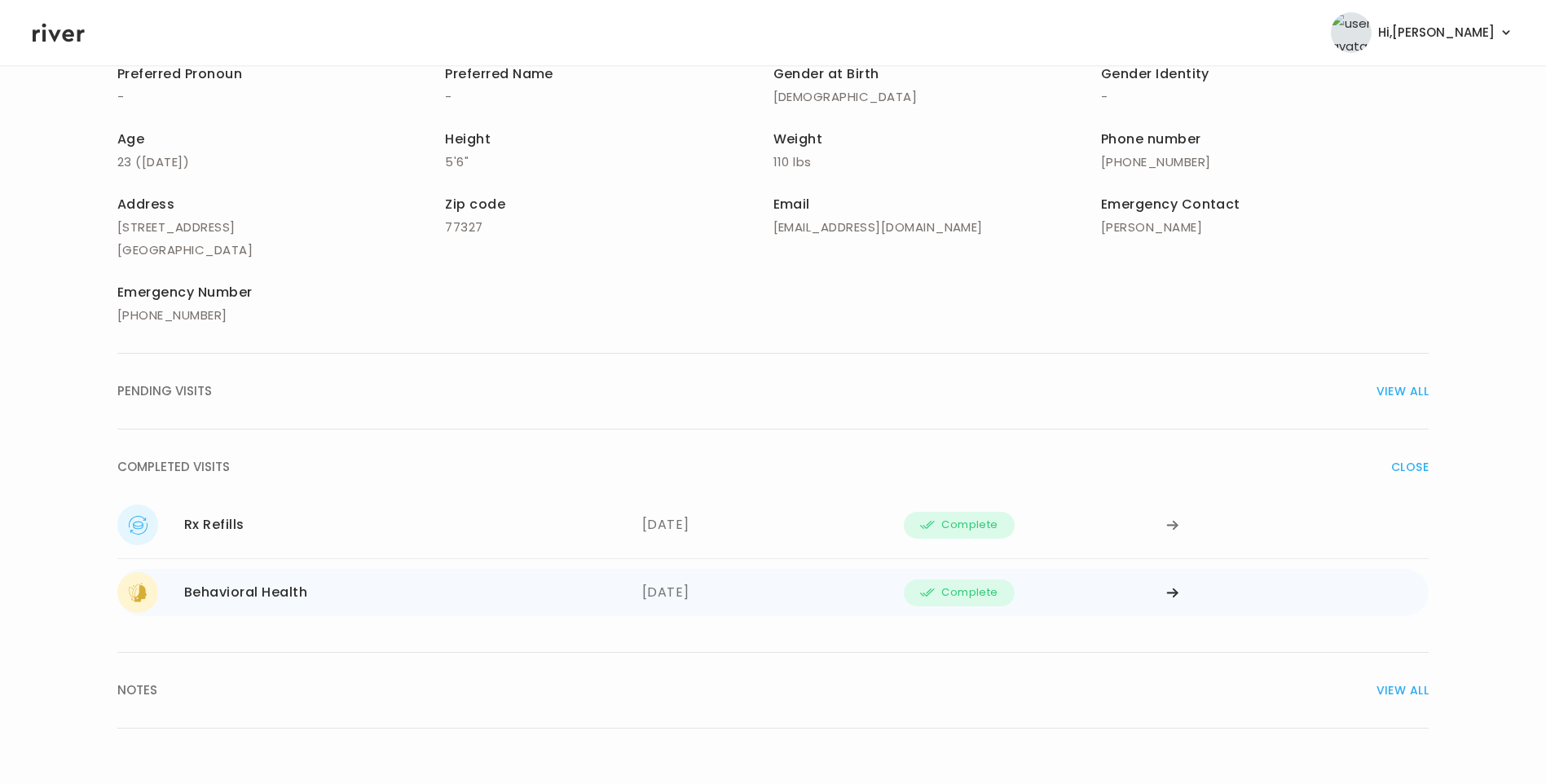
click at [699, 598] on div "06/05/2025" at bounding box center [773, 591] width 262 height 41
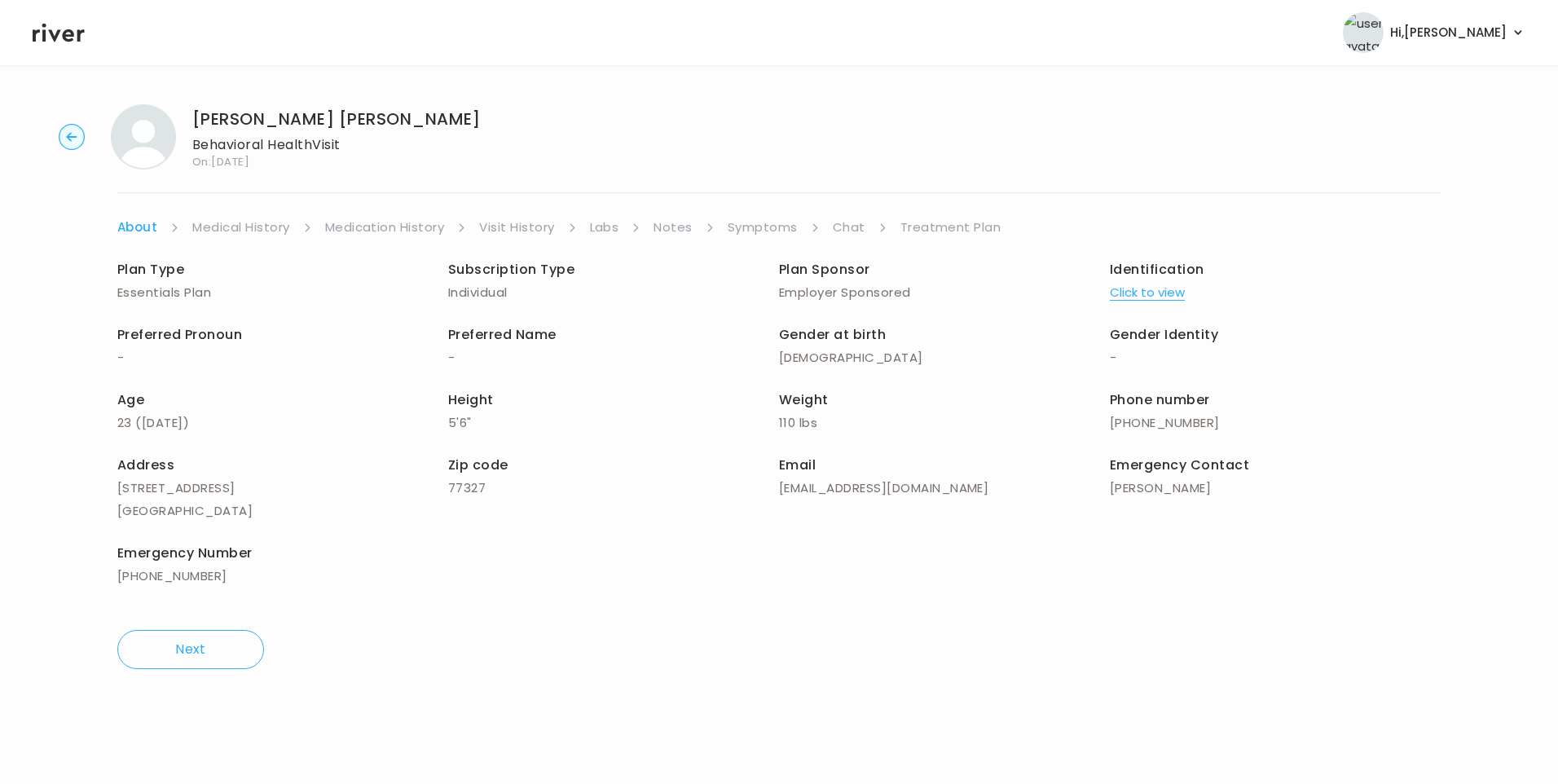
click at [940, 222] on link "Treatment Plan" at bounding box center [951, 227] width 101 height 23
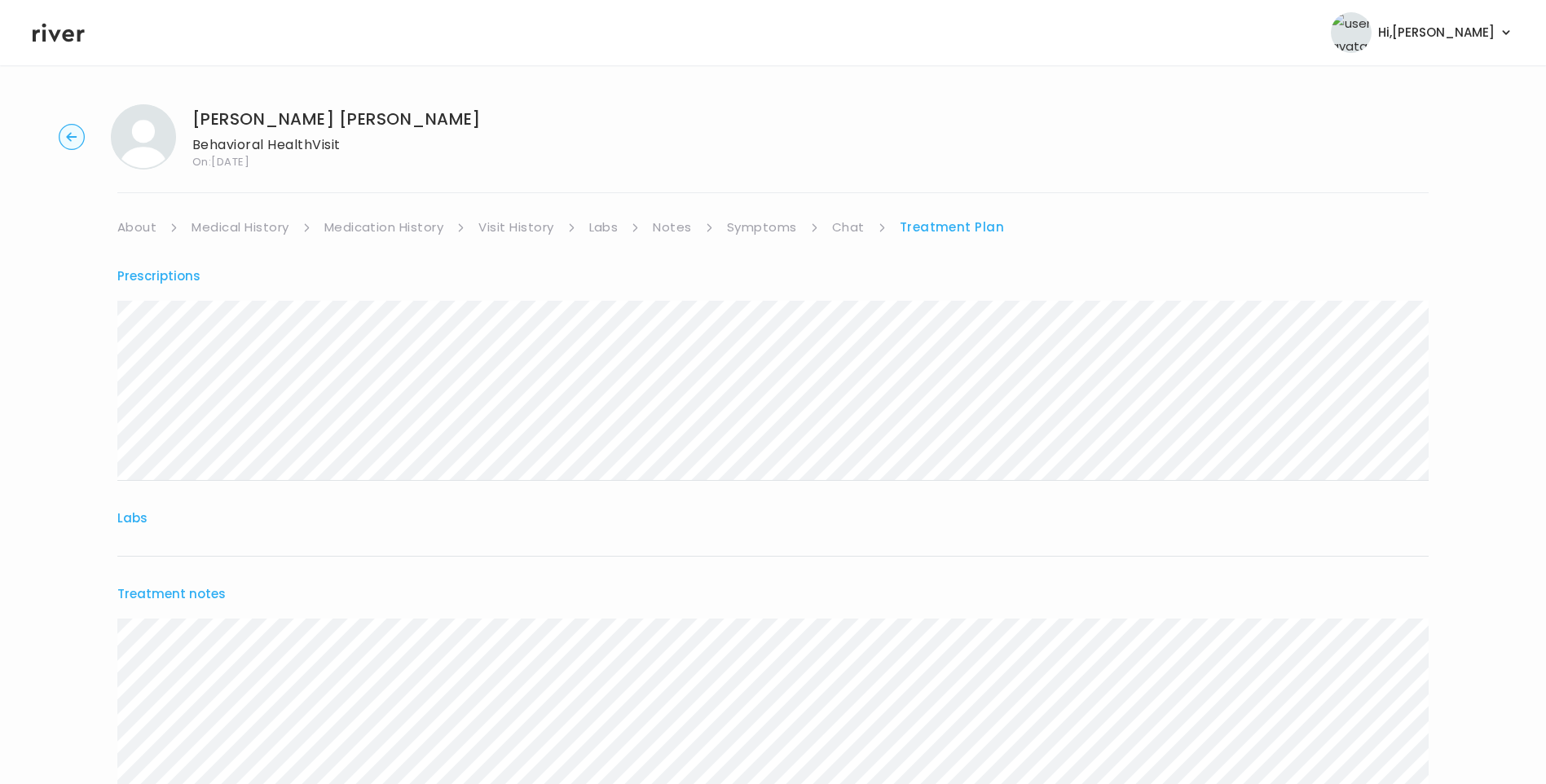
click at [526, 231] on link "Visit History" at bounding box center [515, 227] width 75 height 23
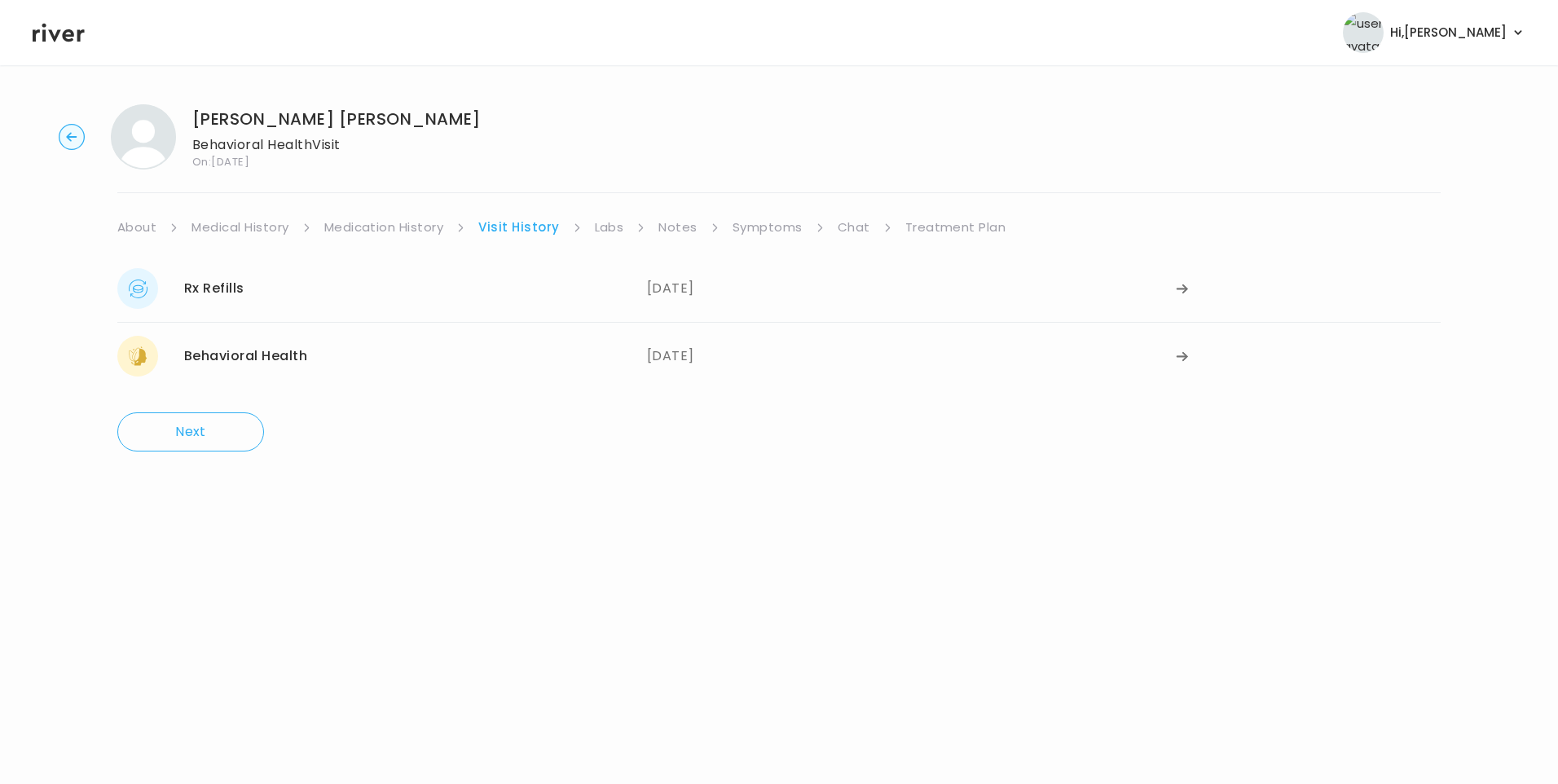
click at [63, 34] on icon at bounding box center [59, 32] width 52 height 19
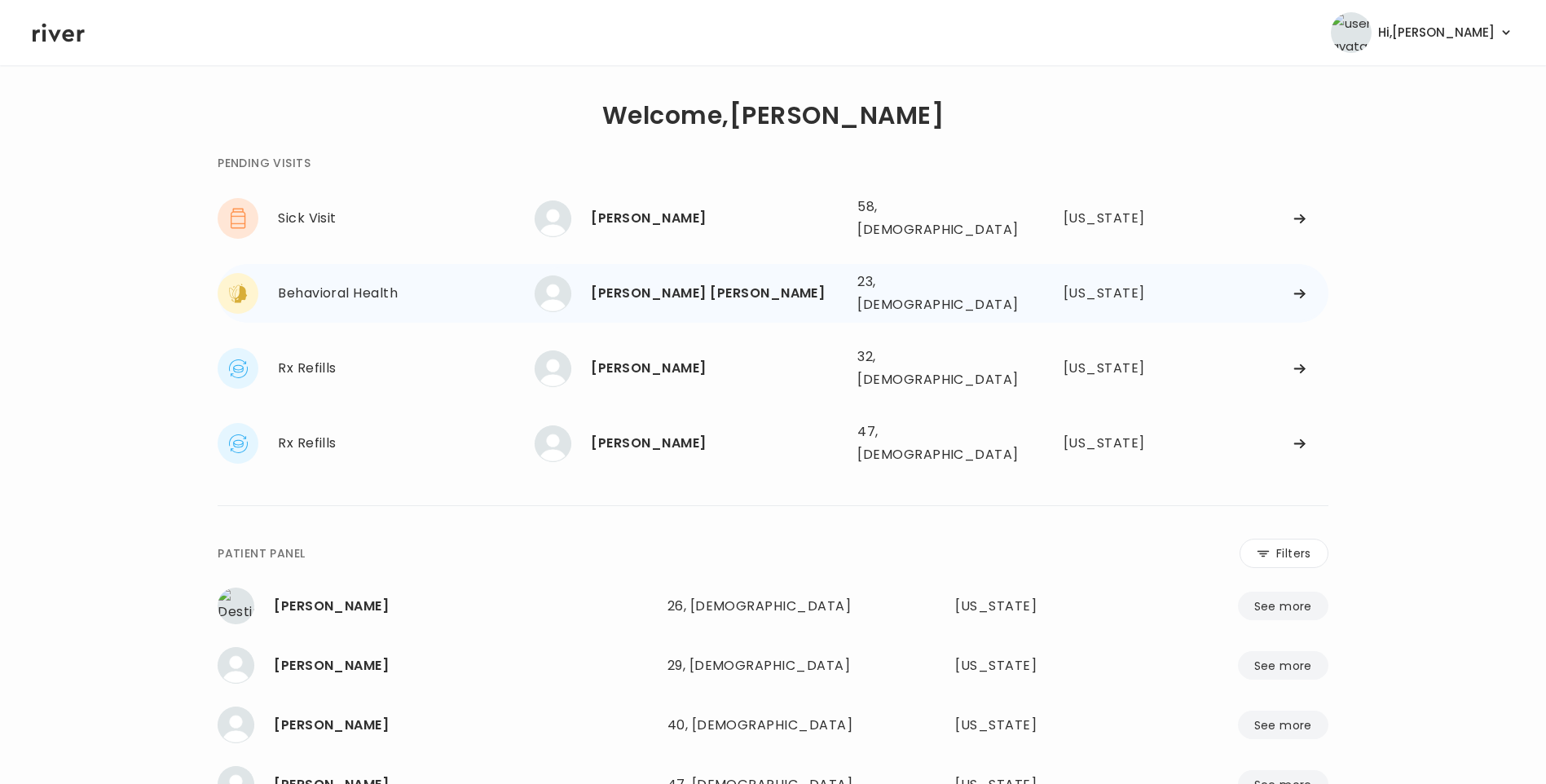
click at [675, 282] on div "[PERSON_NAME] [PERSON_NAME]" at bounding box center [717, 293] width 253 height 23
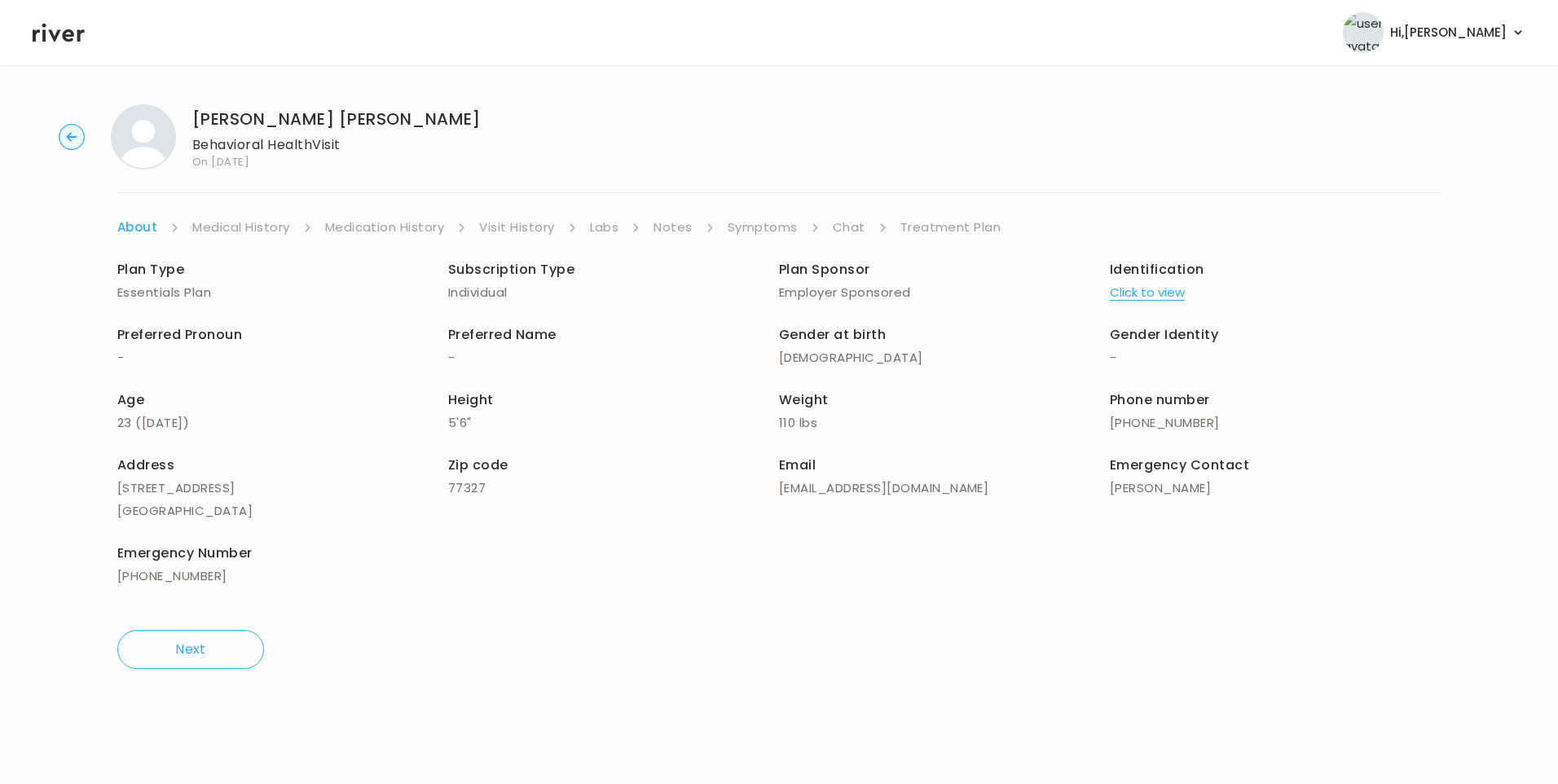
click at [542, 221] on link "Visit History" at bounding box center [516, 227] width 75 height 23
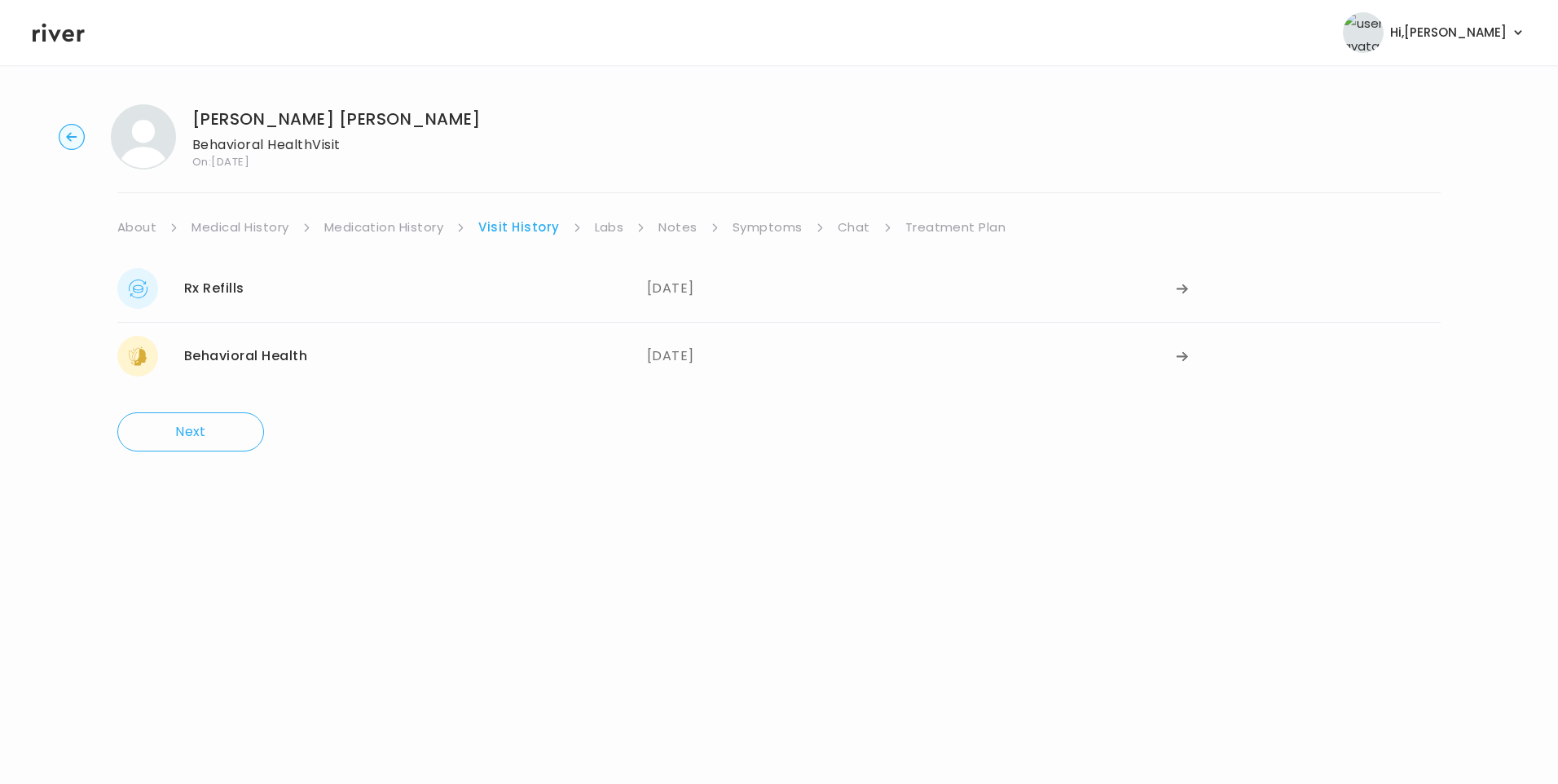
click at [848, 219] on link "Chat" at bounding box center [854, 227] width 32 height 23
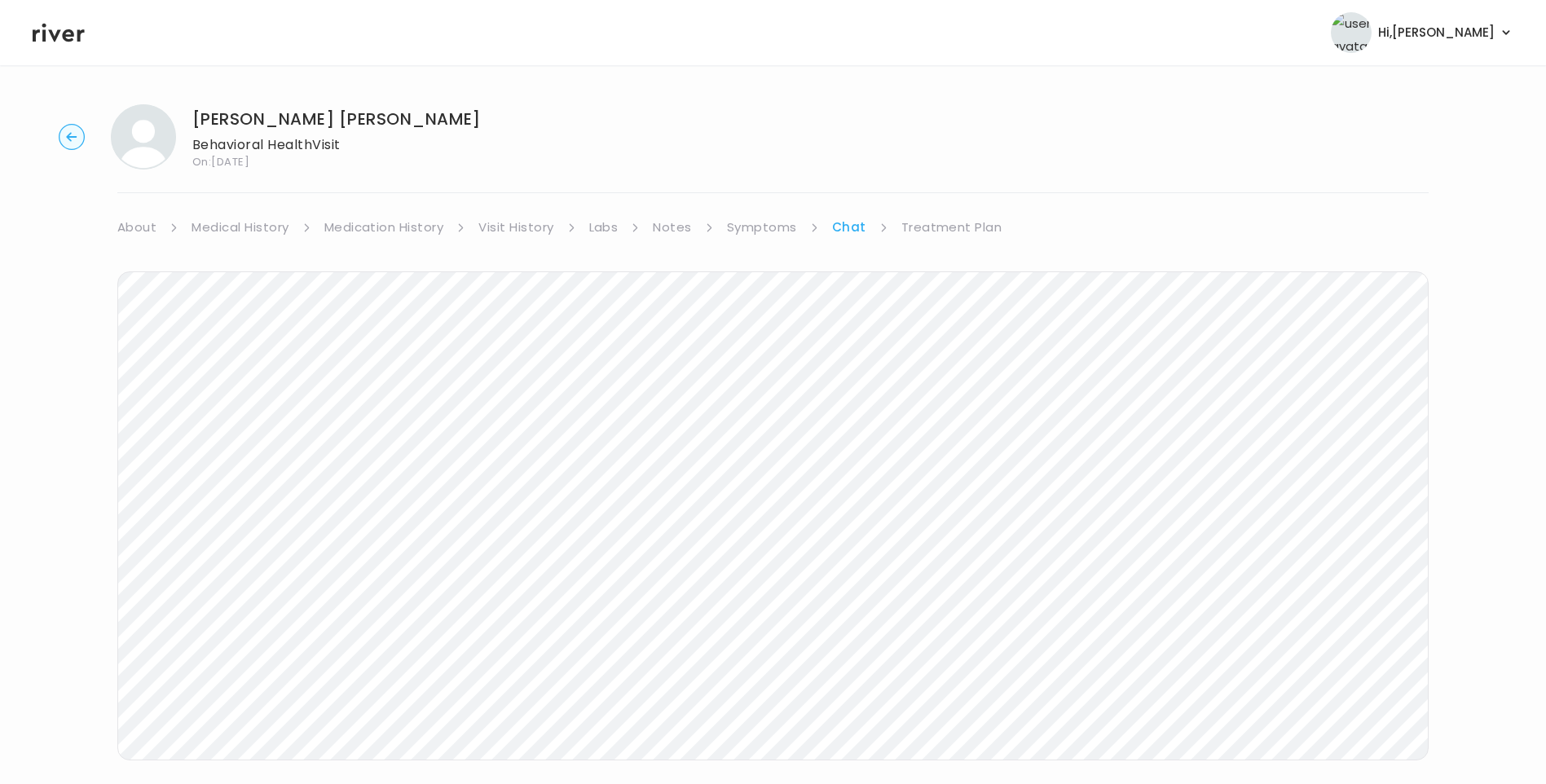
click at [75, 536] on div "TAYLOR ANNE MCFADDEN Behavioral Health Visit On: 17 Sep 2025 About Medical Hist…" at bounding box center [773, 484] width 1546 height 788
click at [139, 221] on link "About" at bounding box center [136, 227] width 39 height 23
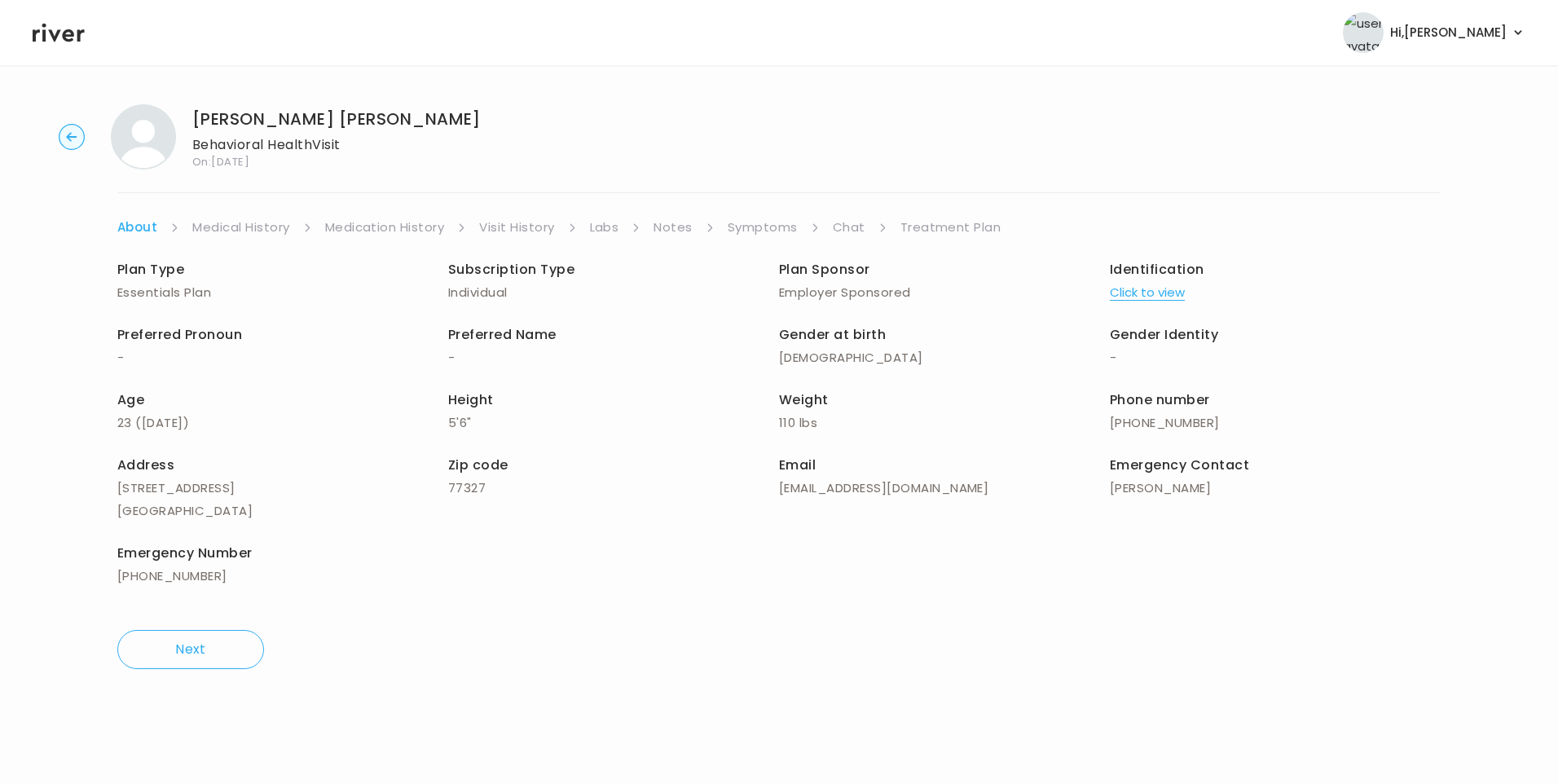
click at [853, 225] on link "Chat" at bounding box center [849, 227] width 32 height 23
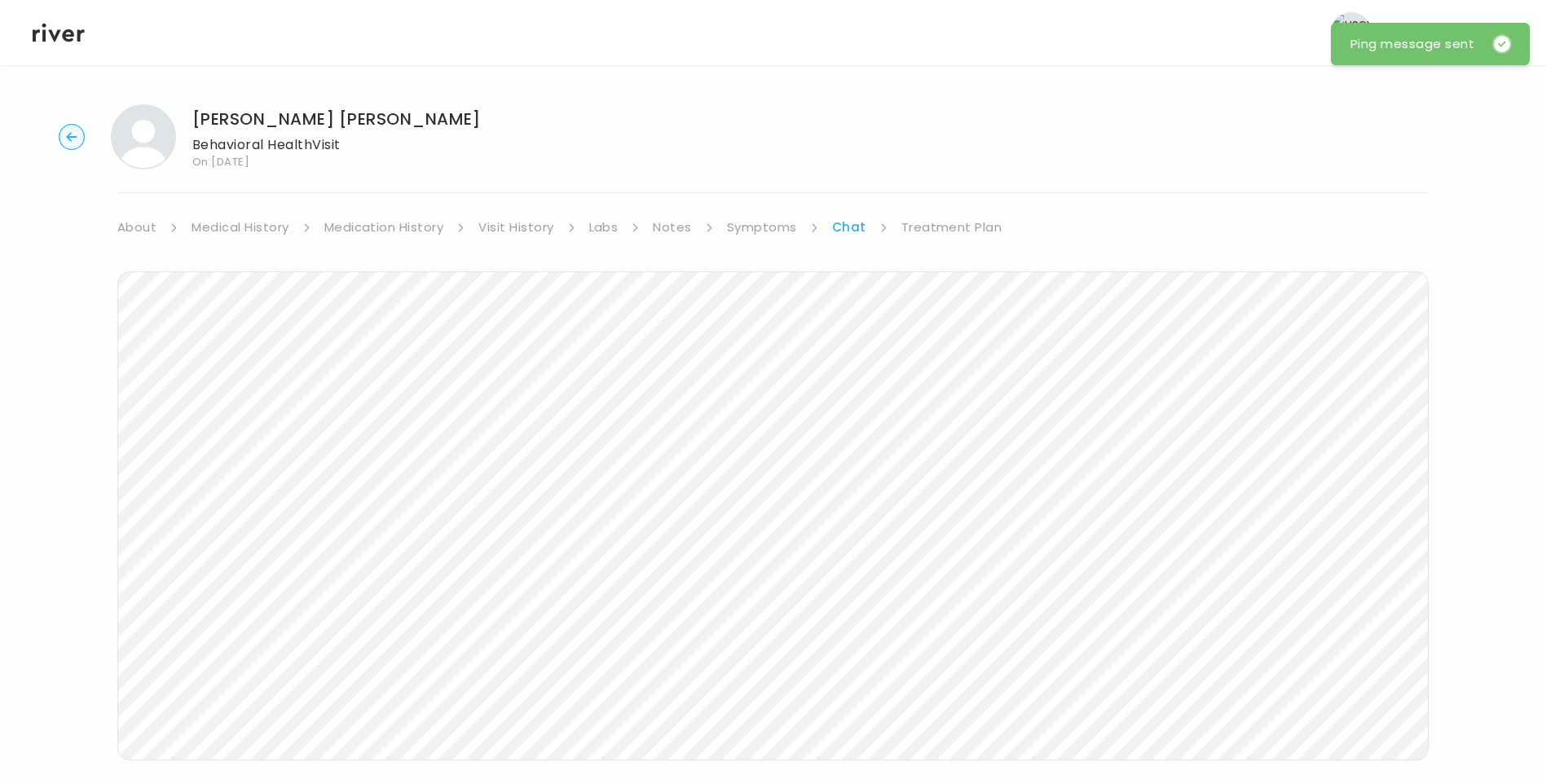
click at [942, 226] on link "Treatment Plan" at bounding box center [952, 227] width 101 height 23
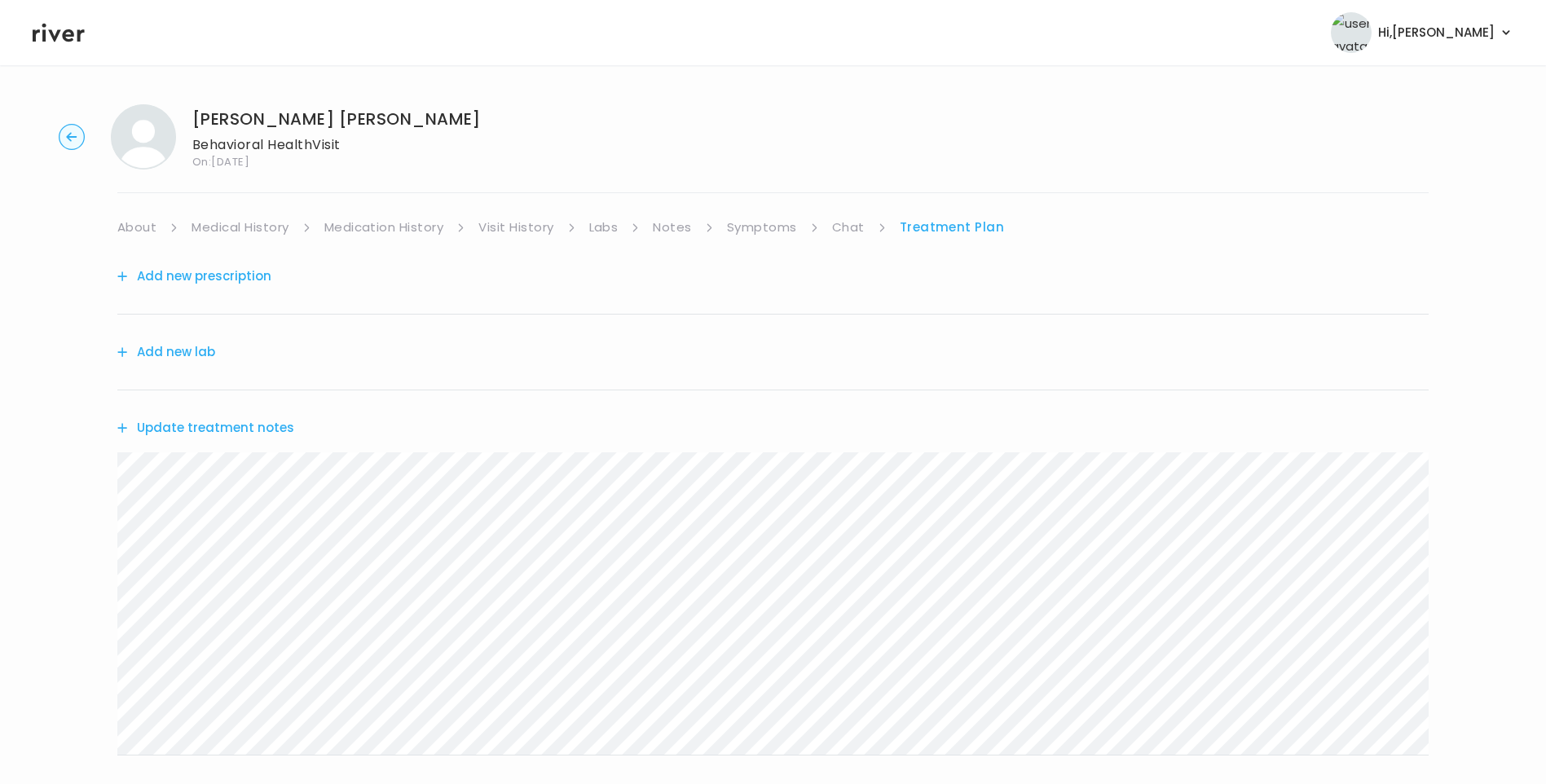
click at [233, 428] on button "Update treatment notes" at bounding box center [205, 427] width 176 height 23
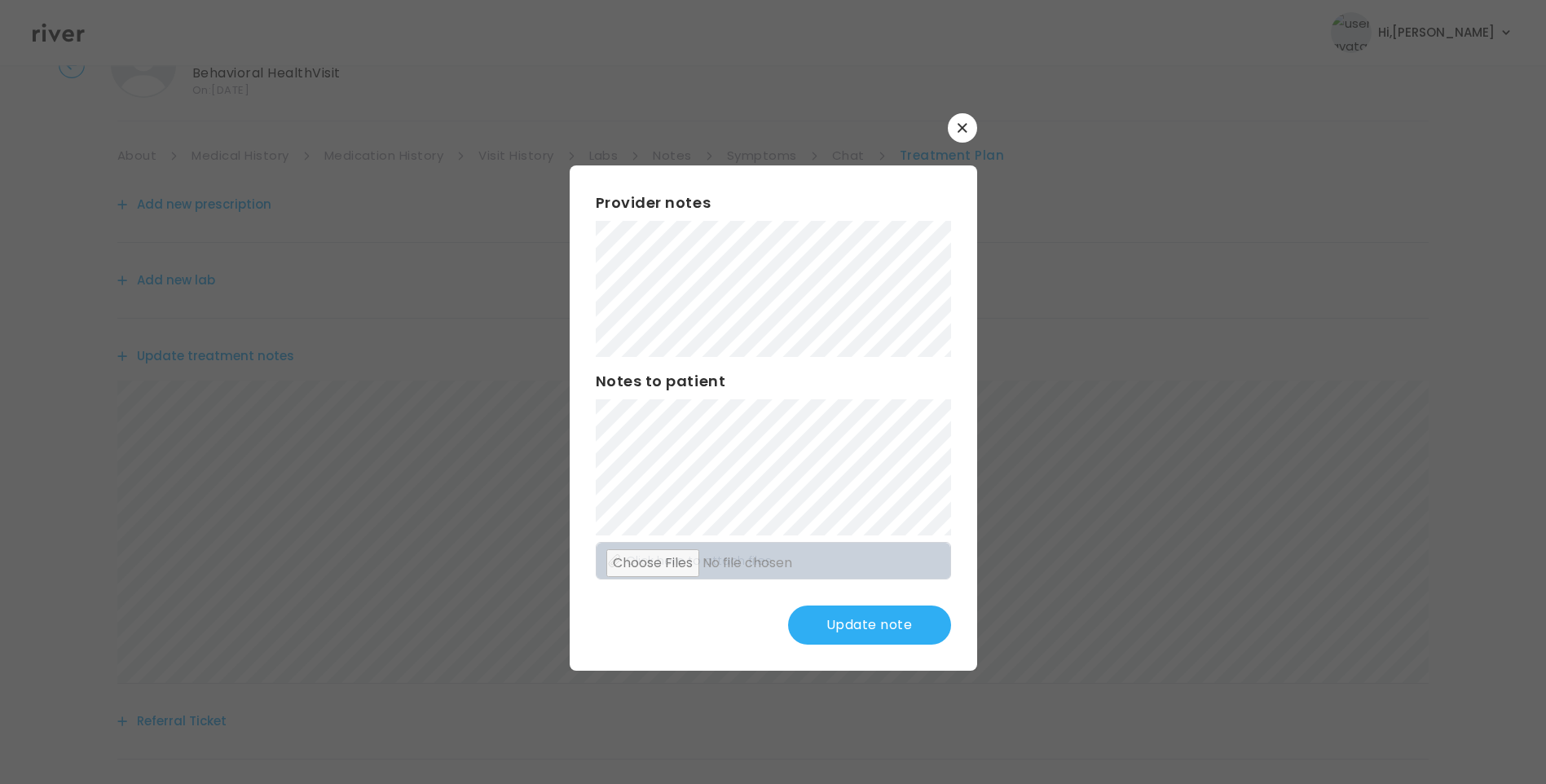
scroll to position [163, 0]
click at [890, 636] on button "Update note" at bounding box center [869, 624] width 163 height 39
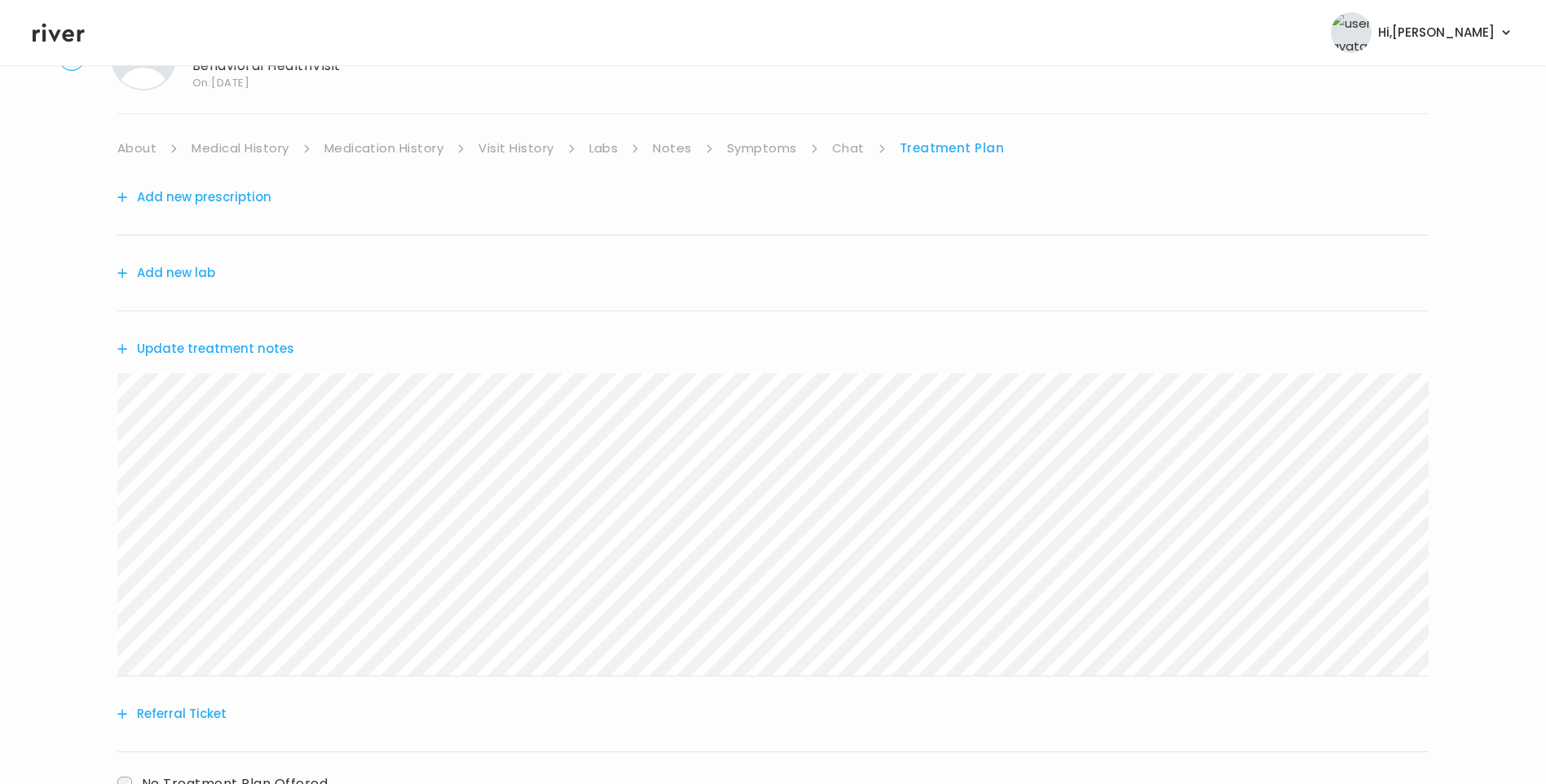
scroll to position [0, 0]
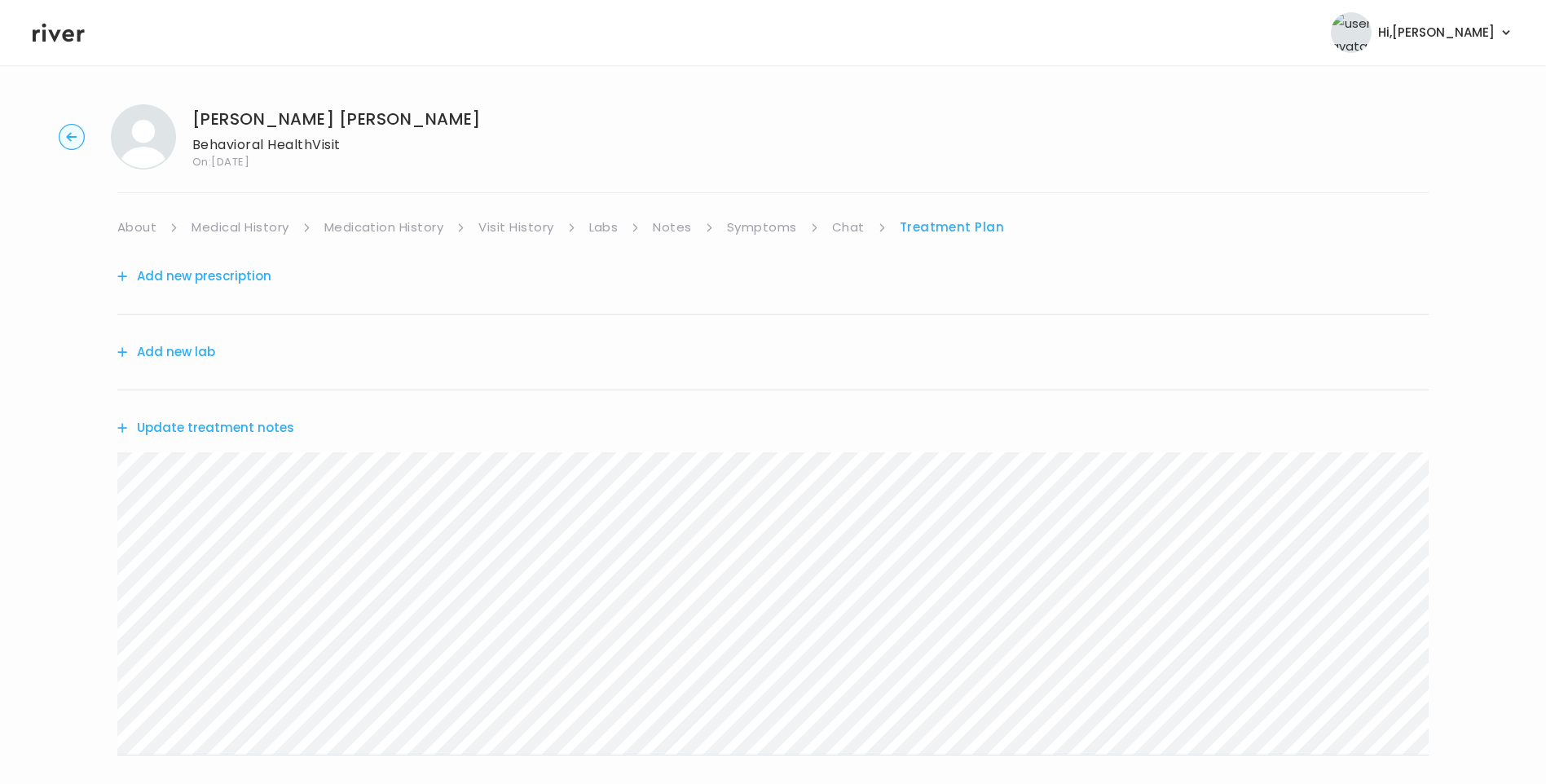
click at [839, 227] on link "Chat" at bounding box center [848, 227] width 32 height 23
click at [70, 32] on icon at bounding box center [59, 32] width 52 height 19
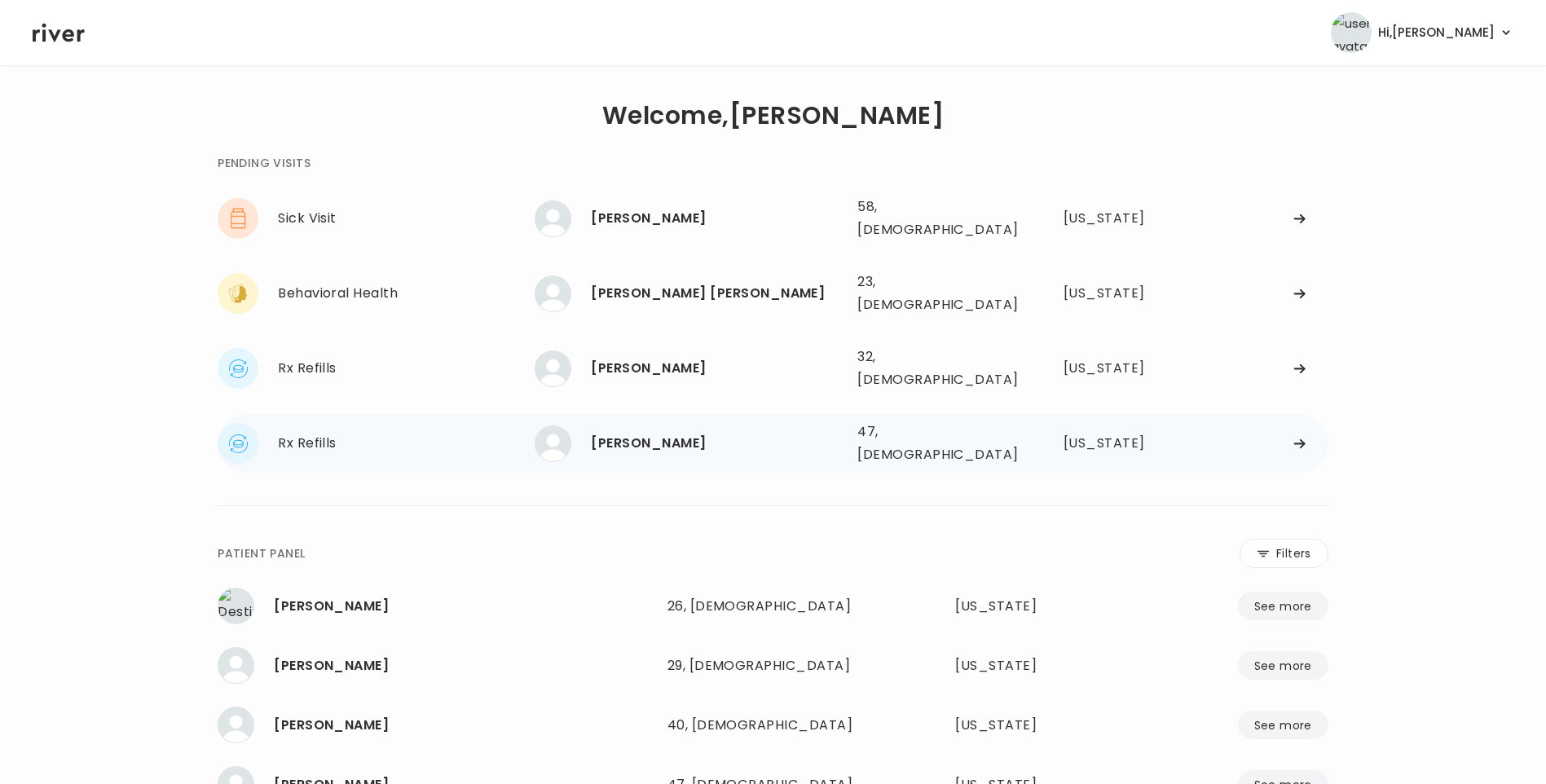
click at [704, 432] on div "[PERSON_NAME]" at bounding box center [717, 443] width 253 height 23
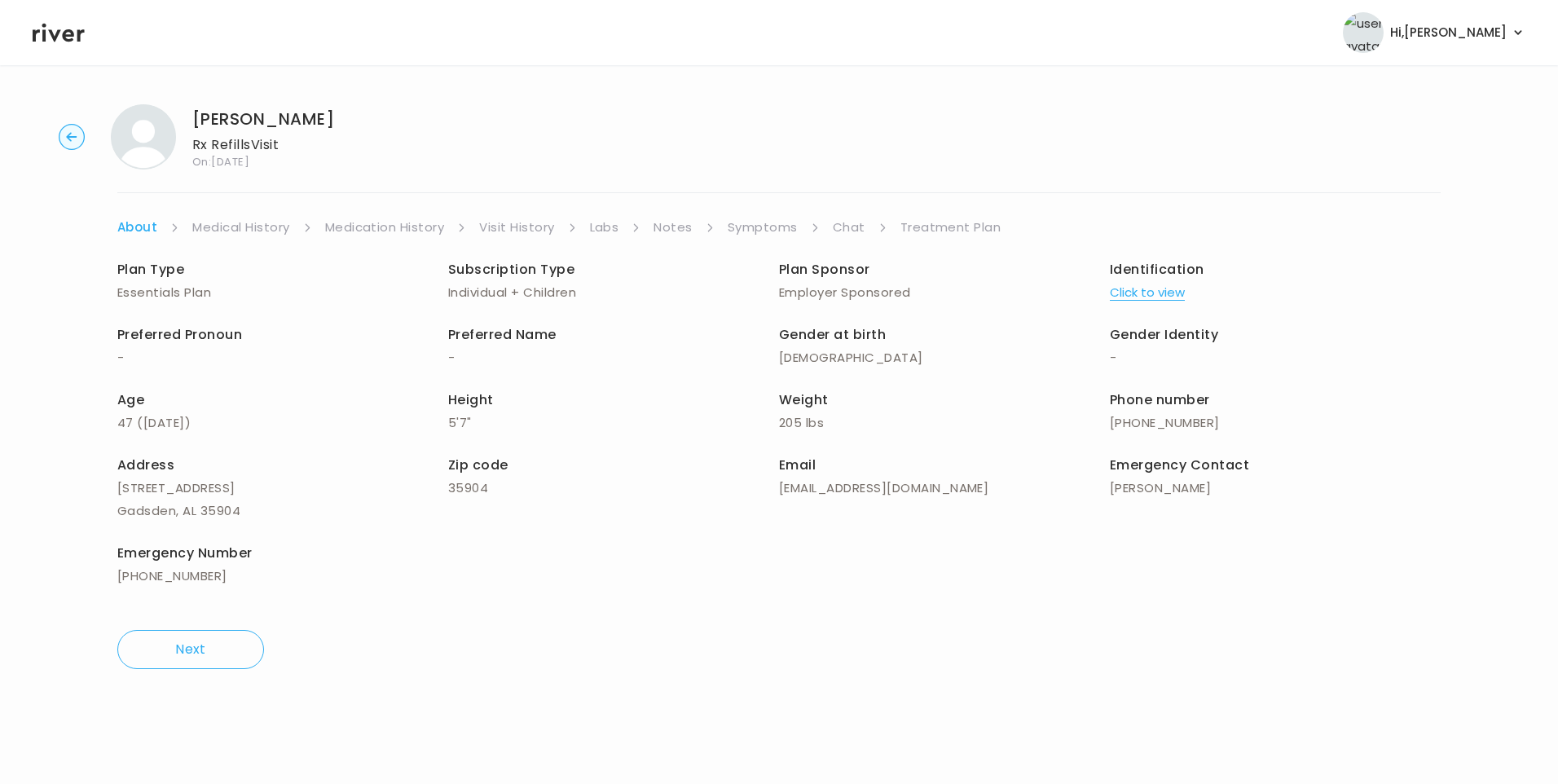
drag, startPoint x: 768, startPoint y: 206, endPoint x: 776, endPoint y: 217, distance: 13.6
click at [771, 208] on div "Laura Long Rx Refills Visit On: 17 Sep 2025 About Medical History Medication Hi…" at bounding box center [779, 386] width 1558 height 590
click at [518, 229] on link "Visit History" at bounding box center [516, 227] width 75 height 23
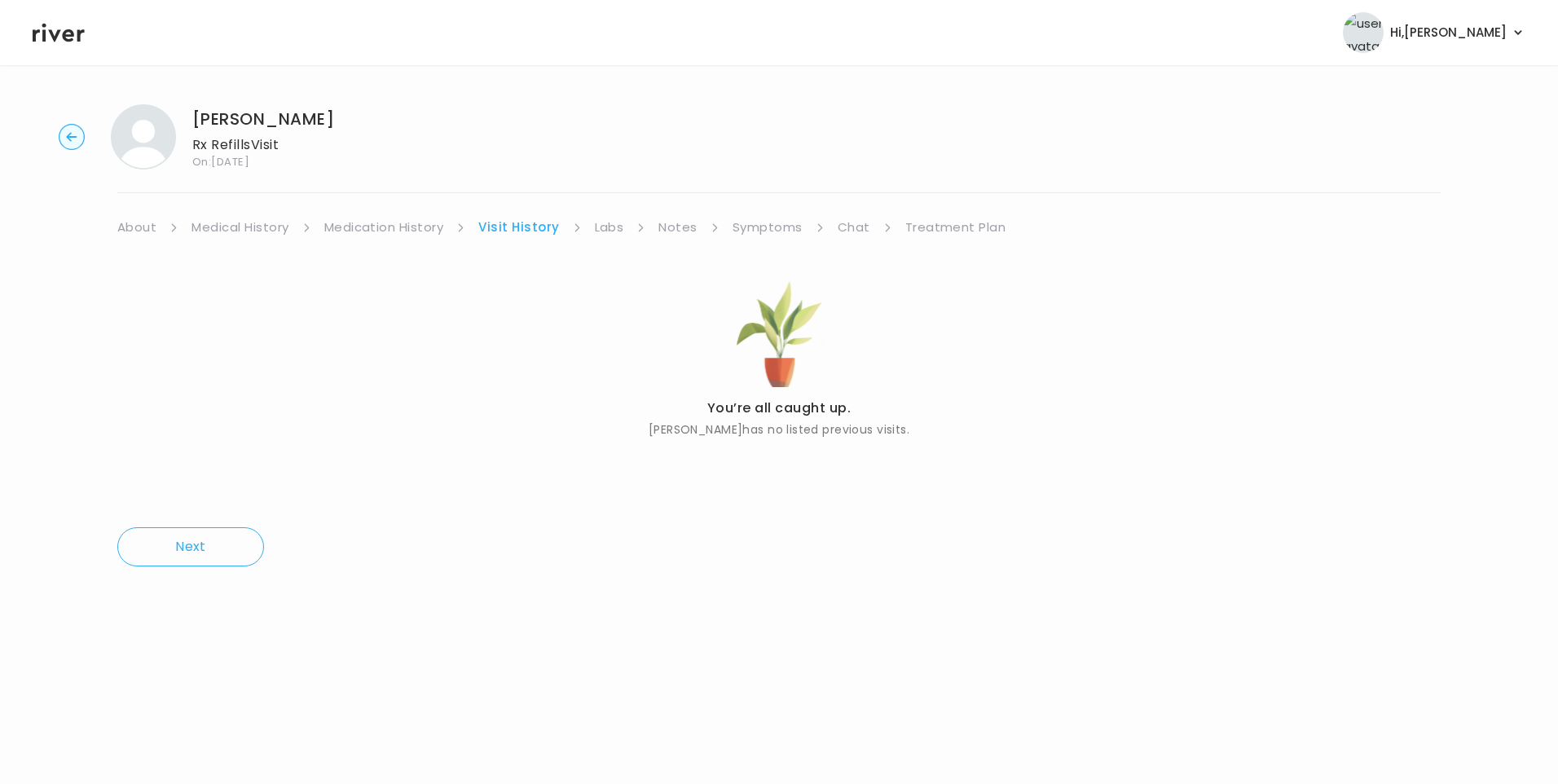
click at [127, 227] on link "About" at bounding box center [136, 227] width 39 height 23
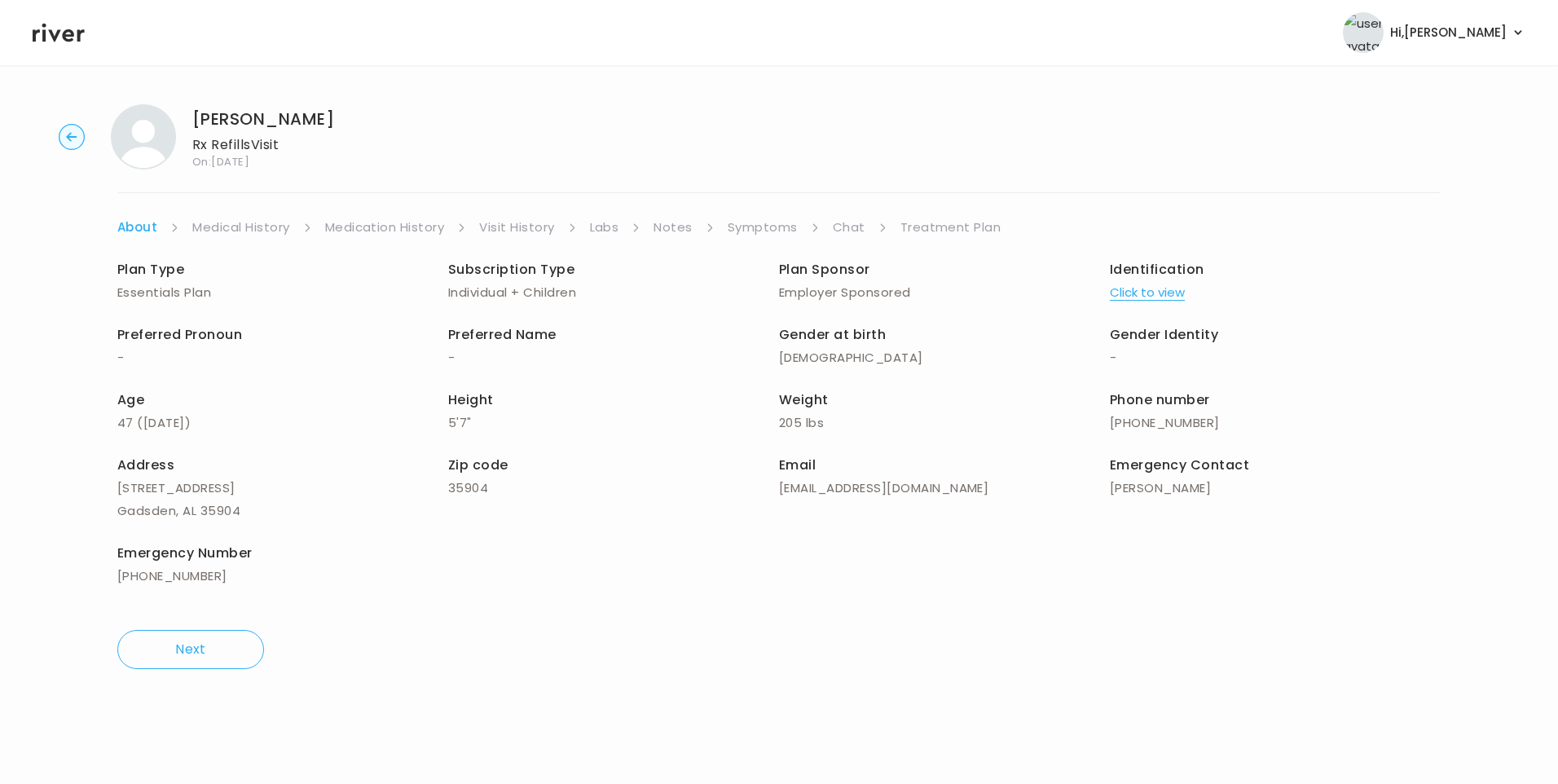
click at [1146, 293] on button "Click to view" at bounding box center [1147, 292] width 75 height 23
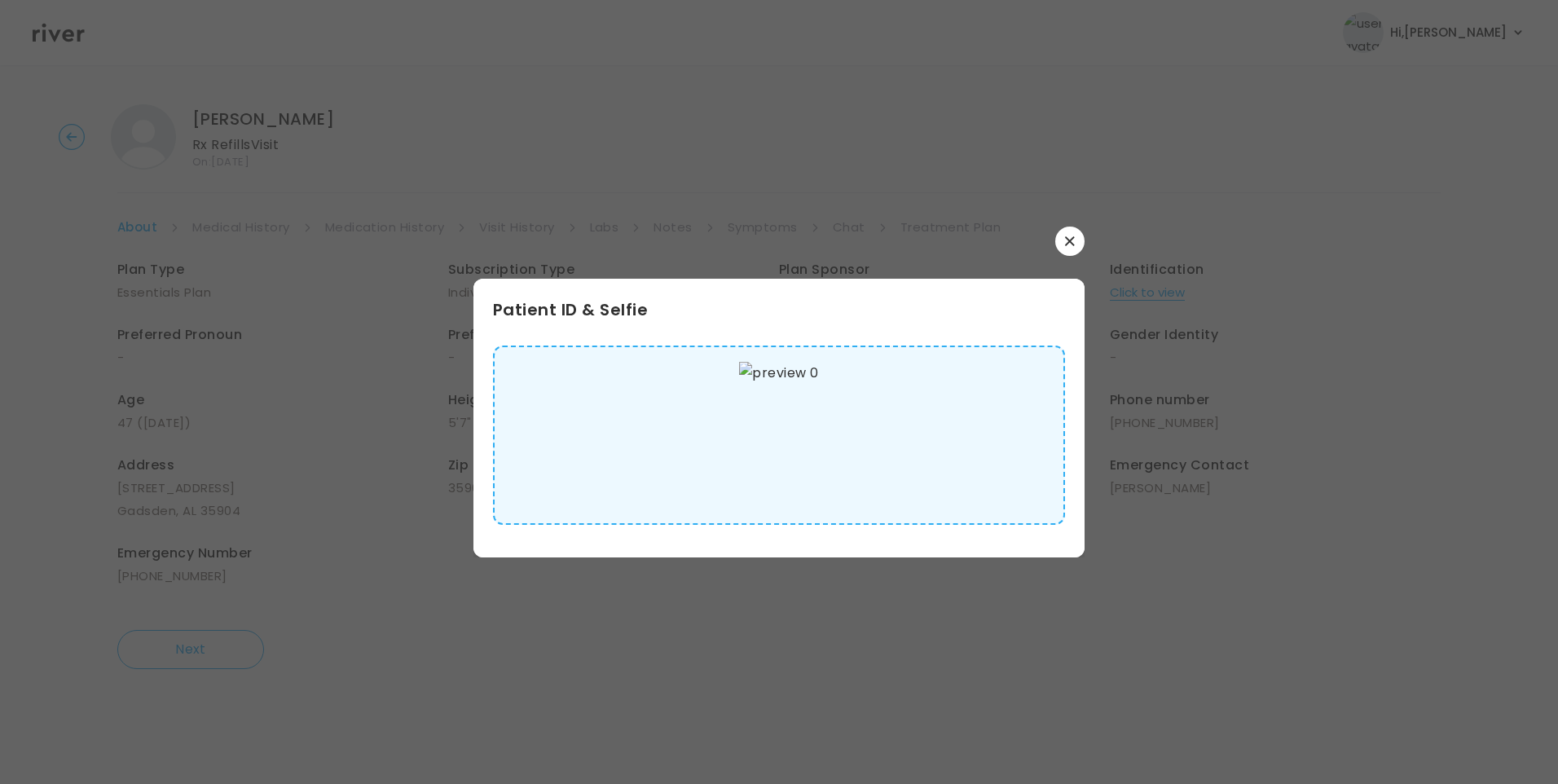
click at [809, 447] on img at bounding box center [779, 435] width 79 height 147
click at [1068, 225] on div "​ Patient ID & Selfie" at bounding box center [779, 392] width 1558 height 784
click at [1071, 244] on icon "button" at bounding box center [1070, 240] width 10 height 10
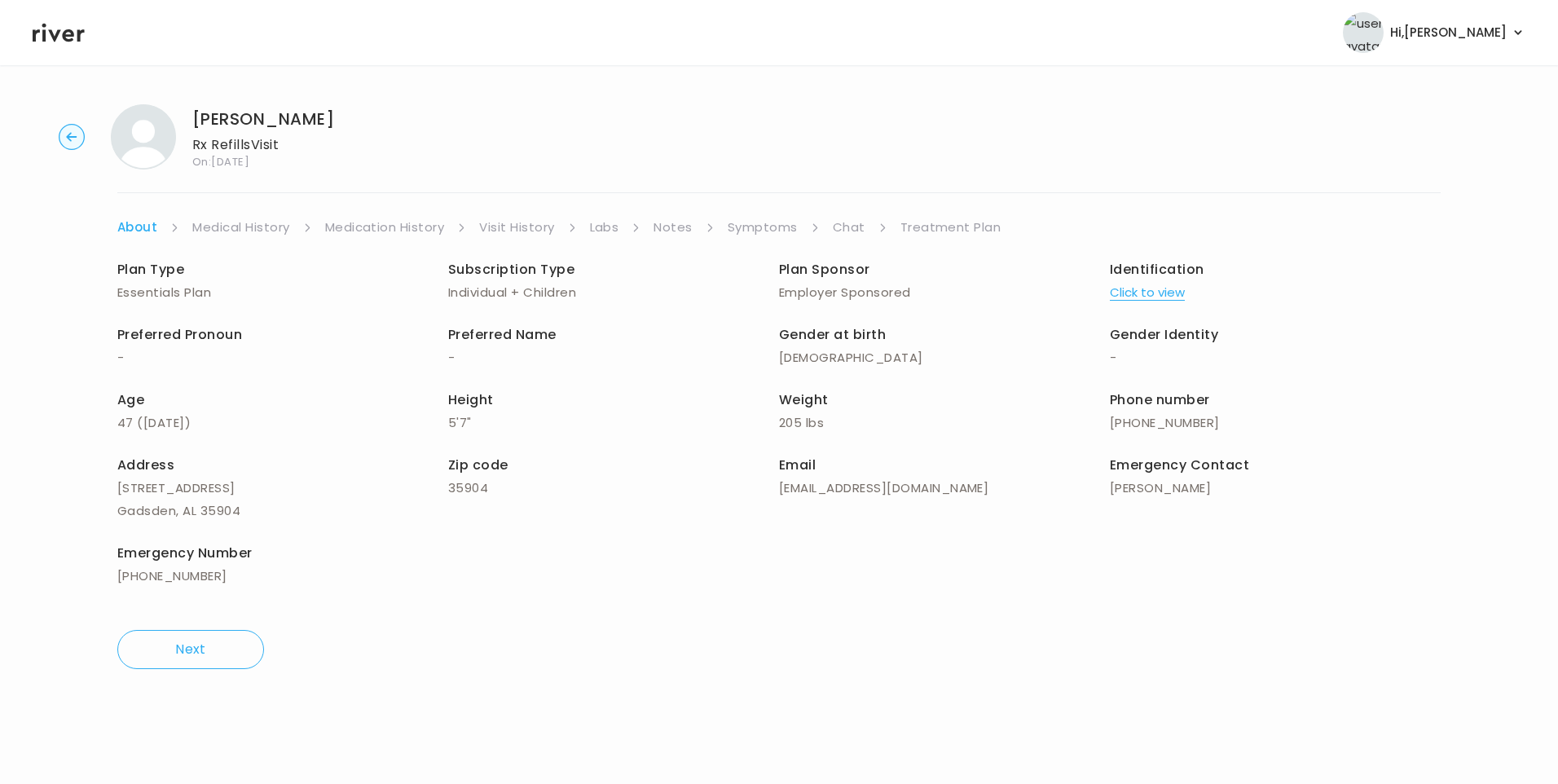
drag, startPoint x: 252, startPoint y: 224, endPoint x: 258, endPoint y: 230, distance: 8.5
click at [254, 226] on link "Medical History" at bounding box center [241, 227] width 97 height 23
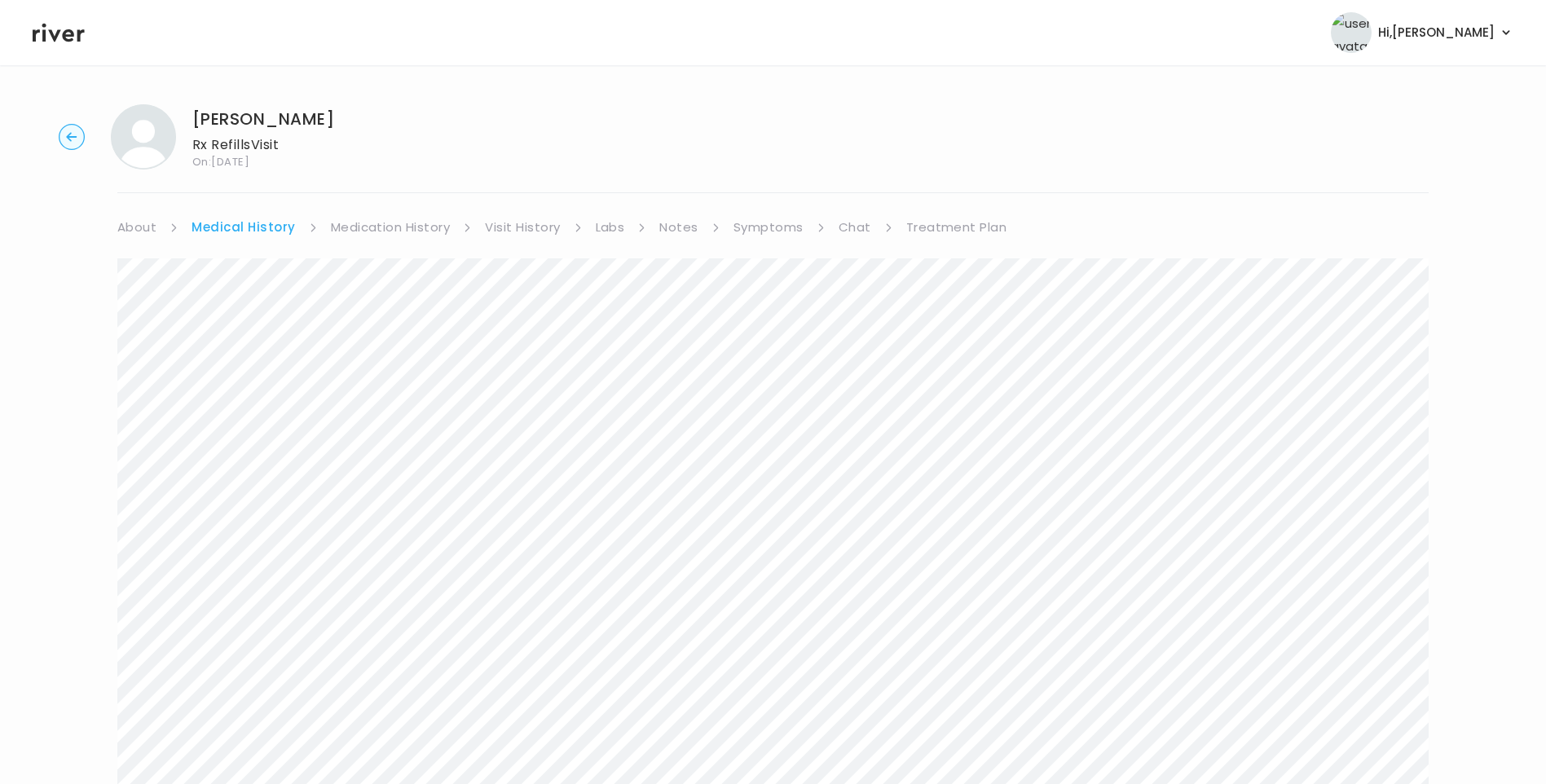
click at [978, 219] on link "Treatment Plan" at bounding box center [956, 227] width 101 height 23
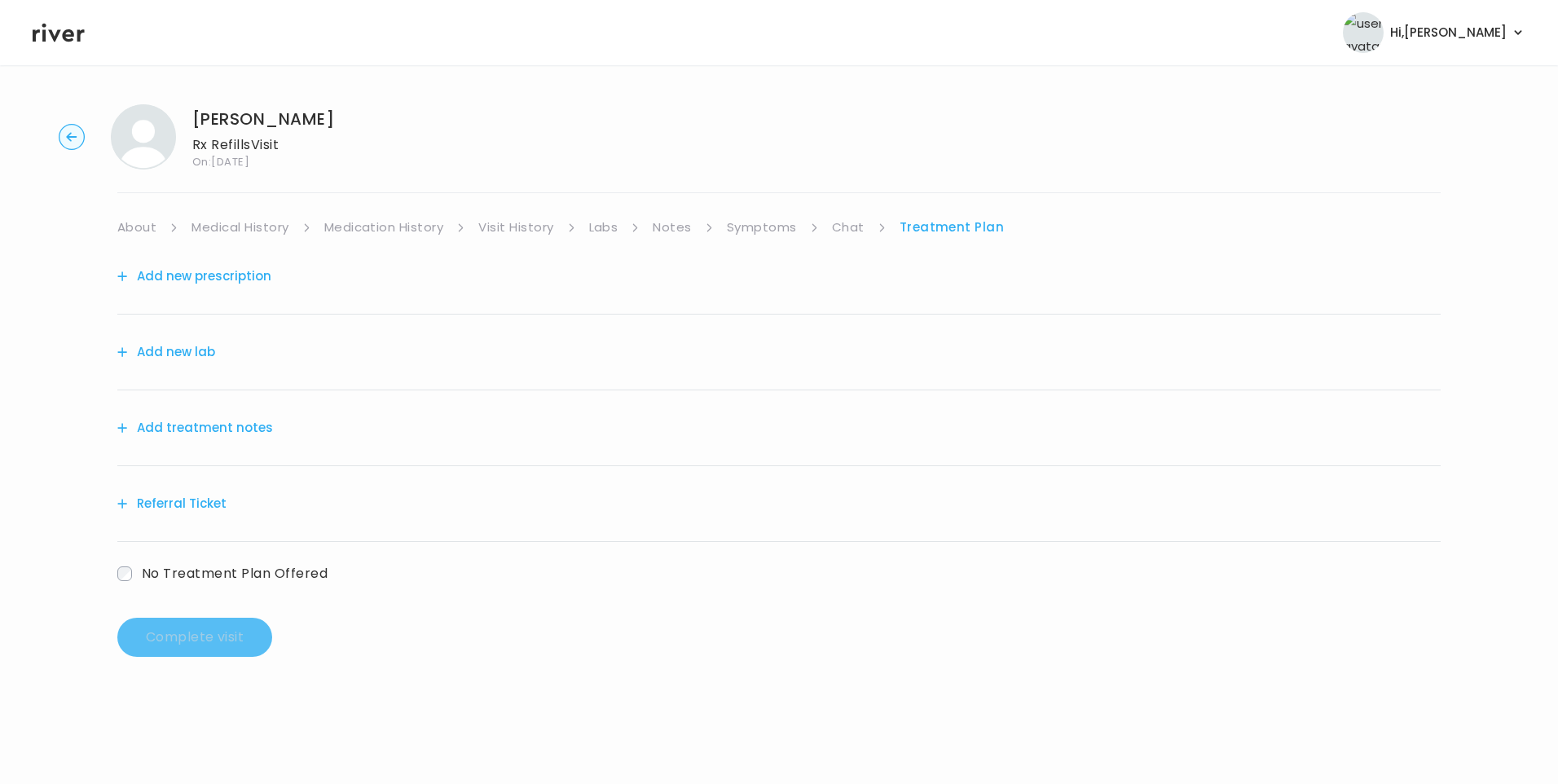
click at [253, 420] on button "Add treatment notes" at bounding box center [195, 427] width 156 height 23
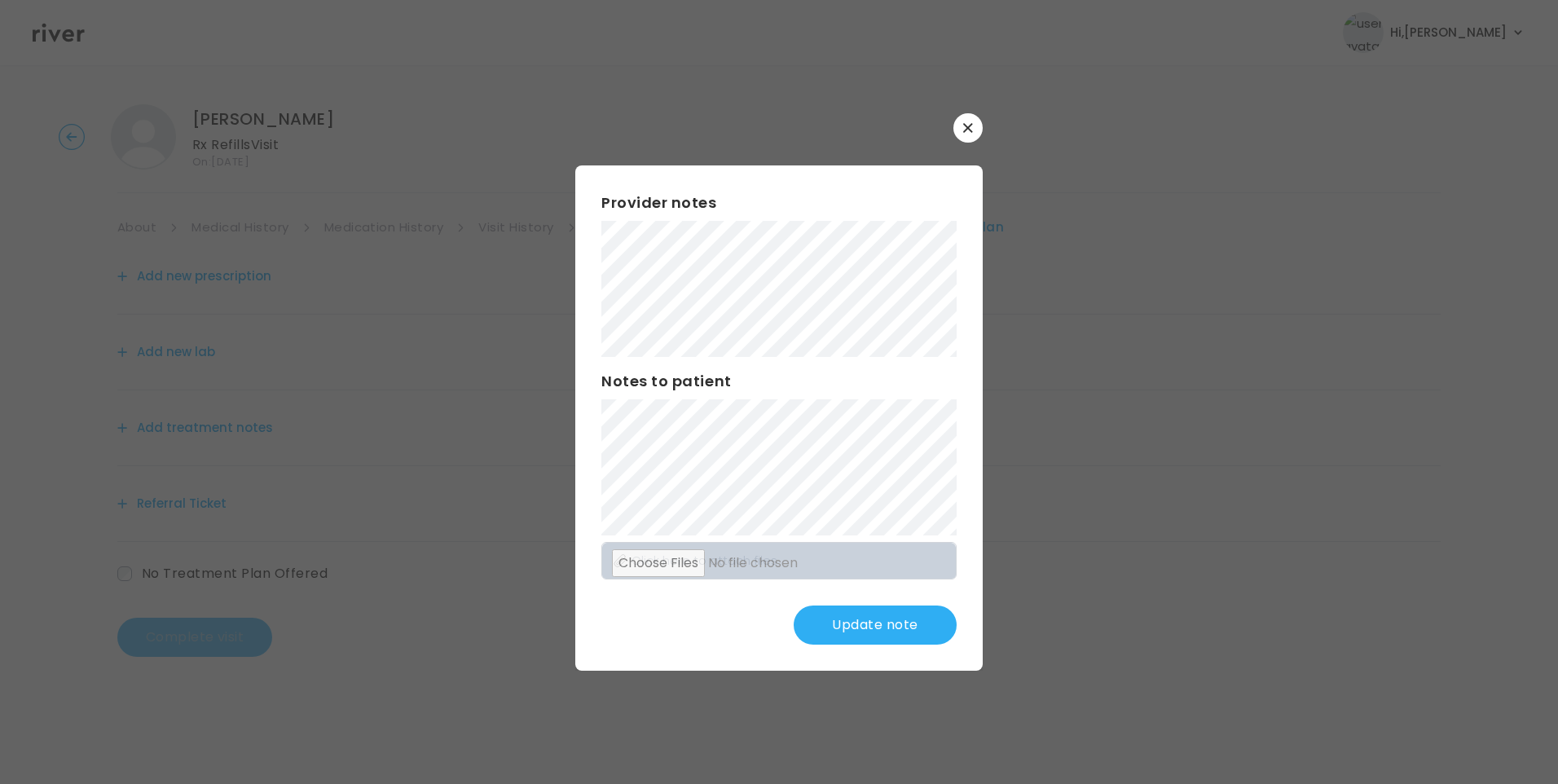
click at [908, 631] on button "Update note" at bounding box center [874, 624] width 163 height 39
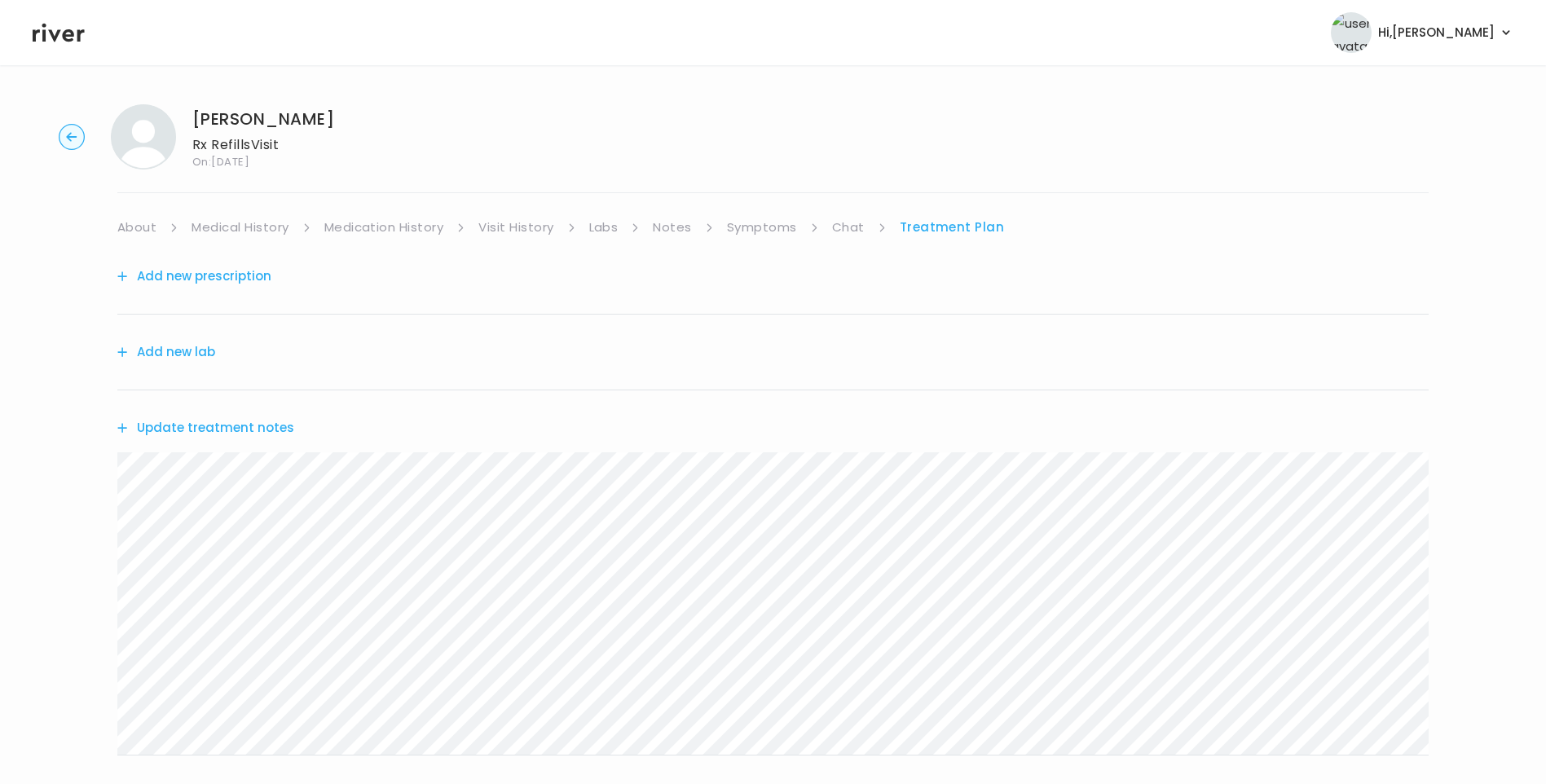
click at [759, 215] on div "Laura Long Rx Refills Visit On: 17 Sep 2025 About Medical History Medication Hi…" at bounding box center [773, 525] width 1546 height 868
click at [780, 239] on div "Add new prescription" at bounding box center [773, 276] width 1311 height 76
click at [776, 223] on link "Symptoms" at bounding box center [762, 227] width 70 height 23
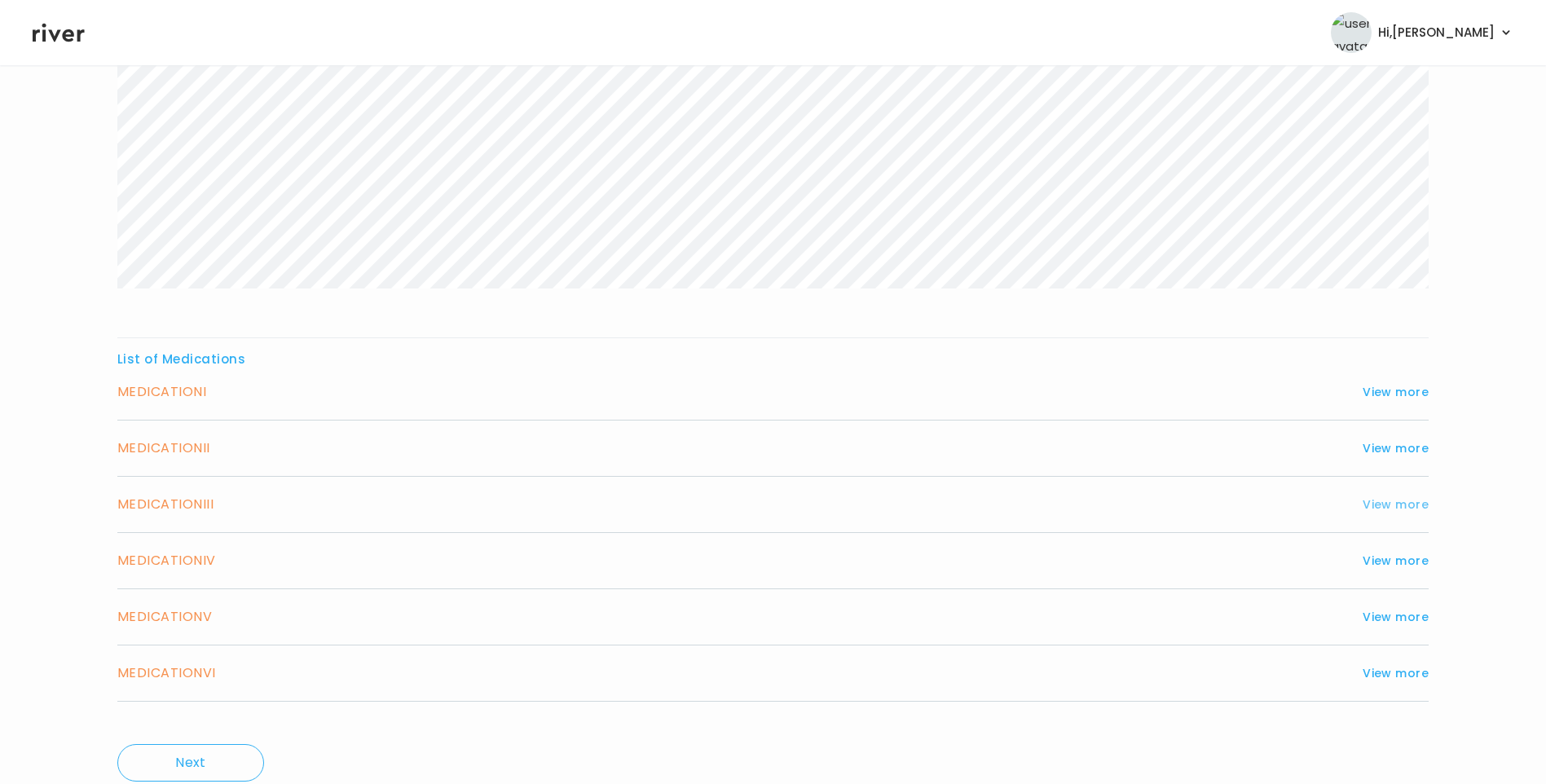
scroll to position [443, 0]
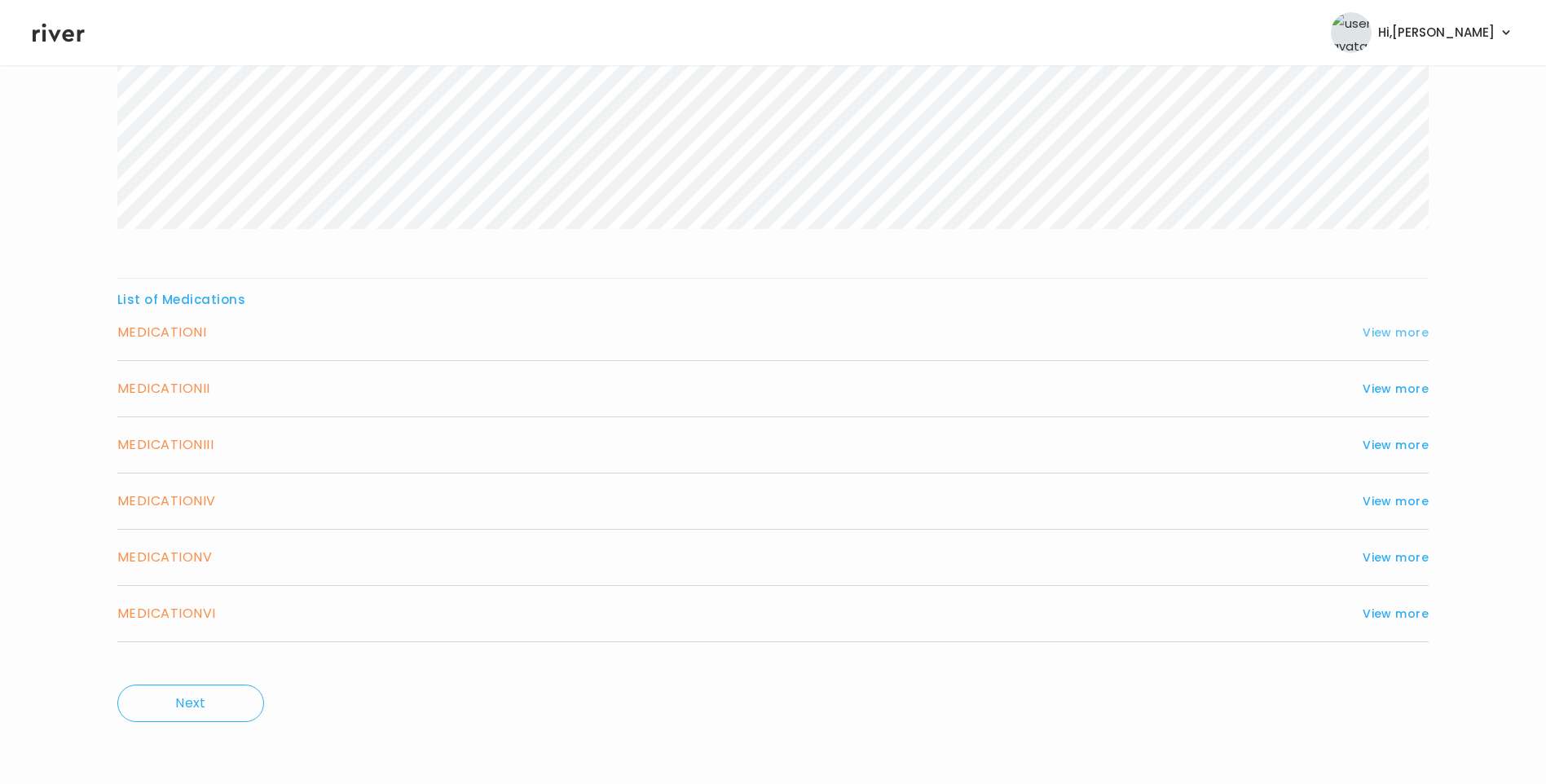
click at [1400, 329] on button "View more" at bounding box center [1395, 332] width 66 height 20
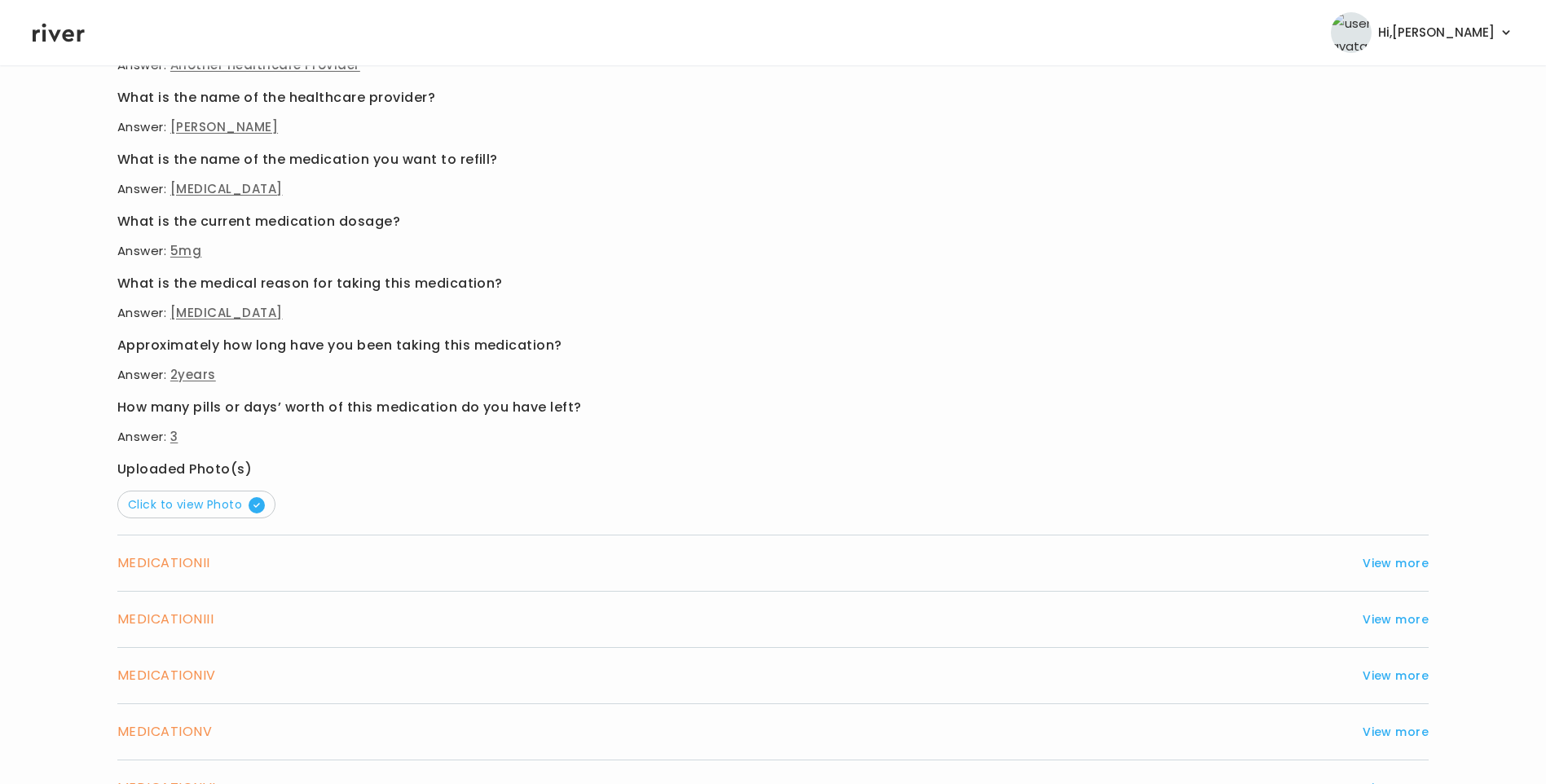
scroll to position [688, 0]
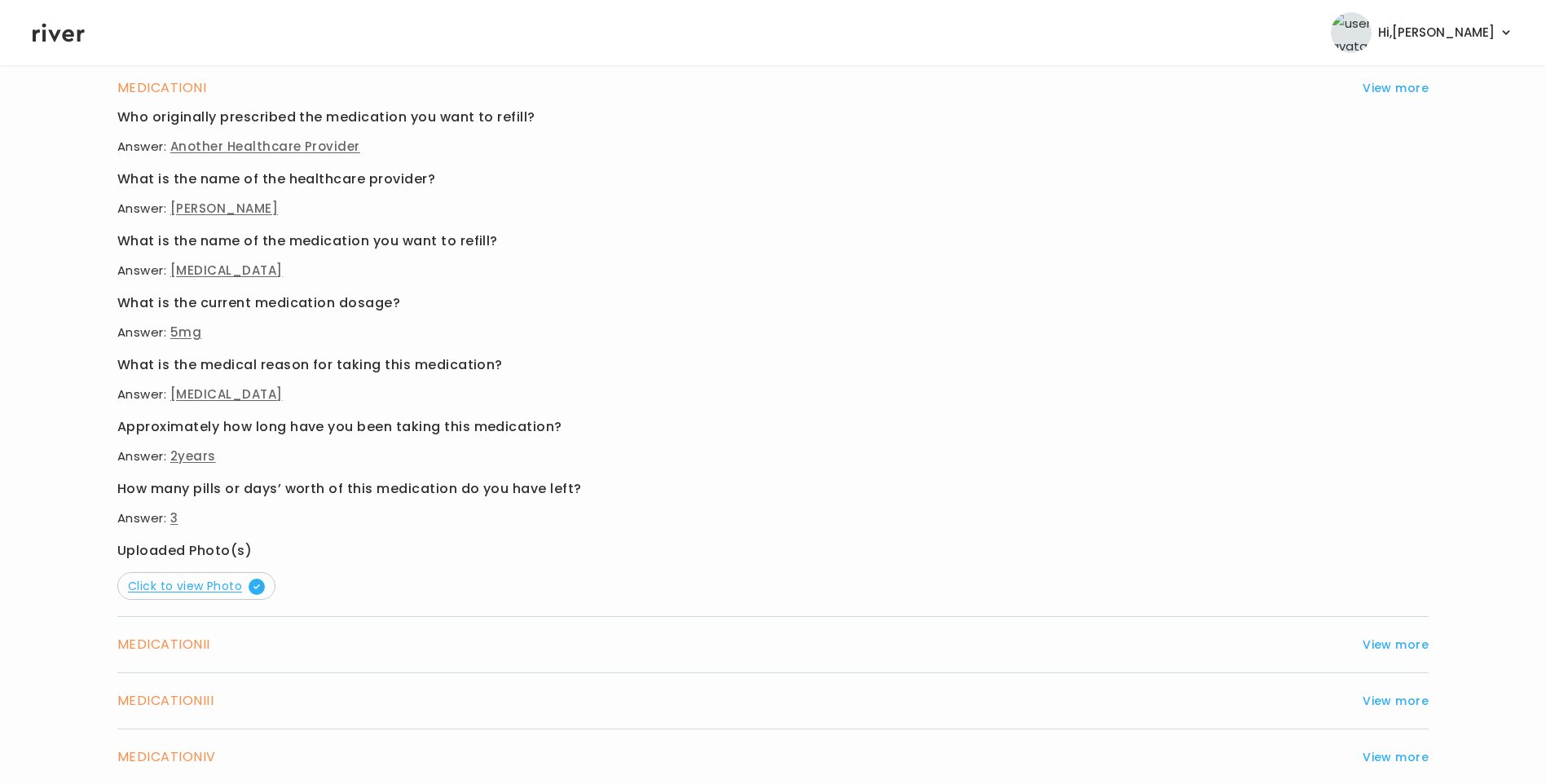
click at [199, 581] on span "Click to view Photo" at bounding box center [196, 586] width 137 height 16
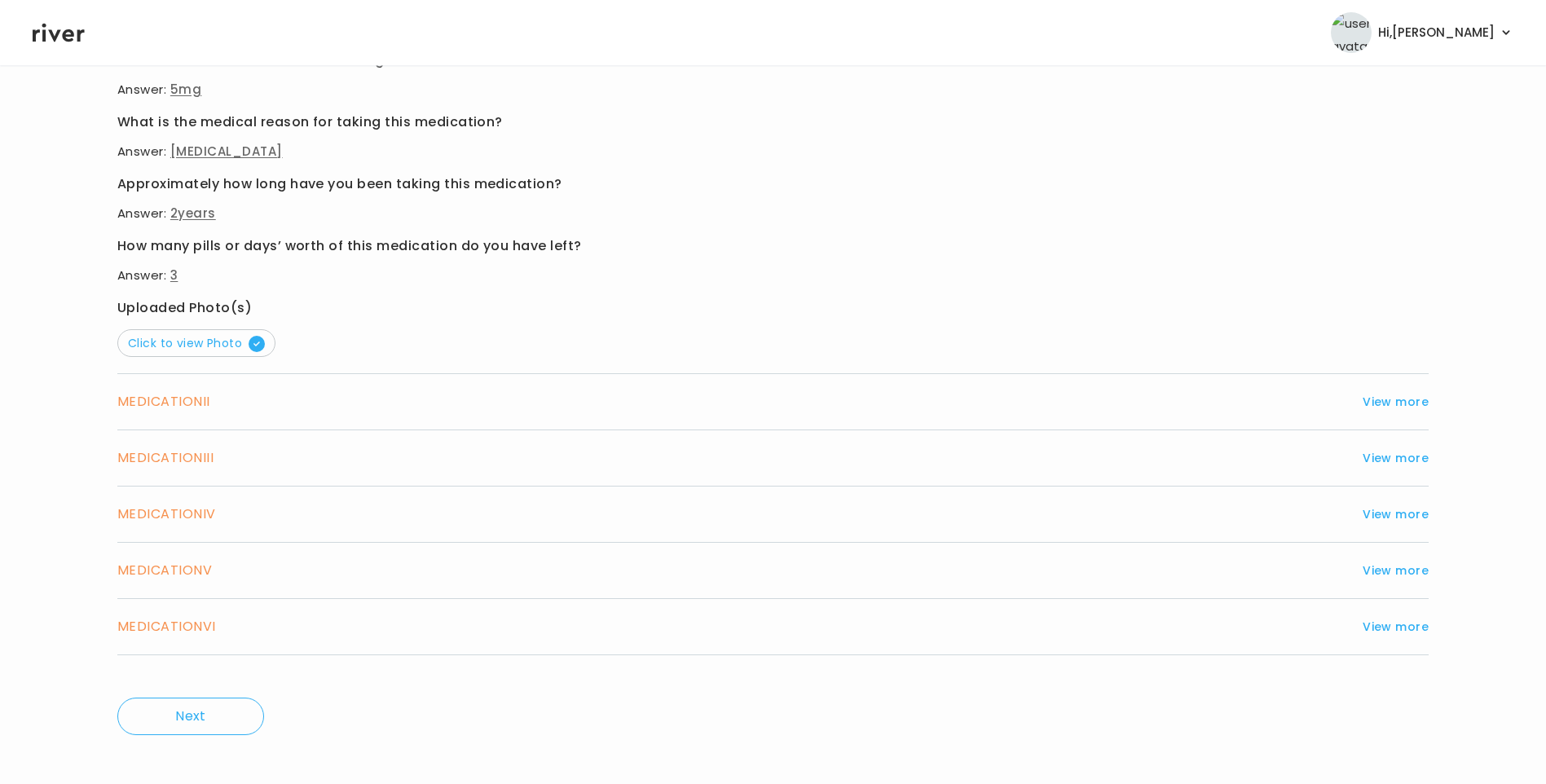
scroll to position [932, 0]
click at [1408, 403] on button "View more" at bounding box center [1395, 400] width 66 height 20
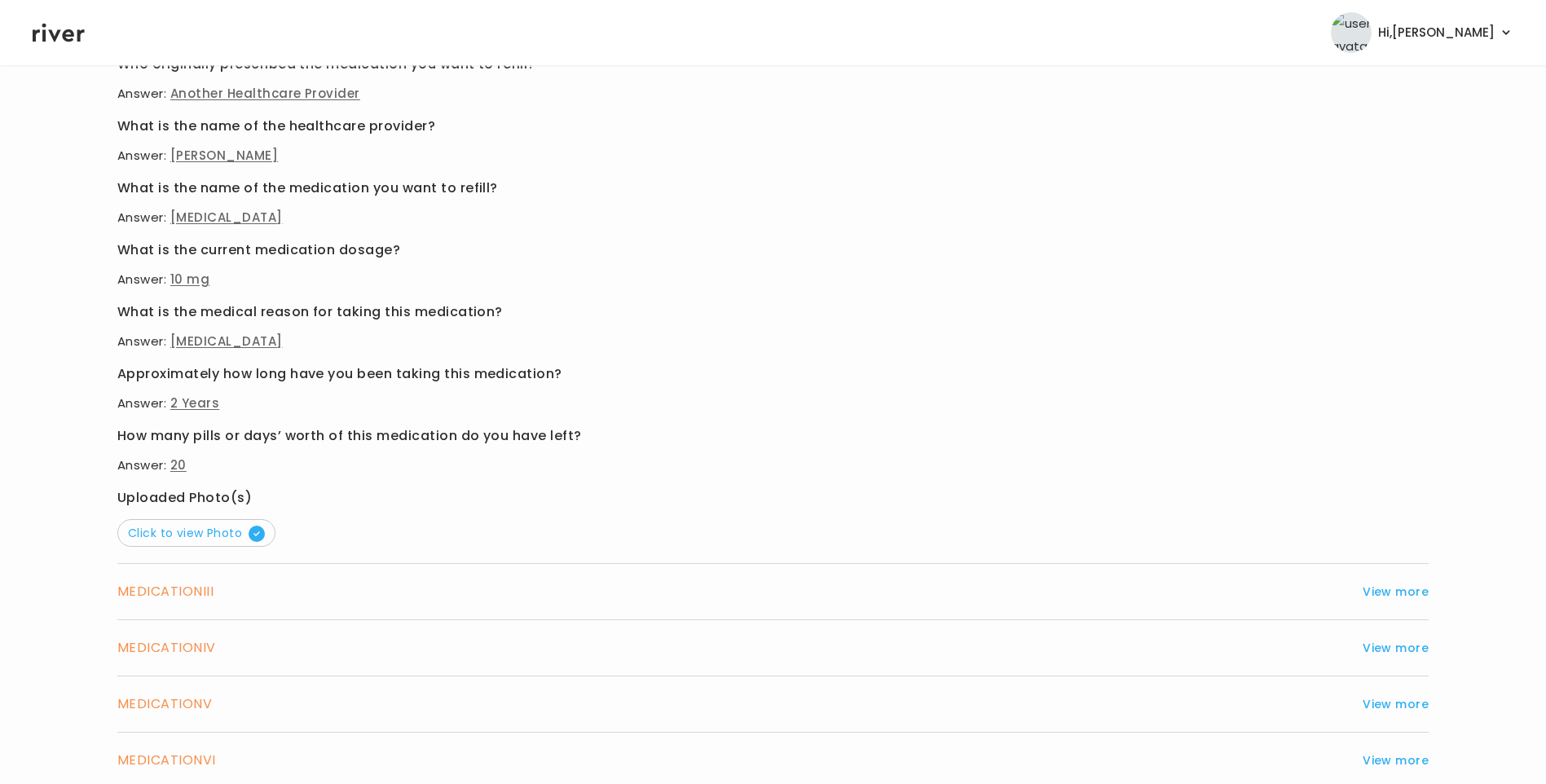
scroll to position [769, 0]
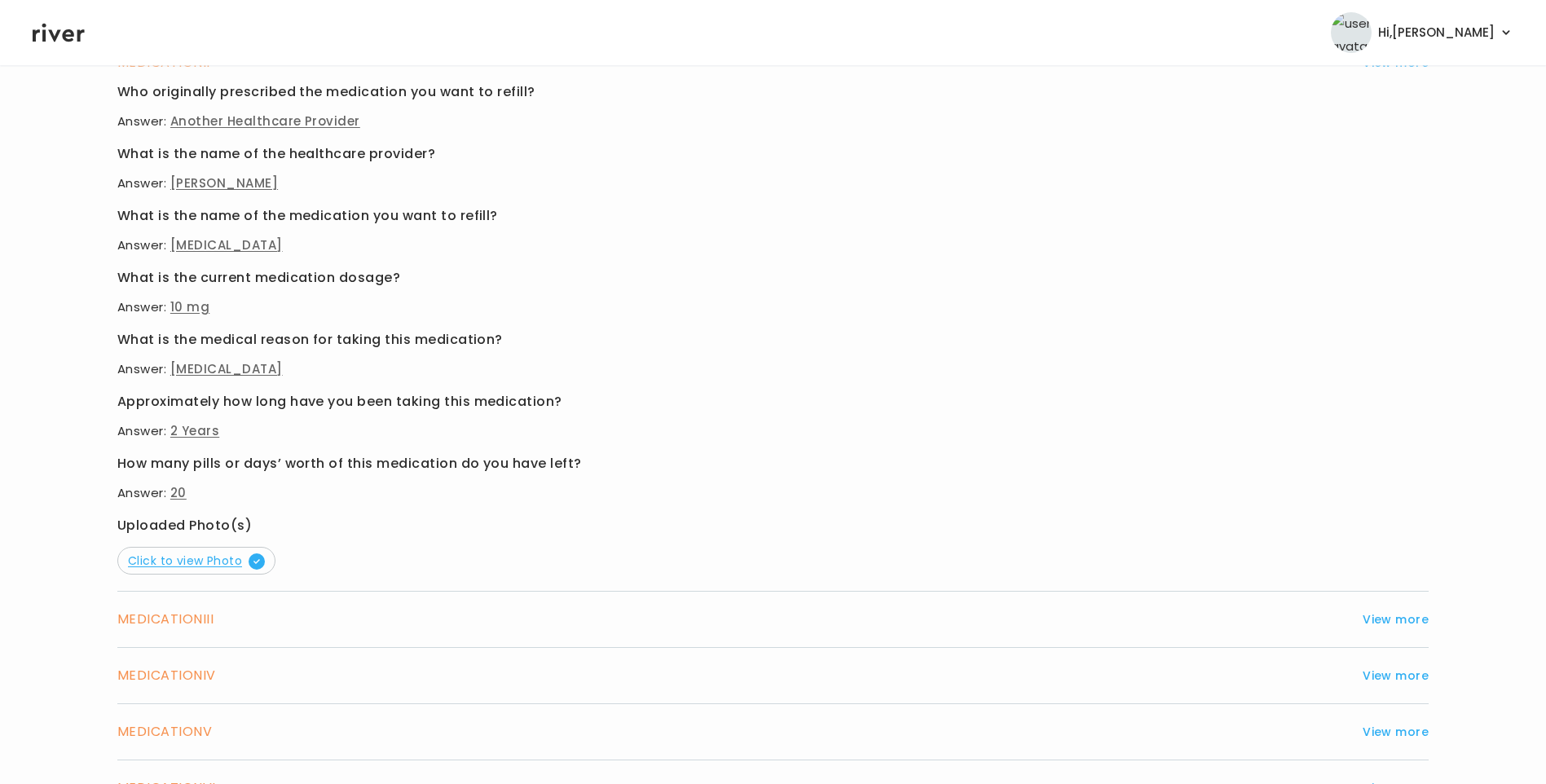
click at [225, 562] on span "Click to view Photo" at bounding box center [196, 561] width 137 height 16
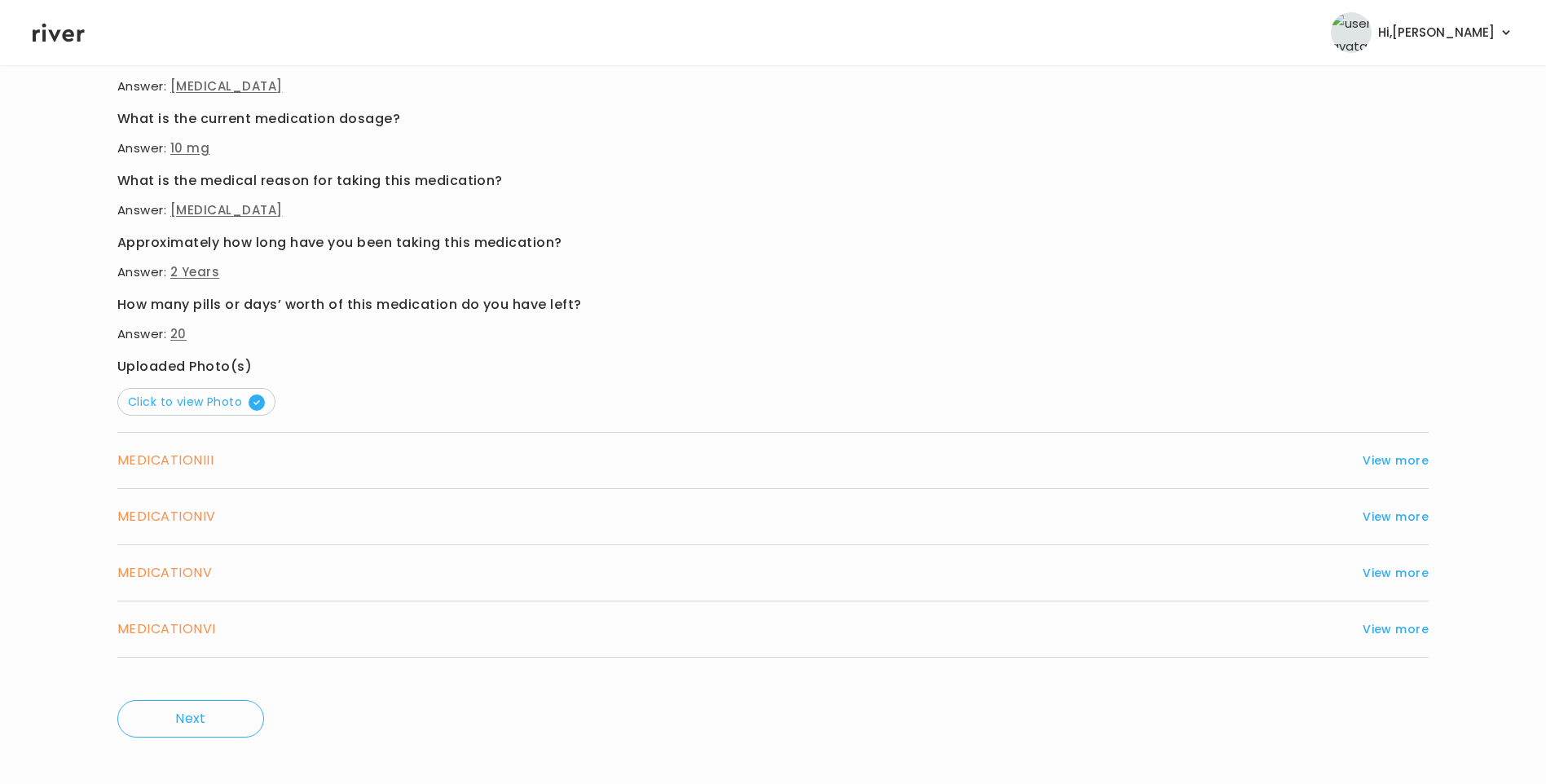
scroll to position [943, 0]
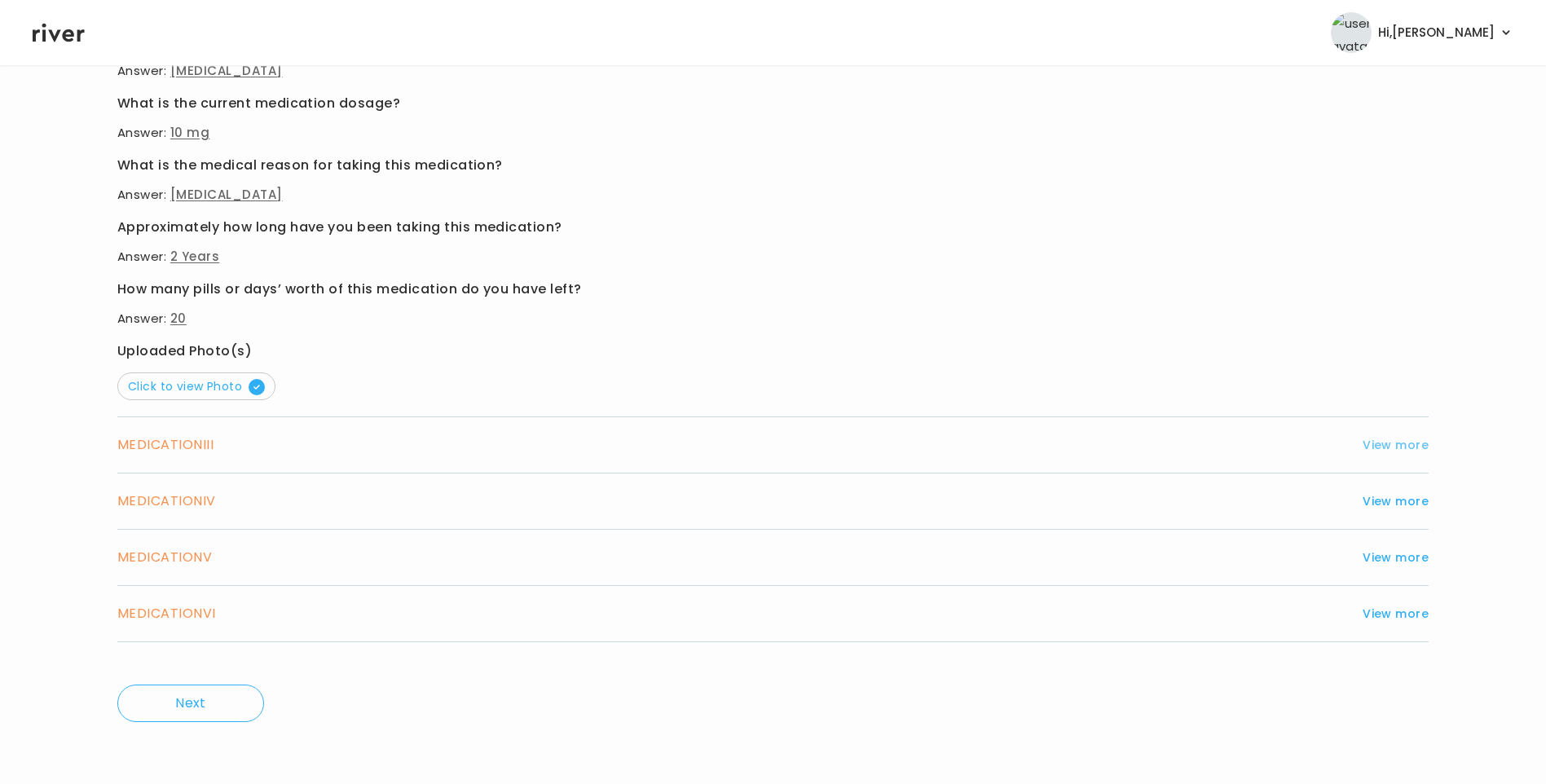
click at [1409, 442] on button "View more" at bounding box center [1395, 445] width 66 height 20
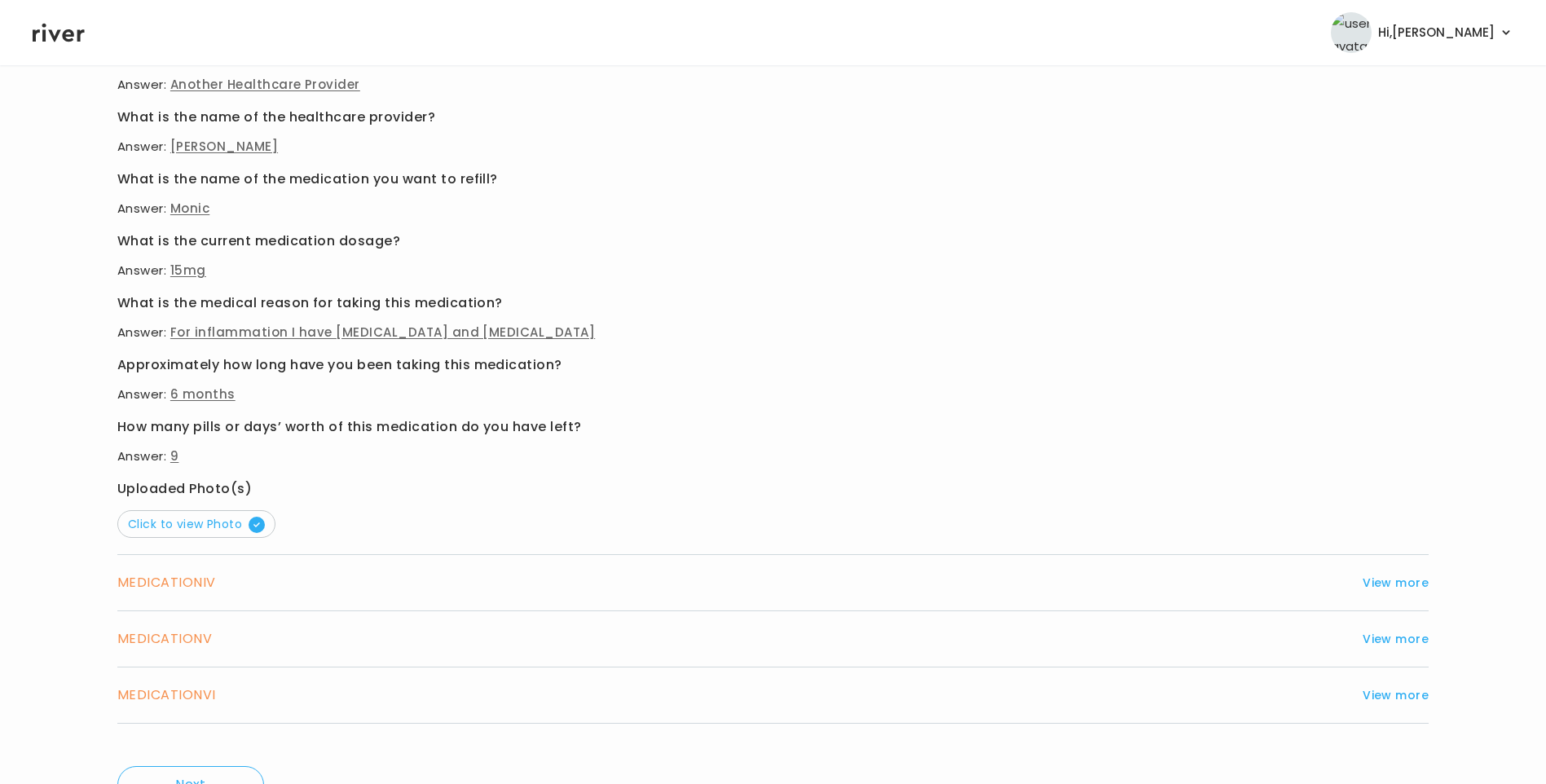
scroll to position [780, 0]
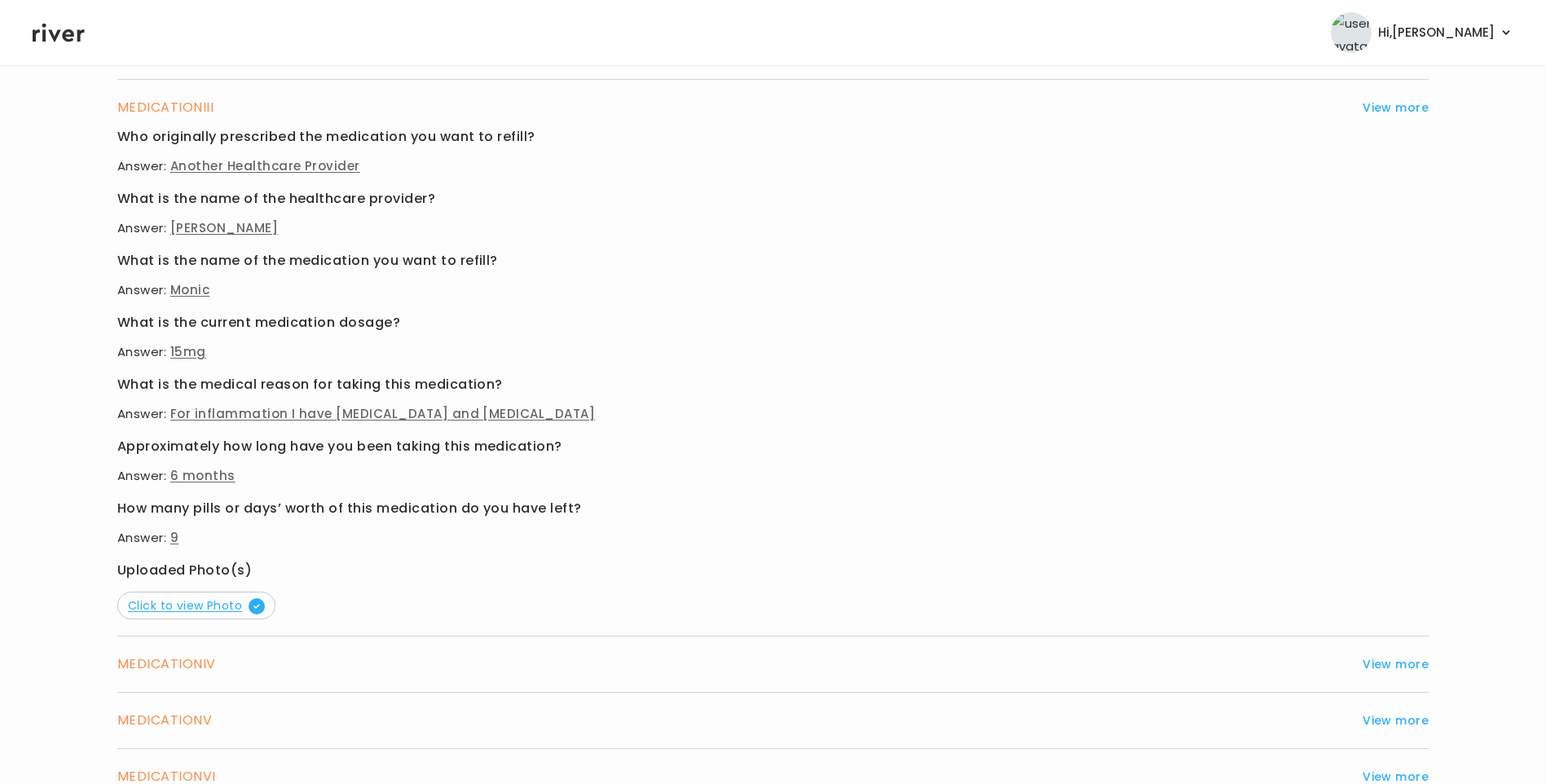
click at [218, 605] on span "Click to view Photo" at bounding box center [196, 605] width 137 height 16
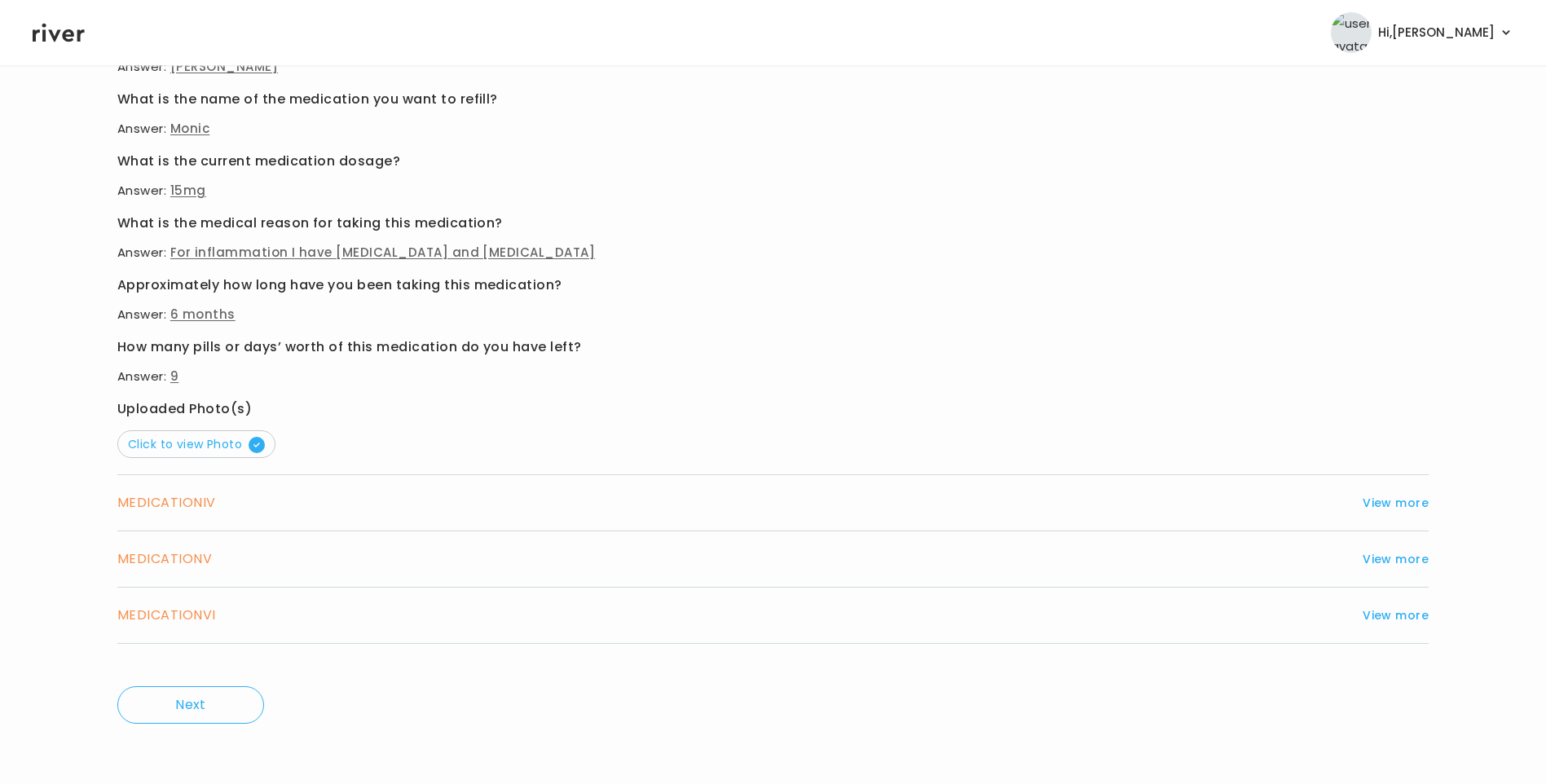
scroll to position [943, 0]
click at [1394, 510] on button "View more" at bounding box center [1395, 501] width 66 height 20
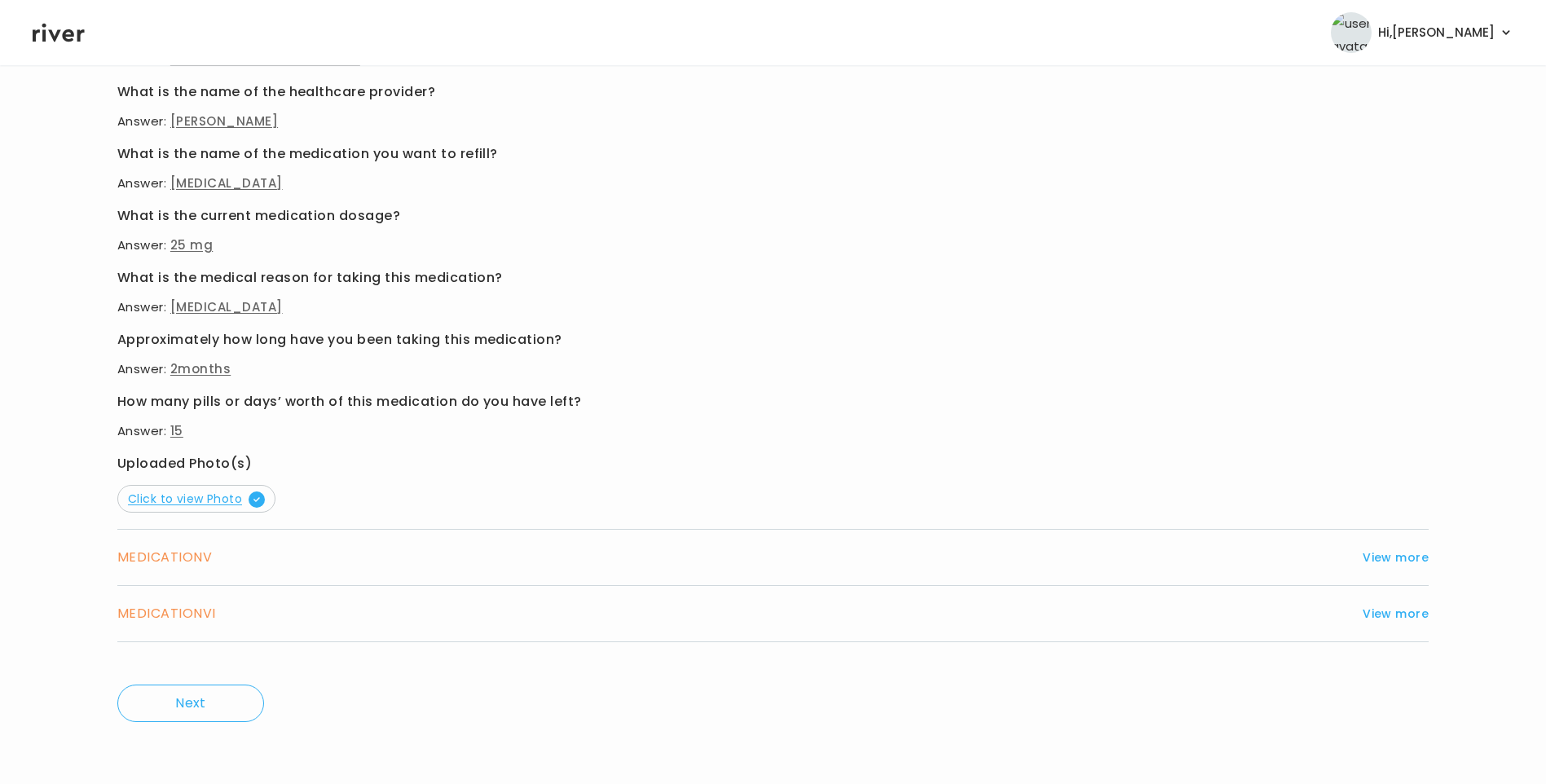
click at [229, 501] on span "Click to view Photo" at bounding box center [196, 499] width 137 height 16
click at [1389, 560] on button "View more" at bounding box center [1395, 557] width 66 height 20
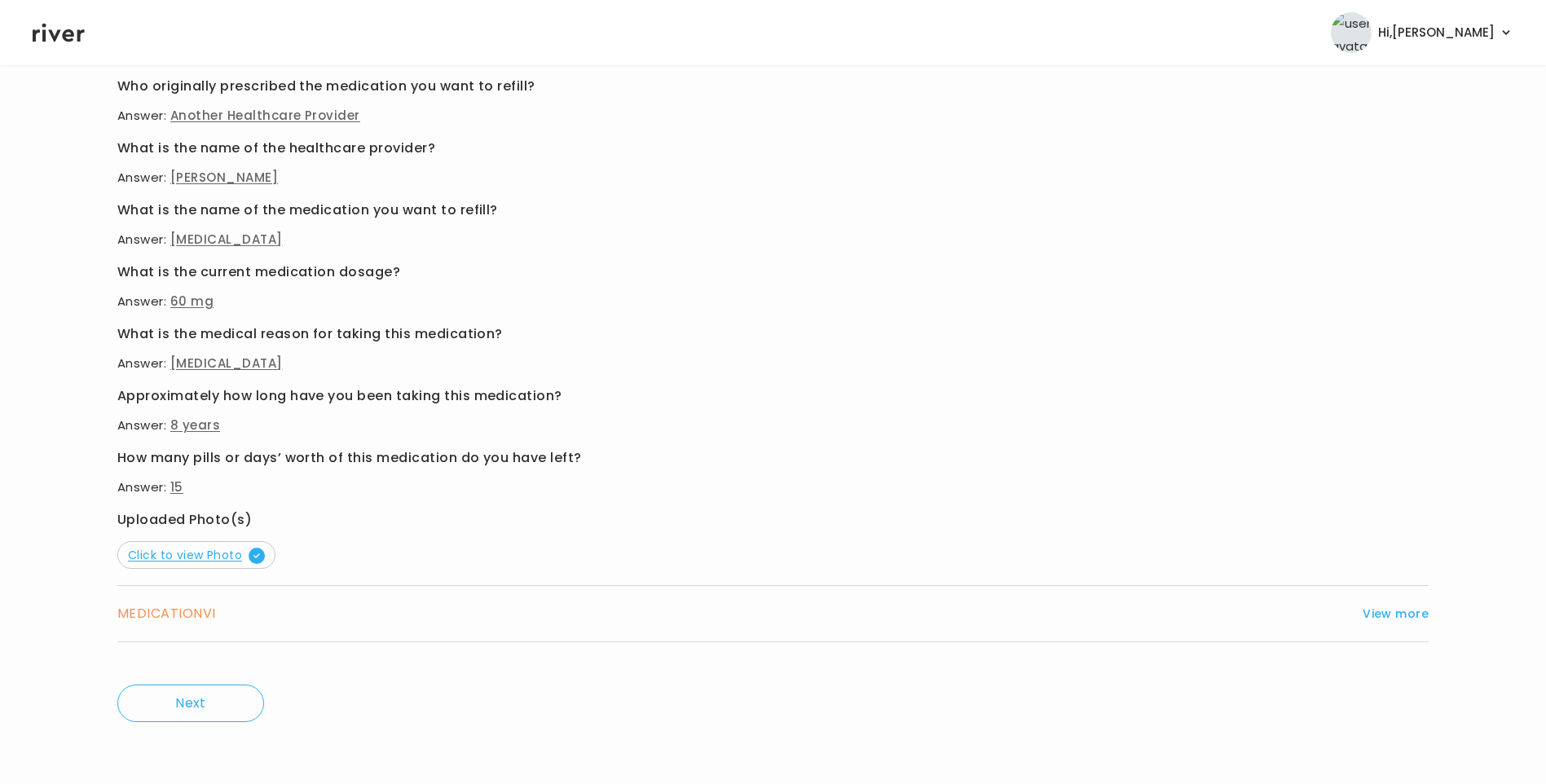
click at [219, 556] on span "Click to view Photo" at bounding box center [196, 554] width 137 height 16
click at [1400, 616] on button "View more" at bounding box center [1395, 614] width 66 height 20
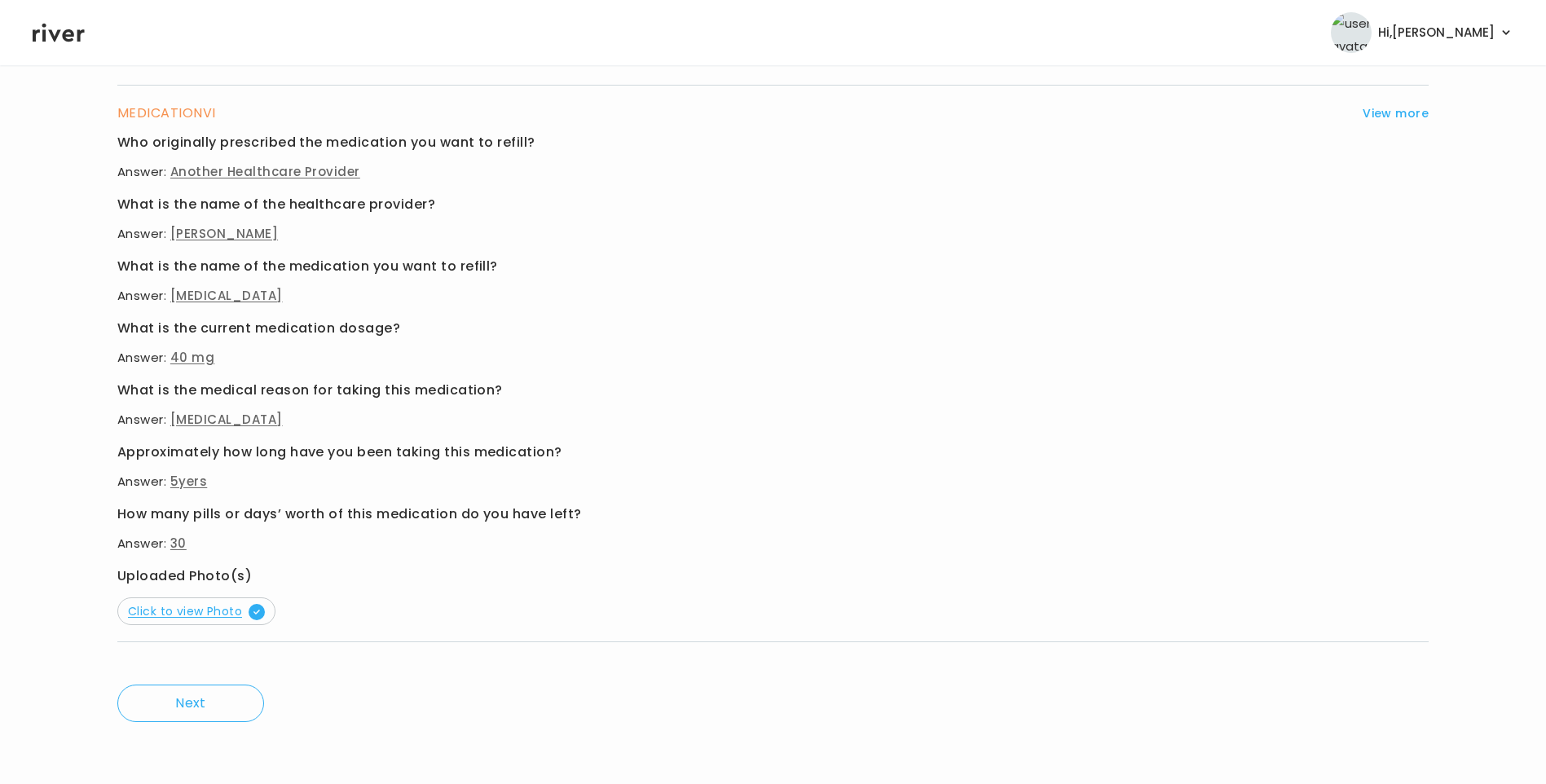
click at [220, 611] on span "Click to view Photo" at bounding box center [196, 611] width 137 height 16
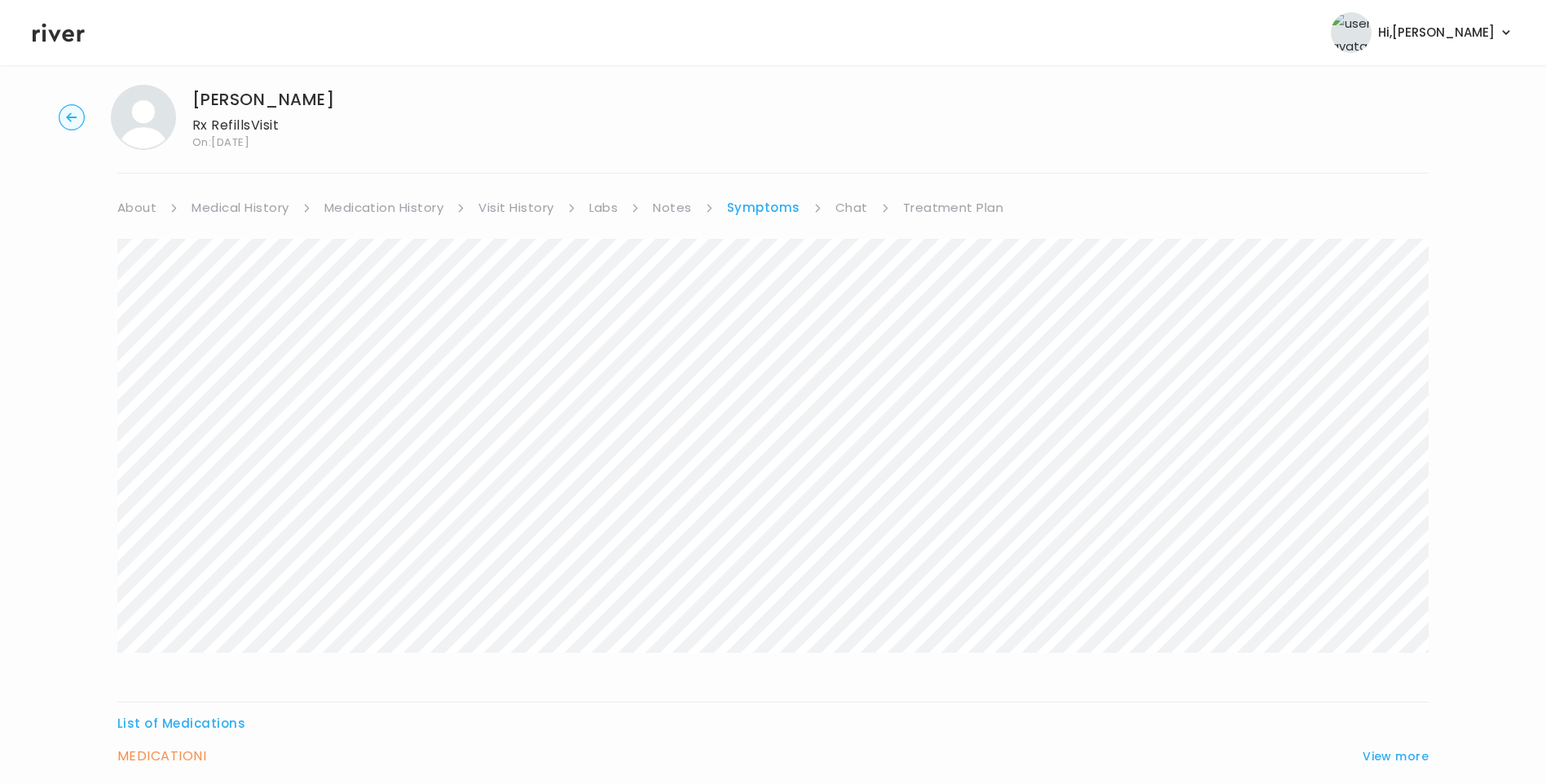
scroll to position [0, 0]
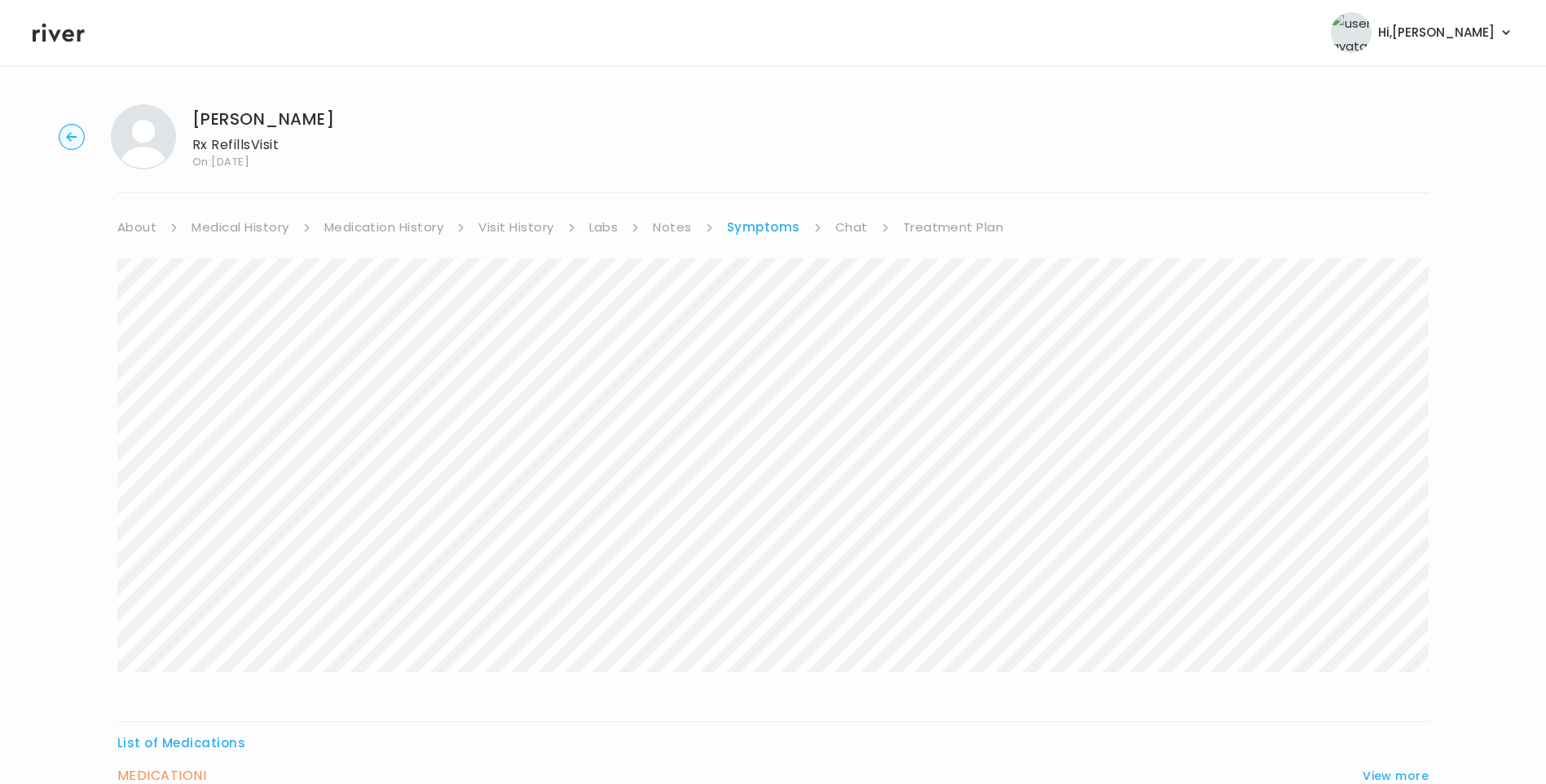
click at [844, 222] on link "Chat" at bounding box center [852, 227] width 32 height 23
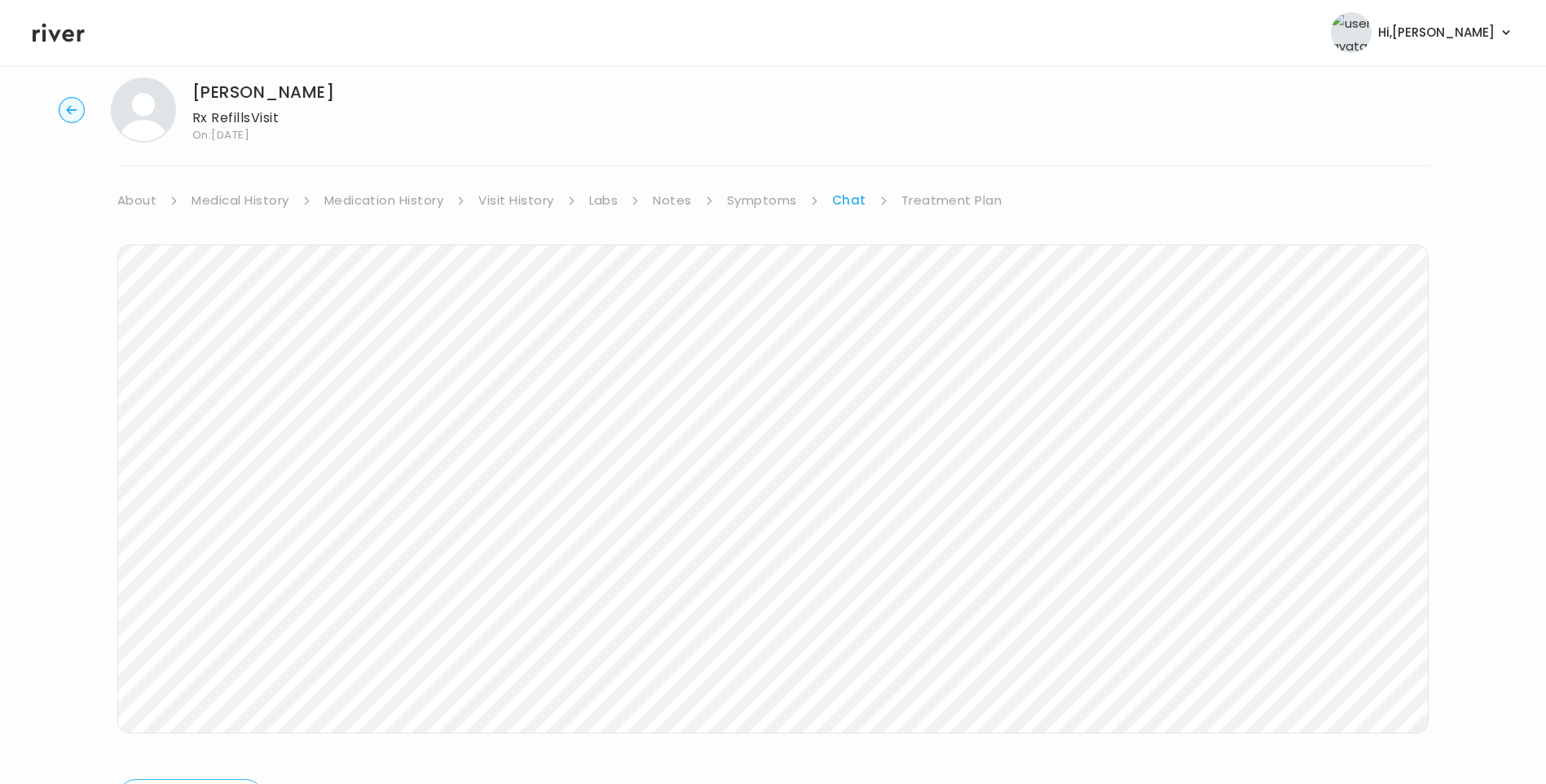
scroll to position [68, 0]
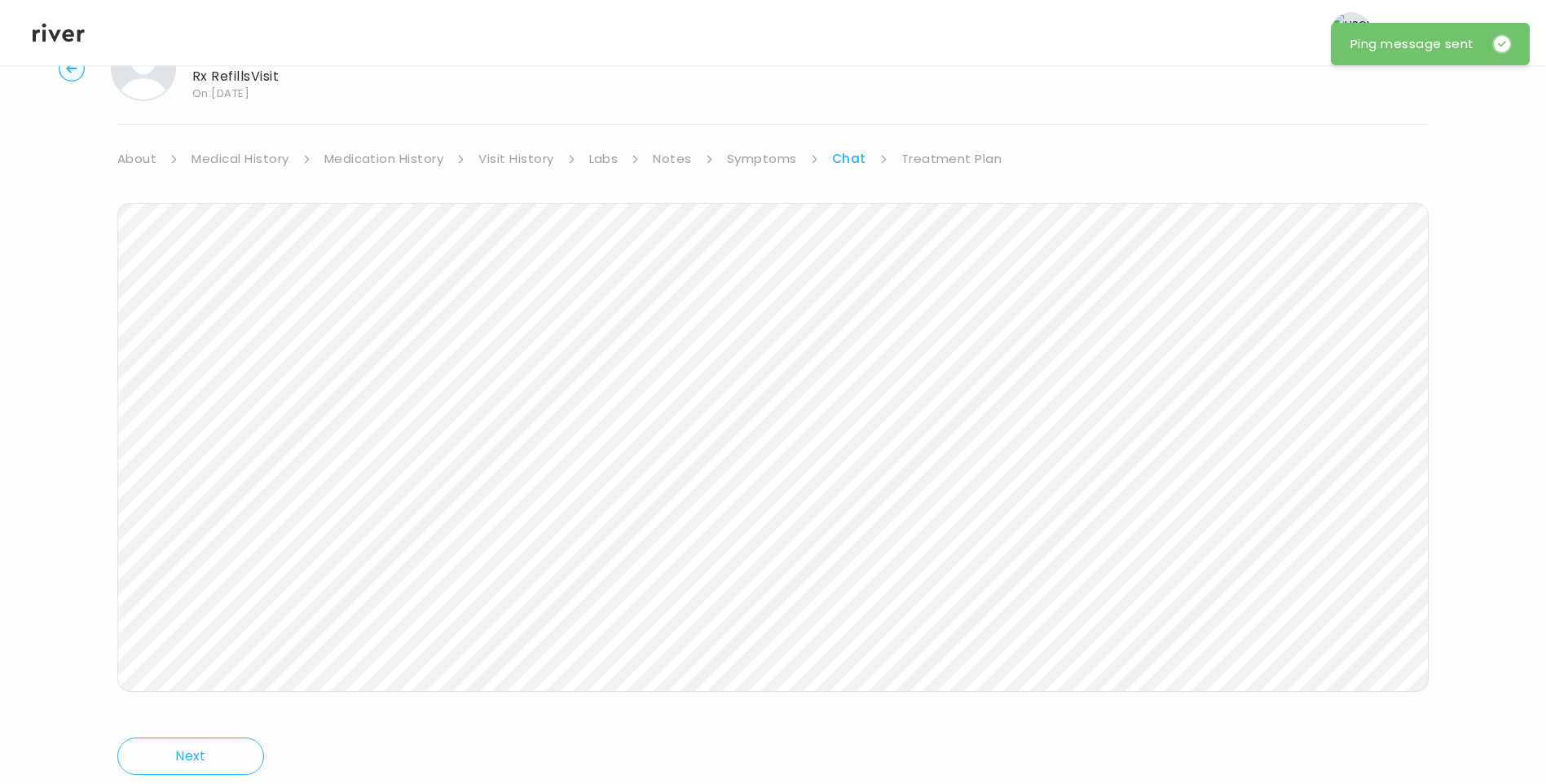
click at [971, 160] on link "Treatment Plan" at bounding box center [952, 158] width 101 height 23
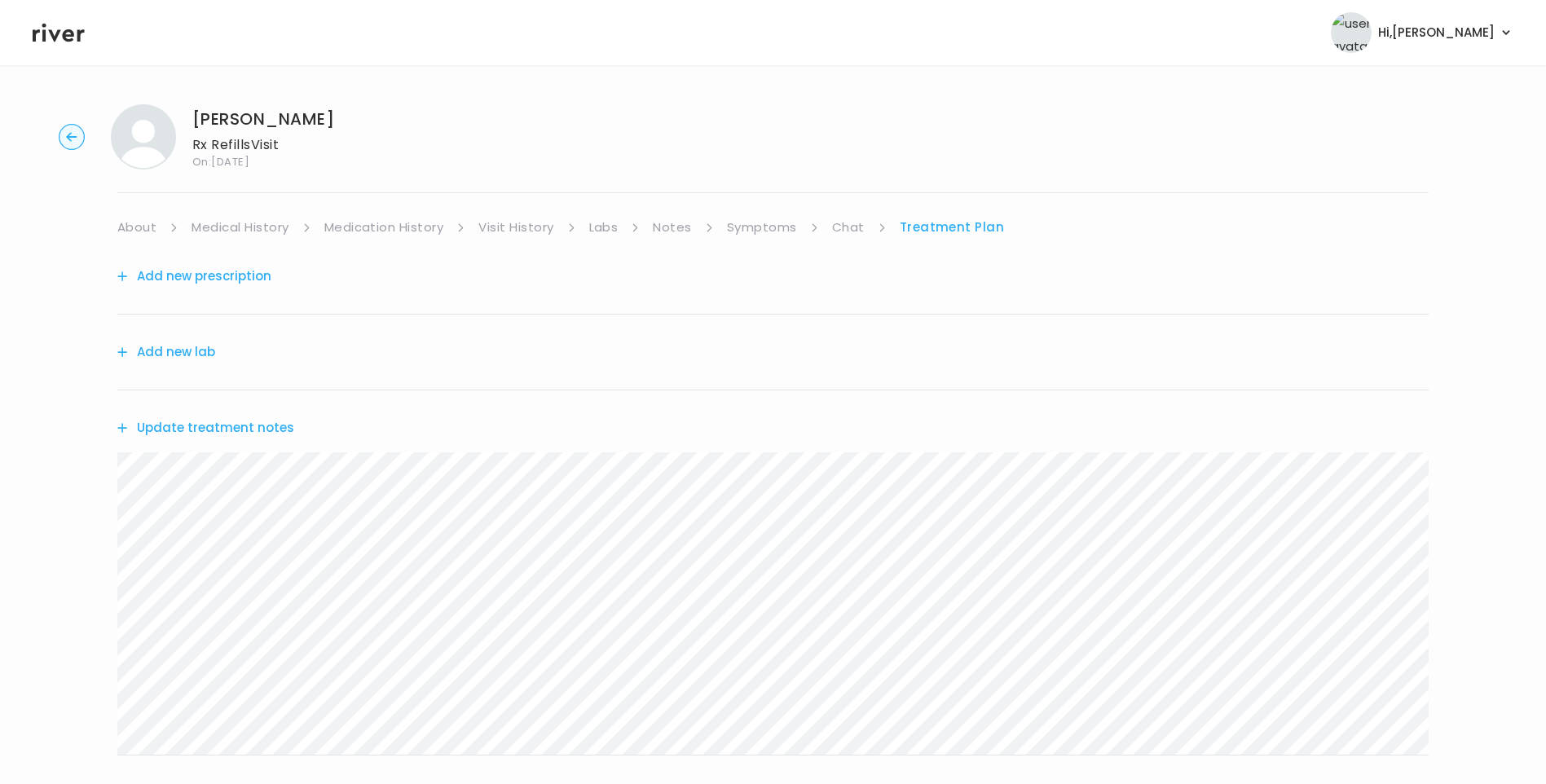
click at [269, 425] on button "Update treatment notes" at bounding box center [205, 427] width 176 height 23
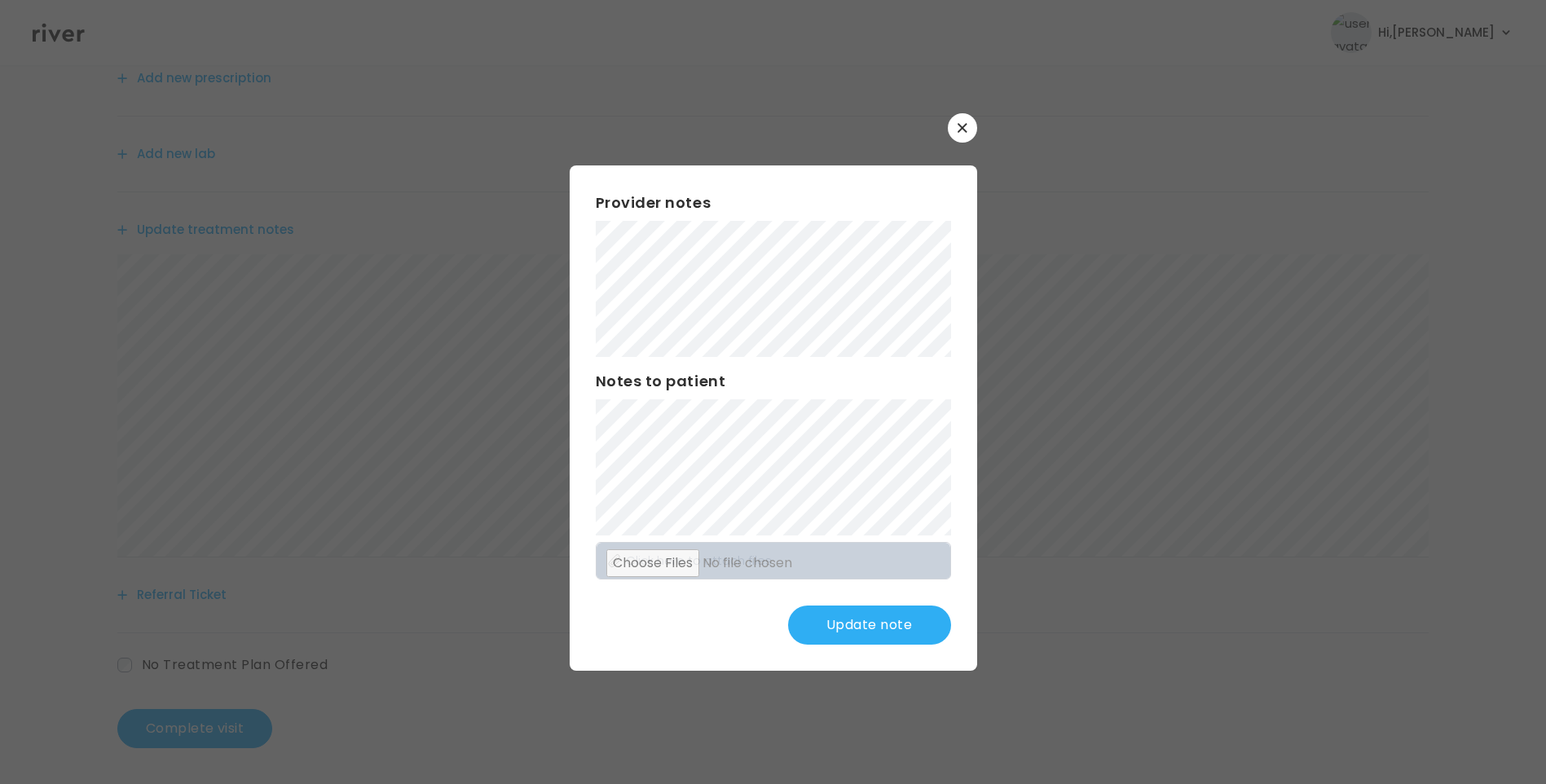
scroll to position [202, 0]
click at [869, 620] on button "Update note" at bounding box center [869, 624] width 163 height 39
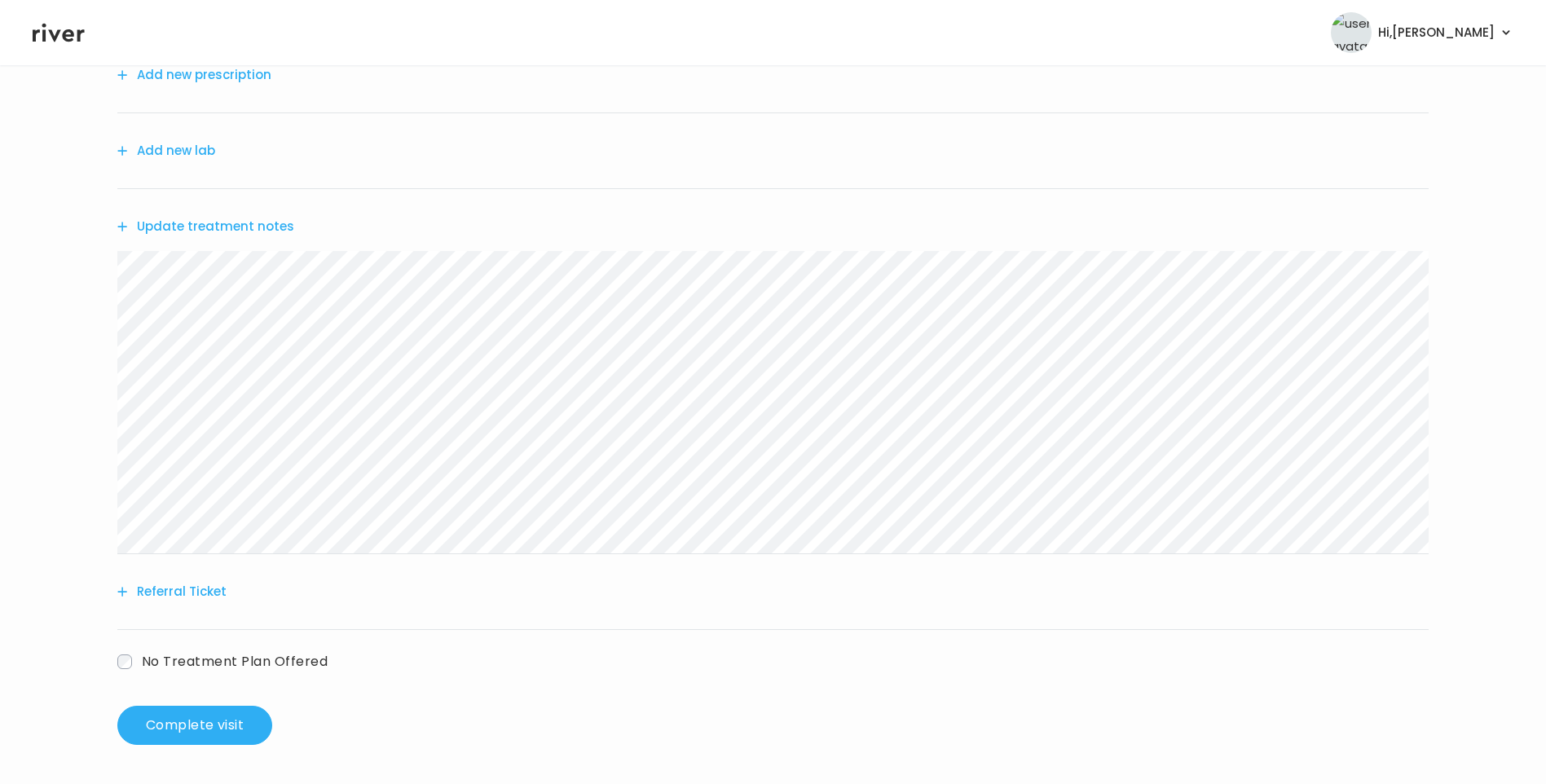
scroll to position [0, 0]
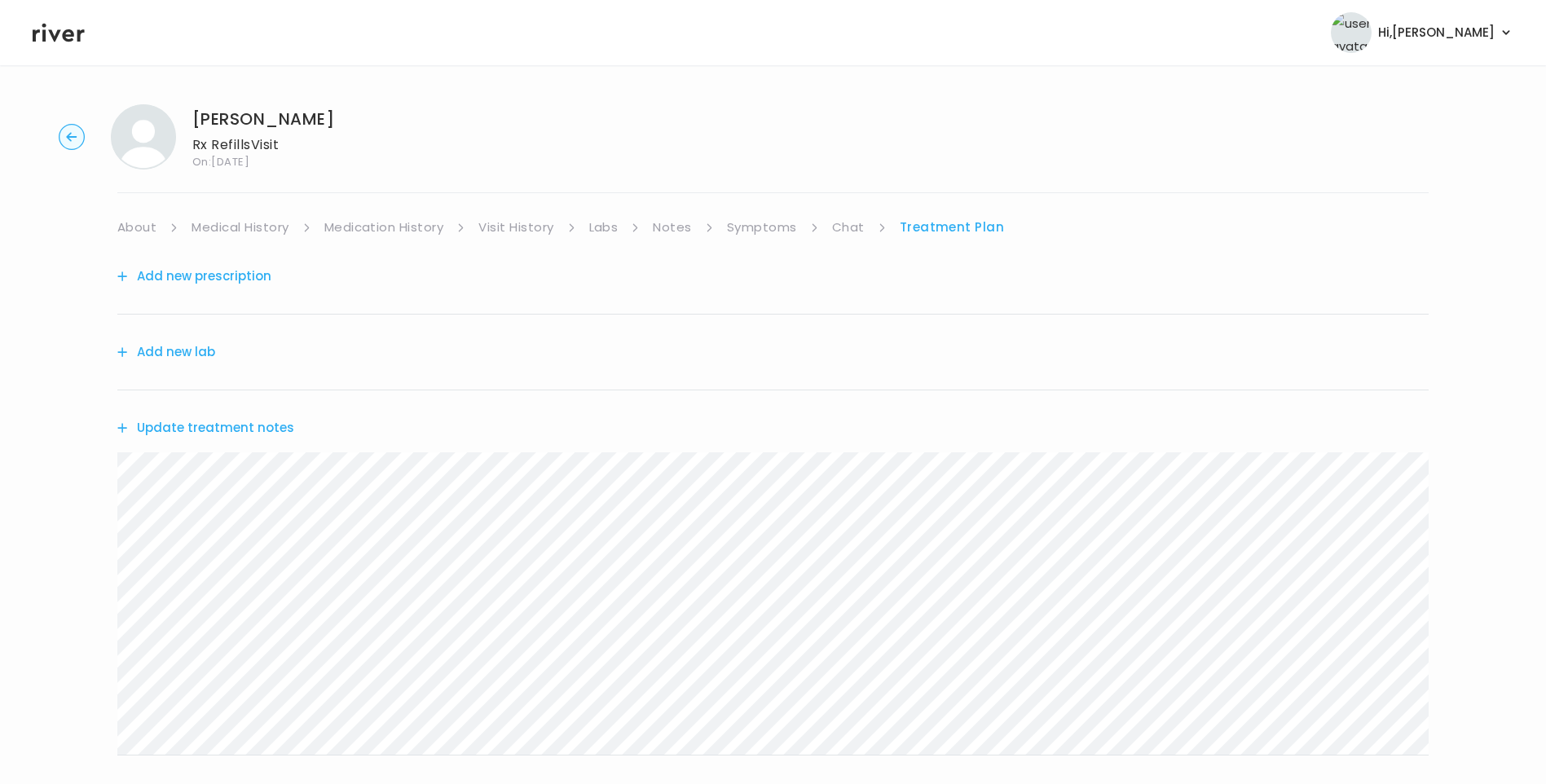
click at [855, 219] on link "Chat" at bounding box center [848, 227] width 32 height 23
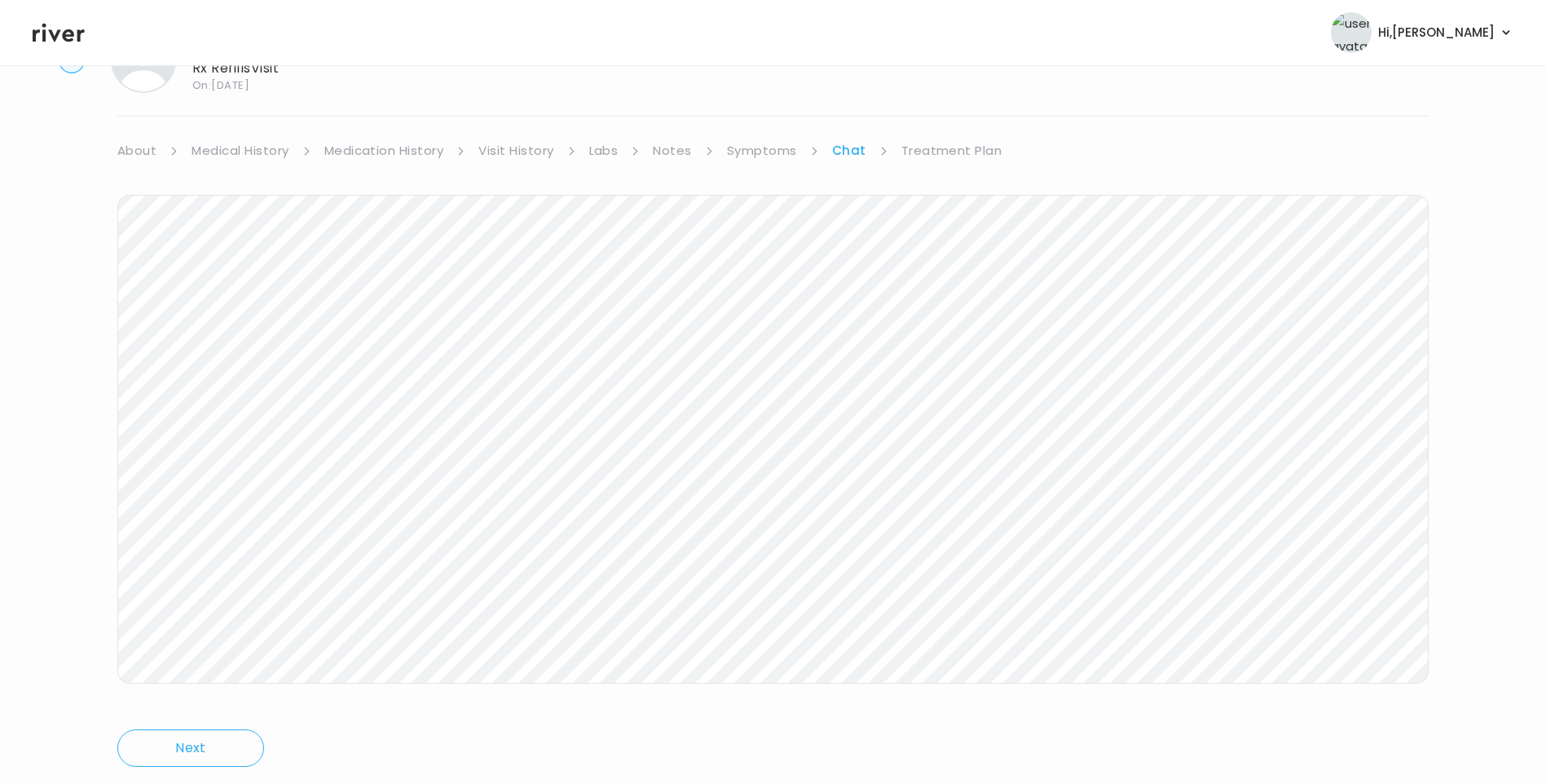
scroll to position [122, 0]
click at [59, 31] on icon at bounding box center [59, 32] width 52 height 19
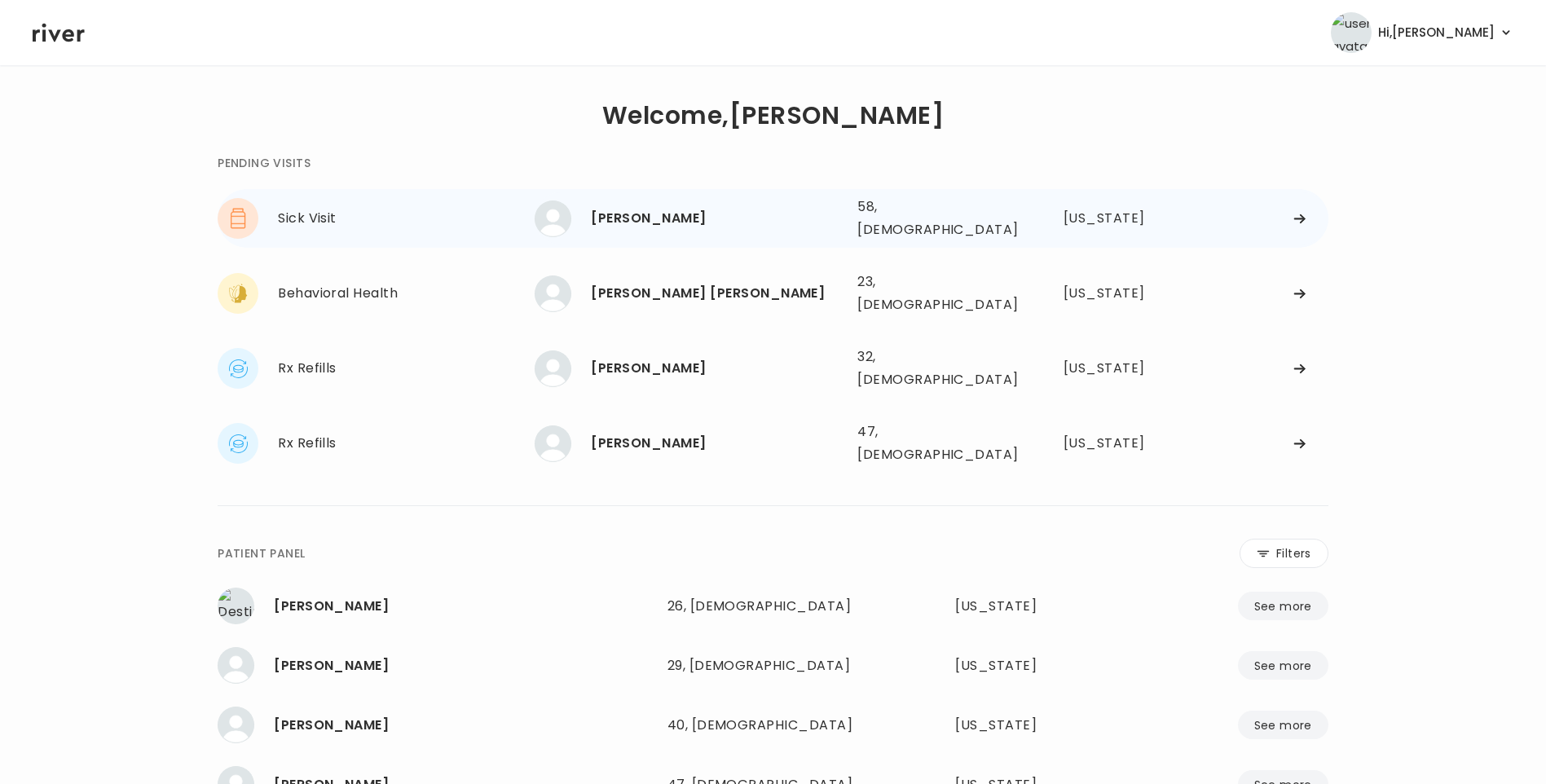
click at [701, 212] on div "[PERSON_NAME]" at bounding box center [717, 218] width 253 height 23
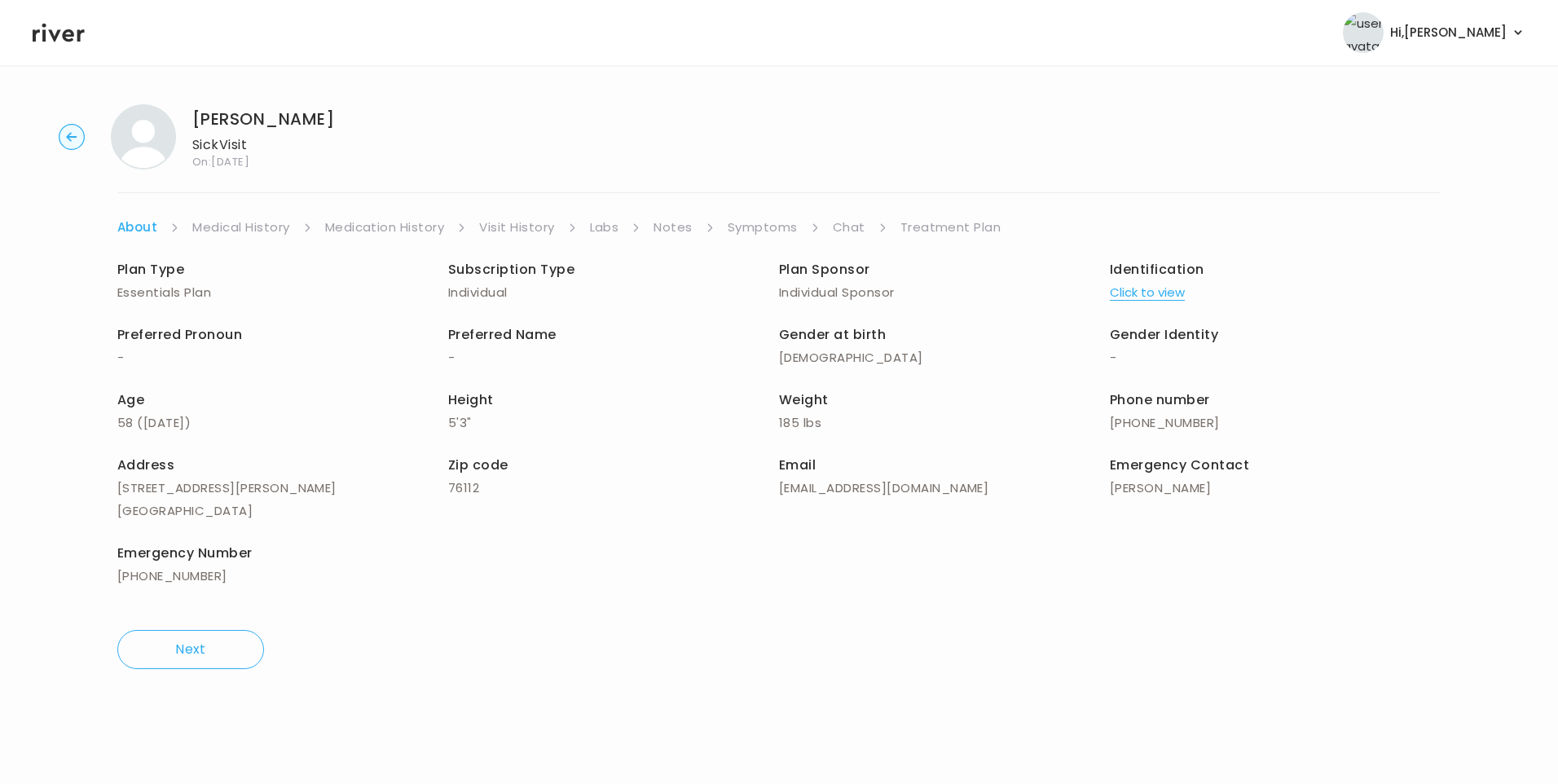
click at [845, 228] on link "Chat" at bounding box center [849, 227] width 32 height 23
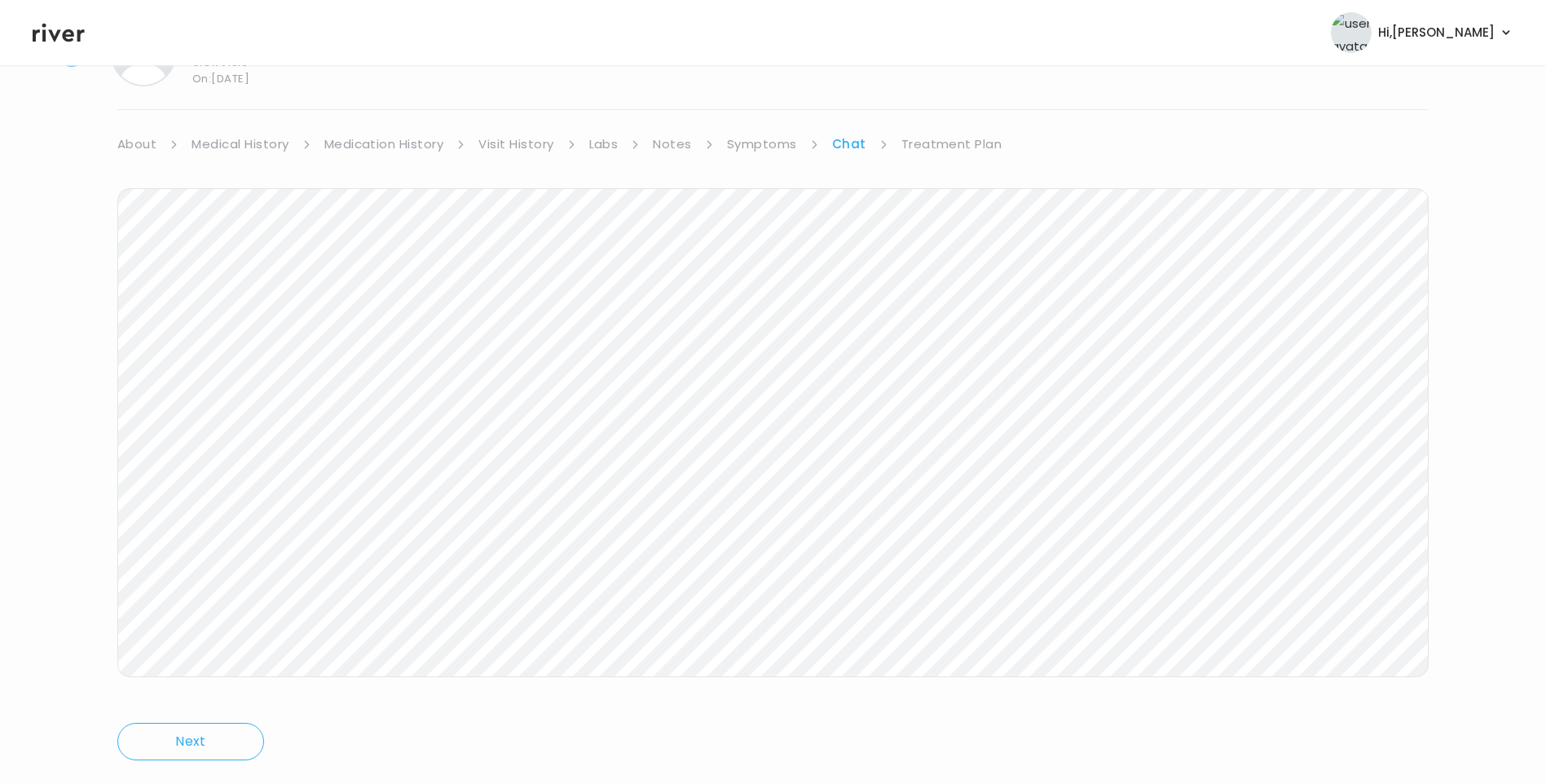
scroll to position [122, 0]
click at [765, 106] on link "Symptoms" at bounding box center [762, 105] width 70 height 23
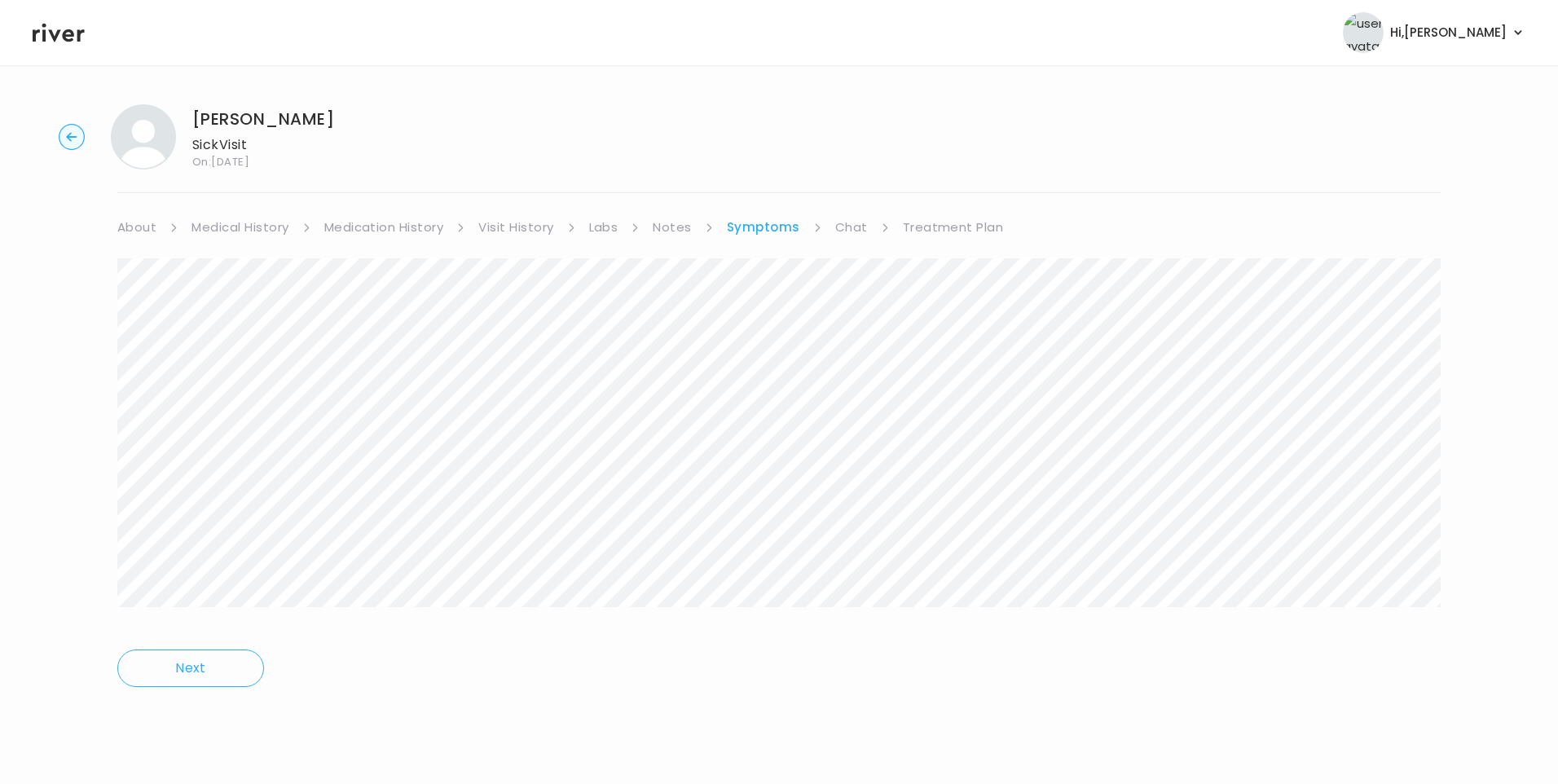
click at [847, 227] on link "Chat" at bounding box center [852, 227] width 32 height 23
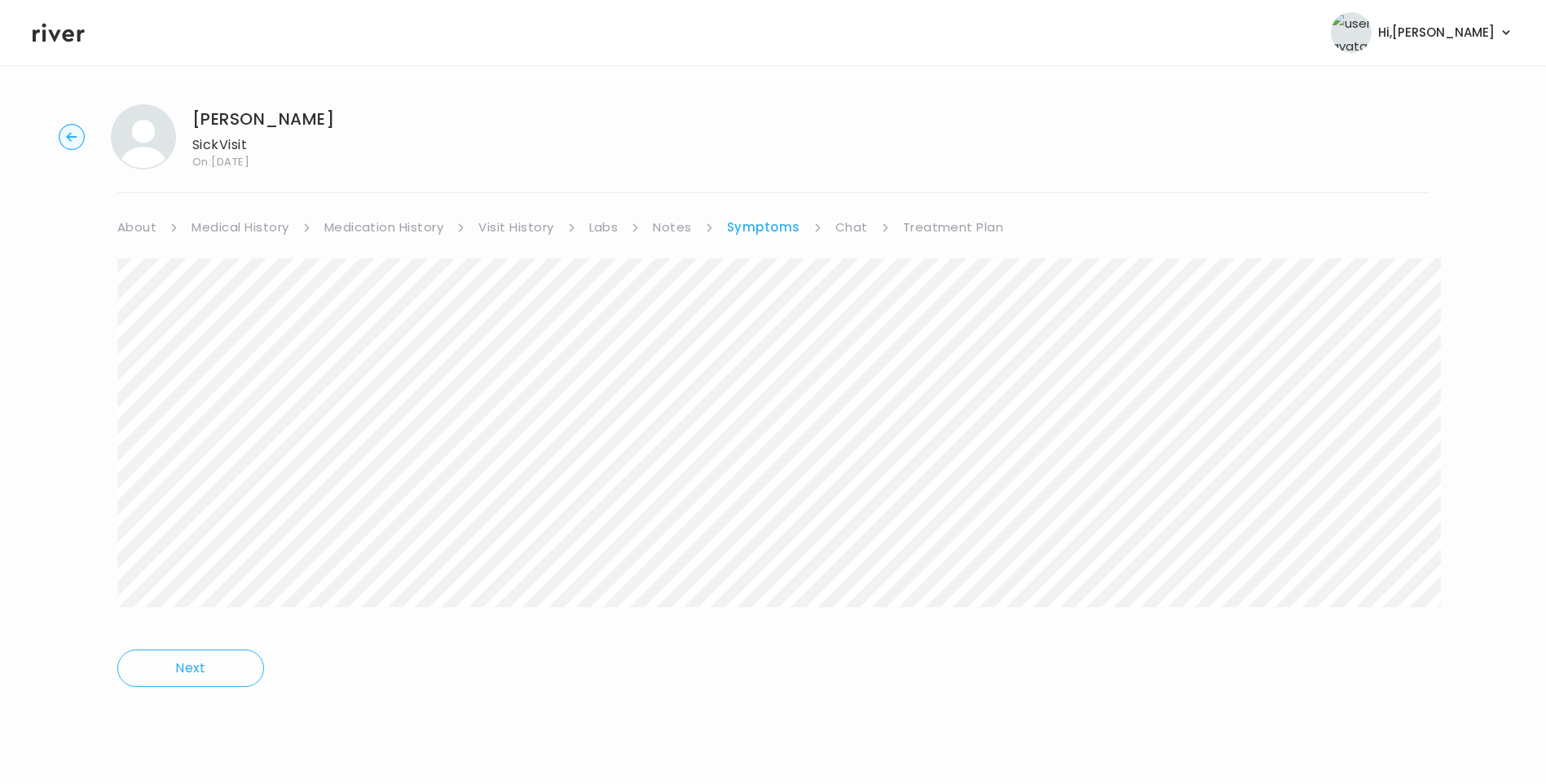
scroll to position [122, 0]
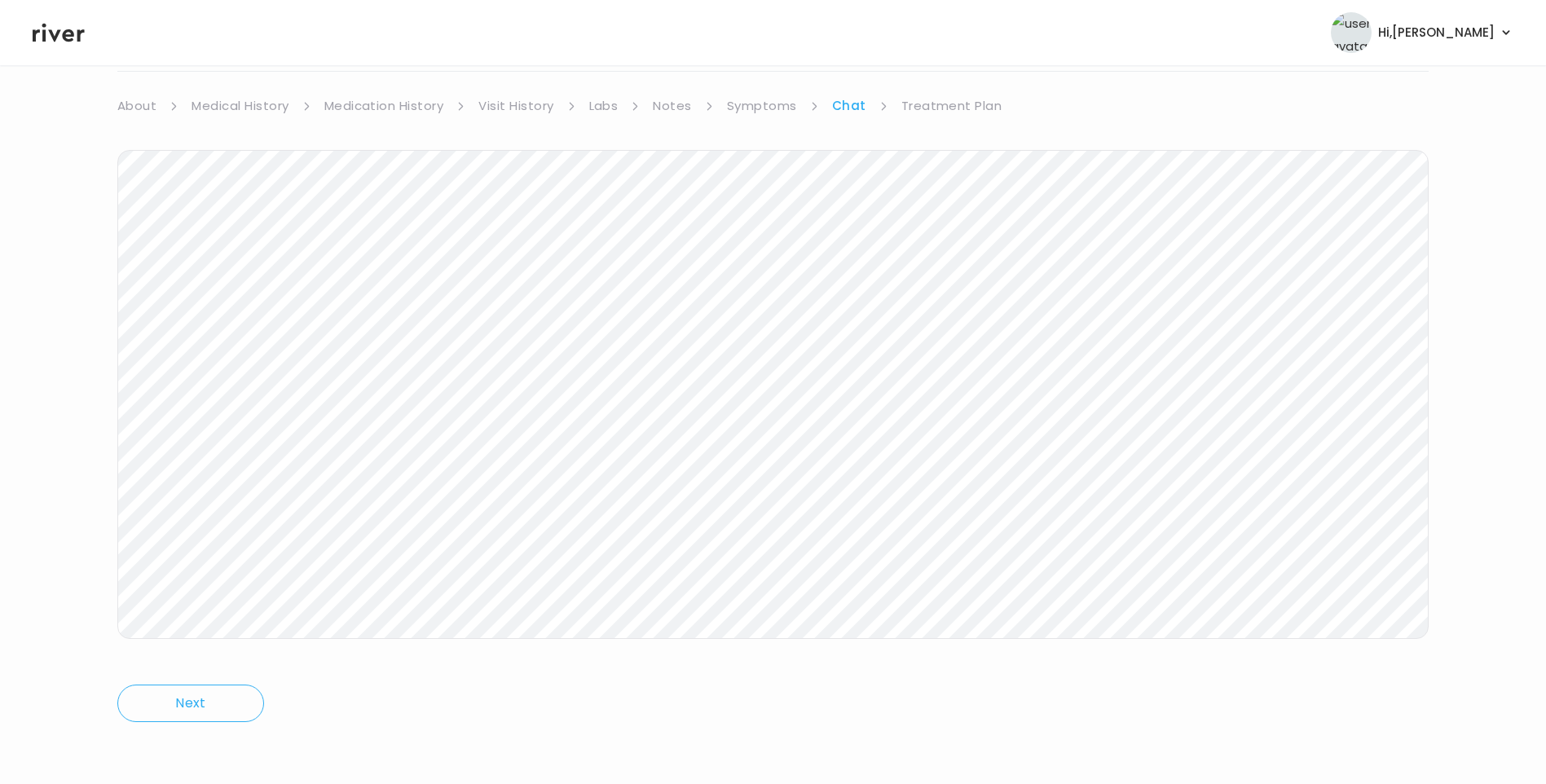
click at [65, 32] on icon at bounding box center [59, 32] width 52 height 19
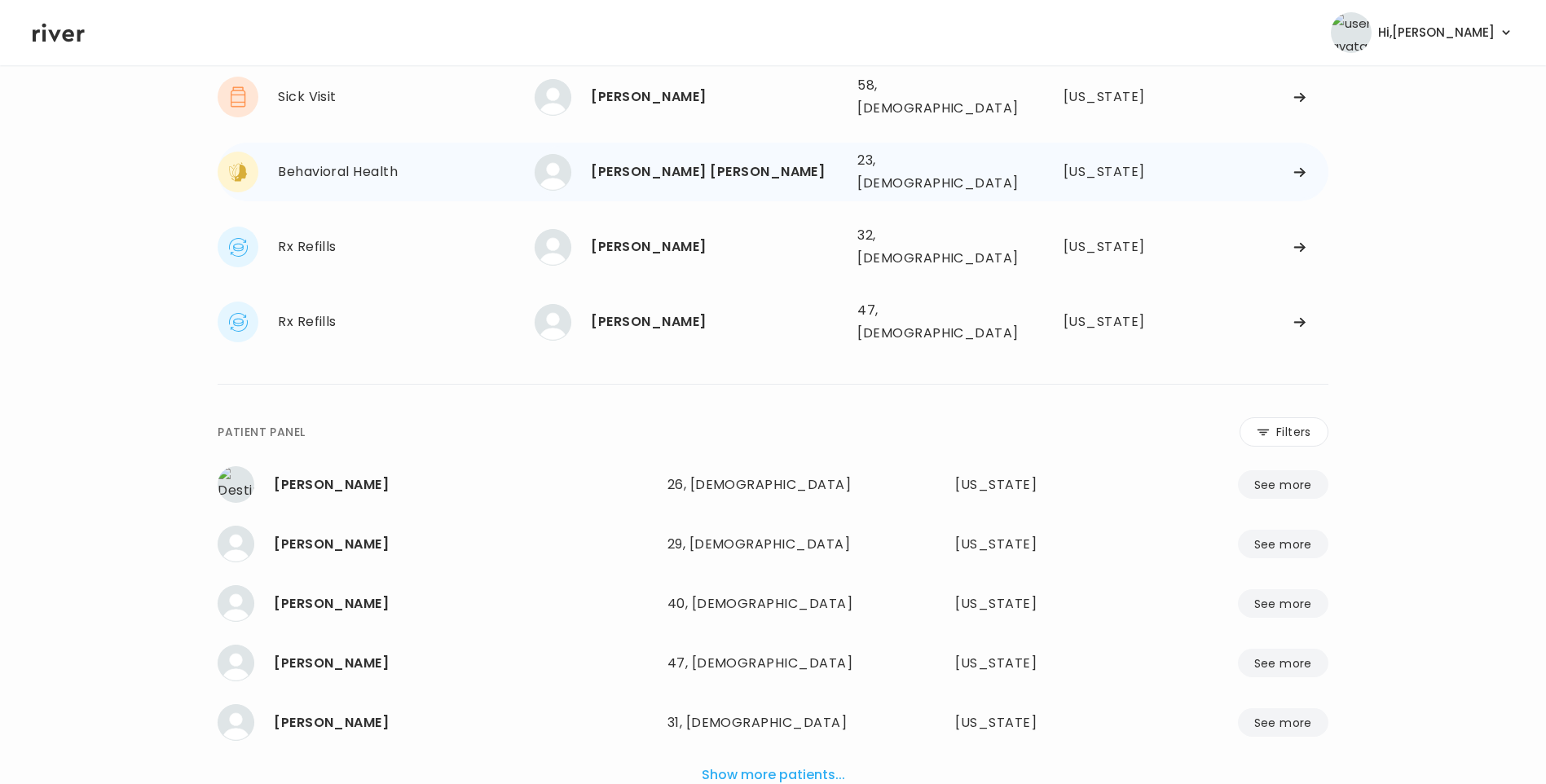
click at [713, 160] on div "[PERSON_NAME] [PERSON_NAME]" at bounding box center [717, 171] width 253 height 23
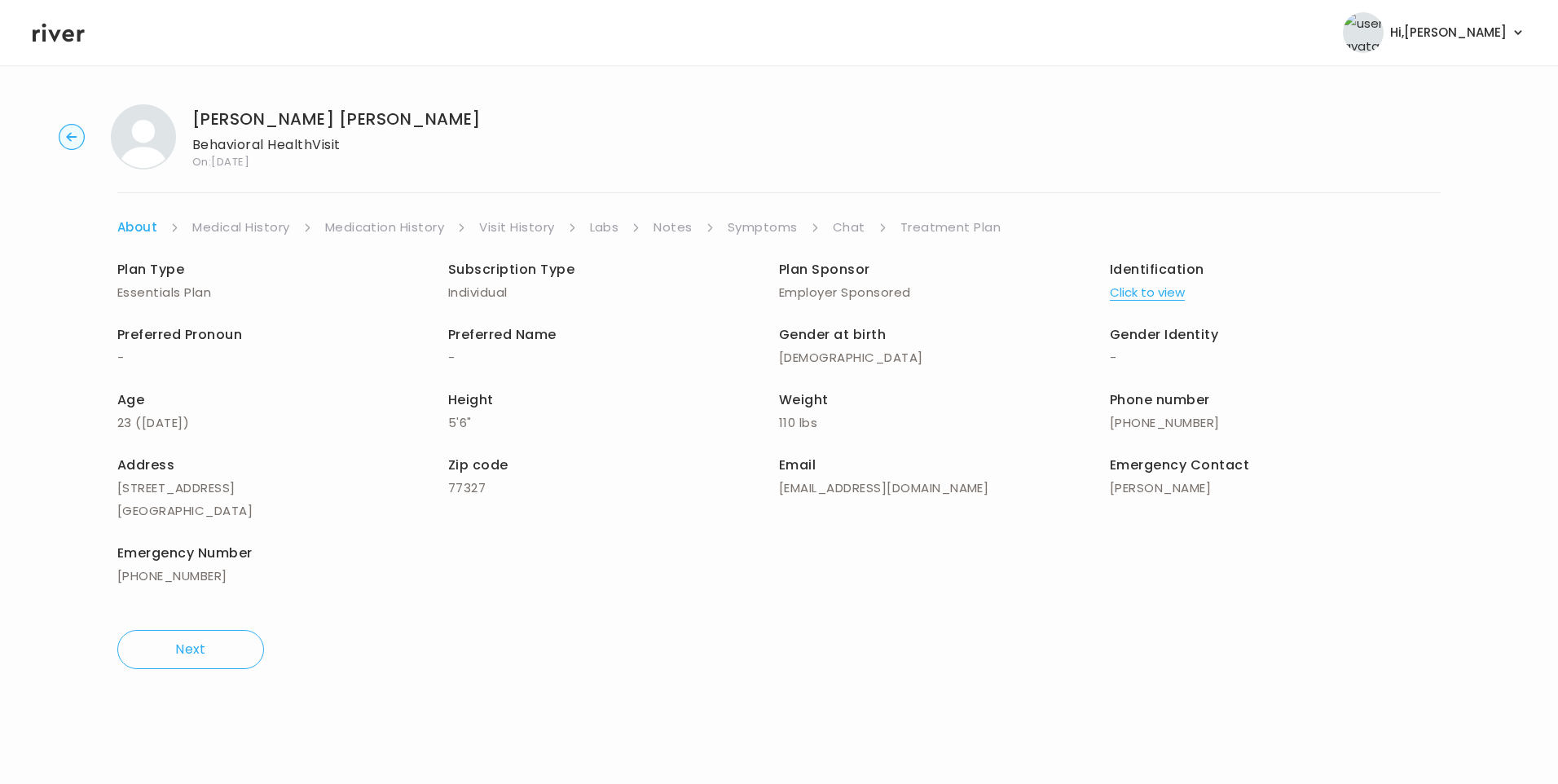
click at [845, 227] on link "Chat" at bounding box center [849, 227] width 32 height 23
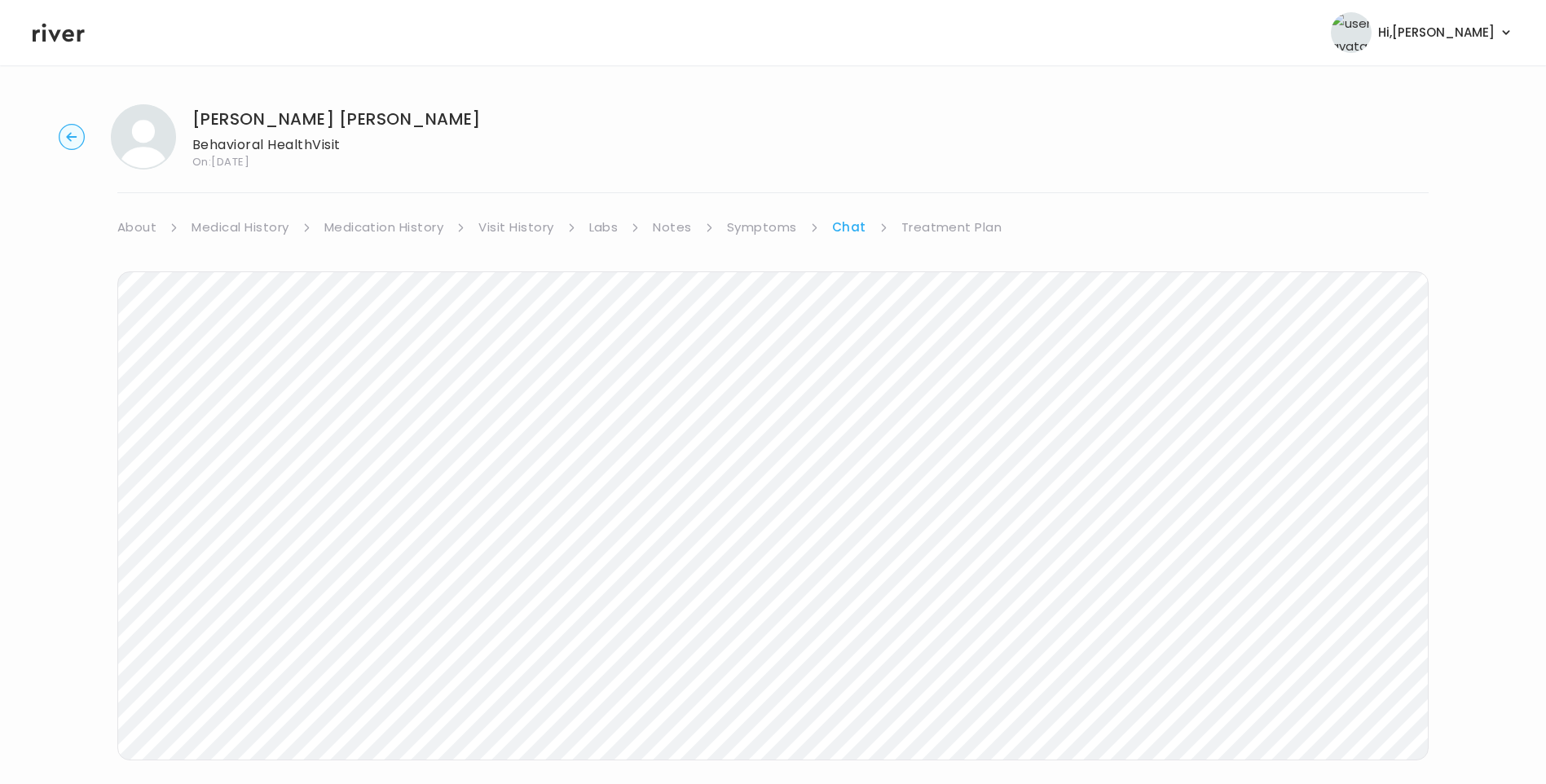
click at [50, 29] on icon at bounding box center [59, 32] width 52 height 24
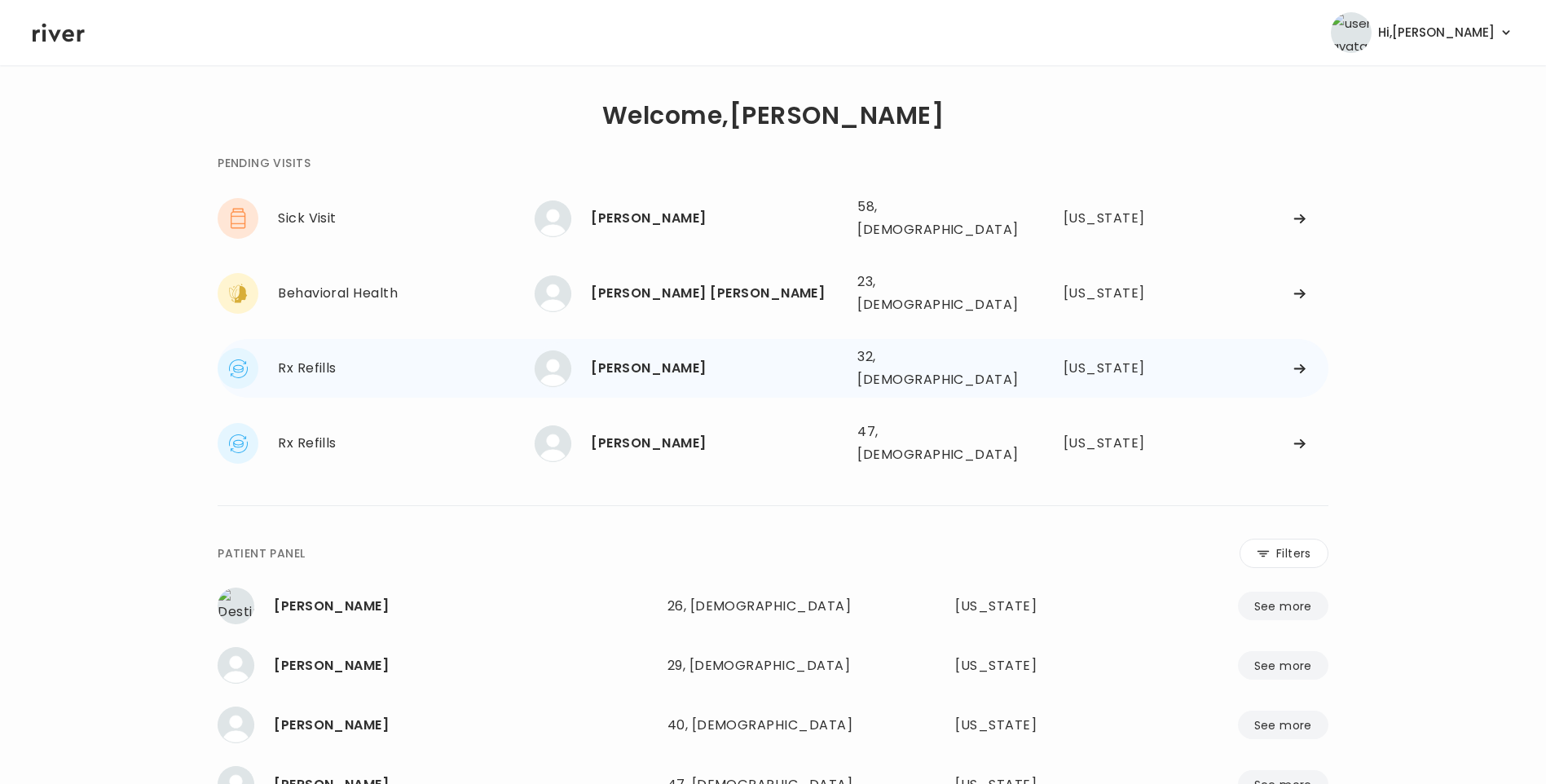
click at [649, 356] on div "[PERSON_NAME]" at bounding box center [717, 367] width 253 height 23
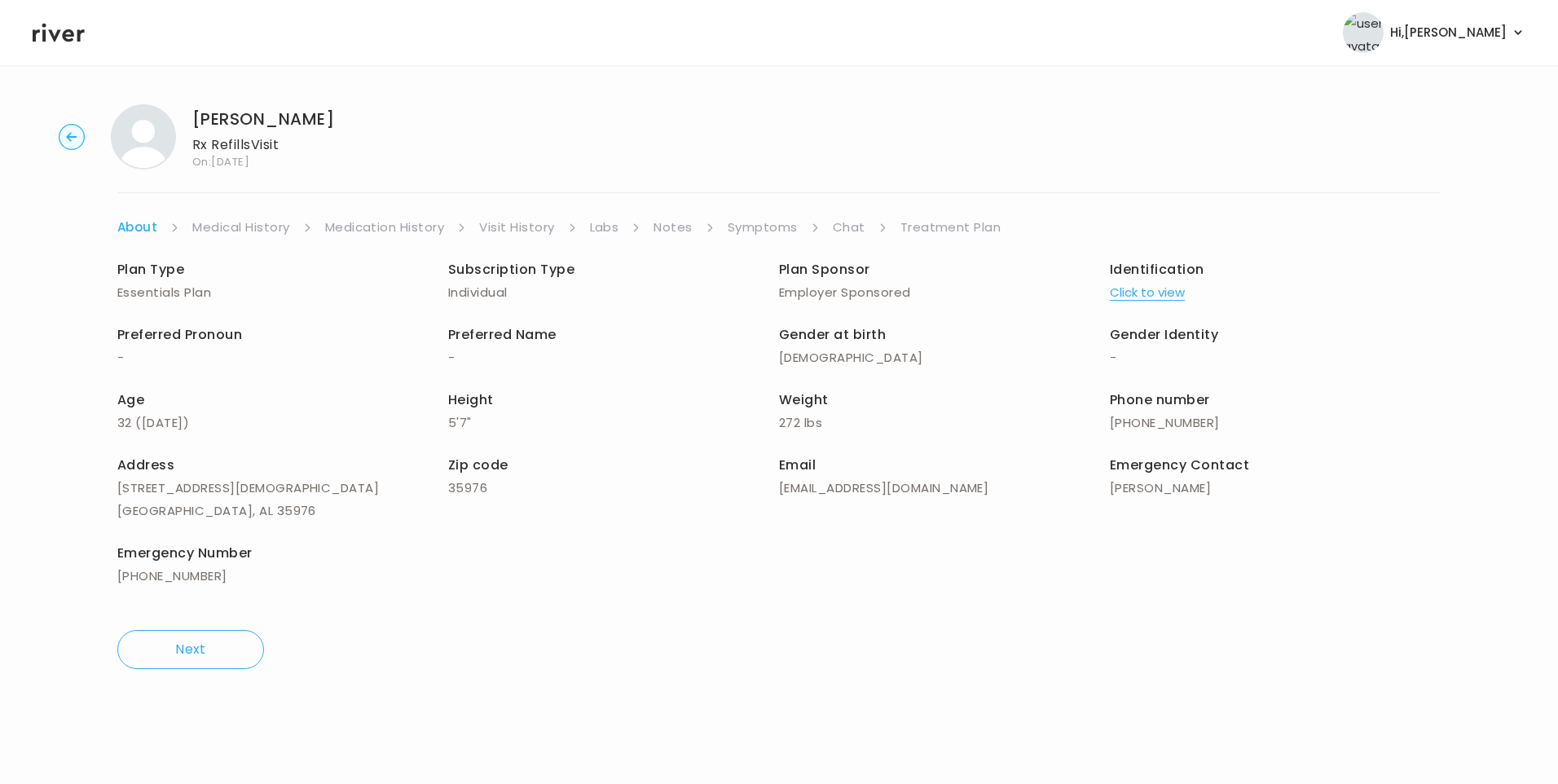
click at [837, 219] on link "Chat" at bounding box center [849, 227] width 32 height 23
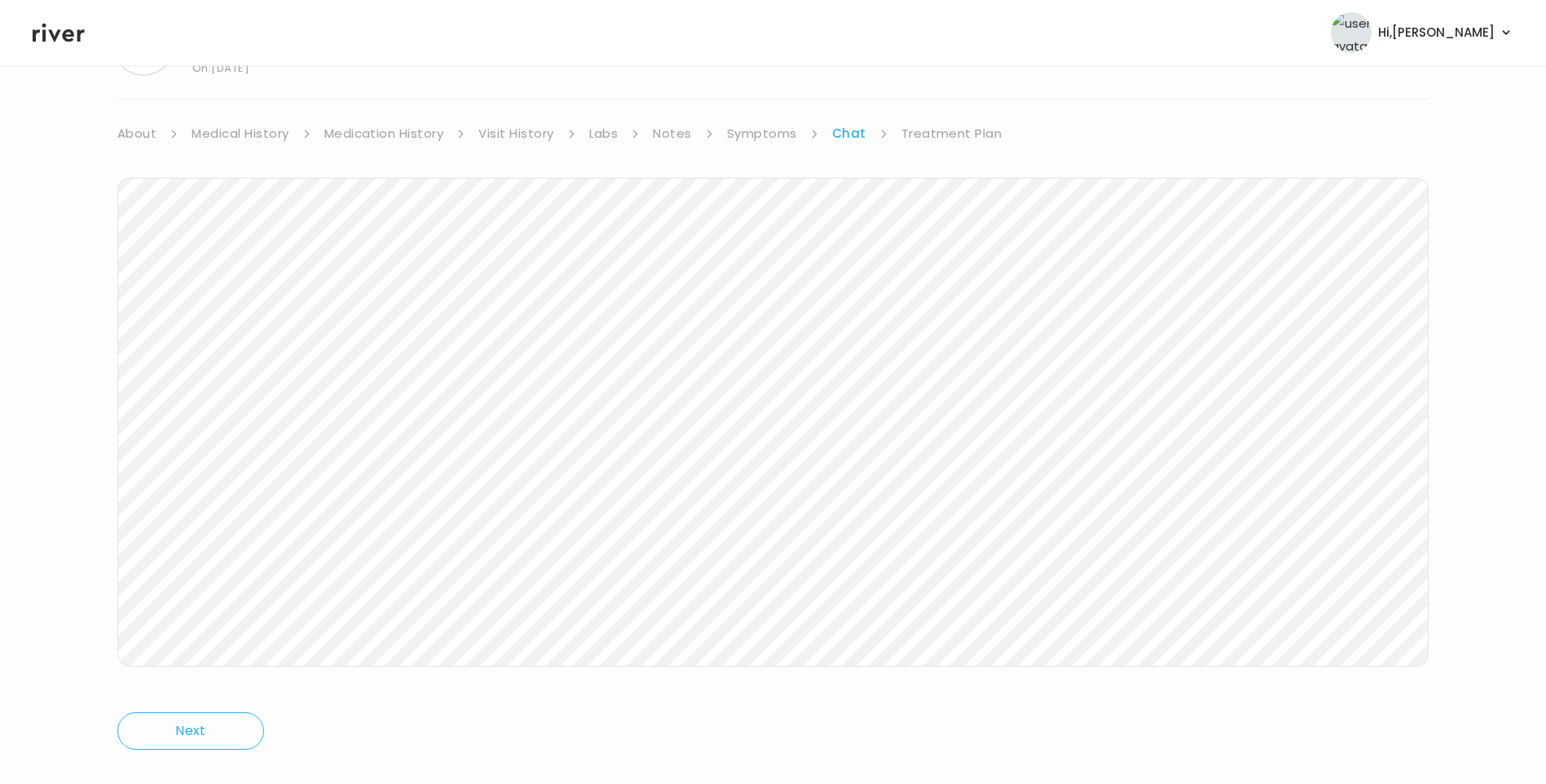
scroll to position [122, 0]
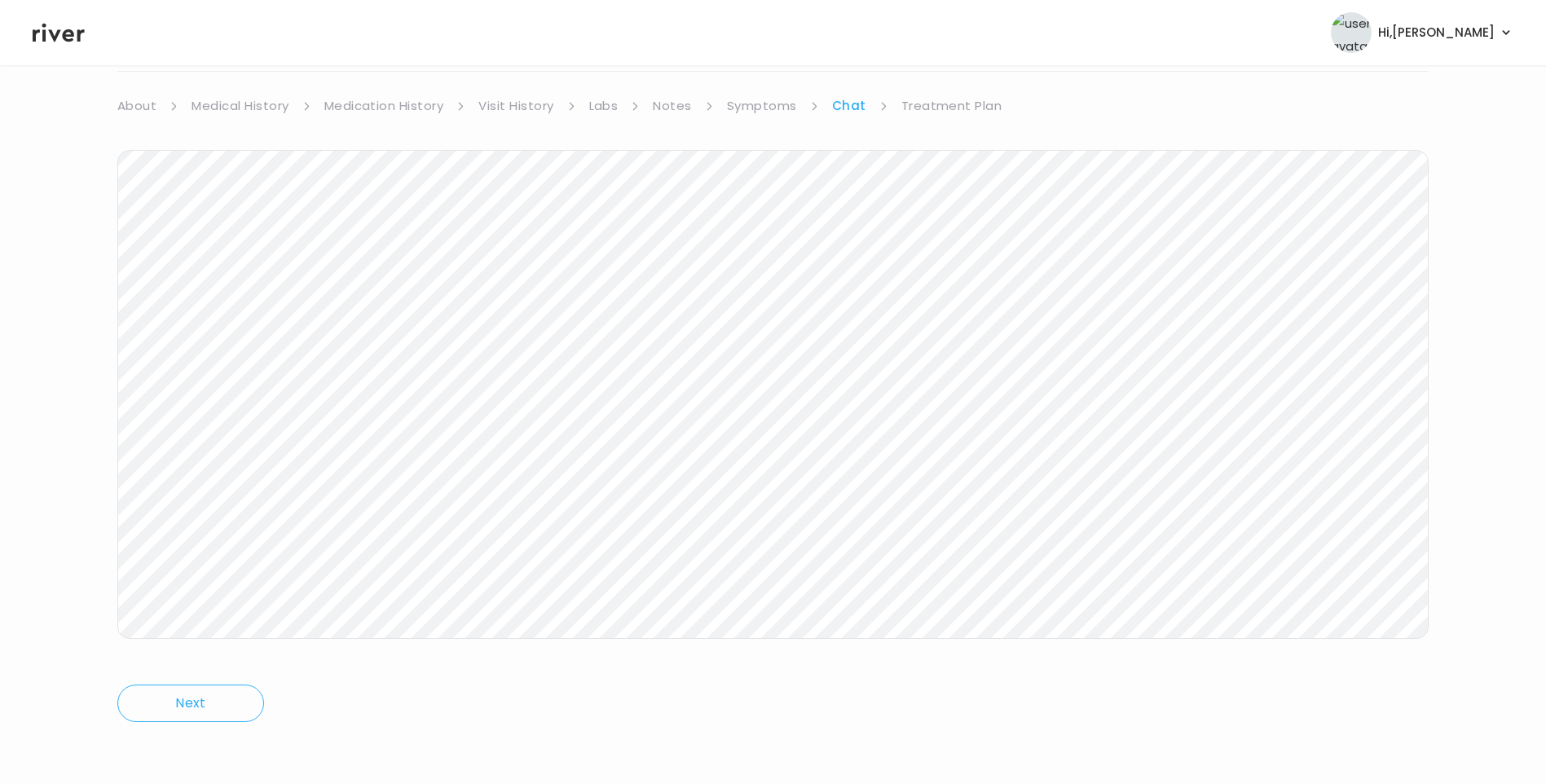
drag, startPoint x: 56, startPoint y: 33, endPoint x: 94, endPoint y: 59, distance: 46.0
click at [56, 33] on icon at bounding box center [59, 32] width 52 height 24
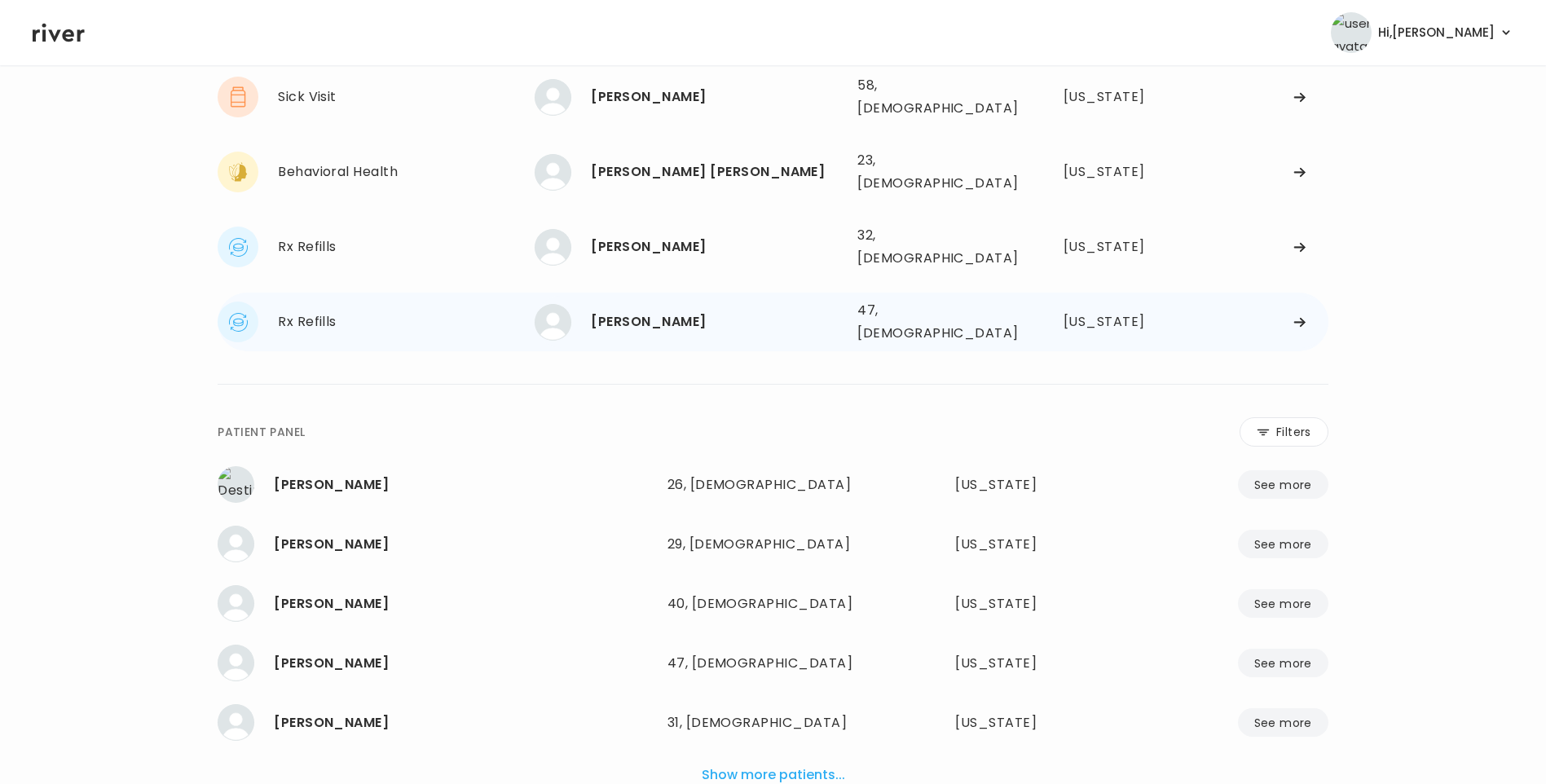
click at [656, 311] on div "[PERSON_NAME]" at bounding box center [717, 321] width 253 height 23
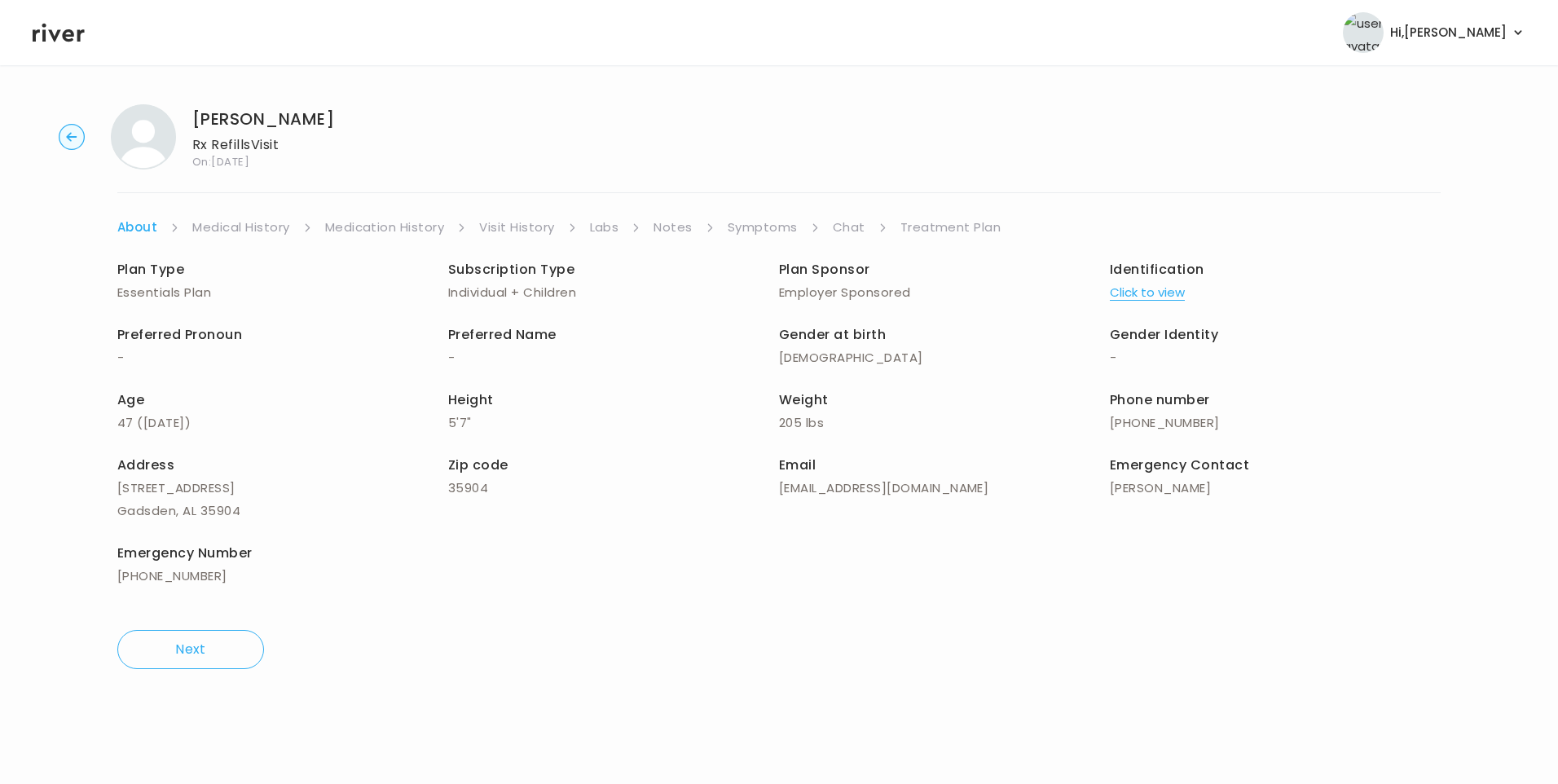
drag, startPoint x: 821, startPoint y: 221, endPoint x: 852, endPoint y: 234, distance: 33.6
click at [824, 222] on ul "About Medical History Medication History Visit History Labs Notes Symptoms Chat…" at bounding box center [779, 227] width 1324 height 23
click at [854, 235] on link "Chat" at bounding box center [849, 227] width 32 height 23
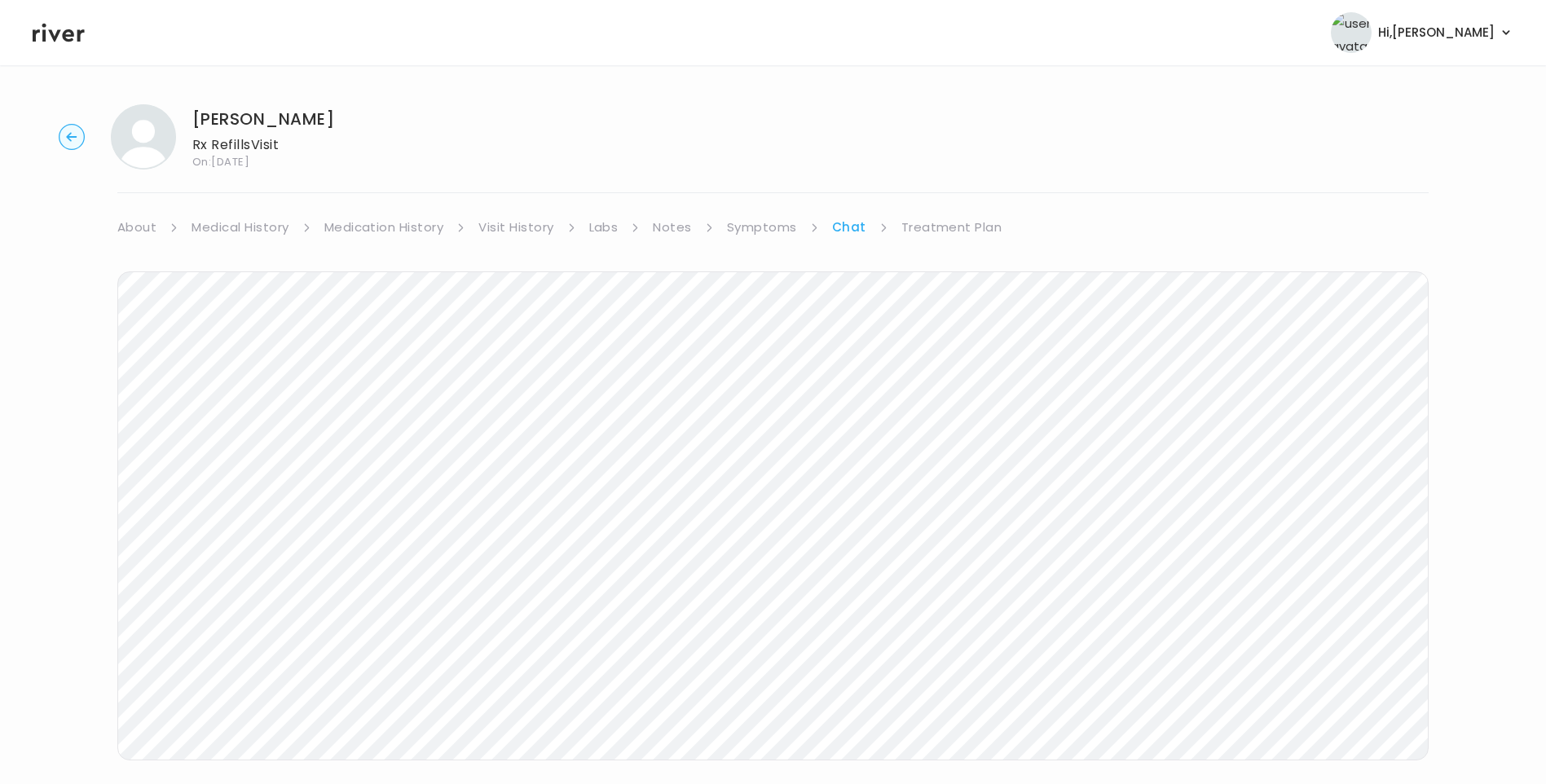
drag, startPoint x: 62, startPoint y: 32, endPoint x: 77, endPoint y: 46, distance: 20.5
click at [59, 32] on icon at bounding box center [59, 32] width 52 height 24
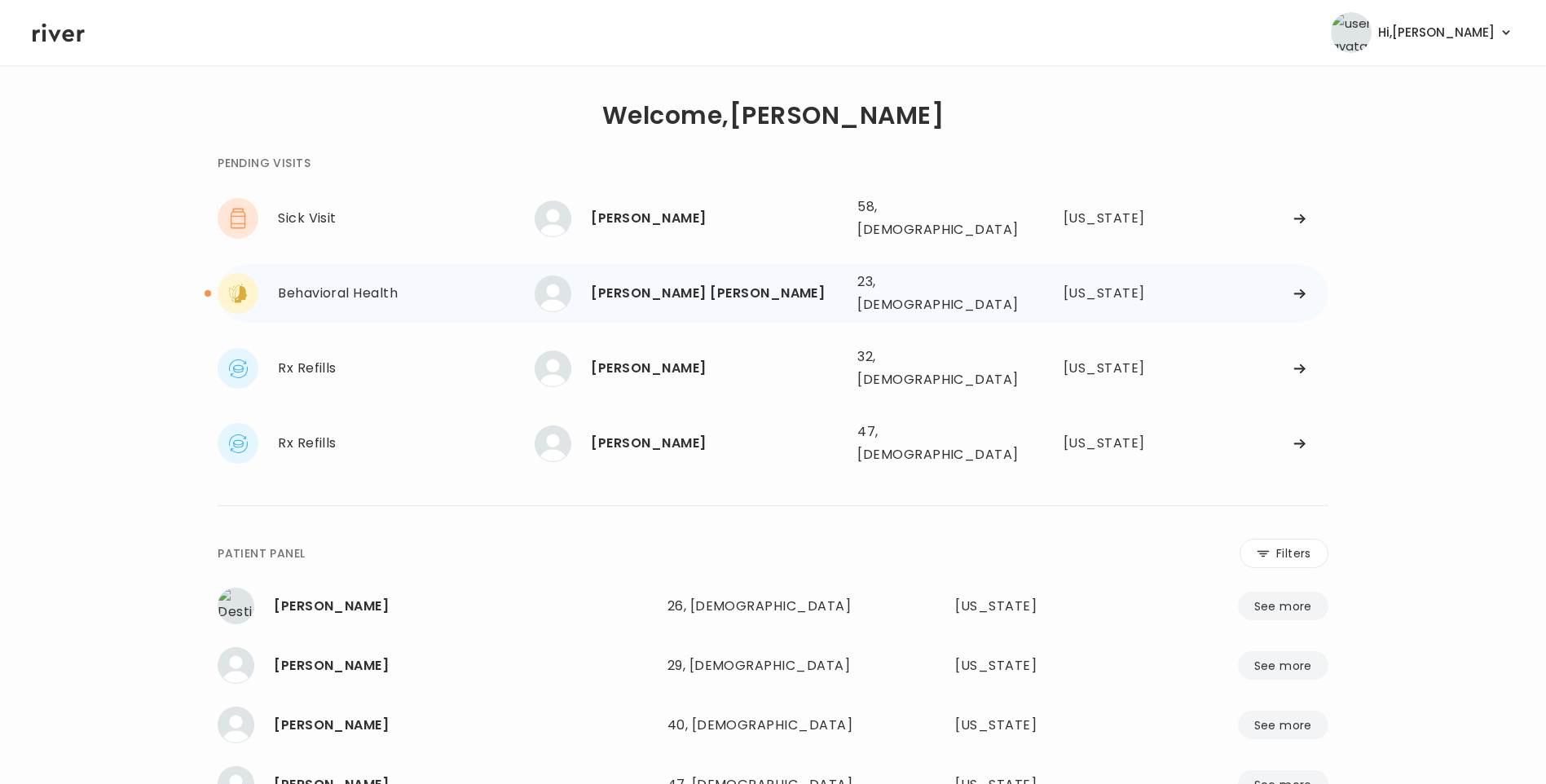
click at [703, 282] on div "[PERSON_NAME] [PERSON_NAME]" at bounding box center [717, 293] width 253 height 23
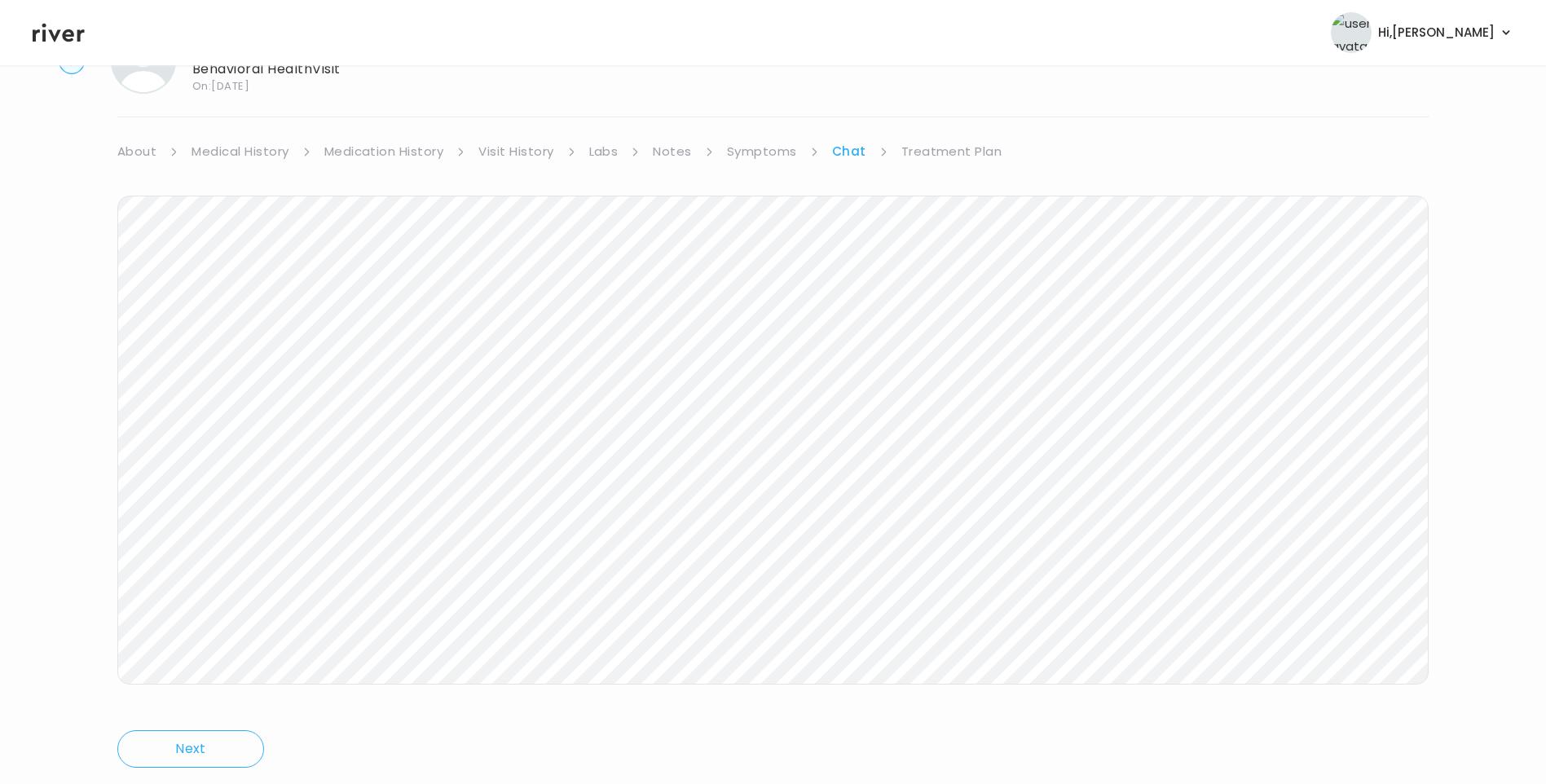
scroll to position [122, 0]
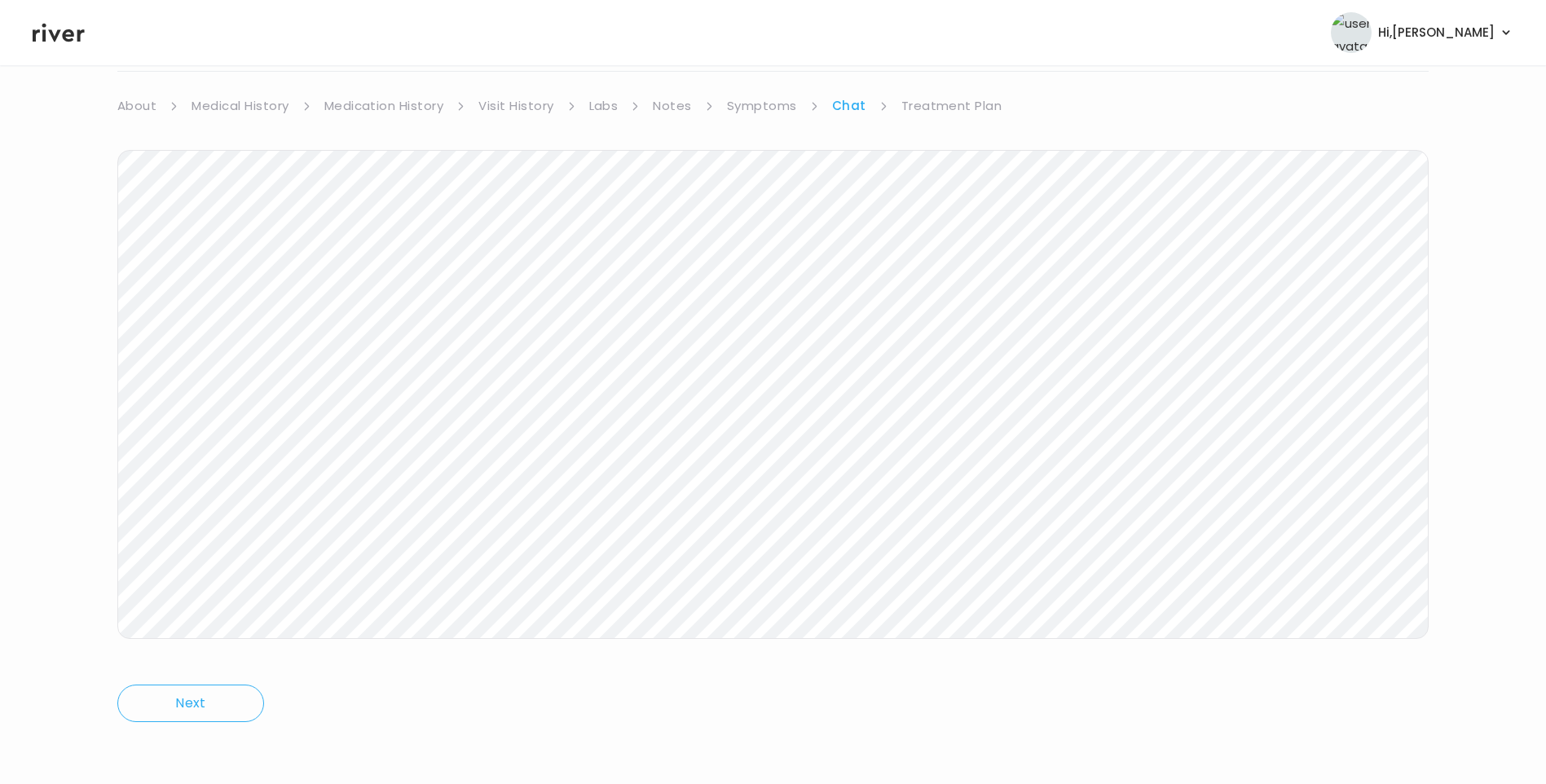
click at [422, 107] on link "Medication History" at bounding box center [384, 105] width 120 height 23
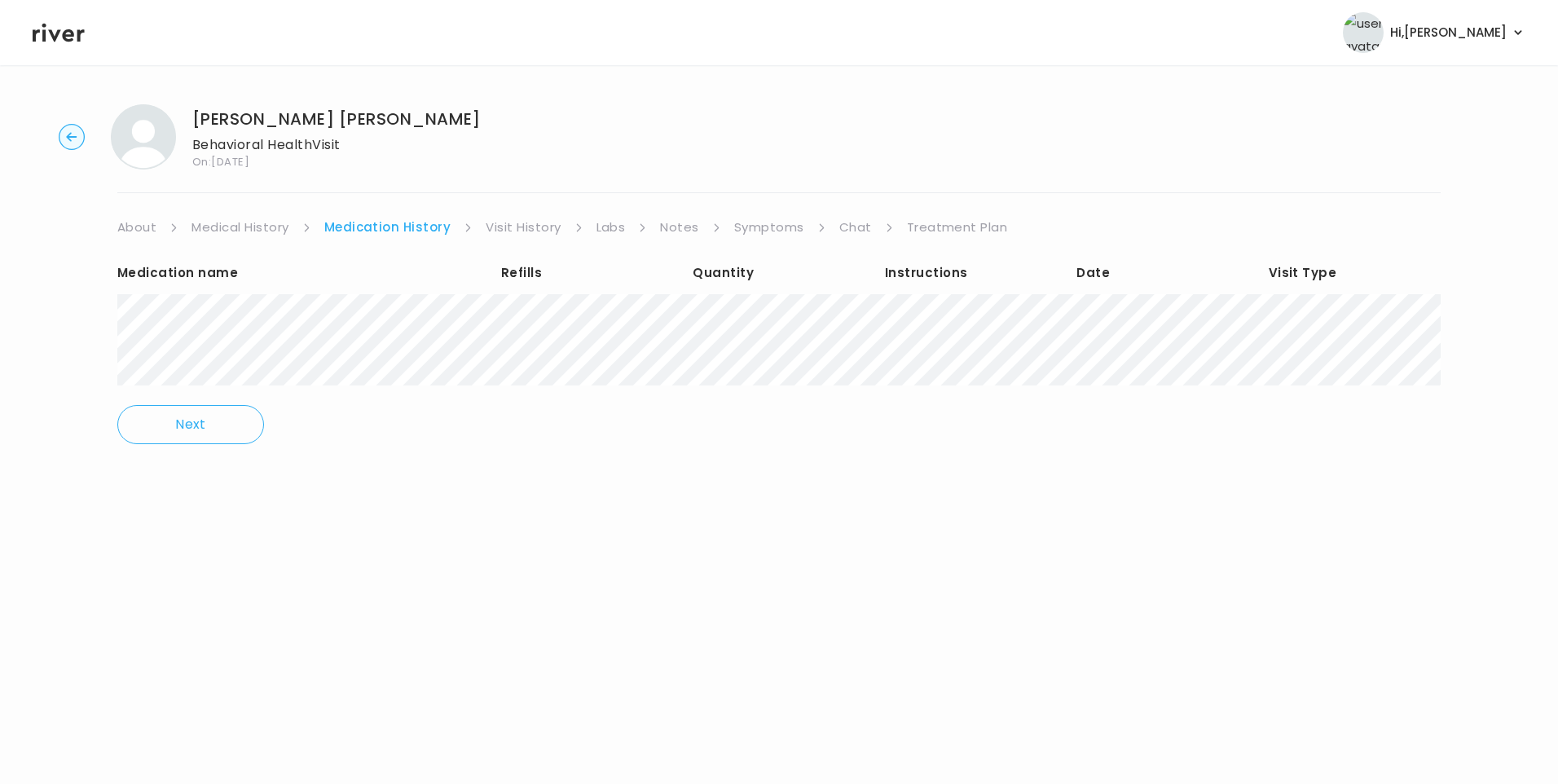
click at [854, 229] on link "Chat" at bounding box center [856, 227] width 32 height 23
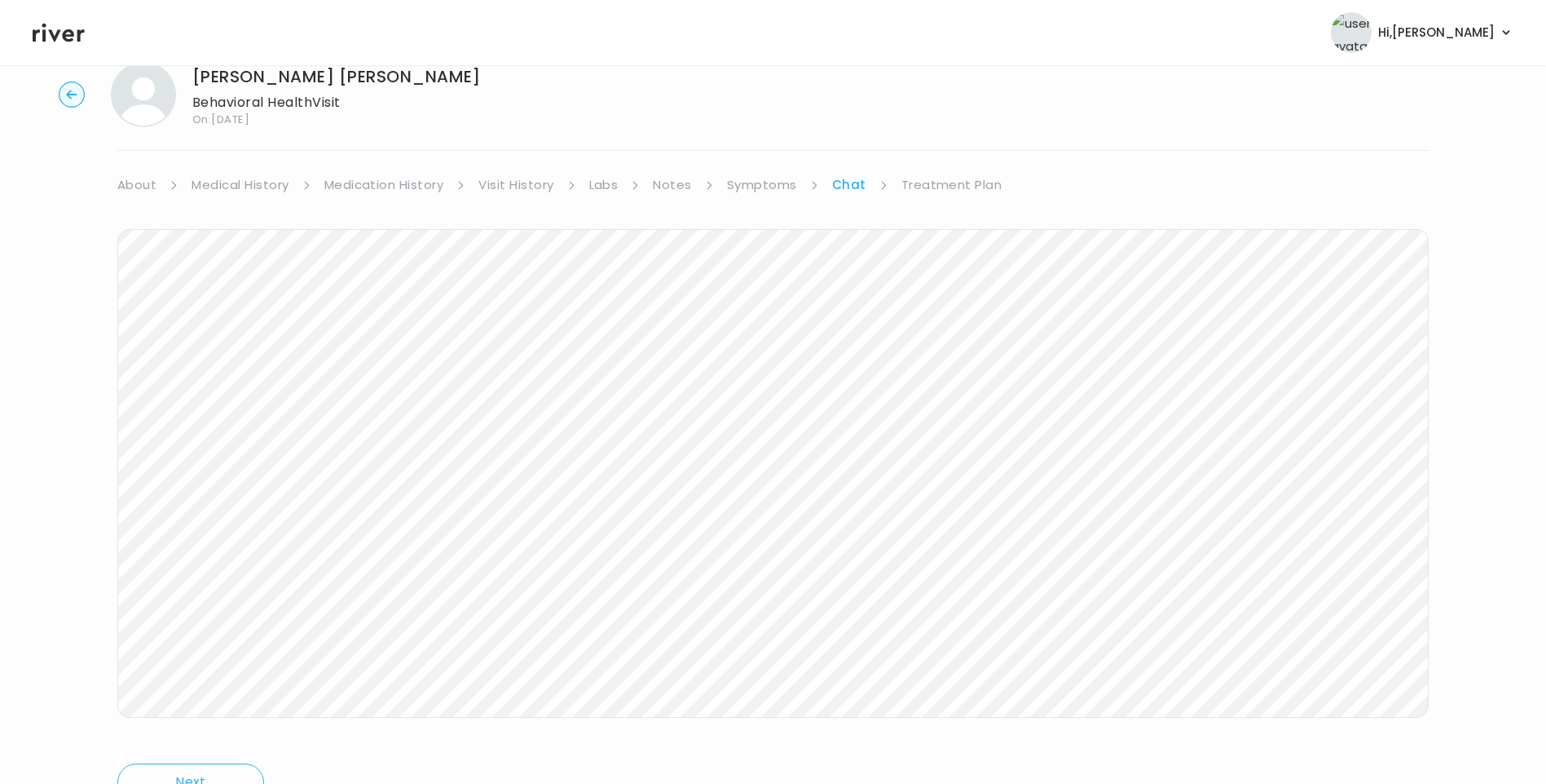
scroll to position [122, 0]
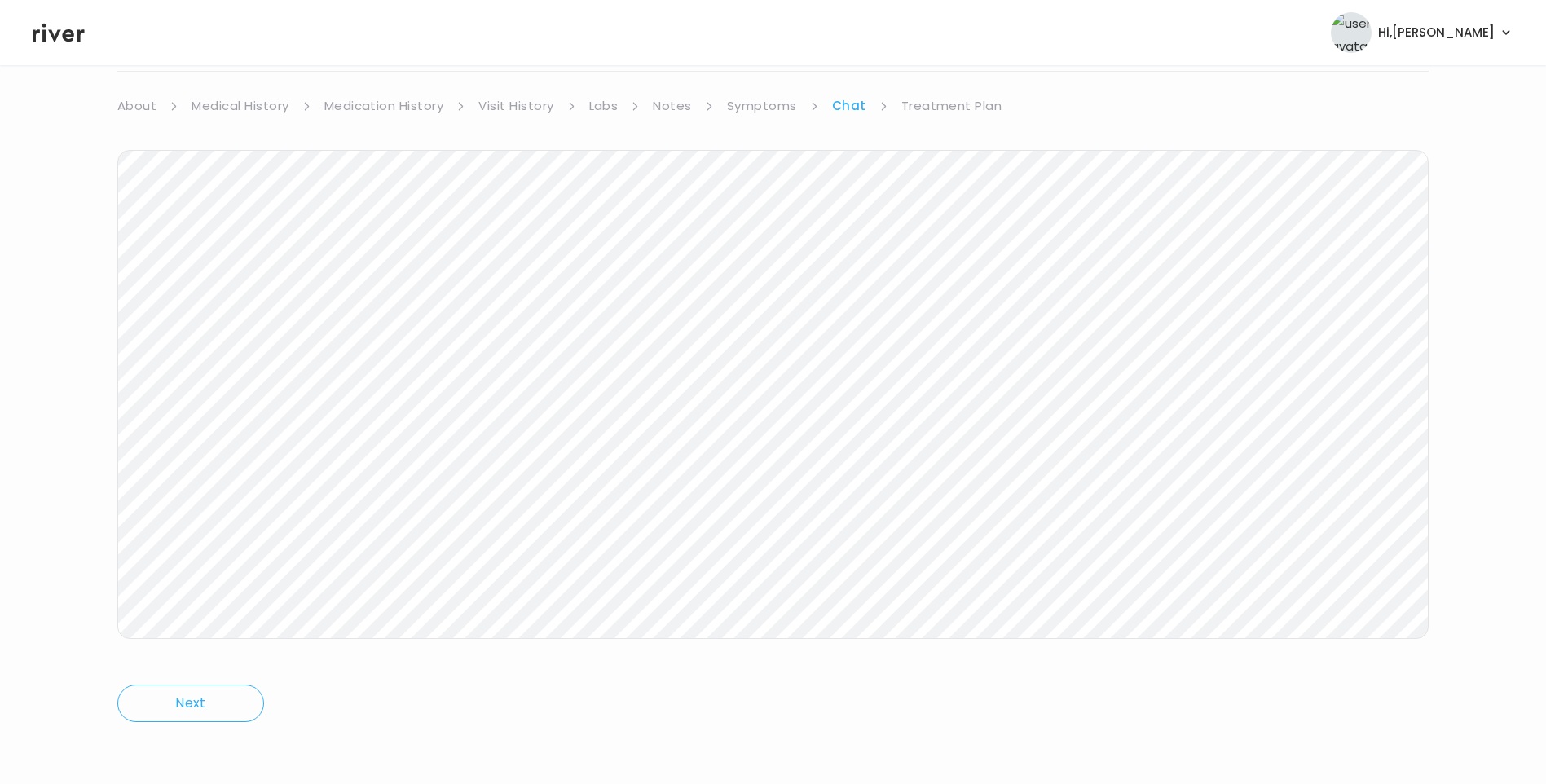
click at [390, 96] on link "Medication History" at bounding box center [384, 105] width 120 height 23
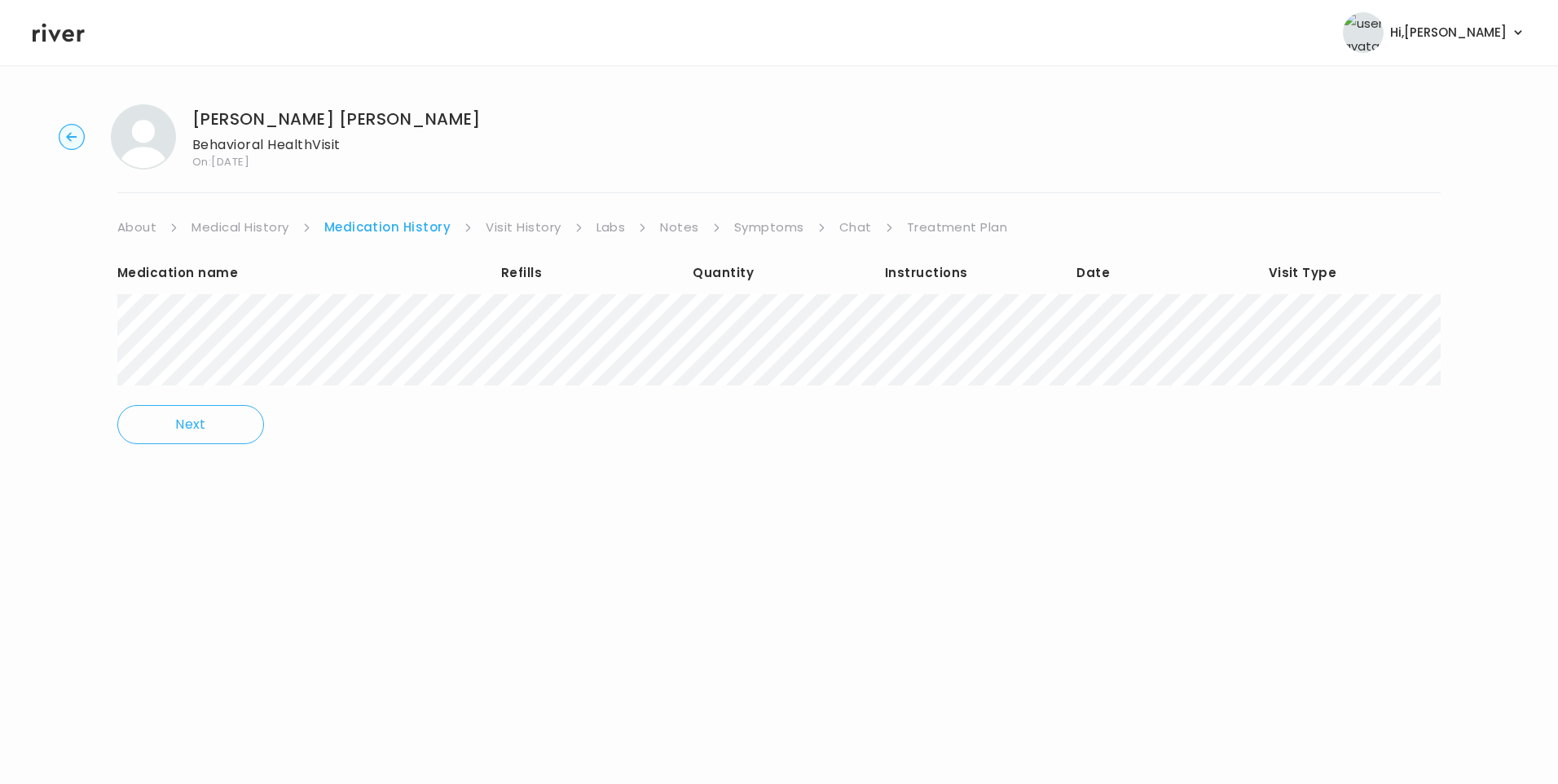
click at [381, 225] on link "Medication History" at bounding box center [387, 227] width 127 height 23
click at [843, 229] on link "Chat" at bounding box center [856, 227] width 32 height 23
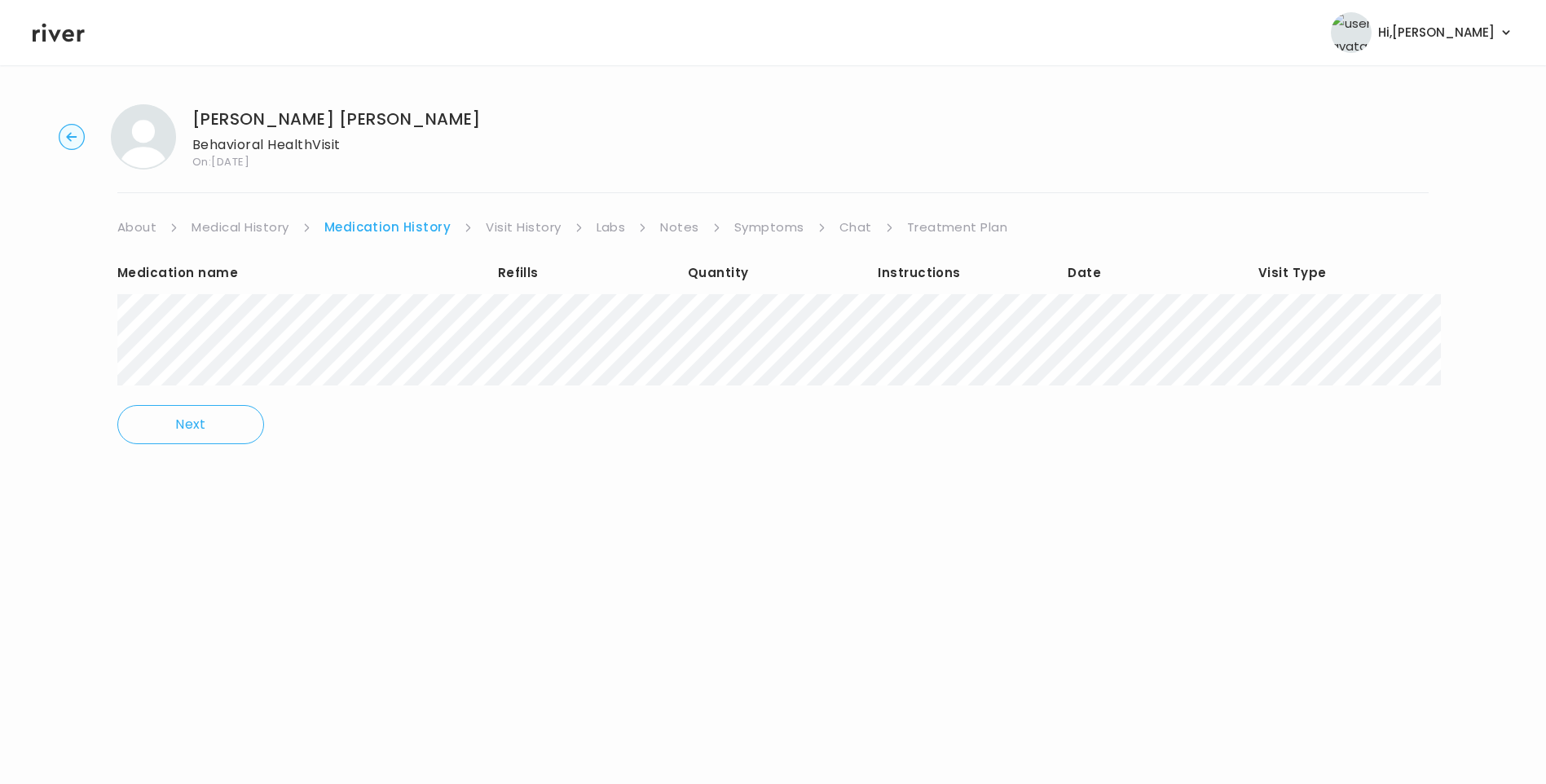
scroll to position [122, 0]
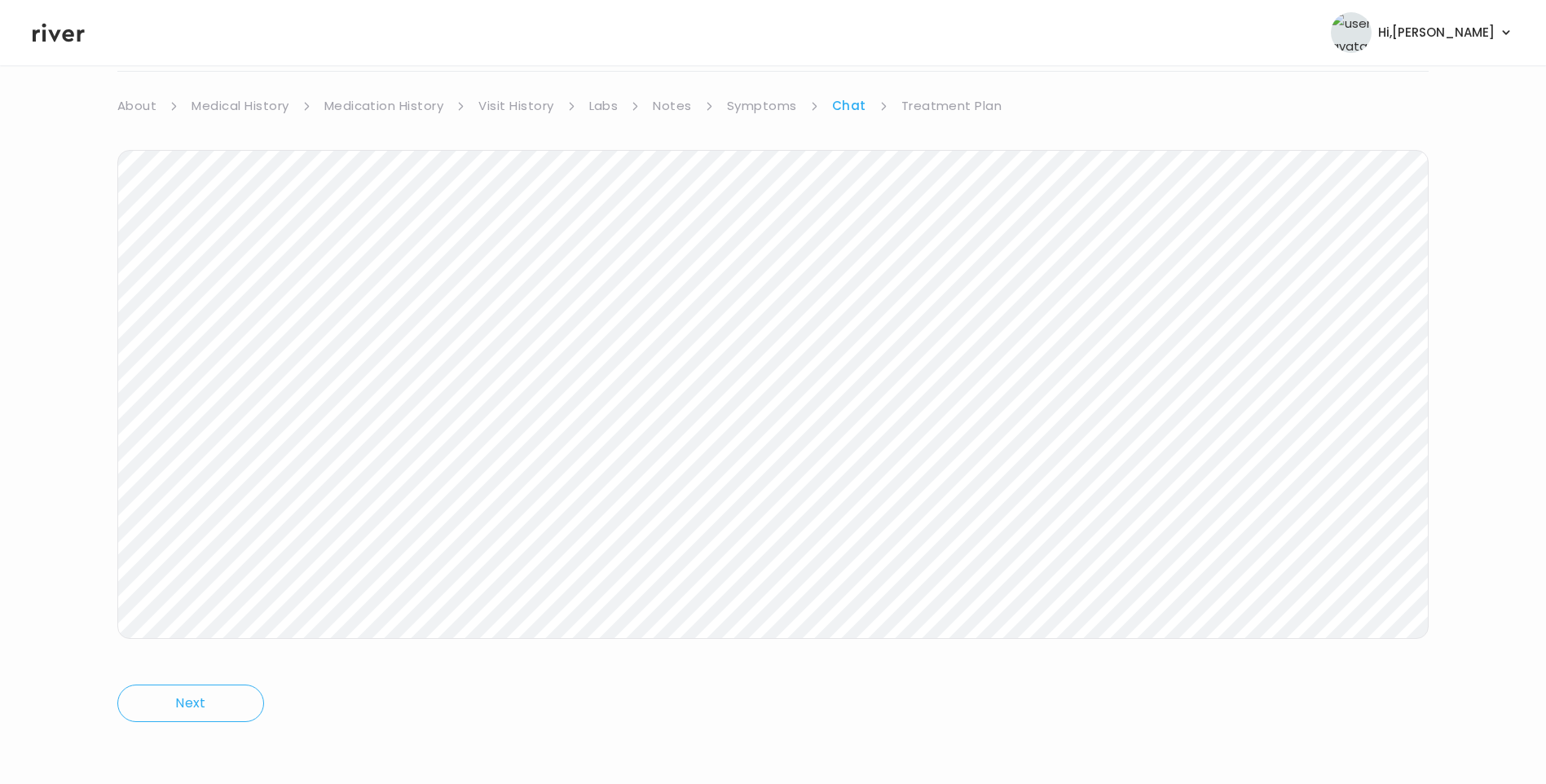
click at [979, 106] on link "Treatment Plan" at bounding box center [952, 105] width 101 height 23
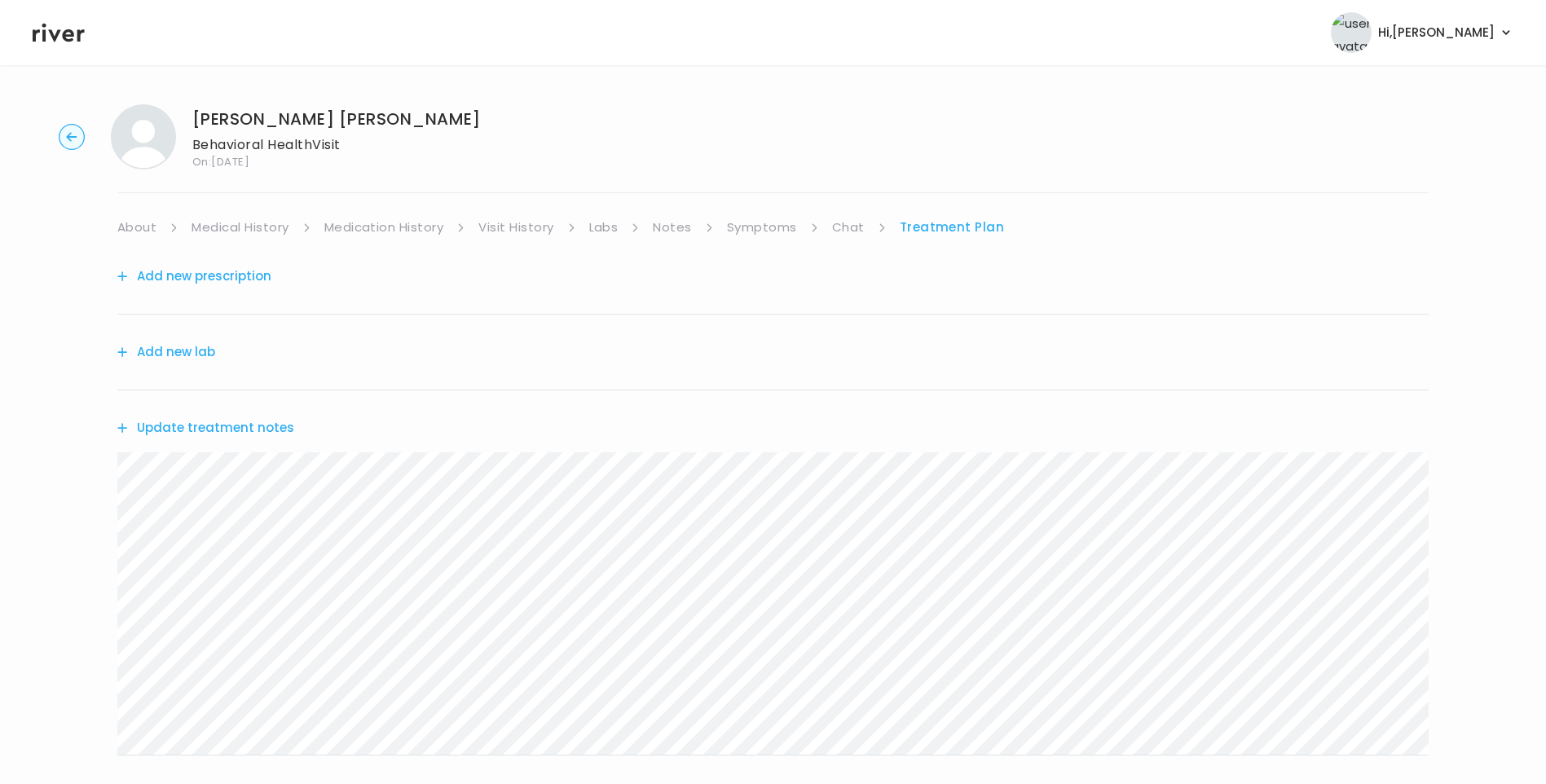
click at [236, 428] on button "Update treatment notes" at bounding box center [205, 427] width 176 height 23
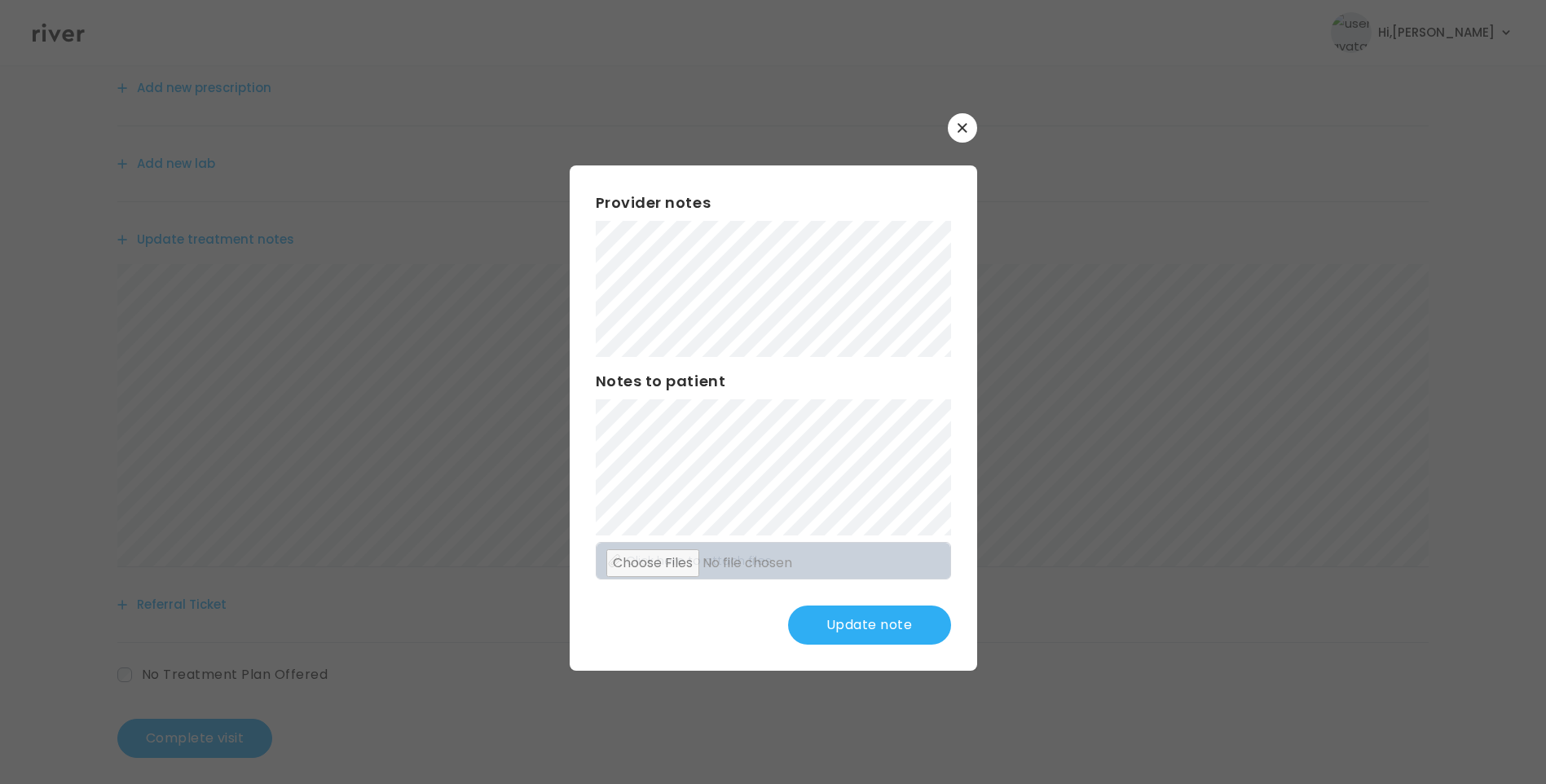
scroll to position [202, 0]
click at [915, 612] on button "Update note" at bounding box center [869, 624] width 163 height 39
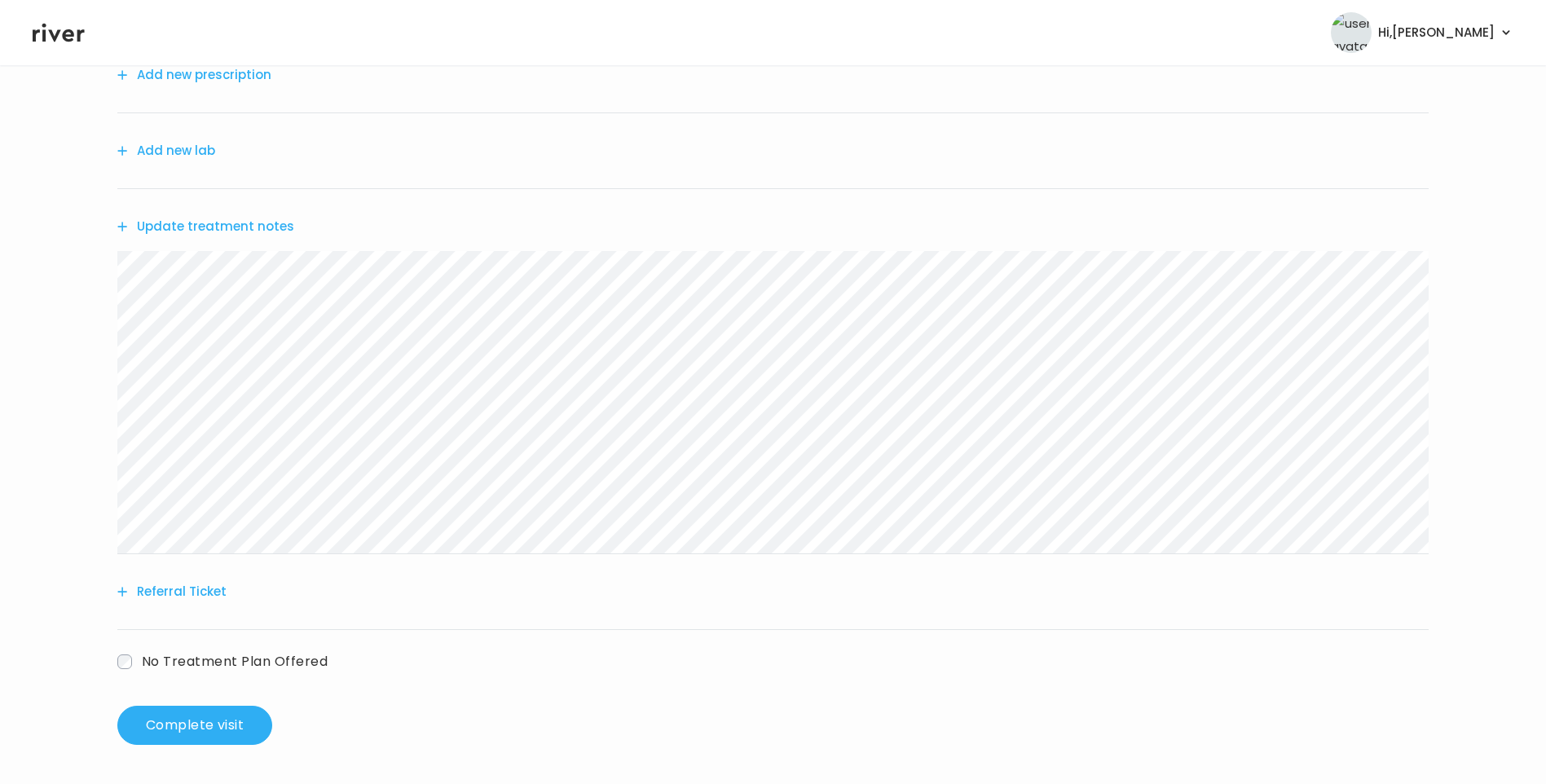
scroll to position [0, 0]
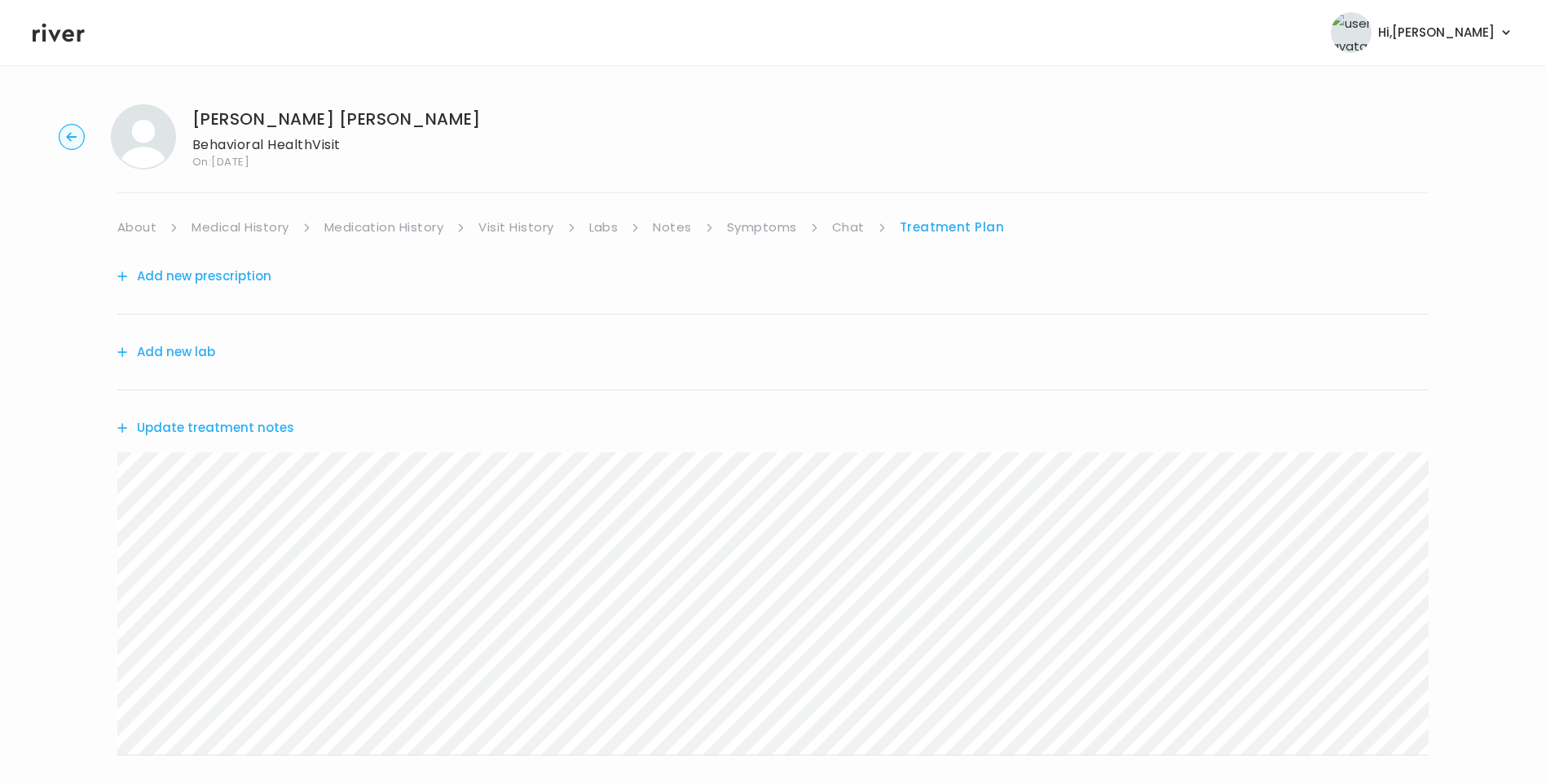
drag, startPoint x: 836, startPoint y: 227, endPoint x: 878, endPoint y: 236, distance: 43.0
click at [836, 227] on link "Chat" at bounding box center [848, 227] width 32 height 23
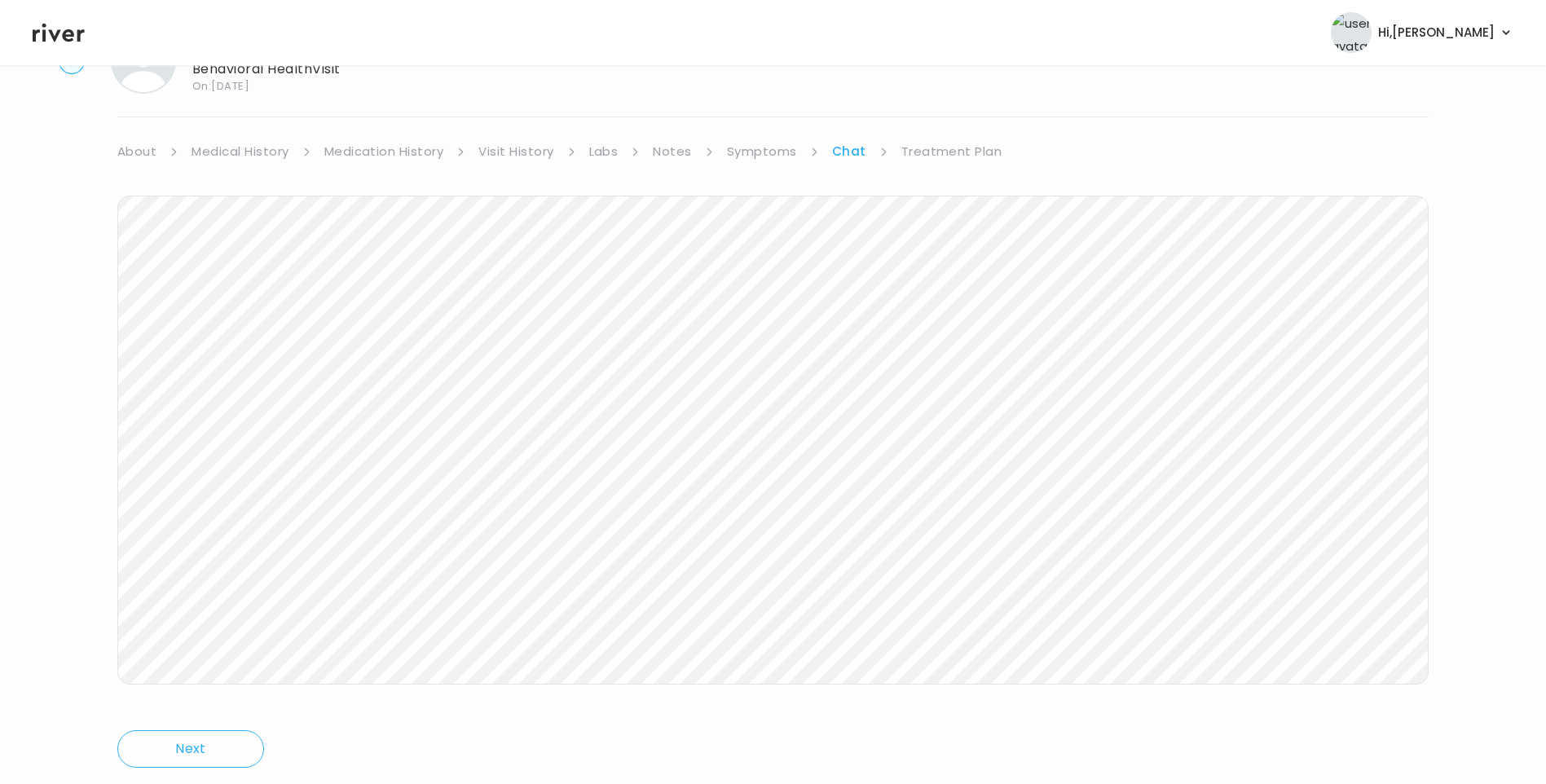
scroll to position [122, 0]
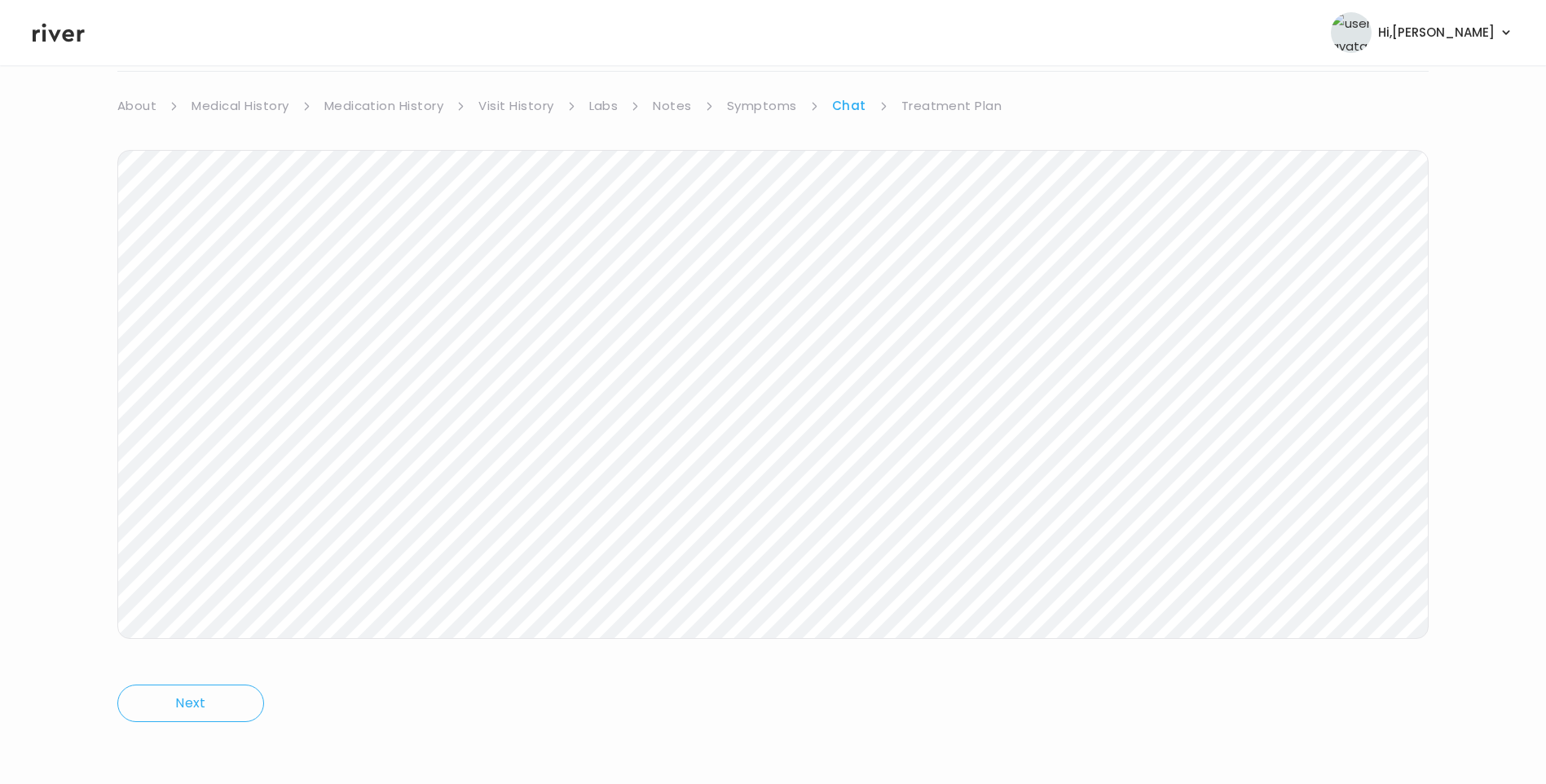
drag, startPoint x: 20, startPoint y: 42, endPoint x: 29, endPoint y: 42, distance: 9.0
click at [27, 42] on header "Hi, Lisa Profile Logout" at bounding box center [773, 32] width 1546 height 65
click at [55, 37] on icon at bounding box center [59, 32] width 52 height 19
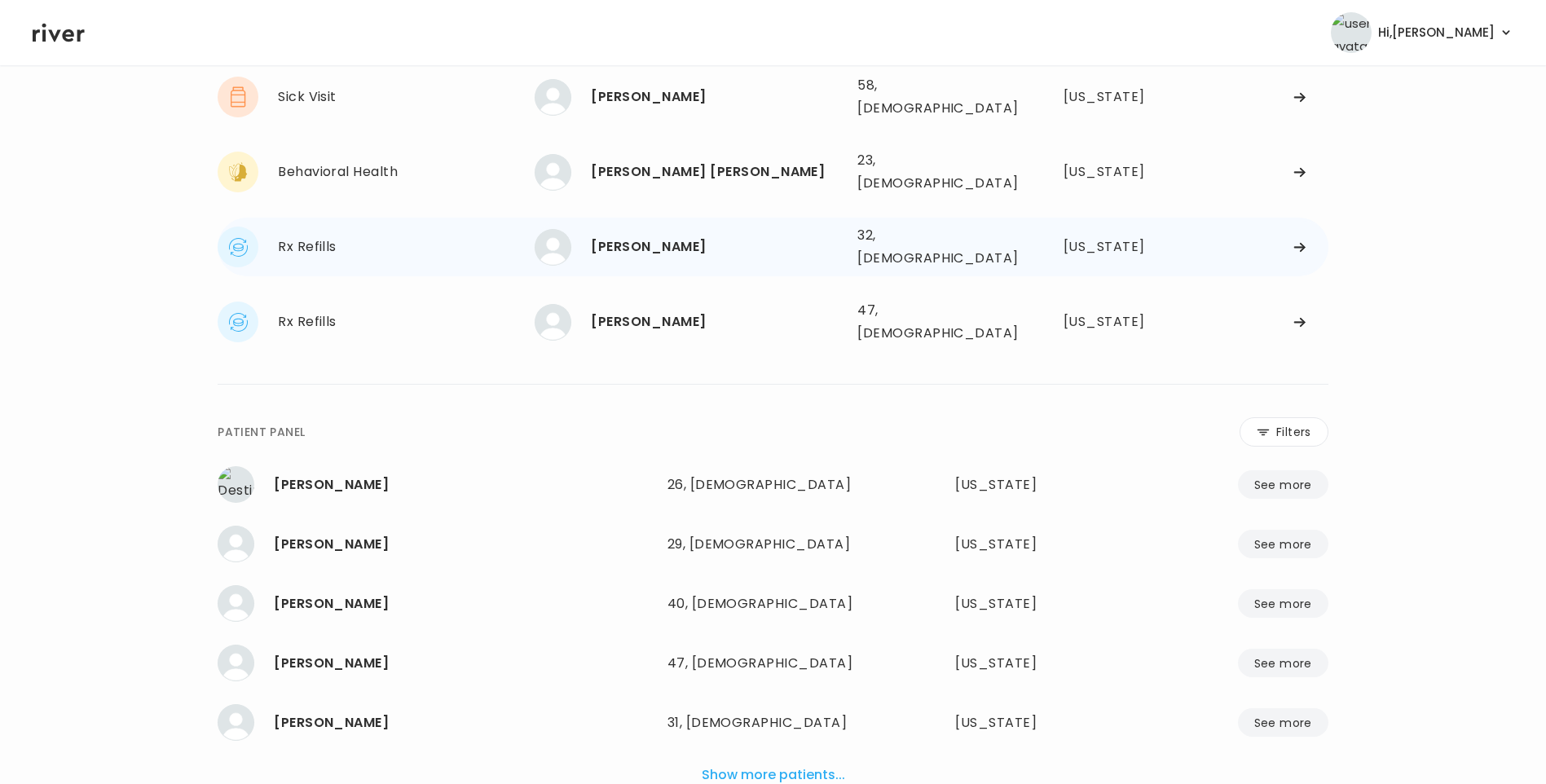
click at [636, 236] on div "[PERSON_NAME]" at bounding box center [717, 247] width 253 height 23
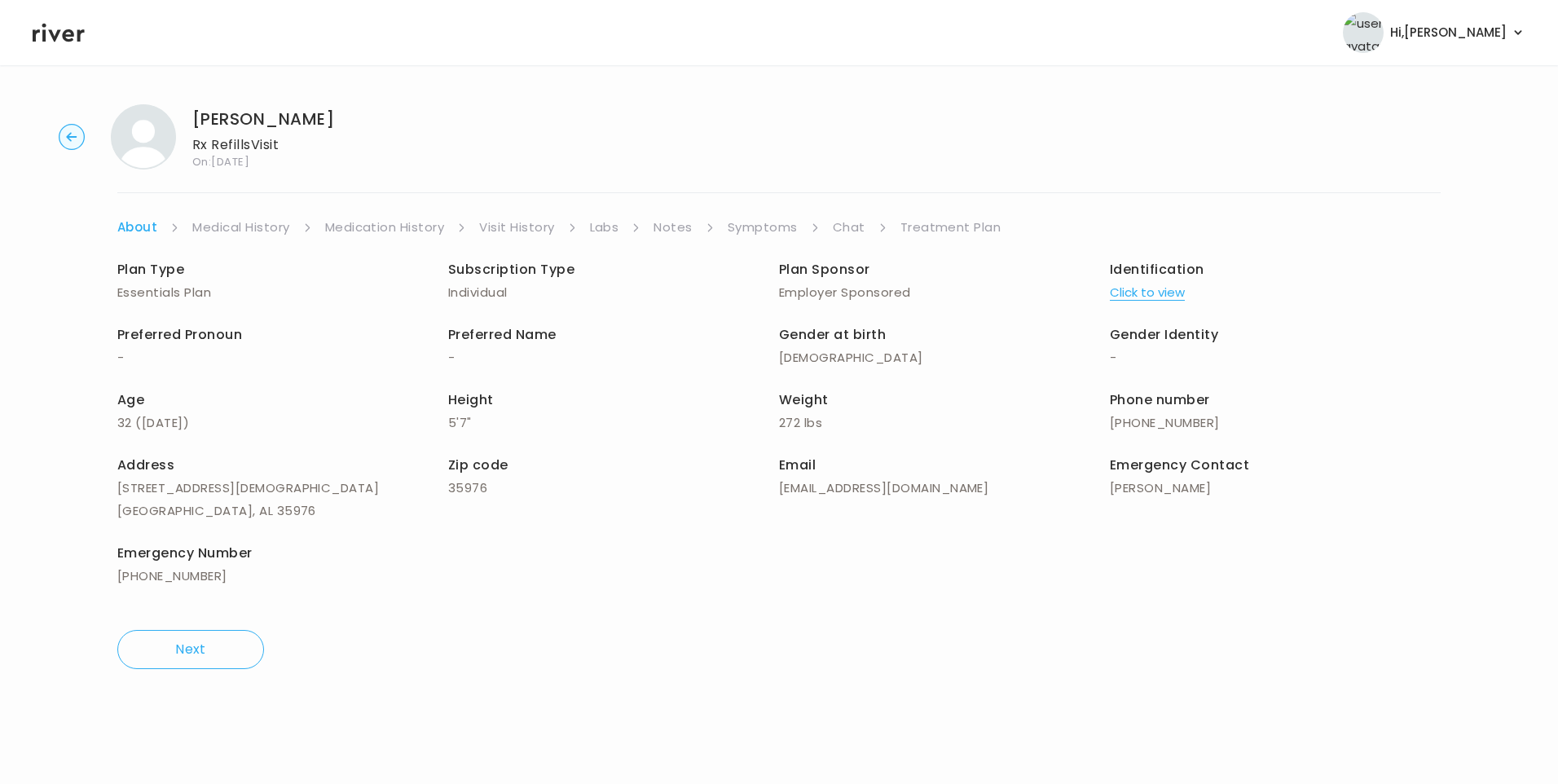
click at [849, 227] on link "Chat" at bounding box center [849, 227] width 32 height 23
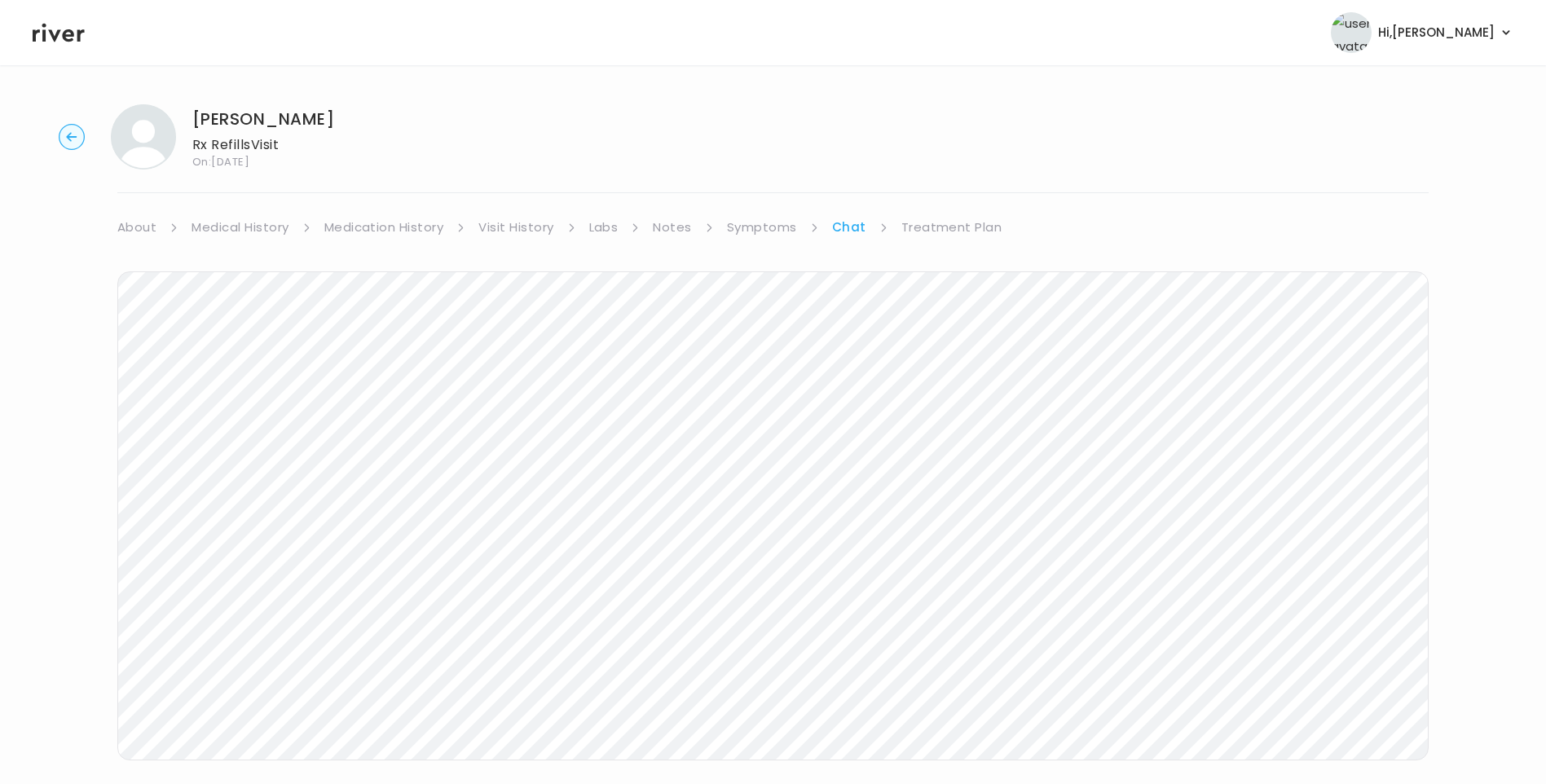
click at [57, 54] on header "Hi, Lisa Profile Logout" at bounding box center [773, 32] width 1546 height 65
click at [56, 45] on header "Hi, Lisa Profile Logout" at bounding box center [773, 32] width 1546 height 65
click at [52, 30] on icon at bounding box center [59, 32] width 52 height 24
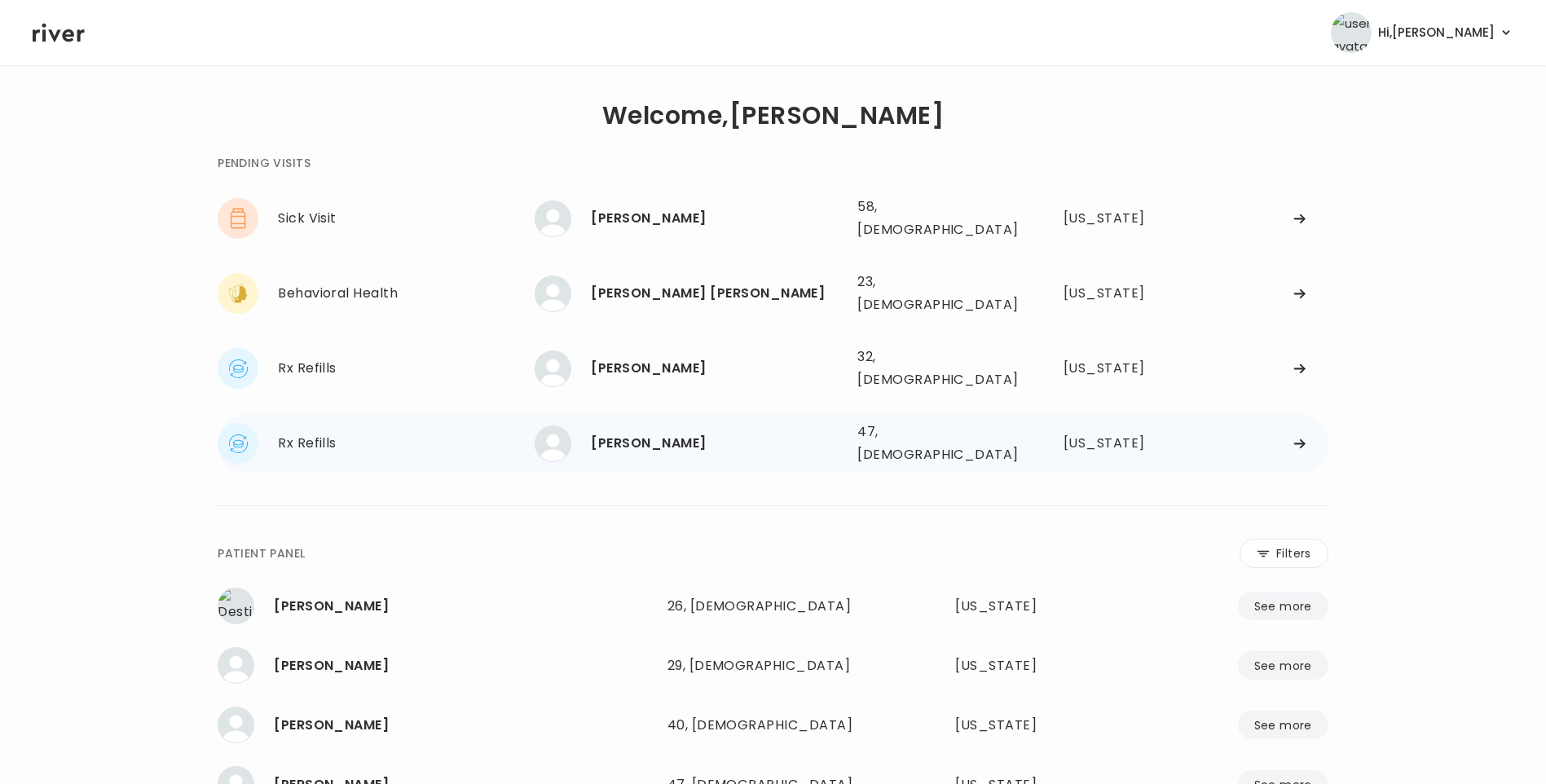
click at [665, 425] on div "Laura Long 47, Female See more" at bounding box center [690, 443] width 310 height 37
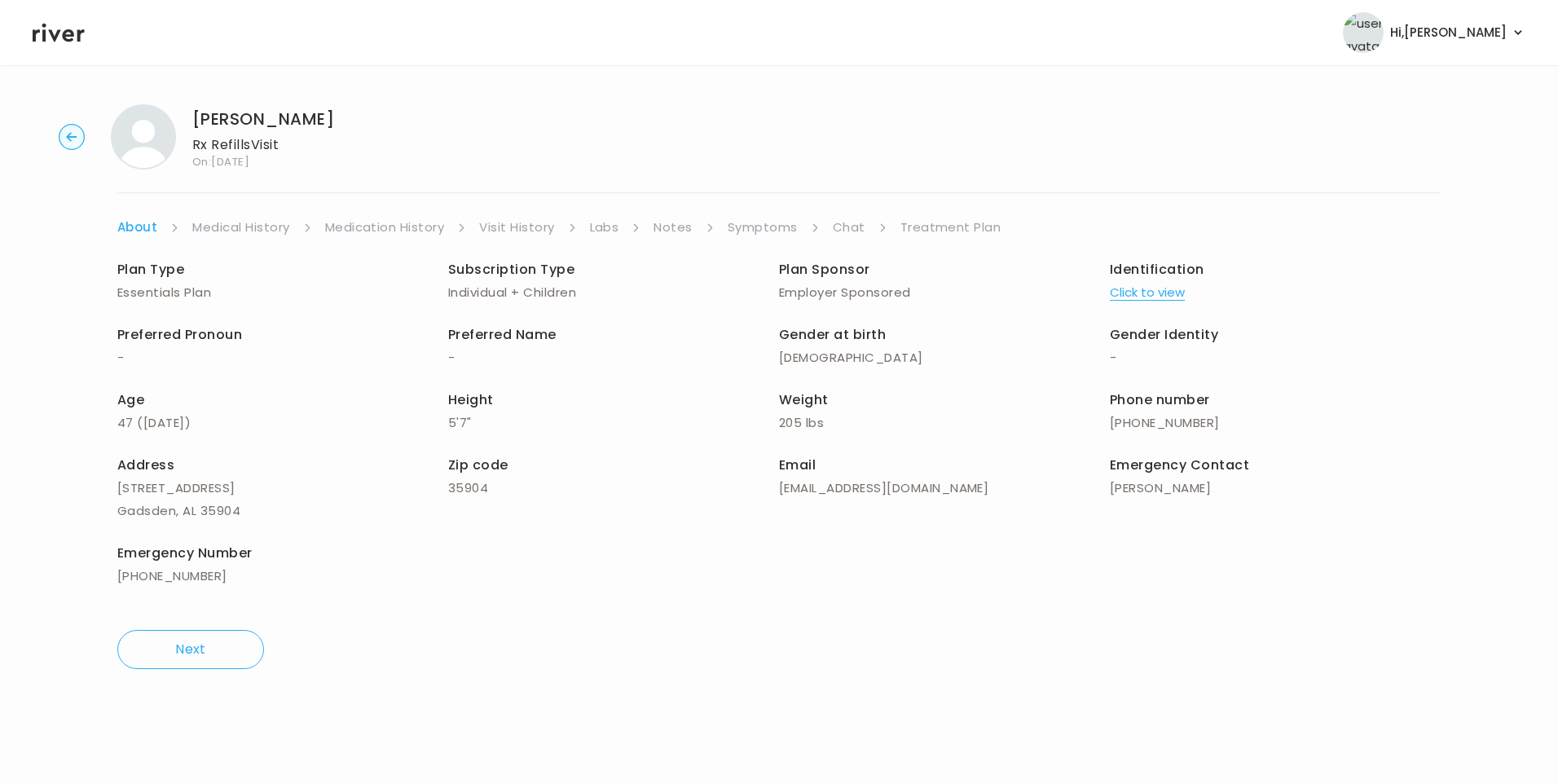
click at [783, 224] on link "Symptoms" at bounding box center [763, 227] width 70 height 23
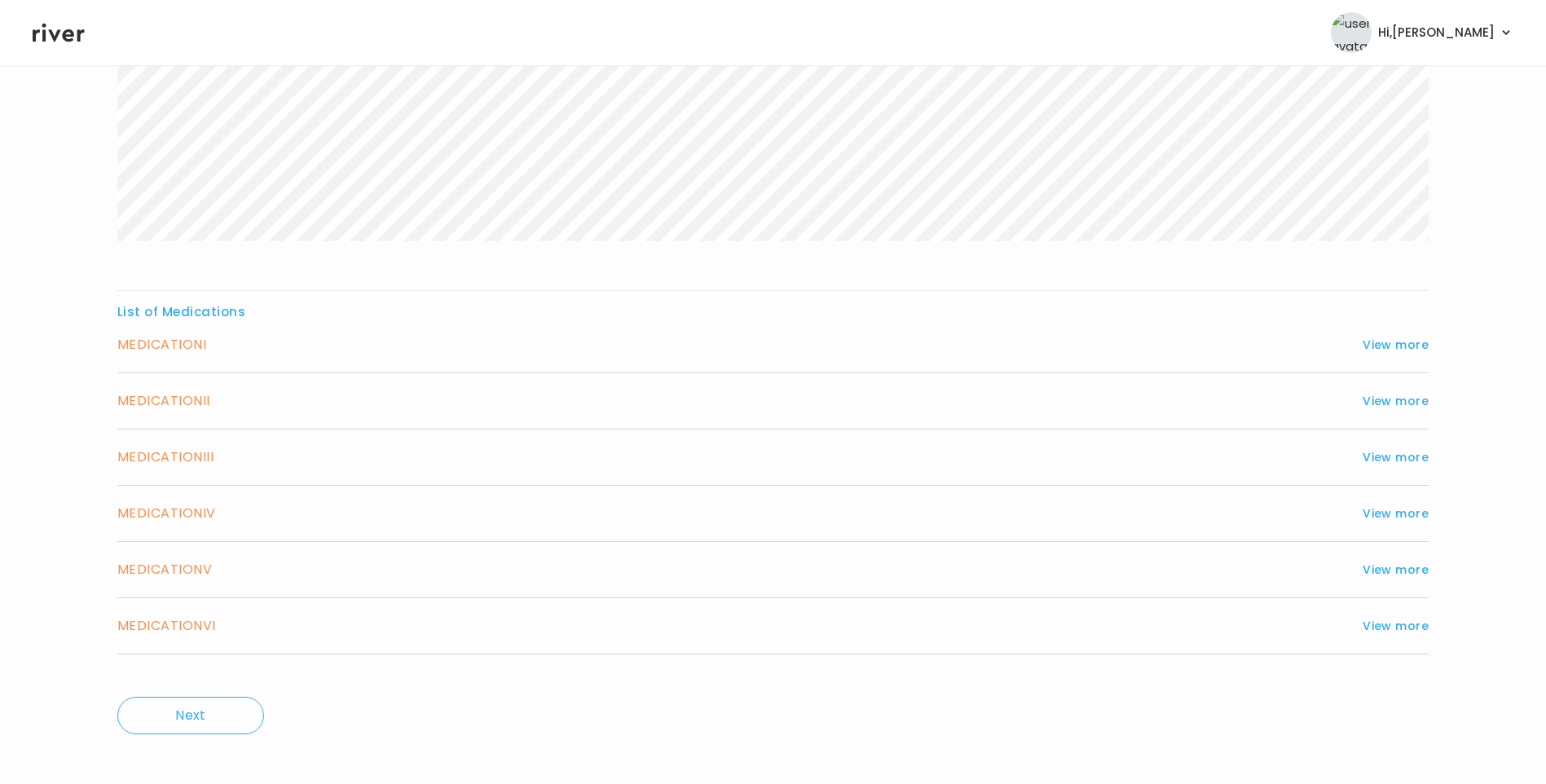
scroll to position [443, 0]
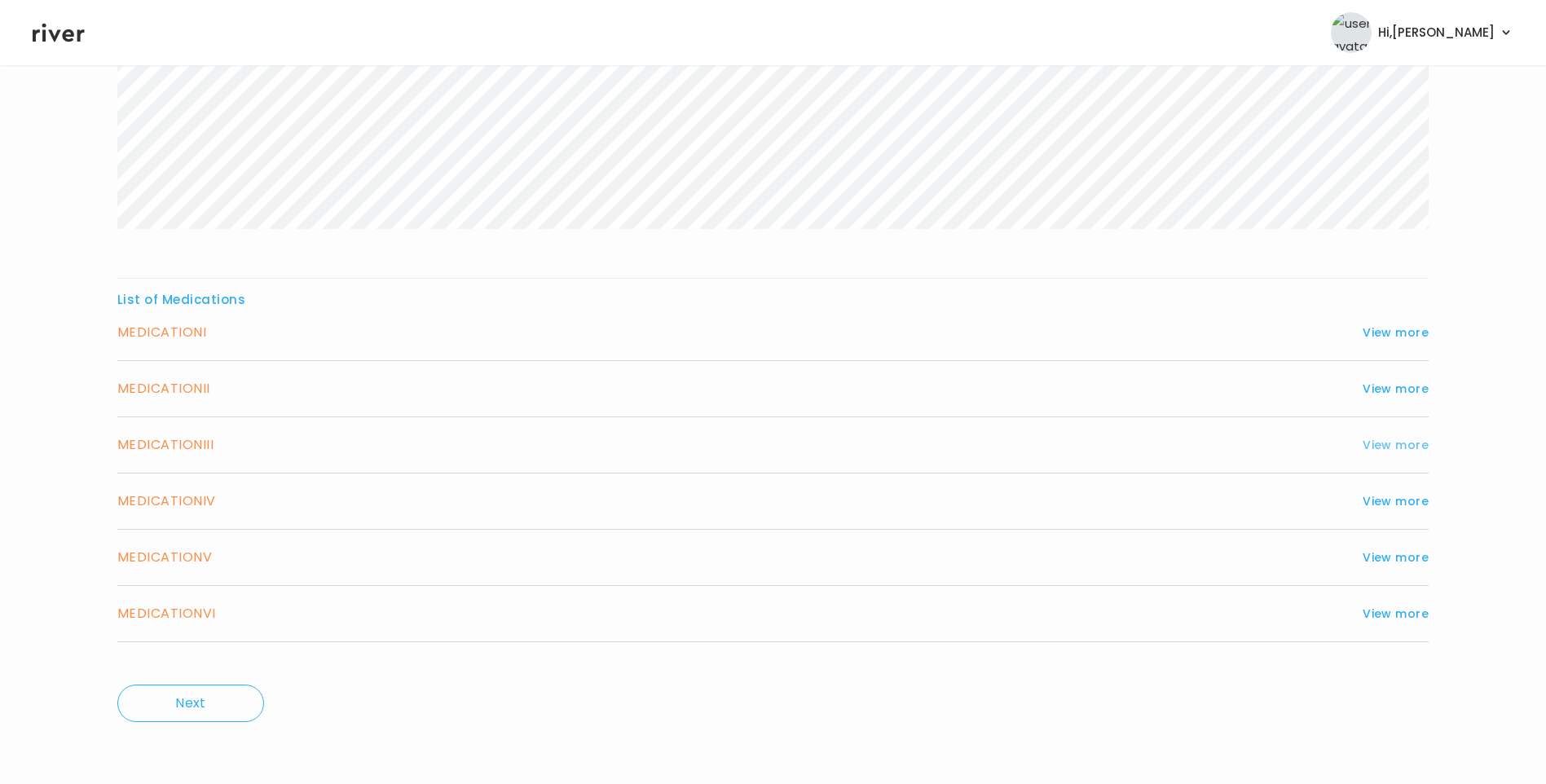
click at [1380, 441] on button "View more" at bounding box center [1395, 445] width 66 height 20
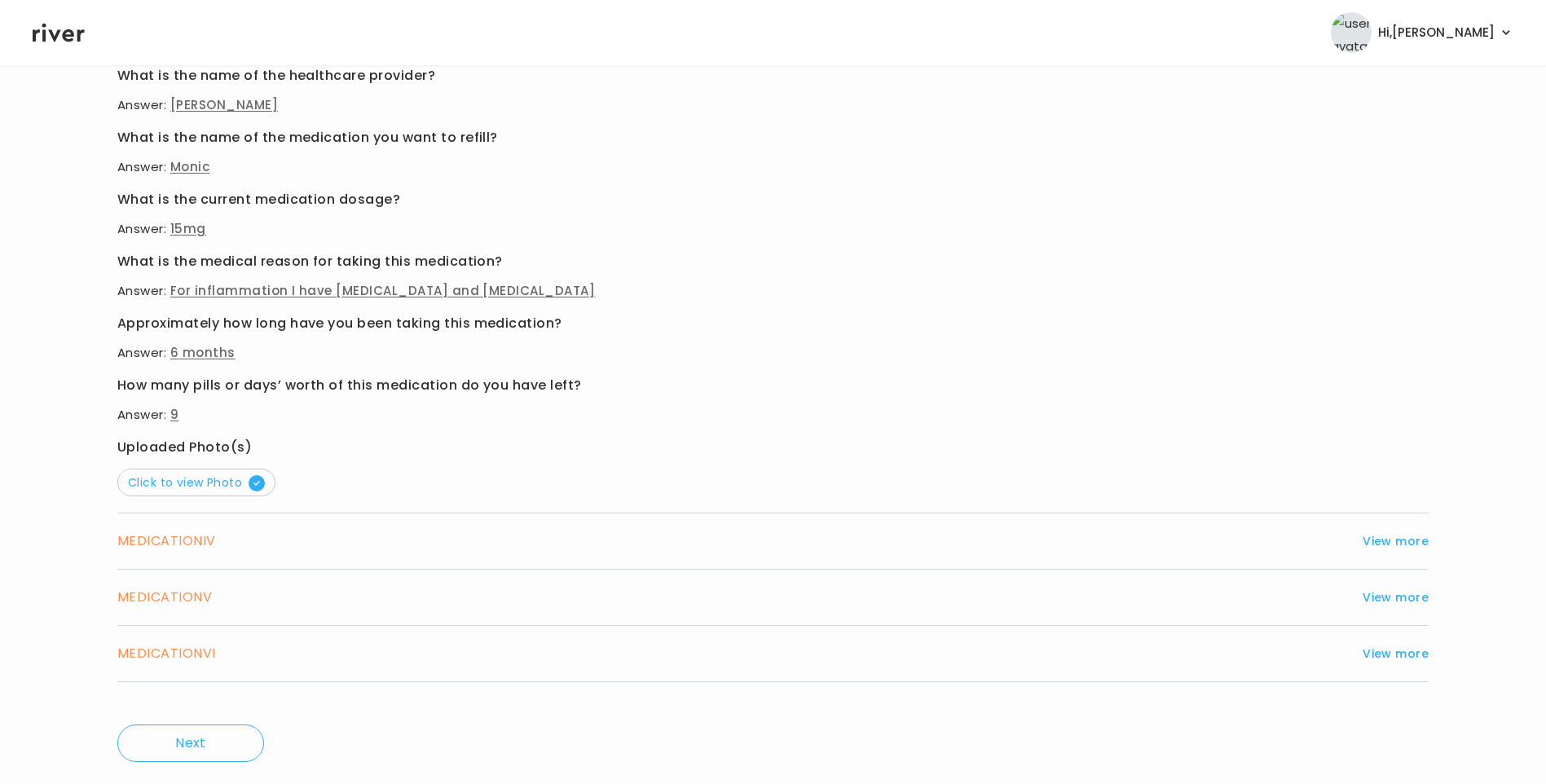
scroll to position [932, 0]
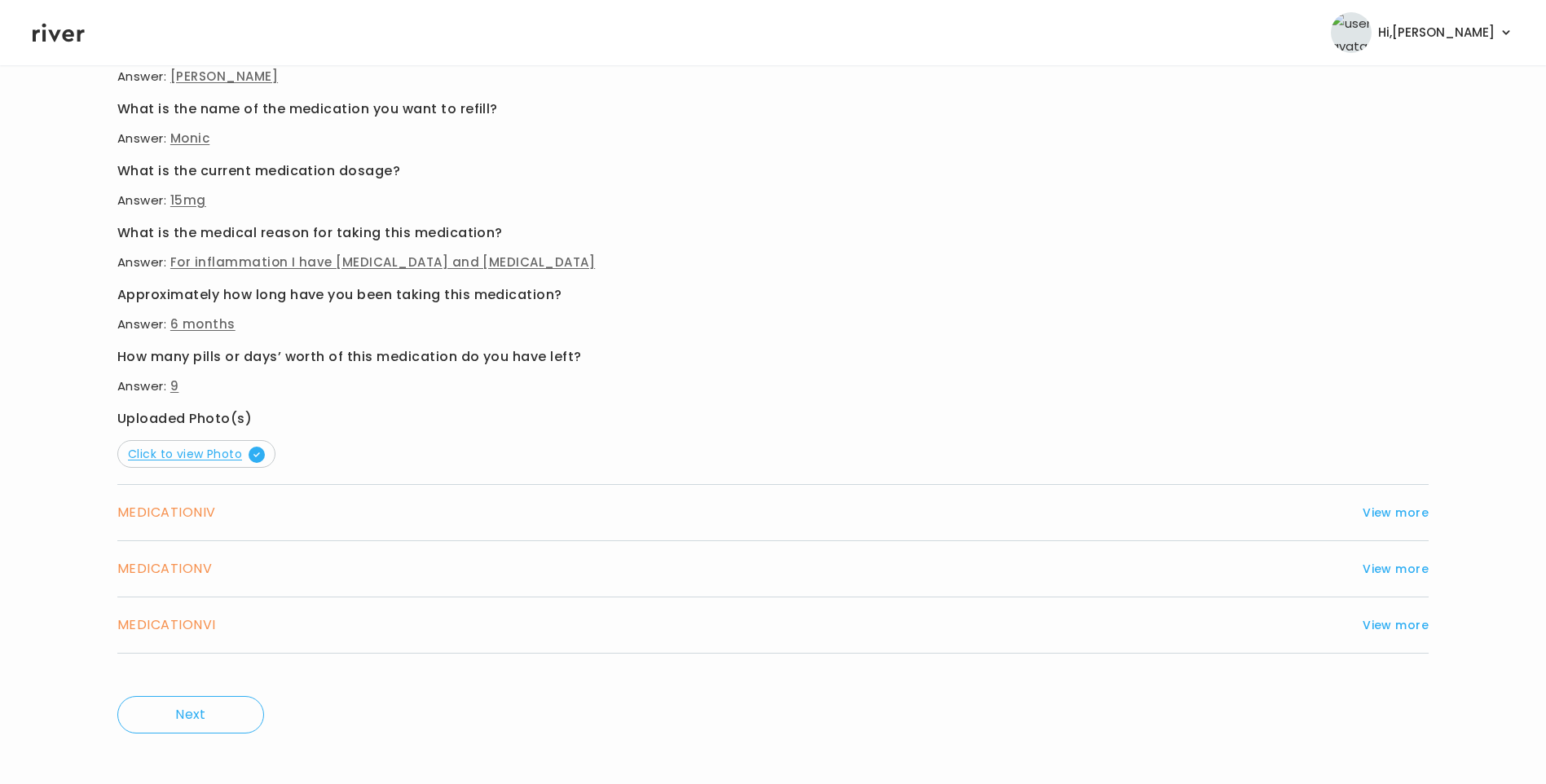
click at [201, 459] on span "Click to view Photo" at bounding box center [196, 454] width 137 height 16
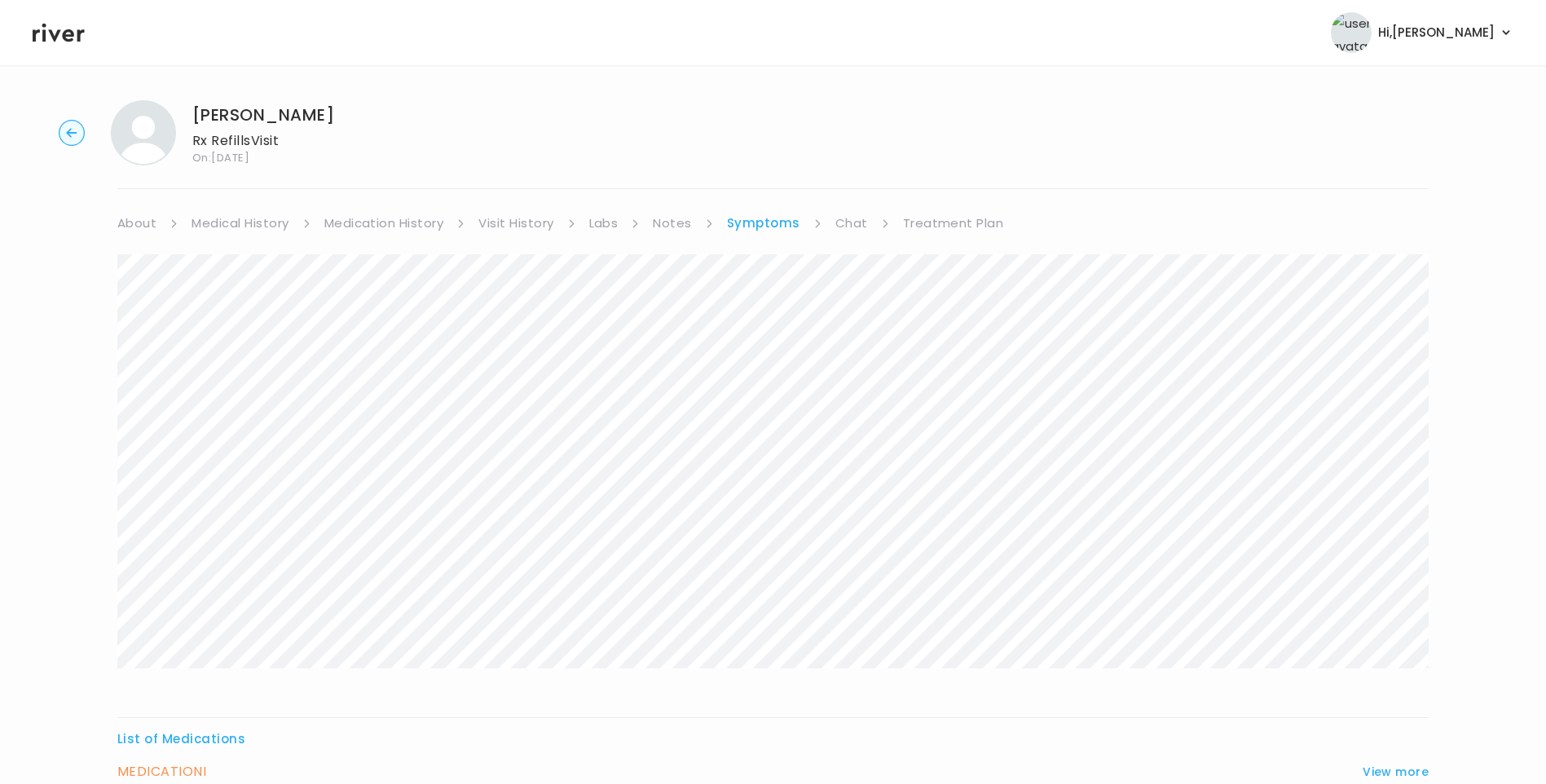
scroll to position [0, 0]
drag, startPoint x: 194, startPoint y: 116, endPoint x: 347, endPoint y: 105, distance: 153.4
click at [347, 105] on div "Laura Long Rx Refills Visit On: 17 Sep 2025" at bounding box center [773, 137] width 1494 height 65
copy h1 "[PERSON_NAME]"
click at [856, 236] on link "Chat" at bounding box center [852, 227] width 32 height 23
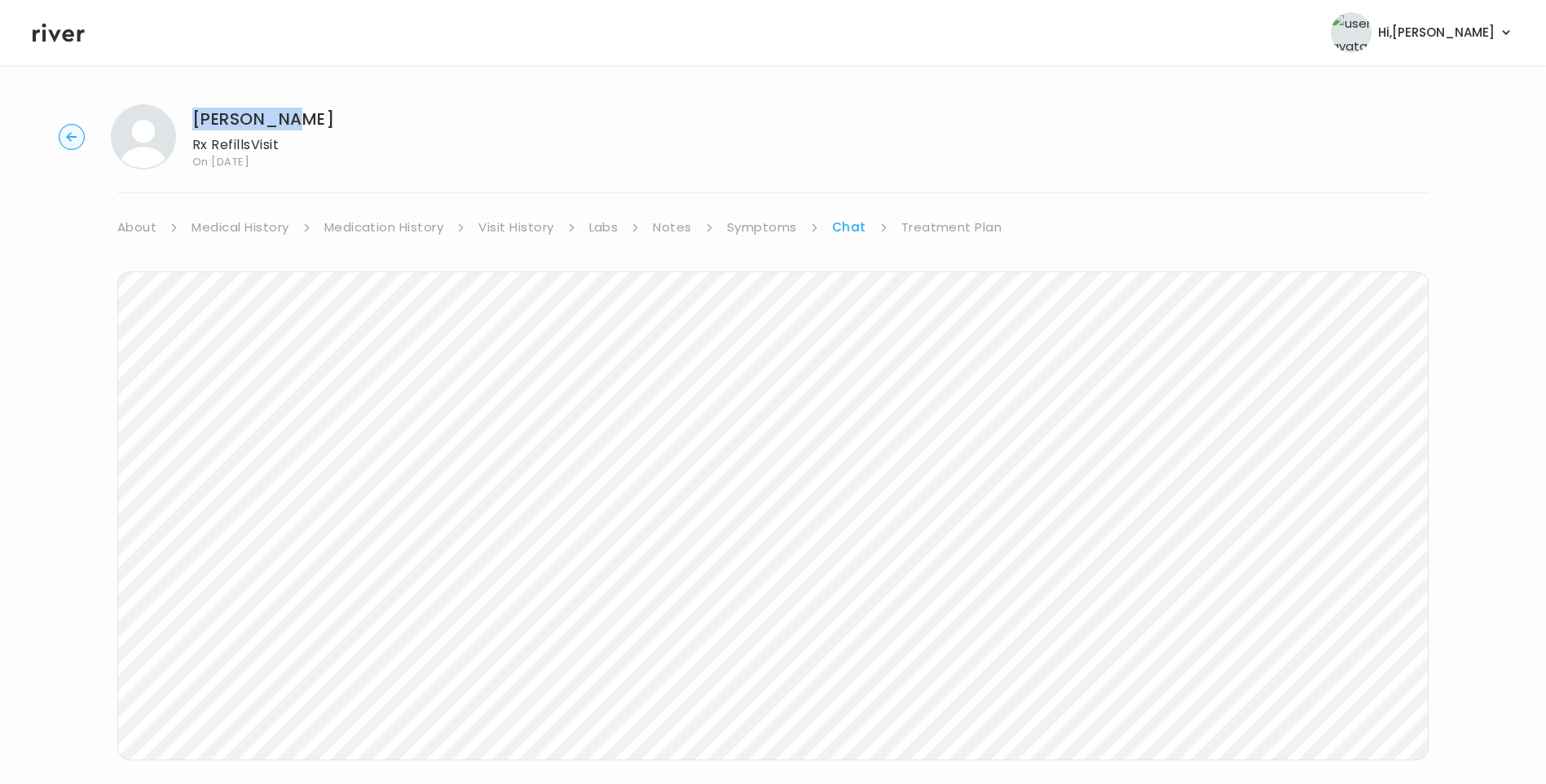
scroll to position [28, 0]
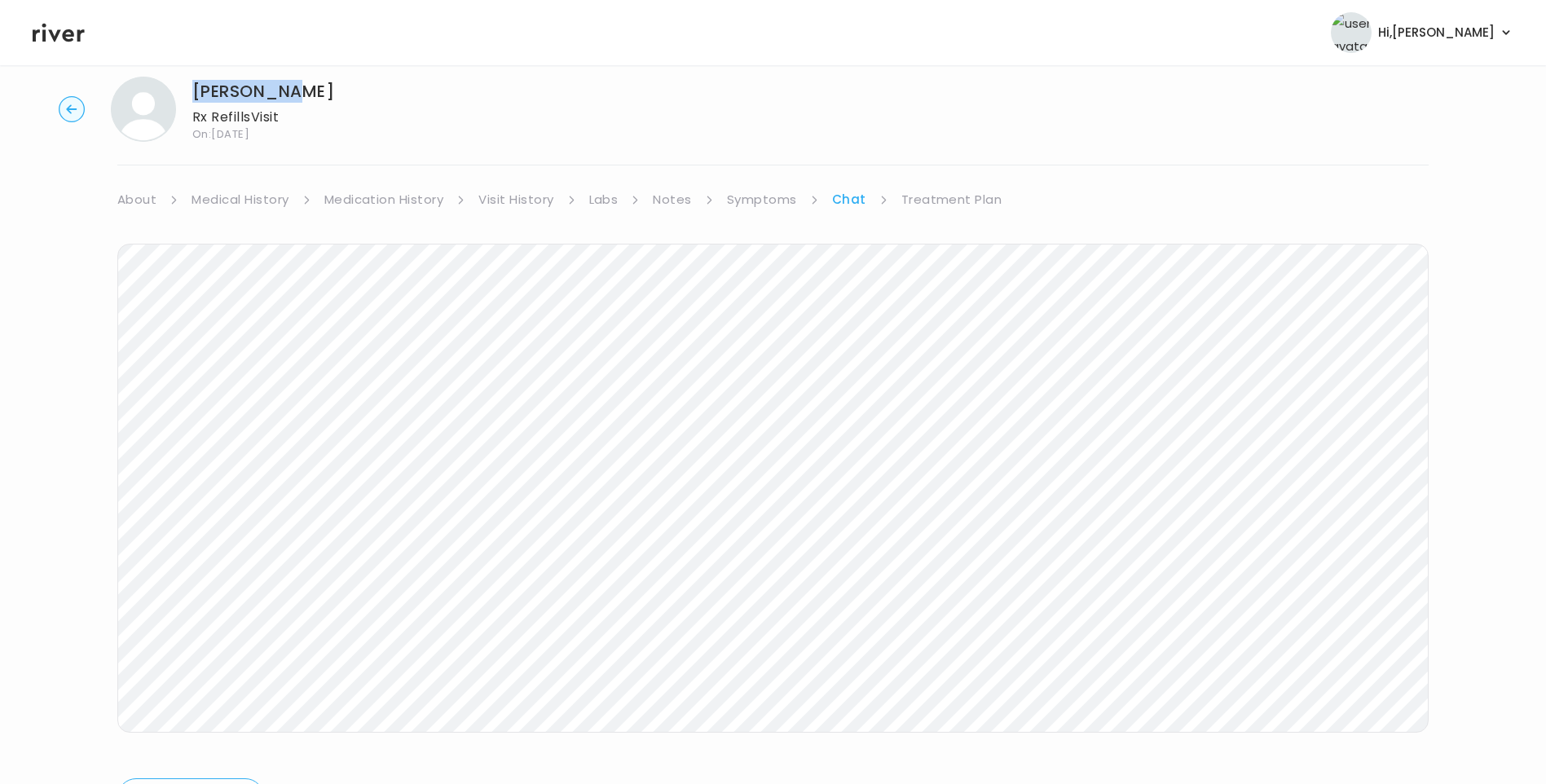
click at [69, 32] on icon at bounding box center [59, 32] width 52 height 19
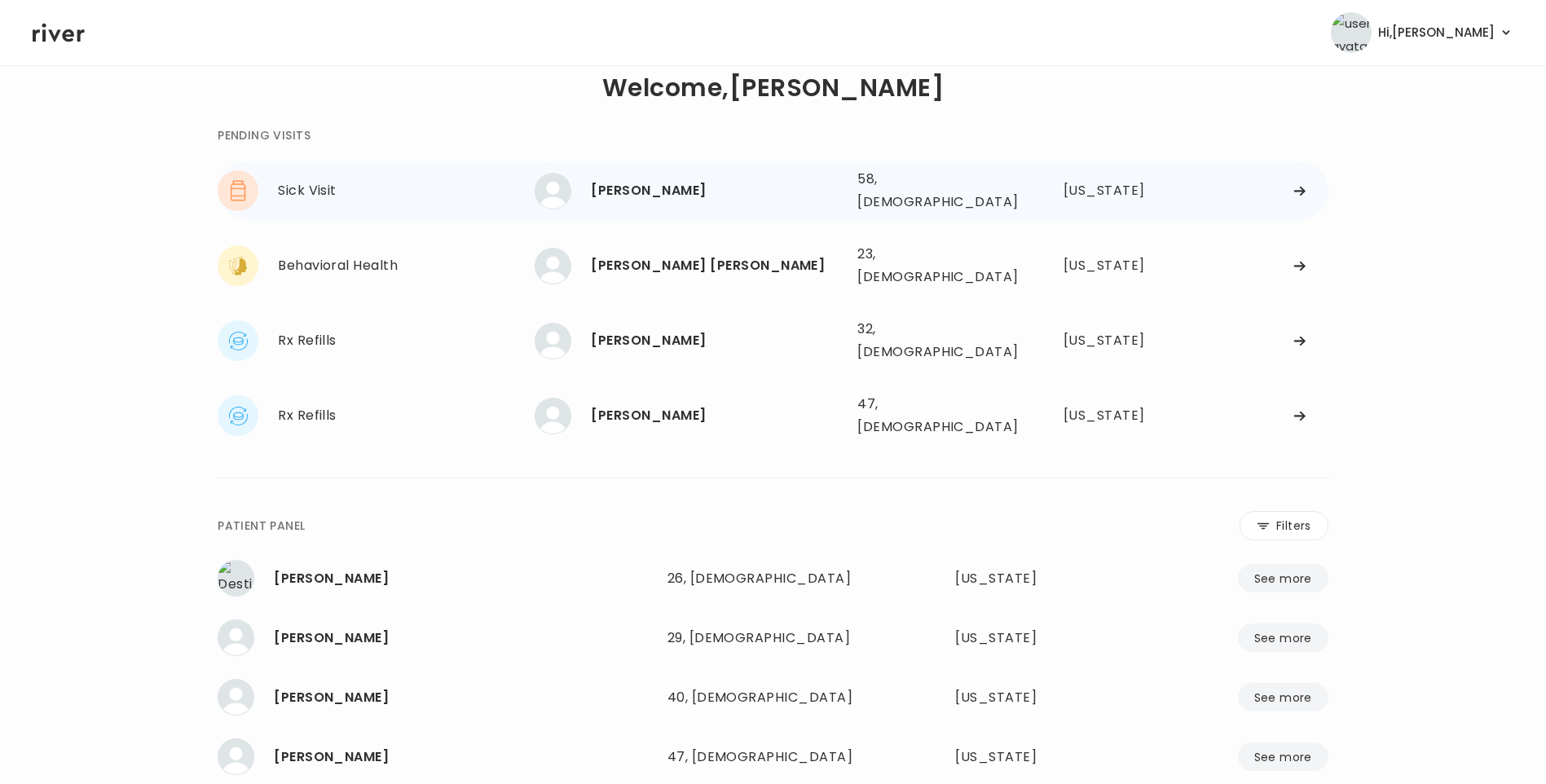
click at [704, 185] on div "[PERSON_NAME]" at bounding box center [717, 190] width 253 height 23
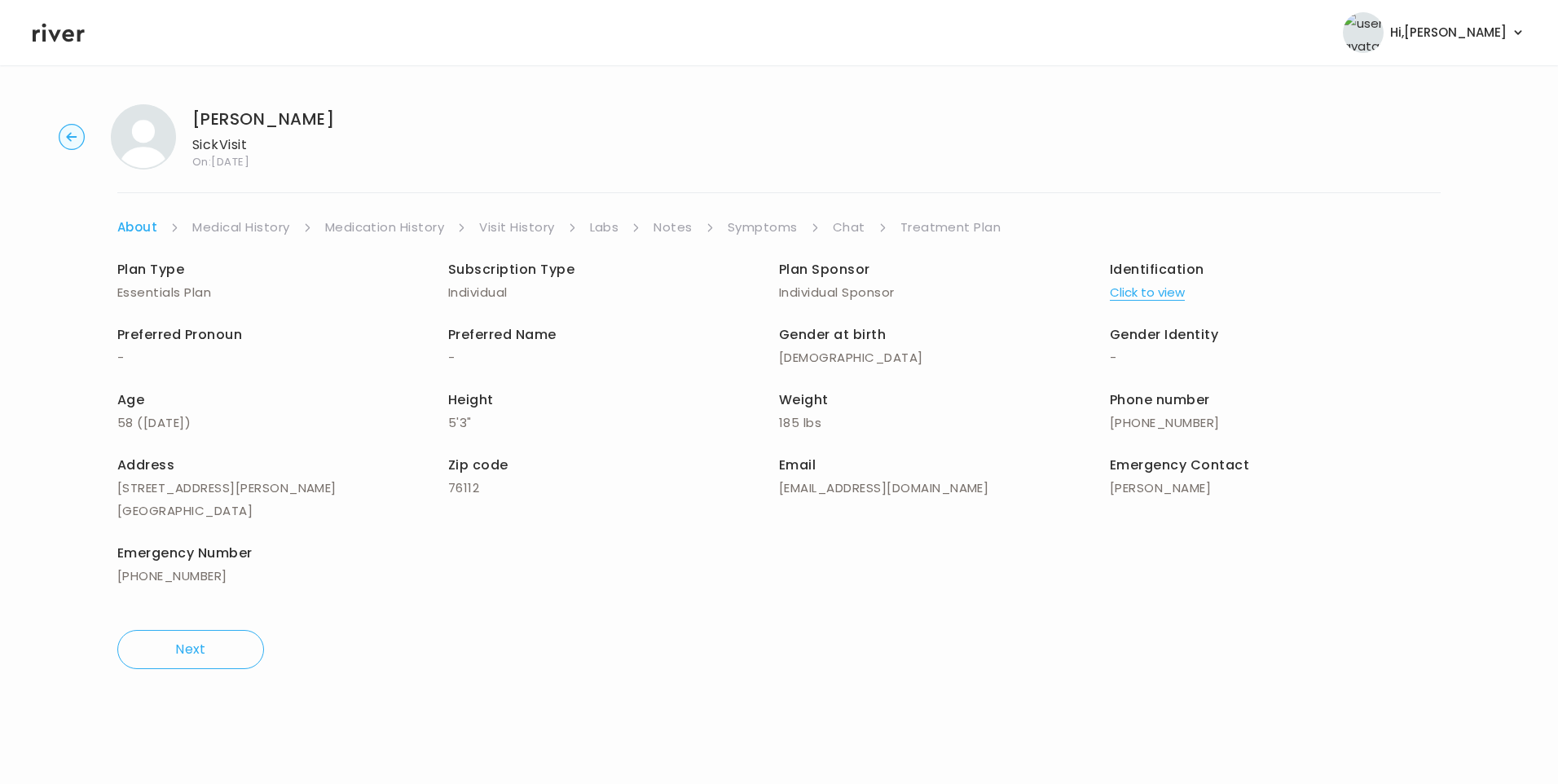
click at [845, 236] on link "Chat" at bounding box center [849, 227] width 32 height 23
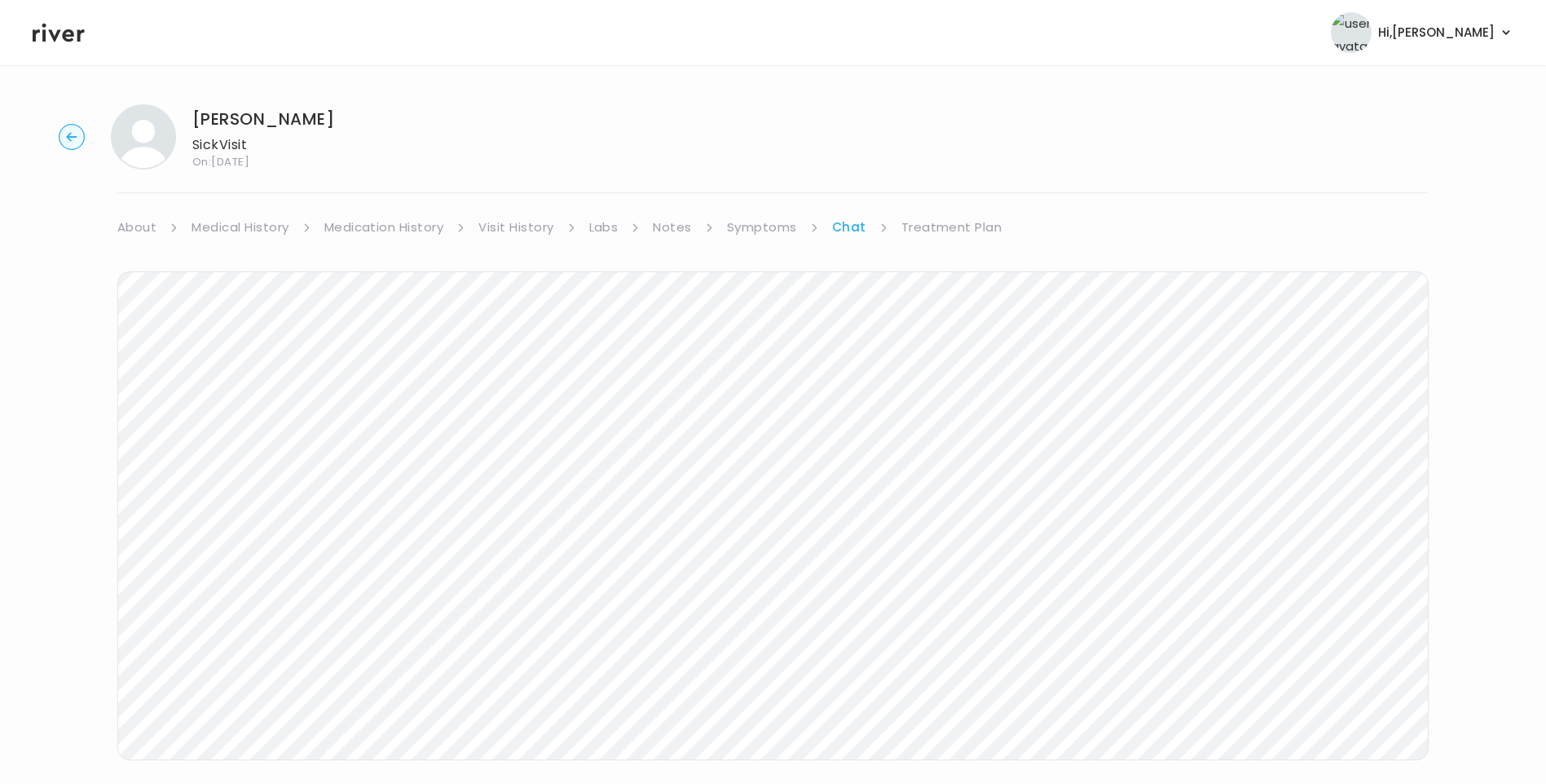
scroll to position [59, 0]
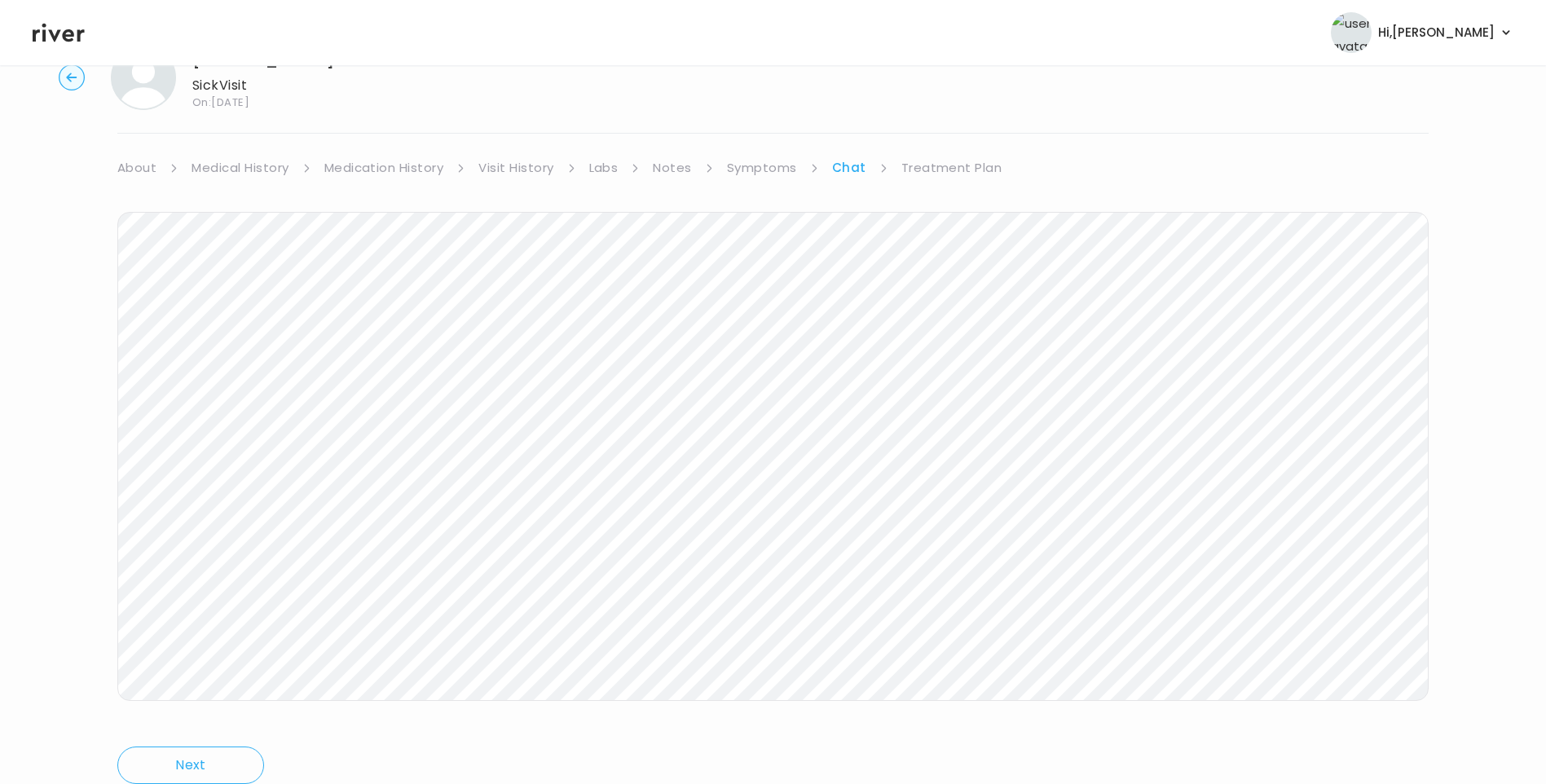
click at [41, 29] on icon at bounding box center [59, 32] width 52 height 24
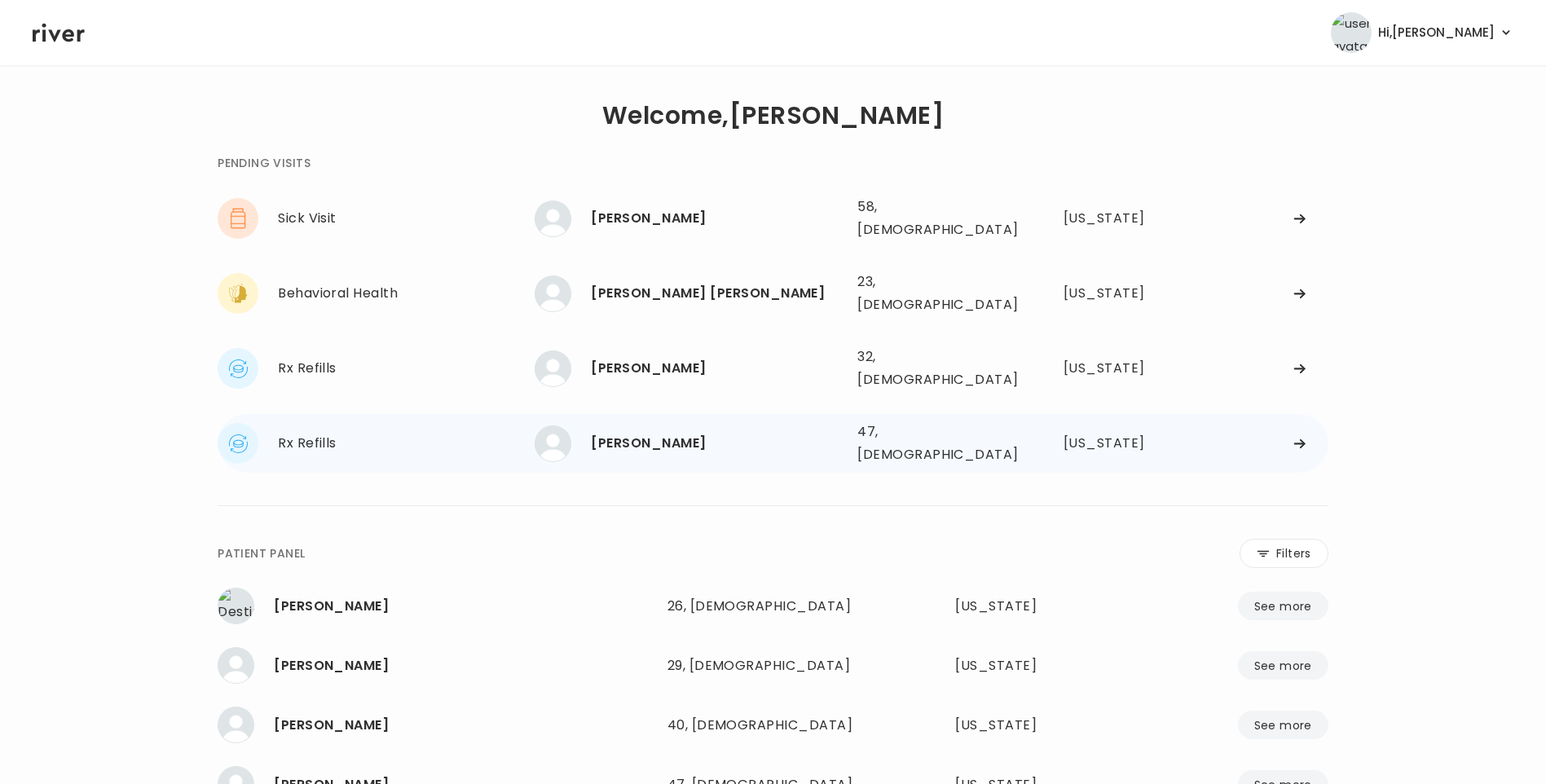
click at [636, 432] on div "[PERSON_NAME]" at bounding box center [717, 443] width 253 height 23
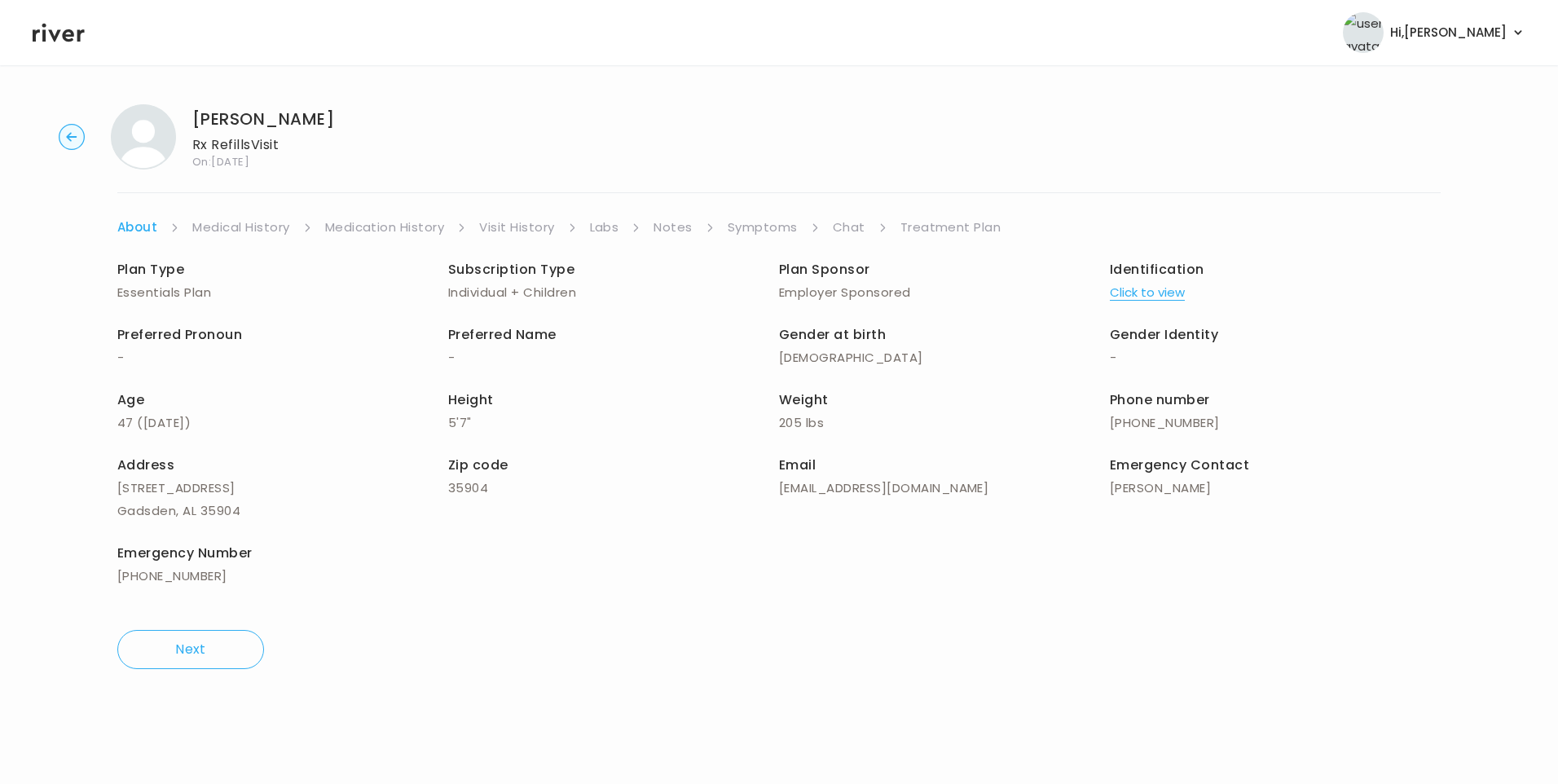
click at [853, 222] on link "Chat" at bounding box center [849, 227] width 32 height 23
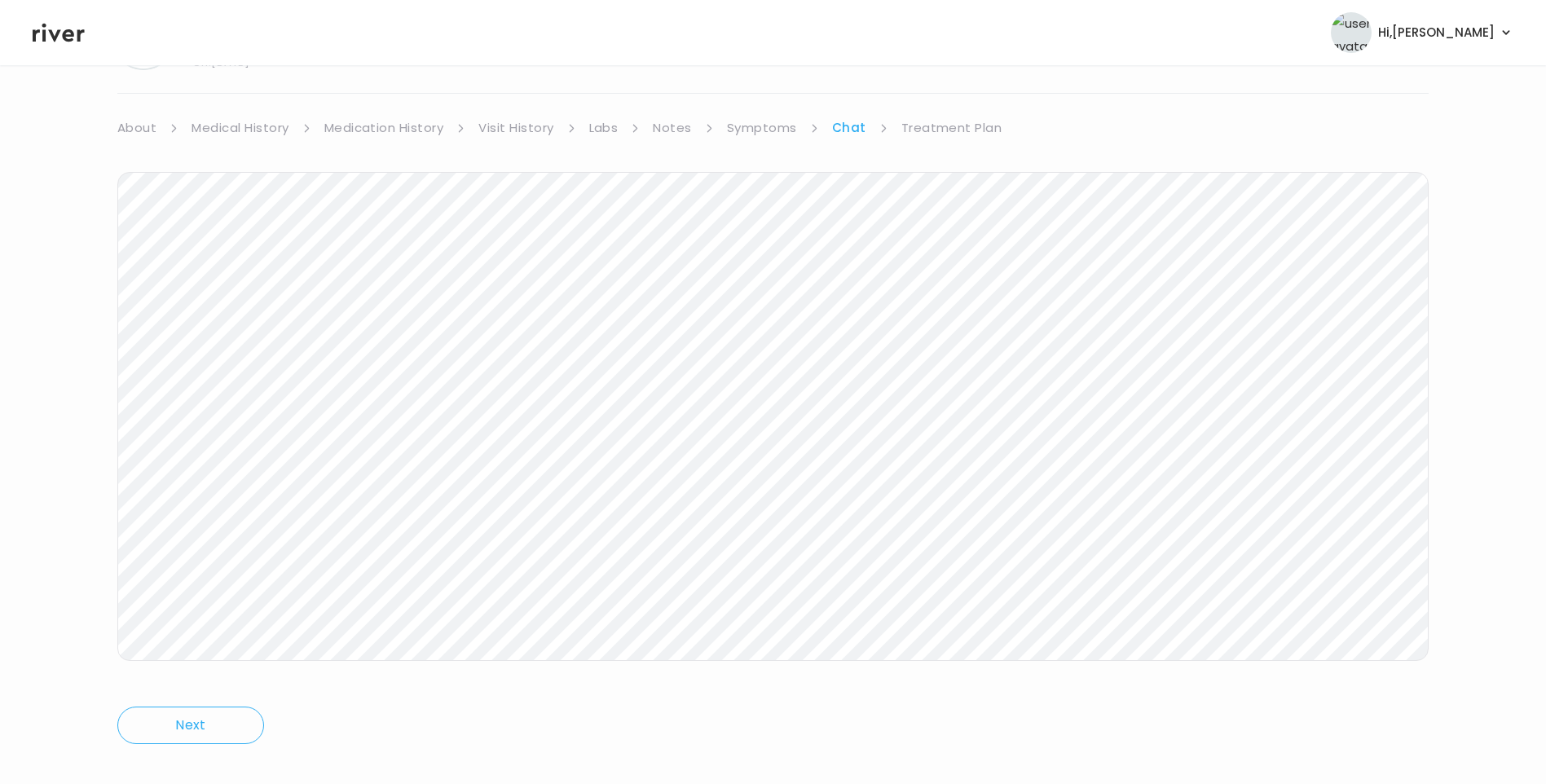
scroll to position [122, 0]
click at [77, 43] on icon at bounding box center [59, 32] width 52 height 24
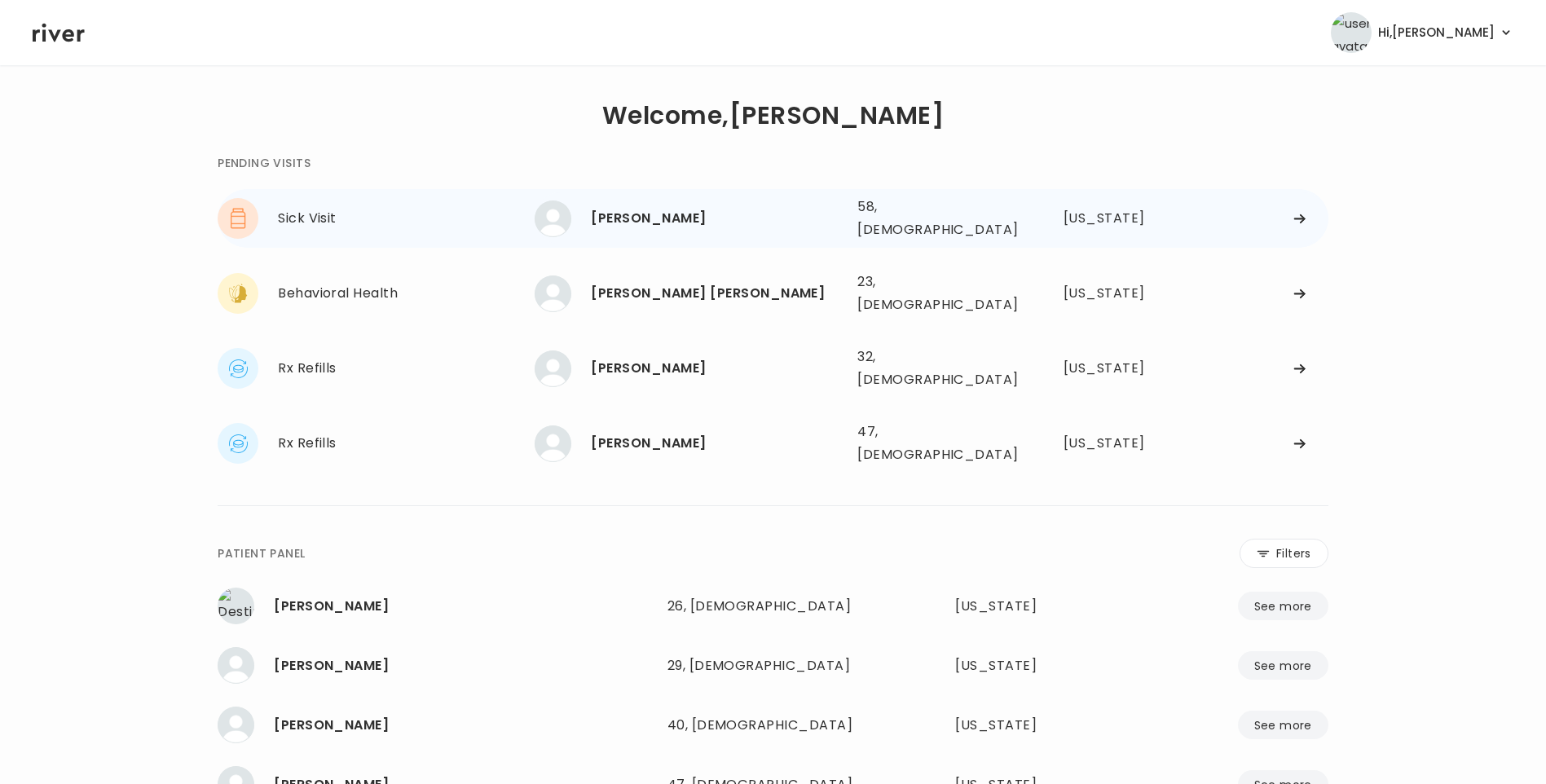
click at [701, 215] on div "[PERSON_NAME]" at bounding box center [717, 218] width 253 height 23
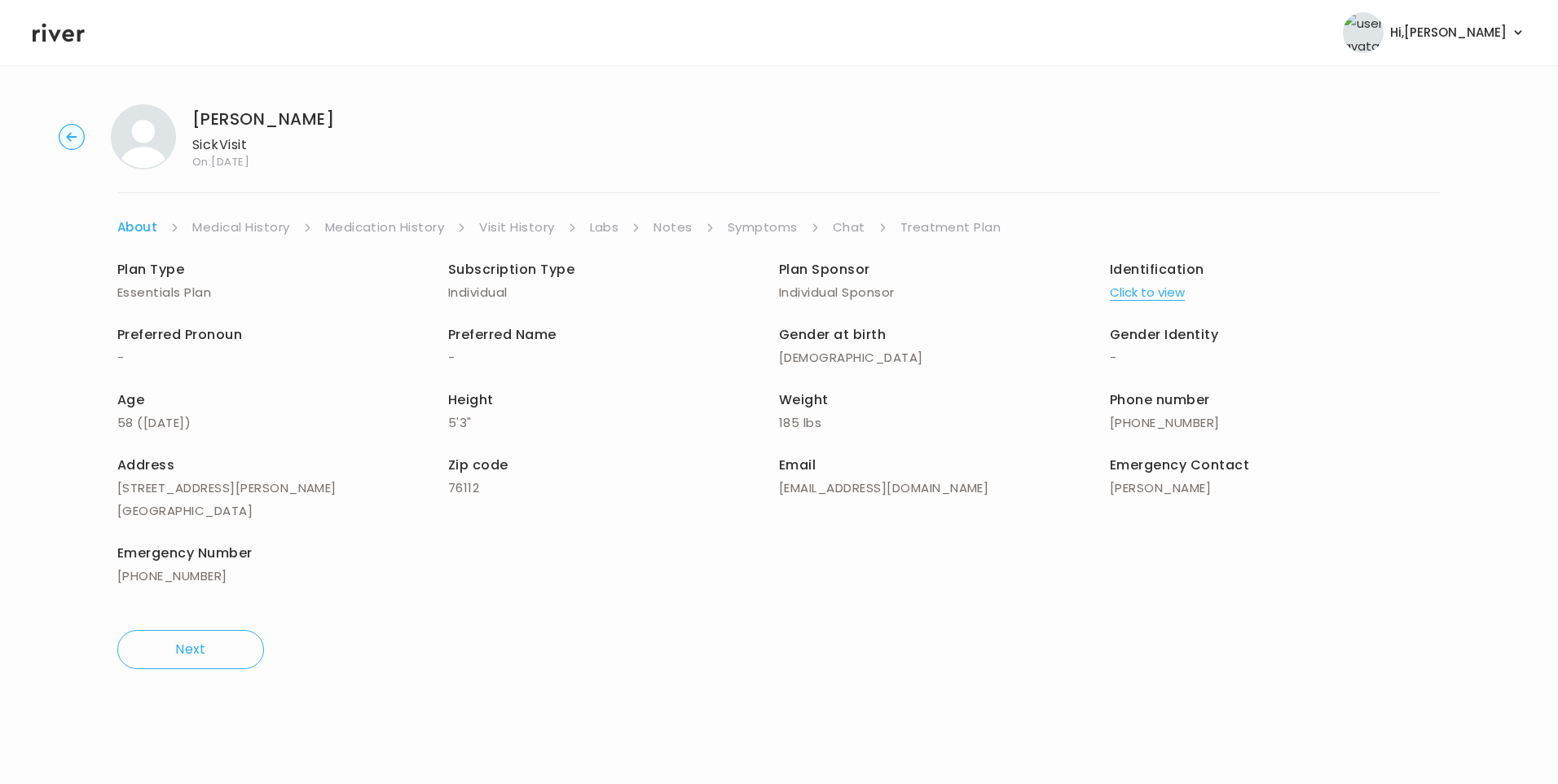
click at [856, 225] on link "Chat" at bounding box center [849, 227] width 32 height 23
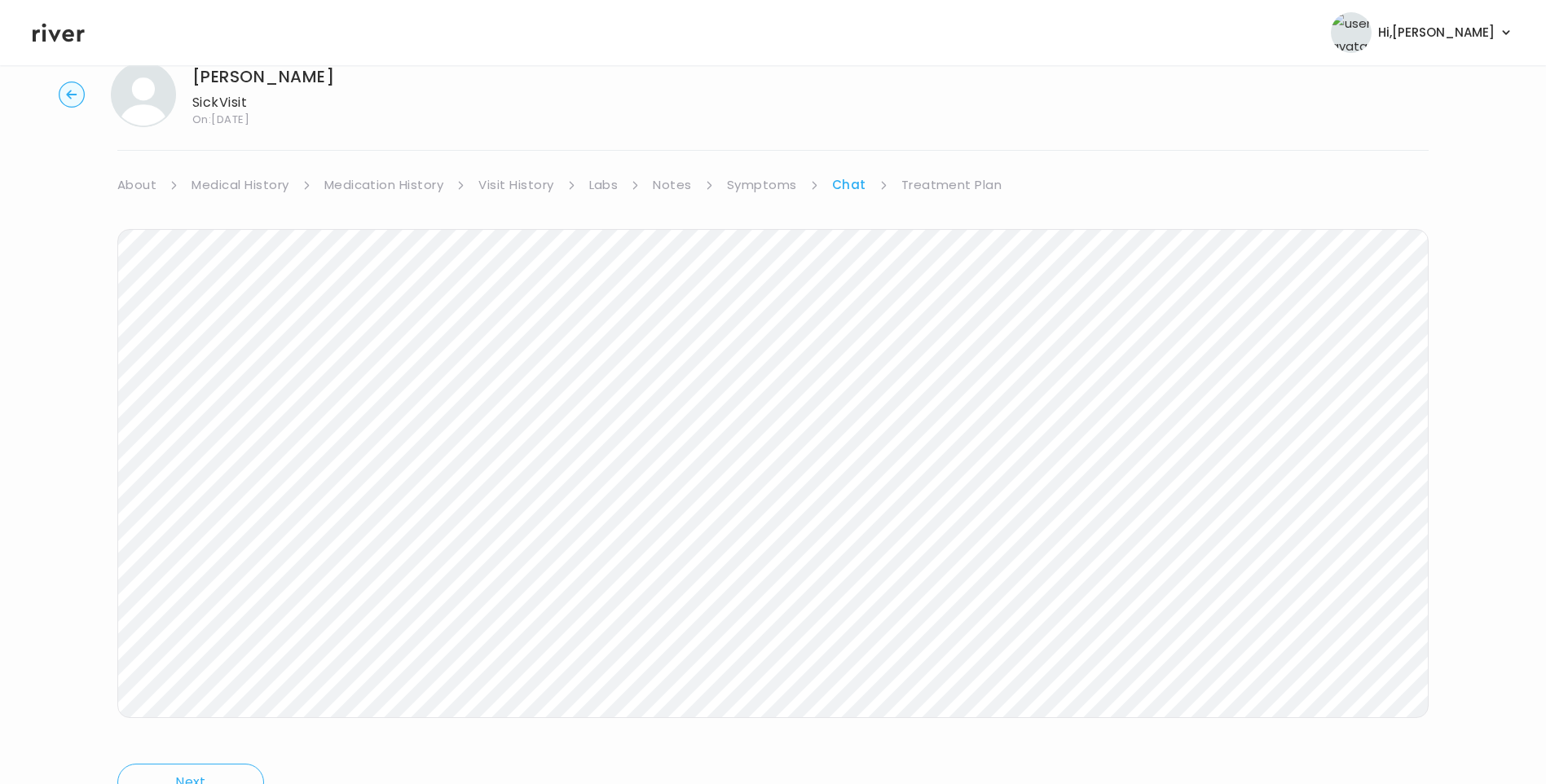
scroll to position [122, 0]
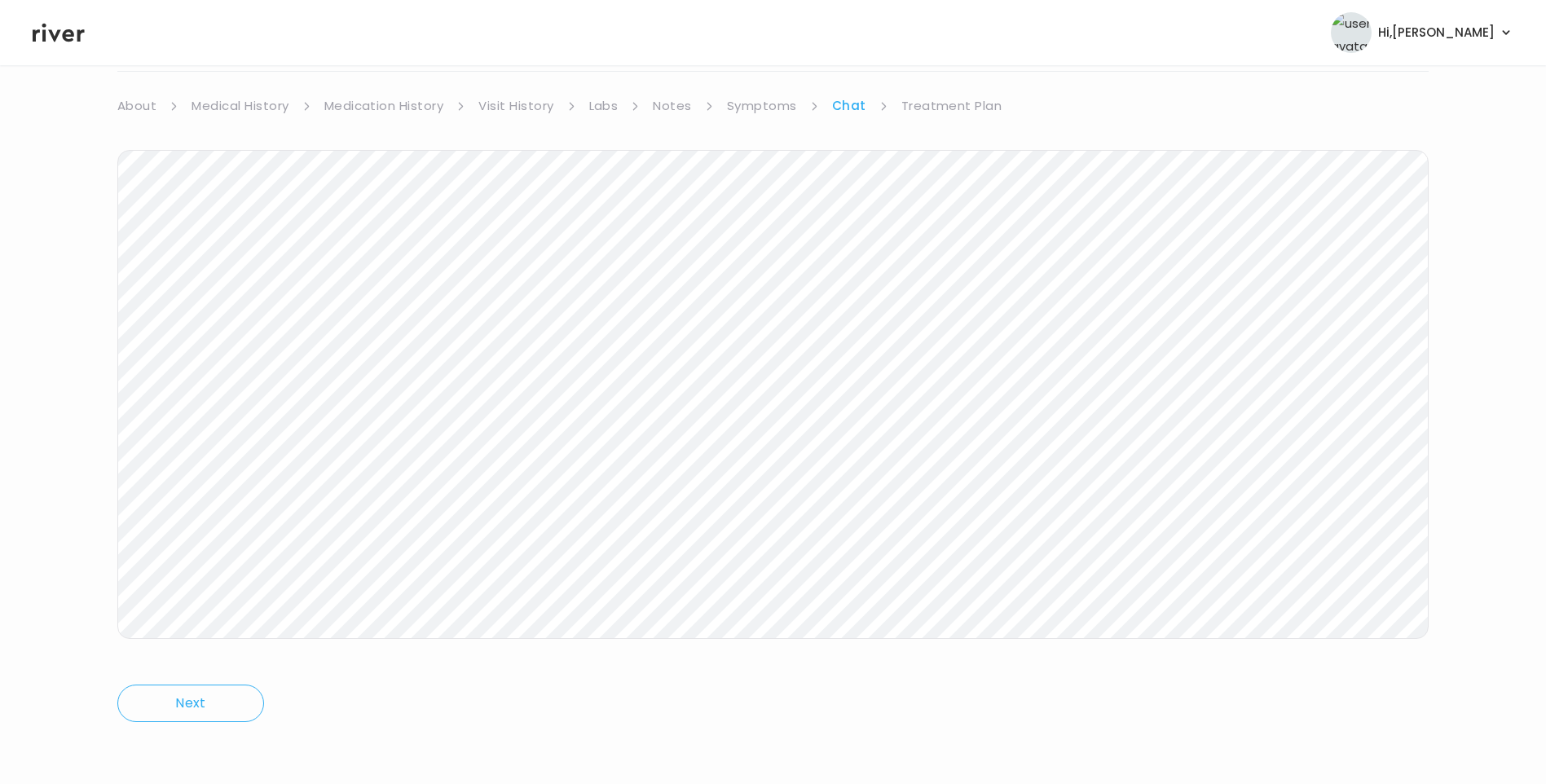
click at [71, 34] on icon at bounding box center [59, 32] width 52 height 19
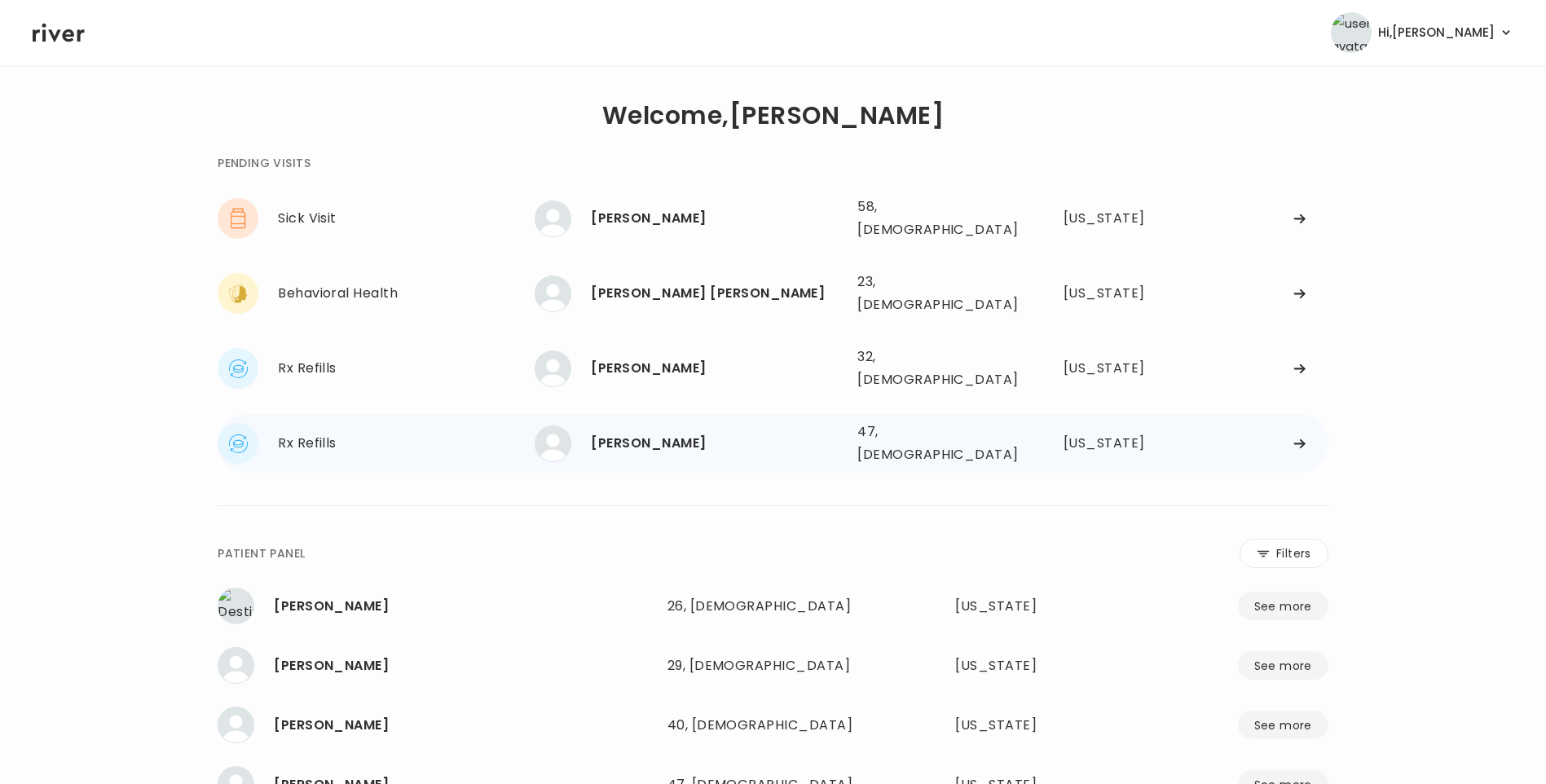
click at [623, 425] on div "[PERSON_NAME] 47, [DEMOGRAPHIC_DATA] See more" at bounding box center [690, 443] width 310 height 37
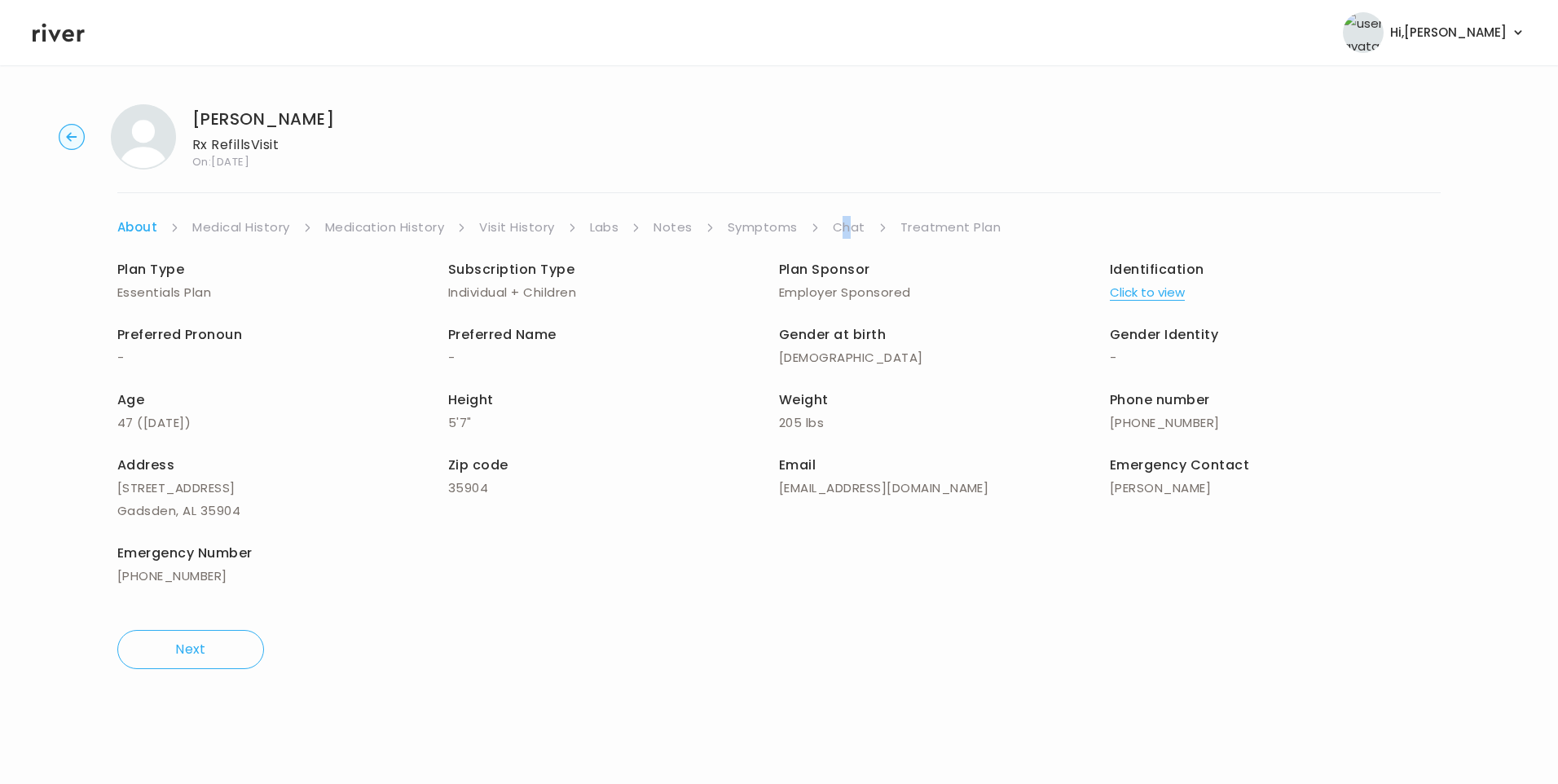
click at [847, 212] on div "[PERSON_NAME] Rx Refills Visit On: [DATE] About Medical History Medication Hist…" at bounding box center [779, 386] width 1558 height 590
drag, startPoint x: 847, startPoint y: 212, endPoint x: 852, endPoint y: 226, distance: 14.9
click at [851, 226] on link "Chat" at bounding box center [849, 227] width 32 height 23
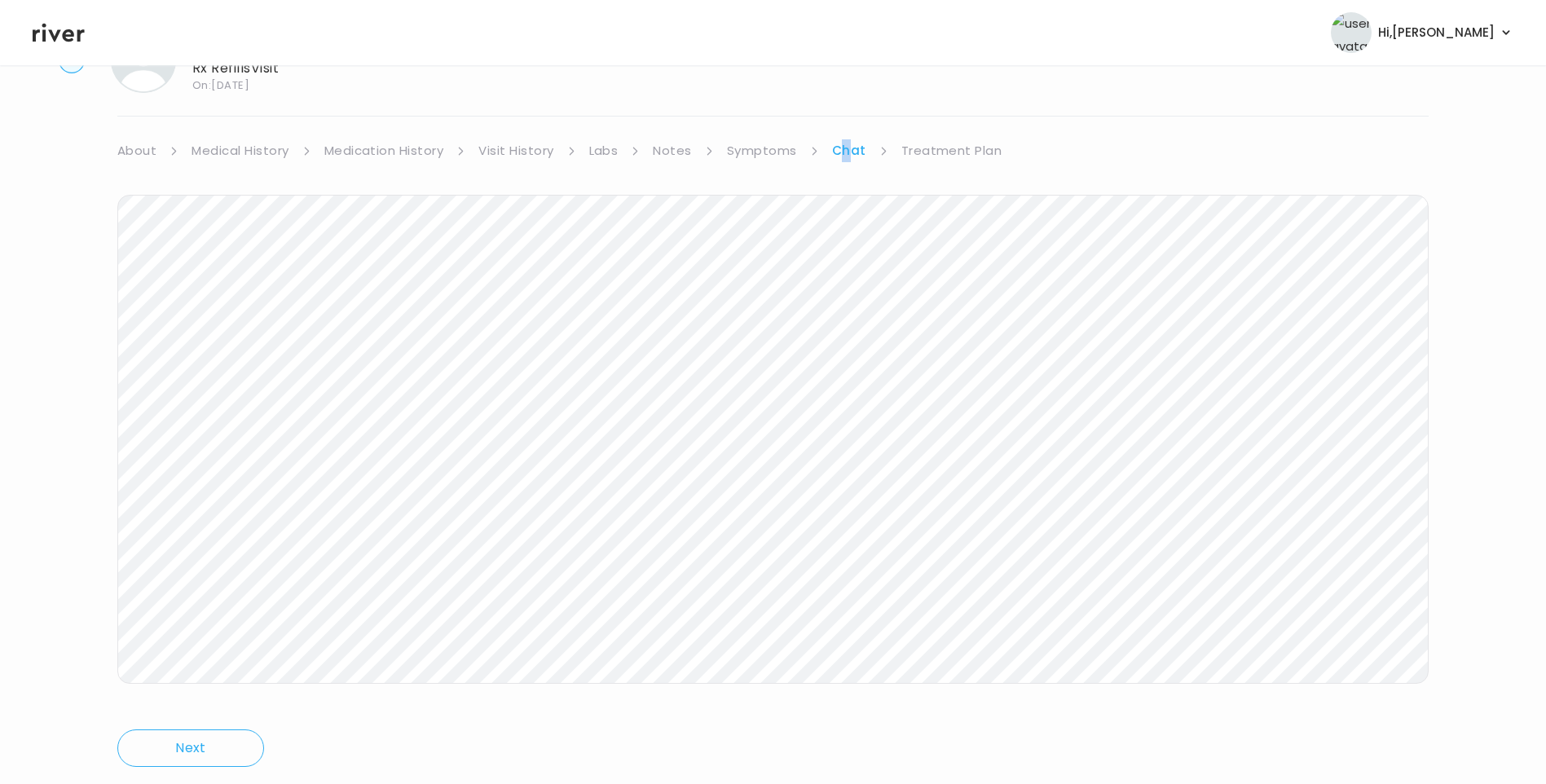
scroll to position [113, 0]
click at [64, 41] on icon at bounding box center [59, 32] width 52 height 24
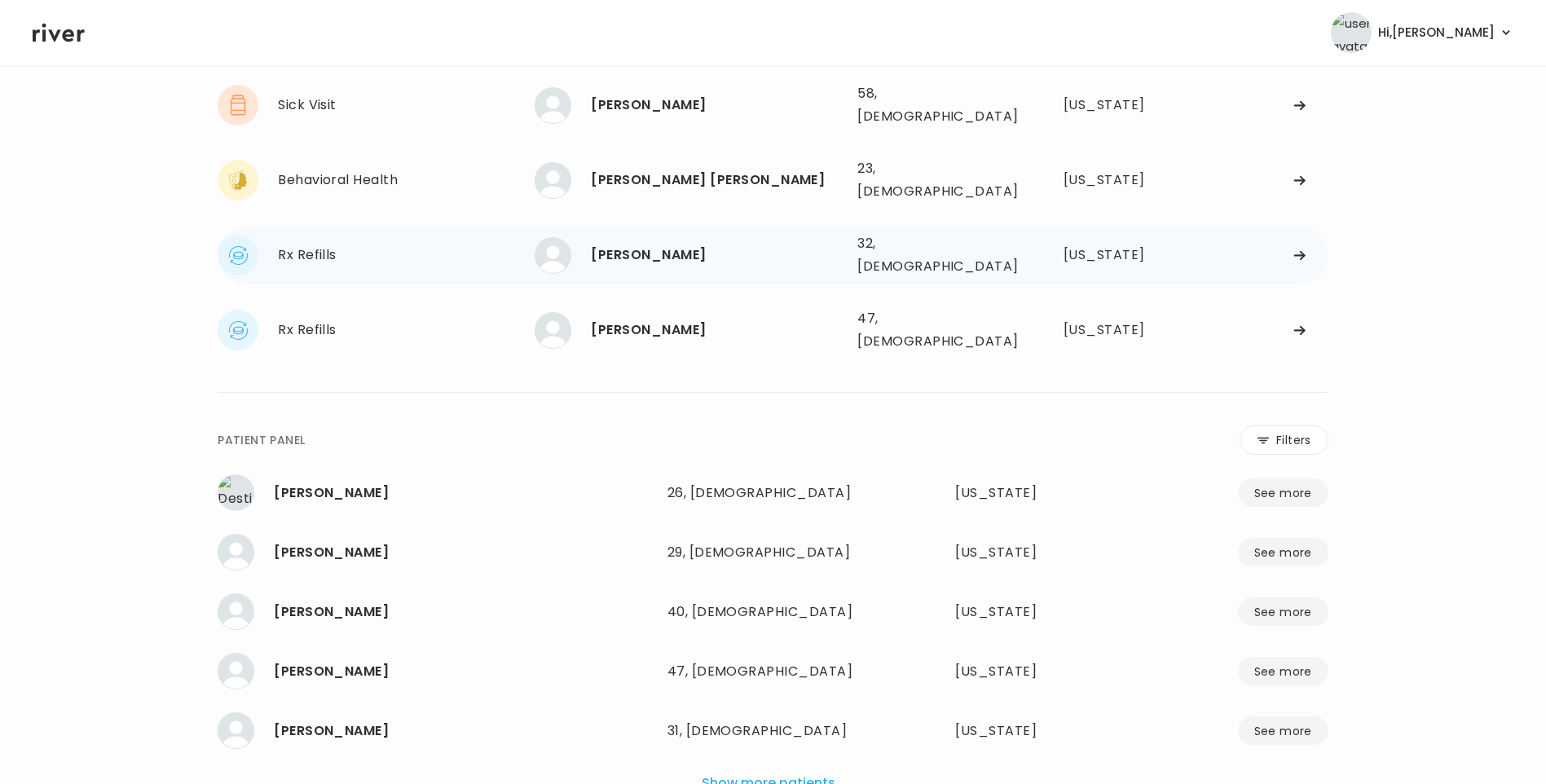
click at [669, 244] on div "[PERSON_NAME]" at bounding box center [717, 255] width 253 height 23
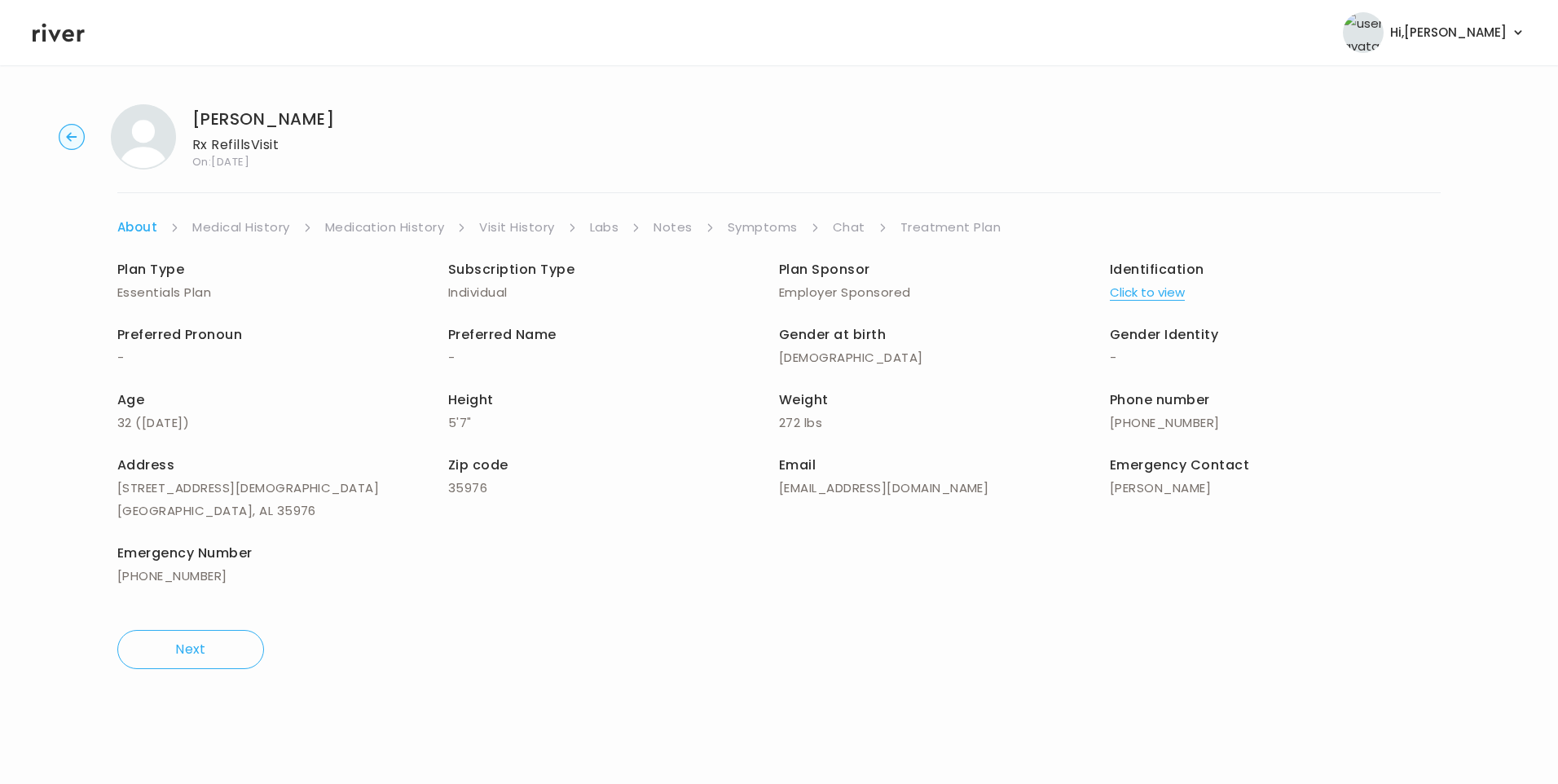
click at [848, 230] on link "Chat" at bounding box center [849, 227] width 32 height 23
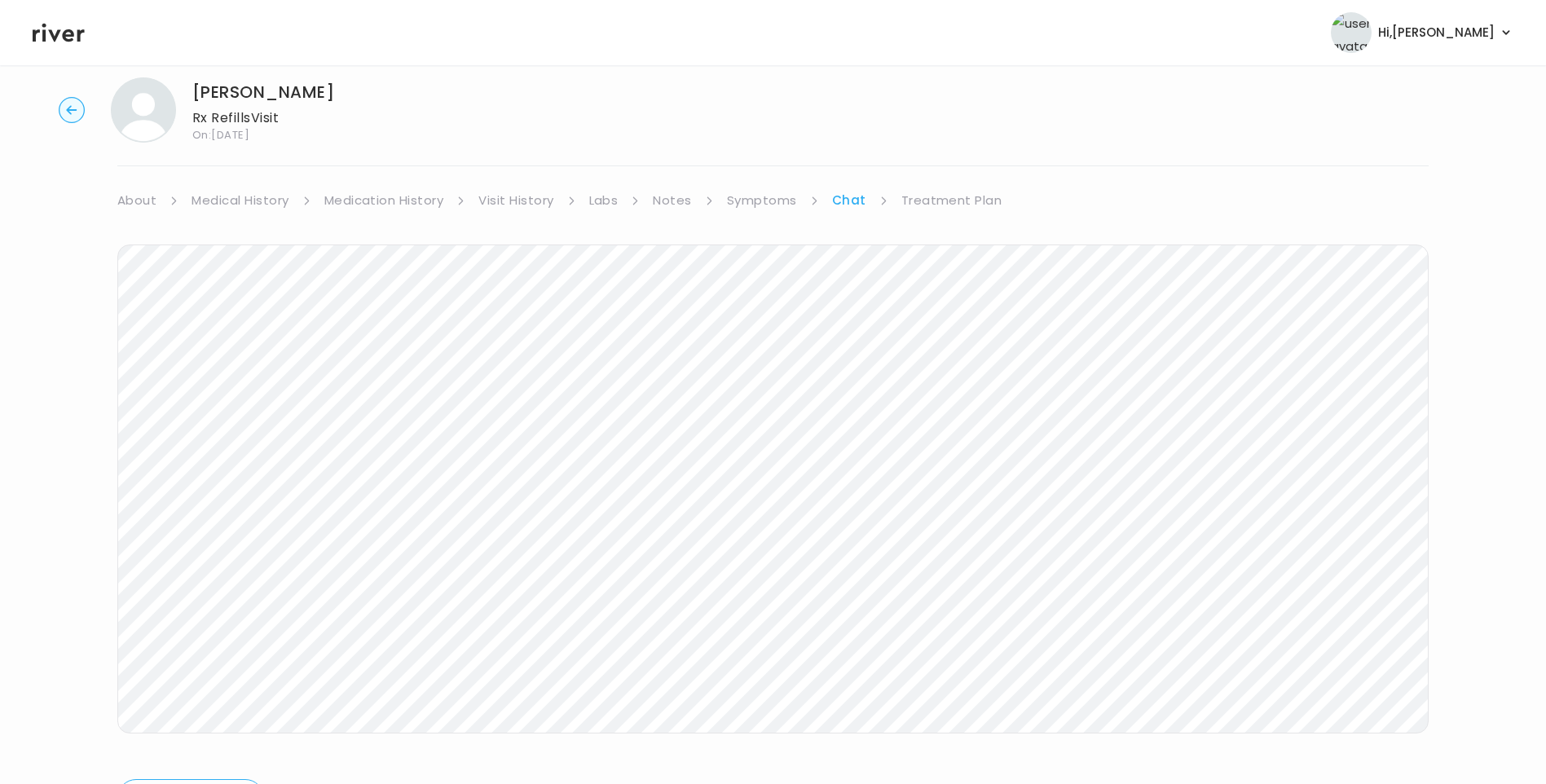
scroll to position [122, 0]
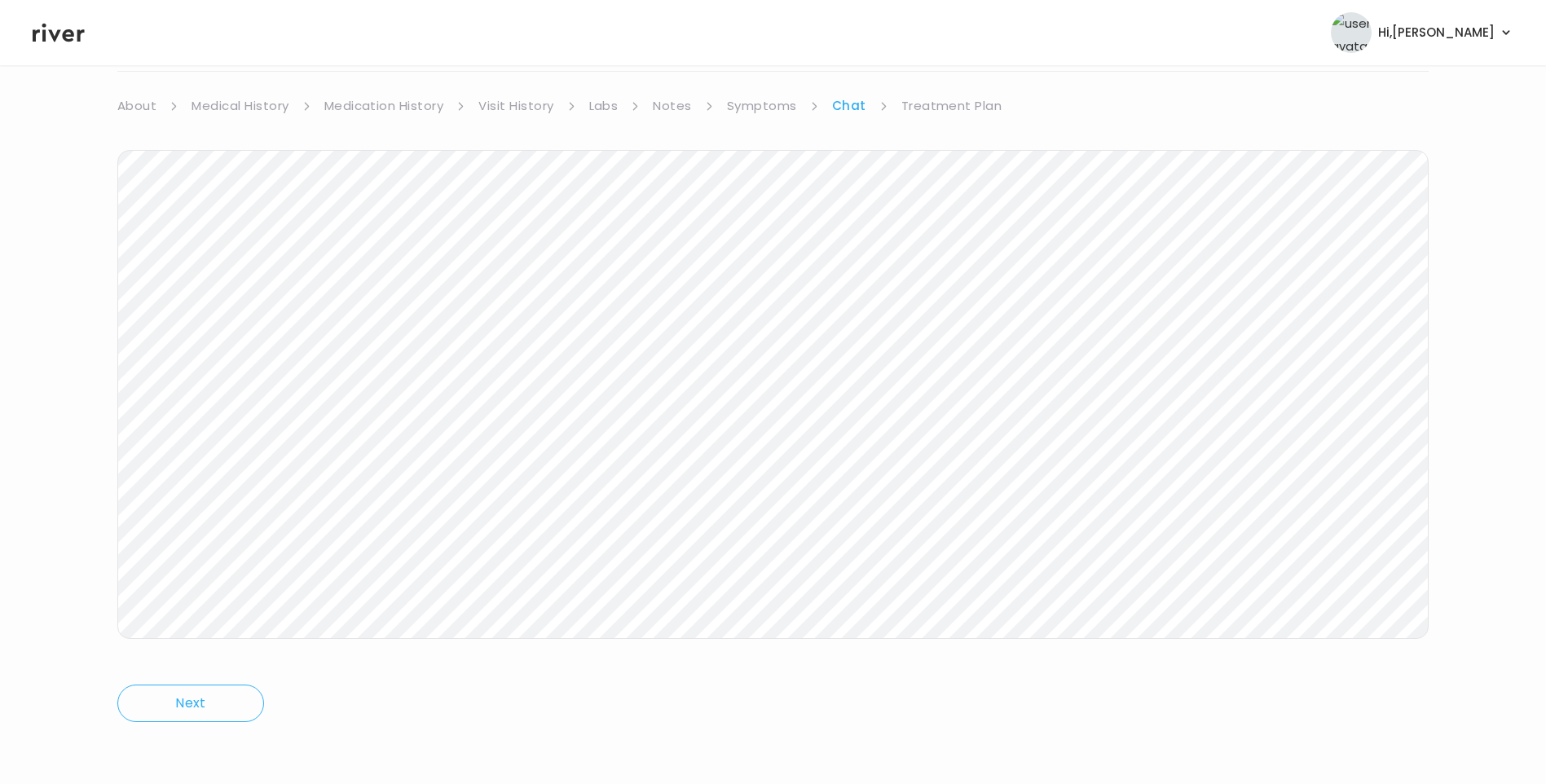
click at [59, 44] on icon at bounding box center [59, 32] width 52 height 24
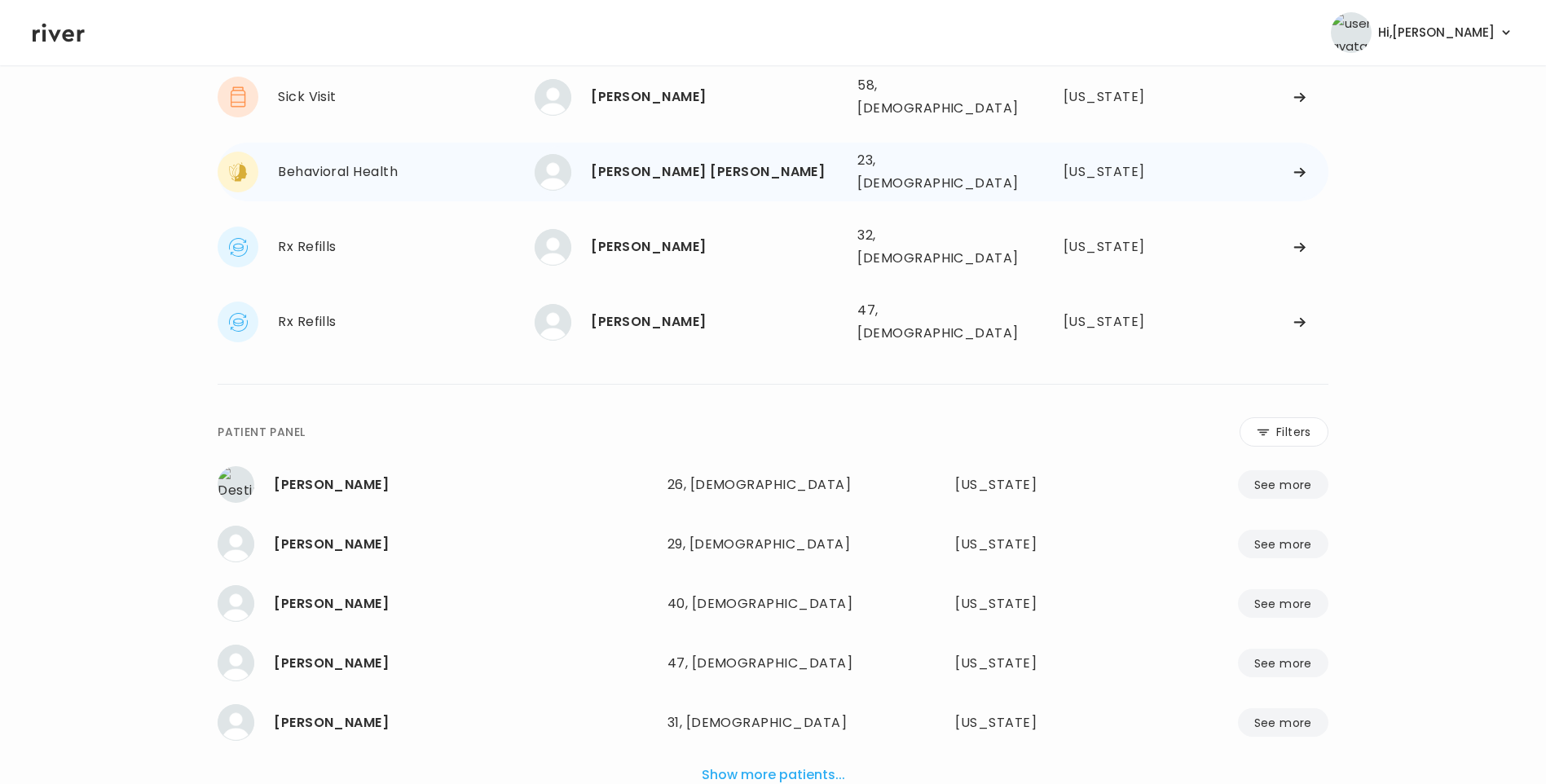
click at [732, 160] on div "[PERSON_NAME] [PERSON_NAME]" at bounding box center [717, 171] width 253 height 23
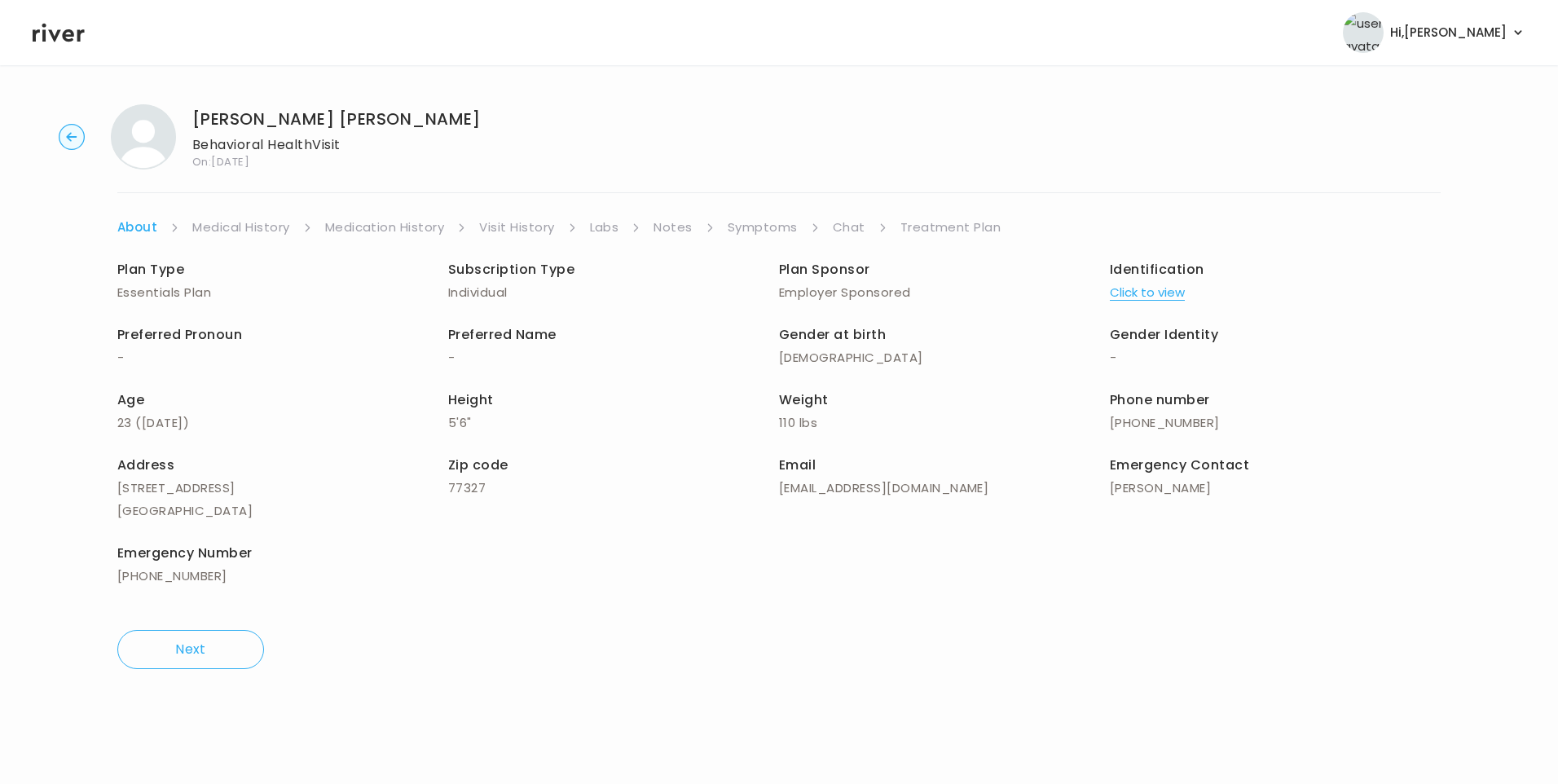
drag, startPoint x: 850, startPoint y: 223, endPoint x: 861, endPoint y: 237, distance: 17.8
click at [851, 224] on link "Chat" at bounding box center [849, 227] width 32 height 23
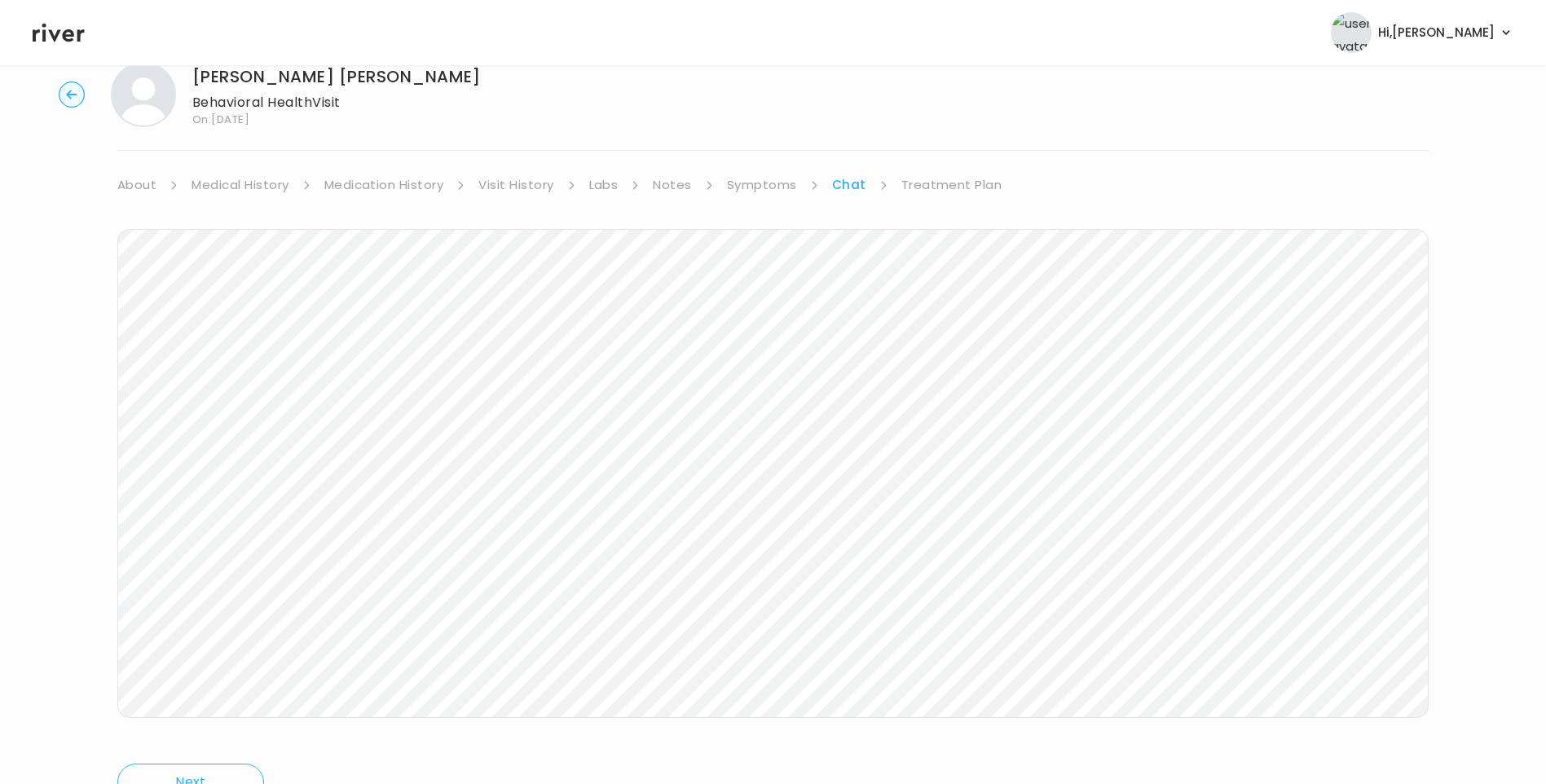
scroll to position [122, 0]
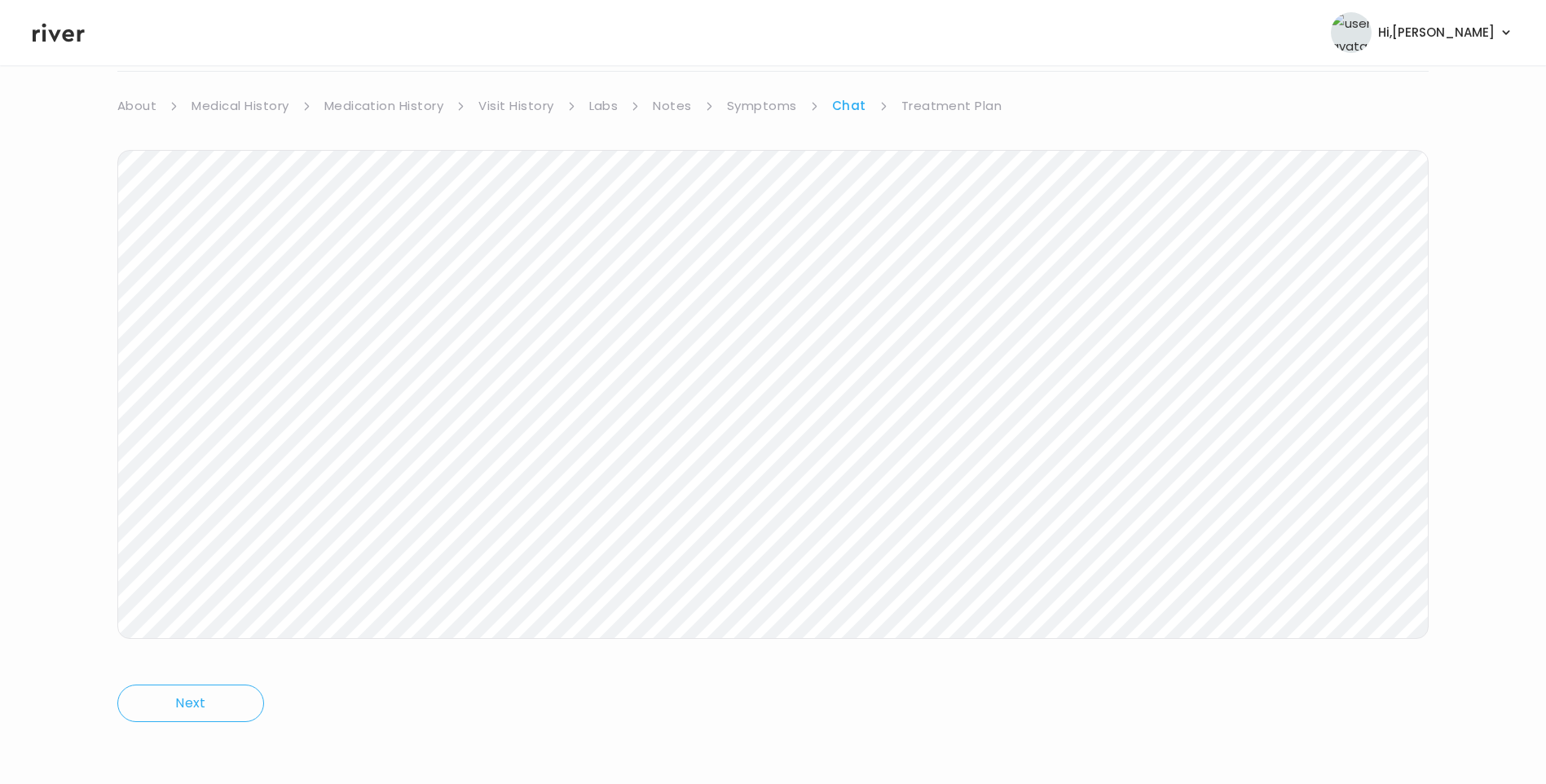
click at [79, 34] on icon at bounding box center [59, 32] width 52 height 19
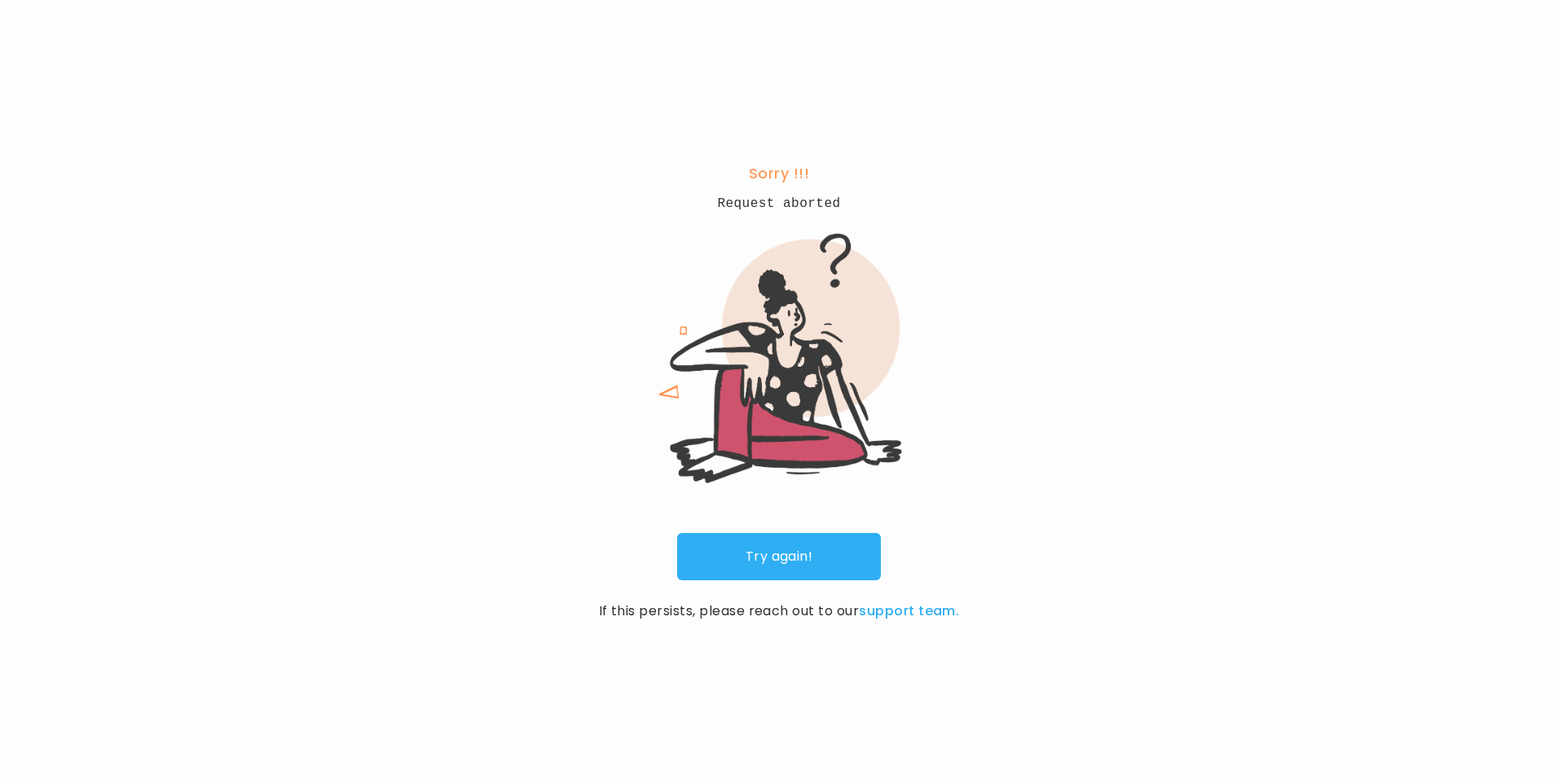
click at [811, 569] on link "Try again!" at bounding box center [779, 556] width 204 height 47
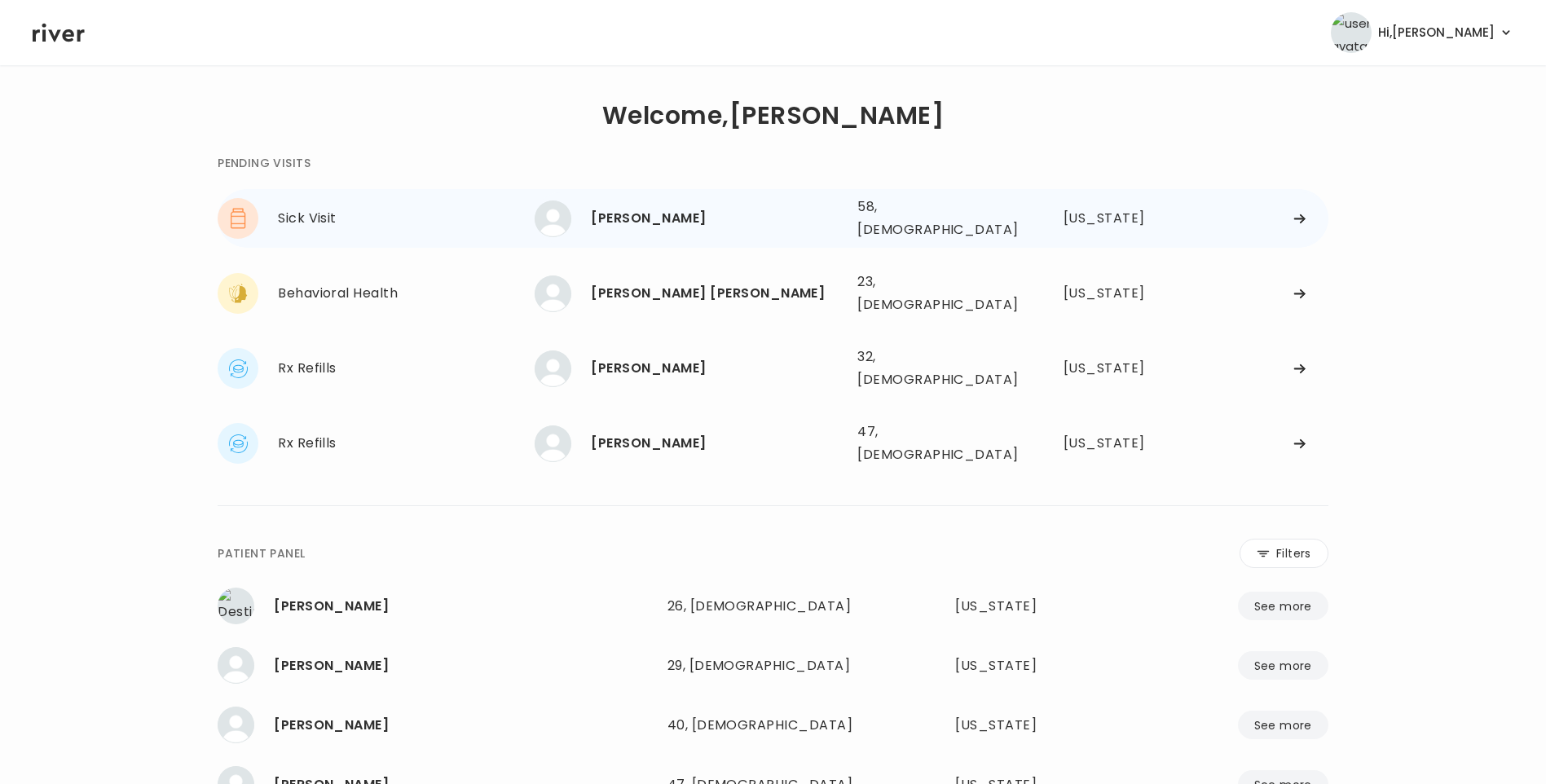
click at [639, 212] on div "[PERSON_NAME]" at bounding box center [717, 218] width 253 height 23
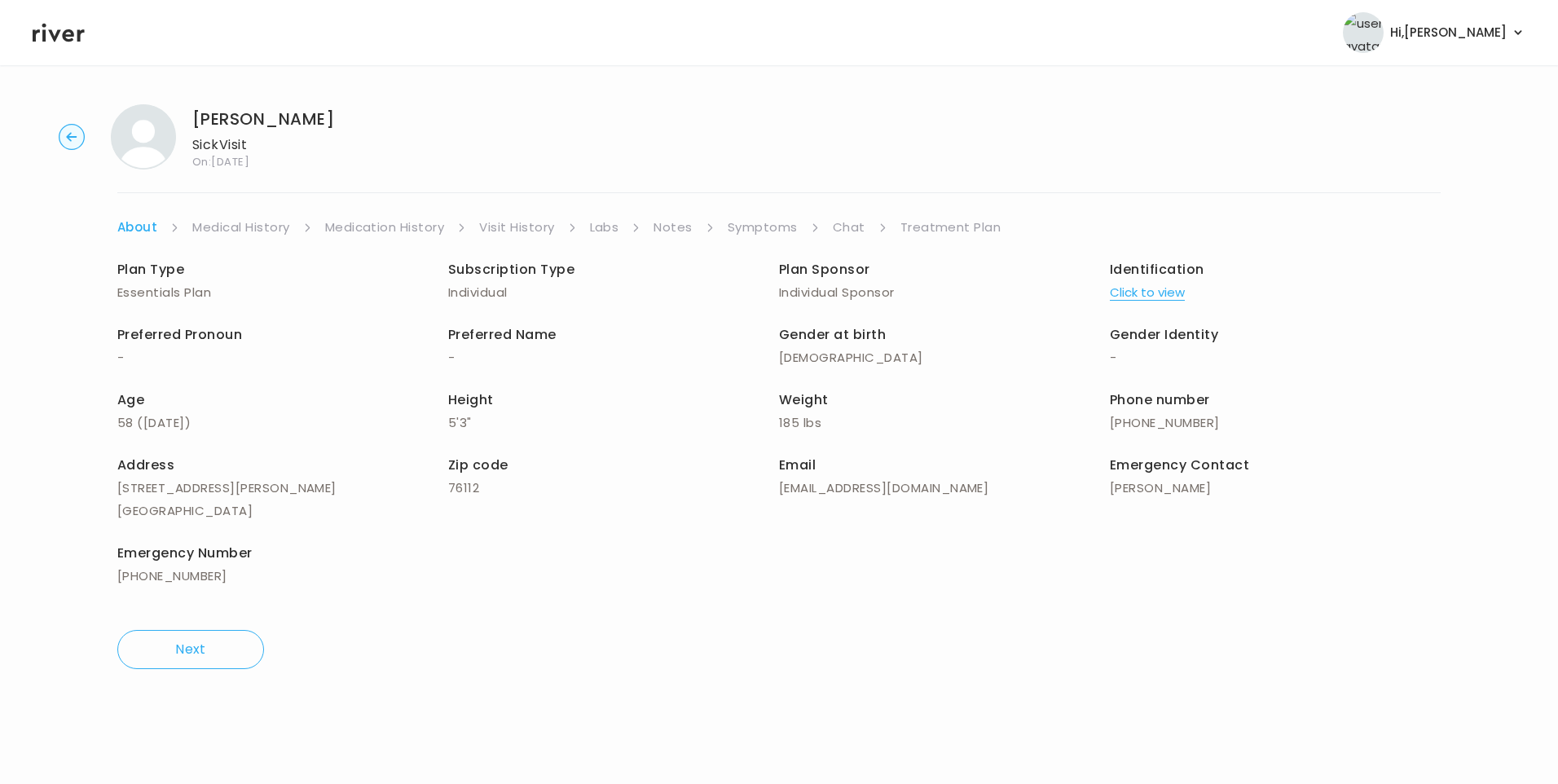
click at [845, 221] on link "Chat" at bounding box center [849, 227] width 32 height 23
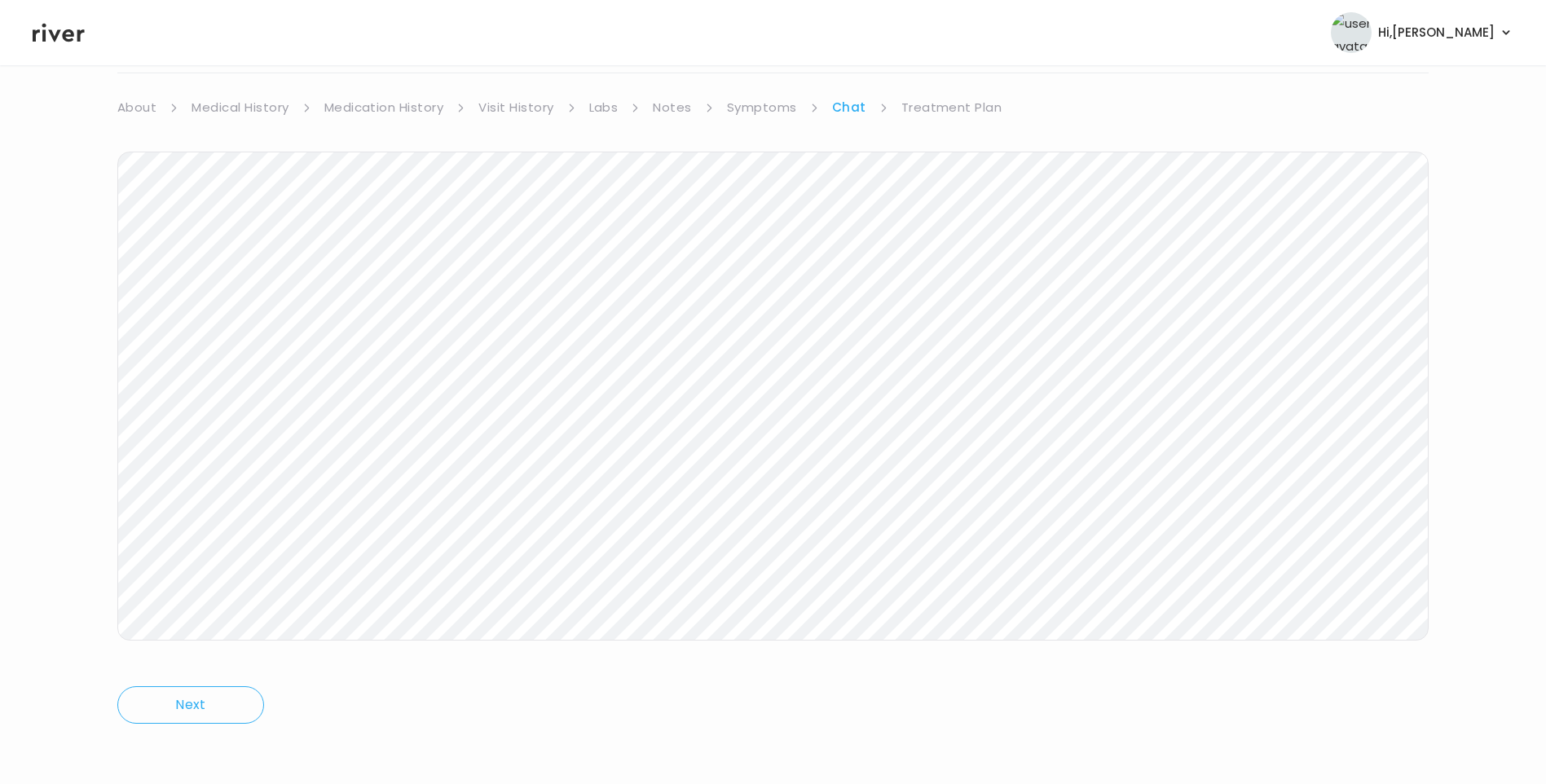
scroll to position [122, 0]
click at [53, 42] on icon at bounding box center [59, 32] width 52 height 24
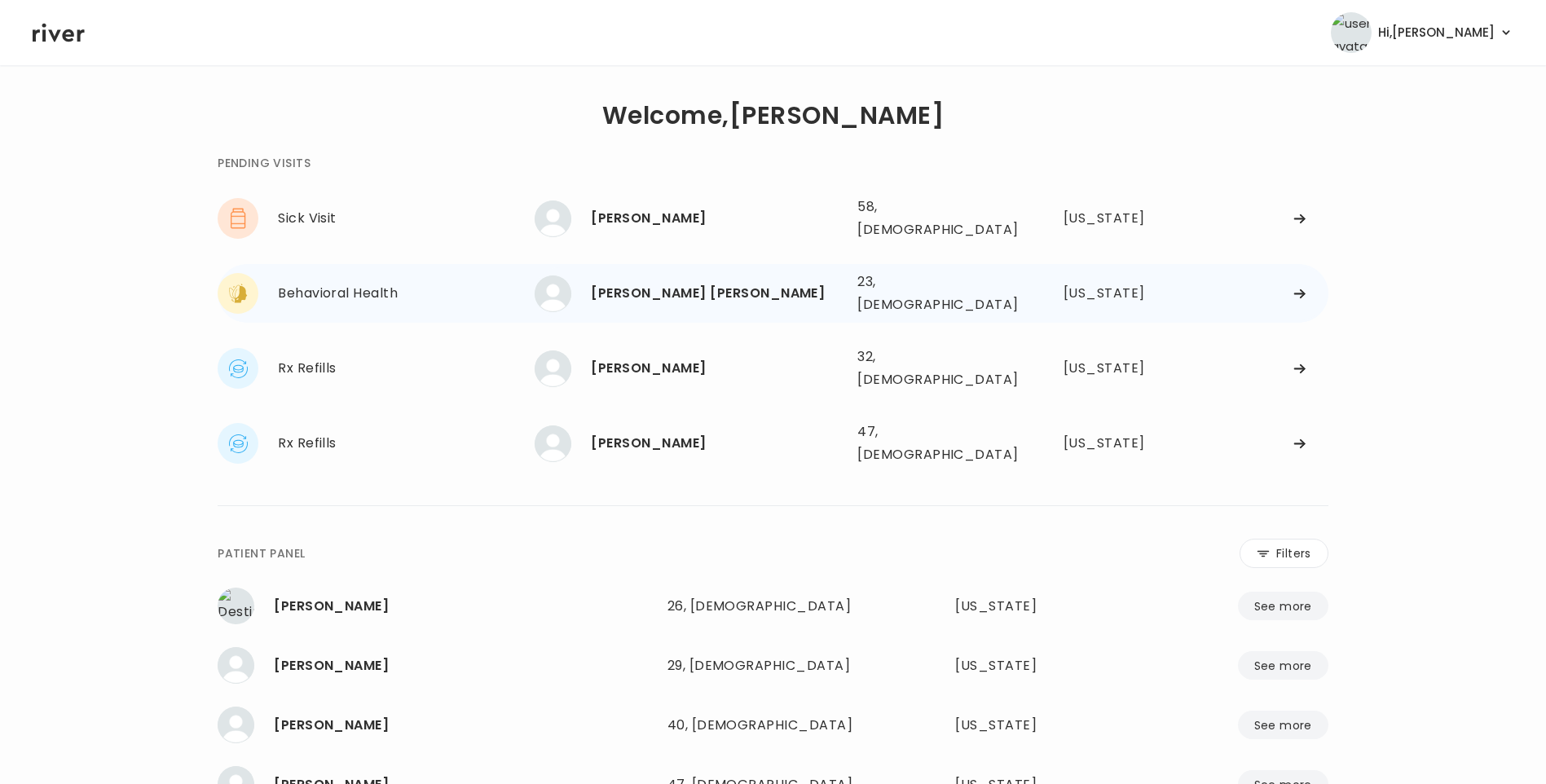
click at [708, 290] on div "[PERSON_NAME] [PERSON_NAME]" at bounding box center [717, 293] width 253 height 23
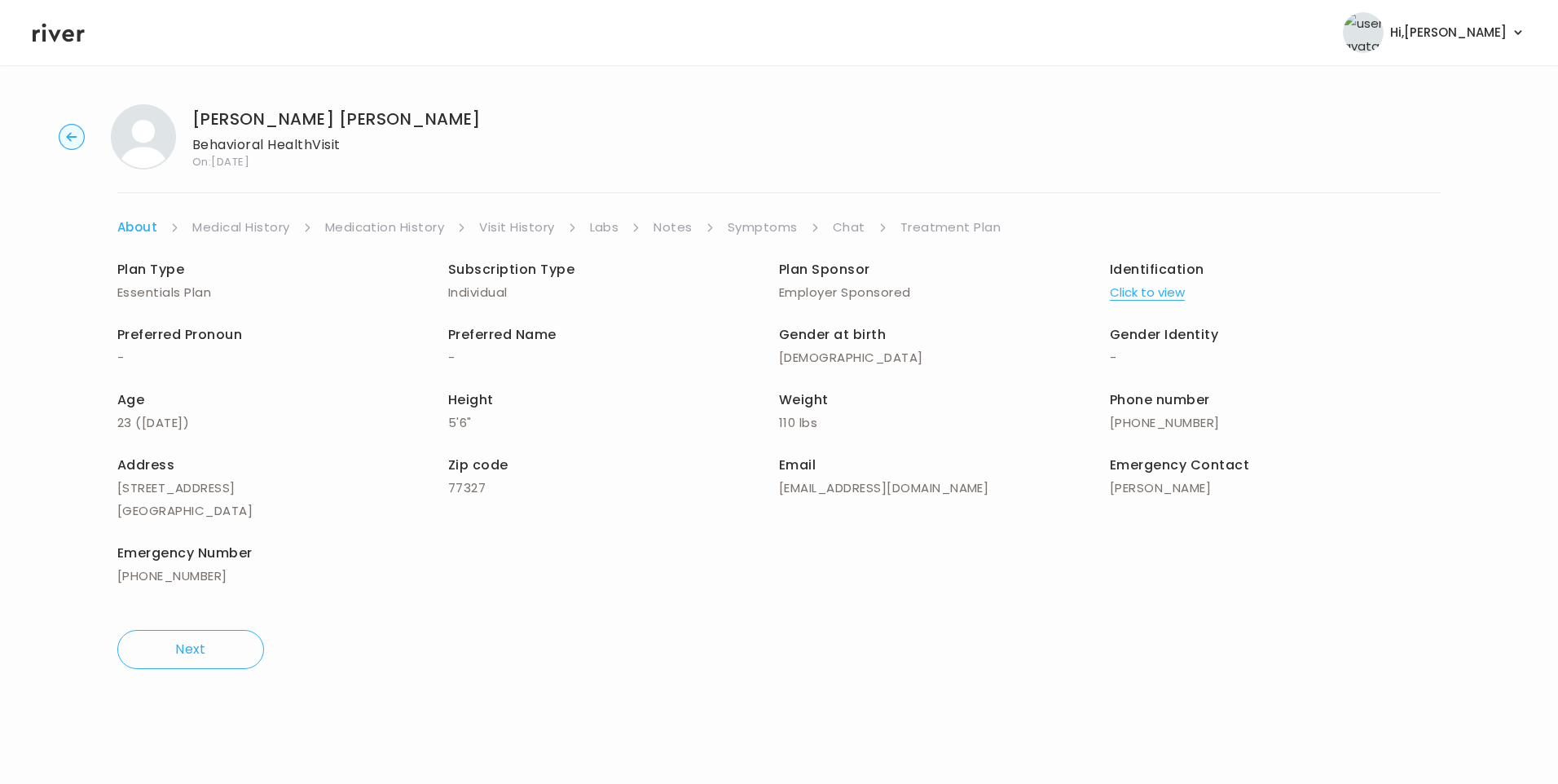
click at [847, 230] on link "Chat" at bounding box center [849, 227] width 32 height 23
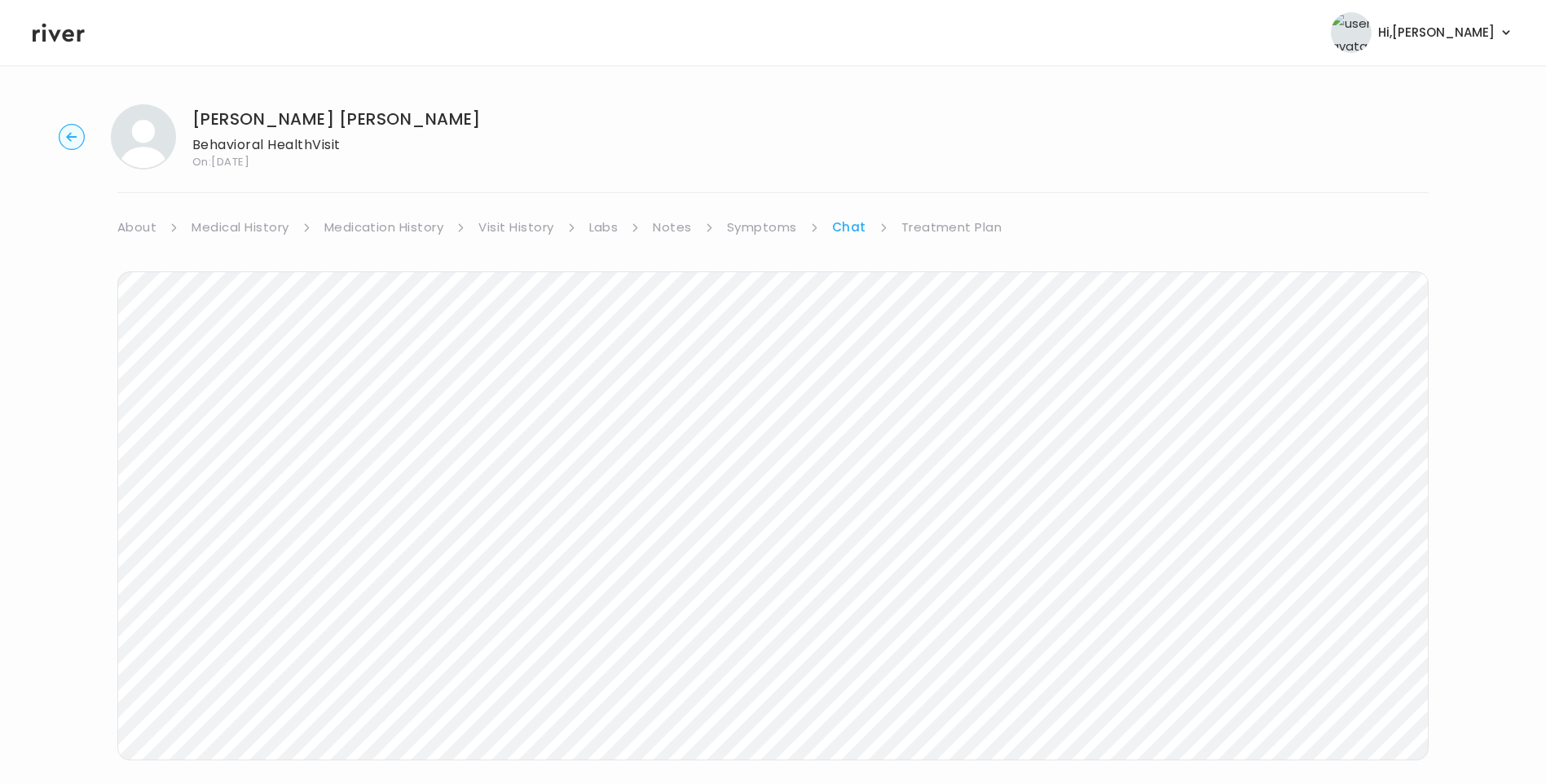
click at [60, 40] on icon at bounding box center [59, 32] width 52 height 24
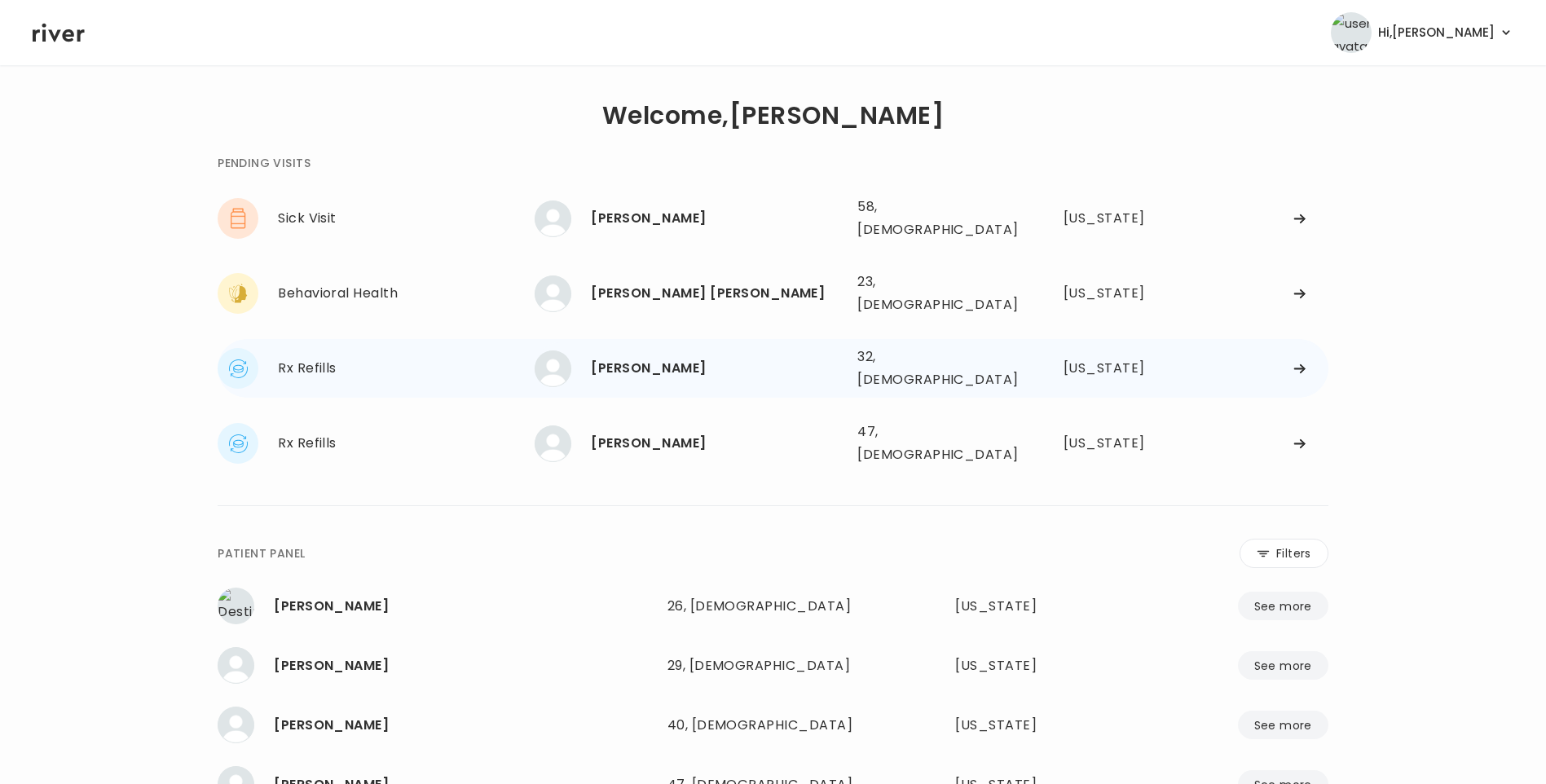
click at [674, 356] on div "[PERSON_NAME]" at bounding box center [717, 367] width 253 height 23
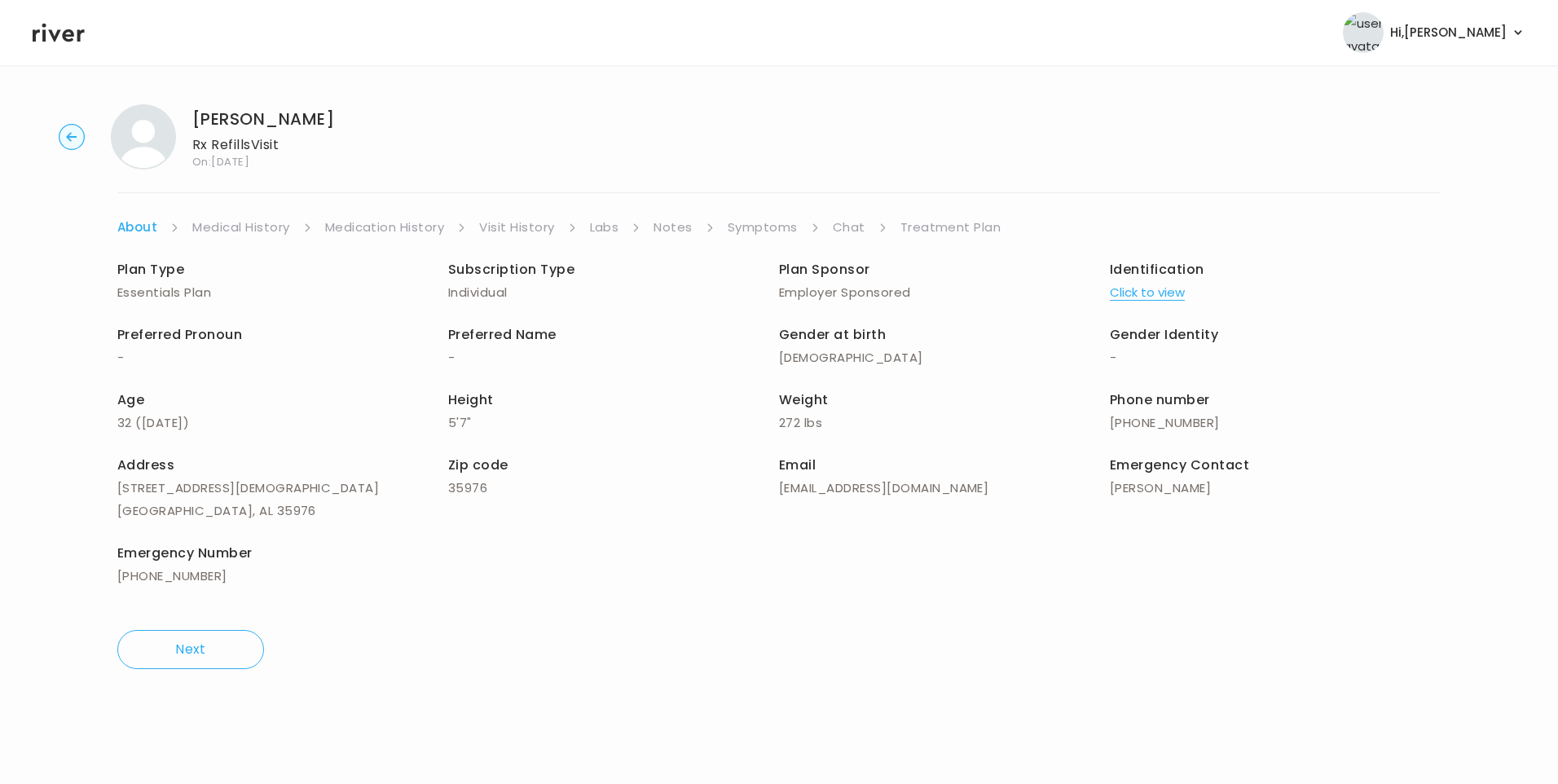
click at [839, 224] on link "Chat" at bounding box center [849, 227] width 32 height 23
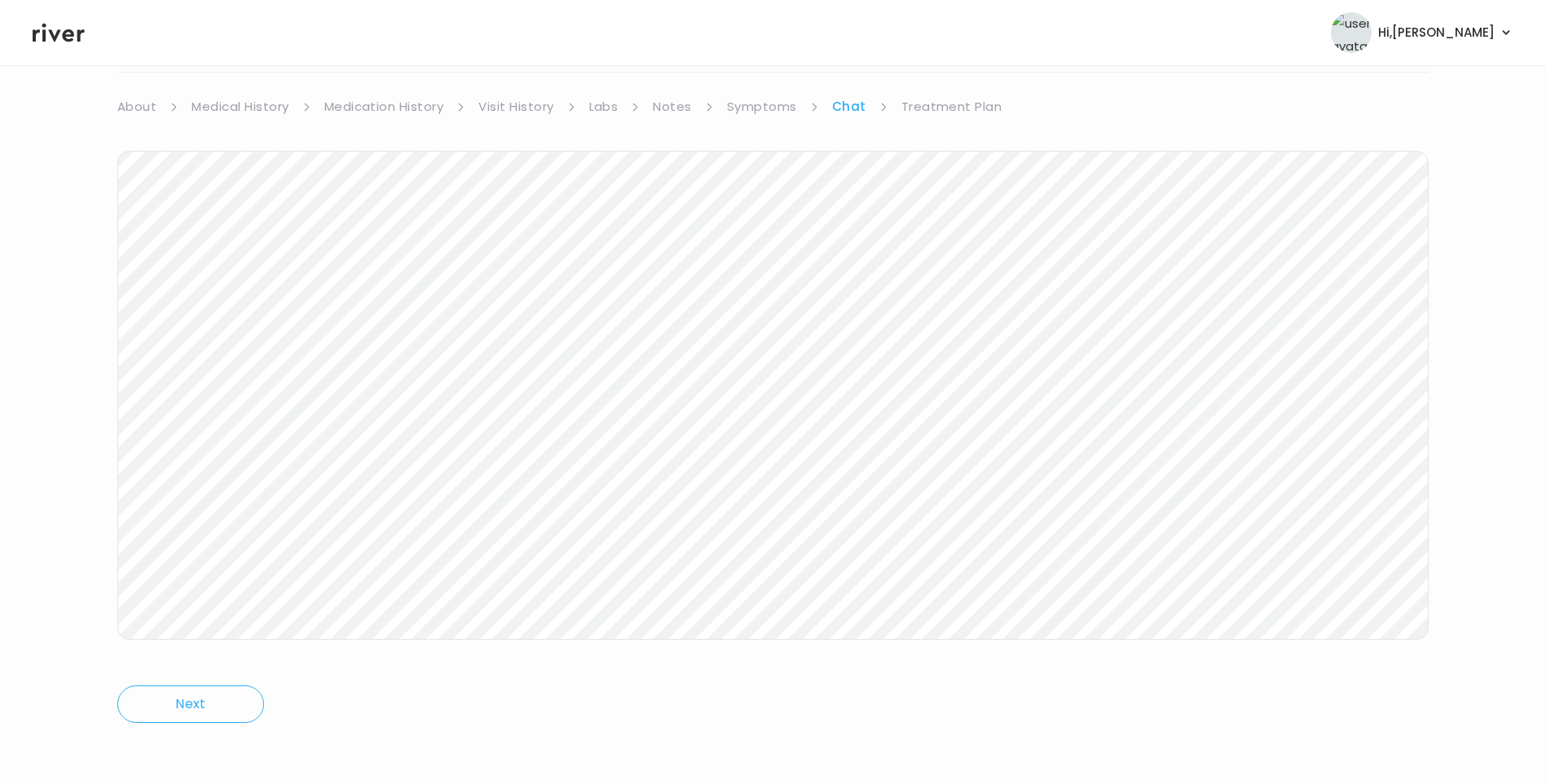
scroll to position [122, 0]
click at [65, 34] on icon at bounding box center [59, 32] width 52 height 19
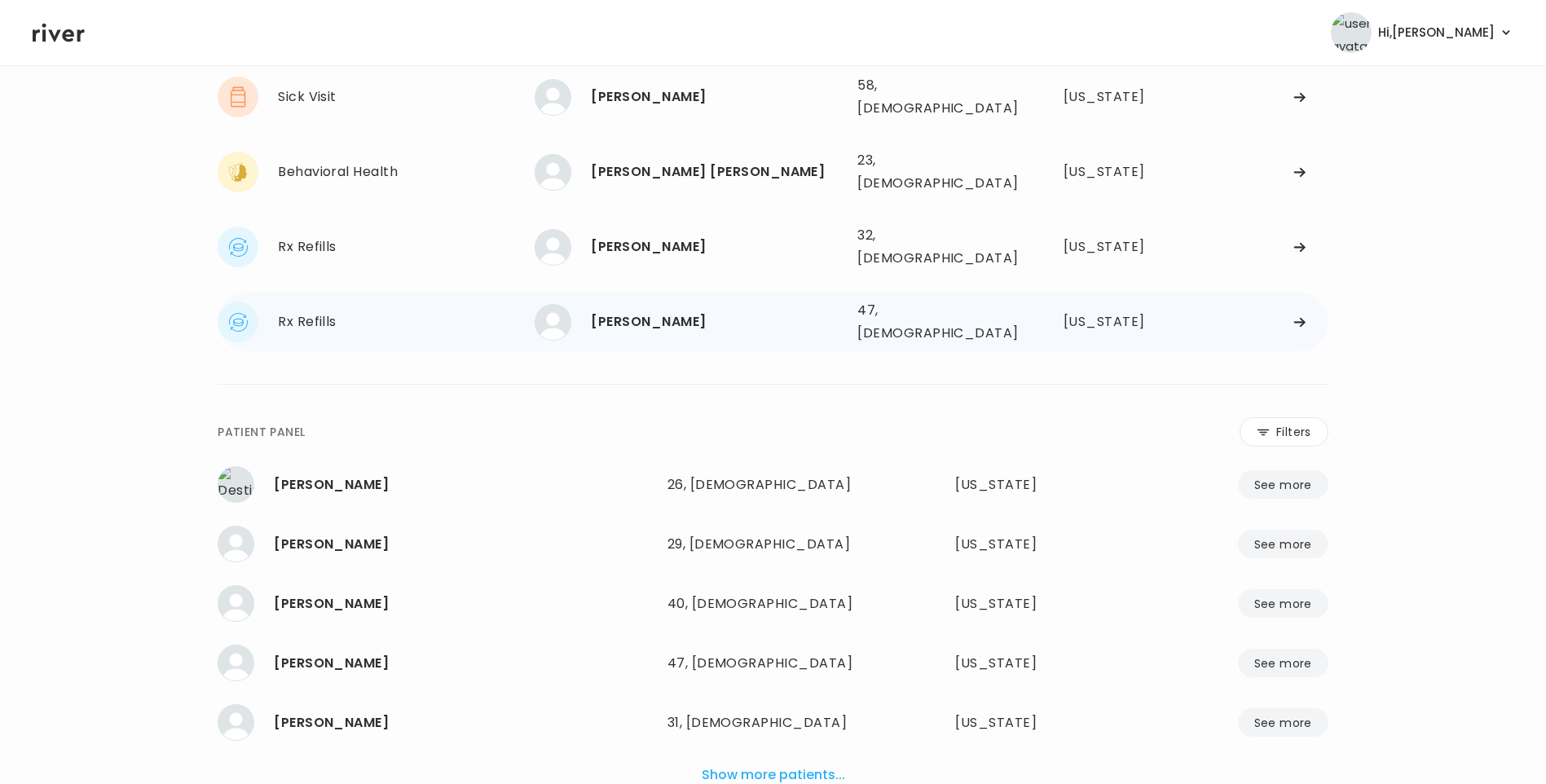
click at [644, 311] on div "[PERSON_NAME]" at bounding box center [717, 321] width 253 height 23
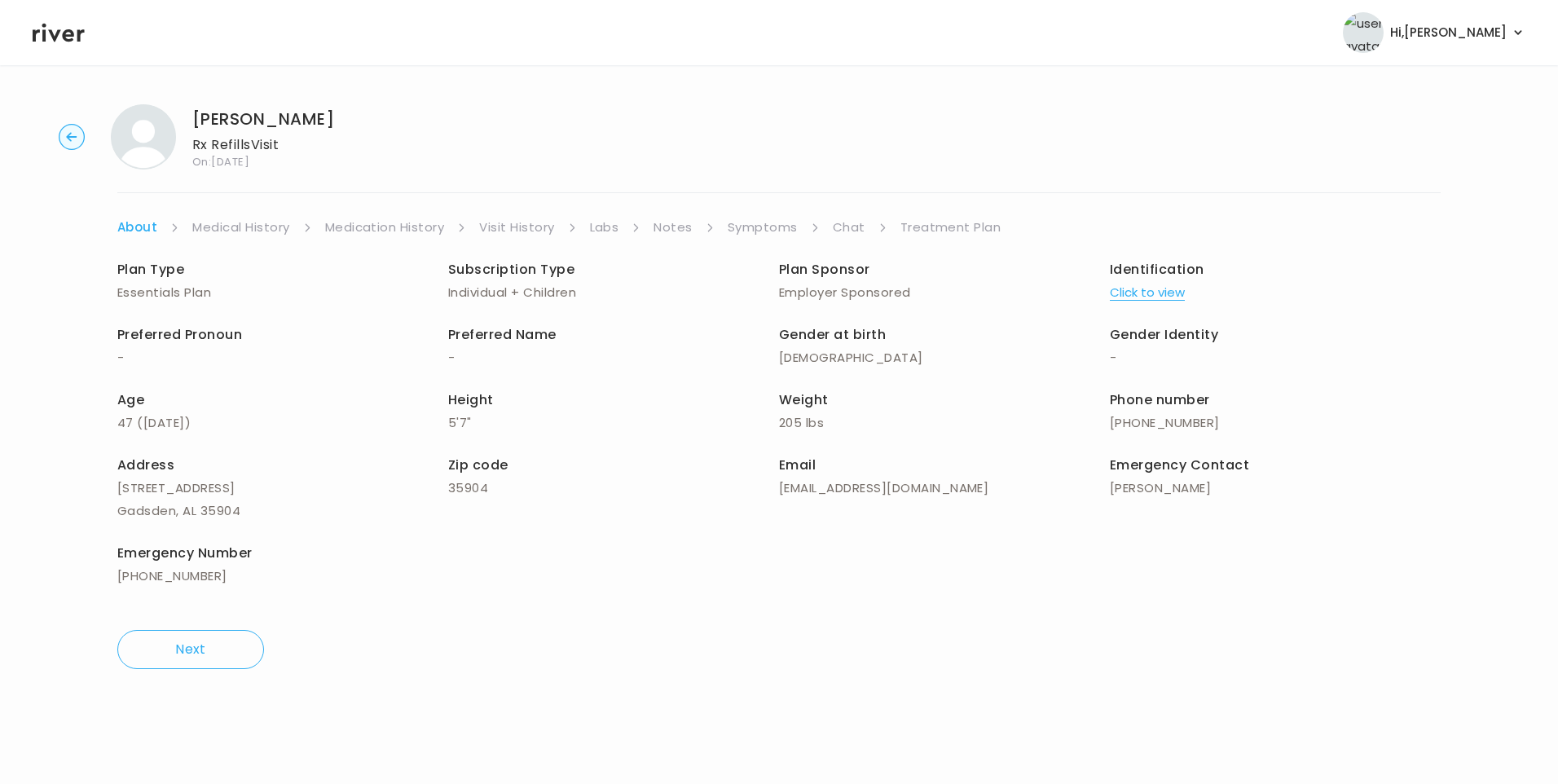
click at [839, 227] on link "Chat" at bounding box center [849, 227] width 32 height 23
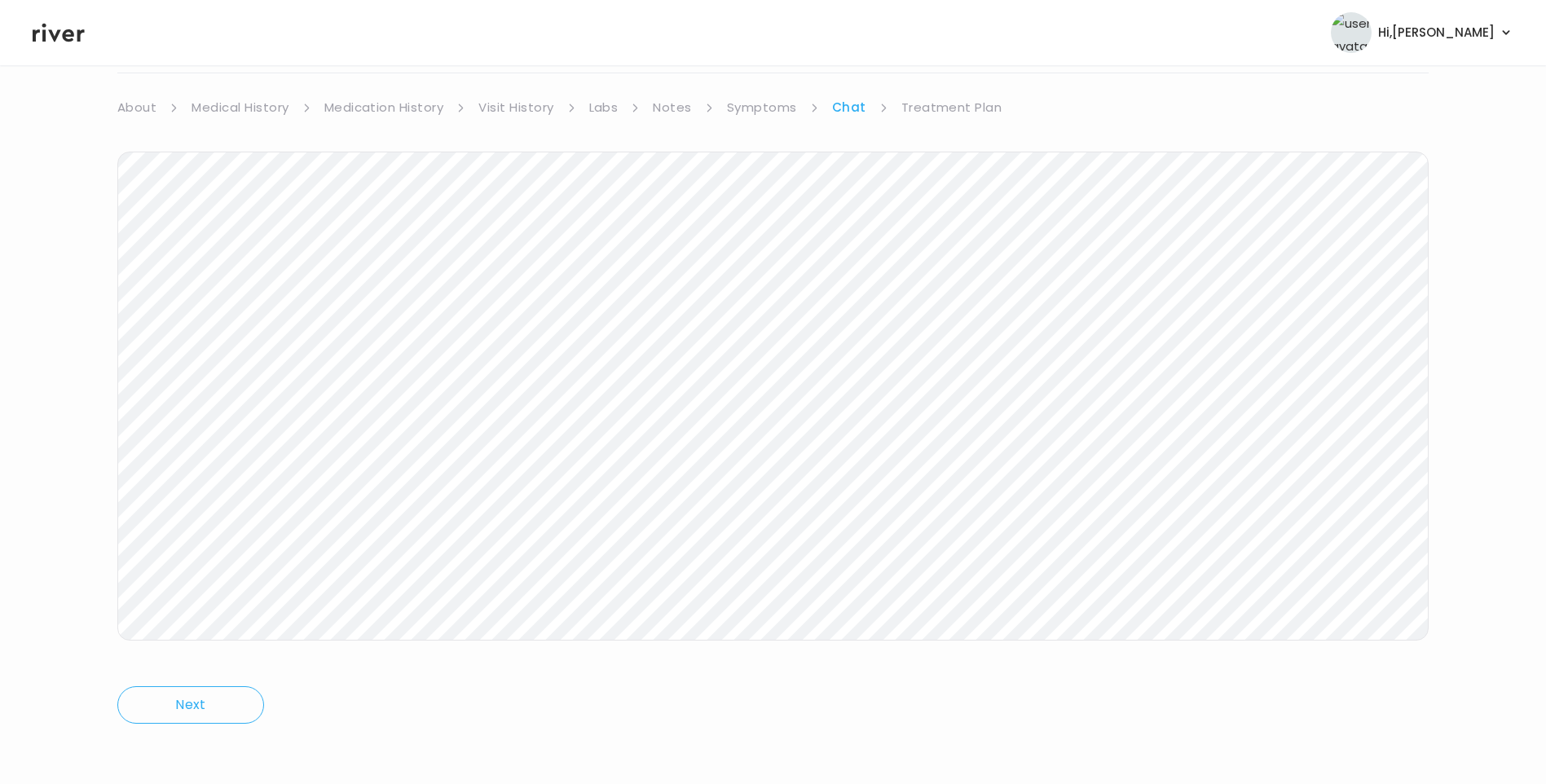
scroll to position [122, 0]
click at [70, 35] on icon at bounding box center [59, 32] width 52 height 19
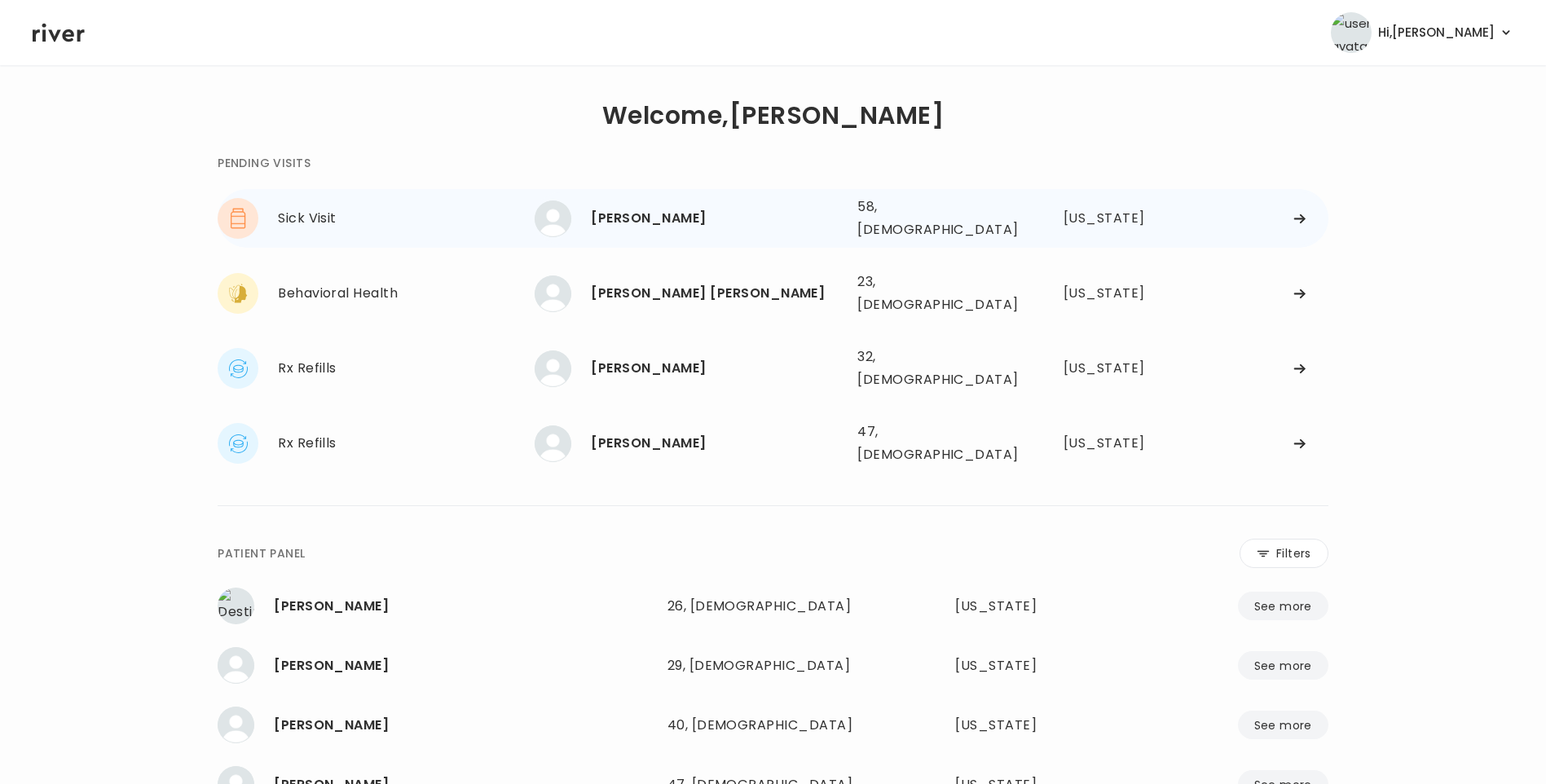
click at [683, 216] on div "[PERSON_NAME]" at bounding box center [717, 218] width 253 height 23
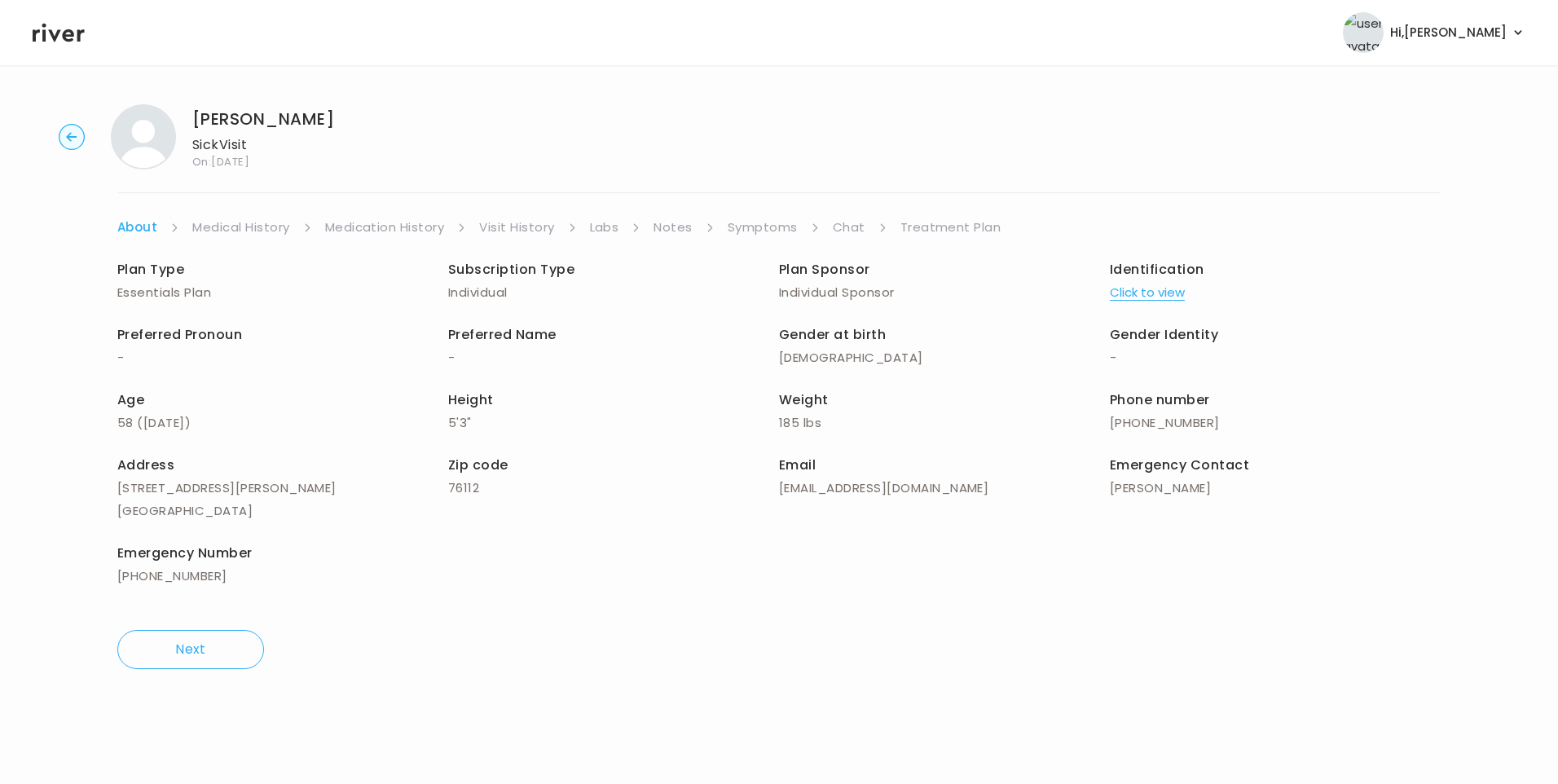
click at [854, 230] on link "Chat" at bounding box center [849, 227] width 32 height 23
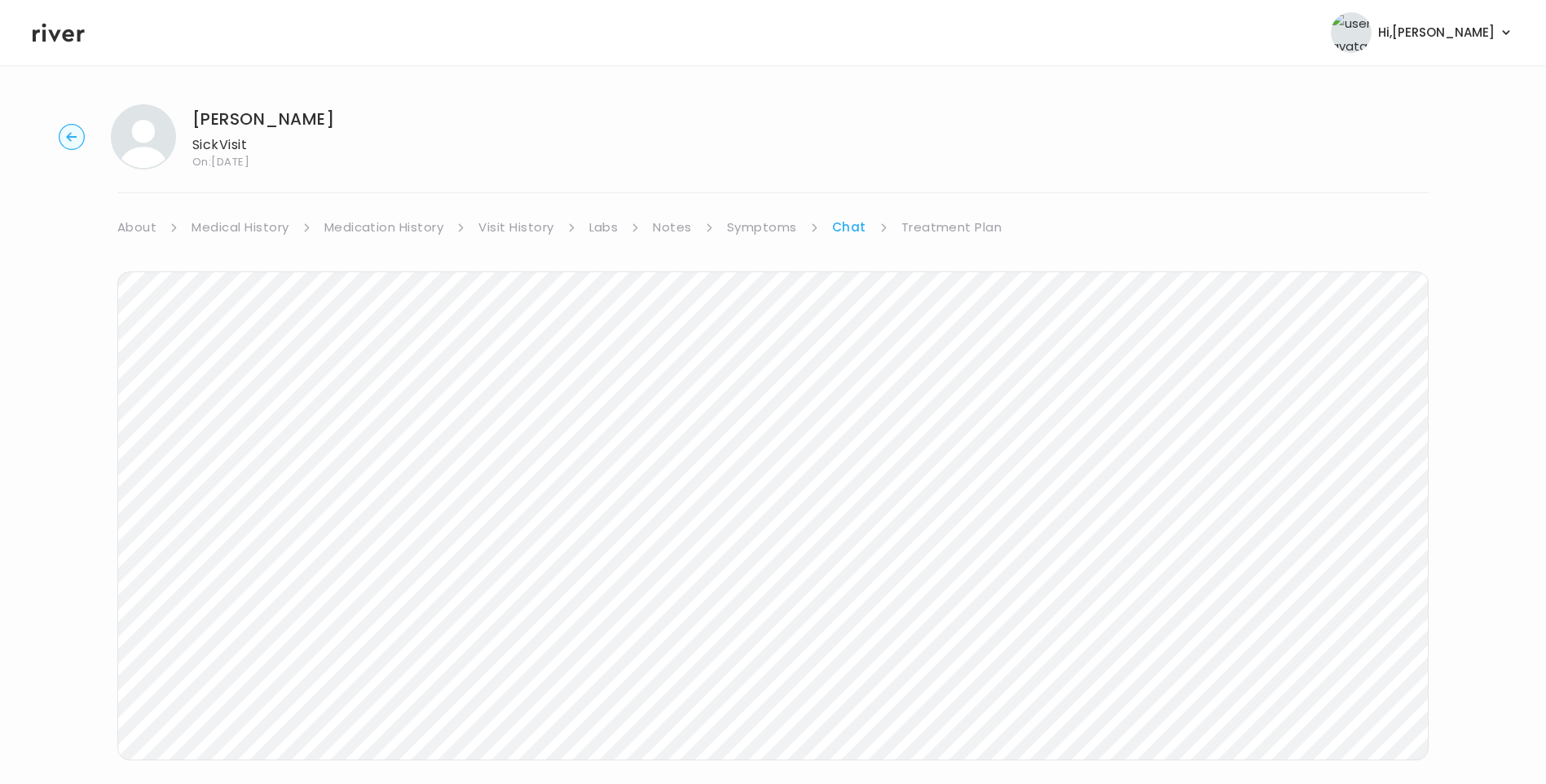
click at [64, 33] on icon at bounding box center [59, 32] width 52 height 19
